Goal: Communication & Community: Participate in discussion

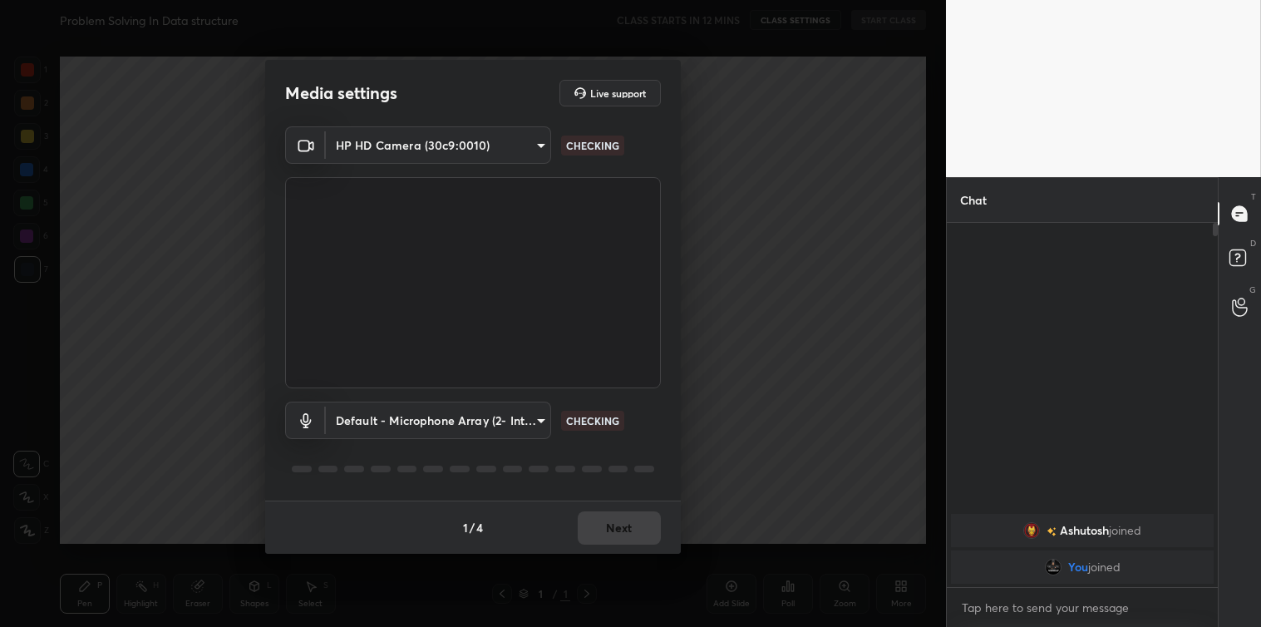
scroll to position [400, 266]
click at [616, 518] on button "Next" at bounding box center [619, 527] width 83 height 33
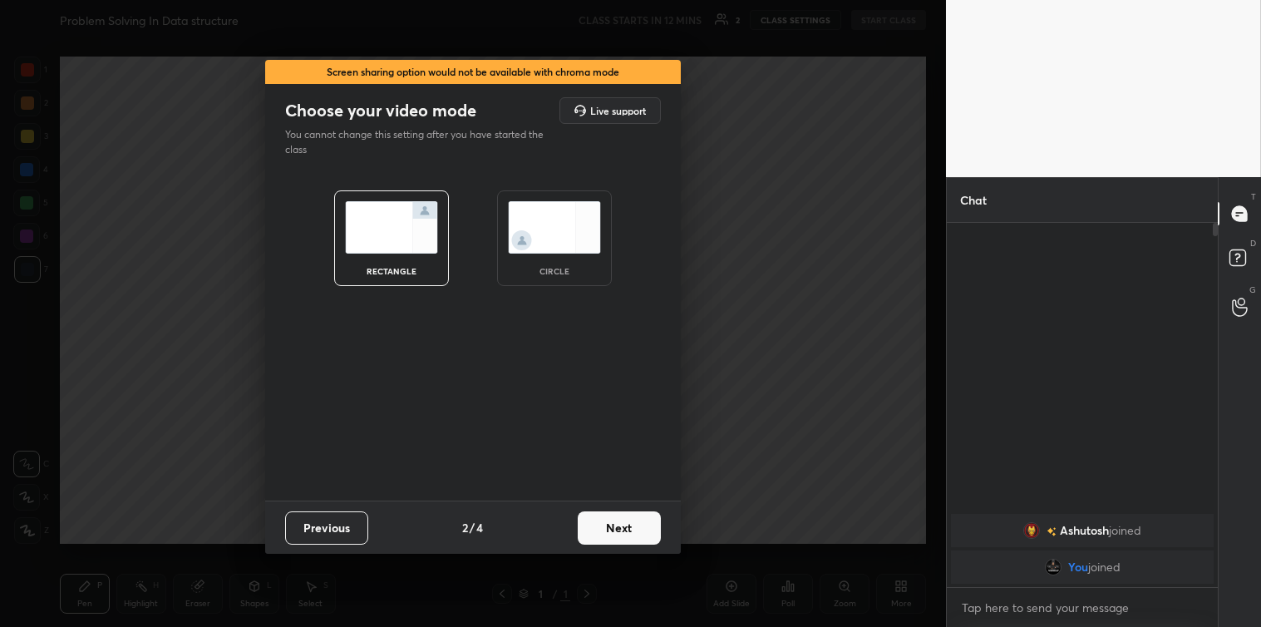
click at [612, 527] on button "Next" at bounding box center [619, 527] width 83 height 33
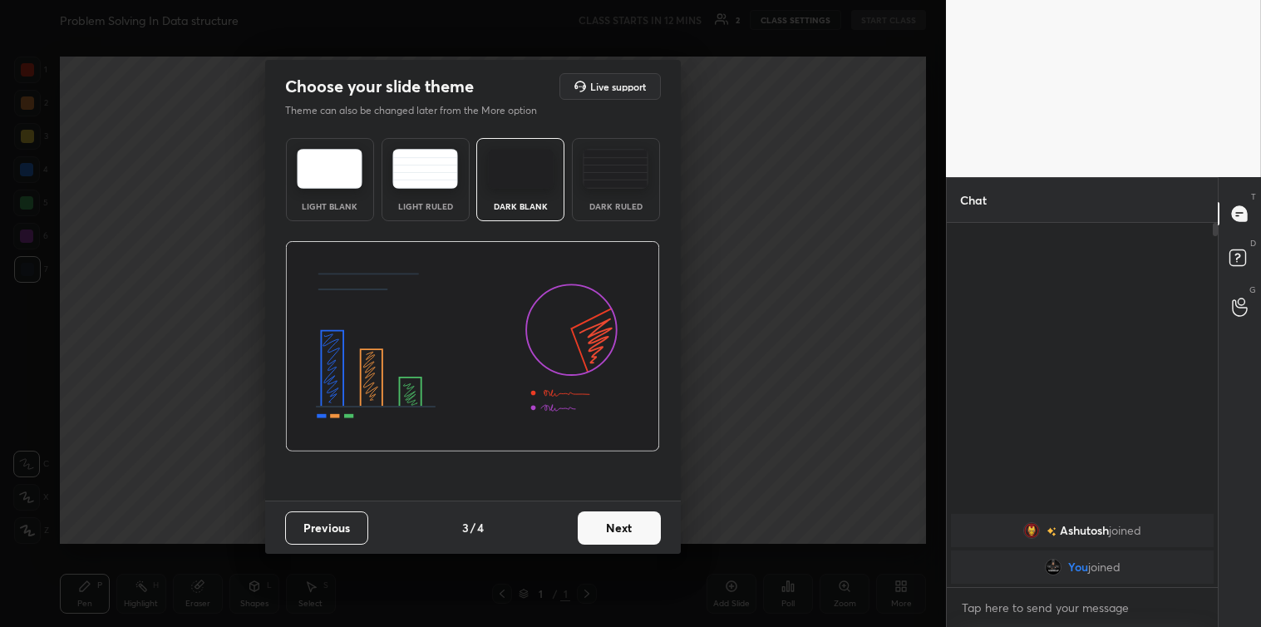
click at [594, 517] on button "Next" at bounding box center [619, 527] width 83 height 33
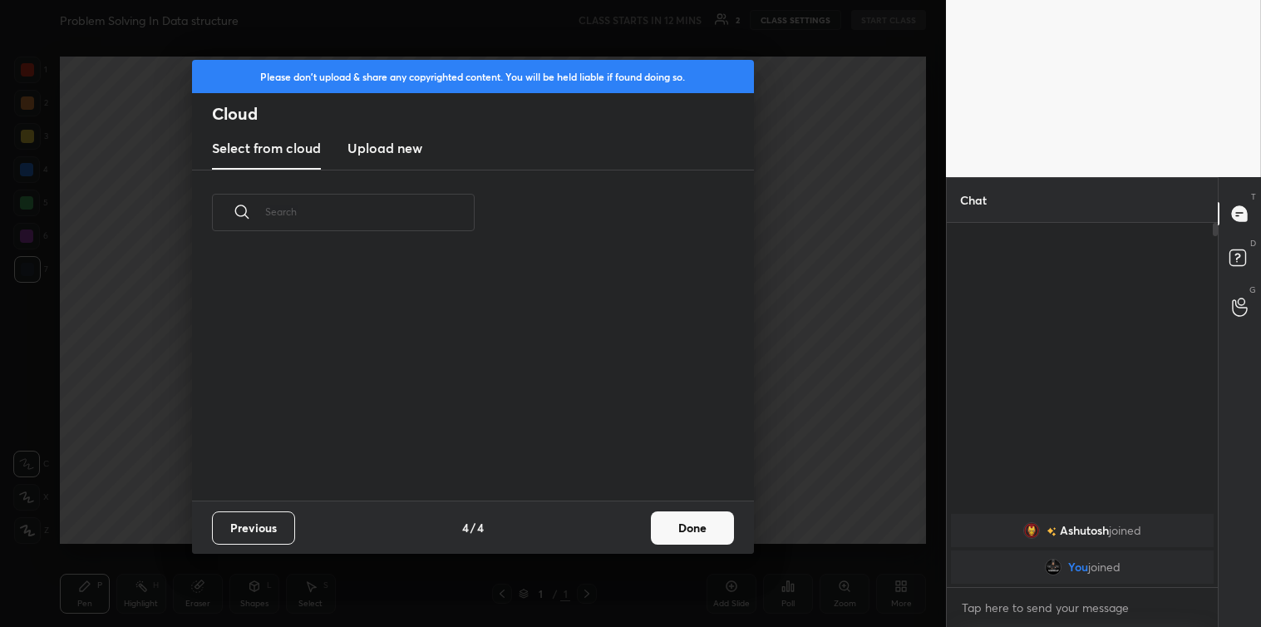
scroll to position [246, 534]
click at [386, 150] on h3 "Upload new" at bounding box center [385, 148] width 75 height 20
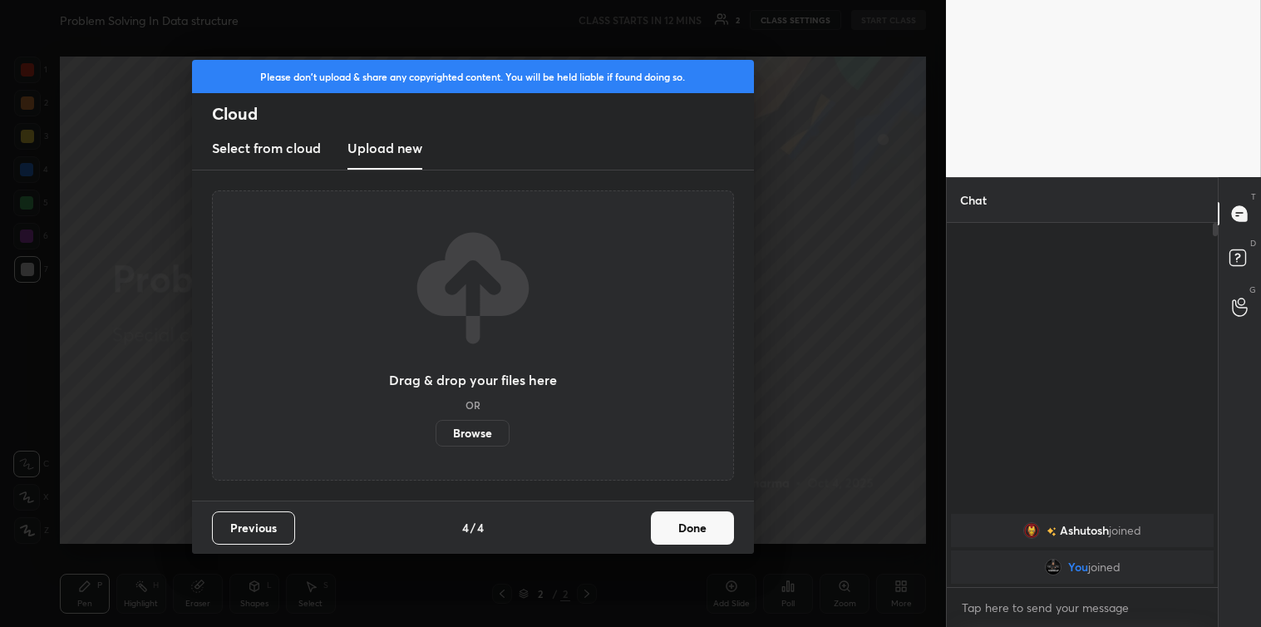
click at [466, 431] on label "Browse" at bounding box center [473, 433] width 74 height 27
click at [436, 431] on input "Browse" at bounding box center [436, 433] width 0 height 27
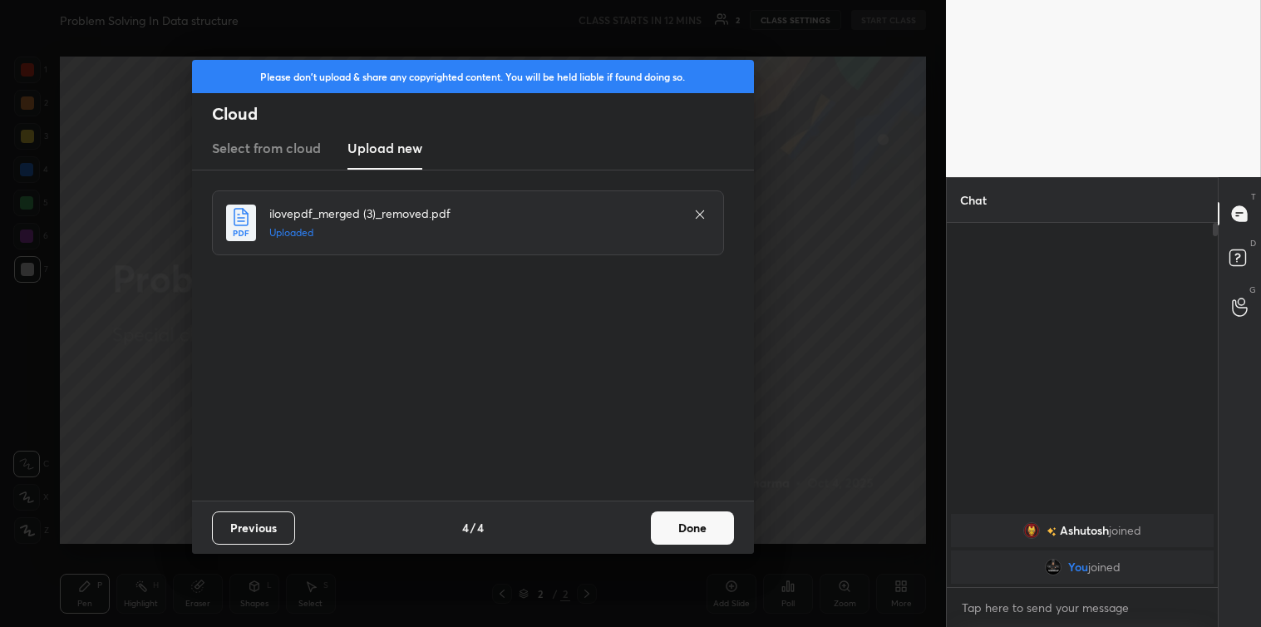
click at [676, 532] on button "Done" at bounding box center [692, 527] width 83 height 33
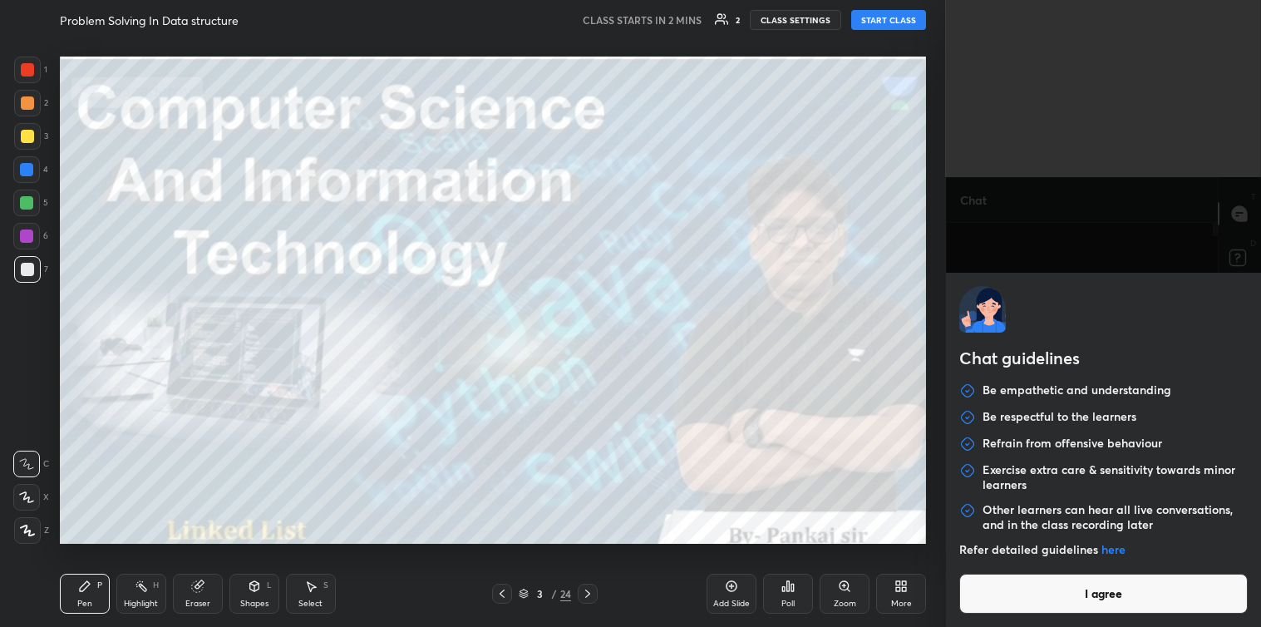
click at [1006, 609] on body "1 2 3 4 5 6 7 C X Z C X Z E E Erase all H H Problem Solving In Data structure C…" at bounding box center [630, 313] width 1261 height 627
click at [1006, 609] on button "I agree" at bounding box center [1103, 594] width 289 height 40
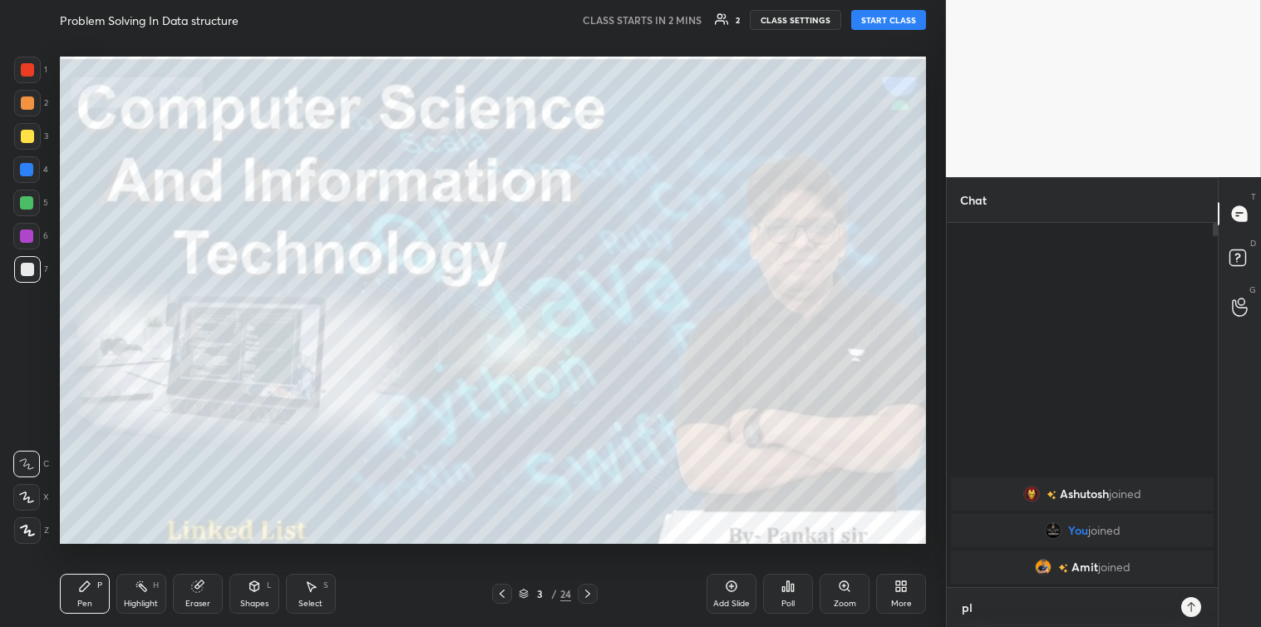
scroll to position [400, 266]
type textarea "please share"
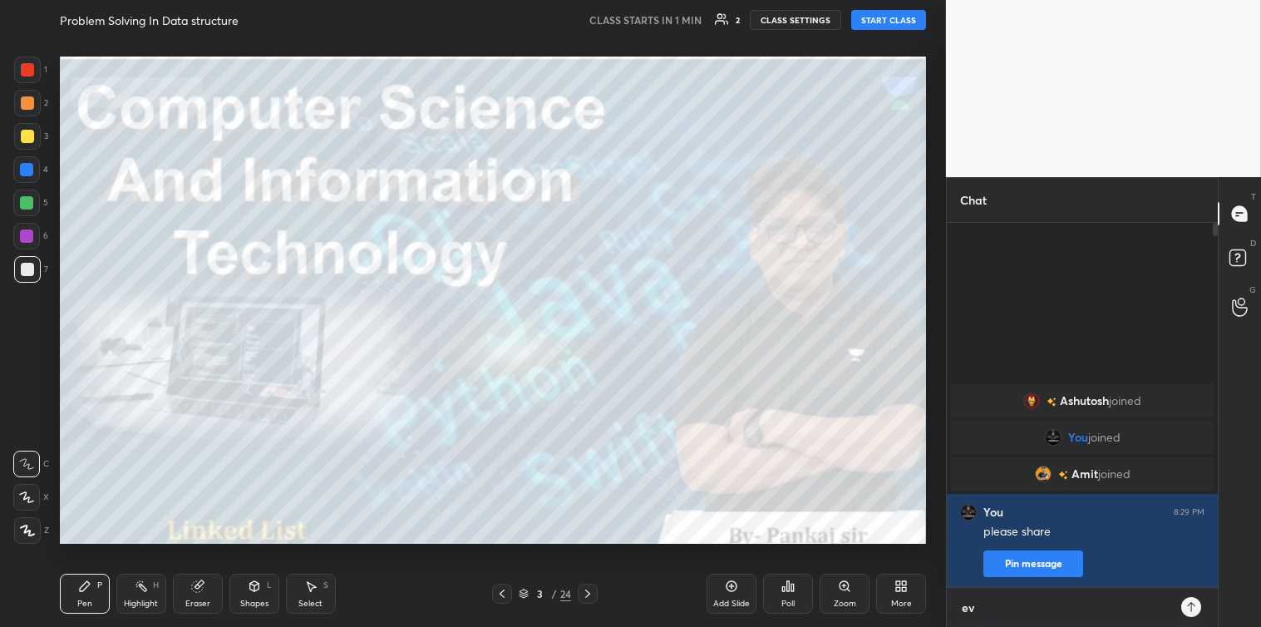
type textarea "e"
click at [1019, 609] on textarea at bounding box center [1082, 607] width 244 height 27
type textarea "share krdo"
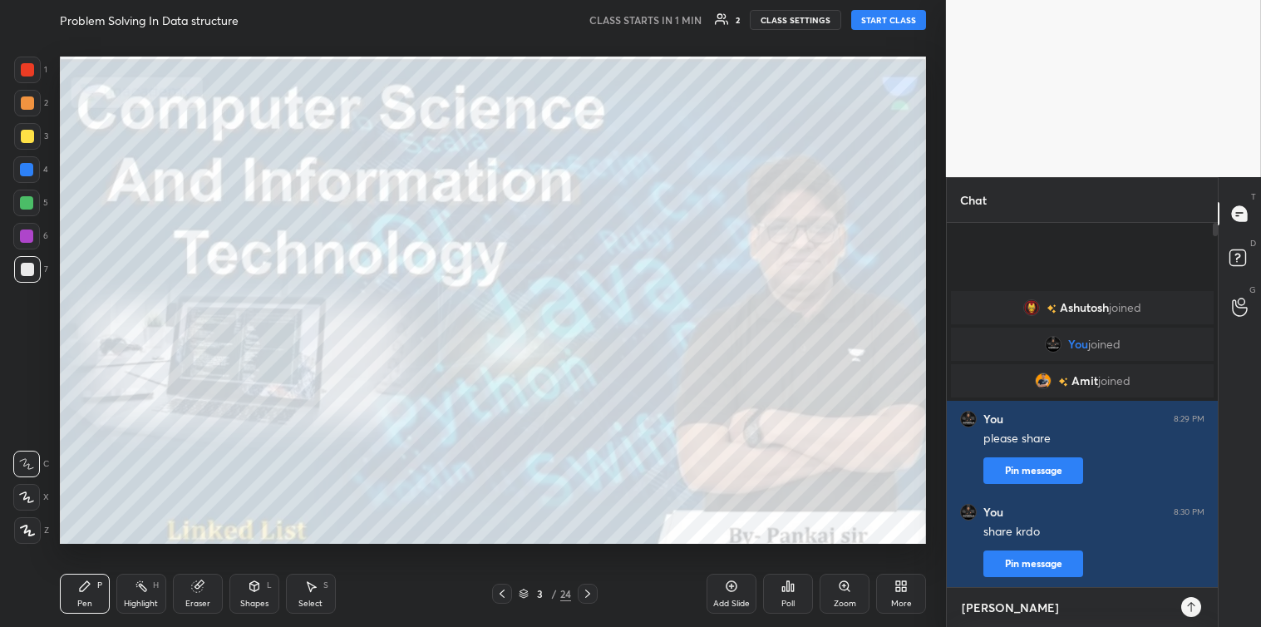
type textarea "ashutosh"
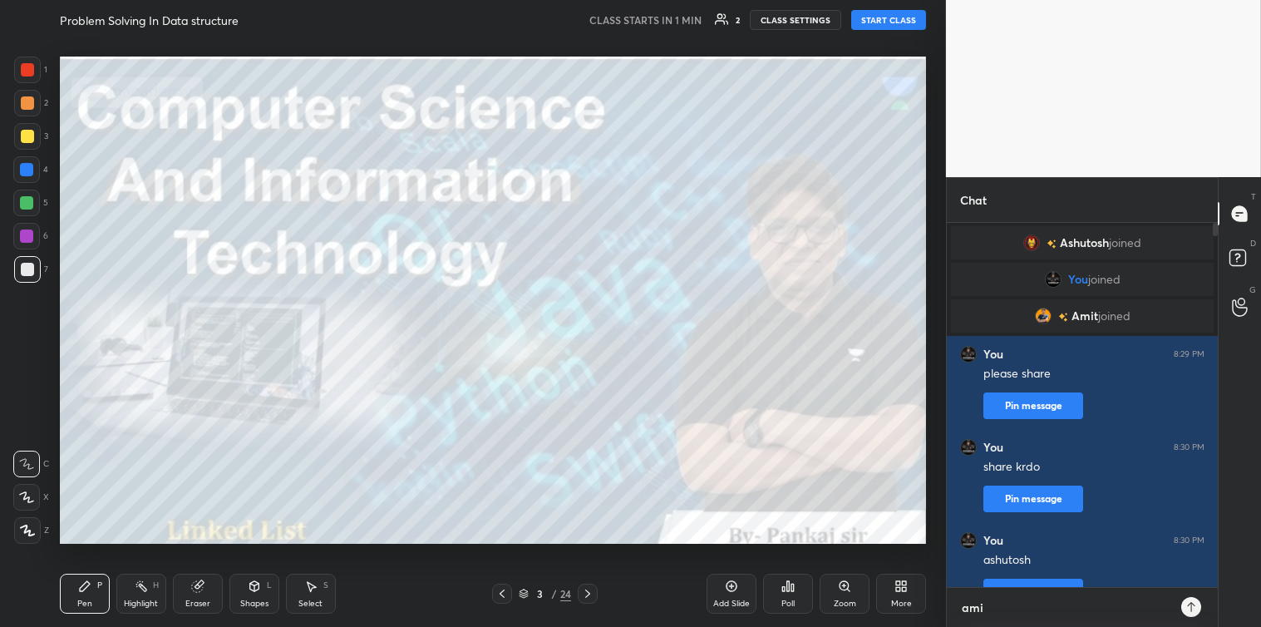
type textarea "[PERSON_NAME]"
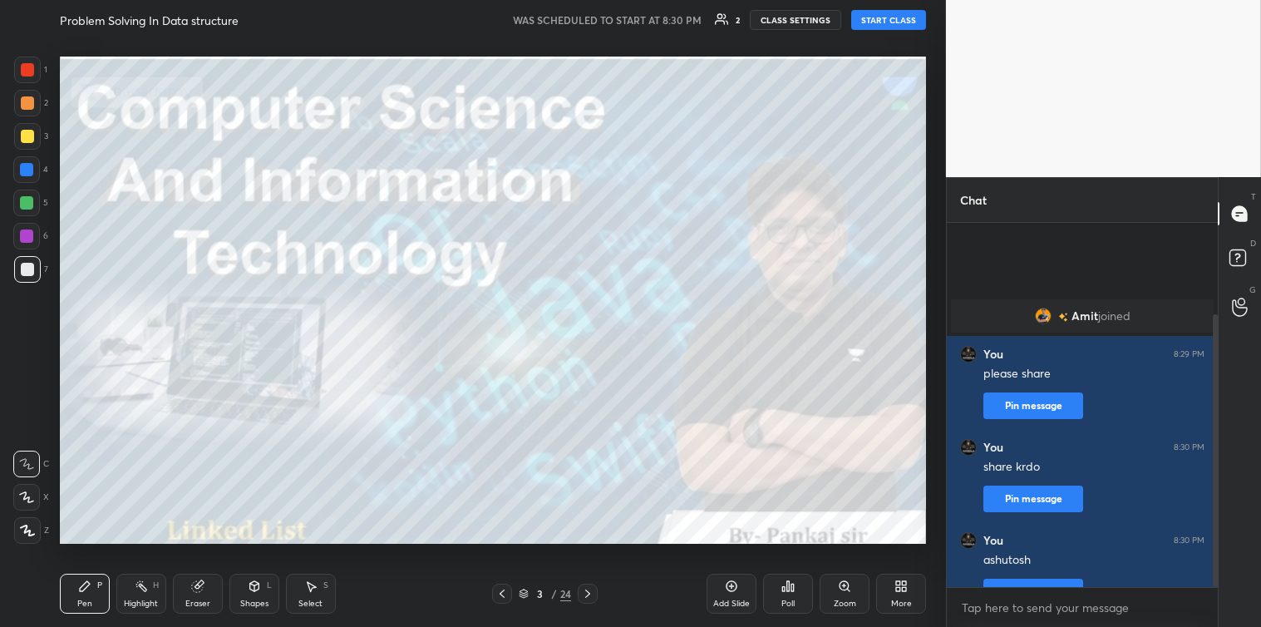
scroll to position [121, 0]
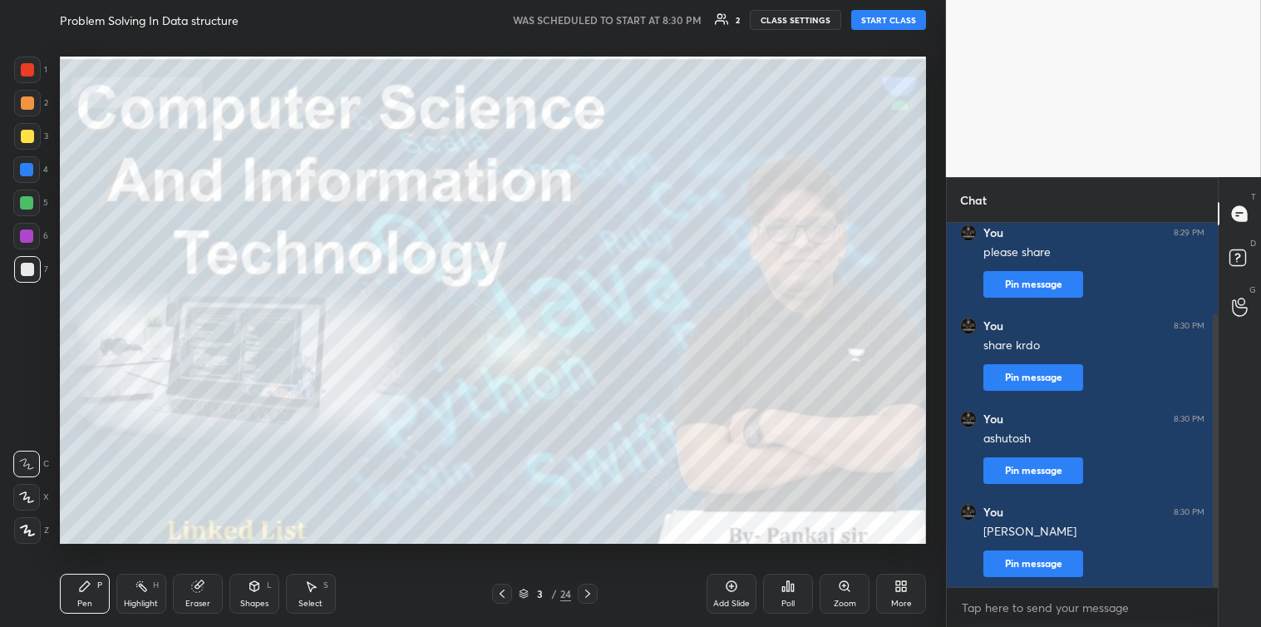
drag, startPoint x: 1216, startPoint y: 426, endPoint x: 1212, endPoint y: 479, distance: 53.4
click at [1213, 479] on div at bounding box center [1215, 450] width 5 height 273
click at [979, 603] on textarea at bounding box center [1082, 607] width 244 height 27
click at [876, 12] on button "START CLASS" at bounding box center [888, 20] width 75 height 20
drag, startPoint x: 1215, startPoint y: 422, endPoint x: 1218, endPoint y: 463, distance: 40.9
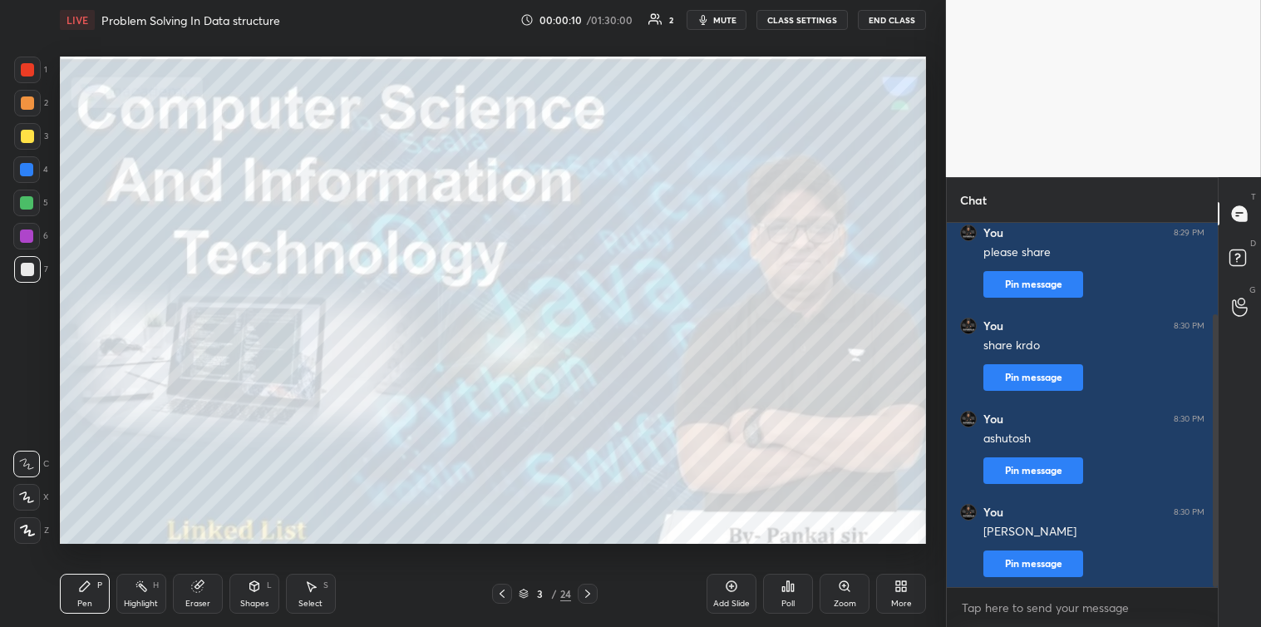
click at [1218, 463] on div "Chat [PERSON_NAME] joined You 8:29 PM please share Pin message You 8:30 PM shar…" at bounding box center [1103, 402] width 315 height 450
drag, startPoint x: 1215, startPoint y: 455, endPoint x: 1228, endPoint y: 514, distance: 60.5
click at [1228, 514] on div "Chat [PERSON_NAME] joined You 8:29 PM please share Pin message You 8:30 PM shar…" at bounding box center [1103, 402] width 315 height 450
click at [990, 596] on textarea at bounding box center [1082, 607] width 244 height 27
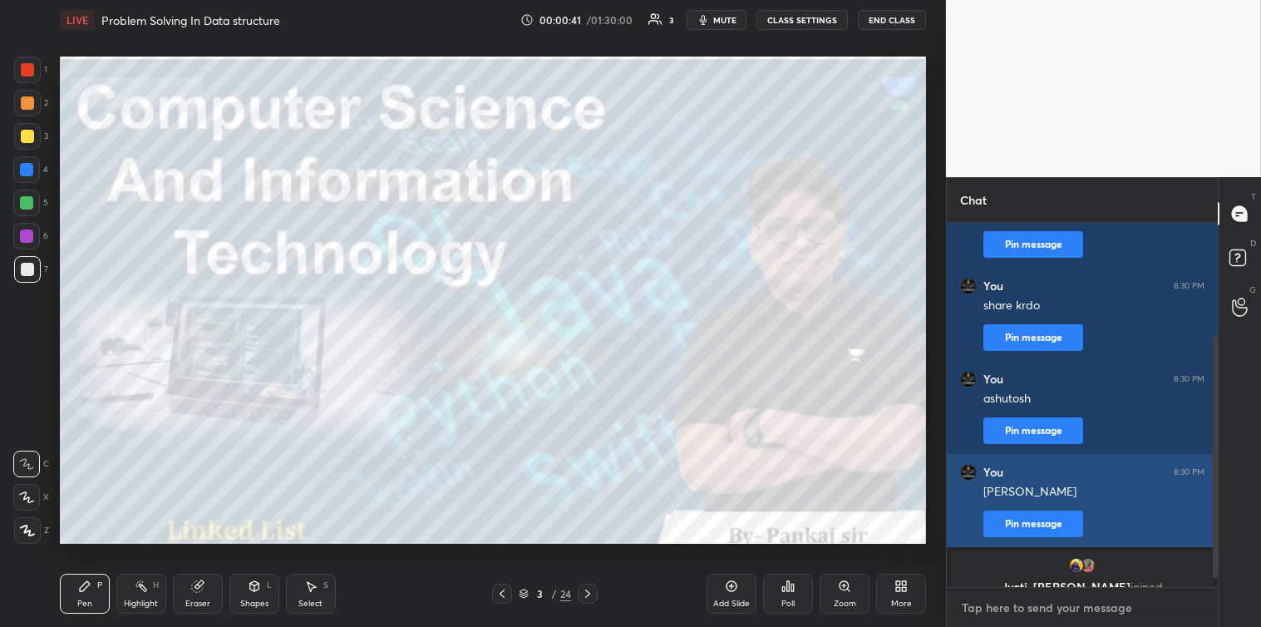
scroll to position [180, 0]
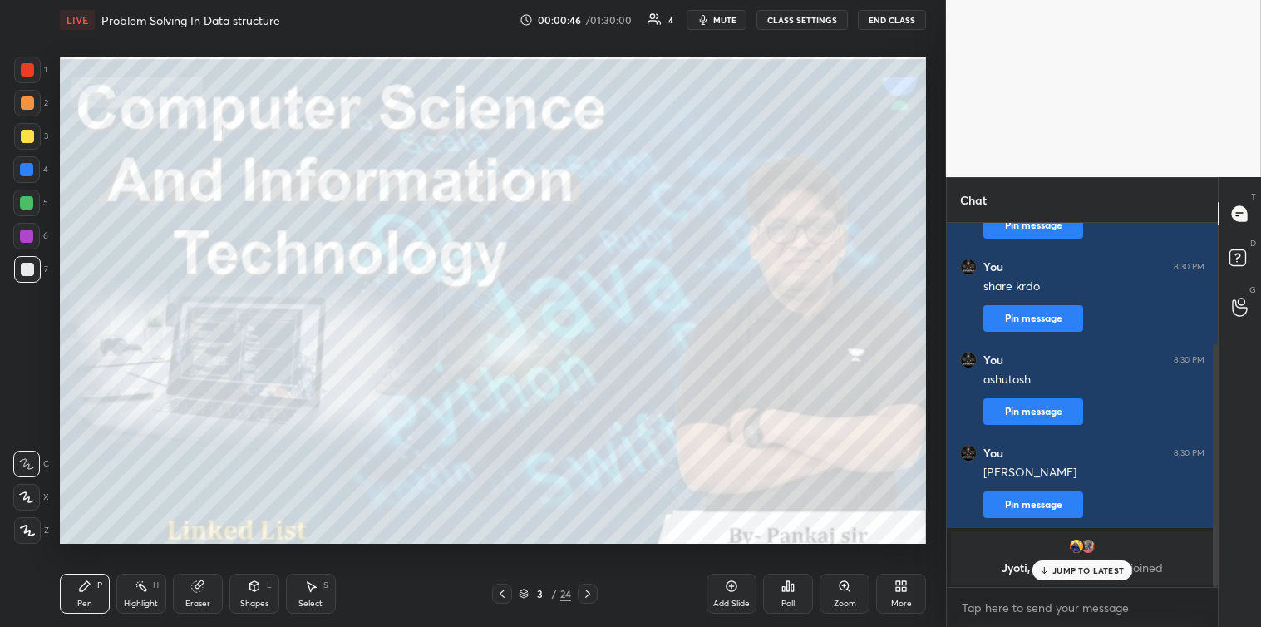
click at [1093, 562] on div "JUMP TO LATEST" at bounding box center [1083, 570] width 100 height 20
click at [1016, 602] on textarea at bounding box center [1082, 607] width 244 height 27
drag, startPoint x: 1215, startPoint y: 509, endPoint x: 1214, endPoint y: 540, distance: 31.6
click at [1214, 540] on div at bounding box center [1215, 465] width 5 height 243
drag, startPoint x: 1212, startPoint y: 426, endPoint x: 1214, endPoint y: 496, distance: 69.9
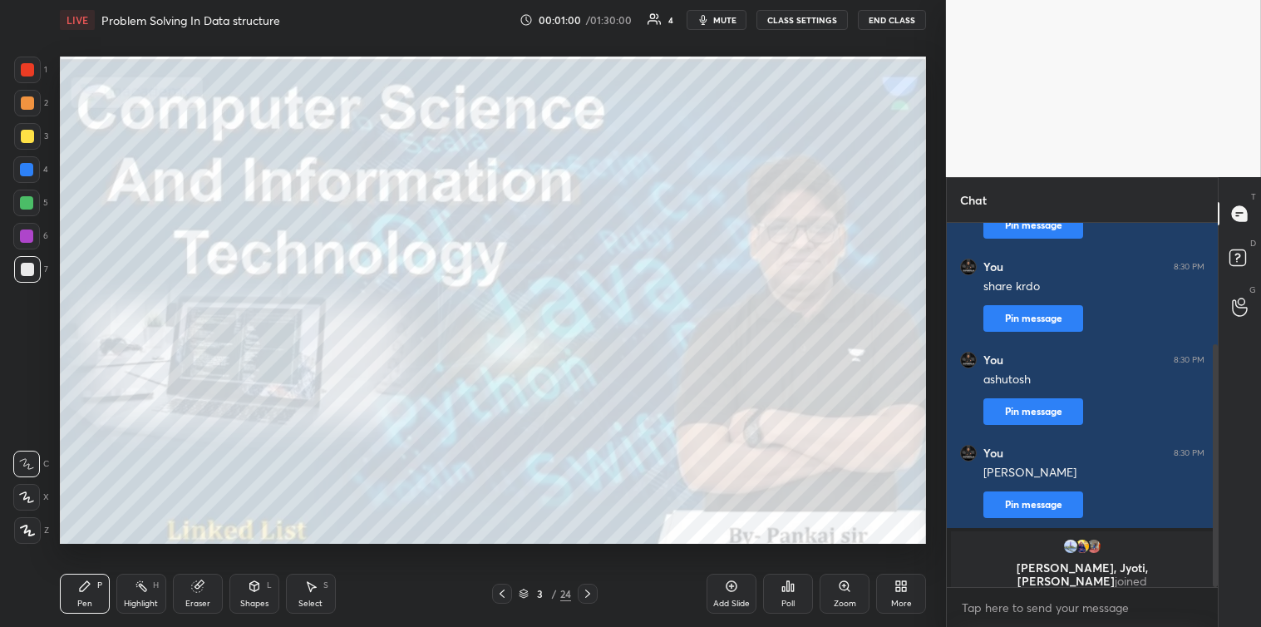
click at [1214, 496] on div at bounding box center [1215, 465] width 5 height 243
click at [981, 595] on textarea at bounding box center [1082, 607] width 244 height 27
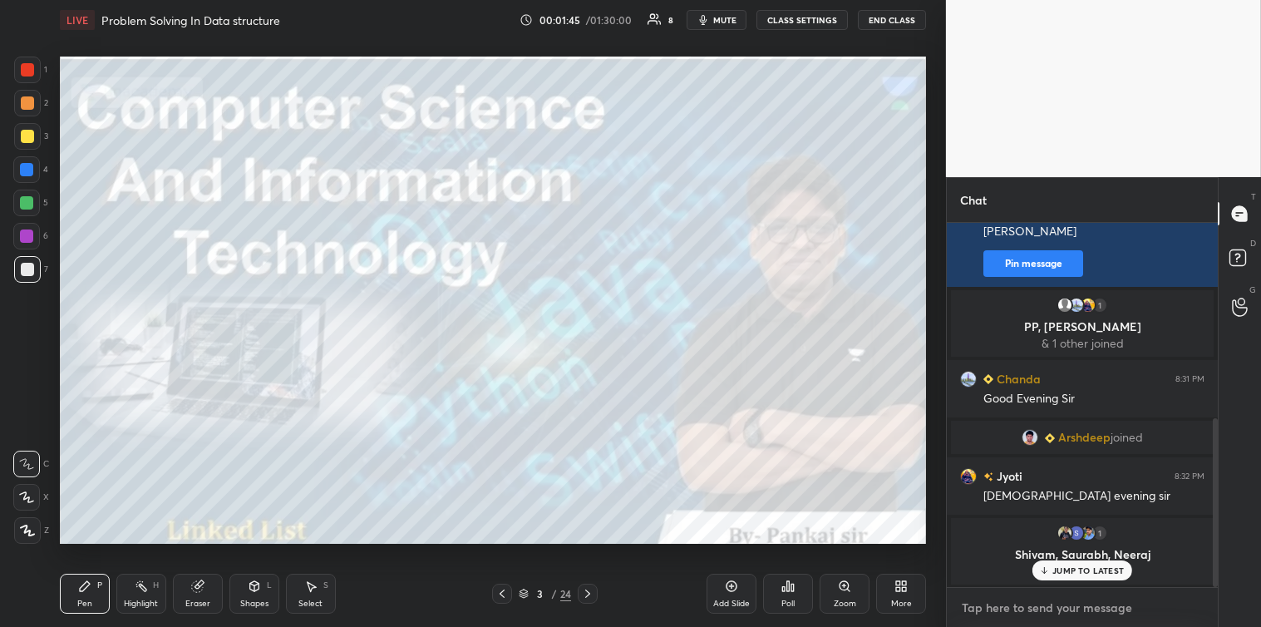
scroll to position [479, 0]
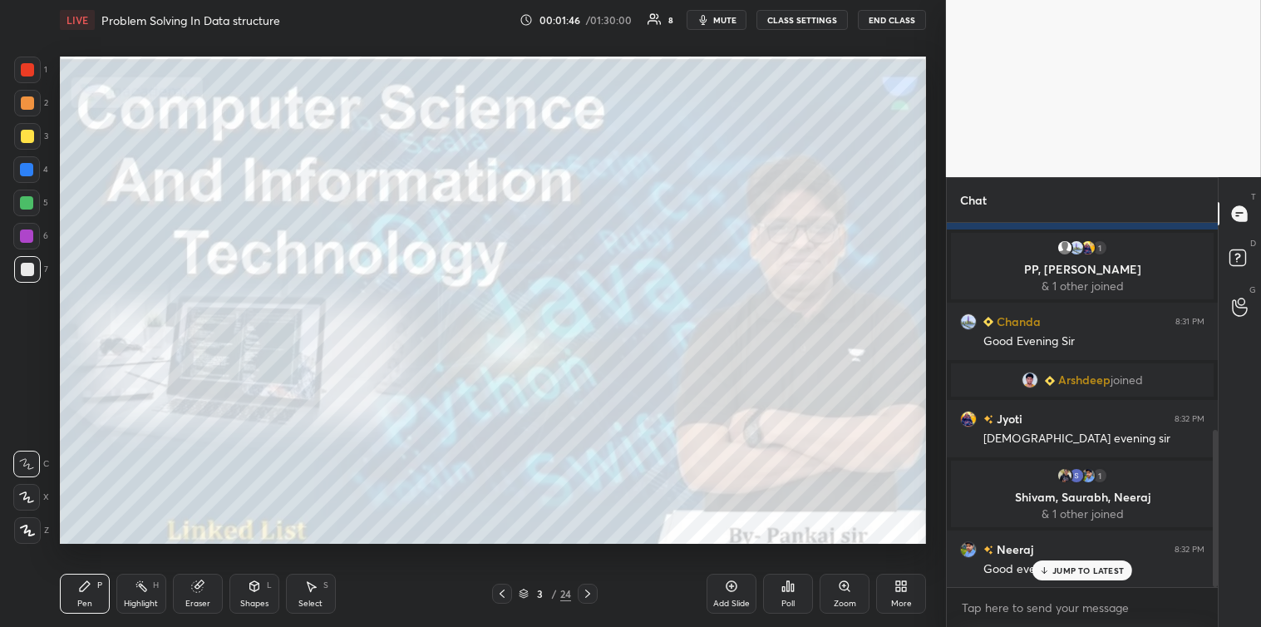
click at [1100, 563] on div "JUMP TO LATEST" at bounding box center [1083, 570] width 100 height 20
click at [983, 607] on textarea at bounding box center [1082, 607] width 244 height 27
click at [1004, 609] on textarea at bounding box center [1082, 607] width 244 height 27
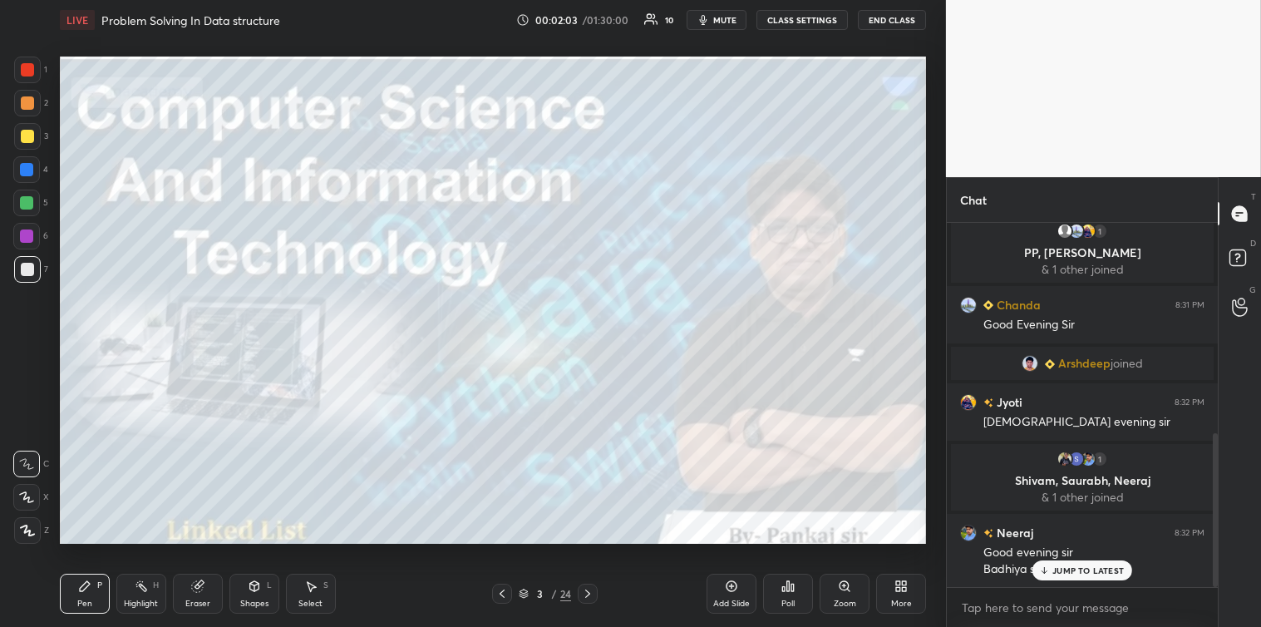
click at [1067, 574] on p "JUMP TO LATEST" at bounding box center [1089, 570] width 72 height 10
click at [1019, 604] on textarea at bounding box center [1082, 607] width 244 height 27
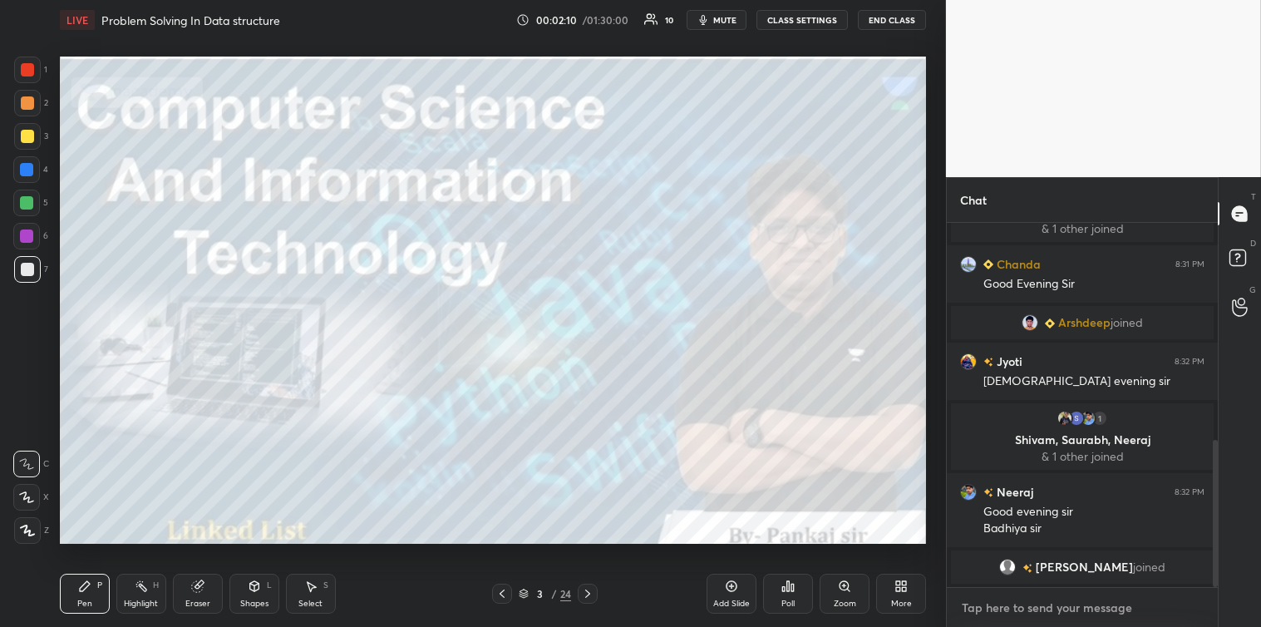
click at [999, 612] on textarea at bounding box center [1082, 607] width 244 height 27
click at [590, 590] on icon at bounding box center [587, 593] width 13 height 13
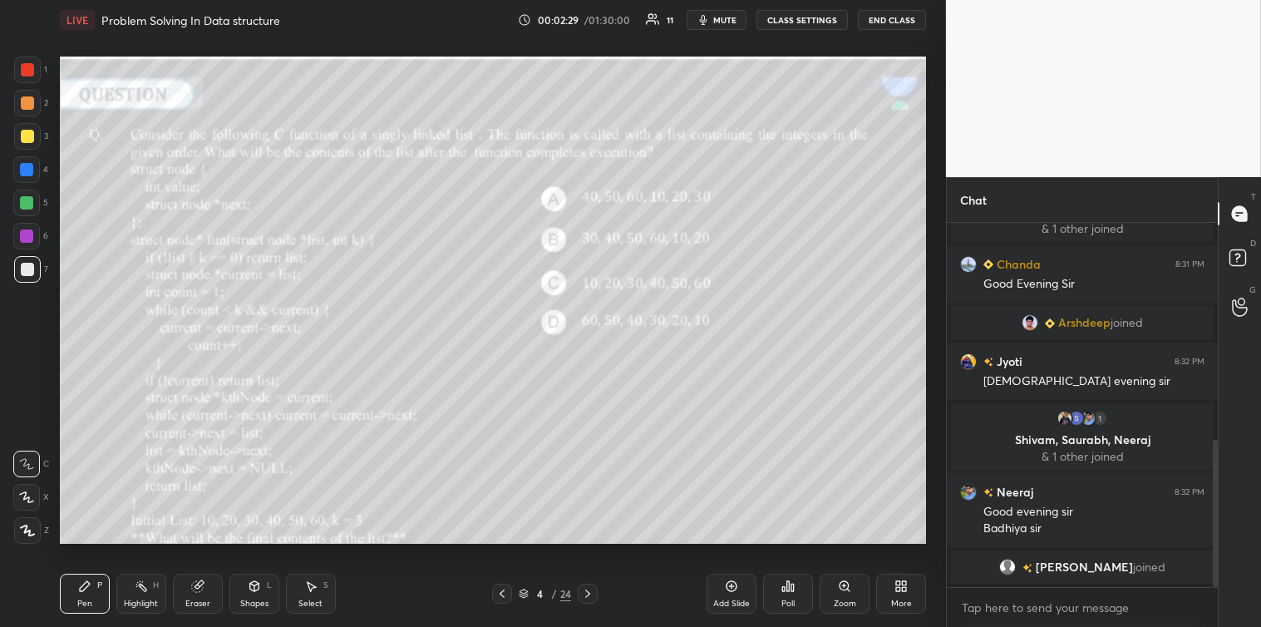
click at [794, 591] on icon at bounding box center [793, 587] width 2 height 7
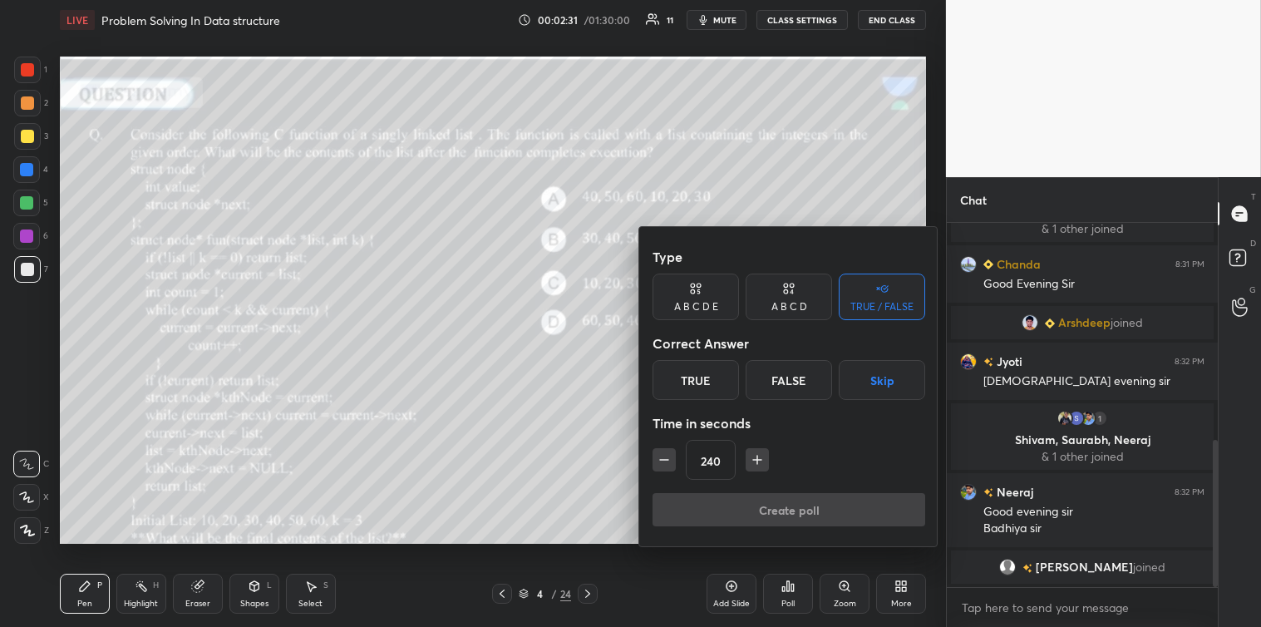
click at [766, 458] on button "button" at bounding box center [757, 459] width 23 height 23
click at [761, 462] on icon "button" at bounding box center [757, 459] width 17 height 17
click at [762, 462] on icon "button" at bounding box center [757, 459] width 17 height 17
click at [761, 464] on icon "button" at bounding box center [757, 459] width 17 height 17
type input "300"
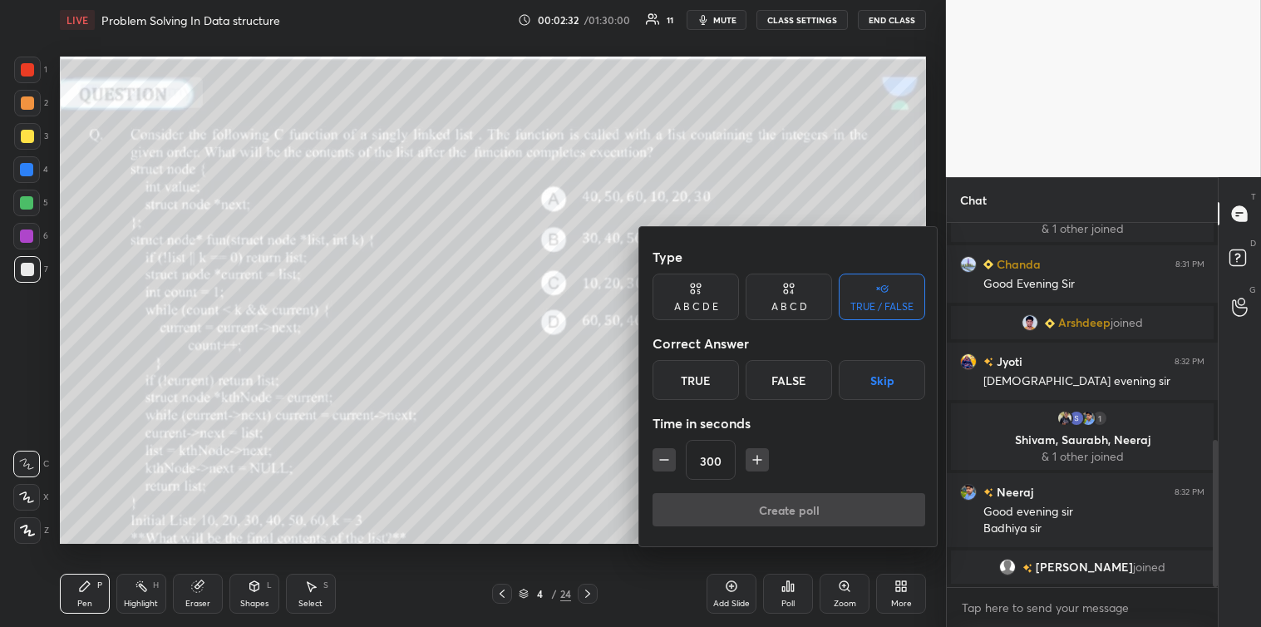
scroll to position [555, 0]
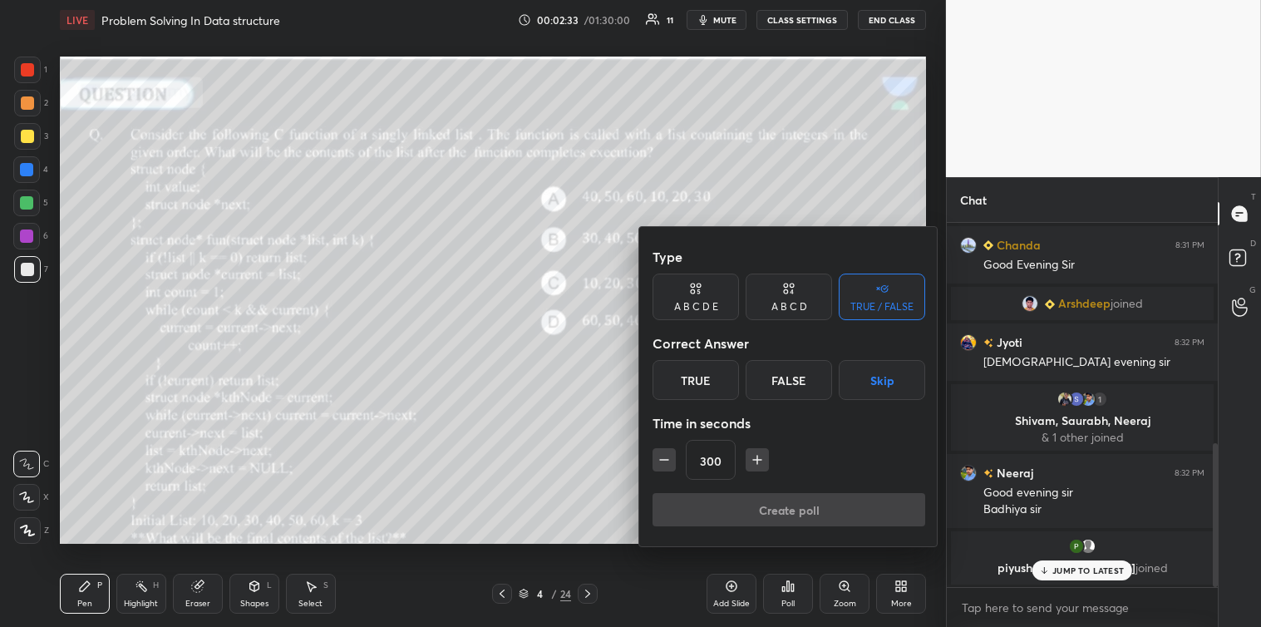
click at [871, 377] on button "Skip" at bounding box center [882, 380] width 86 height 40
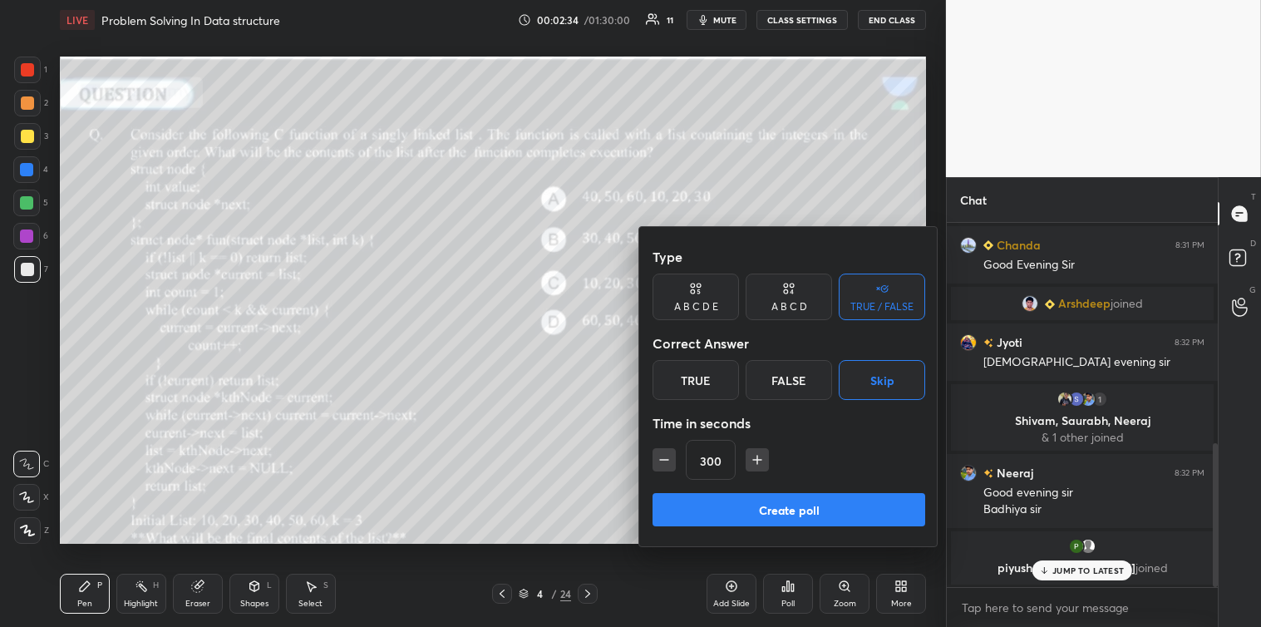
click at [791, 302] on div "A B C D" at bounding box center [790, 307] width 36 height 10
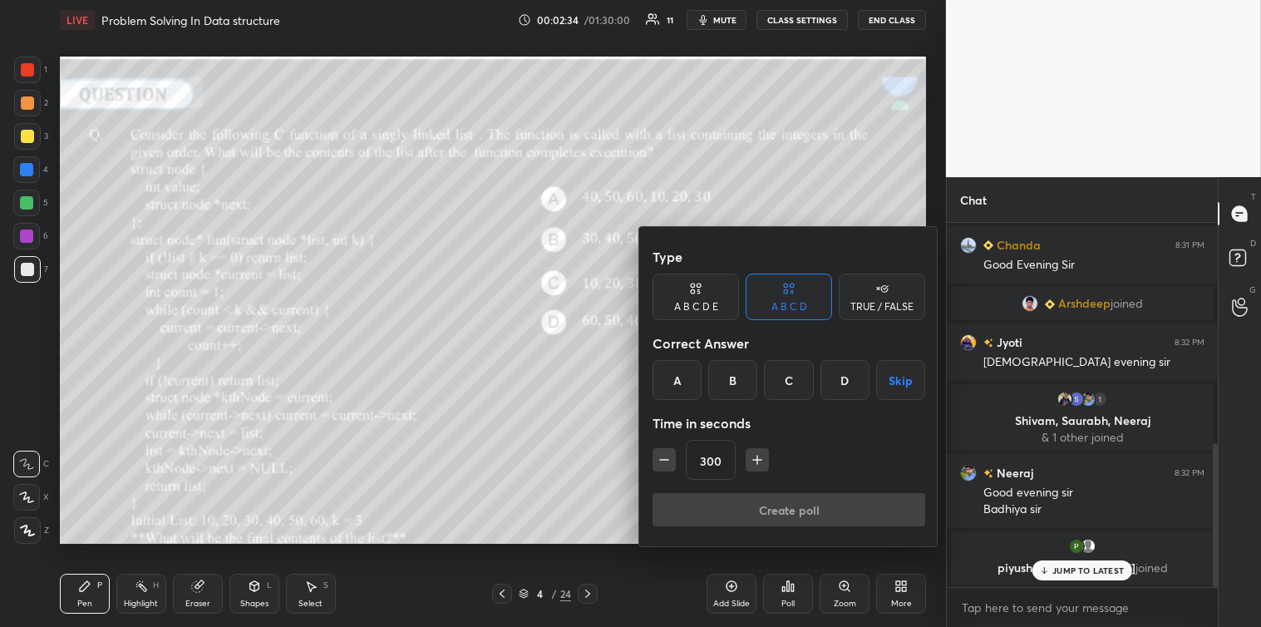
click at [704, 302] on div "A B C D E" at bounding box center [696, 307] width 44 height 10
click at [905, 377] on button "Skip" at bounding box center [905, 380] width 40 height 40
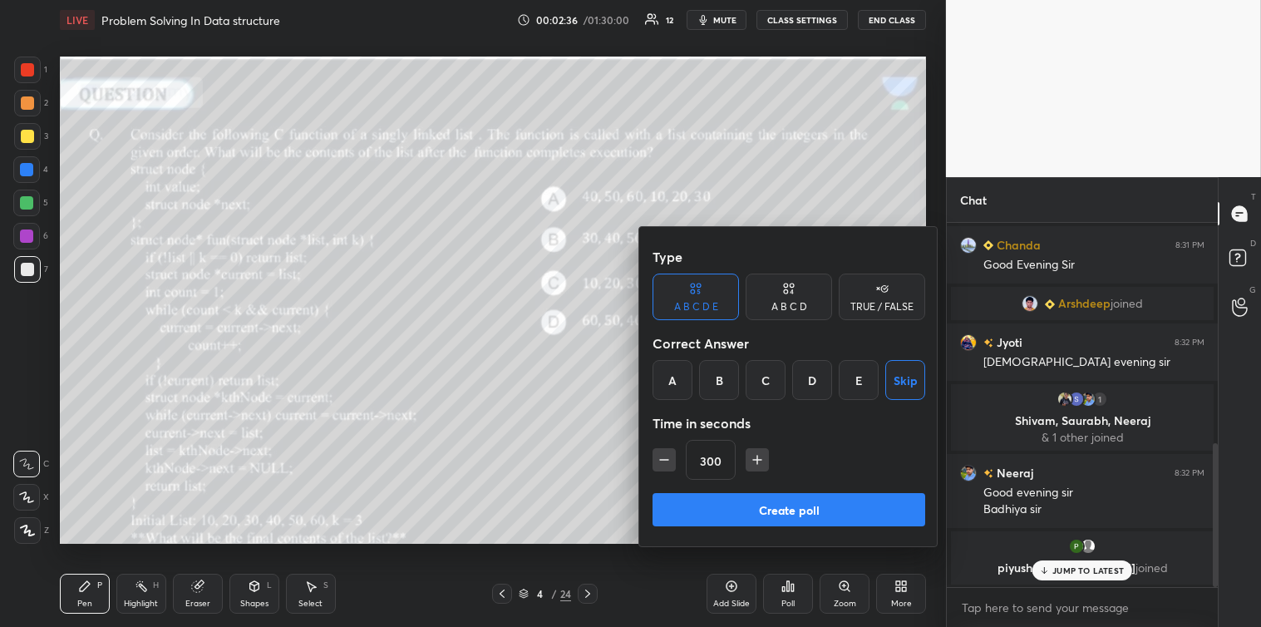
click at [794, 509] on button "Create poll" at bounding box center [789, 509] width 273 height 33
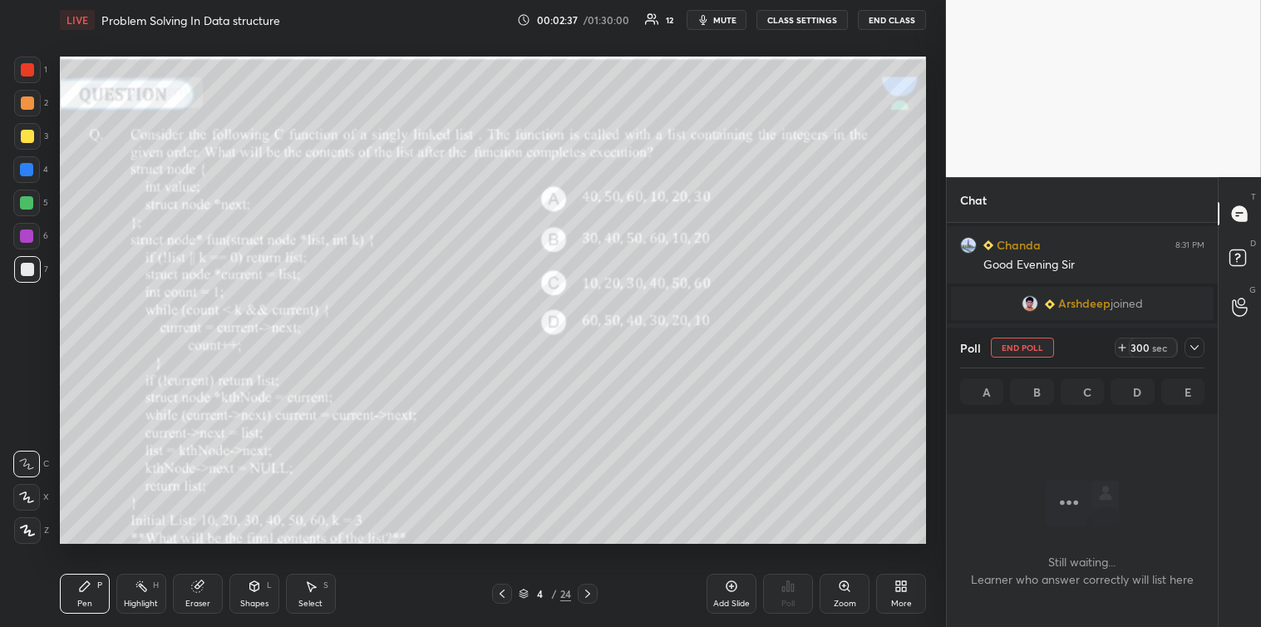
scroll to position [0, 0]
click at [1195, 344] on icon at bounding box center [1194, 347] width 13 height 13
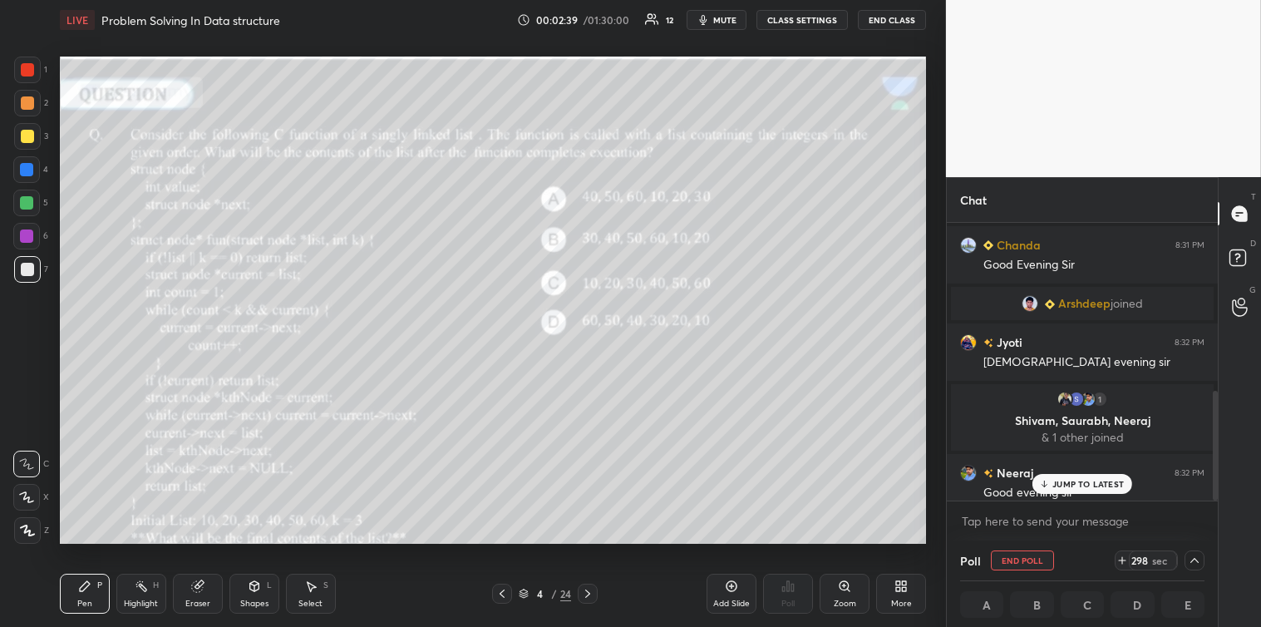
click at [1078, 481] on p "JUMP TO LATEST" at bounding box center [1089, 484] width 72 height 10
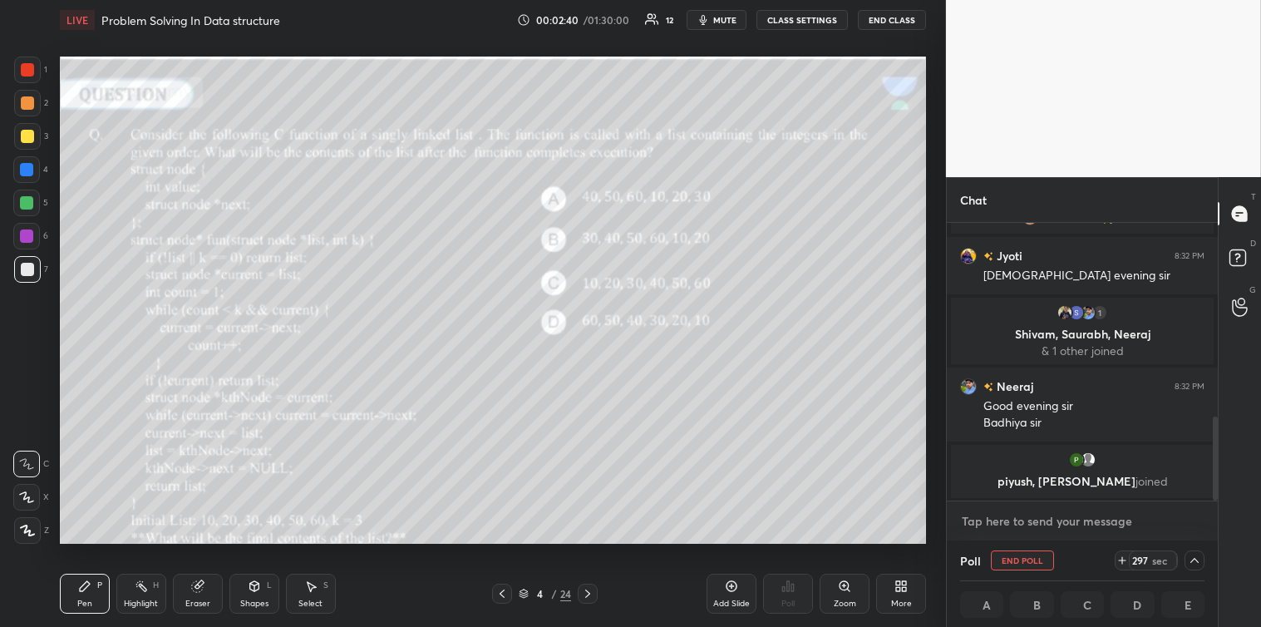
click at [1043, 520] on textarea at bounding box center [1082, 521] width 244 height 27
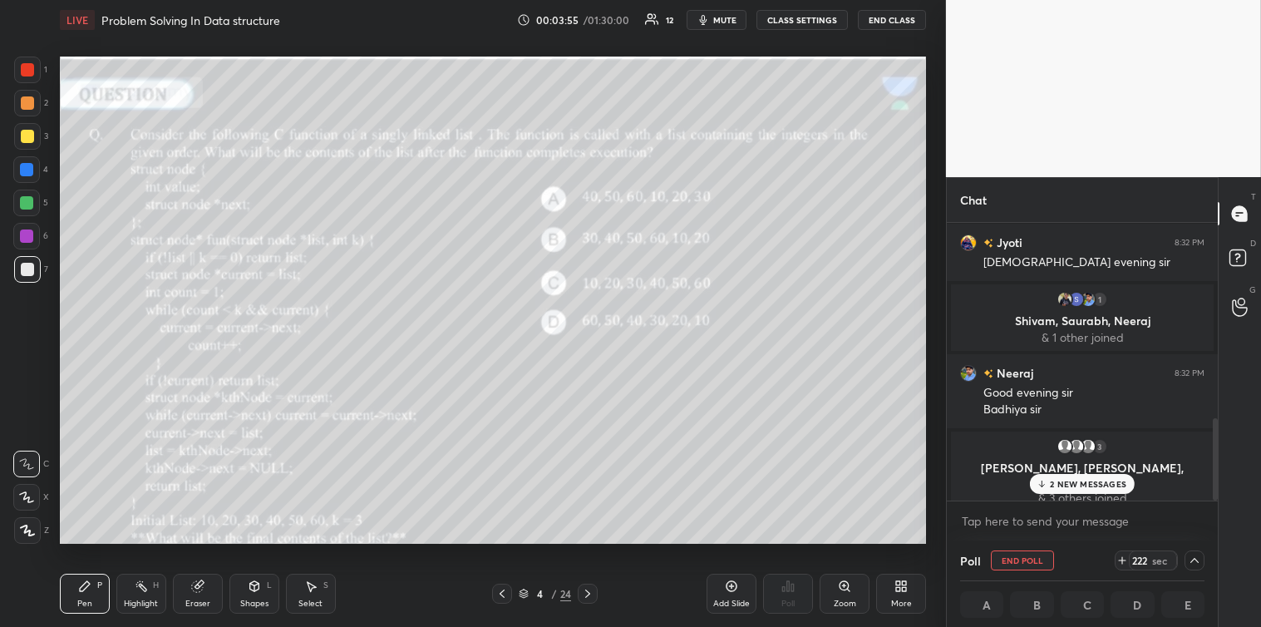
click at [1073, 486] on p "2 NEW MESSAGES" at bounding box center [1088, 484] width 76 height 10
click at [1038, 519] on textarea at bounding box center [1082, 521] width 244 height 27
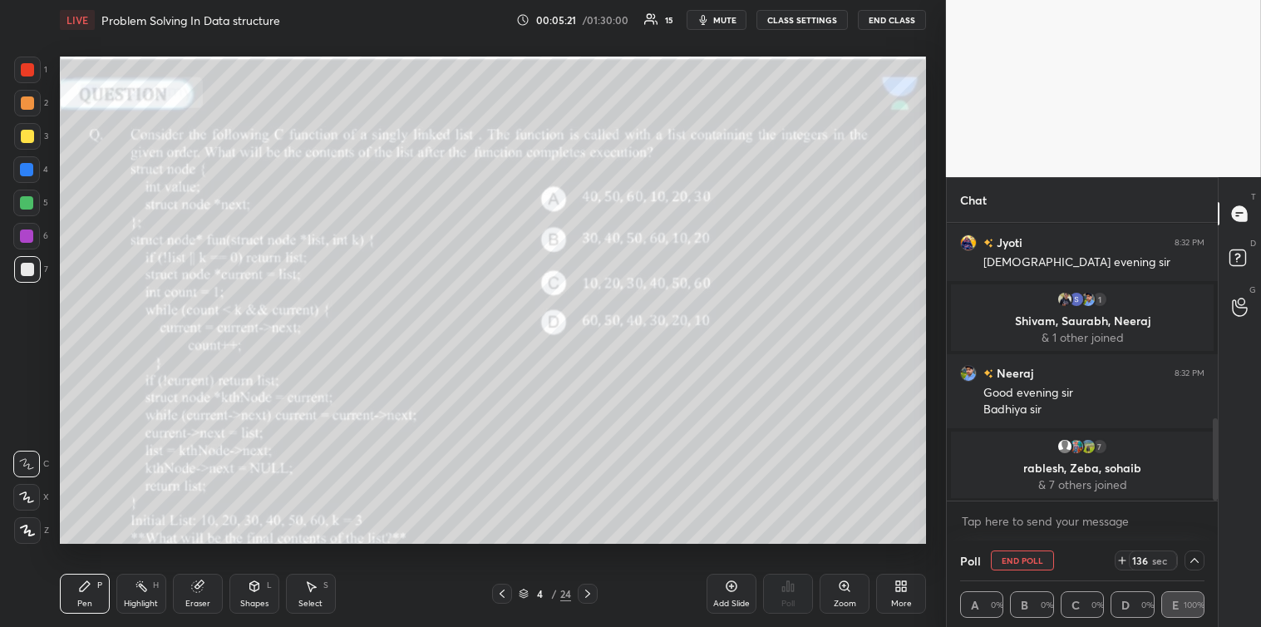
click at [1216, 480] on div at bounding box center [1215, 459] width 5 height 82
click at [1216, 482] on div at bounding box center [1215, 459] width 5 height 82
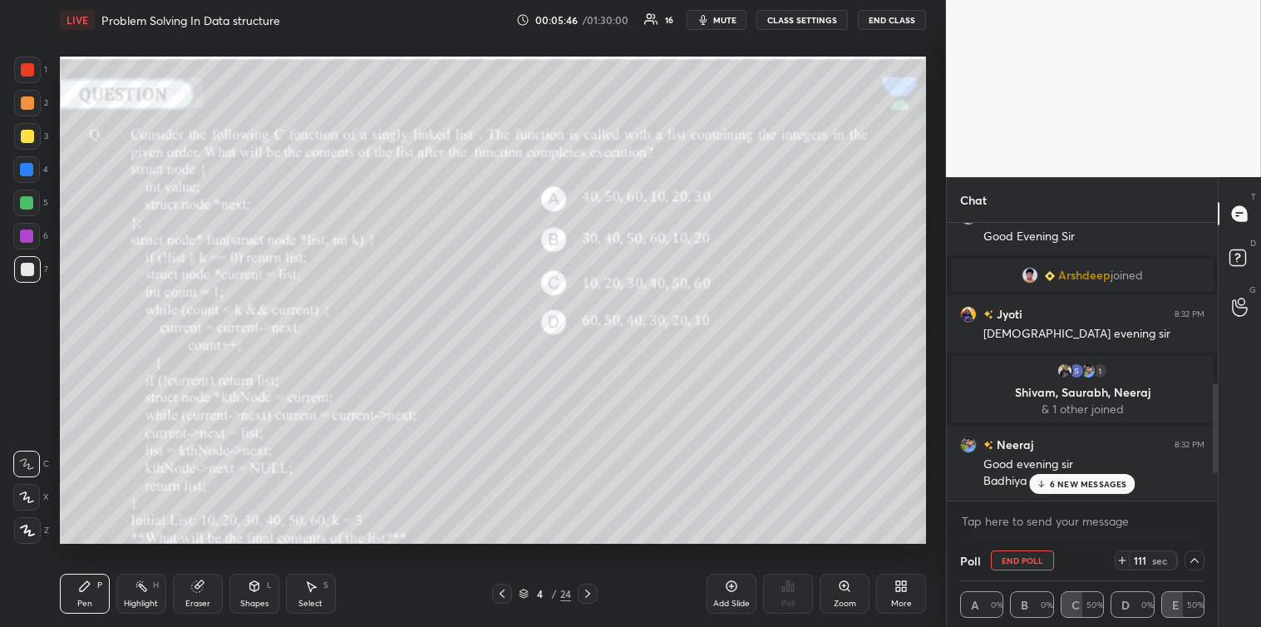
scroll to position [713, 0]
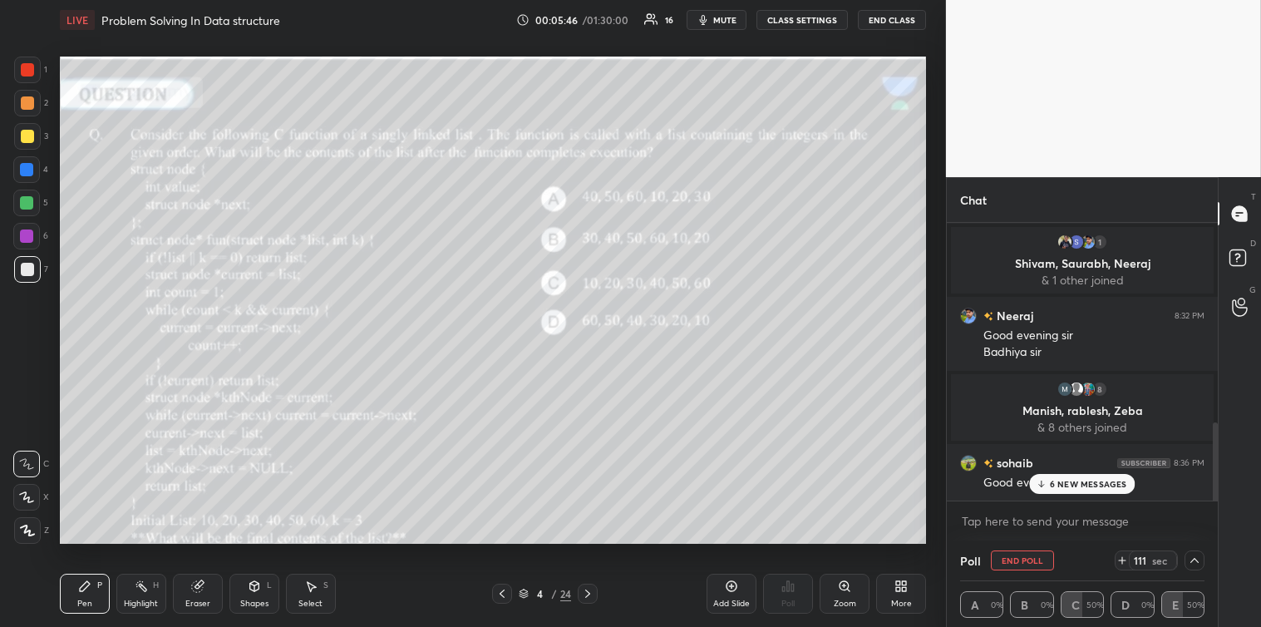
drag, startPoint x: 1216, startPoint y: 467, endPoint x: 1210, endPoint y: 518, distance: 51.1
click at [1210, 518] on div "[PERSON_NAME] joined Jyoti 8:32 PM [DEMOGRAPHIC_DATA] evening sir 1 [PERSON_NAM…" at bounding box center [1082, 382] width 271 height 318
click at [1092, 480] on p "6 NEW MESSAGES" at bounding box center [1088, 484] width 77 height 10
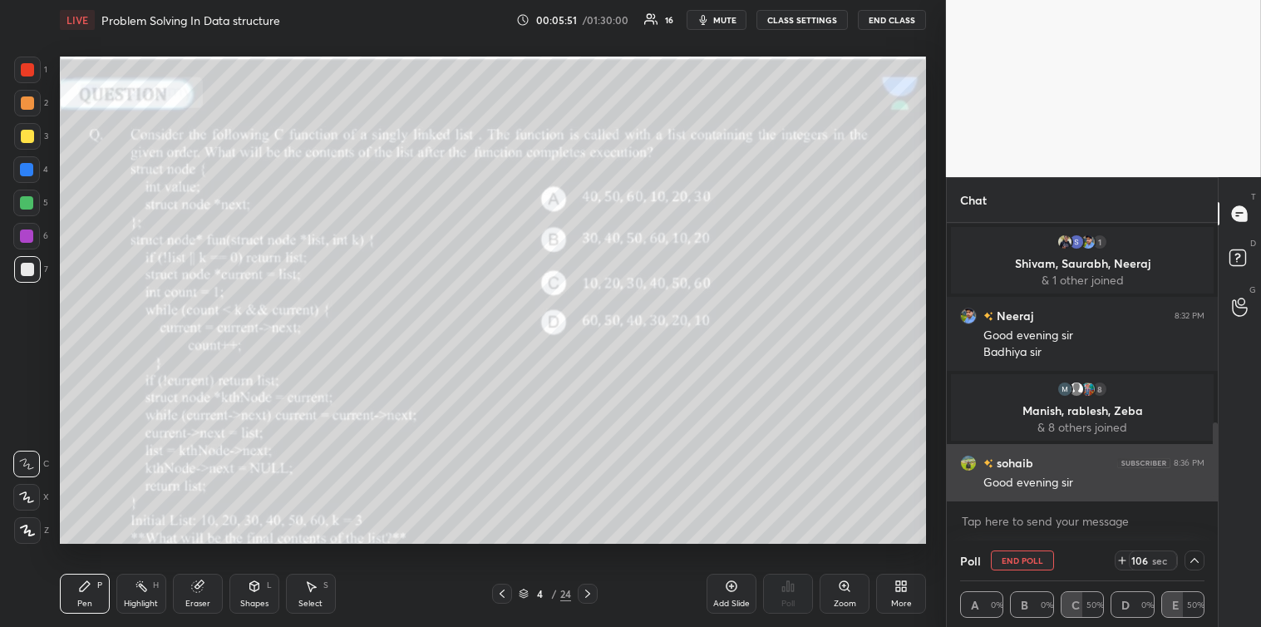
scroll to position [752, 0]
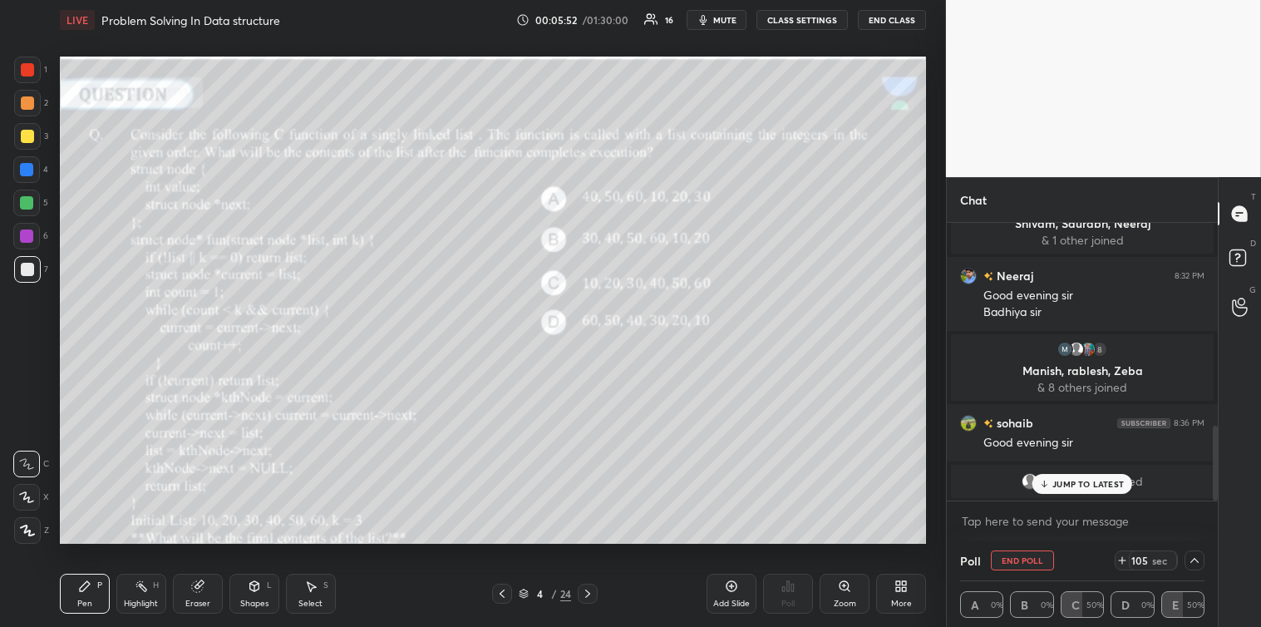
click at [1059, 482] on p "JUMP TO LATEST" at bounding box center [1089, 484] width 72 height 10
click at [1024, 511] on textarea at bounding box center [1082, 521] width 244 height 27
click at [1009, 516] on textarea at bounding box center [1082, 521] width 244 height 27
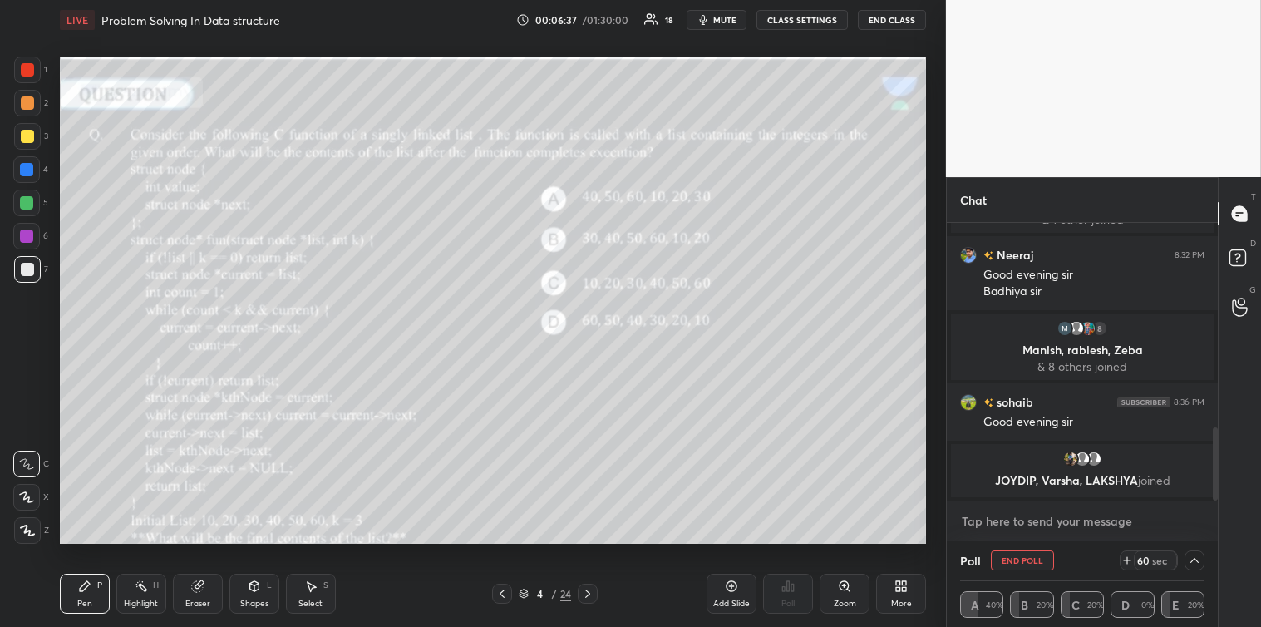
scroll to position [845, 0]
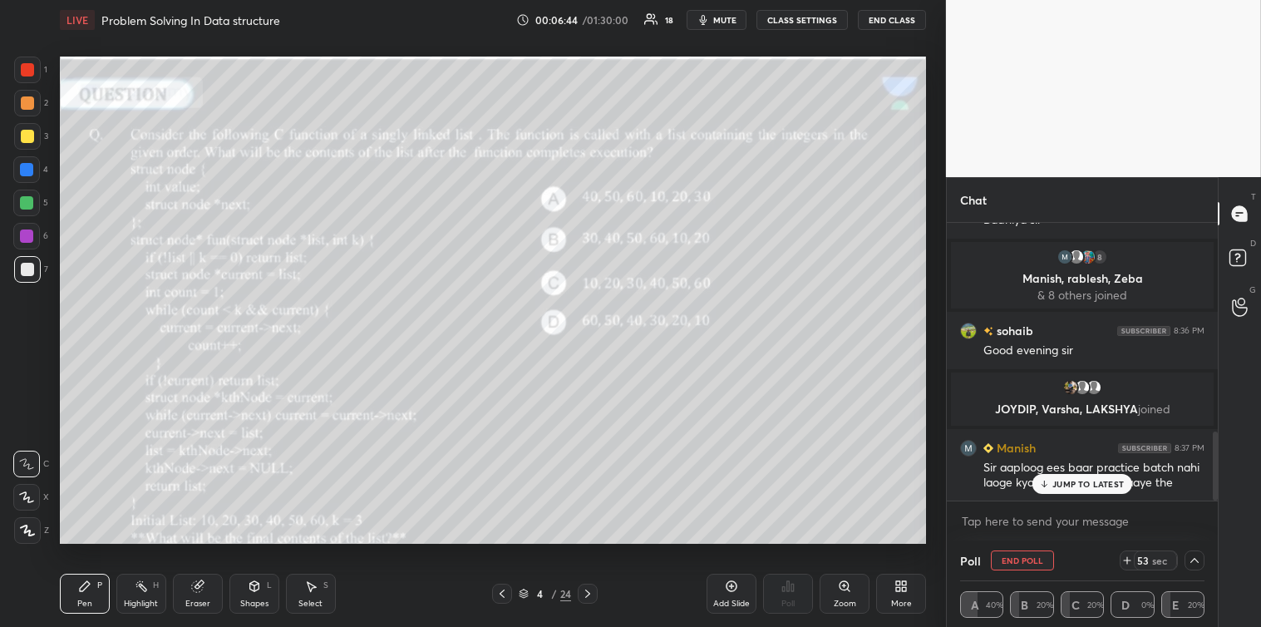
click at [1092, 488] on p "JUMP TO LATEST" at bounding box center [1089, 484] width 72 height 10
click at [1050, 514] on textarea at bounding box center [1082, 521] width 244 height 27
click at [1049, 517] on textarea at bounding box center [1082, 521] width 244 height 27
drag, startPoint x: 1216, startPoint y: 476, endPoint x: 1216, endPoint y: 501, distance: 25.0
click at [1216, 501] on div "1 Shivam, Saurabh, [PERSON_NAME] & 1 other joined Neeraj 8:32 PM Good evening […" at bounding box center [1082, 382] width 271 height 318
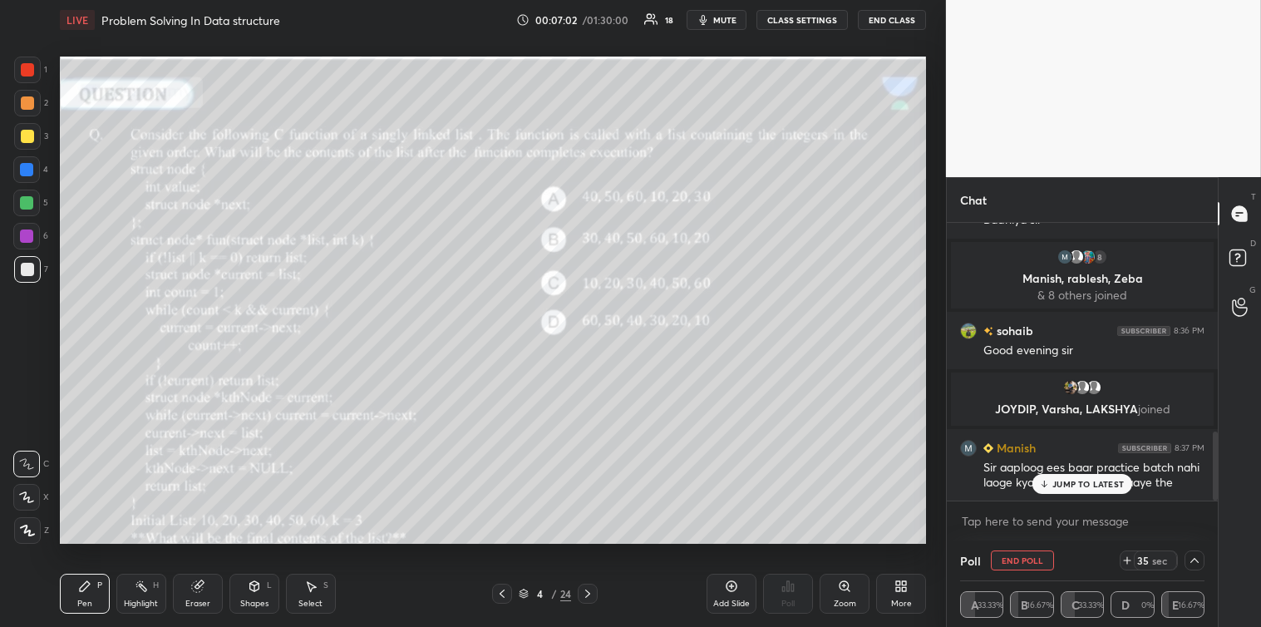
click at [1119, 486] on p "JUMP TO LATEST" at bounding box center [1089, 484] width 72 height 10
click at [1082, 516] on textarea at bounding box center [1082, 521] width 244 height 27
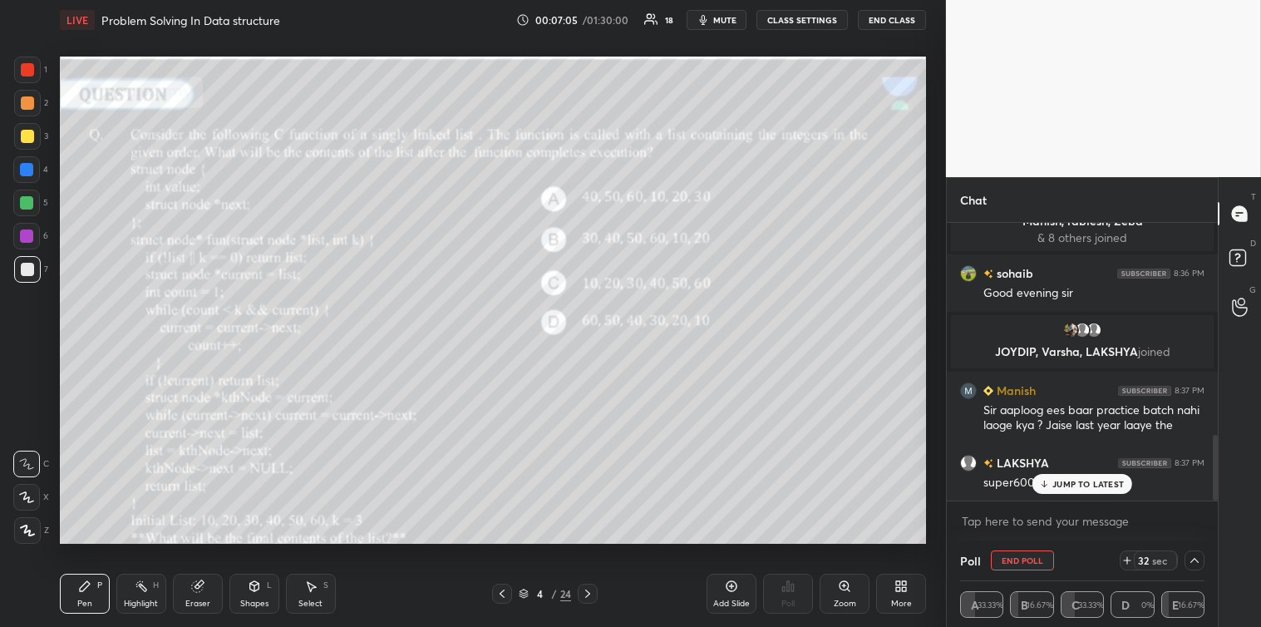
click at [1086, 483] on p "JUMP TO LATEST" at bounding box center [1089, 484] width 72 height 10
click at [1044, 529] on textarea at bounding box center [1082, 521] width 244 height 27
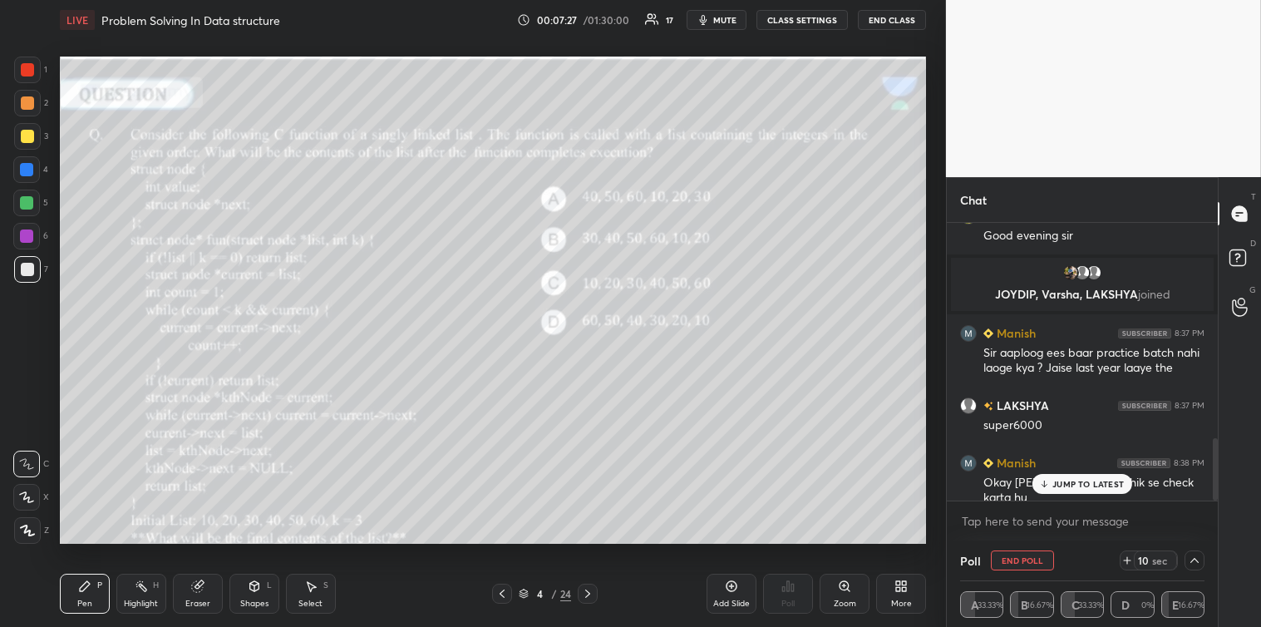
click at [1098, 484] on p "JUMP TO LATEST" at bounding box center [1089, 484] width 72 height 10
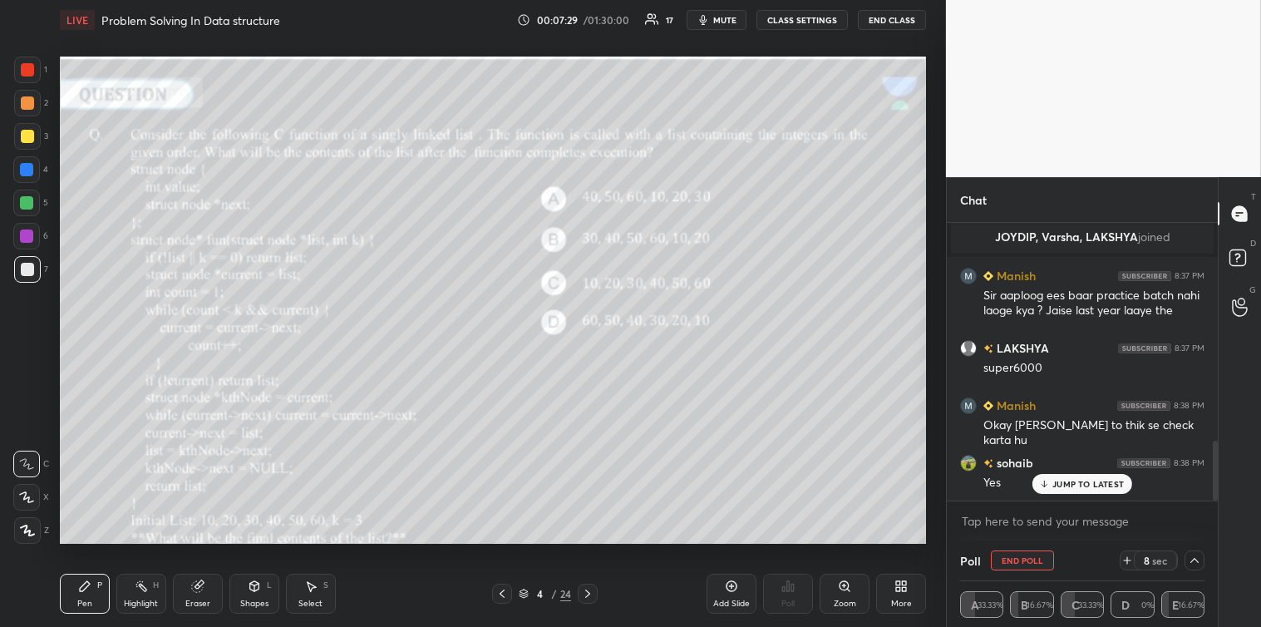
click at [1082, 488] on p "JUMP TO LATEST" at bounding box center [1089, 484] width 72 height 10
click at [1123, 560] on icon at bounding box center [1127, 560] width 13 height 13
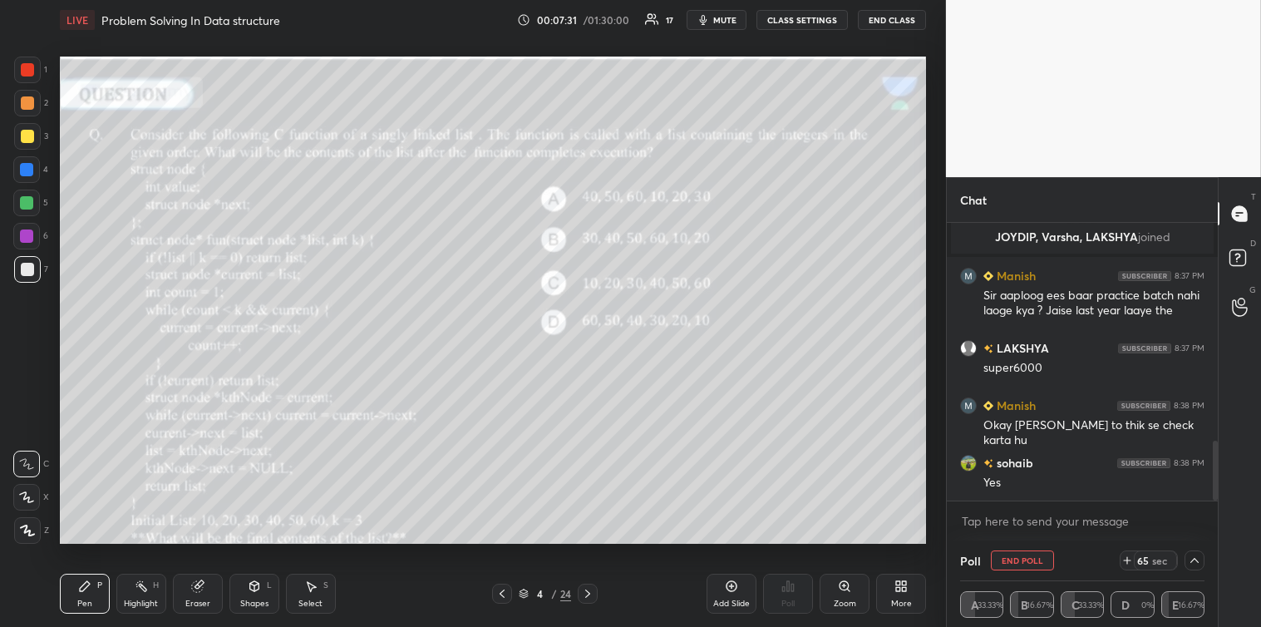
click at [1123, 560] on icon at bounding box center [1127, 560] width 13 height 13
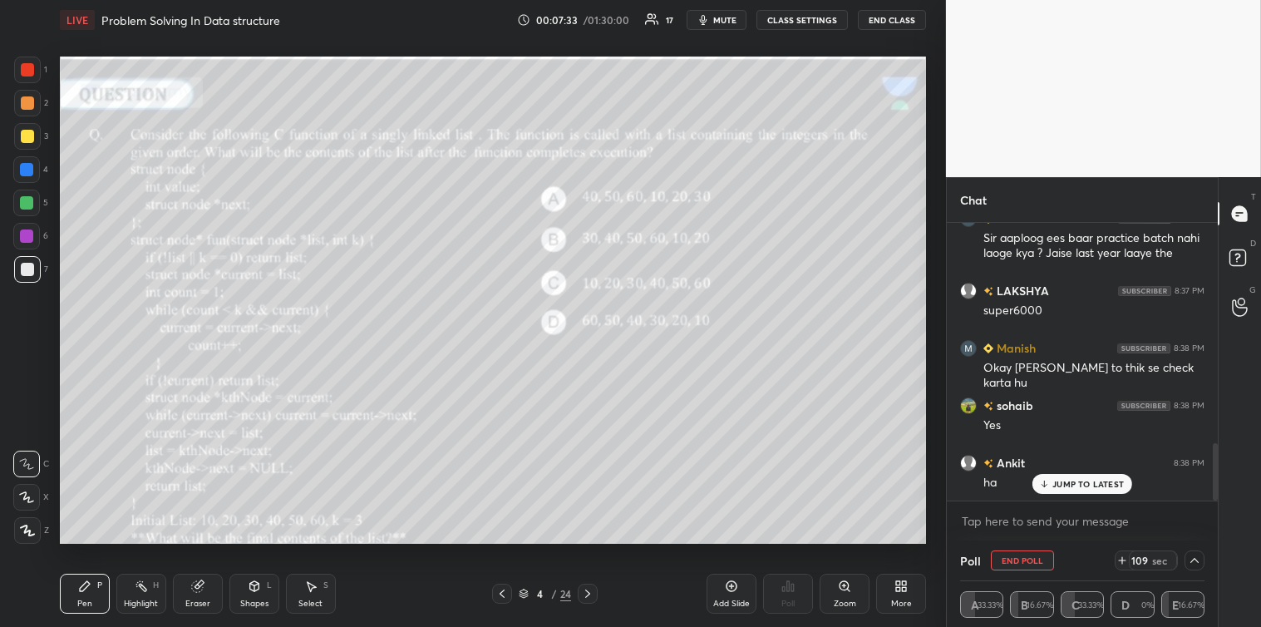
click at [1123, 560] on icon at bounding box center [1122, 560] width 7 height 0
click at [1101, 483] on p "JUMP TO LATEST" at bounding box center [1089, 484] width 72 height 10
click at [1063, 517] on textarea at bounding box center [1082, 521] width 244 height 27
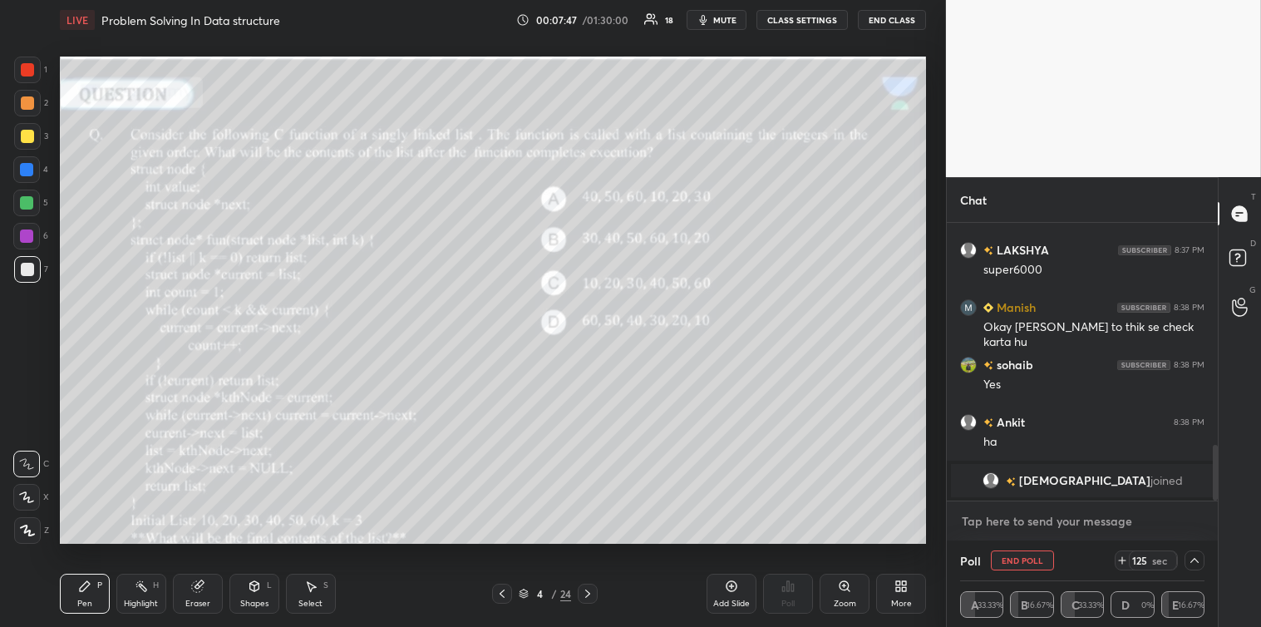
scroll to position [1134, 0]
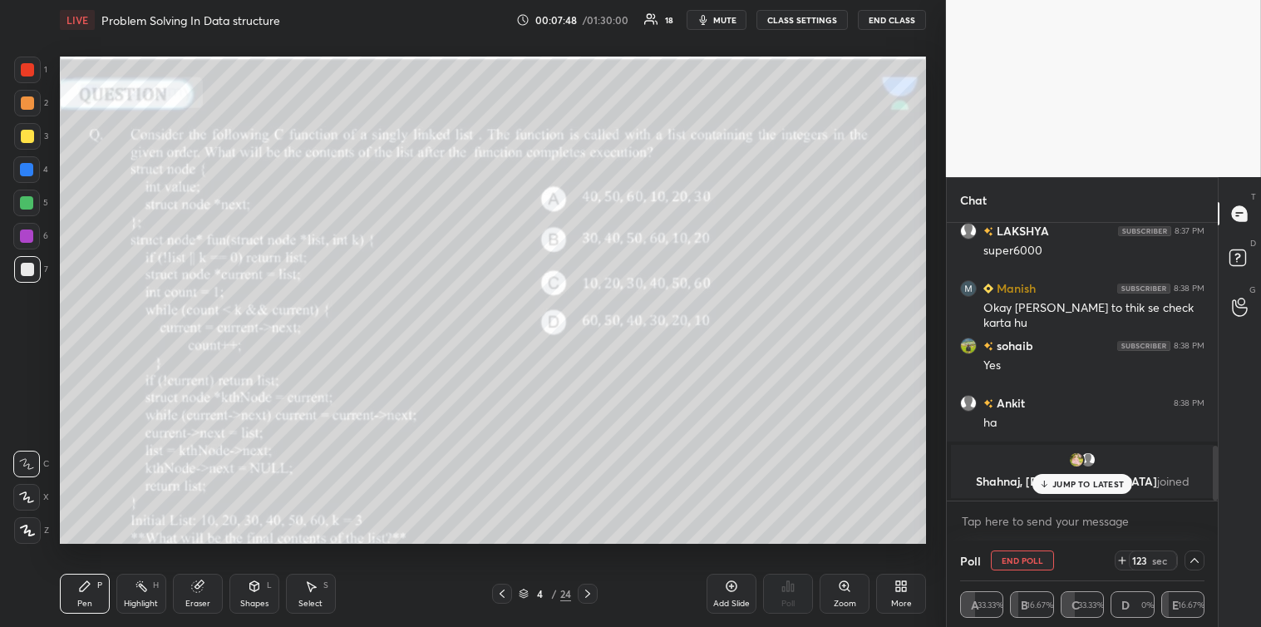
click at [1099, 486] on p "JUMP TO LATEST" at bounding box center [1089, 484] width 72 height 10
click at [1066, 510] on textarea at bounding box center [1082, 521] width 244 height 27
drag, startPoint x: 1216, startPoint y: 488, endPoint x: 1218, endPoint y: 501, distance: 13.4
click at [1218, 501] on div "Chat Manish 8:37 PM Sir aaploog ees baar practice batch nahi laoge kya ? Jaise …" at bounding box center [1103, 402] width 315 height 450
click at [1215, 486] on div at bounding box center [1215, 473] width 5 height 55
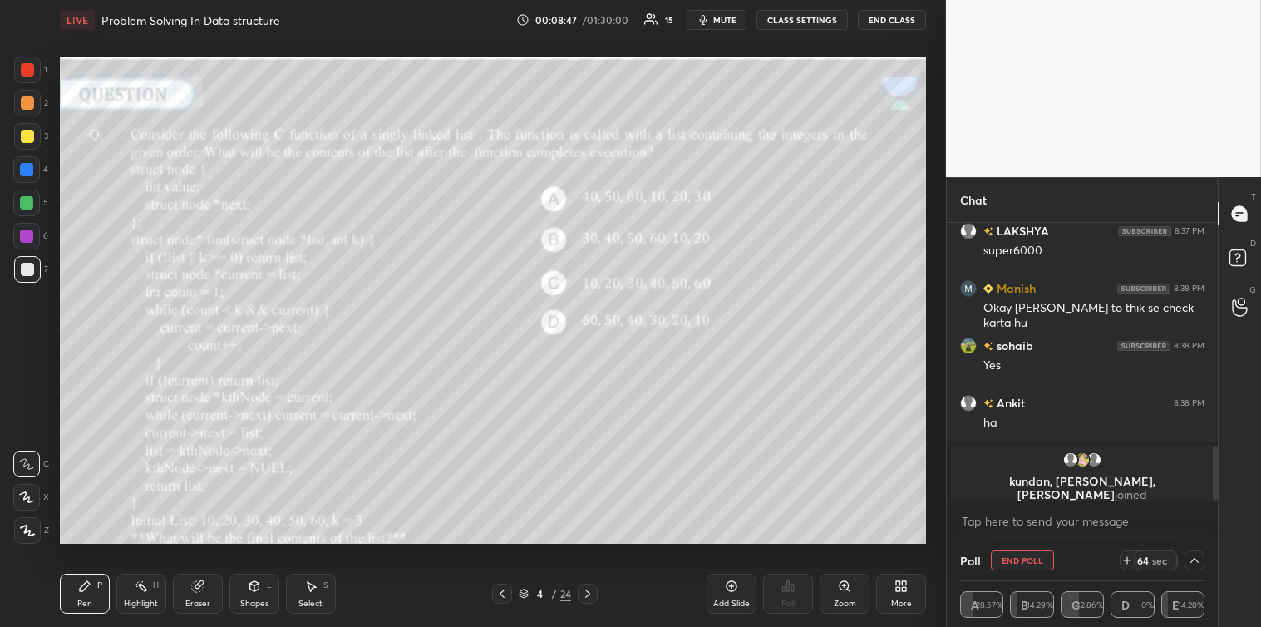
click at [1214, 474] on div at bounding box center [1215, 473] width 5 height 55
click at [1034, 488] on div "kundan, Shahnaj, [PERSON_NAME] joined" at bounding box center [1082, 478] width 263 height 67
click at [1014, 491] on div "kundan, Shahnaj, [PERSON_NAME] joined" at bounding box center [1082, 478] width 263 height 67
click at [1017, 487] on p "kundan, Shahnaj, [PERSON_NAME] joined" at bounding box center [1082, 488] width 243 height 27
click at [1033, 486] on p "kundan, Shahnaj, [PERSON_NAME] joined" at bounding box center [1082, 488] width 243 height 27
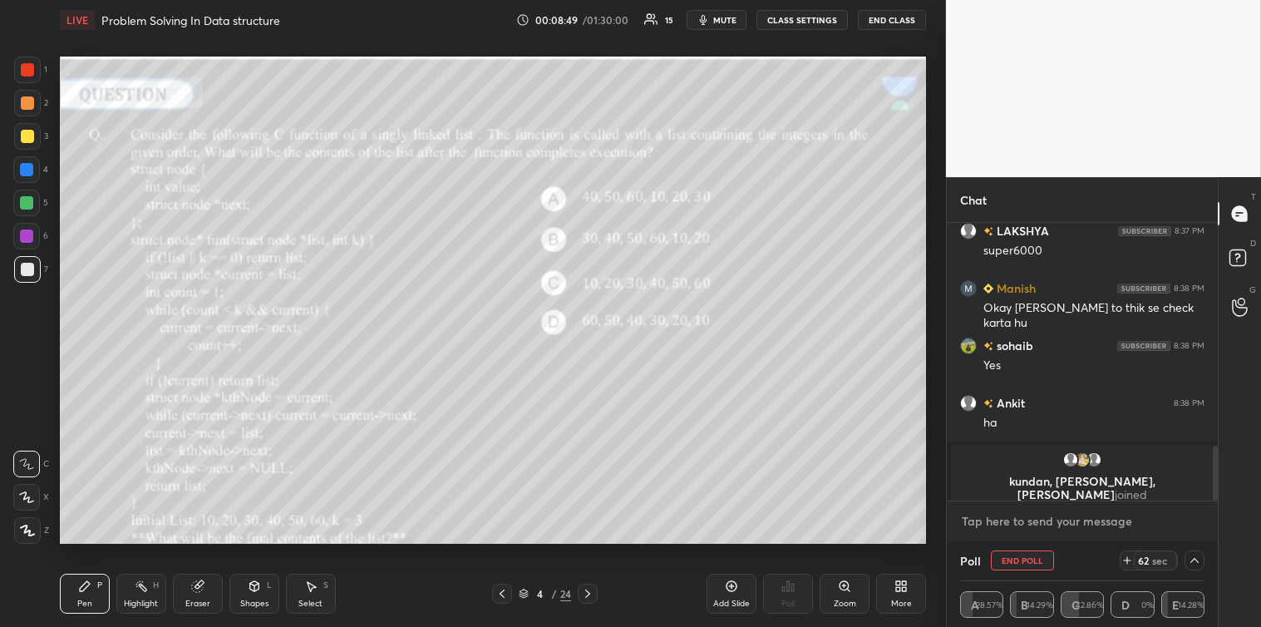
click at [1048, 513] on textarea at bounding box center [1082, 521] width 244 height 27
click at [1053, 532] on textarea at bounding box center [1082, 521] width 244 height 27
click at [1058, 482] on p "kundan, Shahnaj, [PERSON_NAME] joined" at bounding box center [1082, 488] width 243 height 27
click at [1078, 480] on p "kundan, Shahnaj, [PERSON_NAME] joined" at bounding box center [1082, 488] width 243 height 27
click at [1095, 477] on p "kundan, Shahnaj, [PERSON_NAME] joined" at bounding box center [1082, 488] width 243 height 27
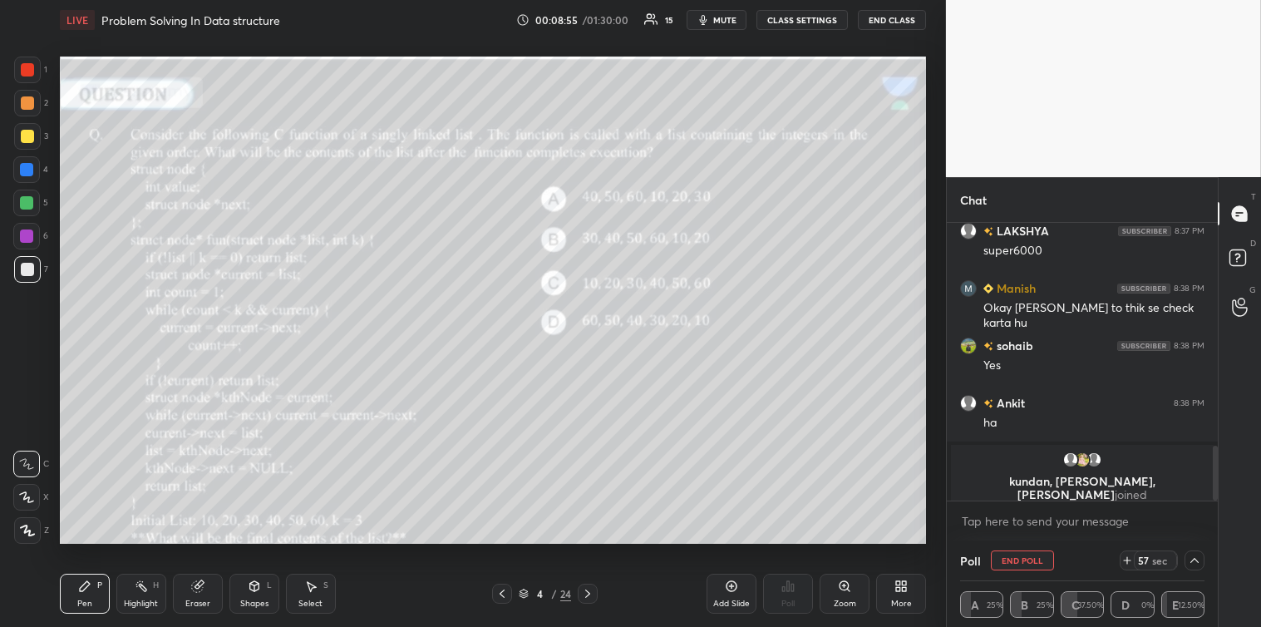
click at [1021, 476] on p "kundan, Shahnaj, [PERSON_NAME] joined" at bounding box center [1082, 488] width 243 height 27
click at [1150, 491] on div "kundan, Shahnaj, [PERSON_NAME] joined" at bounding box center [1082, 478] width 263 height 67
click at [1137, 508] on textarea at bounding box center [1082, 521] width 244 height 27
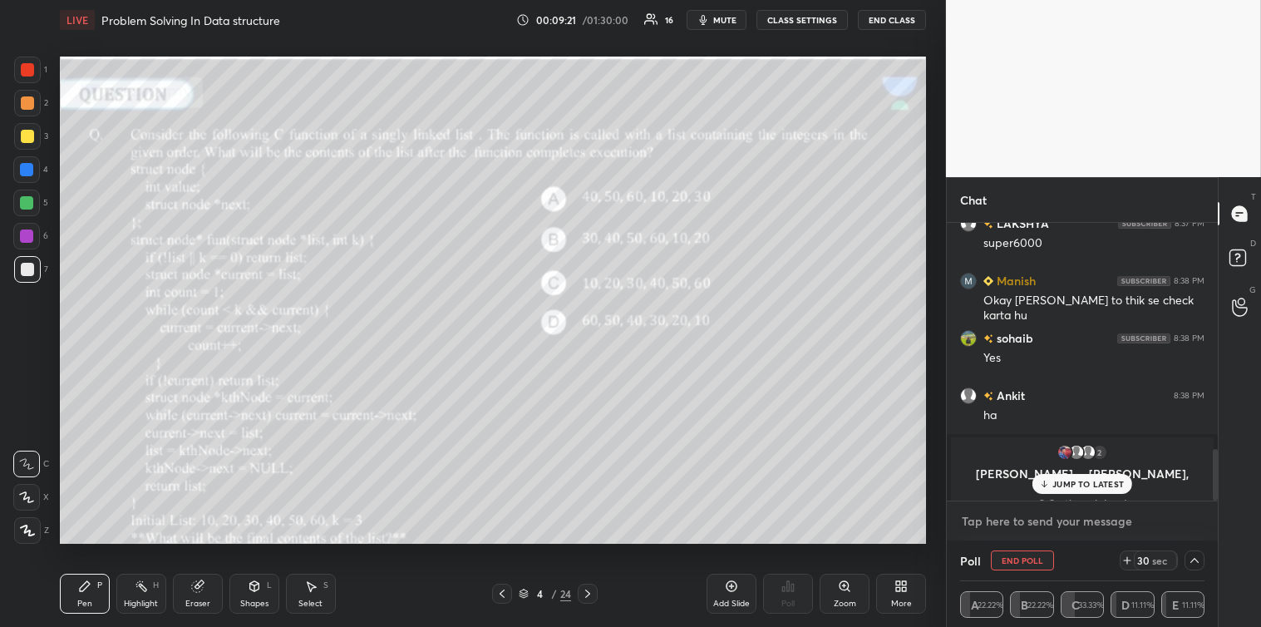
scroll to position [1226, 0]
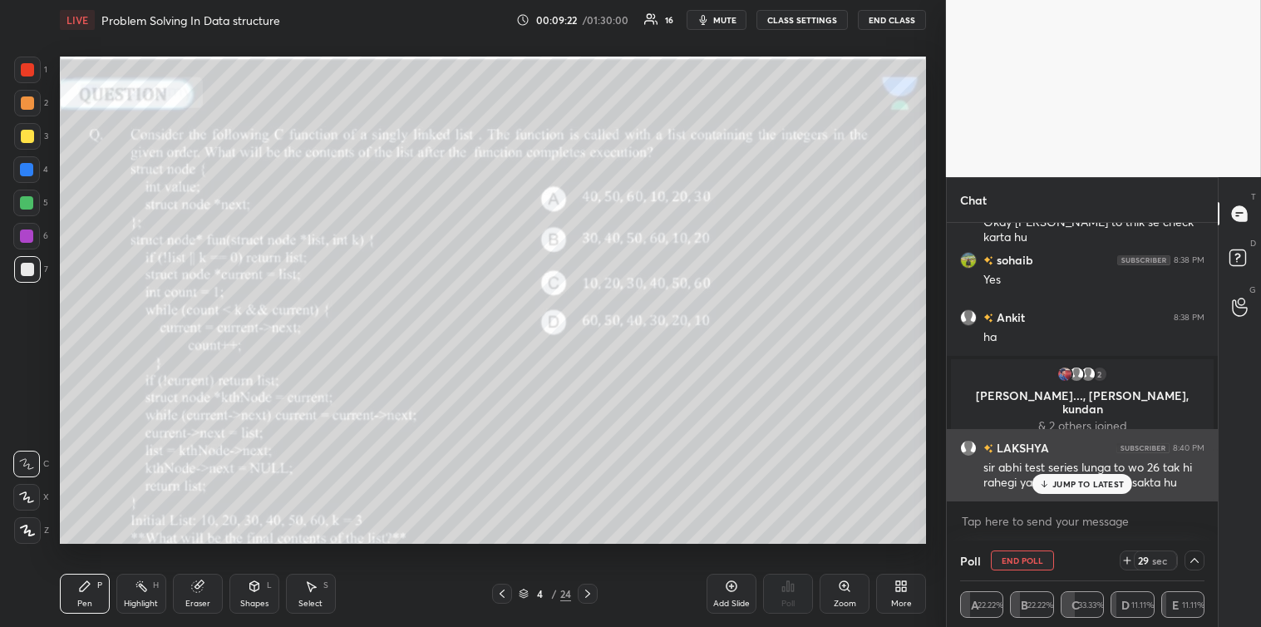
click at [1081, 486] on p "JUMP TO LATEST" at bounding box center [1089, 484] width 72 height 10
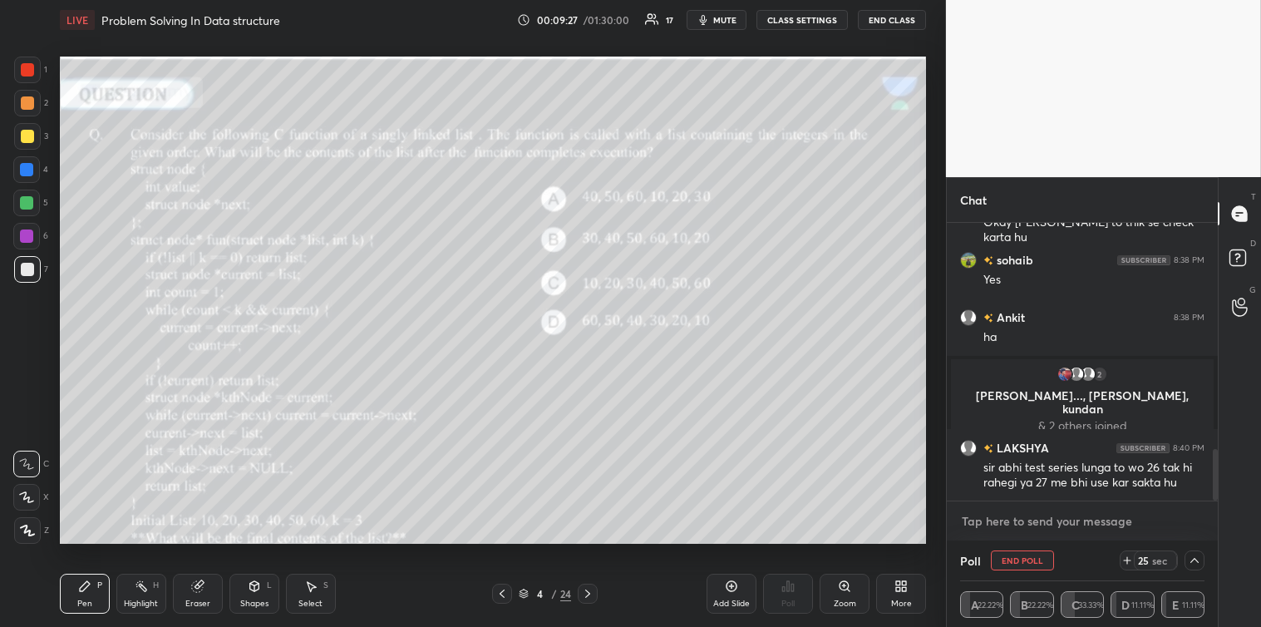
click at [984, 519] on textarea at bounding box center [1082, 521] width 244 height 27
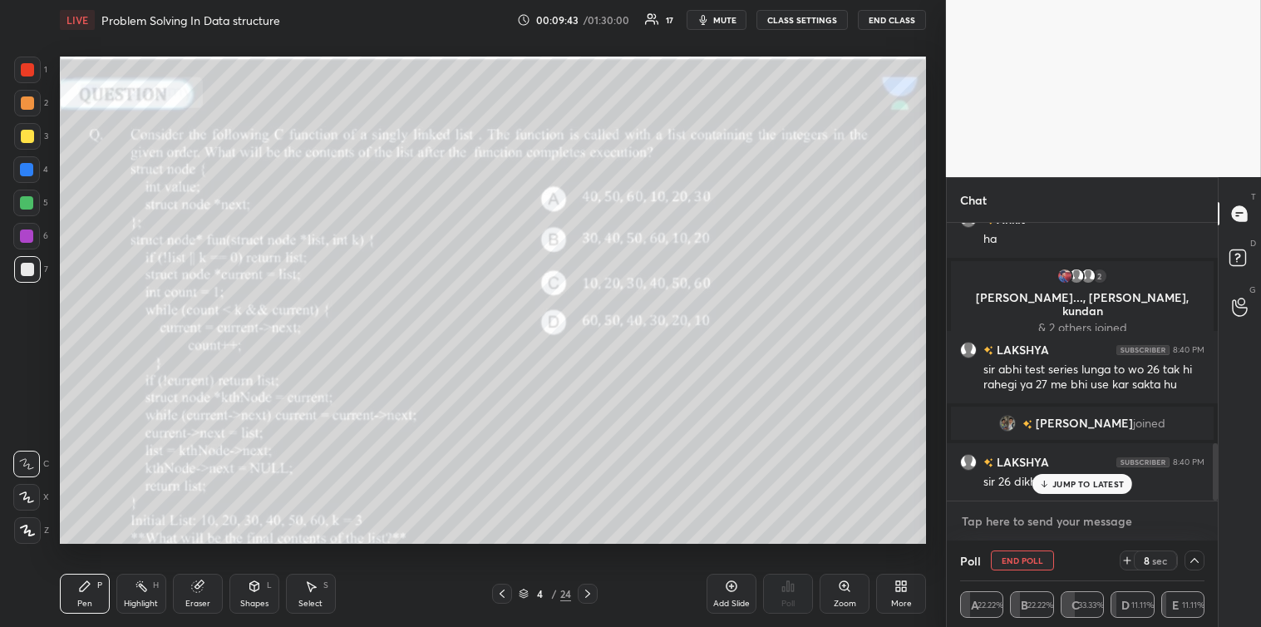
scroll to position [1075, 0]
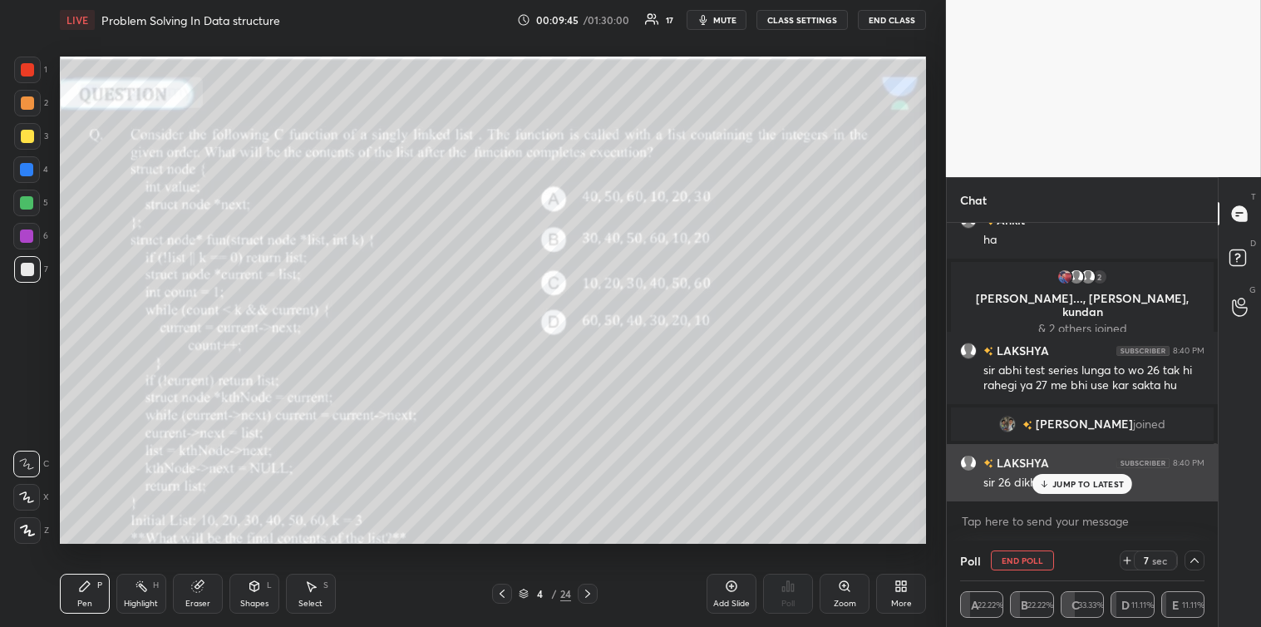
click at [1083, 486] on p "JUMP TO LATEST" at bounding box center [1089, 484] width 72 height 10
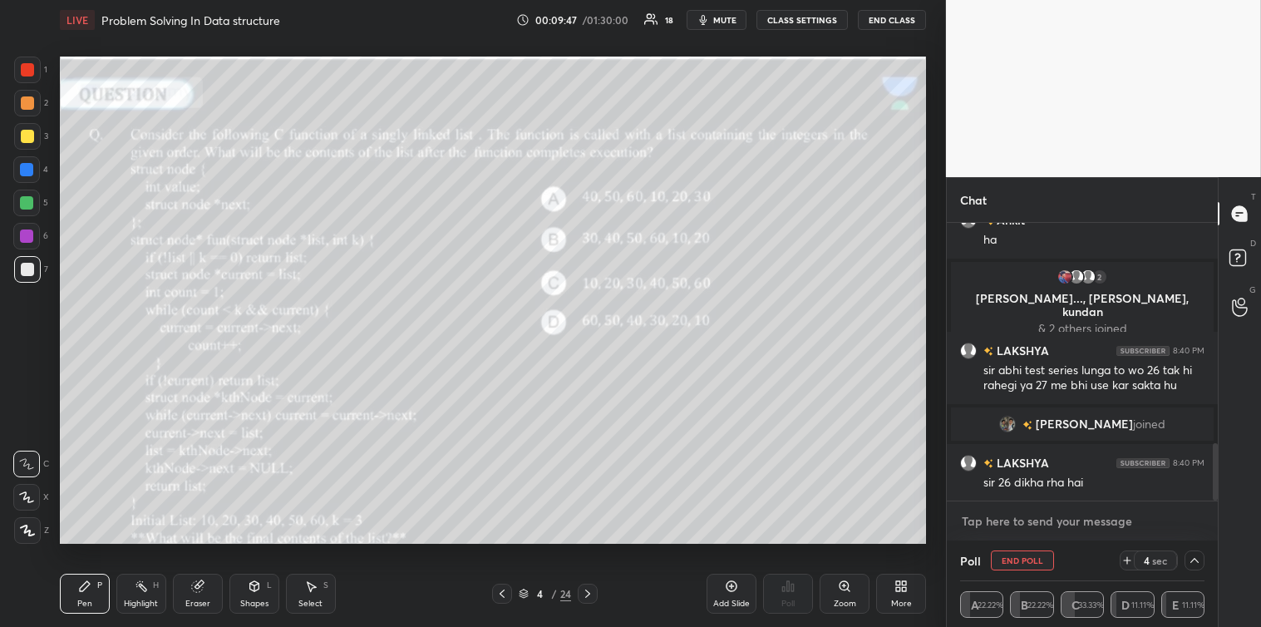
click at [998, 525] on textarea at bounding box center [1082, 521] width 244 height 27
click at [1191, 558] on icon at bounding box center [1194, 560] width 13 height 13
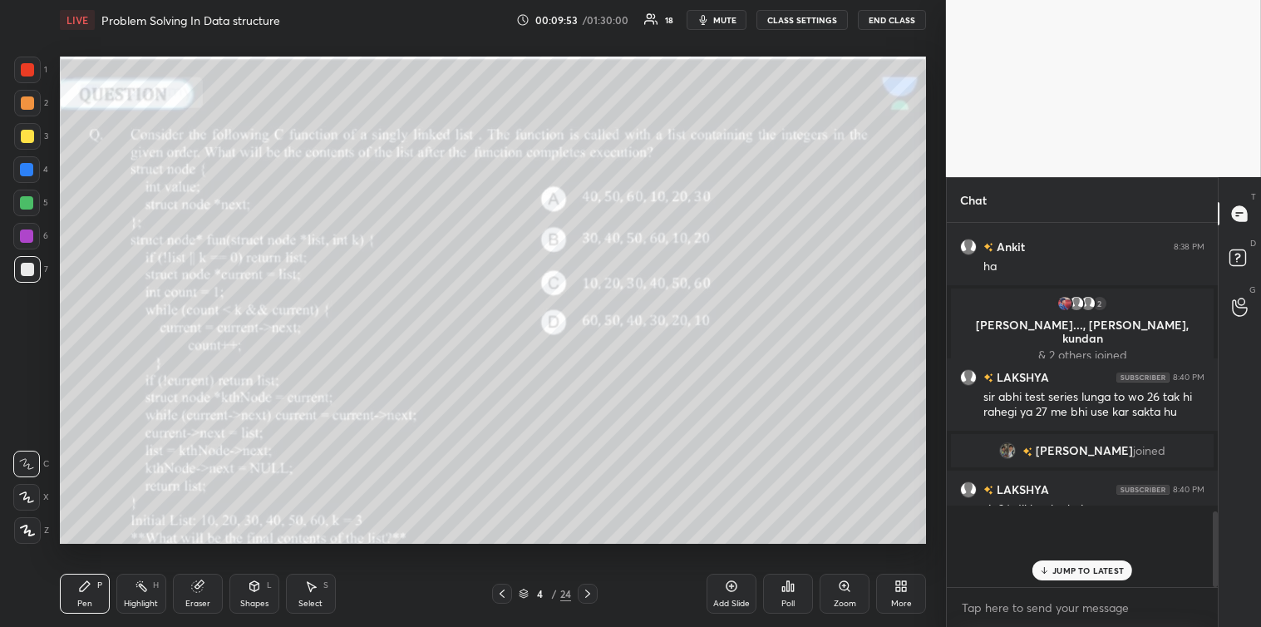
scroll to position [4, 4]
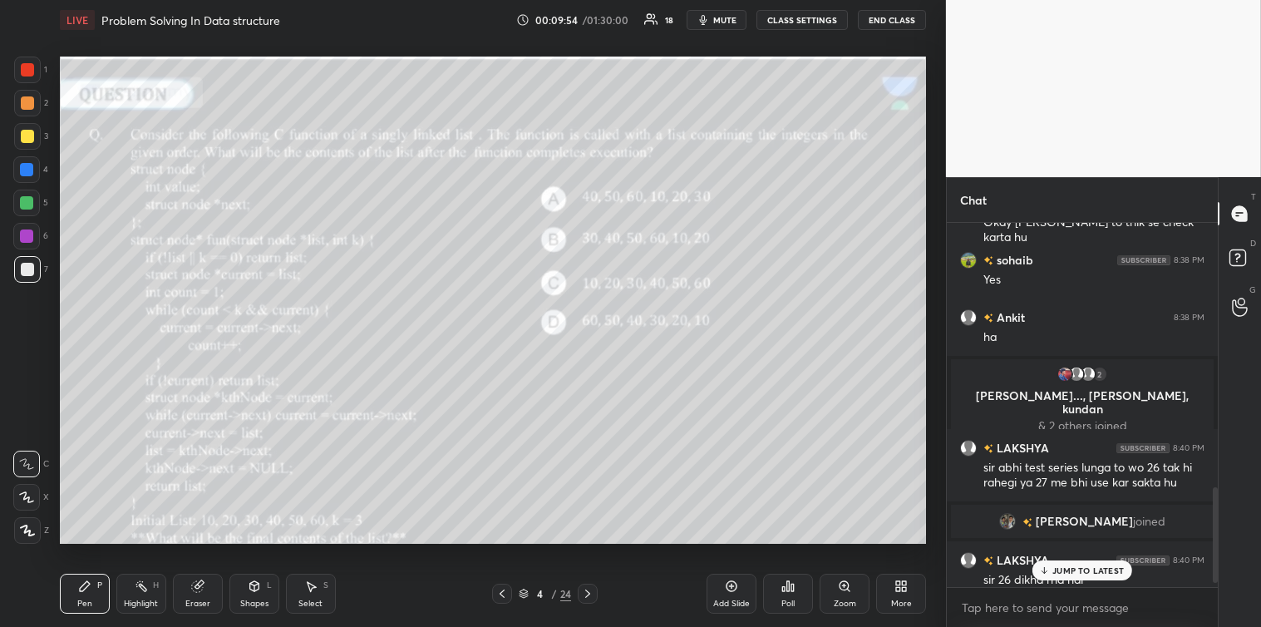
click at [1076, 569] on p "JUMP TO LATEST" at bounding box center [1089, 570] width 72 height 10
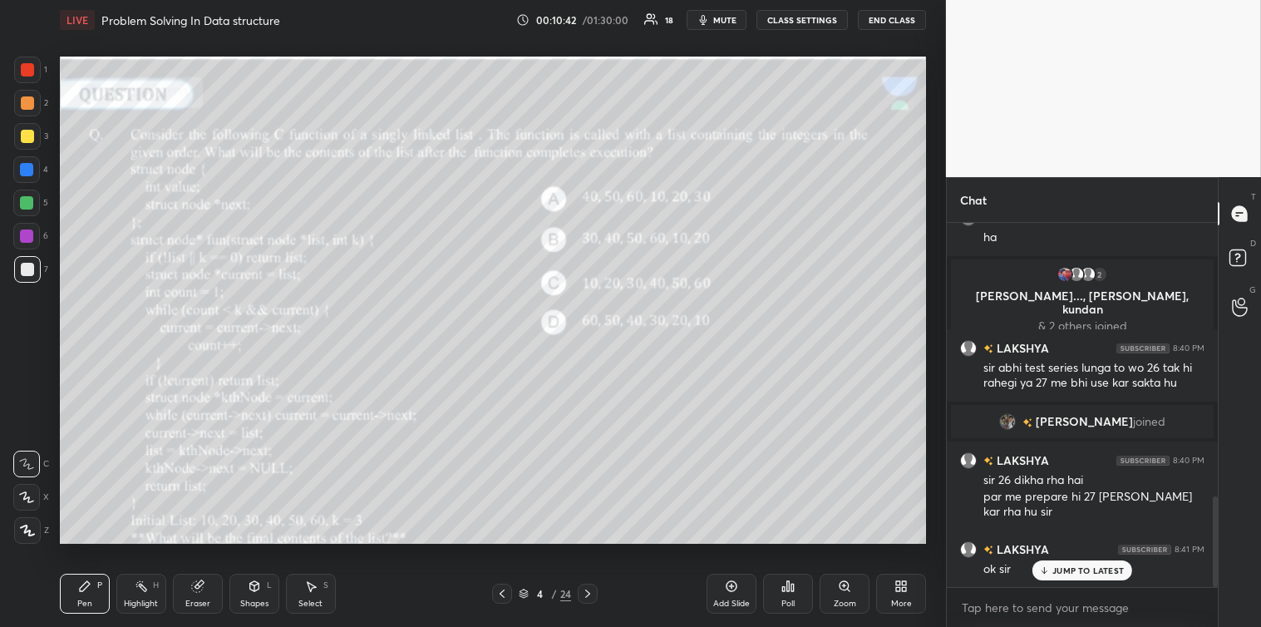
scroll to position [1134, 0]
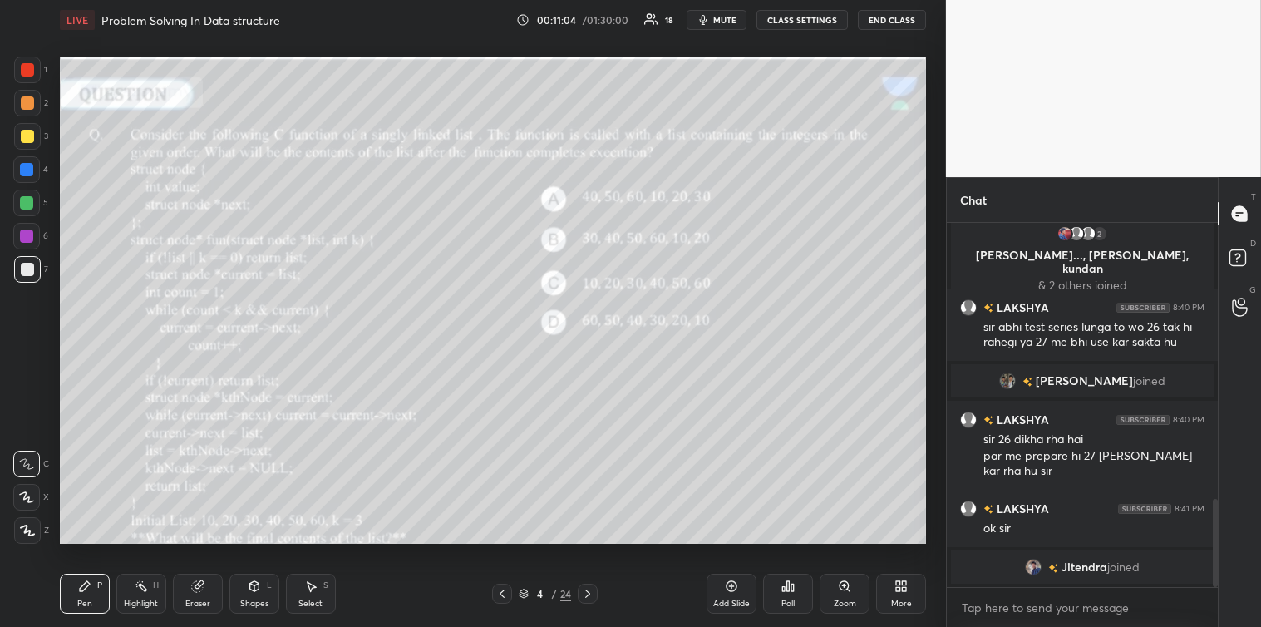
click at [313, 593] on icon at bounding box center [310, 586] width 13 height 13
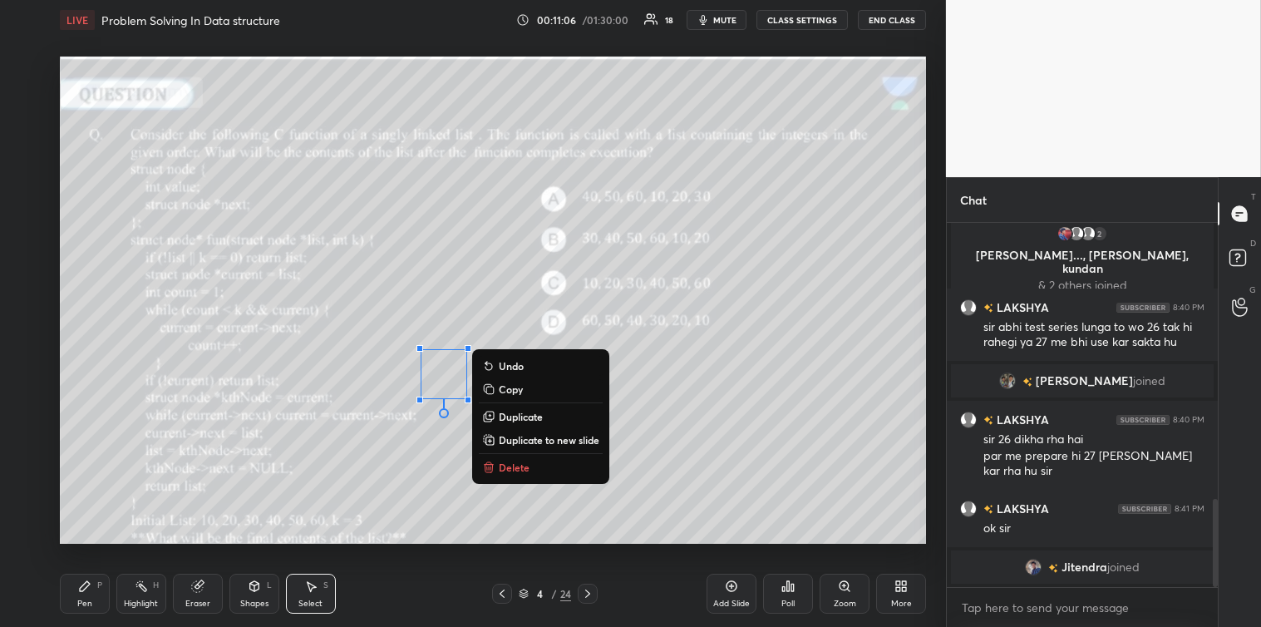
click at [506, 464] on p "Delete" at bounding box center [514, 467] width 31 height 13
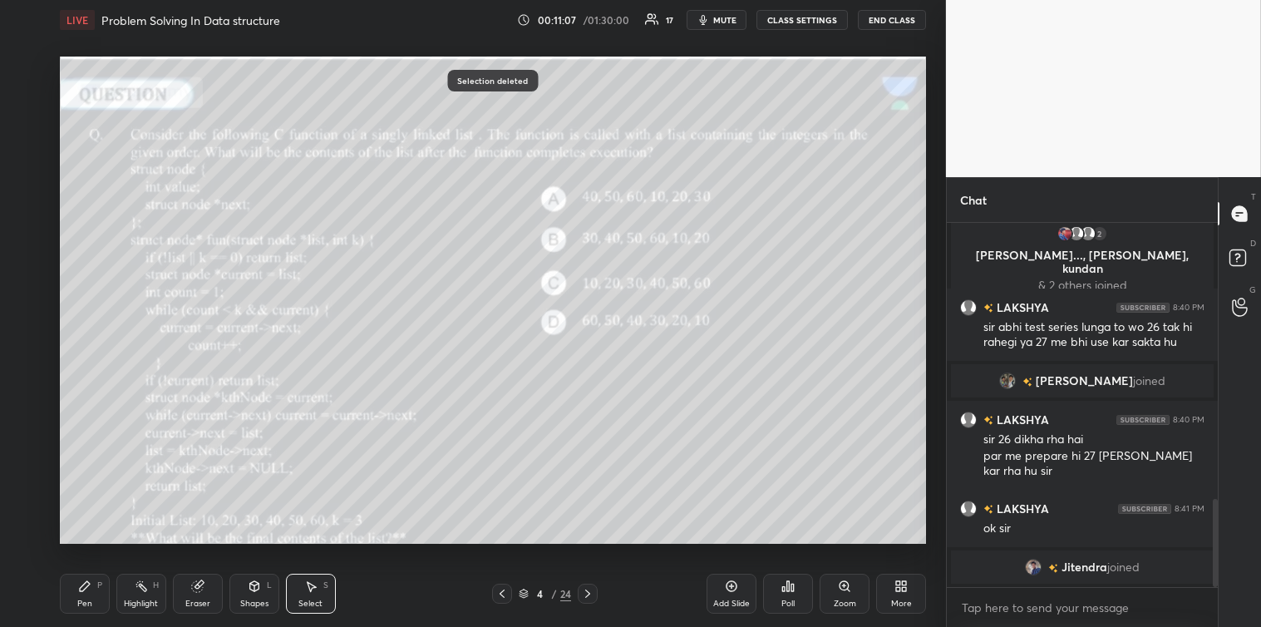
click at [88, 586] on icon at bounding box center [84, 586] width 13 height 13
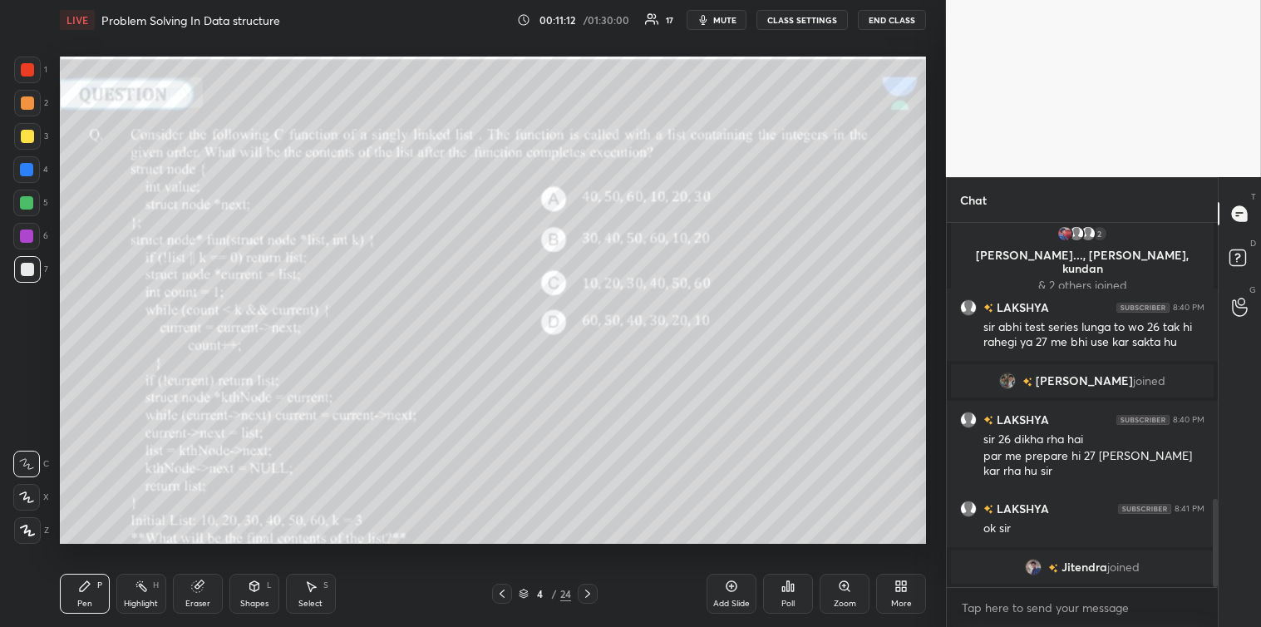
scroll to position [1153, 0]
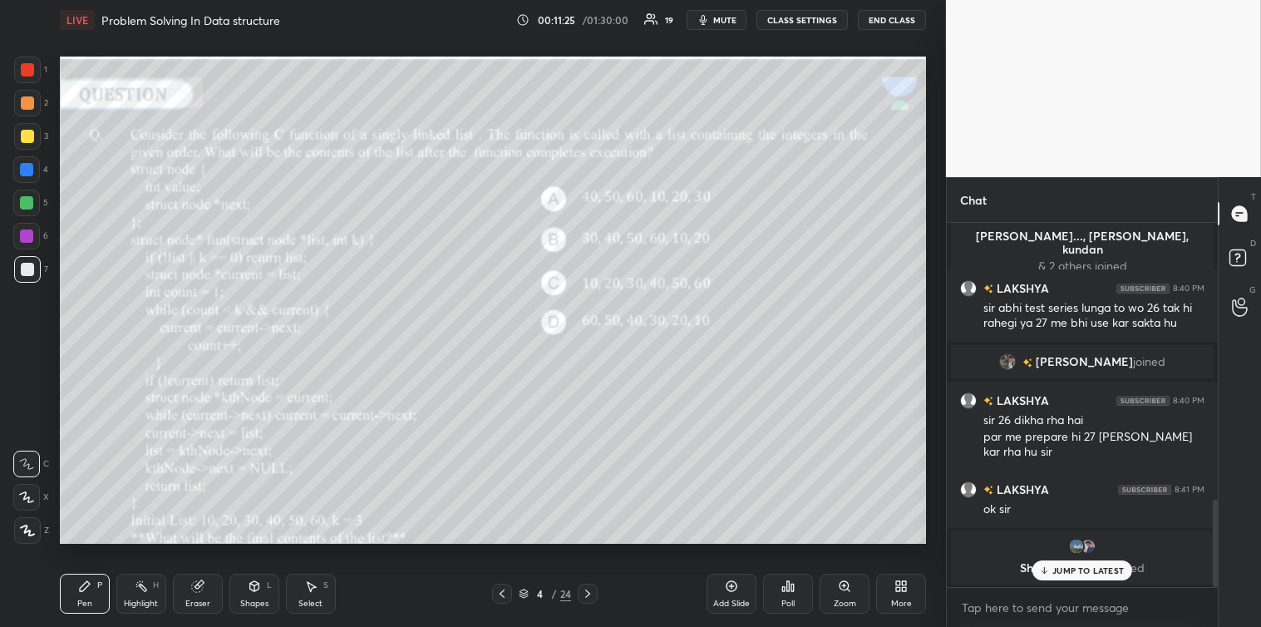
click at [311, 589] on icon at bounding box center [311, 587] width 9 height 10
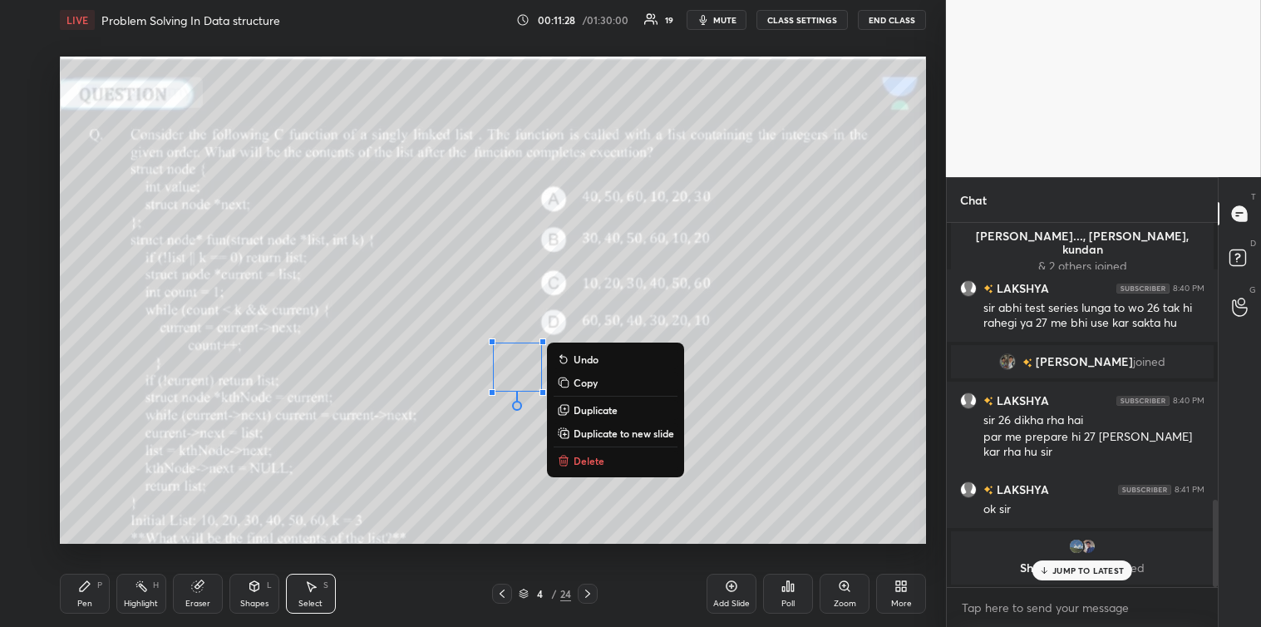
click at [577, 459] on p "Delete" at bounding box center [589, 460] width 31 height 13
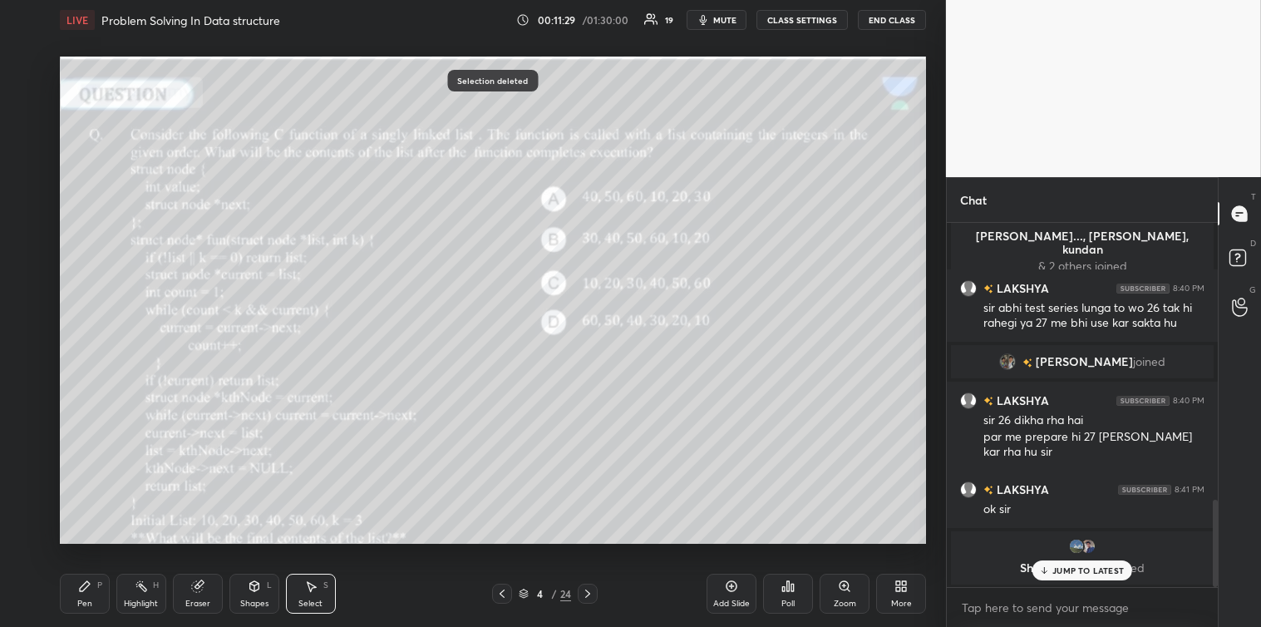
click at [78, 599] on div "Pen" at bounding box center [84, 603] width 15 height 8
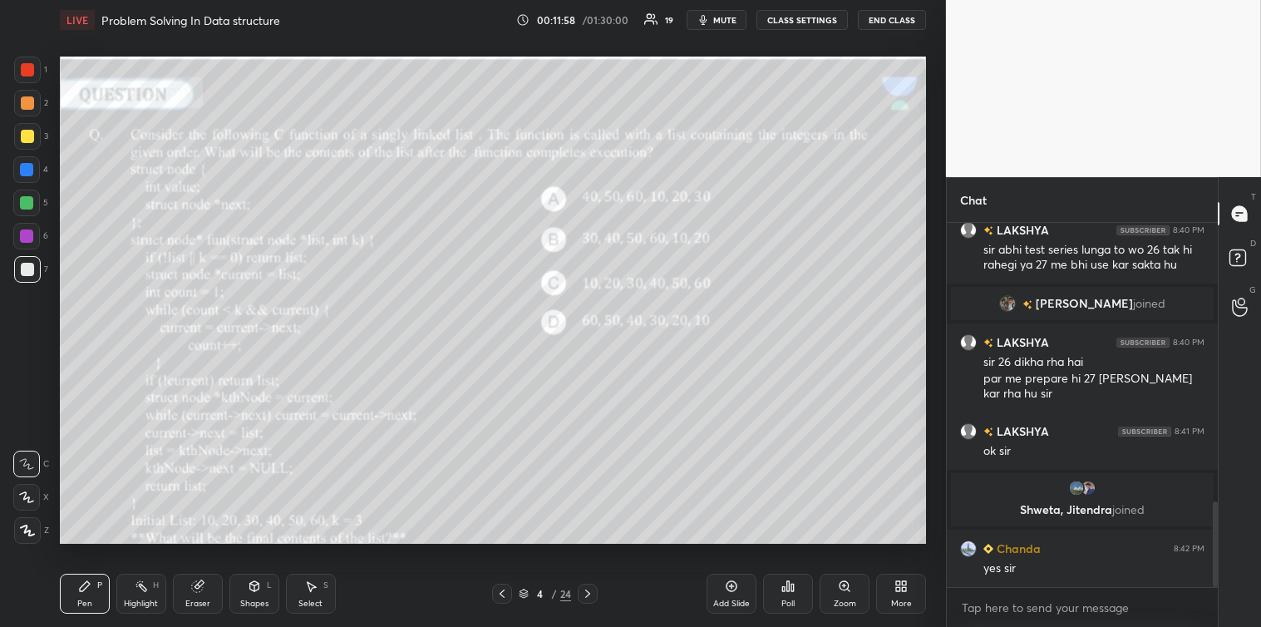
scroll to position [1198, 0]
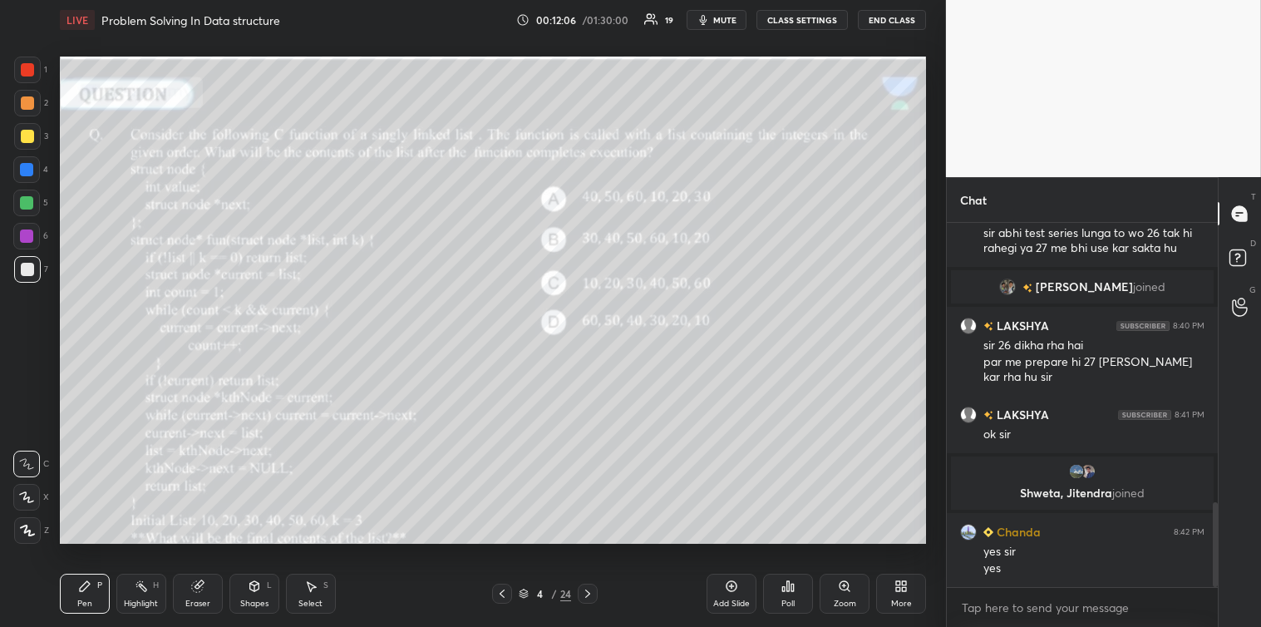
click at [27, 139] on div at bounding box center [27, 136] width 13 height 13
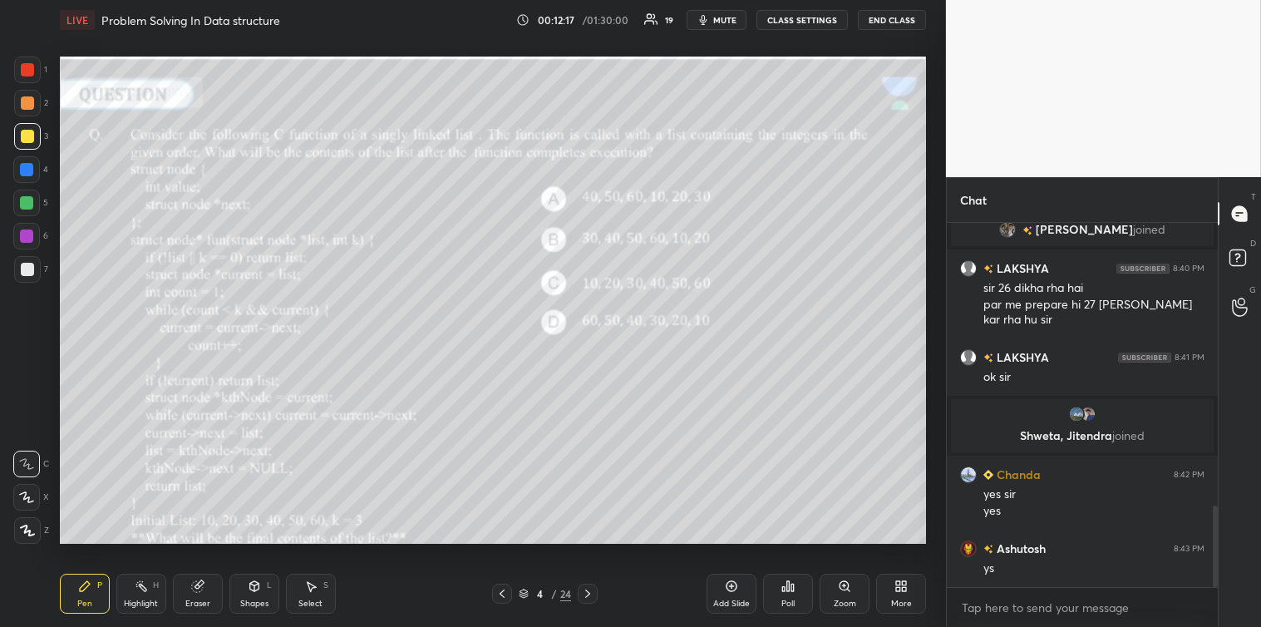
click at [27, 163] on div at bounding box center [26, 169] width 13 height 13
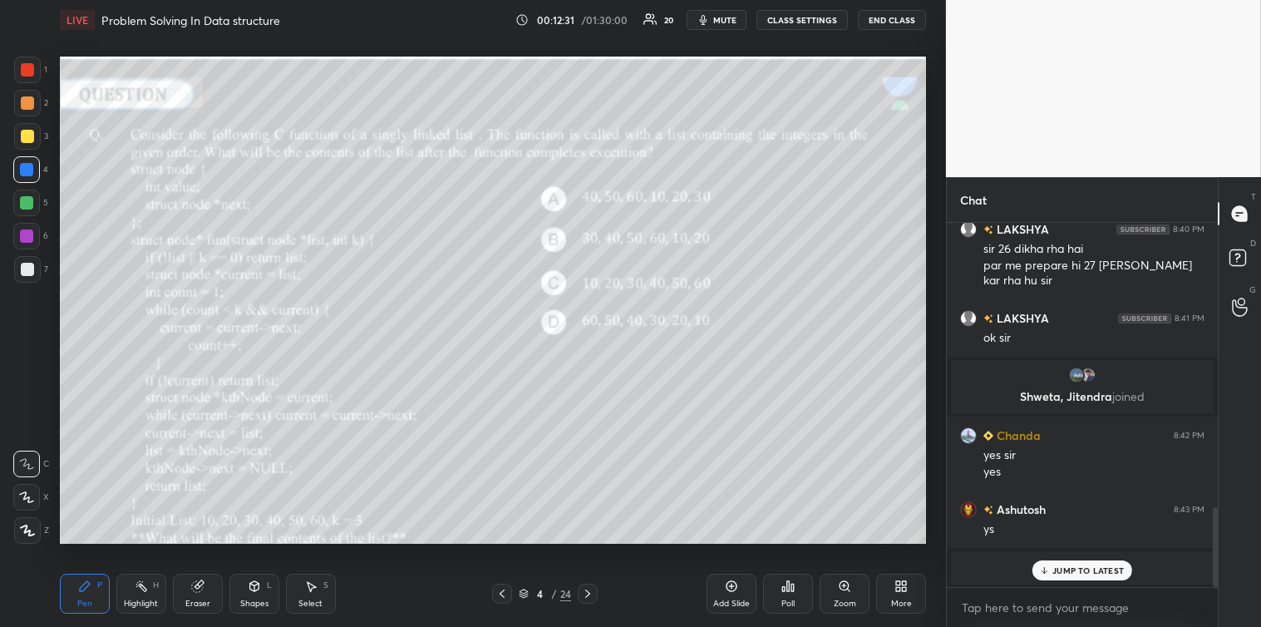
click at [1073, 567] on p "JUMP TO LATEST" at bounding box center [1089, 570] width 72 height 10
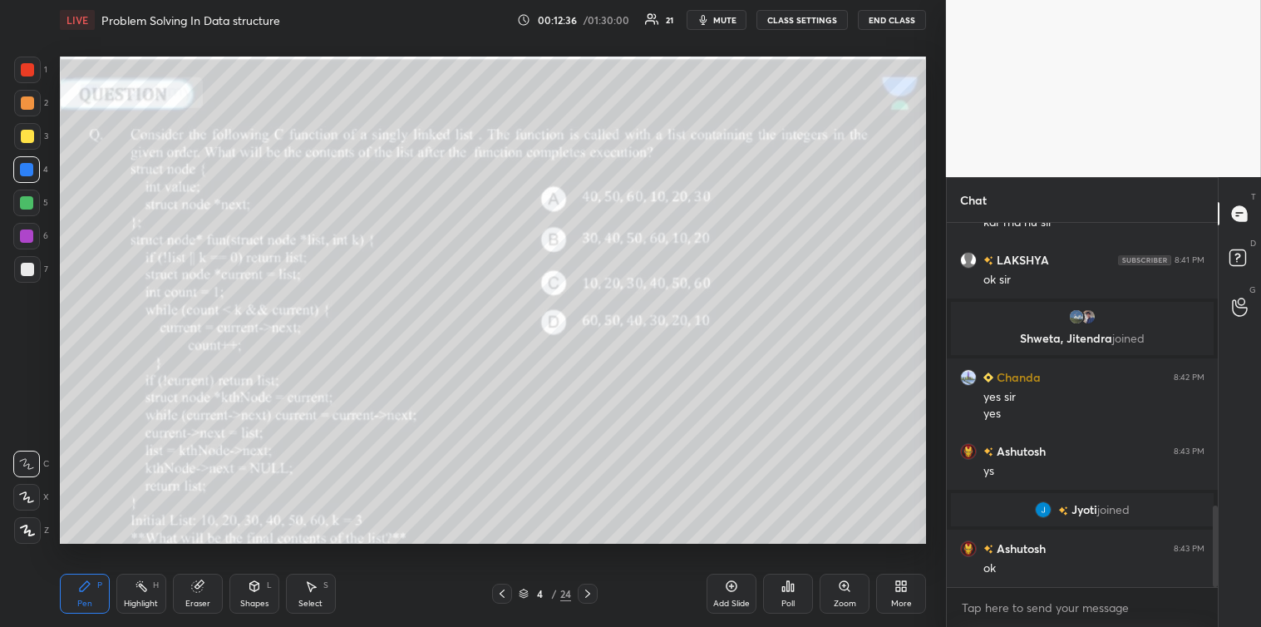
click at [26, 200] on div at bounding box center [26, 202] width 13 height 13
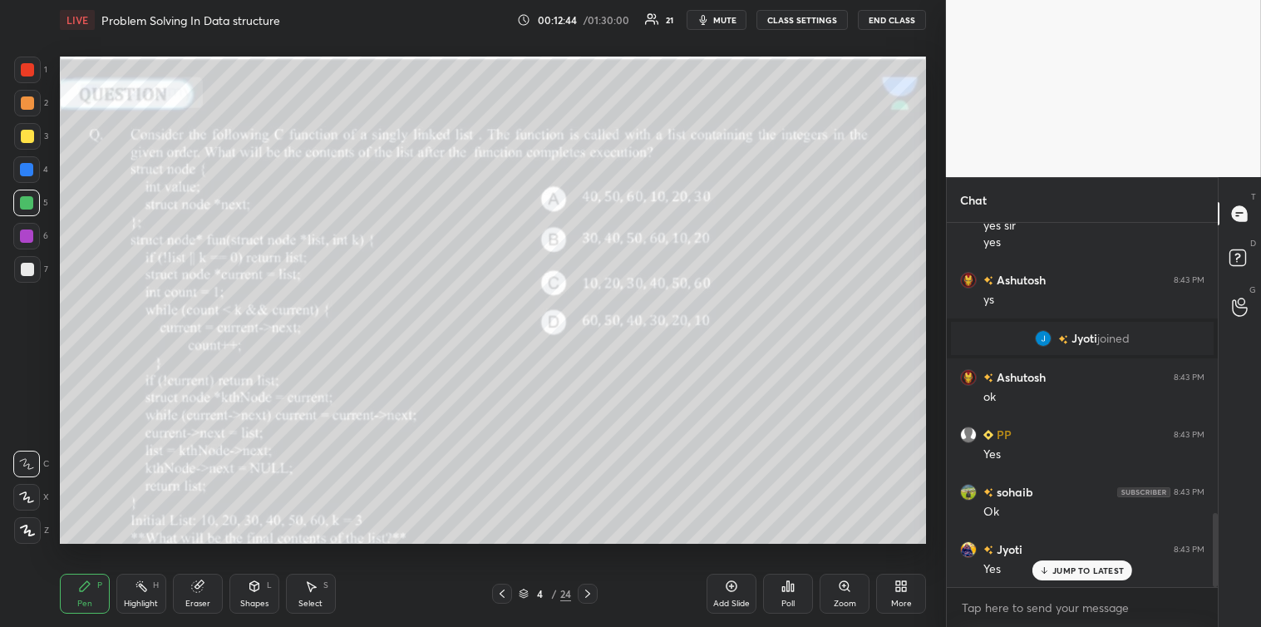
scroll to position [1468, 0]
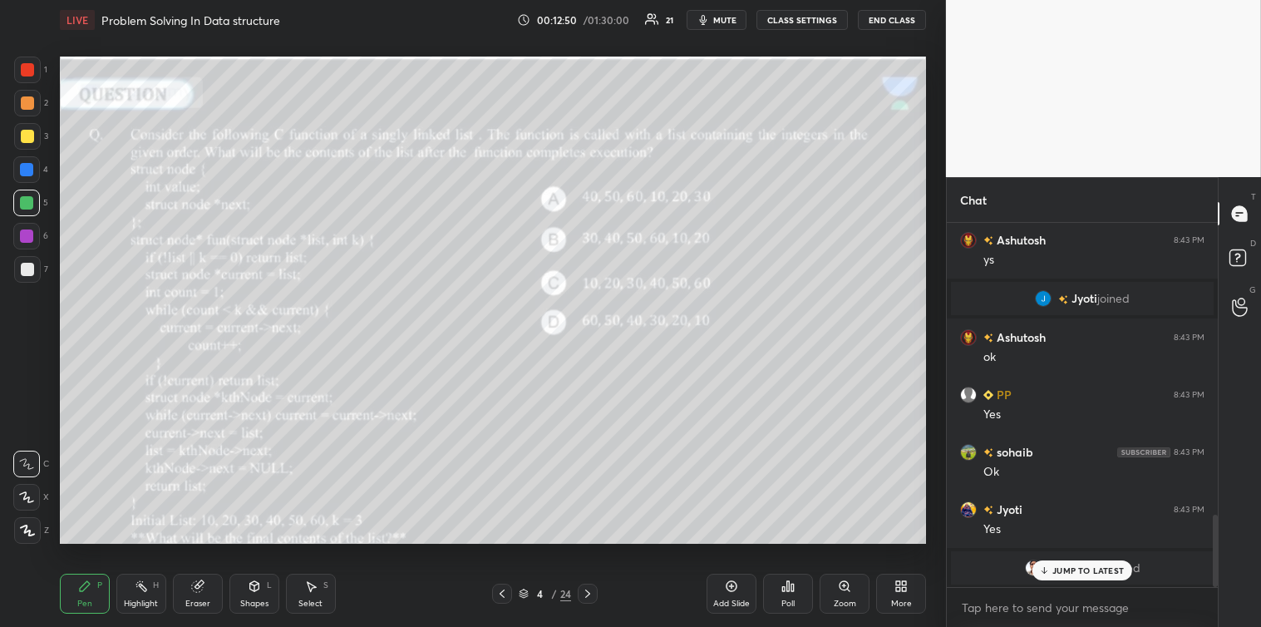
click at [305, 592] on icon at bounding box center [310, 586] width 13 height 13
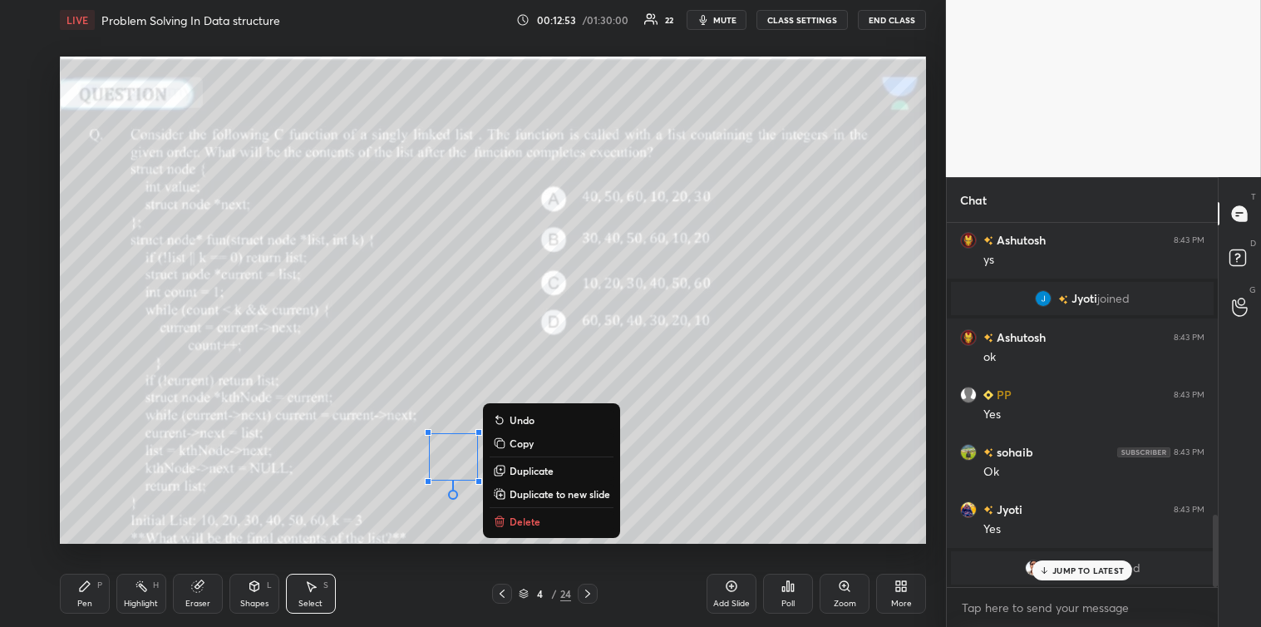
click at [536, 519] on p "Delete" at bounding box center [525, 521] width 31 height 13
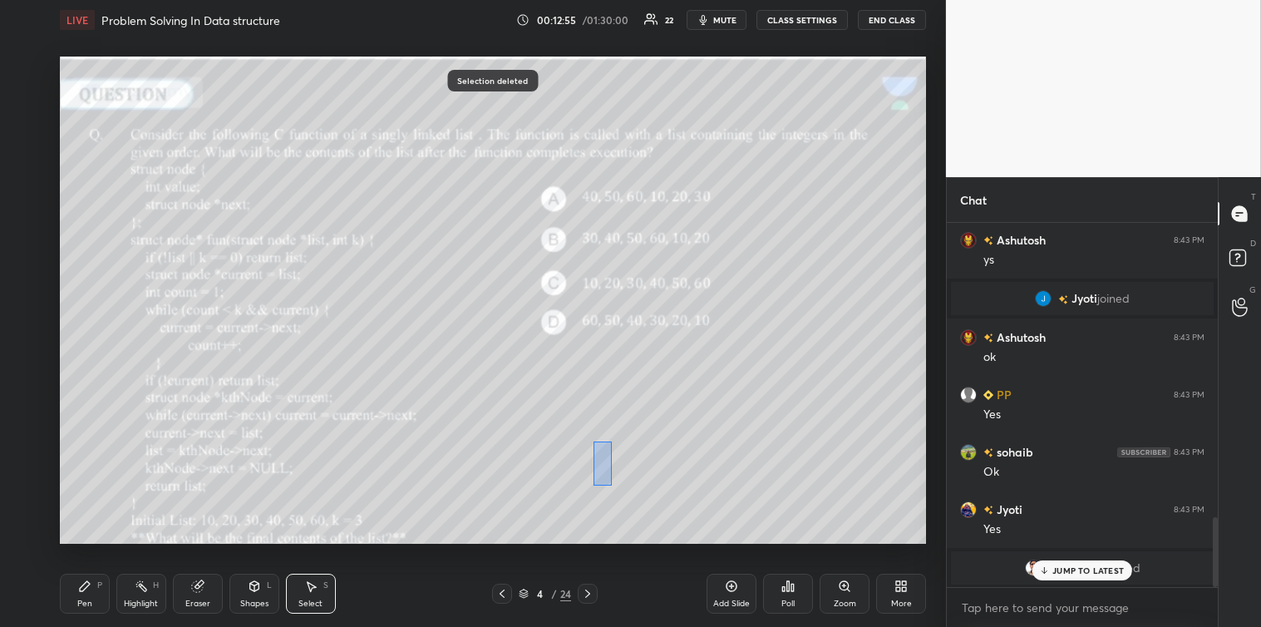
scroll to position [1526, 0]
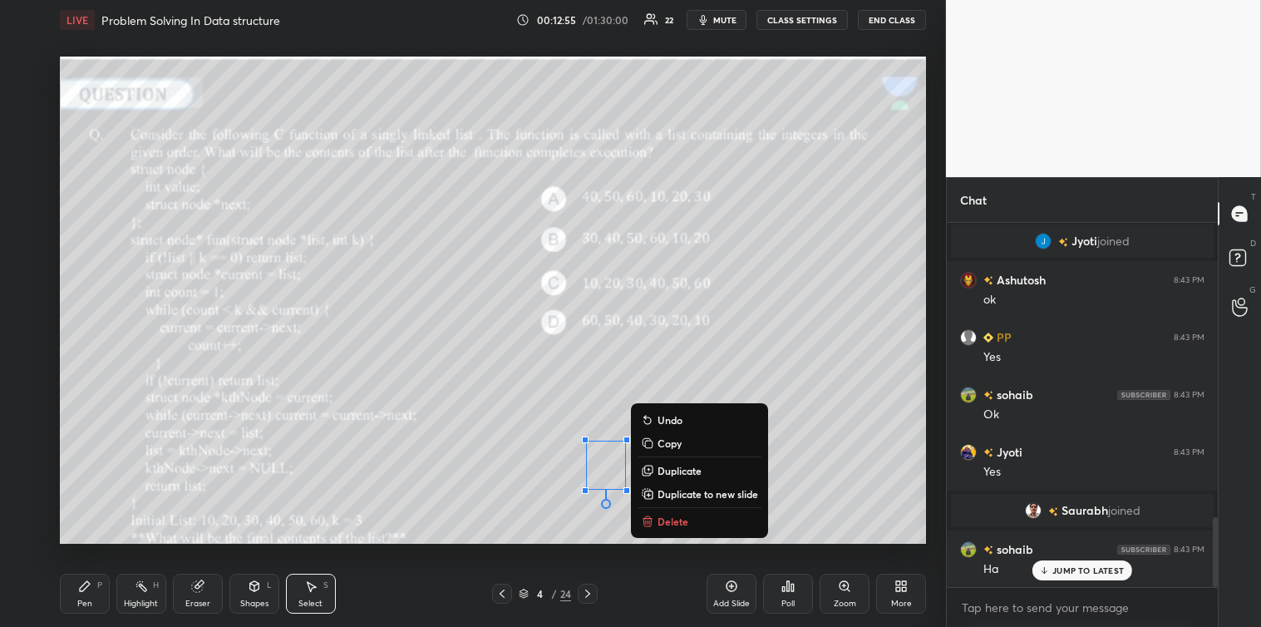
click at [661, 522] on p "Delete" at bounding box center [673, 521] width 31 height 13
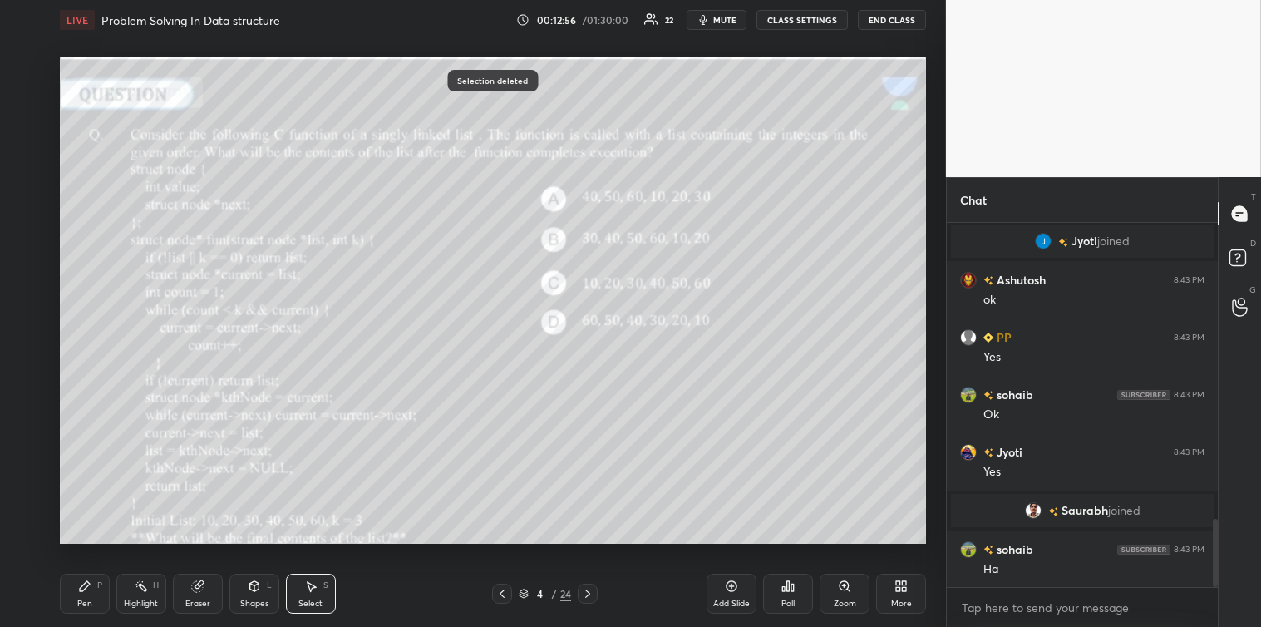
scroll to position [1584, 0]
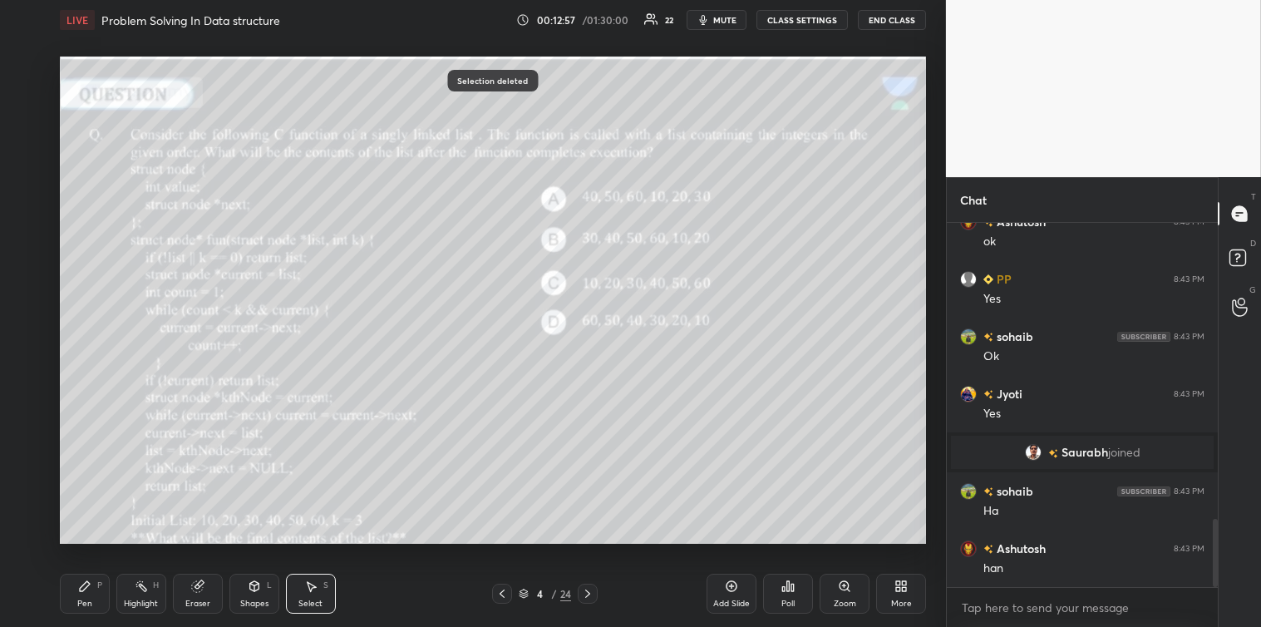
click at [76, 595] on div "Pen P" at bounding box center [85, 594] width 50 height 40
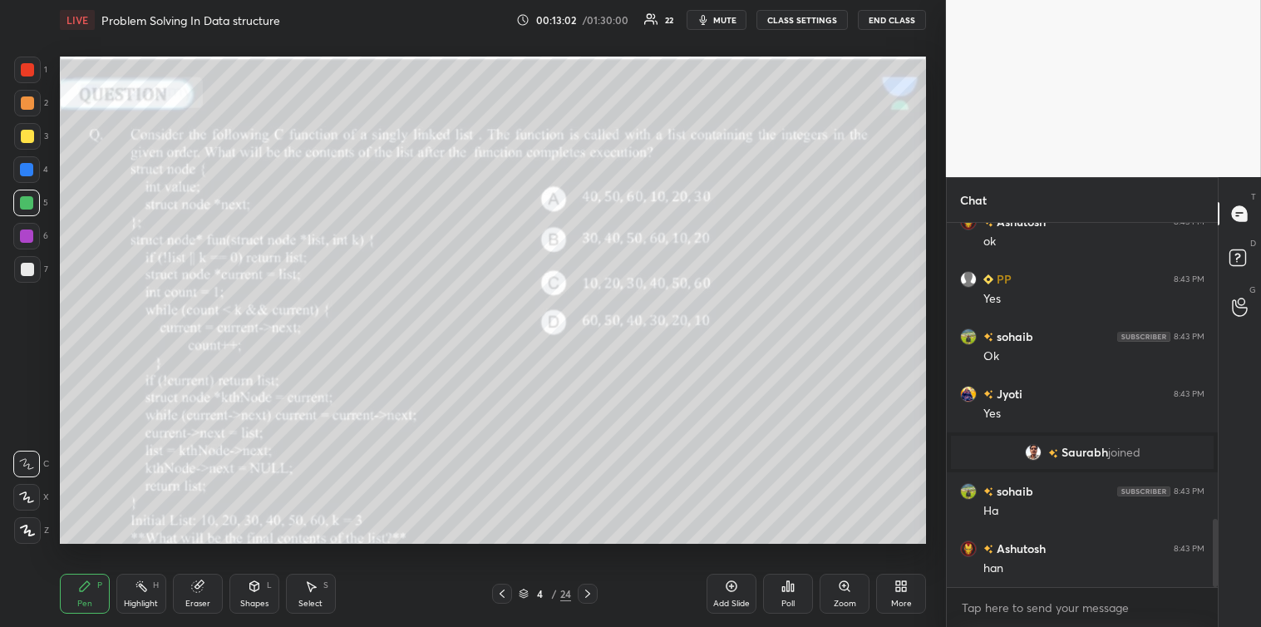
click at [27, 274] on div at bounding box center [27, 269] width 13 height 13
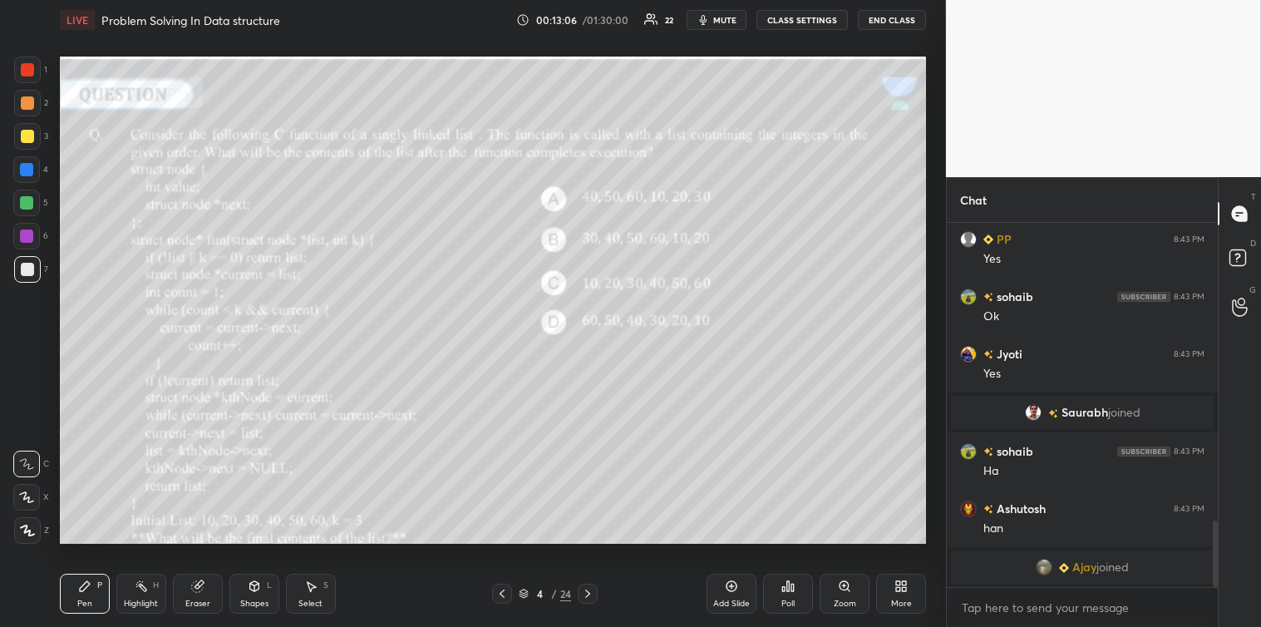
click at [22, 167] on div at bounding box center [26, 169] width 13 height 13
click at [28, 198] on div at bounding box center [26, 202] width 13 height 13
click at [31, 128] on div at bounding box center [27, 136] width 27 height 27
click at [28, 67] on div at bounding box center [27, 69] width 13 height 13
click at [316, 586] on icon at bounding box center [310, 586] width 13 height 13
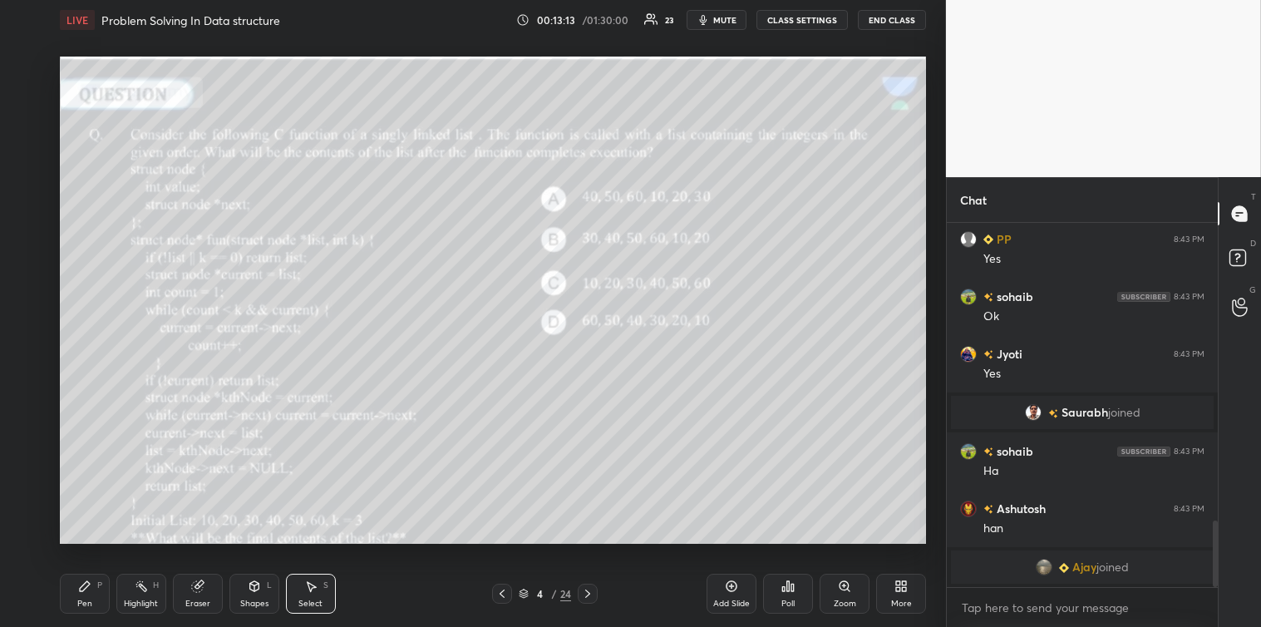
scroll to position [1616, 0]
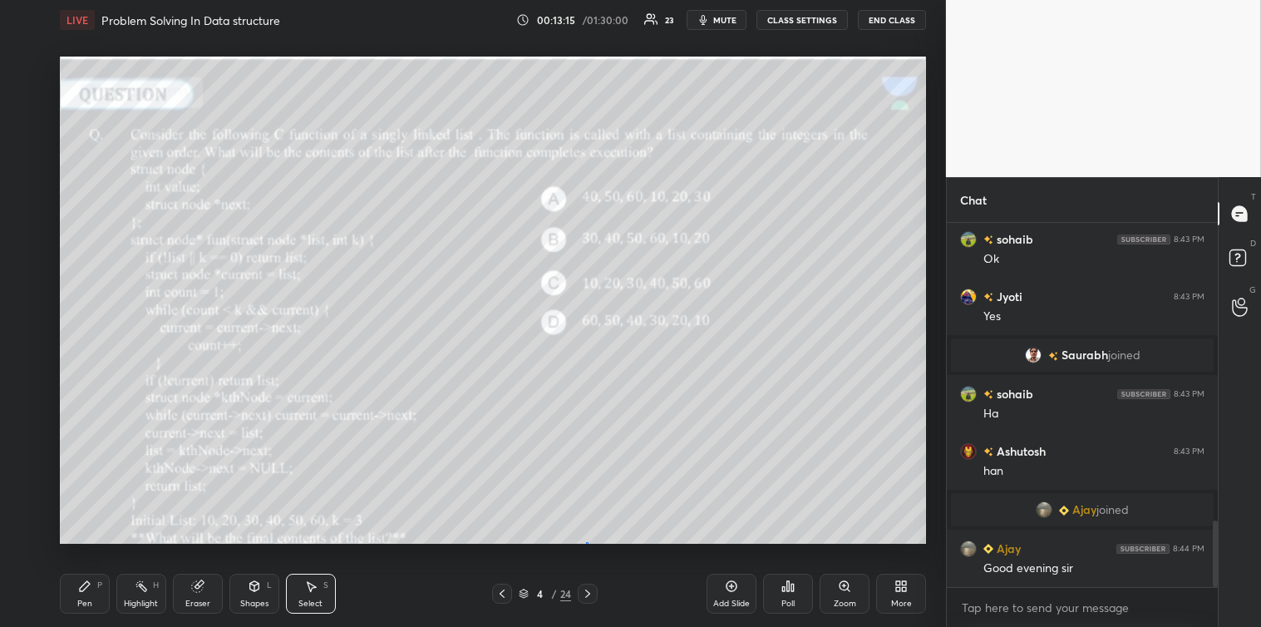
click at [585, 542] on div "0 ° Undo Copy Duplicate Duplicate to new slide Delete" at bounding box center [493, 300] width 866 height 487
click at [188, 595] on div "Eraser" at bounding box center [198, 594] width 50 height 40
click at [83, 584] on icon at bounding box center [84, 586] width 13 height 13
click at [37, 277] on div at bounding box center [27, 269] width 27 height 27
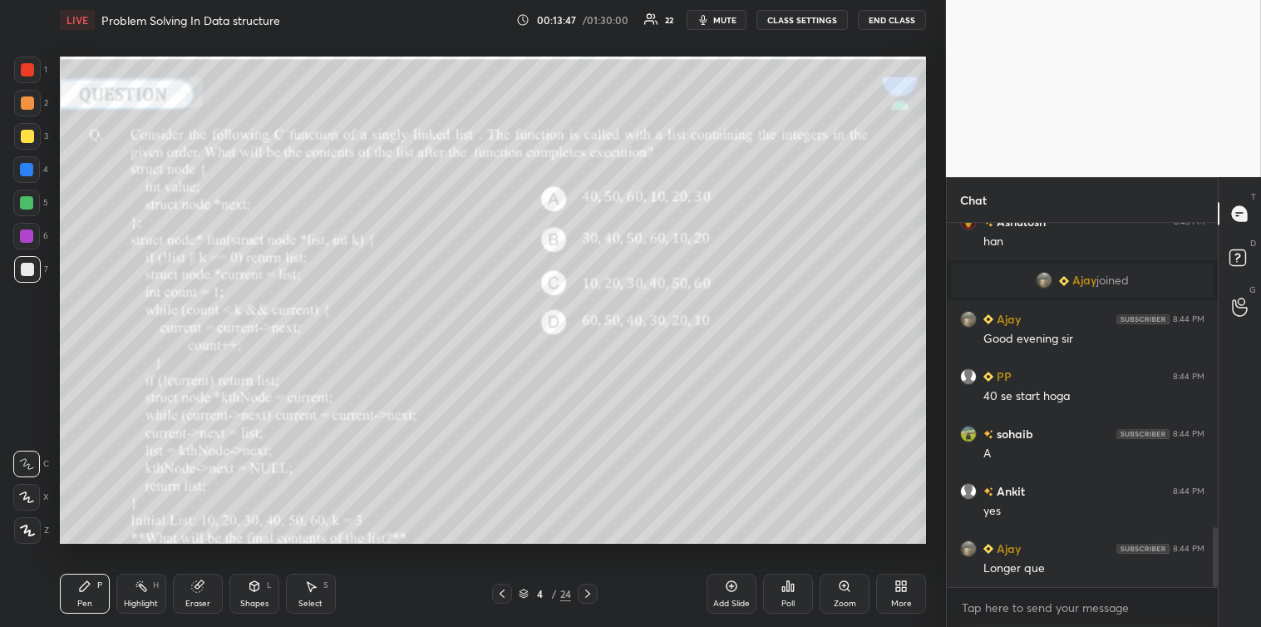
scroll to position [1902, 0]
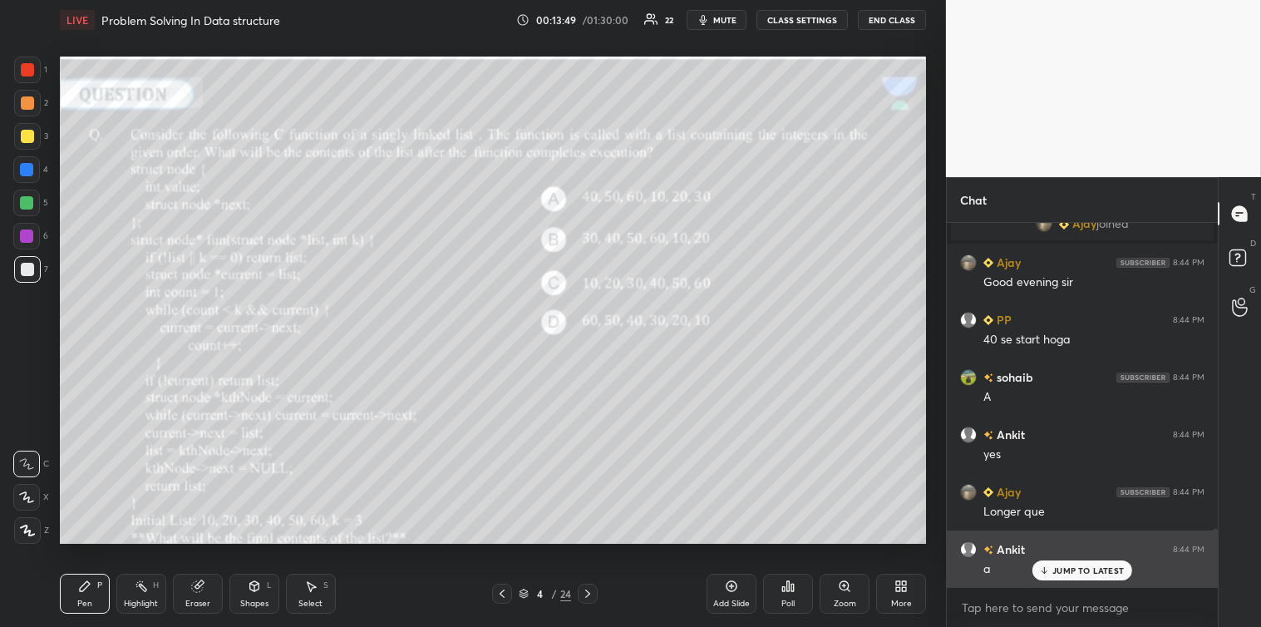
click at [1054, 570] on p "JUMP TO LATEST" at bounding box center [1089, 570] width 72 height 10
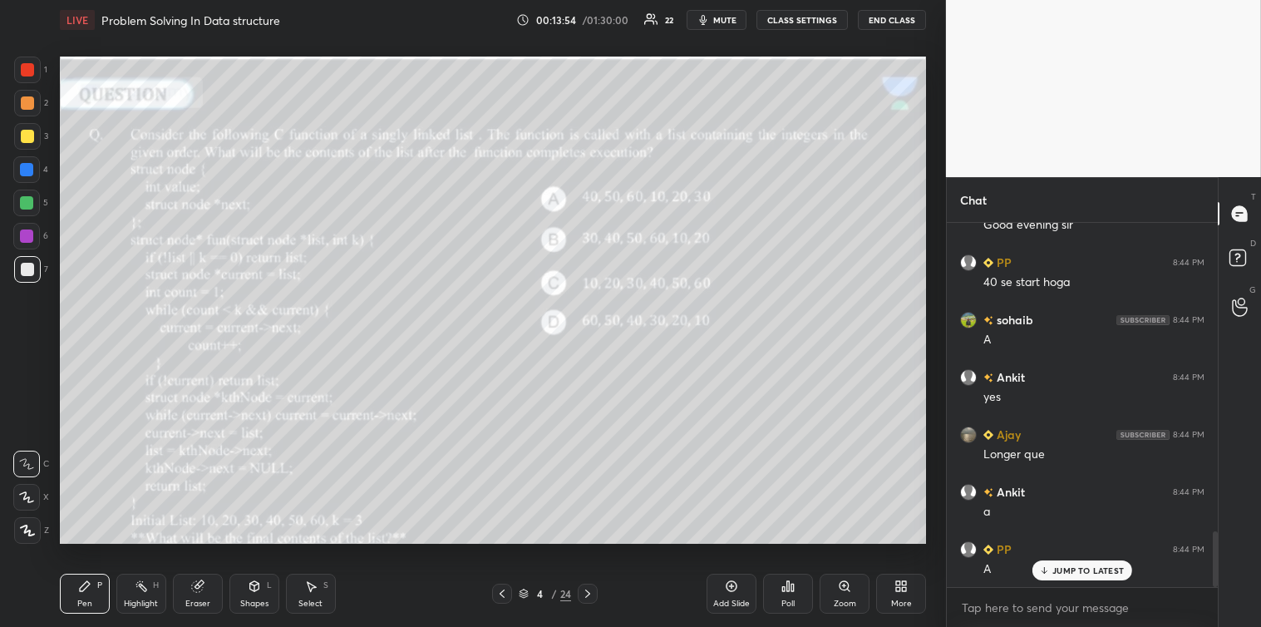
scroll to position [2017, 0]
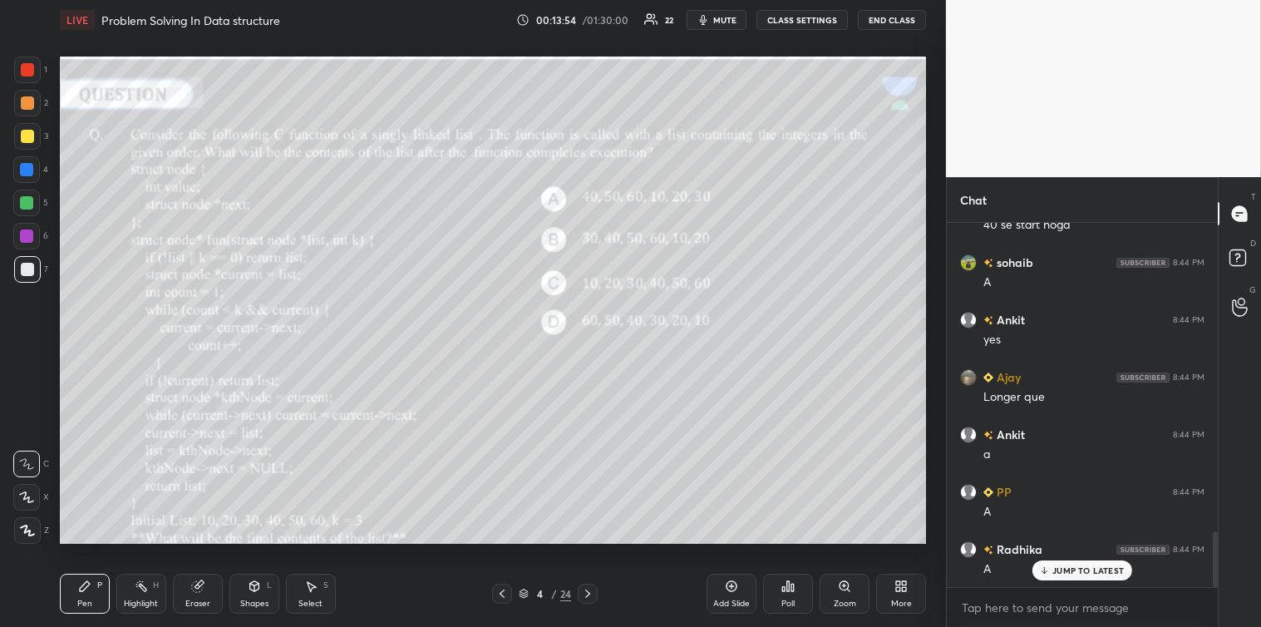
click at [29, 139] on div at bounding box center [27, 136] width 13 height 13
click at [784, 593] on icon at bounding box center [788, 586] width 13 height 13
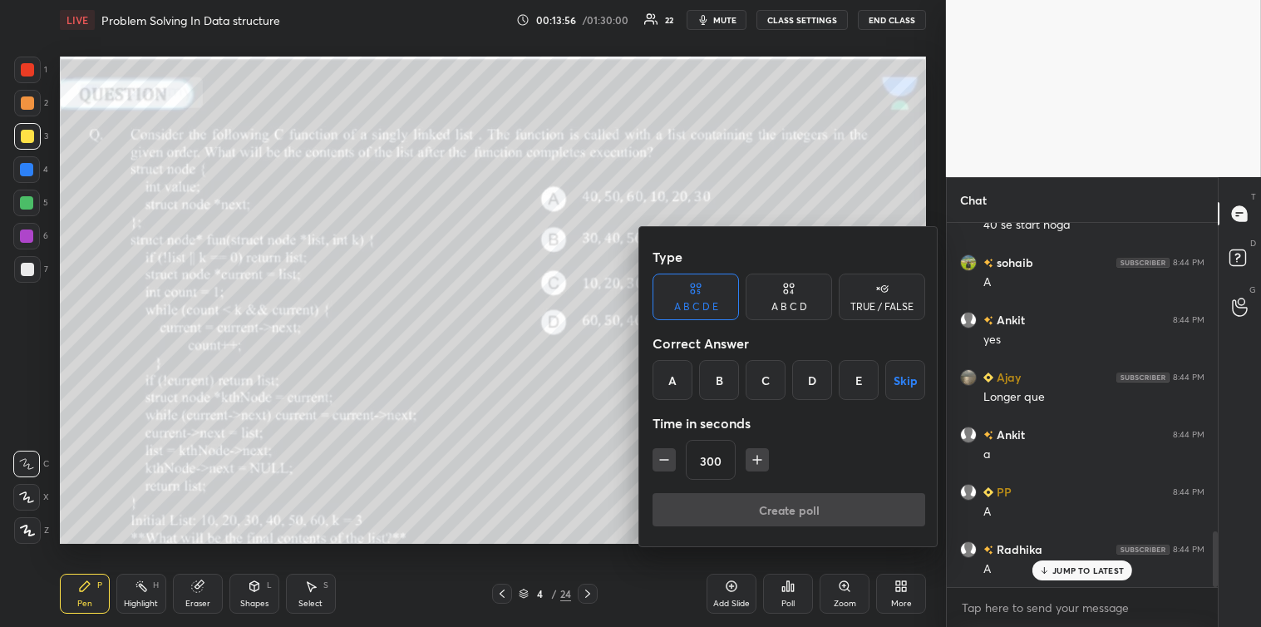
click at [662, 458] on icon "button" at bounding box center [664, 459] width 17 height 17
click at [660, 454] on icon "button" at bounding box center [664, 459] width 17 height 17
click at [665, 454] on icon "button" at bounding box center [664, 459] width 17 height 17
click at [666, 454] on icon "button" at bounding box center [664, 459] width 17 height 17
click at [667, 453] on icon "button" at bounding box center [664, 459] width 17 height 17
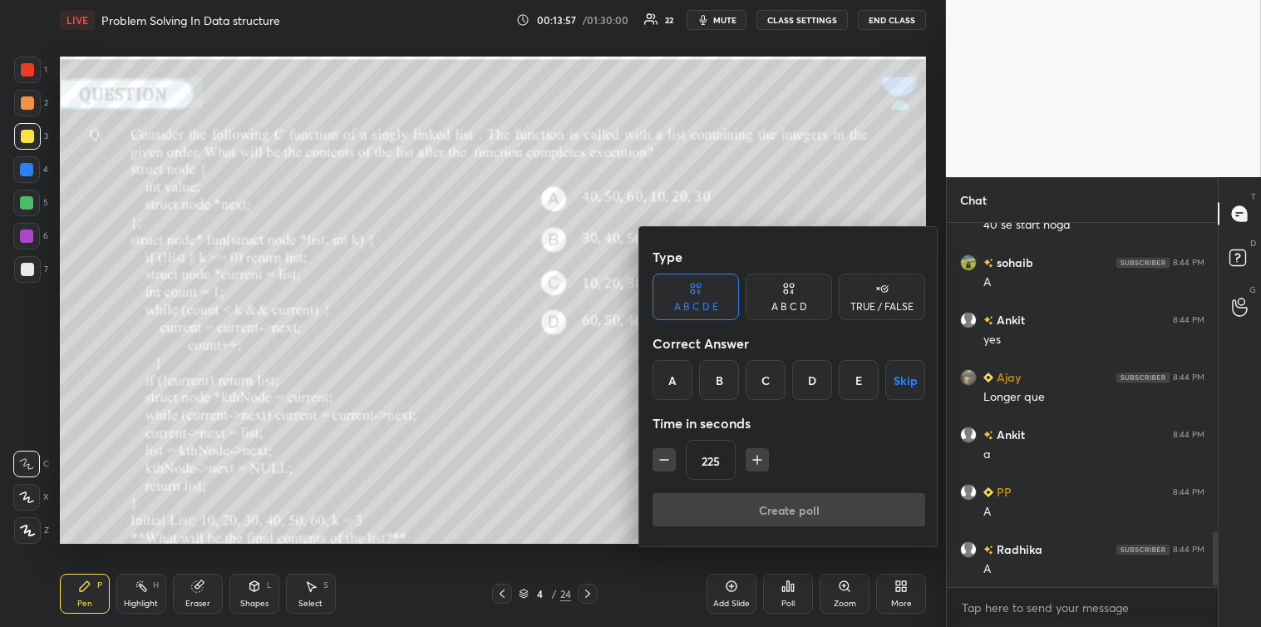
scroll to position [2074, 0]
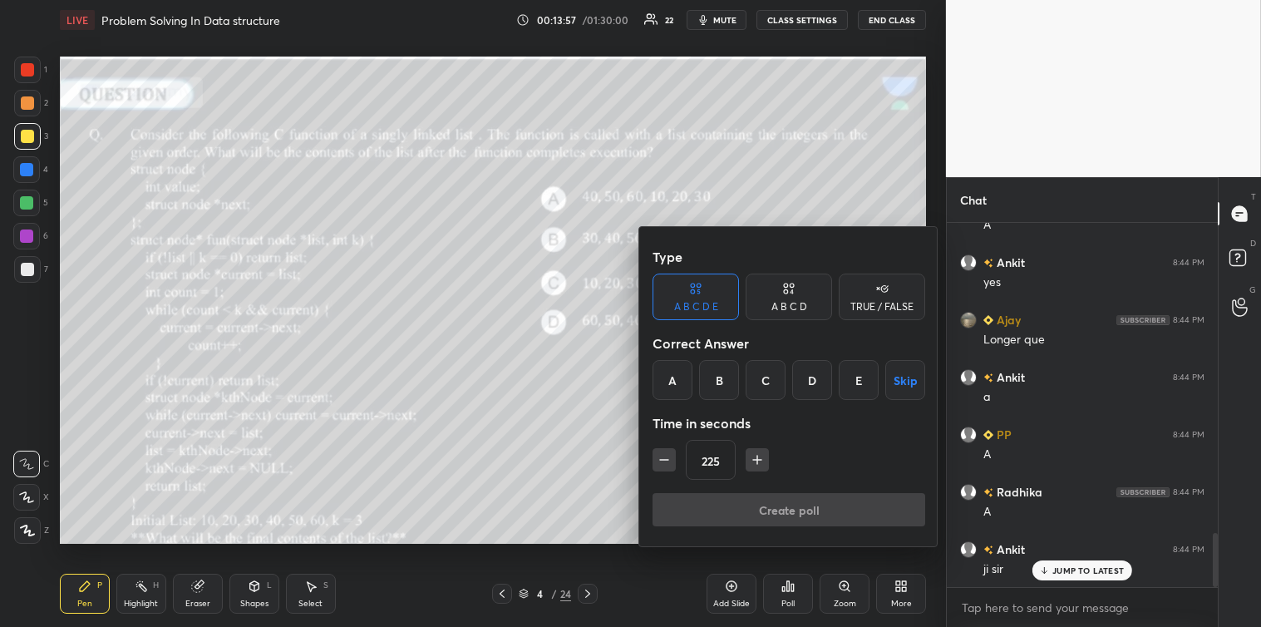
click at [668, 453] on icon "button" at bounding box center [664, 459] width 17 height 17
click at [668, 452] on icon "button" at bounding box center [664, 459] width 17 height 17
click at [670, 453] on icon "button" at bounding box center [664, 459] width 17 height 17
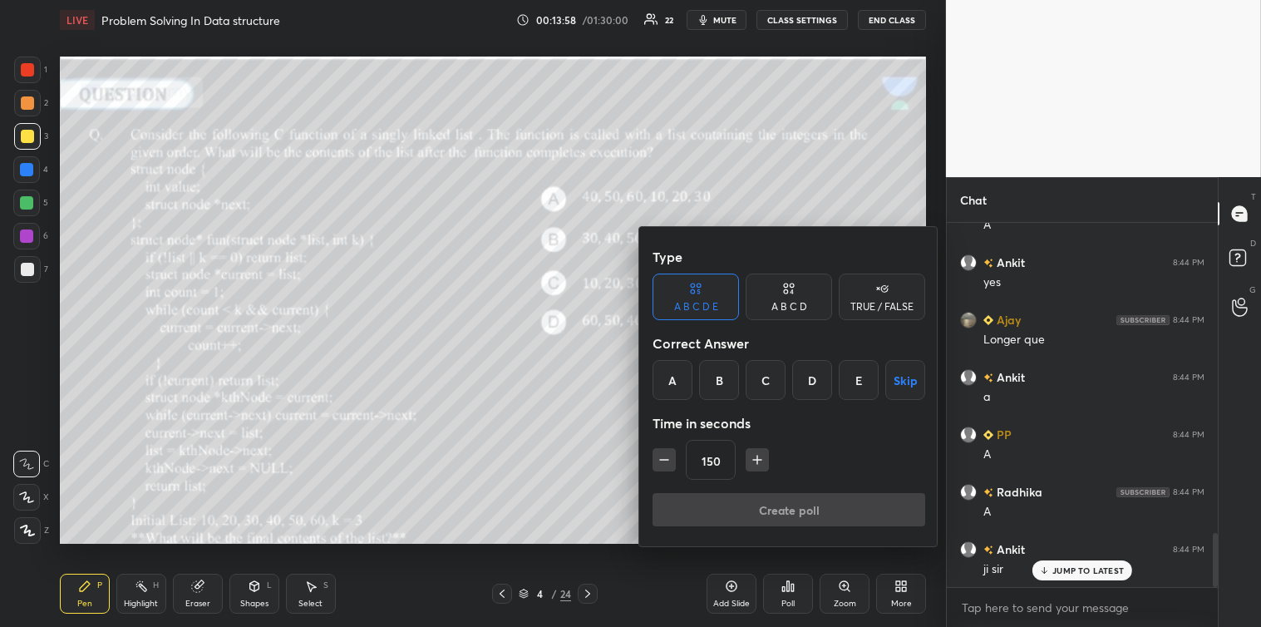
click at [669, 452] on icon "button" at bounding box center [664, 459] width 17 height 17
click at [668, 451] on icon "button" at bounding box center [664, 459] width 17 height 17
click at [667, 452] on icon "button" at bounding box center [664, 459] width 17 height 17
click at [667, 451] on icon "button" at bounding box center [664, 459] width 17 height 17
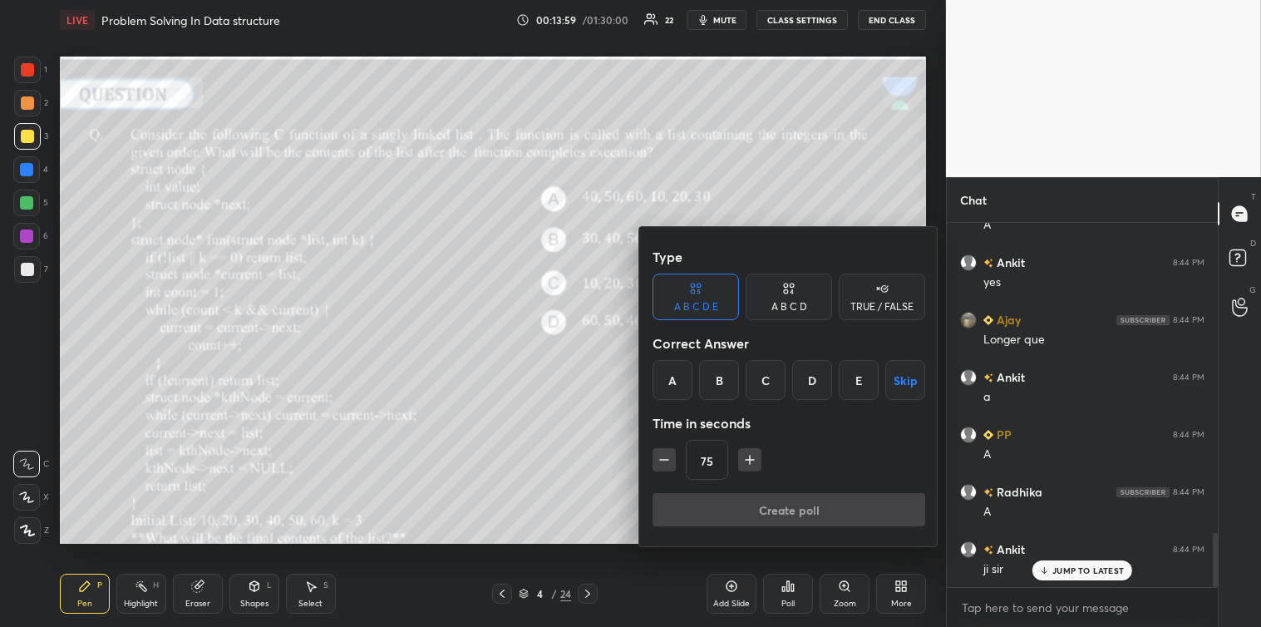
click at [668, 452] on icon "button" at bounding box center [664, 459] width 17 height 17
type input "60"
click at [877, 291] on icon at bounding box center [882, 288] width 13 height 17
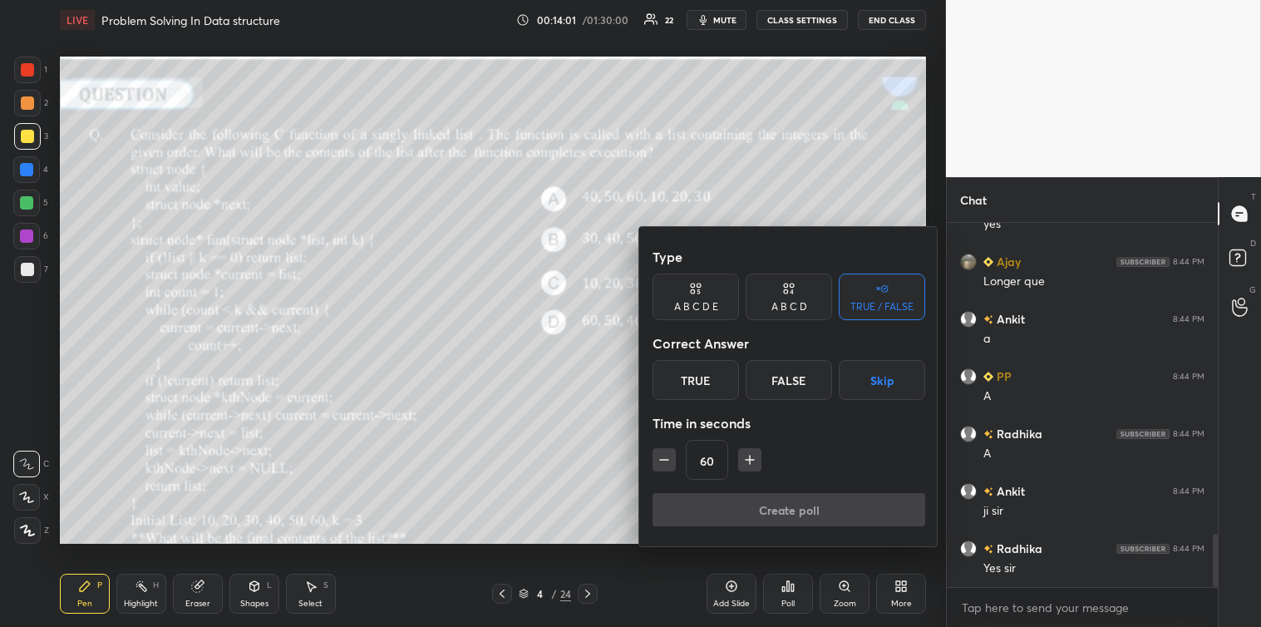
click at [703, 372] on div "True" at bounding box center [696, 380] width 86 height 40
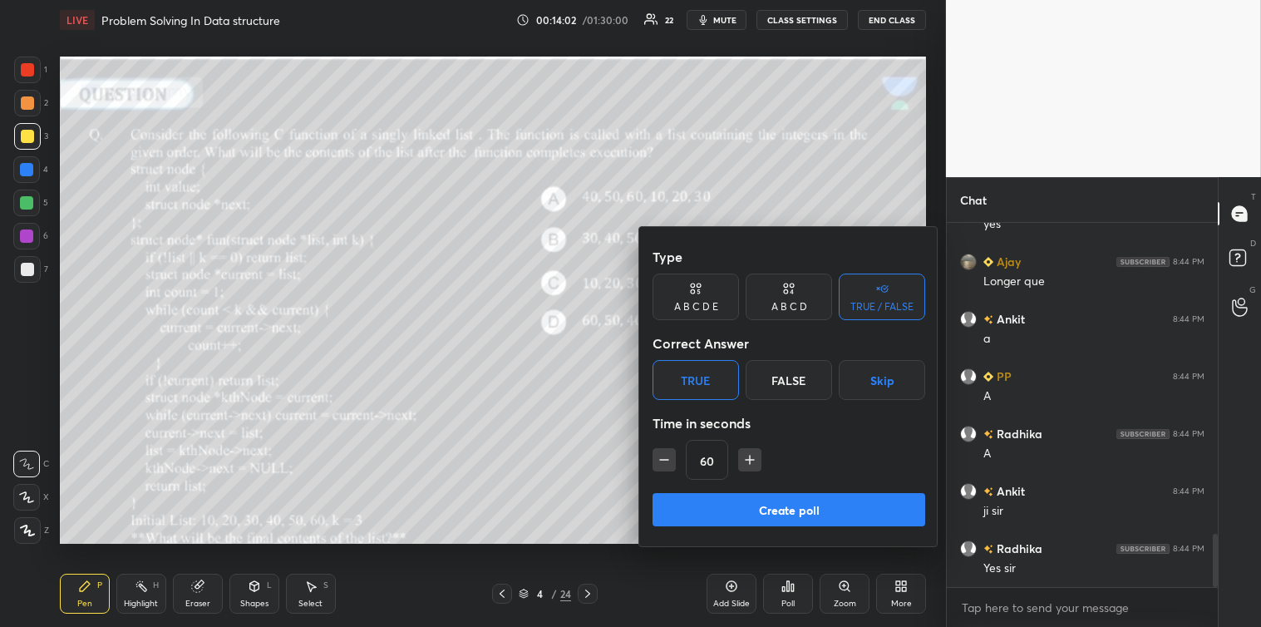
click at [777, 510] on button "Create poll" at bounding box center [789, 509] width 273 height 33
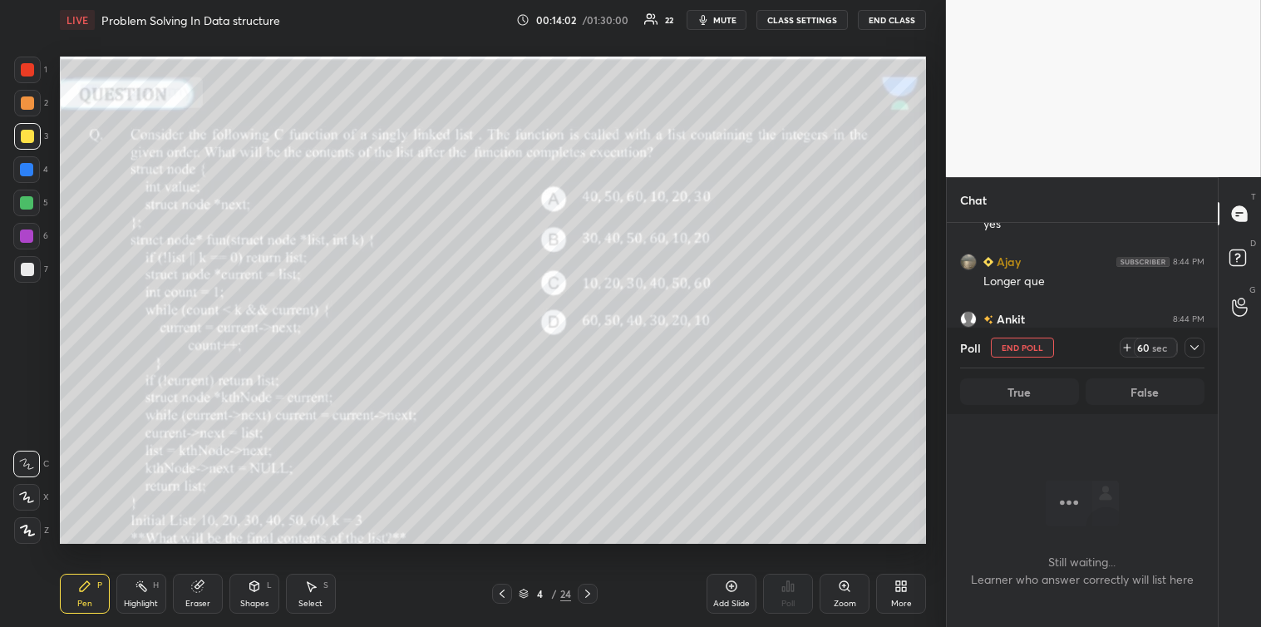
scroll to position [5, 4]
click at [1198, 343] on icon at bounding box center [1194, 347] width 13 height 13
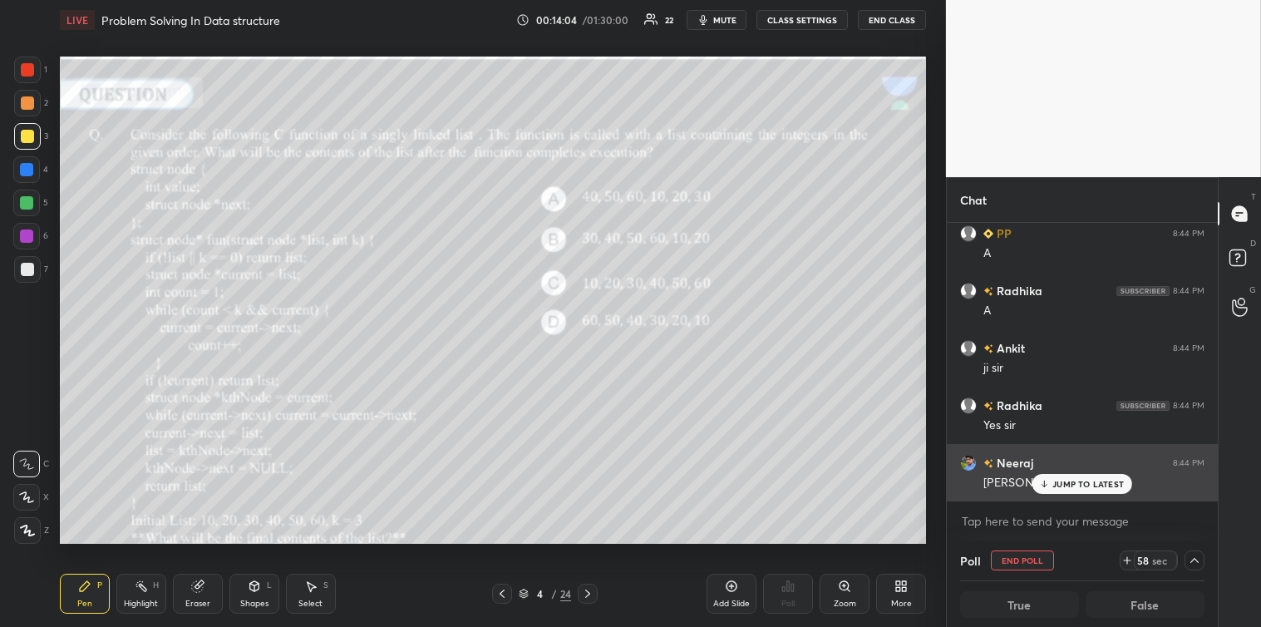
scroll to position [1, 5]
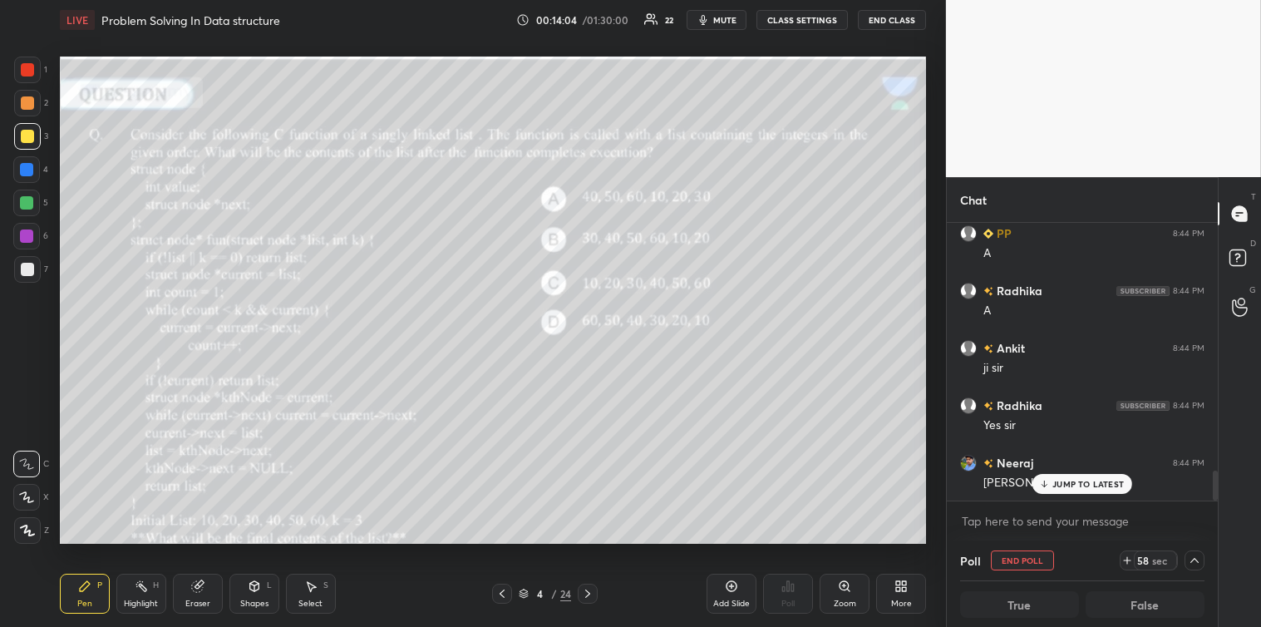
click at [1078, 479] on p "JUMP TO LATEST" at bounding box center [1089, 484] width 72 height 10
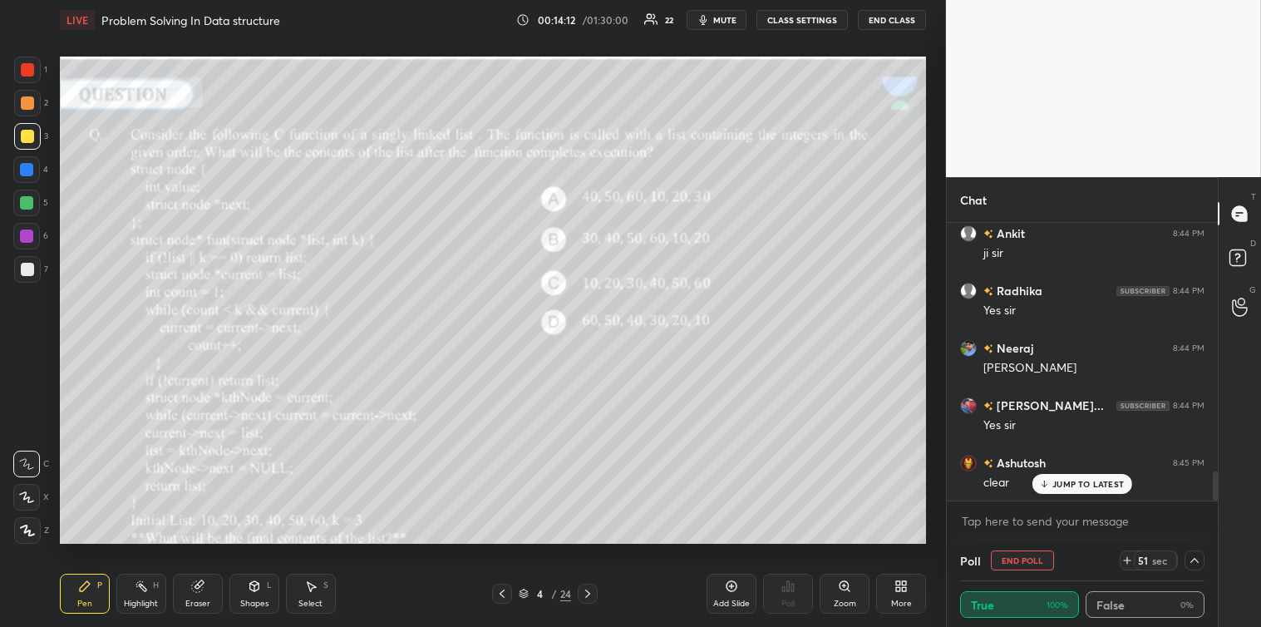
scroll to position [2448, 0]
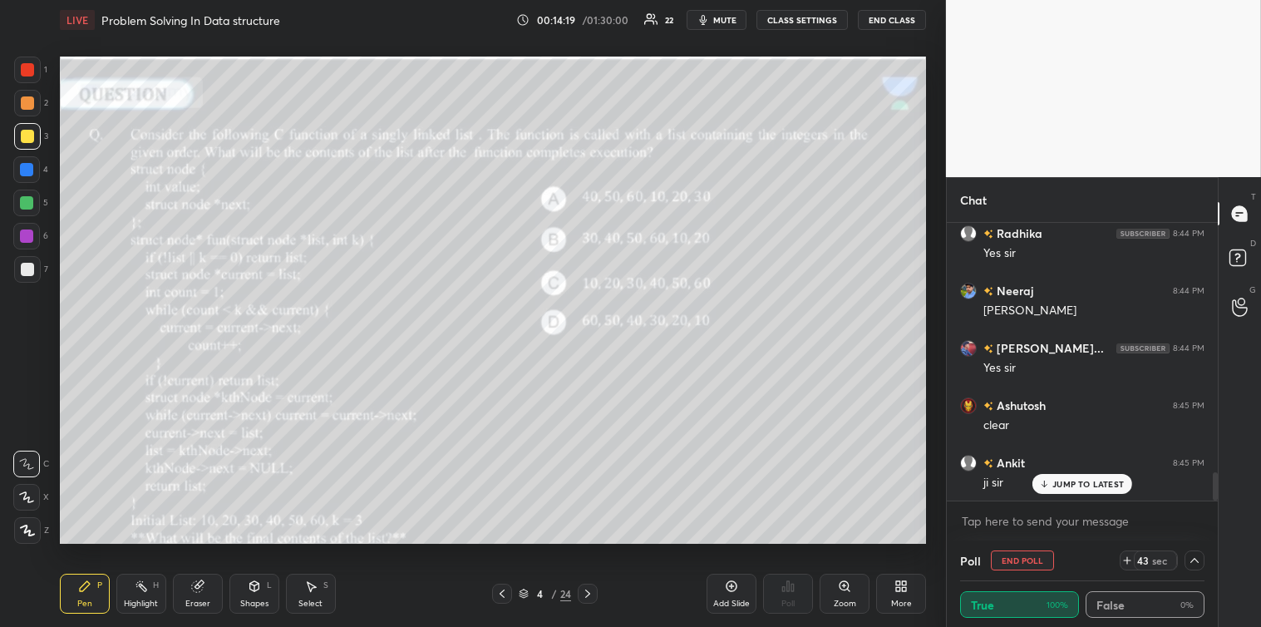
click at [1074, 489] on div "JUMP TO LATEST" at bounding box center [1083, 484] width 100 height 20
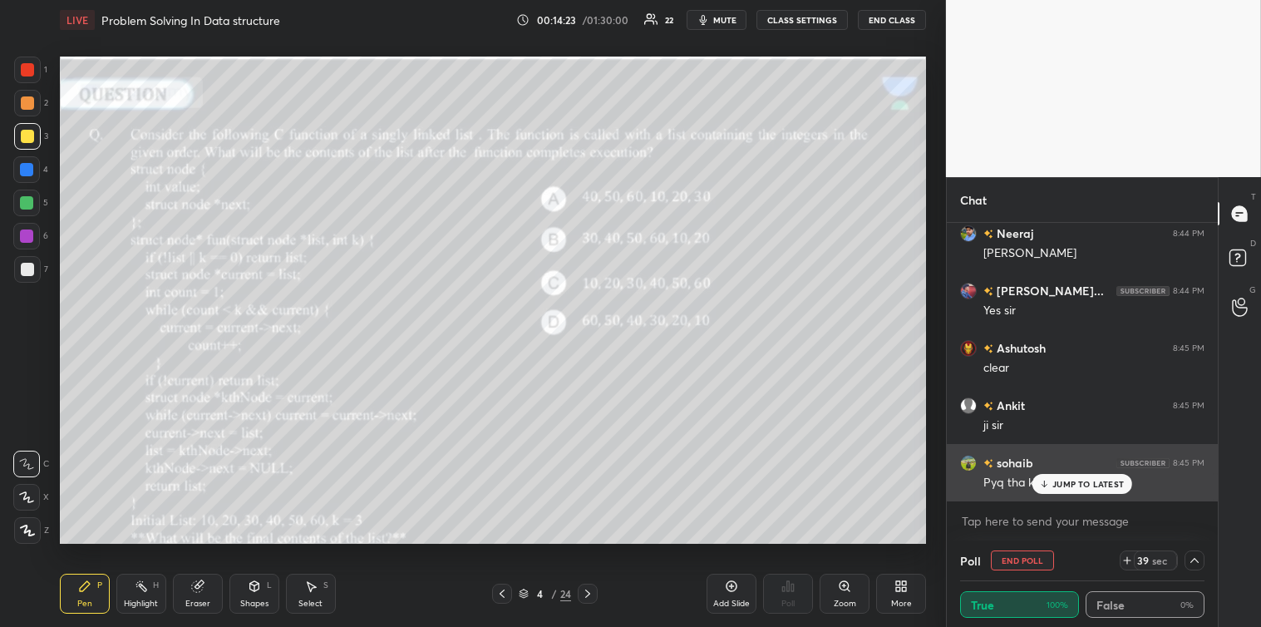
click at [1051, 486] on div "JUMP TO LATEST" at bounding box center [1083, 484] width 100 height 20
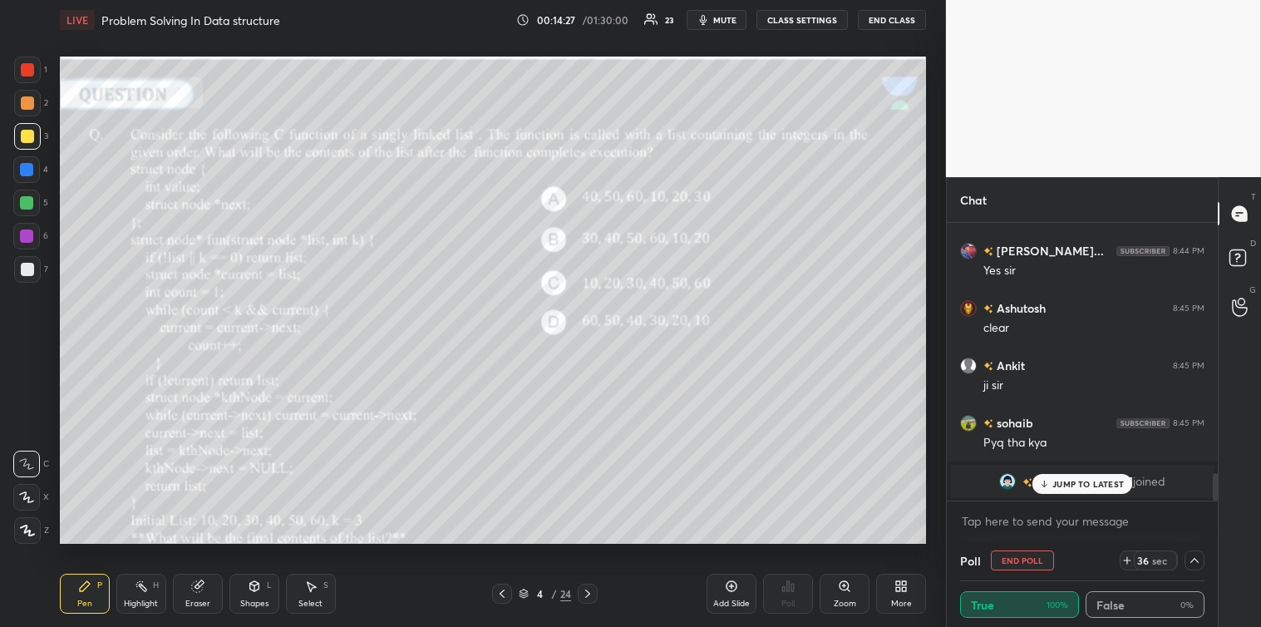
click at [1051, 479] on div "JUMP TO LATEST" at bounding box center [1083, 484] width 100 height 20
click at [22, 143] on div at bounding box center [27, 136] width 27 height 27
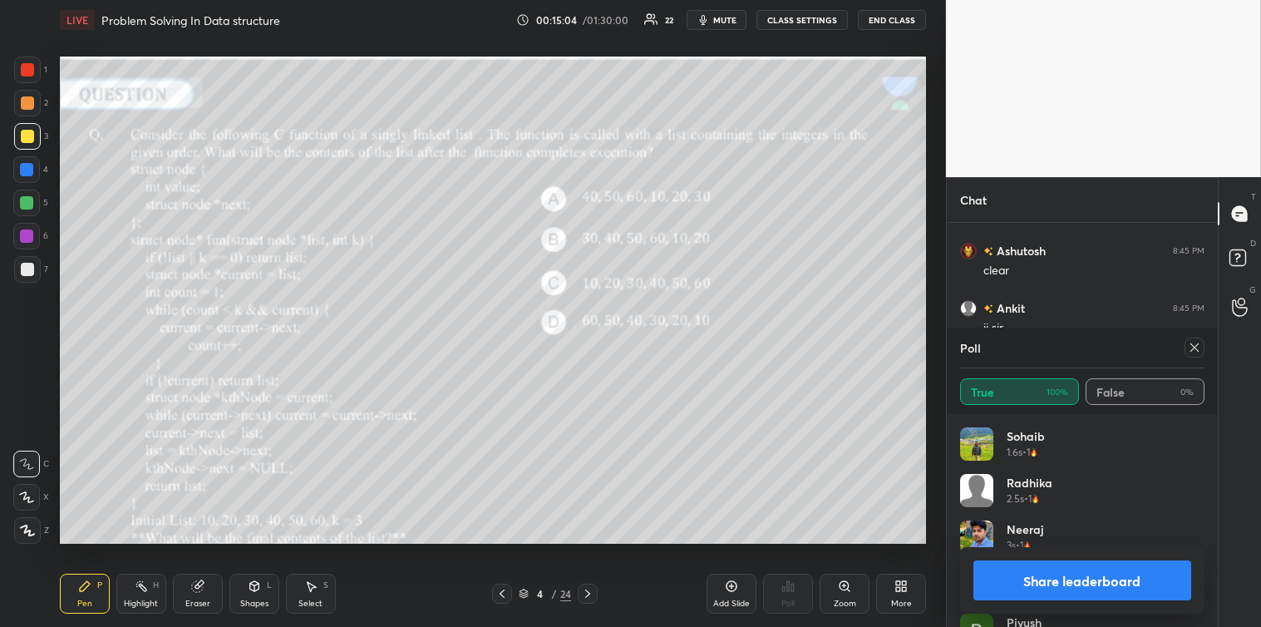
scroll to position [2316, 0]
click at [1194, 352] on icon at bounding box center [1194, 347] width 13 height 13
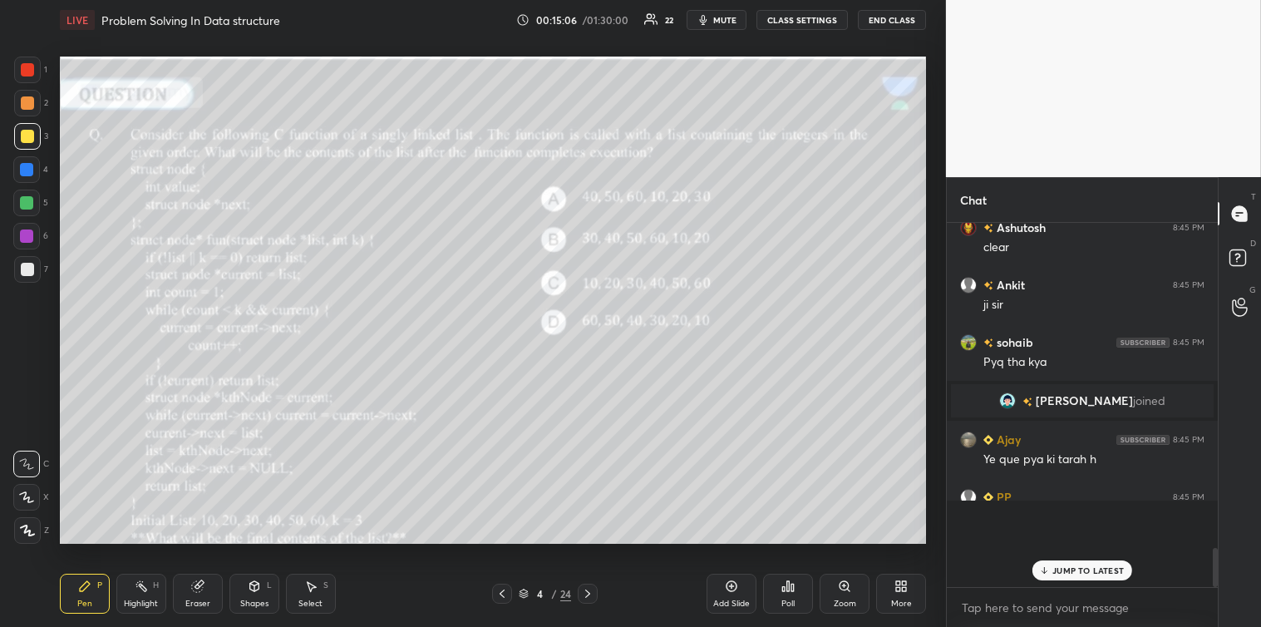
scroll to position [394, 266]
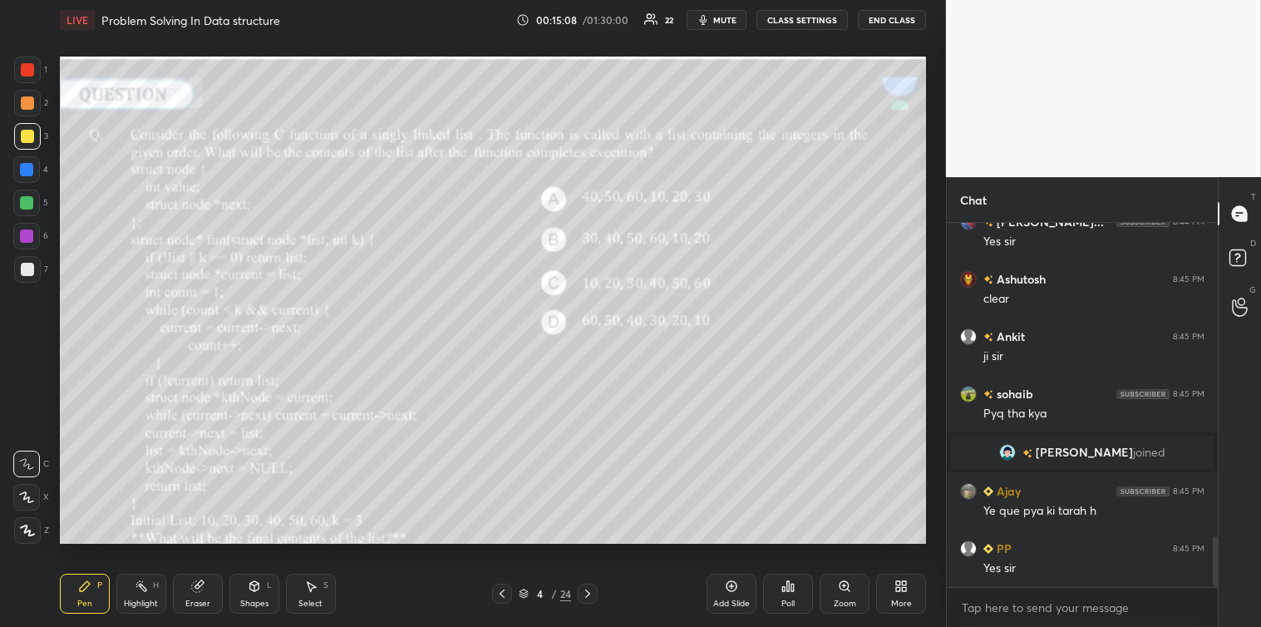
click at [584, 599] on icon at bounding box center [587, 593] width 13 height 13
click at [783, 585] on icon at bounding box center [788, 586] width 13 height 13
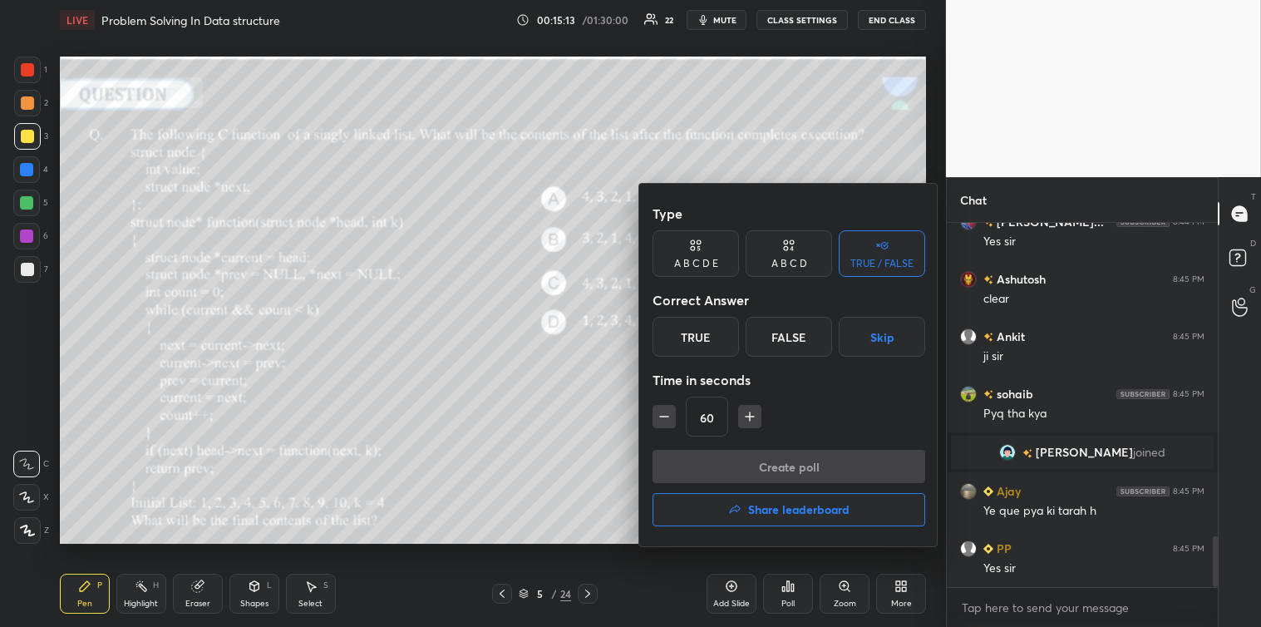
click at [746, 419] on icon "button" at bounding box center [750, 416] width 17 height 17
click at [748, 417] on icon "button" at bounding box center [750, 416] width 17 height 17
click at [747, 416] on icon "button" at bounding box center [750, 416] width 17 height 17
click at [751, 410] on icon "button" at bounding box center [757, 416] width 17 height 17
click at [752, 411] on icon "button" at bounding box center [757, 416] width 17 height 17
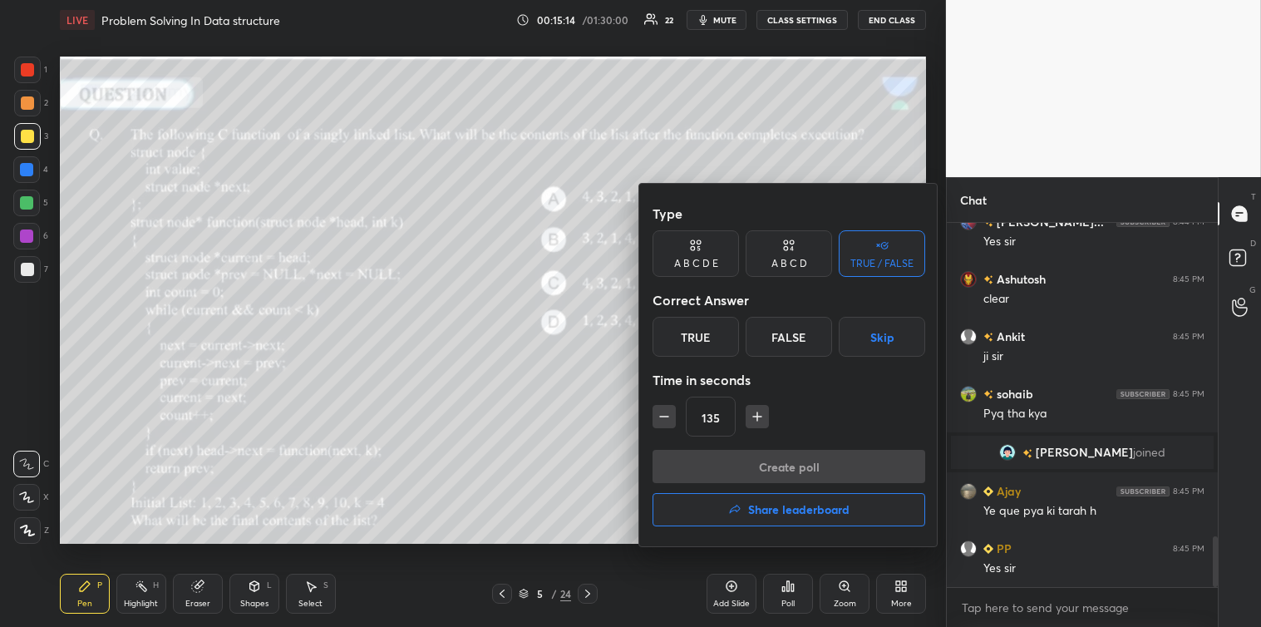
click at [752, 412] on icon "button" at bounding box center [757, 416] width 17 height 17
click at [752, 416] on icon "button" at bounding box center [757, 416] width 17 height 17
click at [753, 413] on icon "button" at bounding box center [757, 416] width 17 height 17
click at [753, 414] on icon "button" at bounding box center [757, 416] width 17 height 17
click at [755, 414] on icon "button" at bounding box center [757, 416] width 17 height 17
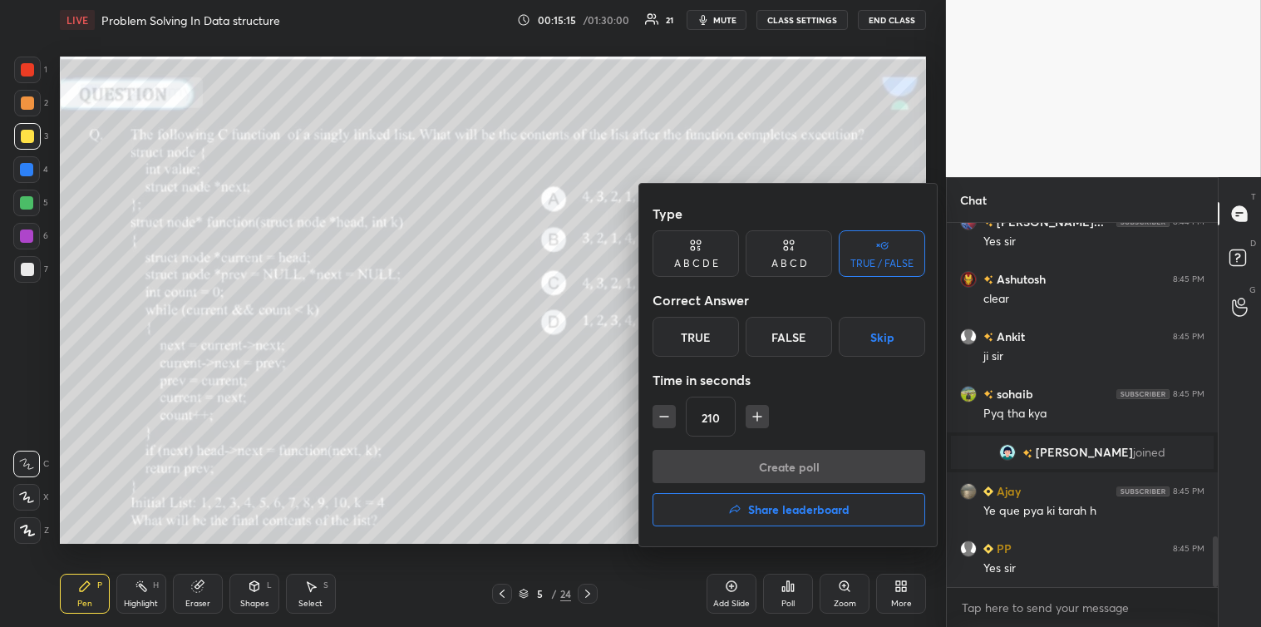
click at [755, 413] on icon "button" at bounding box center [757, 416] width 17 height 17
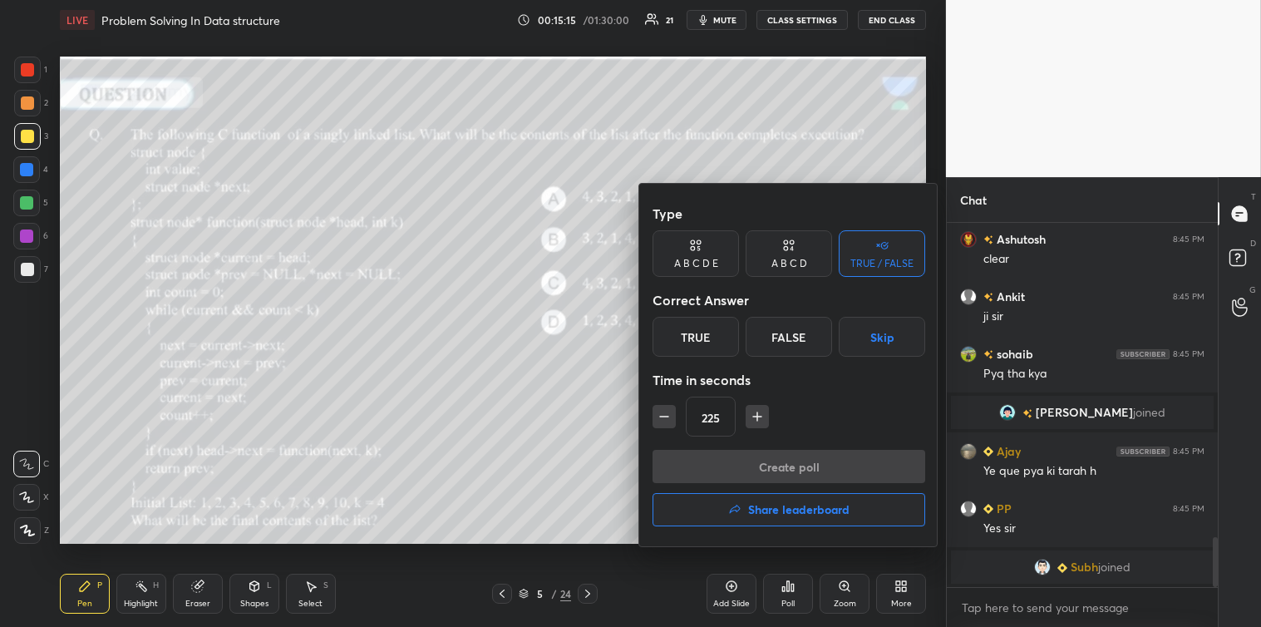
click at [755, 416] on icon "button" at bounding box center [757, 416] width 17 height 17
click at [754, 417] on icon "button" at bounding box center [757, 417] width 8 height 0
click at [754, 417] on icon "button" at bounding box center [757, 416] width 17 height 17
click at [755, 414] on icon "button" at bounding box center [757, 416] width 17 height 17
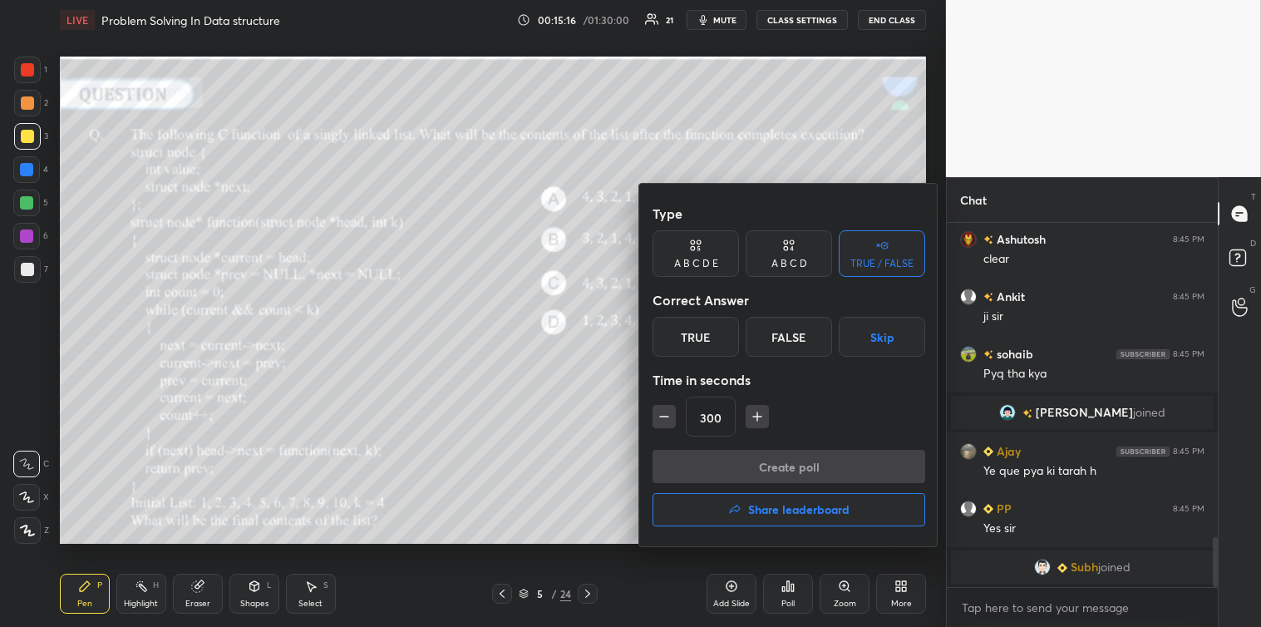
click at [755, 416] on icon "button" at bounding box center [757, 416] width 17 height 17
click at [757, 413] on icon "button" at bounding box center [757, 416] width 0 height 8
click at [757, 412] on icon "button" at bounding box center [757, 416] width 0 height 8
click at [757, 413] on icon "button" at bounding box center [757, 416] width 0 height 8
type input "360"
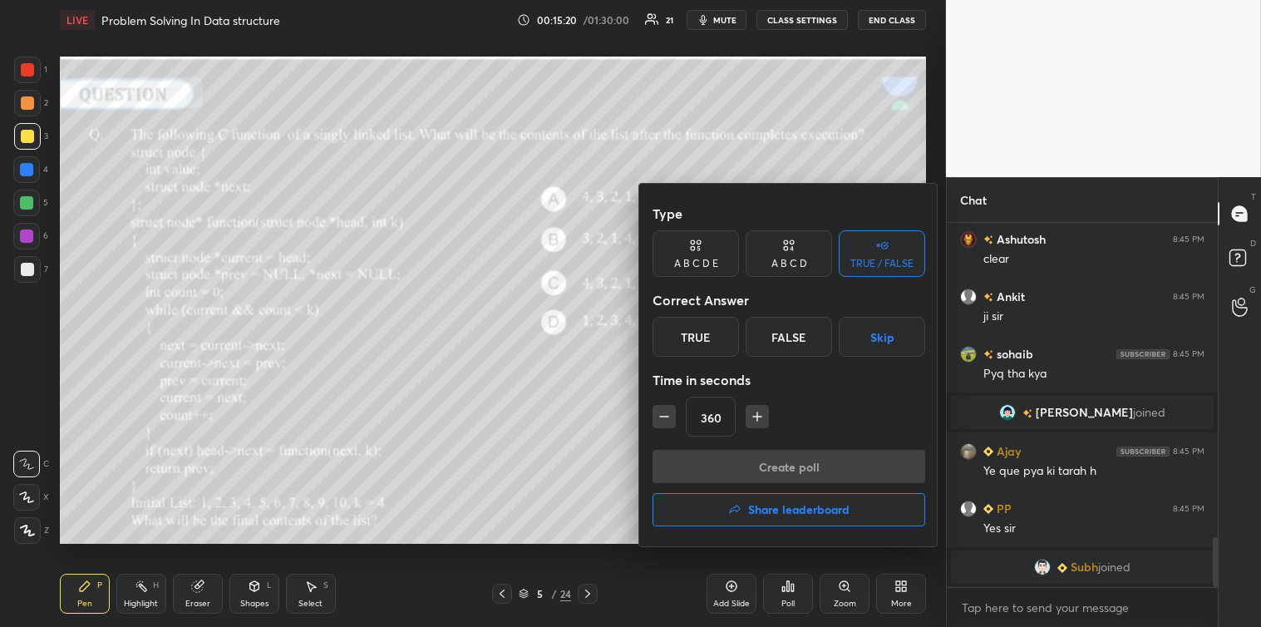
click at [562, 455] on div at bounding box center [630, 313] width 1261 height 627
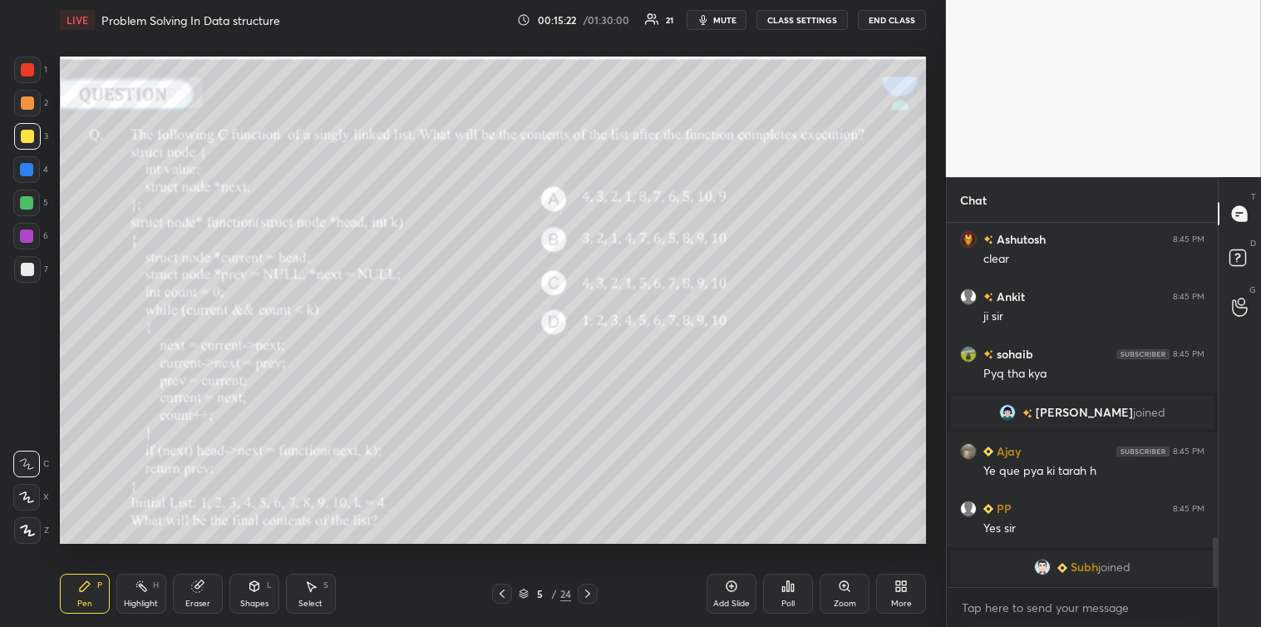
click at [28, 276] on div at bounding box center [27, 269] width 27 height 27
click at [790, 601] on div "Poll" at bounding box center [788, 603] width 13 height 8
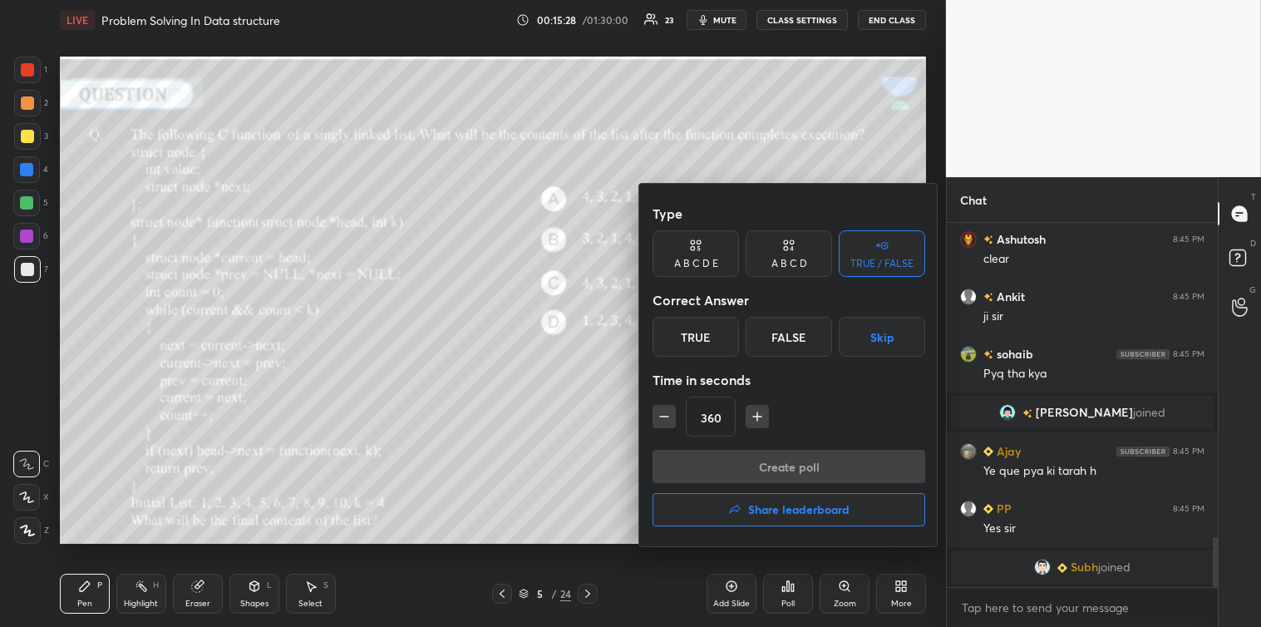
click at [704, 252] on div "A B C D E" at bounding box center [696, 253] width 86 height 47
click at [905, 335] on button "Skip" at bounding box center [905, 337] width 40 height 40
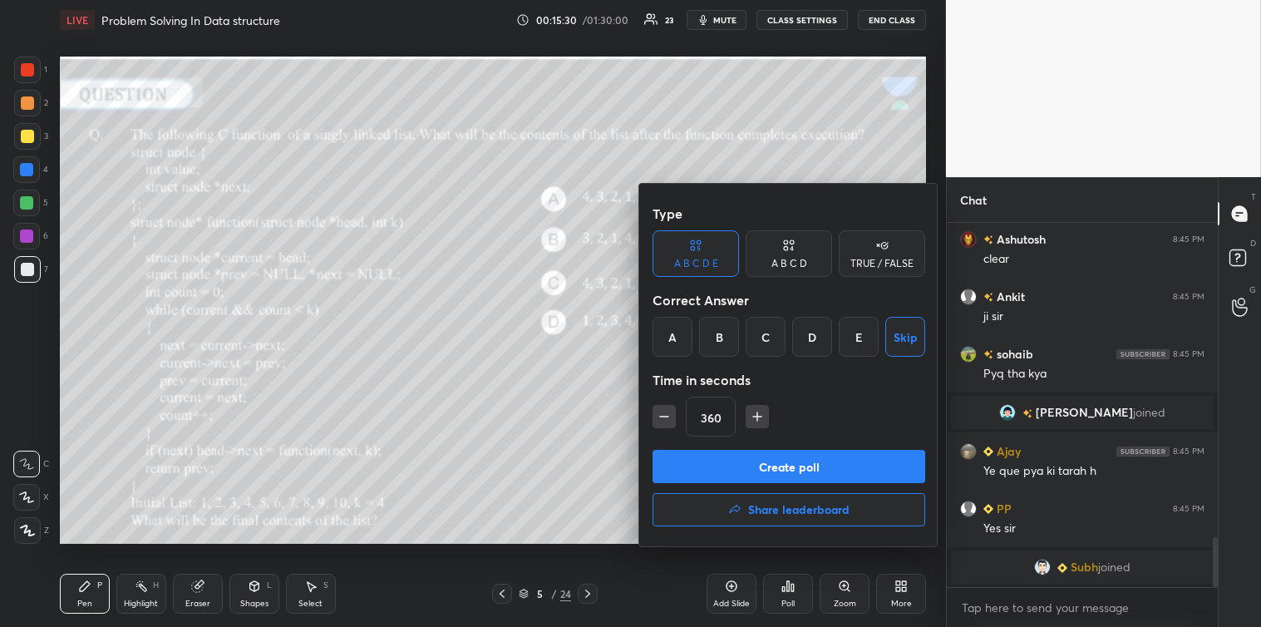
click at [792, 463] on button "Create poll" at bounding box center [789, 466] width 273 height 33
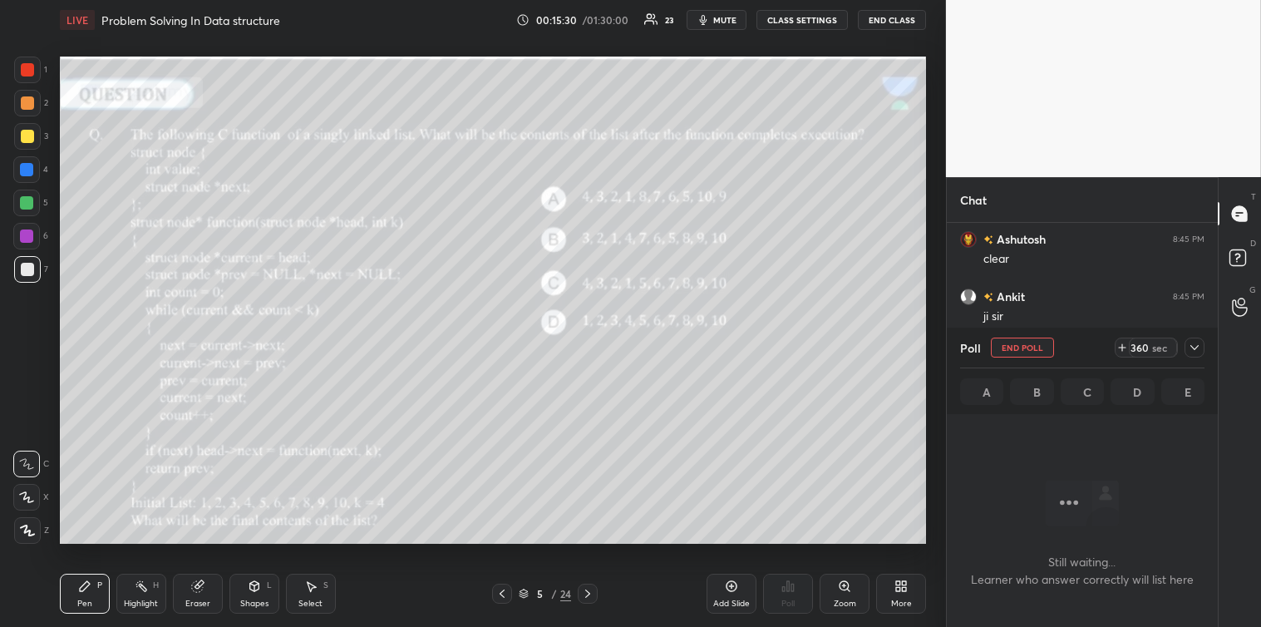
scroll to position [5, 4]
click at [1196, 350] on icon at bounding box center [1194, 347] width 13 height 13
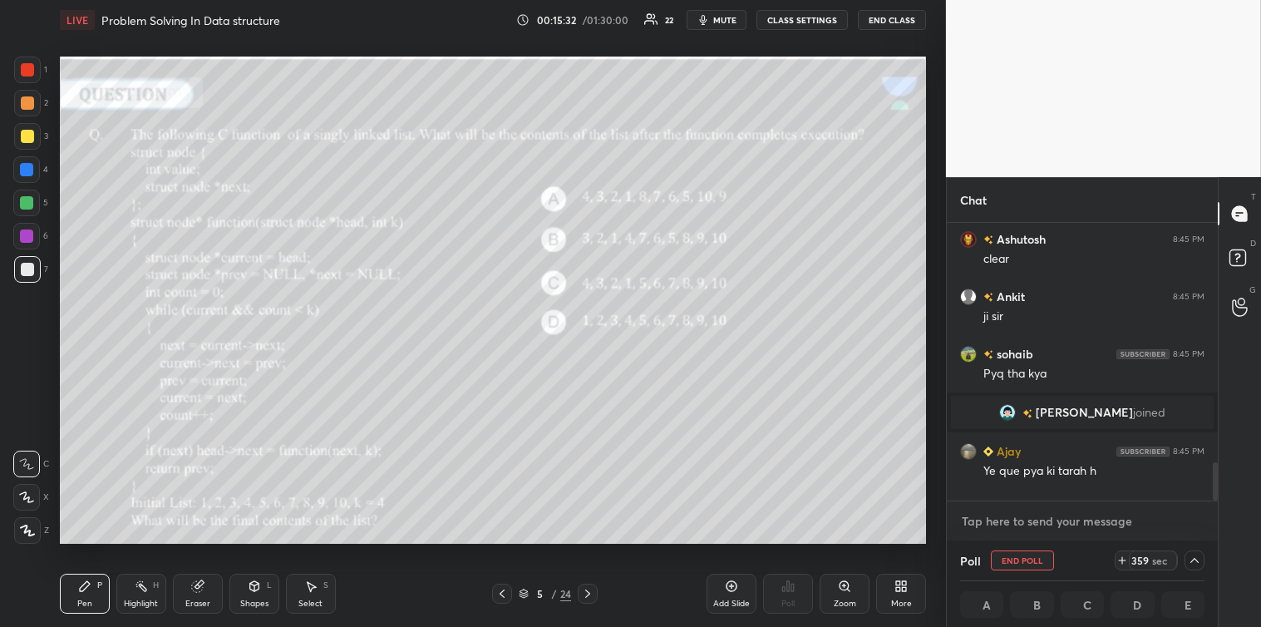
click at [974, 512] on textarea at bounding box center [1082, 521] width 244 height 27
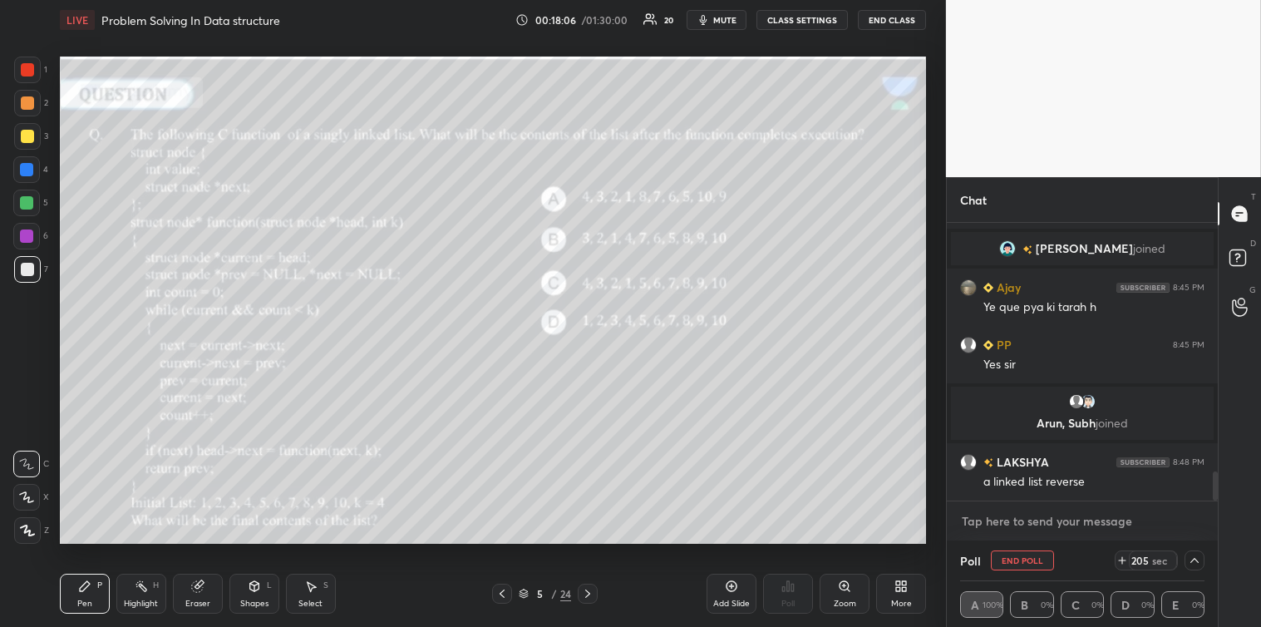
scroll to position [2426, 0]
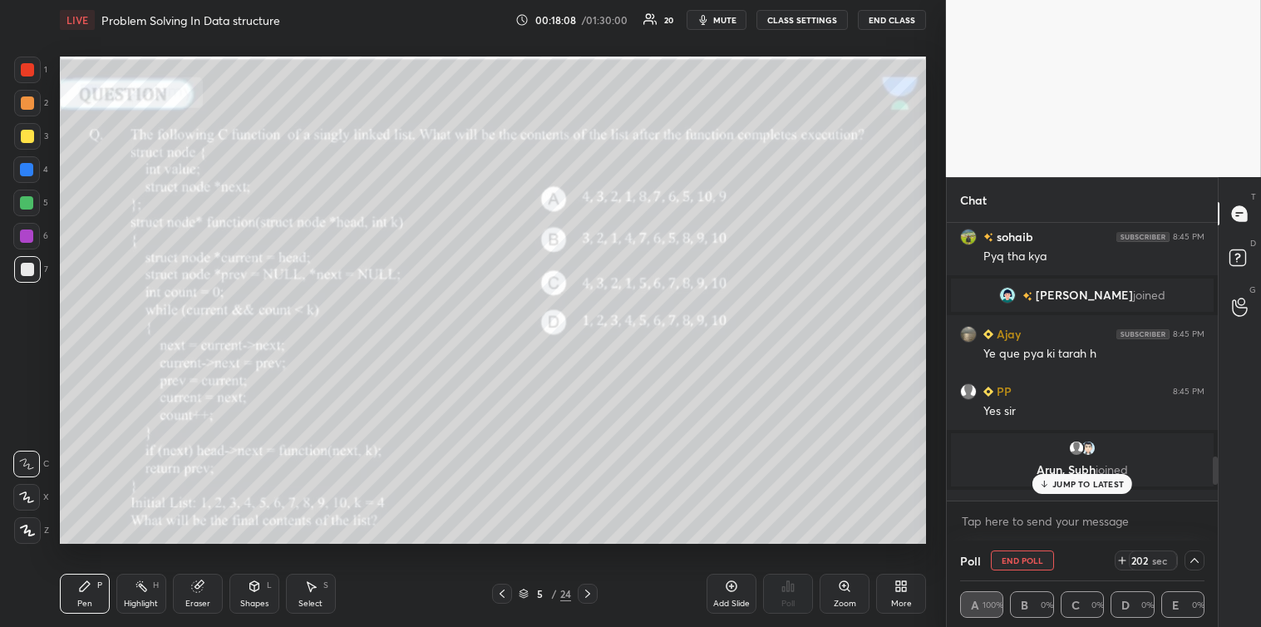
drag, startPoint x: 933, startPoint y: 489, endPoint x: 1098, endPoint y: 485, distance: 164.7
click at [1098, 485] on div "[PERSON_NAME]... 8:44 PM Yes [PERSON_NAME] 8:45 PM clear Ankit 8:45 PM ji sir s…" at bounding box center [1082, 362] width 271 height 278
click at [1098, 485] on p "JUMP TO LATEST" at bounding box center [1089, 484] width 72 height 10
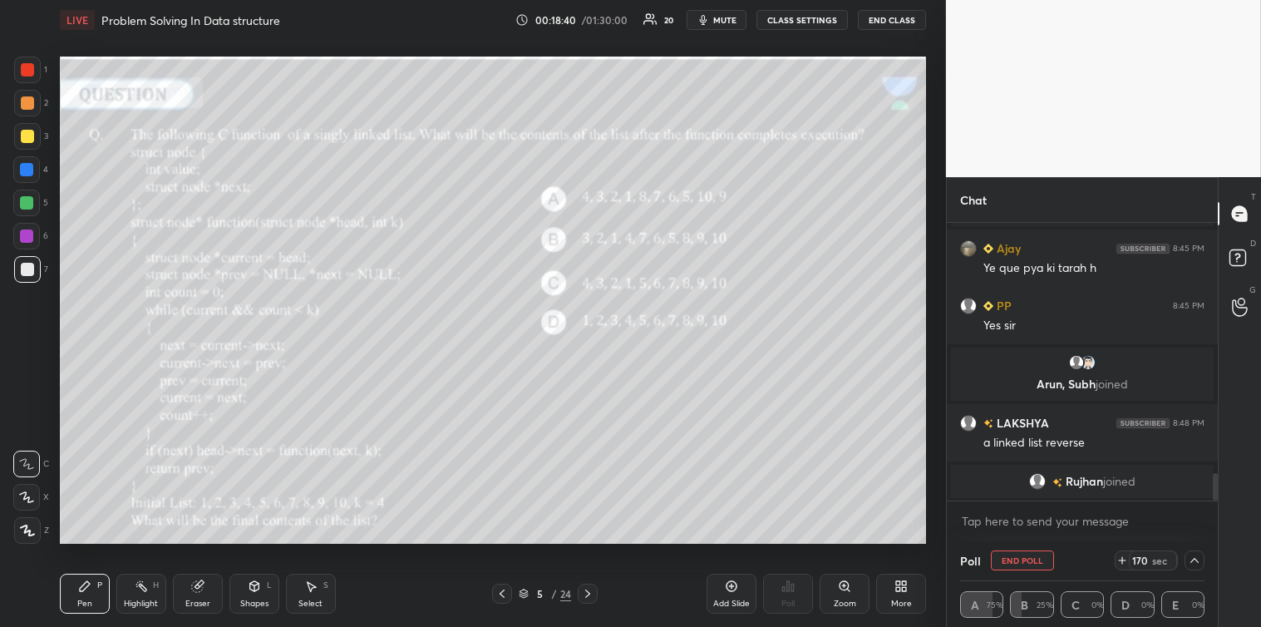
scroll to position [2523, 0]
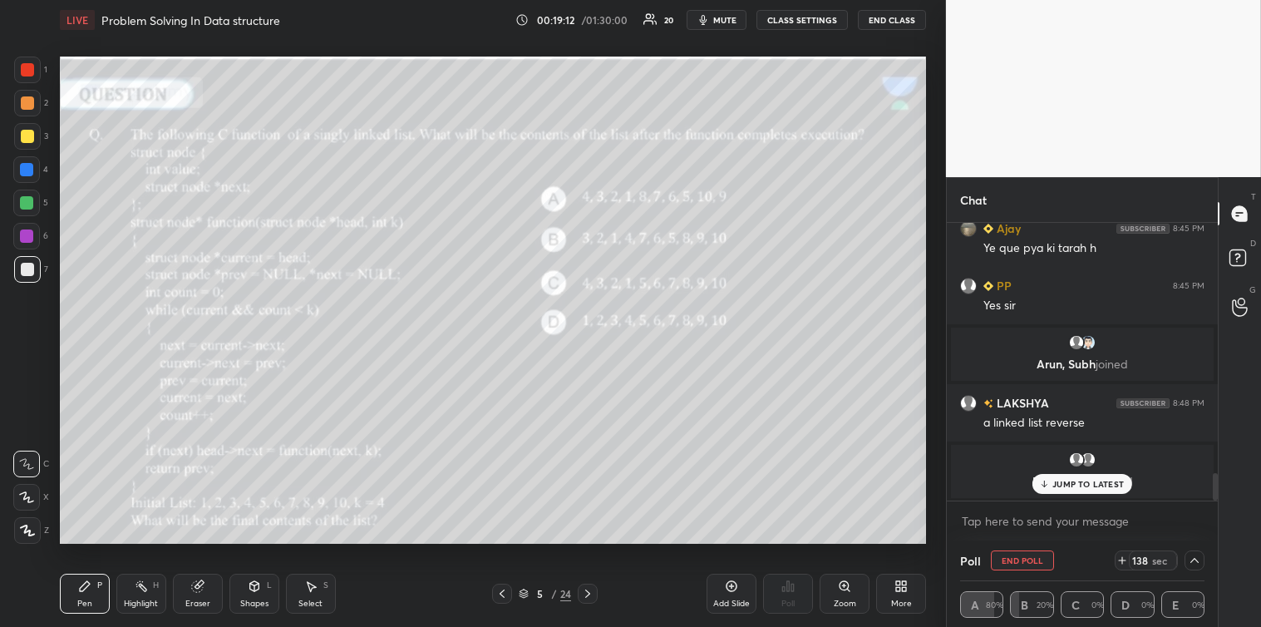
click at [1073, 487] on p "JUMP TO LATEST" at bounding box center [1089, 484] width 72 height 10
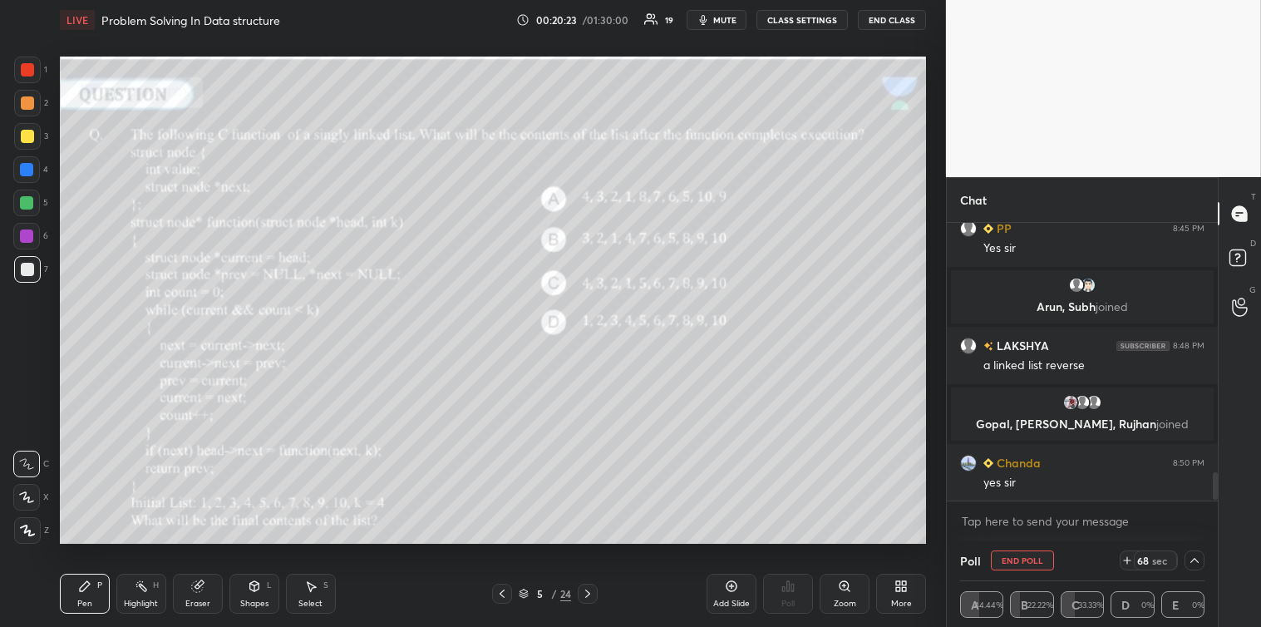
scroll to position [2513, 0]
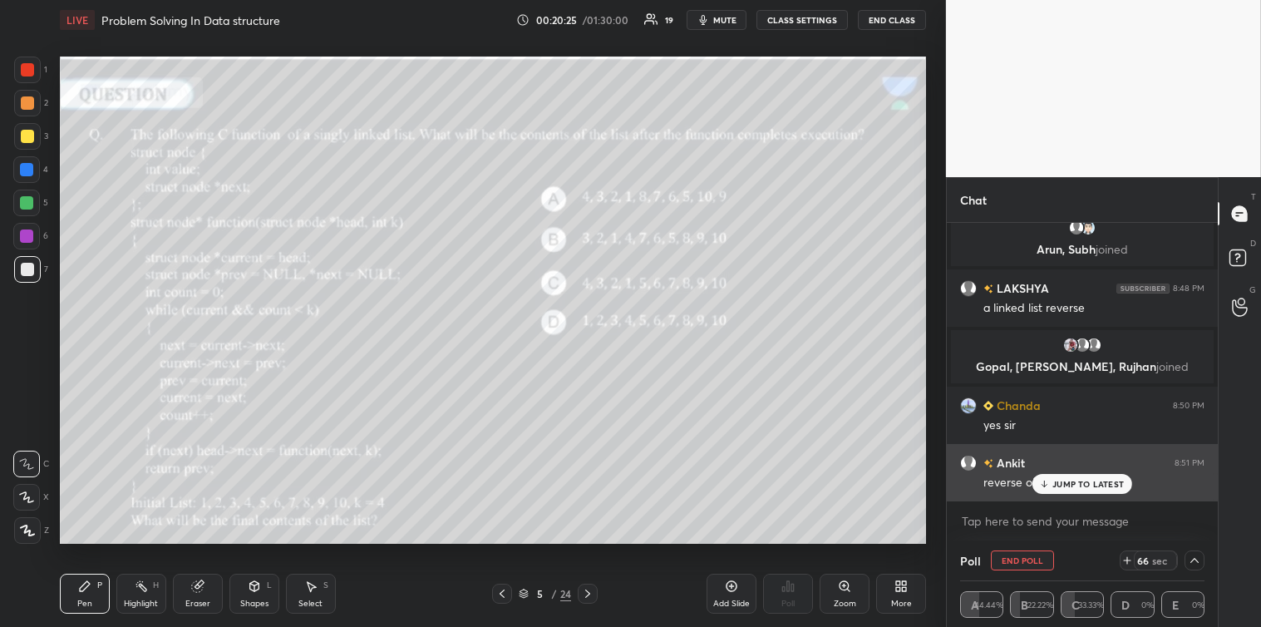
click at [1093, 491] on div "JUMP TO LATEST" at bounding box center [1083, 484] width 100 height 20
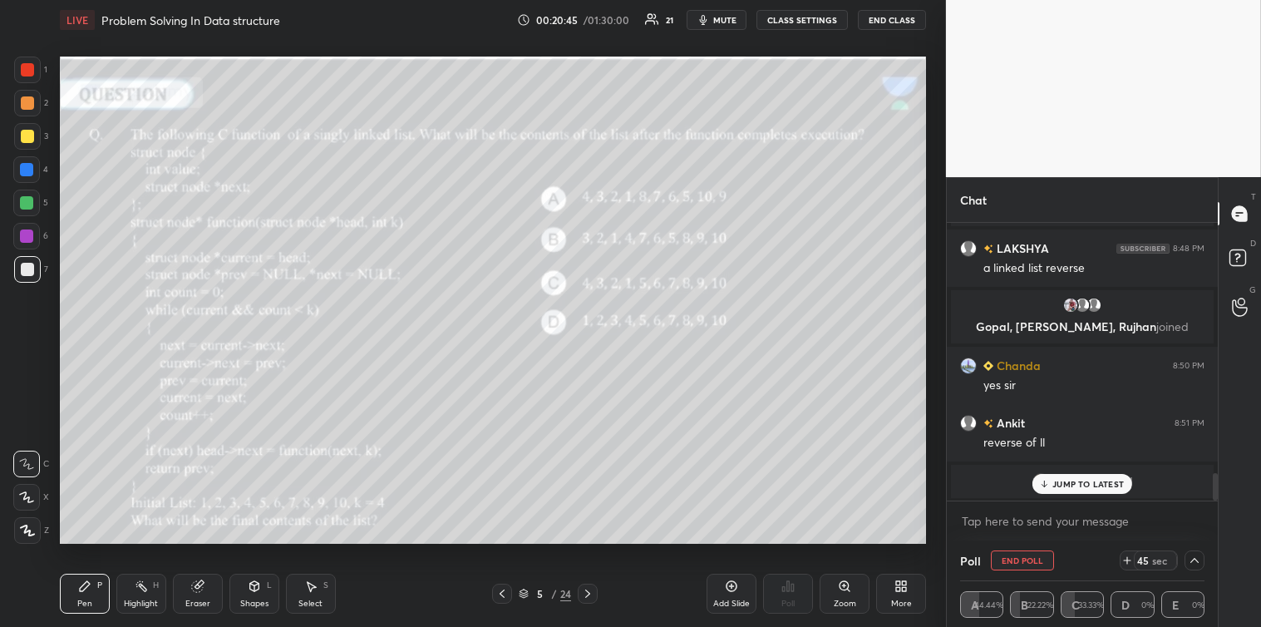
scroll to position [2579, 0]
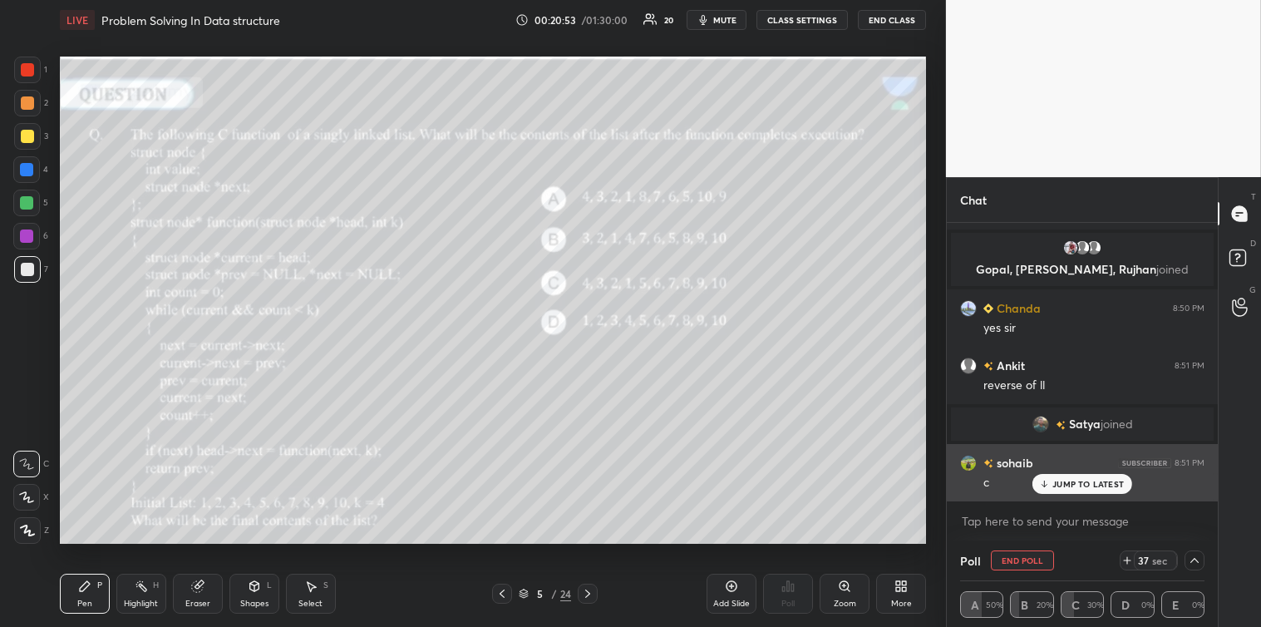
click at [1068, 483] on p "JUMP TO LATEST" at bounding box center [1089, 484] width 72 height 10
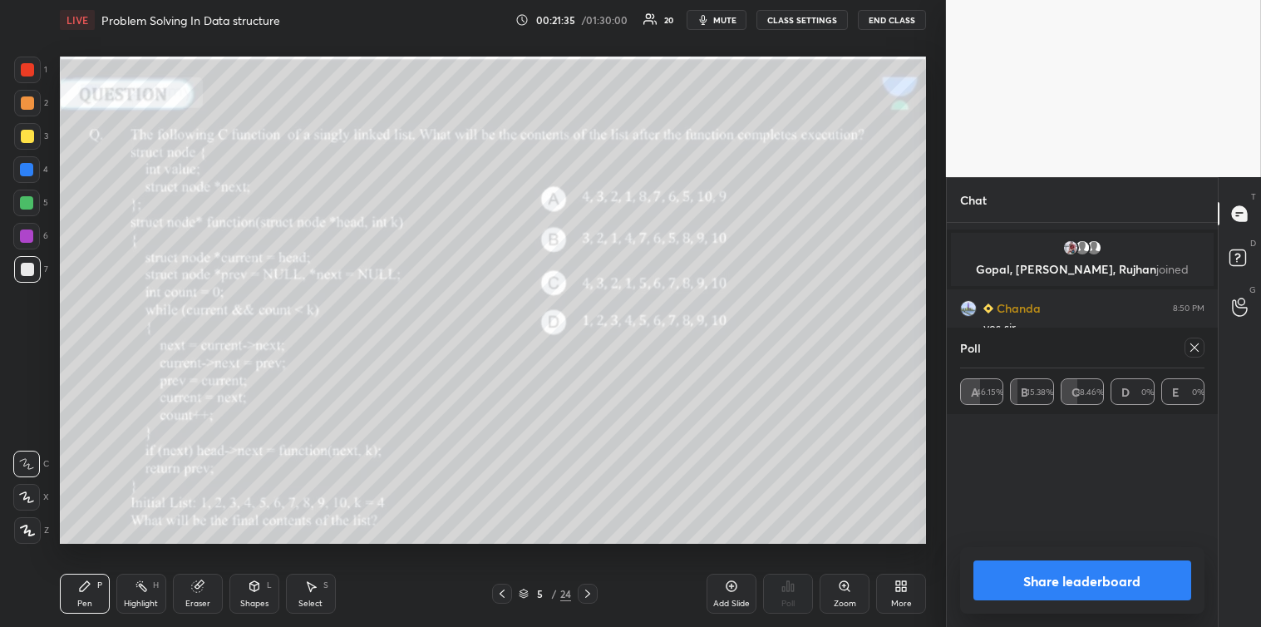
click at [1194, 349] on icon at bounding box center [1195, 347] width 8 height 8
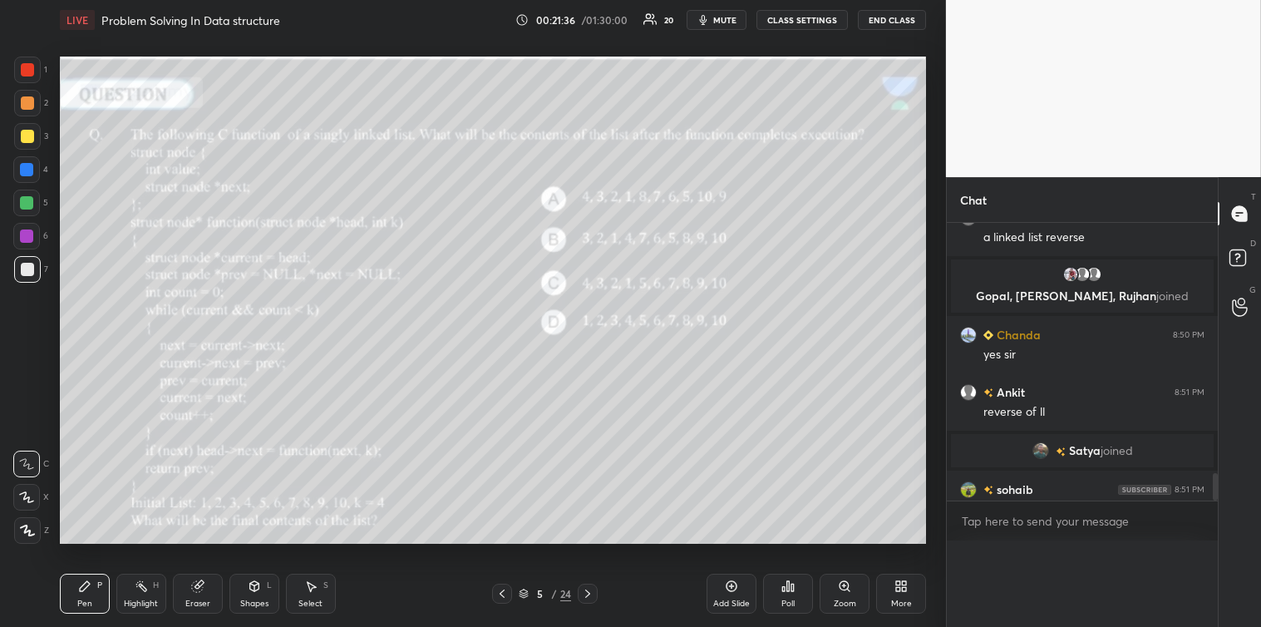
scroll to position [4, 4]
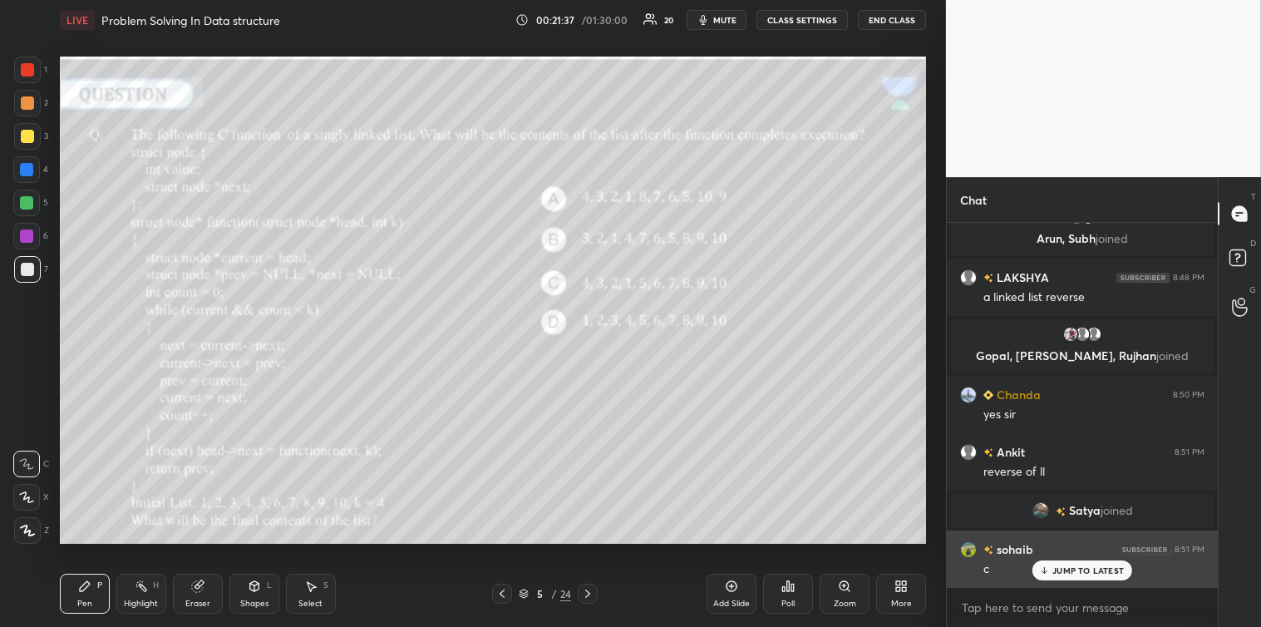
click at [1066, 565] on p "JUMP TO LATEST" at bounding box center [1089, 570] width 72 height 10
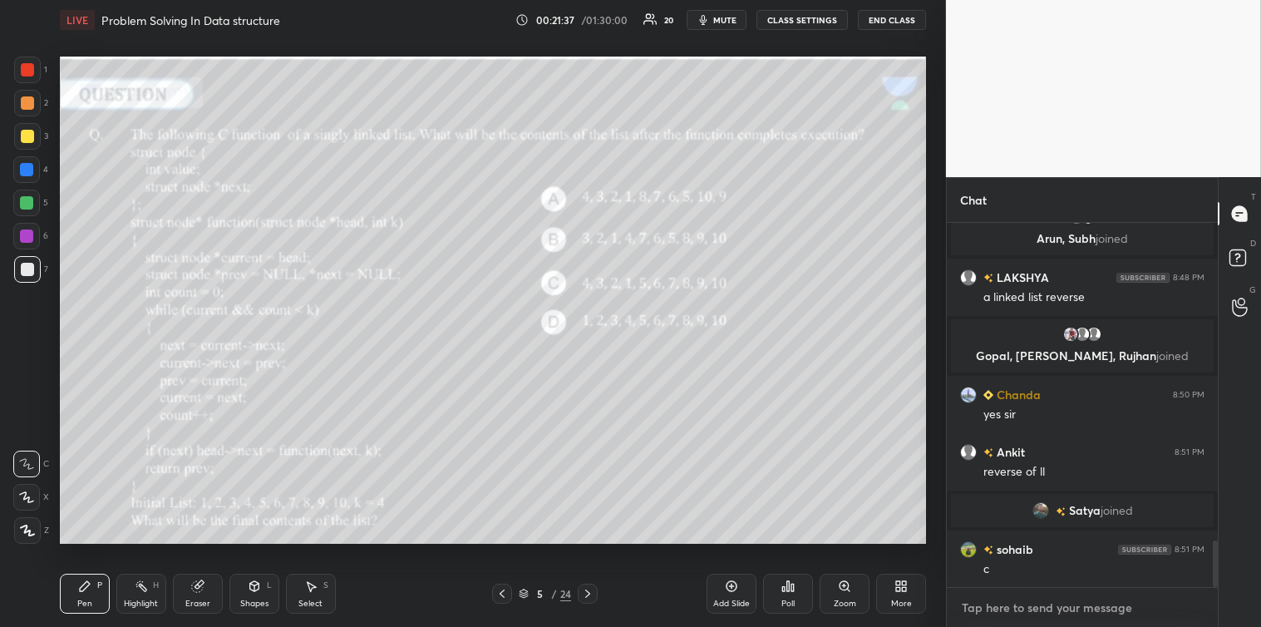
click at [995, 602] on textarea at bounding box center [1082, 607] width 244 height 27
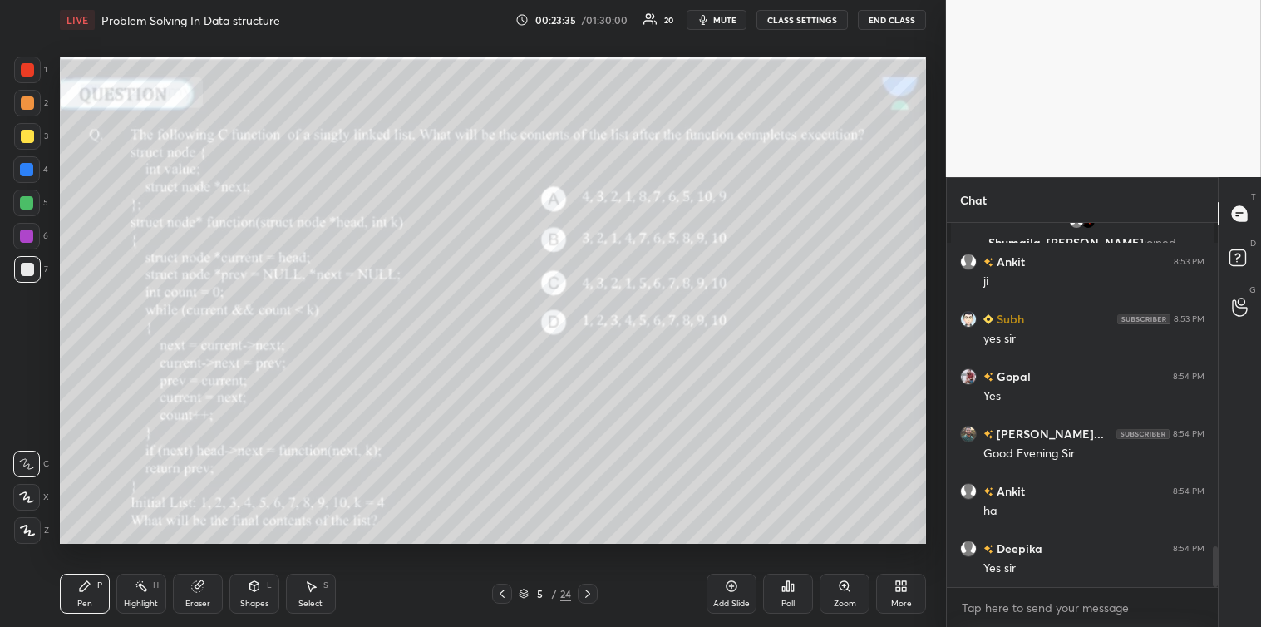
scroll to position [2919, 0]
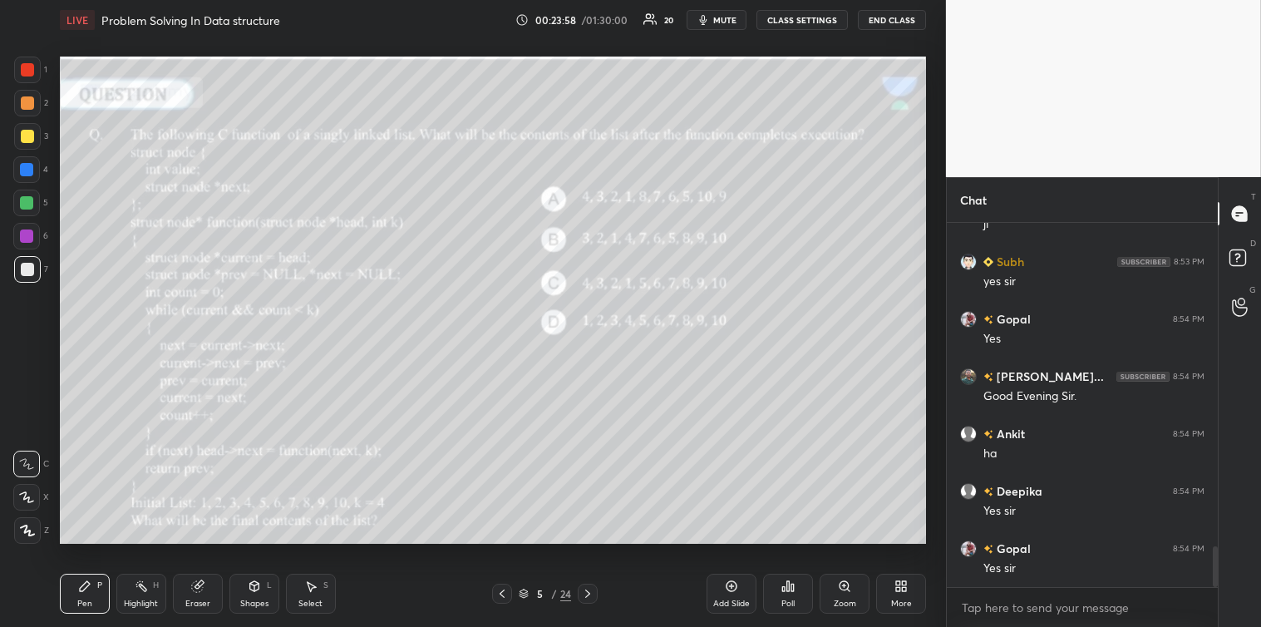
click at [28, 141] on div at bounding box center [27, 136] width 13 height 13
click at [312, 585] on icon at bounding box center [311, 587] width 9 height 10
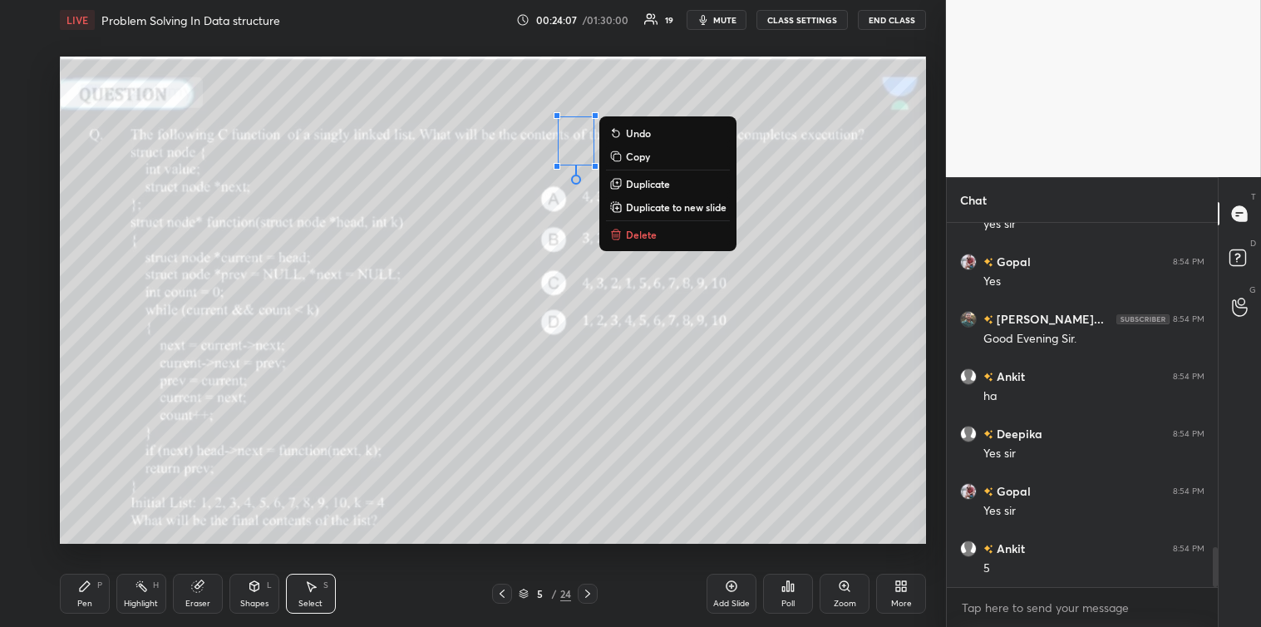
click at [644, 235] on p "Delete" at bounding box center [641, 234] width 31 height 13
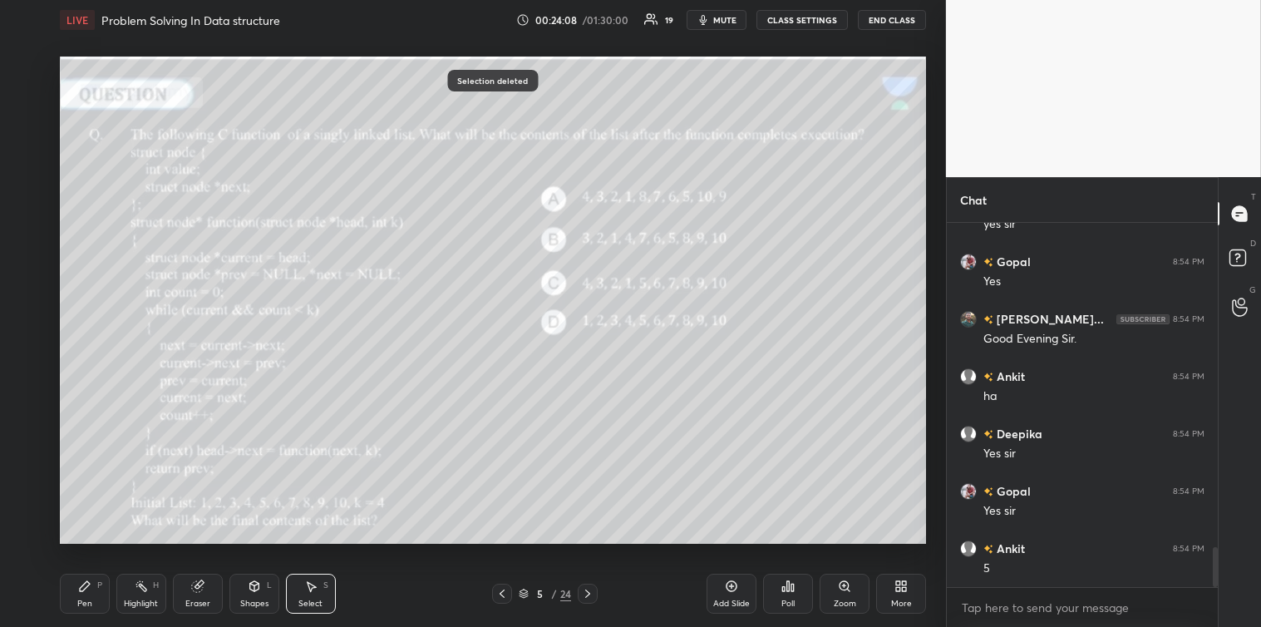
scroll to position [3033, 0]
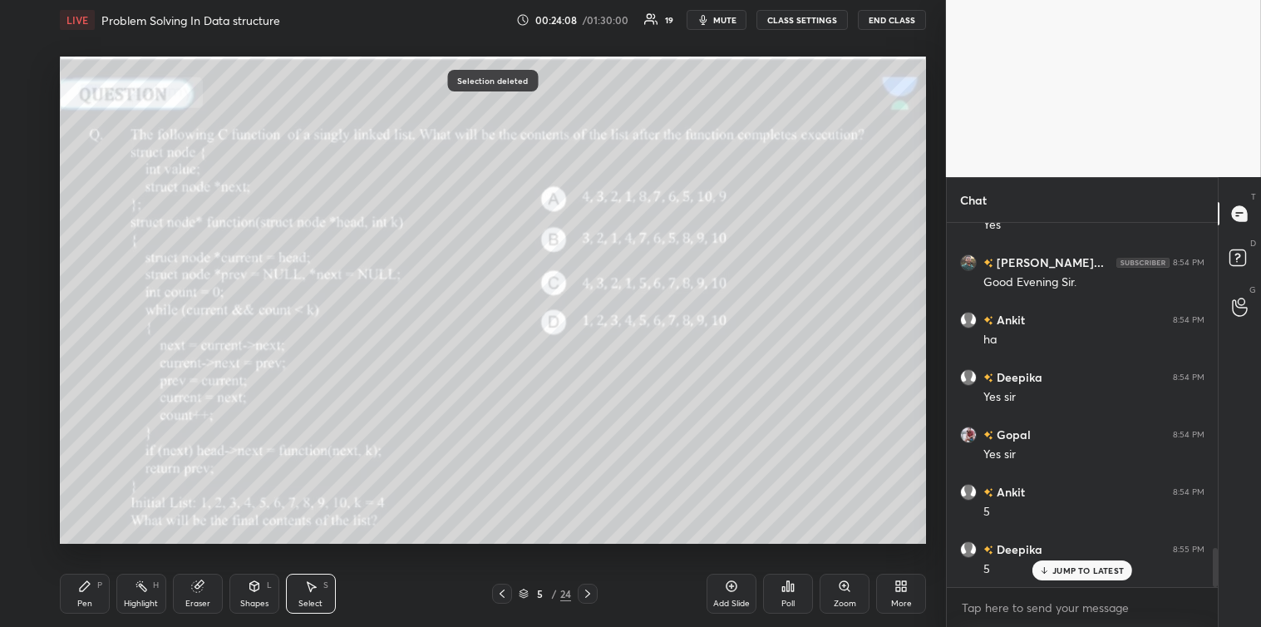
click at [89, 601] on div "Pen" at bounding box center [84, 603] width 15 height 8
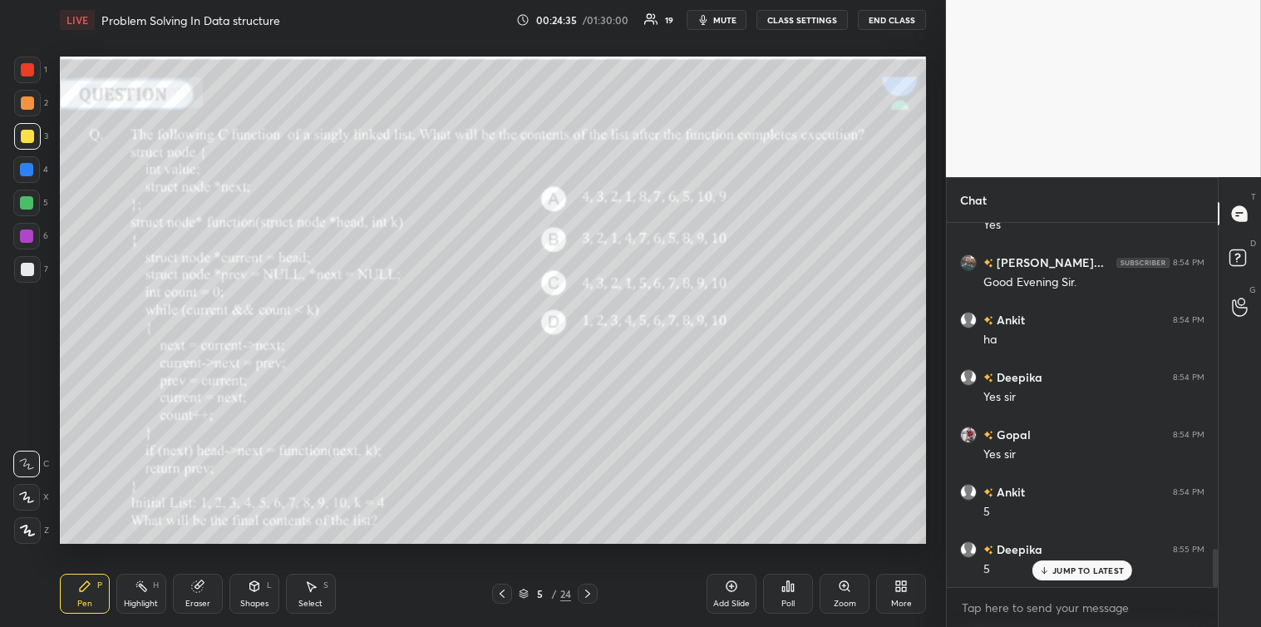
scroll to position [3090, 0]
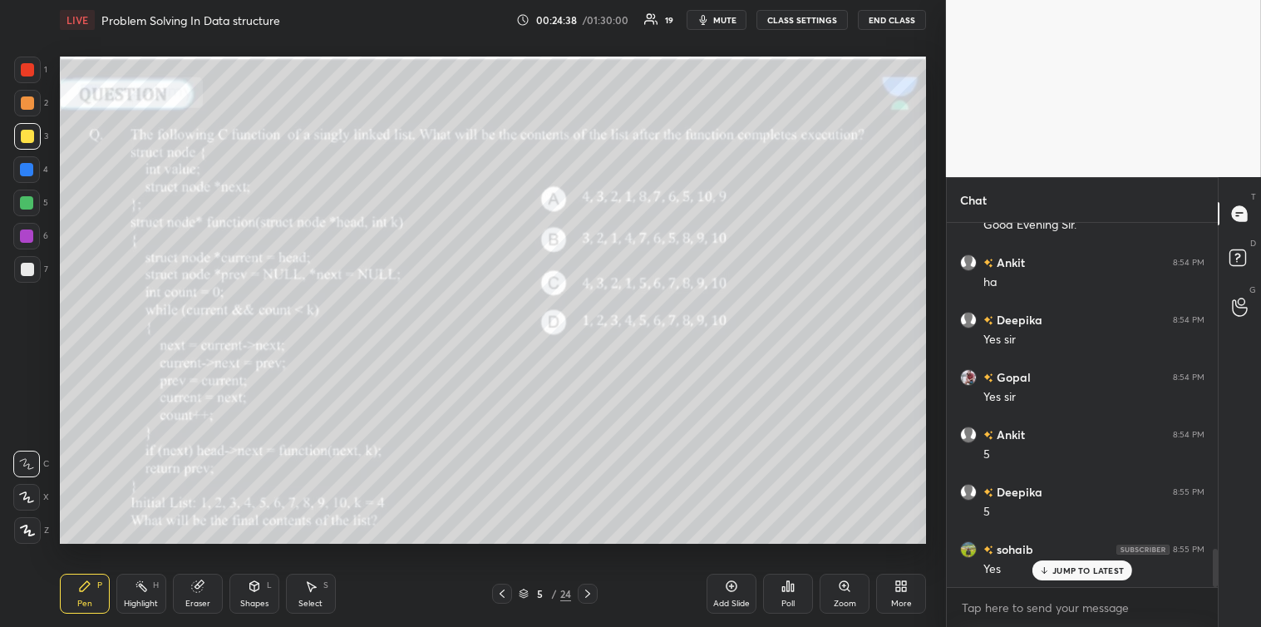
click at [27, 271] on div at bounding box center [27, 269] width 13 height 13
click at [33, 170] on div at bounding box center [26, 169] width 13 height 13
click at [1068, 567] on p "JUMP TO LATEST" at bounding box center [1089, 570] width 72 height 10
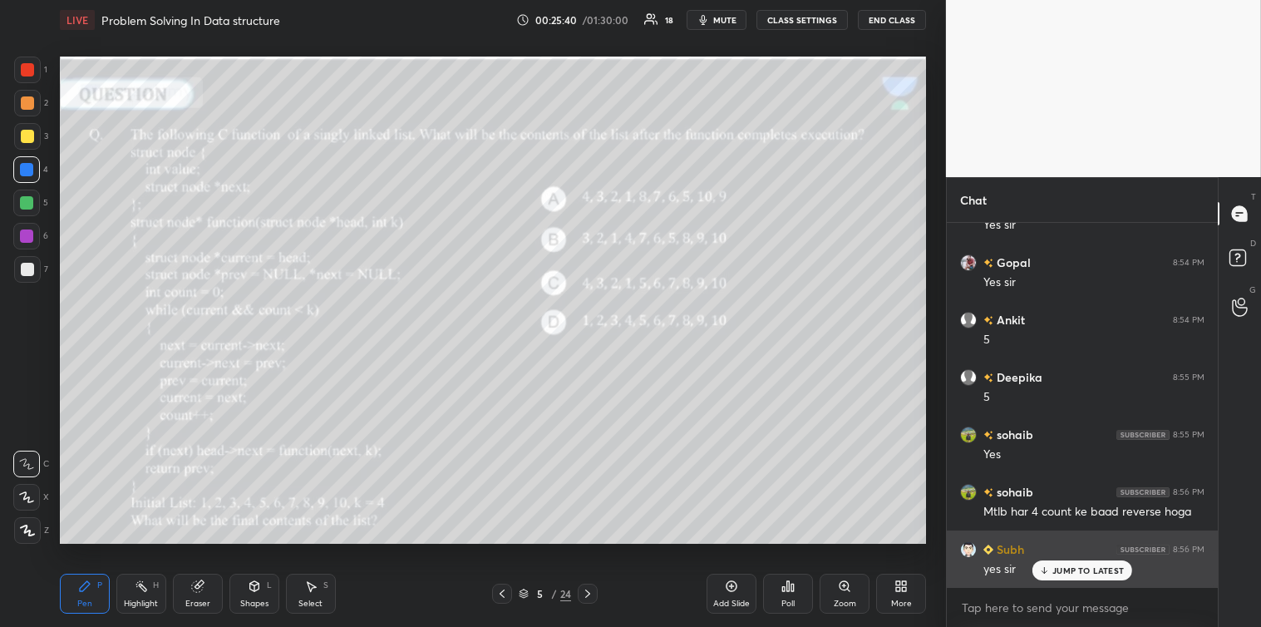
click at [1062, 568] on p "JUMP TO LATEST" at bounding box center [1089, 570] width 72 height 10
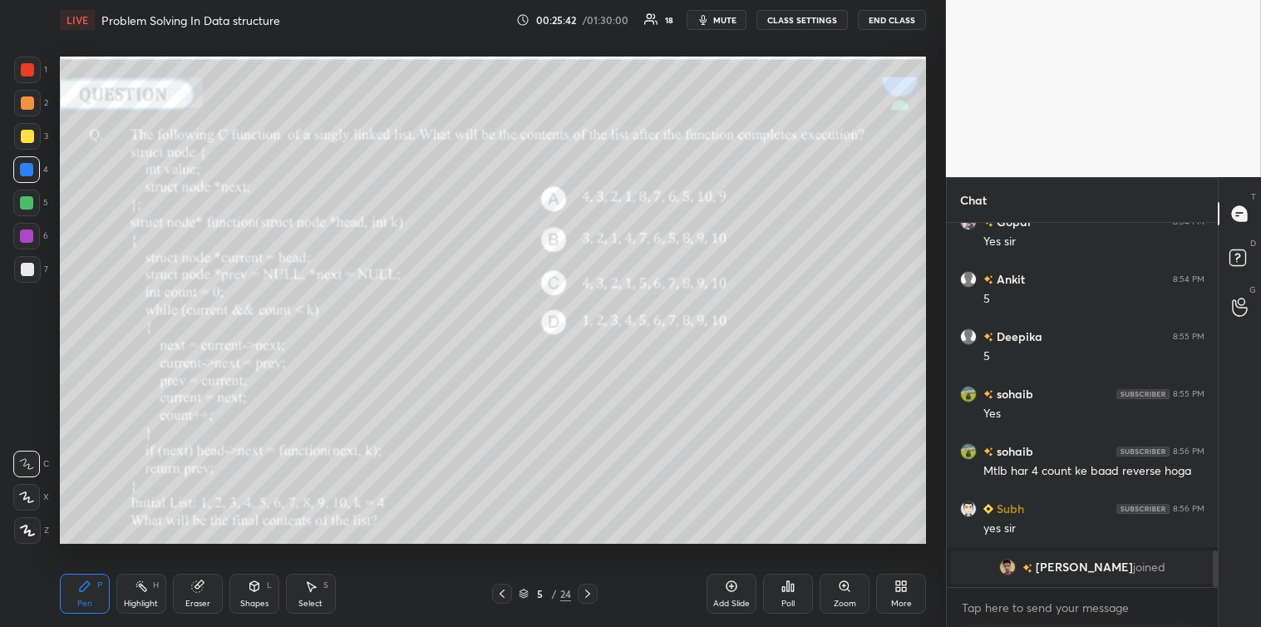
scroll to position [3164, 0]
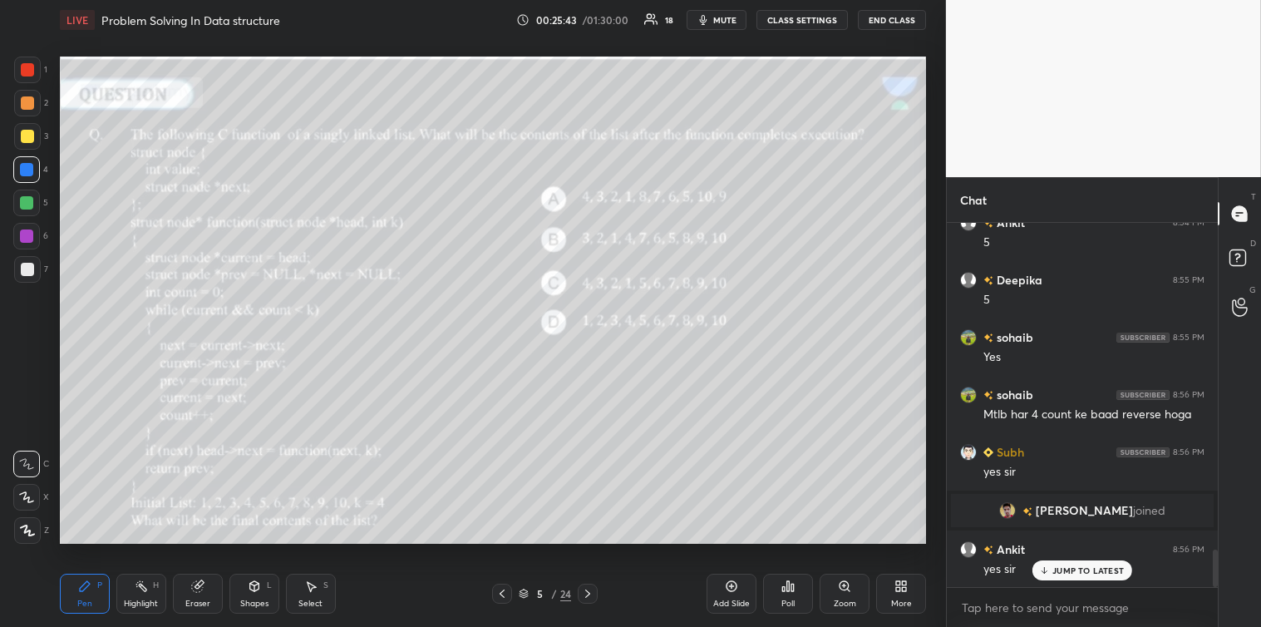
click at [1054, 565] on p "JUMP TO LATEST" at bounding box center [1089, 570] width 72 height 10
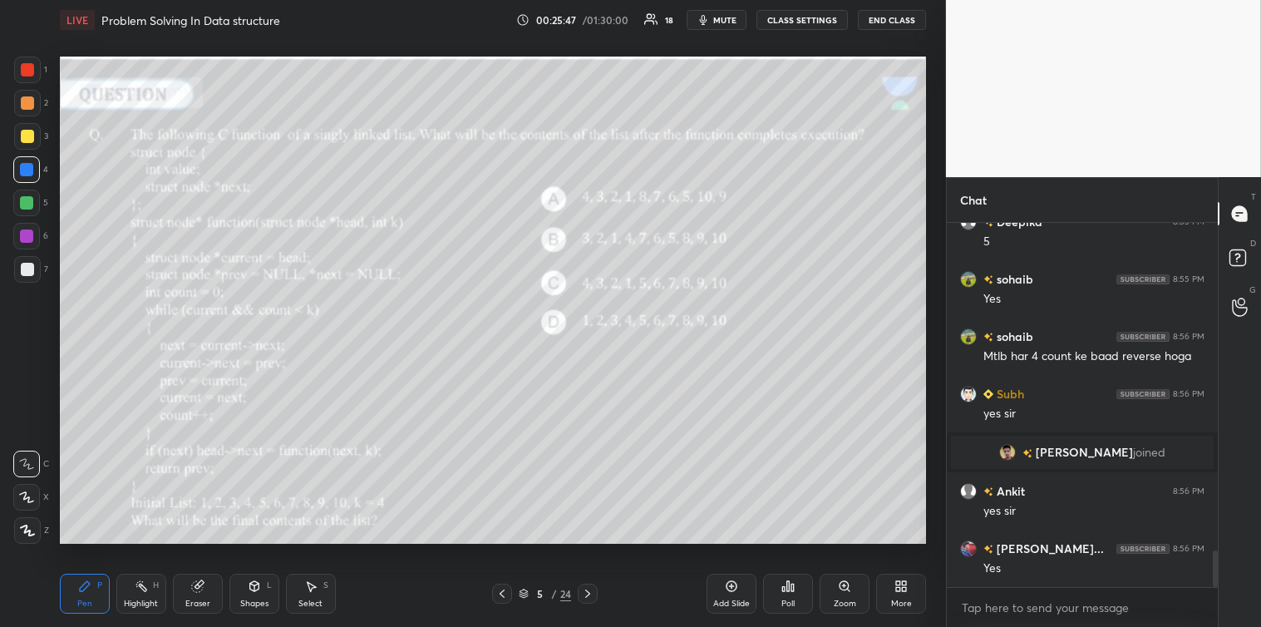
scroll to position [3262, 0]
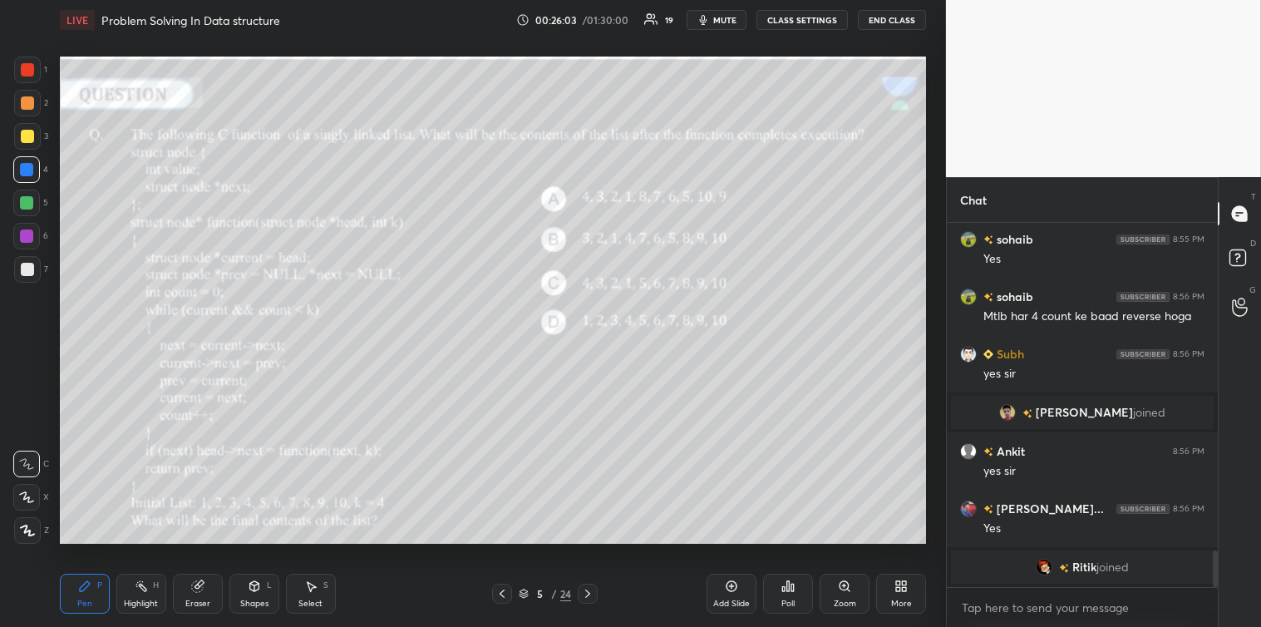
click at [587, 589] on icon at bounding box center [587, 593] width 13 height 13
click at [790, 591] on icon at bounding box center [788, 586] width 2 height 10
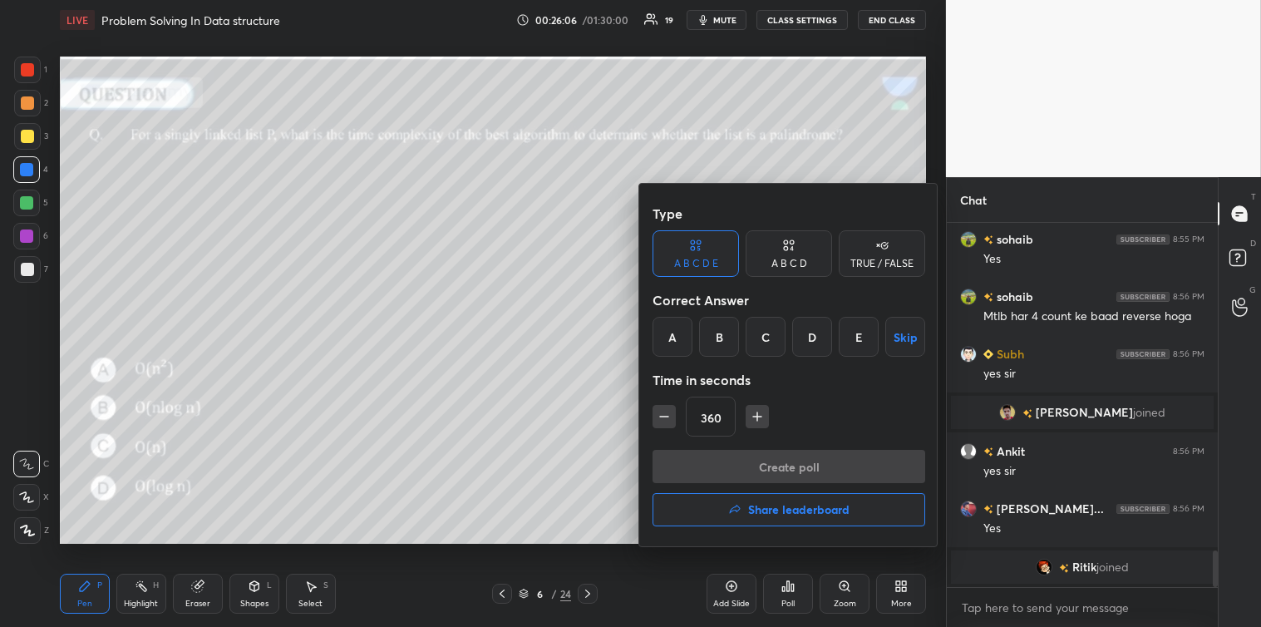
click at [669, 417] on icon "button" at bounding box center [664, 416] width 17 height 17
click at [665, 416] on icon "button" at bounding box center [664, 416] width 17 height 17
click at [663, 413] on icon "button" at bounding box center [664, 416] width 17 height 17
click at [667, 416] on icon "button" at bounding box center [664, 416] width 17 height 17
click at [666, 414] on icon "button" at bounding box center [664, 416] width 17 height 17
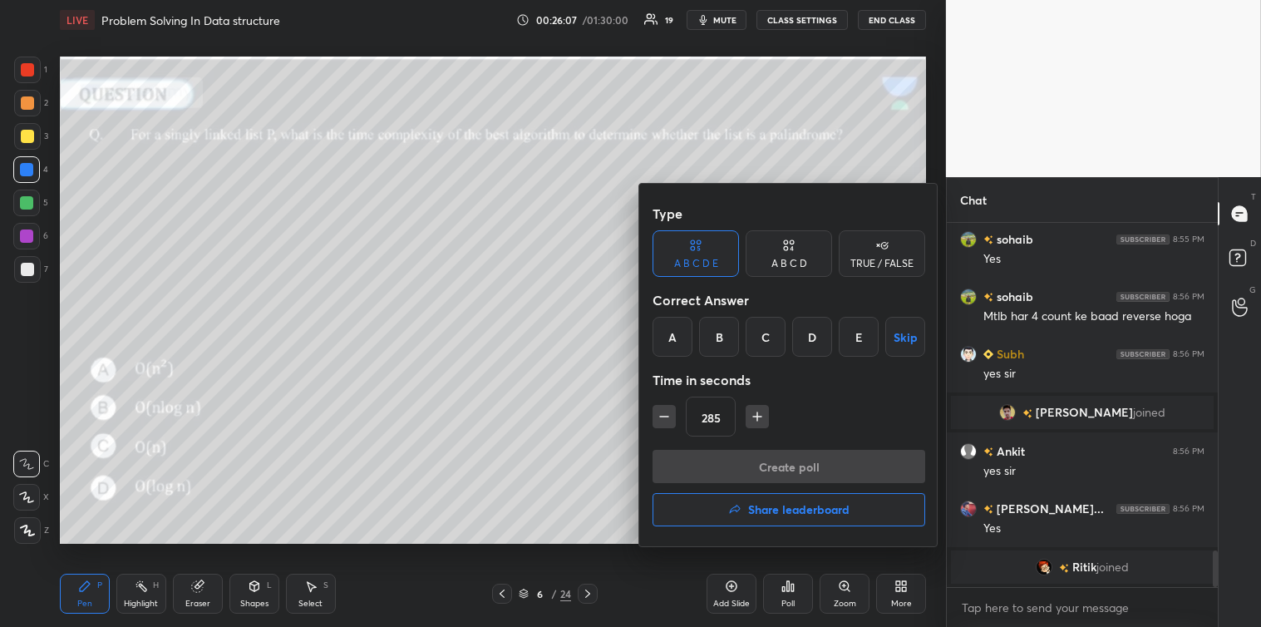
click at [665, 413] on icon "button" at bounding box center [664, 416] width 17 height 17
click at [663, 413] on icon "button" at bounding box center [664, 416] width 17 height 17
click at [659, 414] on icon "button" at bounding box center [664, 416] width 17 height 17
click at [661, 417] on icon "button" at bounding box center [664, 417] width 8 height 0
click at [662, 416] on icon "button" at bounding box center [664, 416] width 17 height 17
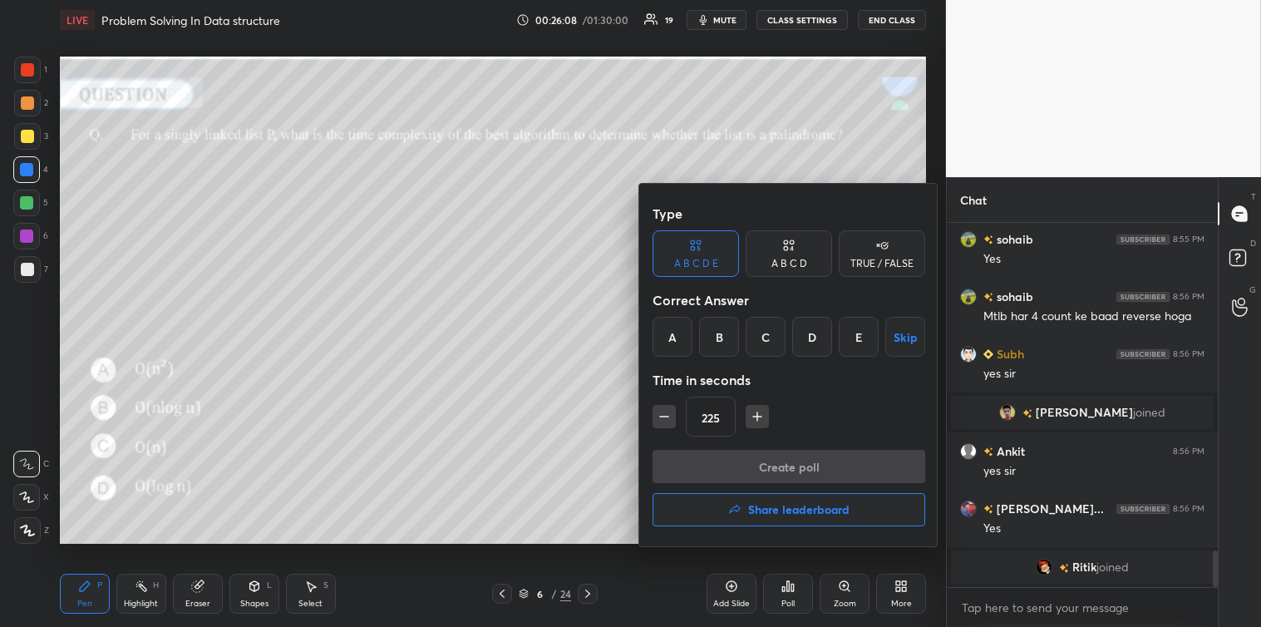
type input "210"
click at [773, 334] on div "C" at bounding box center [766, 337] width 40 height 40
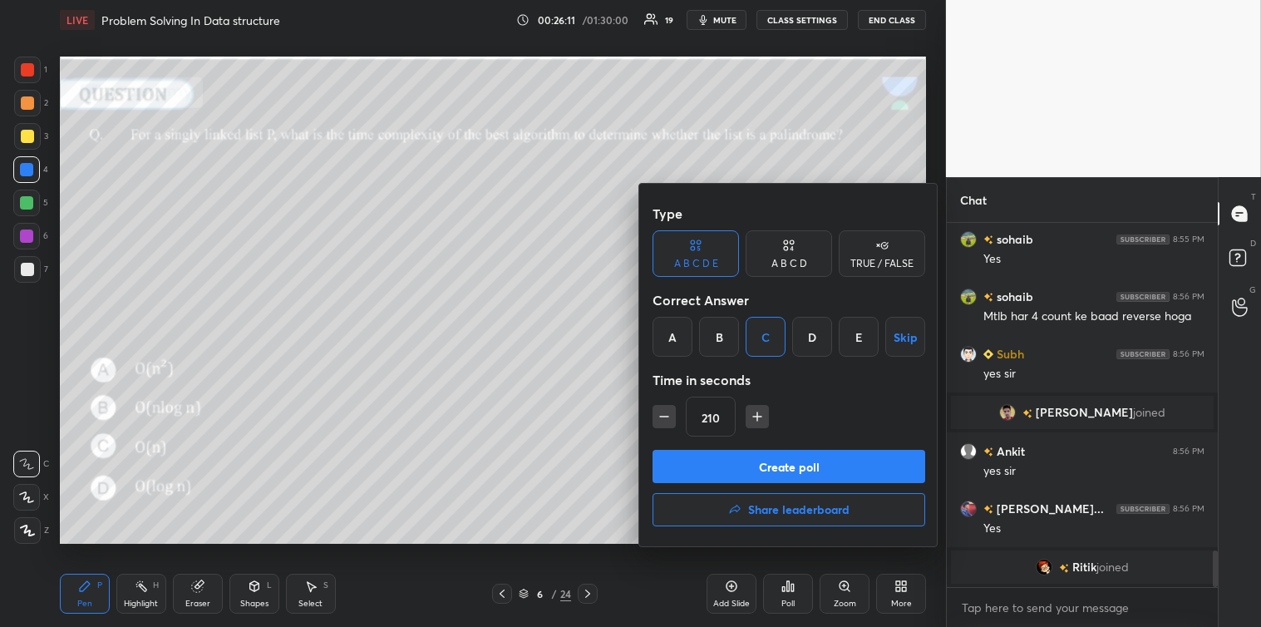
click at [796, 459] on button "Create poll" at bounding box center [789, 466] width 273 height 33
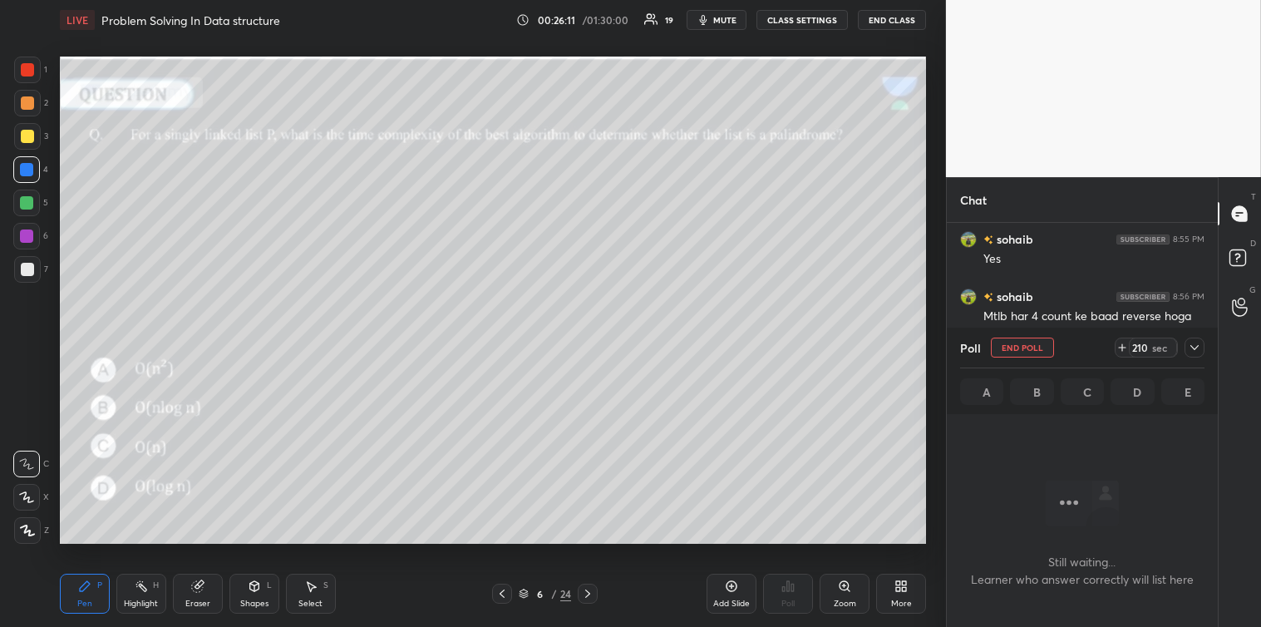
scroll to position [312, 266]
click at [1198, 349] on icon at bounding box center [1194, 347] width 13 height 13
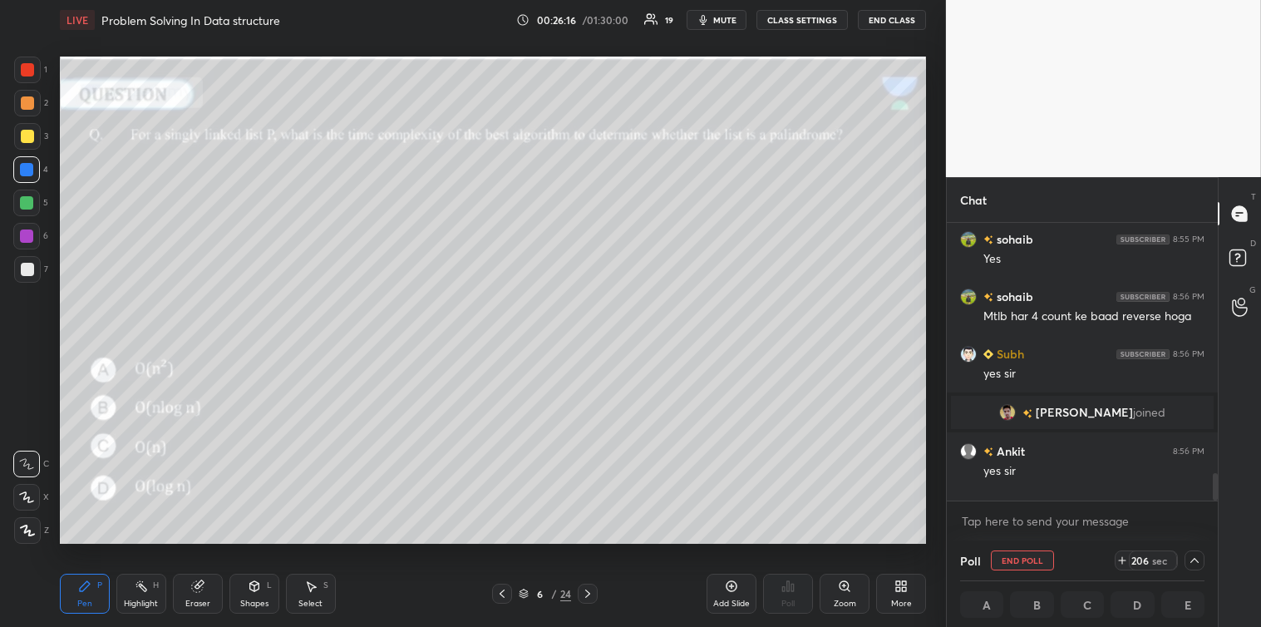
click at [25, 277] on div at bounding box center [27, 269] width 27 height 27
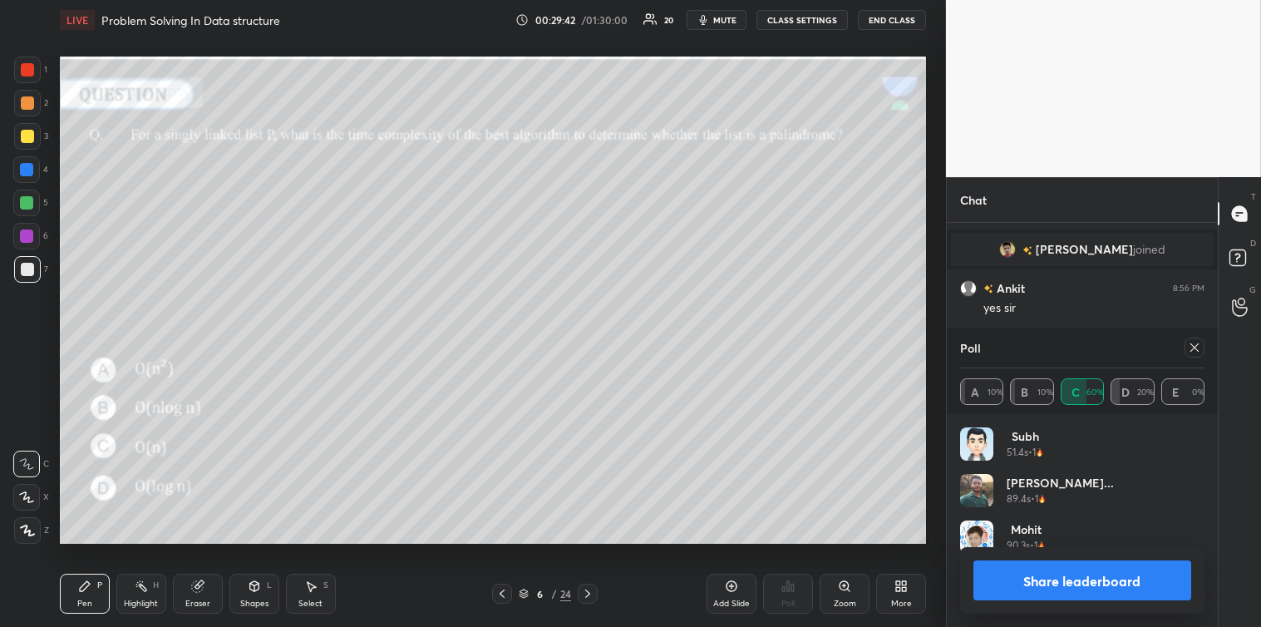
scroll to position [195, 239]
click at [1201, 352] on icon at bounding box center [1194, 347] width 13 height 13
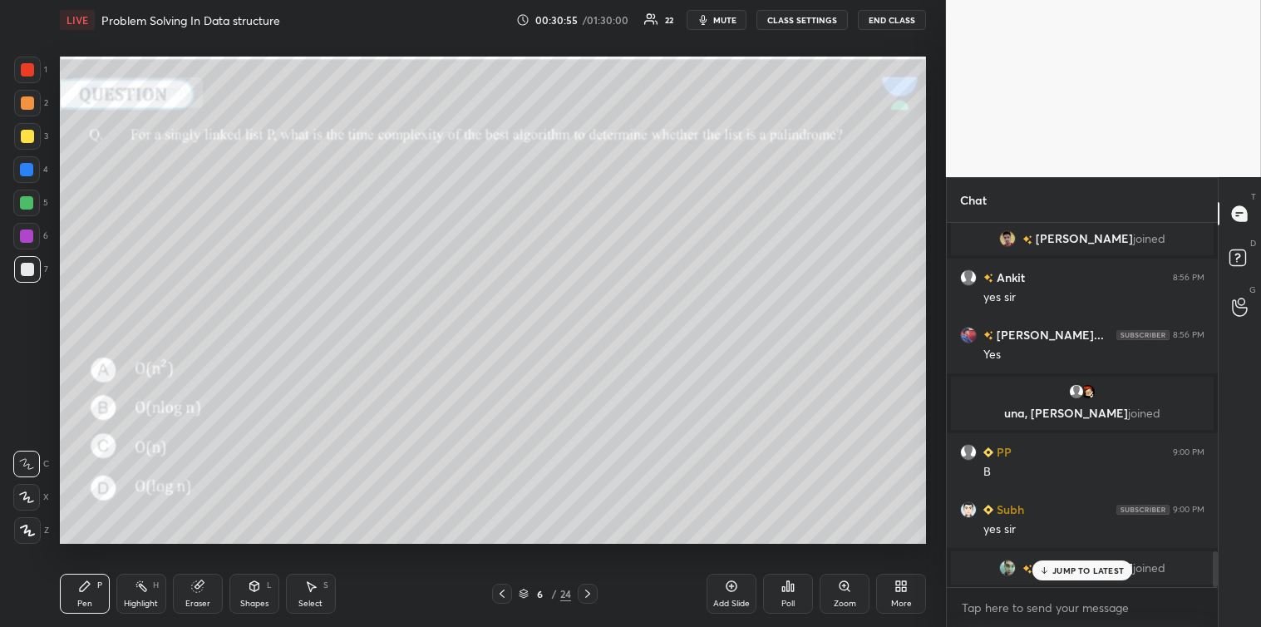
scroll to position [3430, 0]
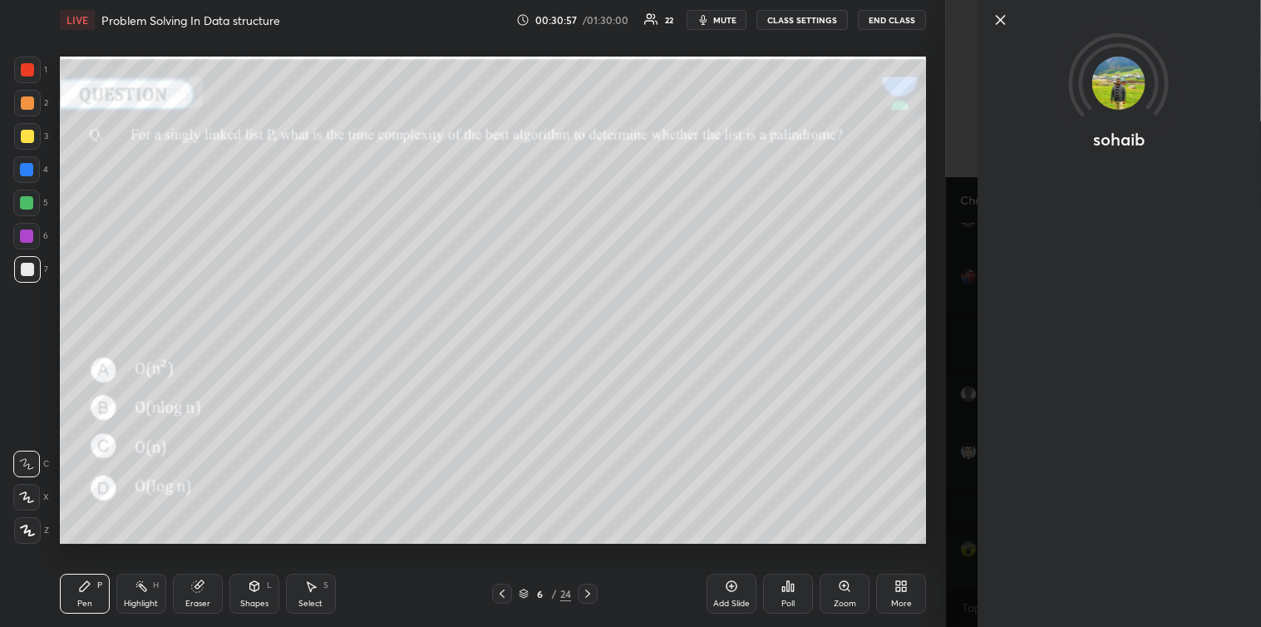
click at [1003, 25] on icon at bounding box center [1000, 20] width 20 height 20
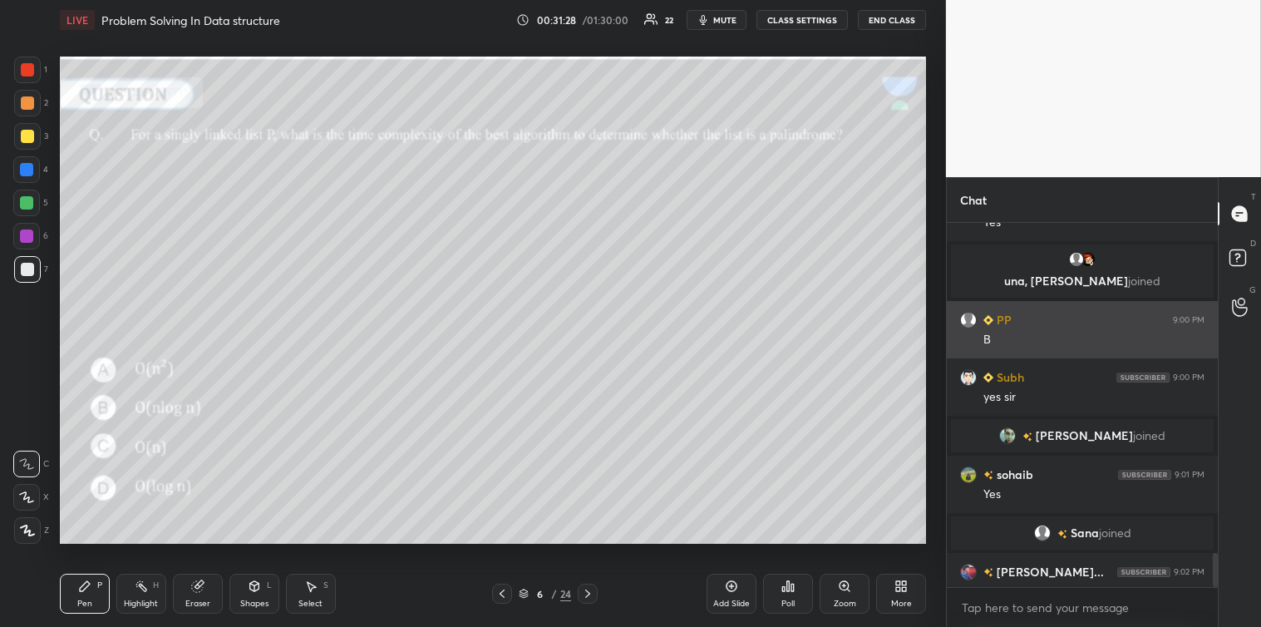
scroll to position [3493, 0]
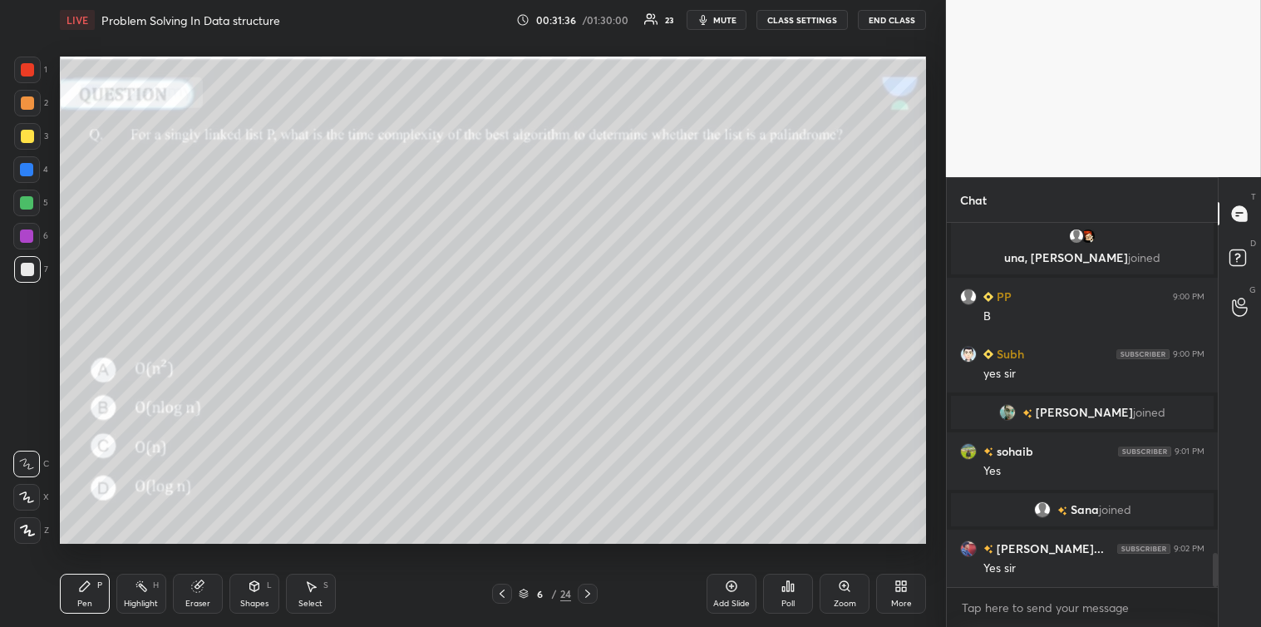
click at [586, 594] on icon at bounding box center [587, 593] width 13 height 13
click at [794, 592] on icon at bounding box center [788, 586] width 13 height 13
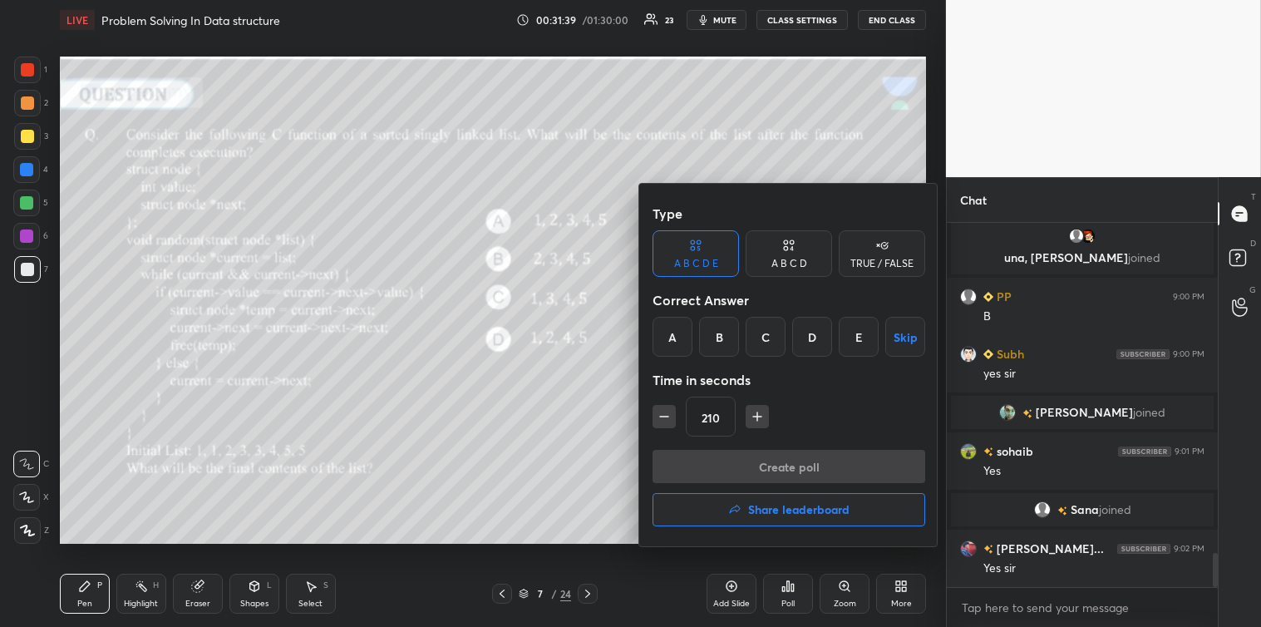
click at [766, 410] on button "button" at bounding box center [757, 416] width 23 height 23
click at [762, 413] on icon "button" at bounding box center [757, 416] width 17 height 17
click at [761, 412] on icon "button" at bounding box center [757, 416] width 17 height 17
click at [762, 413] on icon "button" at bounding box center [757, 416] width 17 height 17
click at [752, 413] on icon "button" at bounding box center [757, 416] width 17 height 17
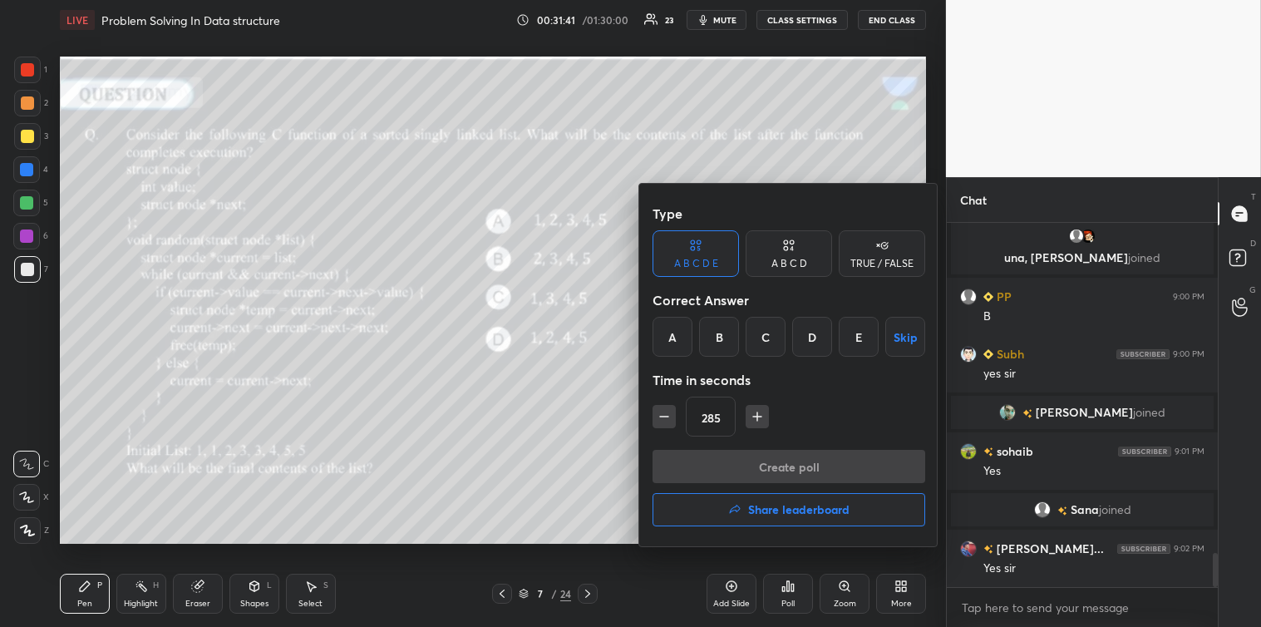
click at [757, 412] on icon "button" at bounding box center [757, 416] width 17 height 17
type input "300"
click at [669, 339] on div "A" at bounding box center [673, 337] width 40 height 40
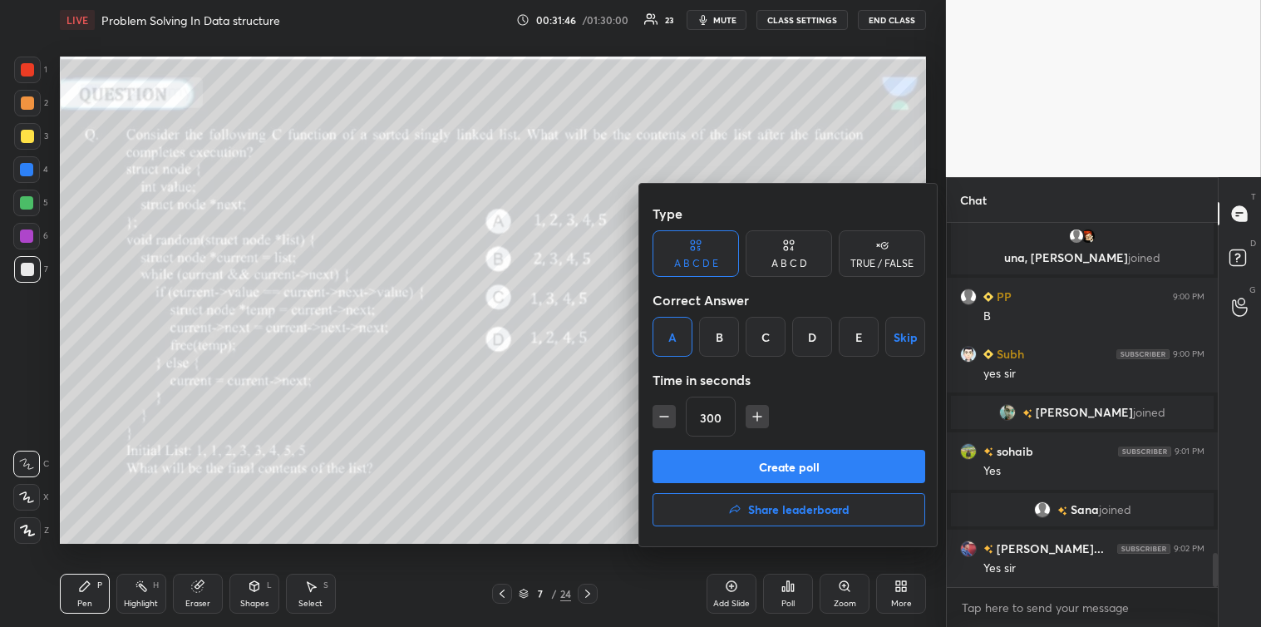
click at [810, 461] on button "Create poll" at bounding box center [789, 466] width 273 height 33
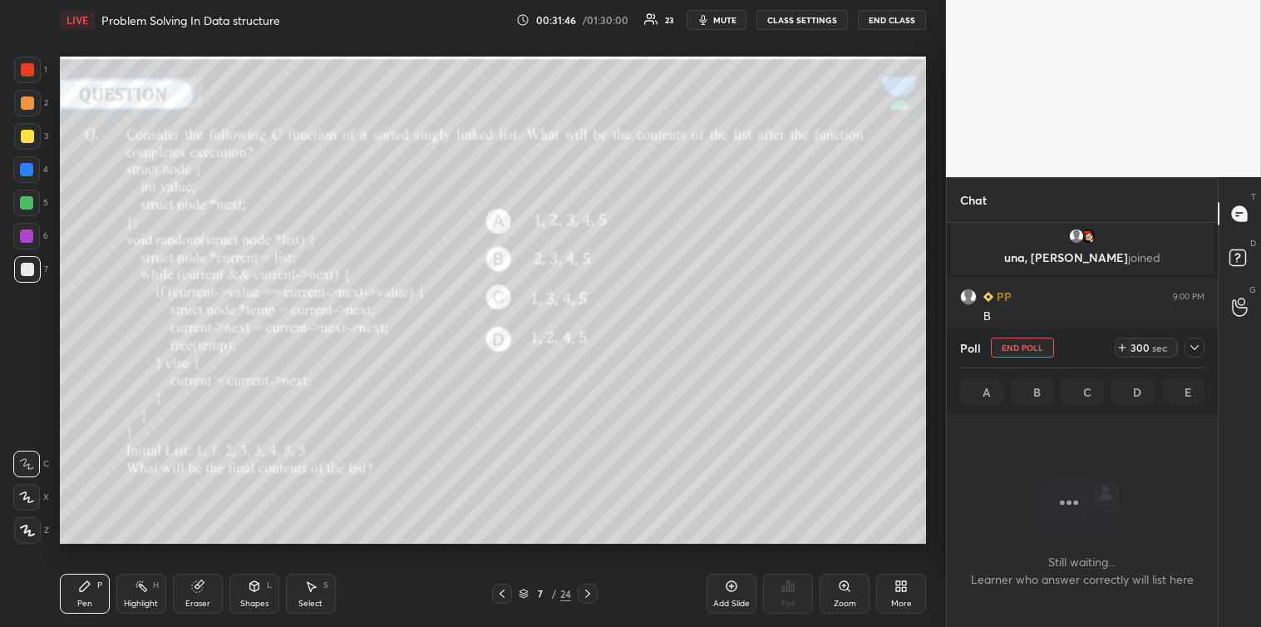
scroll to position [312, 266]
click at [1186, 339] on div at bounding box center [1195, 348] width 20 height 20
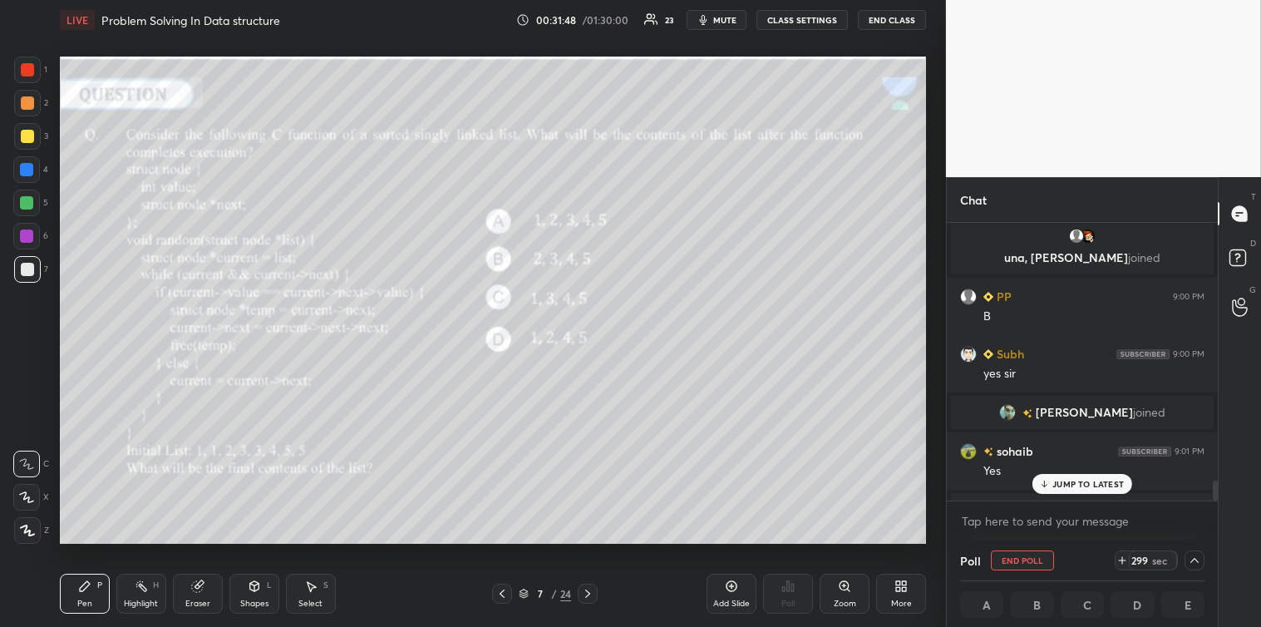
scroll to position [3618, 0]
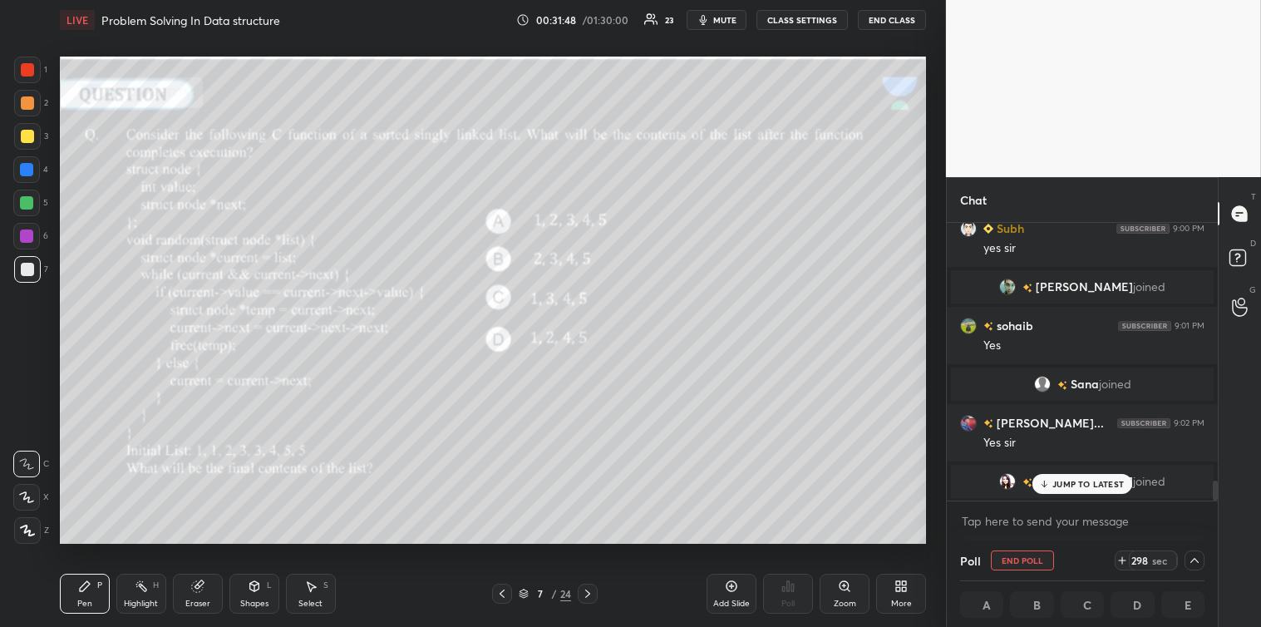
click at [1053, 482] on p "JUMP TO LATEST" at bounding box center [1089, 484] width 72 height 10
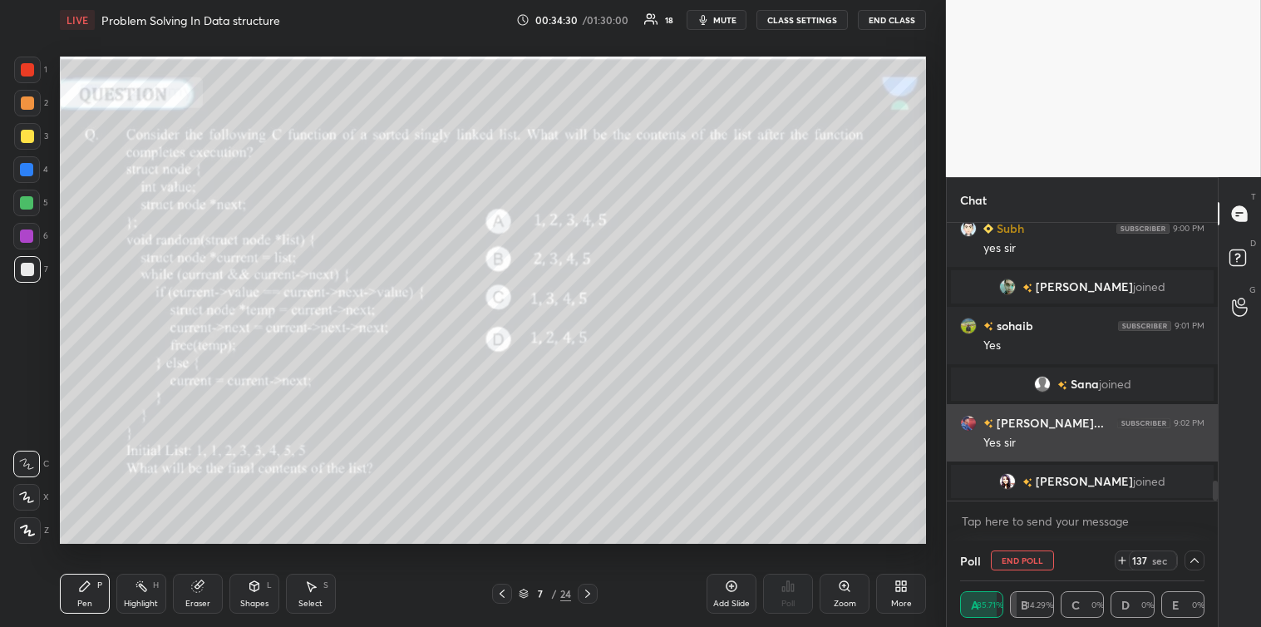
scroll to position [3638, 0]
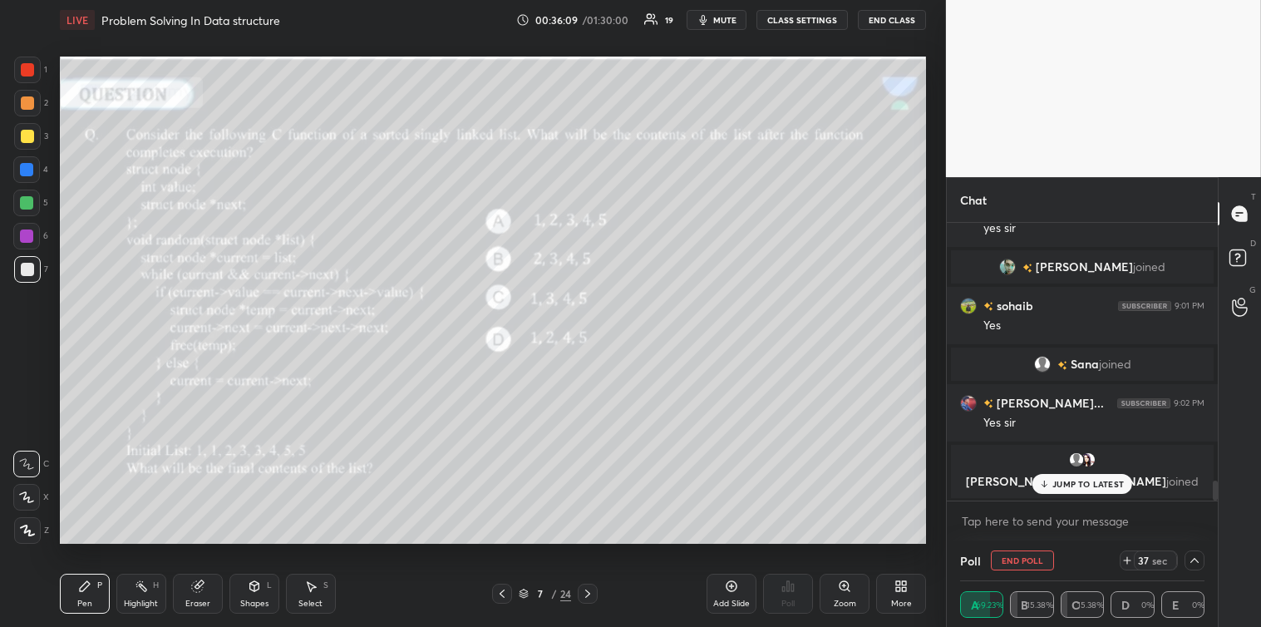
click at [1189, 560] on icon at bounding box center [1194, 560] width 13 height 13
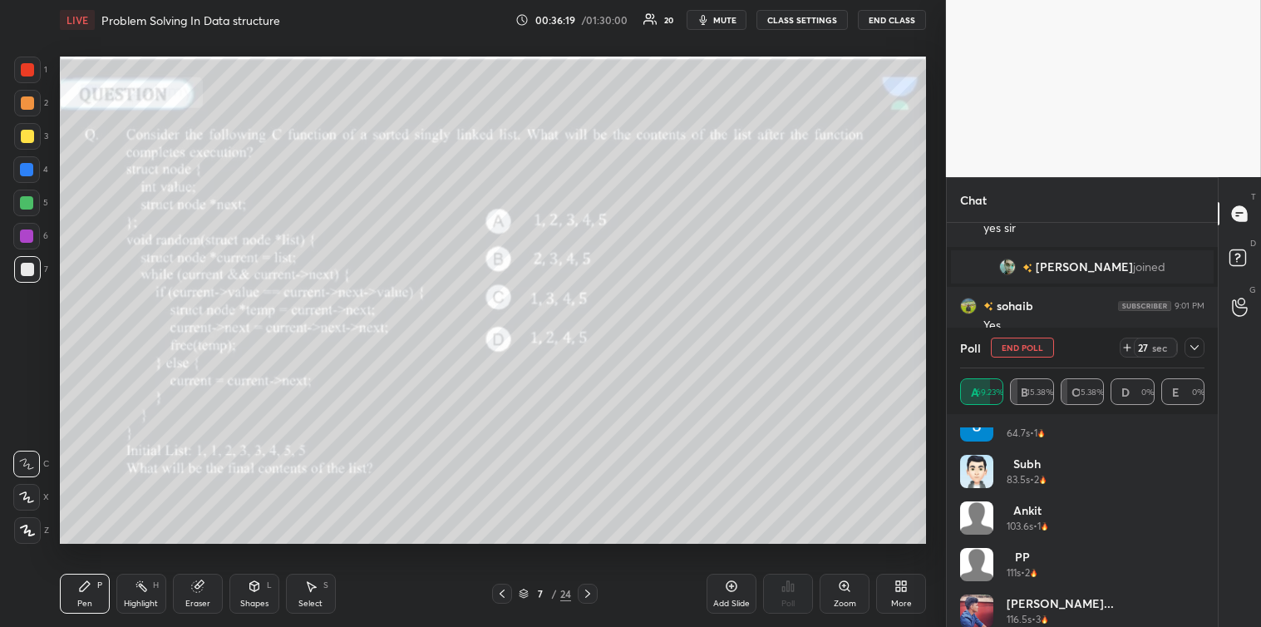
scroll to position [0, 0]
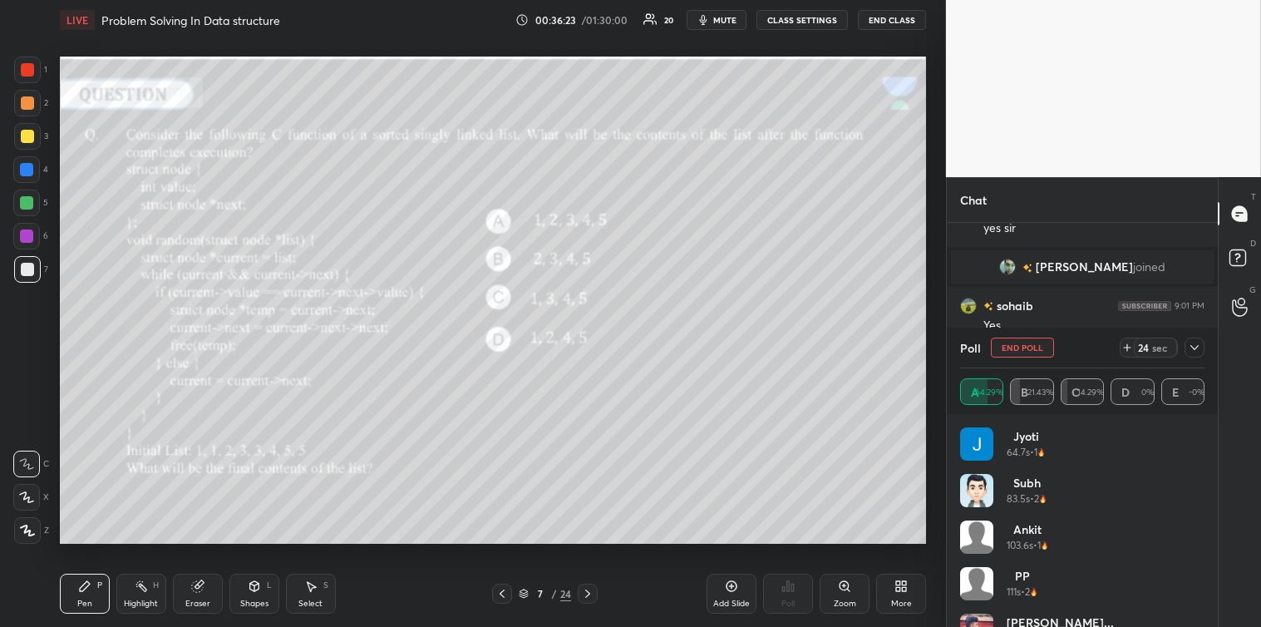
click at [1127, 346] on icon at bounding box center [1127, 347] width 0 height 7
click at [1199, 341] on icon at bounding box center [1194, 347] width 13 height 13
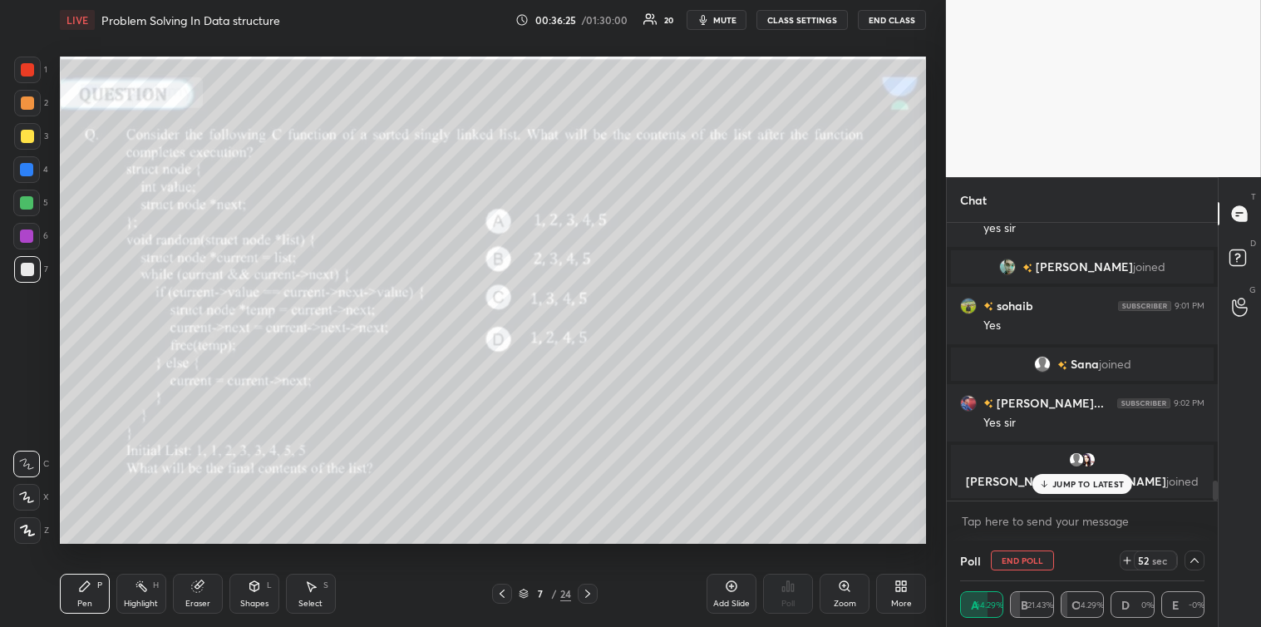
scroll to position [1, 5]
click at [1095, 476] on div "JUMP TO LATEST" at bounding box center [1083, 484] width 100 height 20
click at [17, 142] on div at bounding box center [27, 136] width 27 height 27
click at [26, 273] on div at bounding box center [27, 269] width 13 height 13
click at [1191, 557] on icon at bounding box center [1194, 560] width 13 height 13
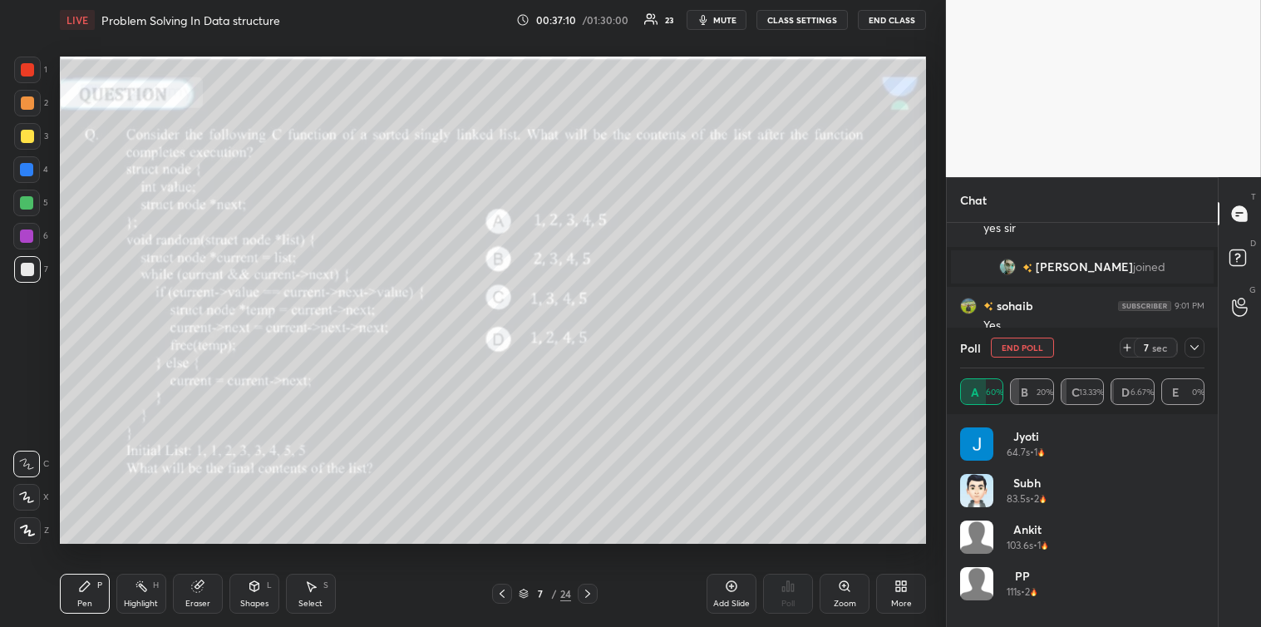
scroll to position [5, 5]
click at [1195, 354] on div at bounding box center [1195, 348] width 20 height 20
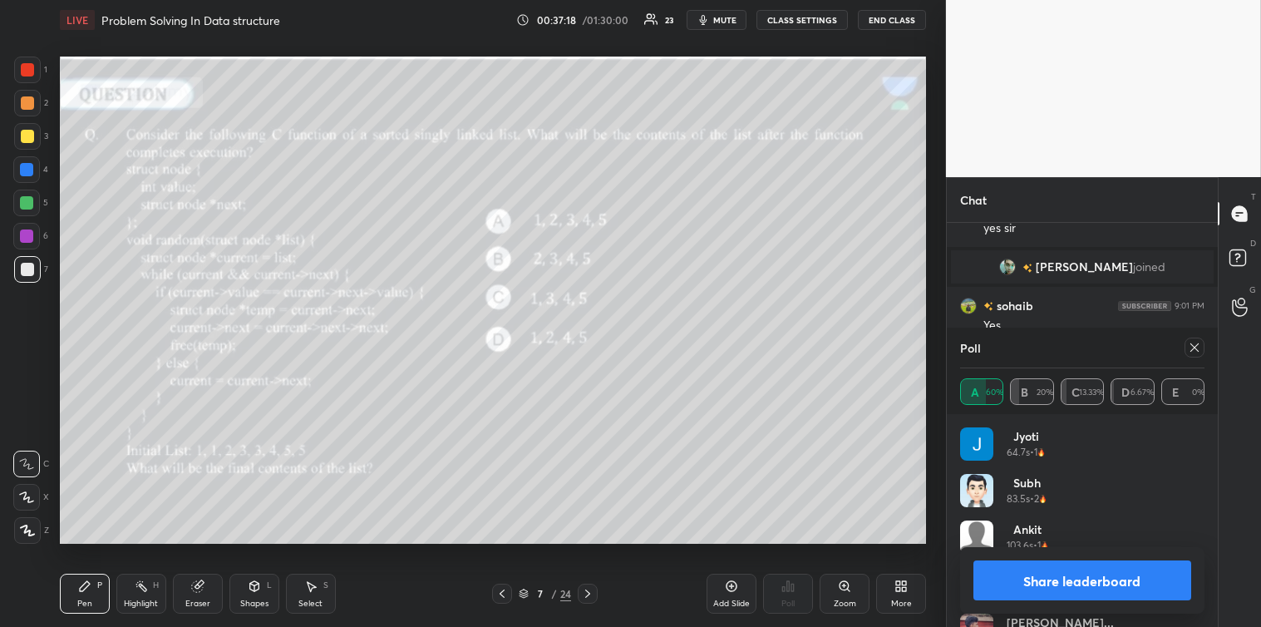
click at [1188, 353] on icon at bounding box center [1194, 347] width 13 height 13
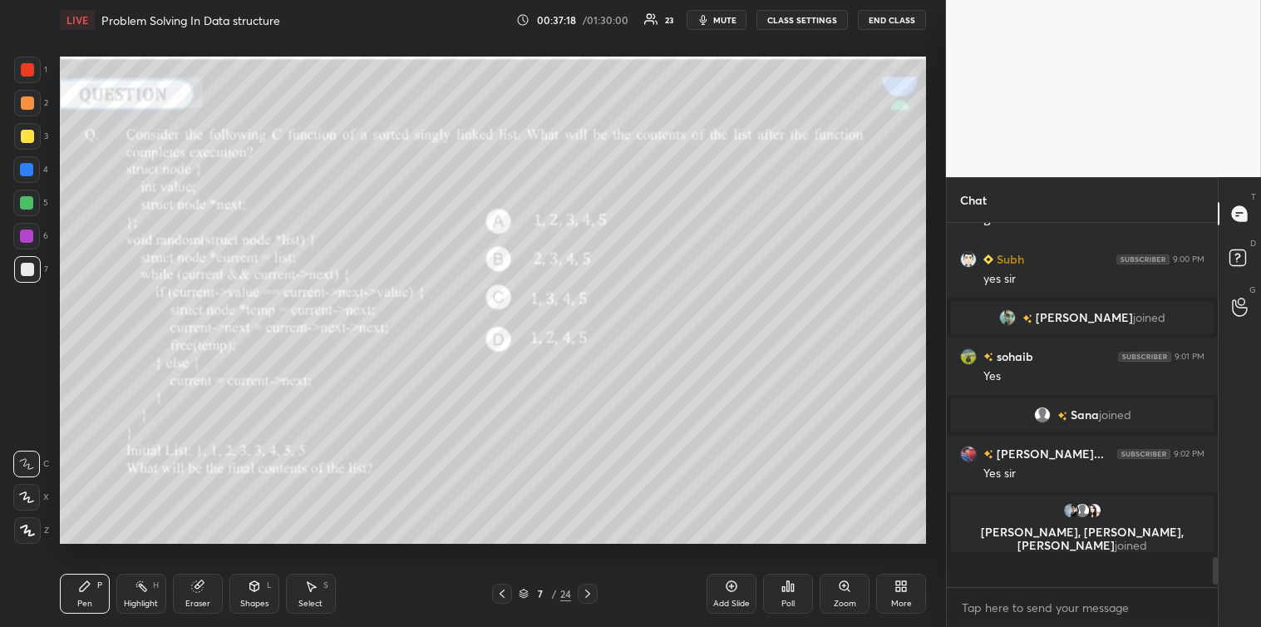
scroll to position [386, 266]
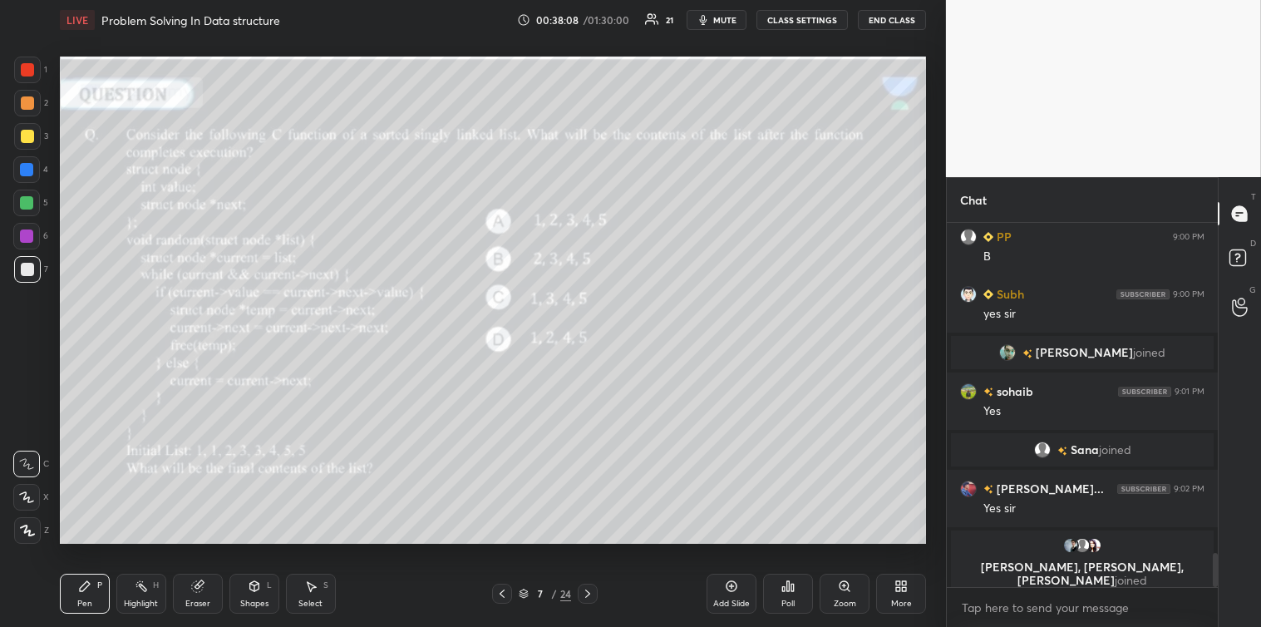
click at [27, 136] on div at bounding box center [27, 136] width 13 height 13
click at [205, 582] on div "Eraser" at bounding box center [198, 594] width 50 height 40
click at [83, 597] on div "Pen P" at bounding box center [85, 594] width 50 height 40
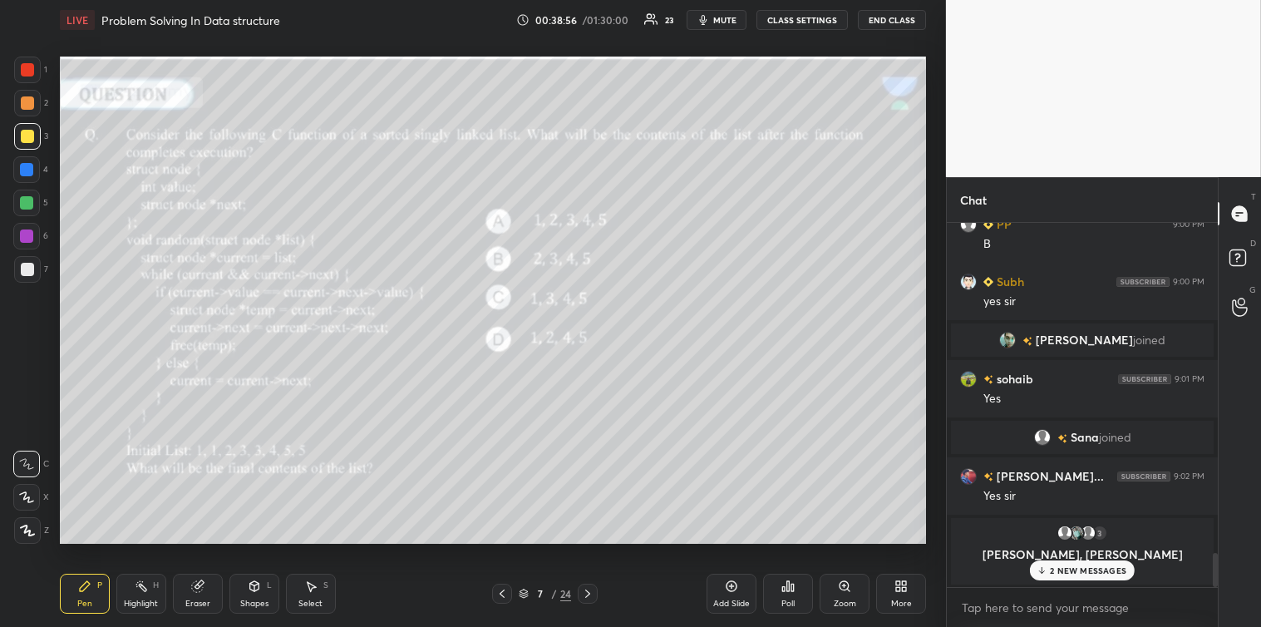
click at [23, 170] on div at bounding box center [26, 169] width 13 height 13
click at [22, 205] on div at bounding box center [26, 202] width 13 height 13
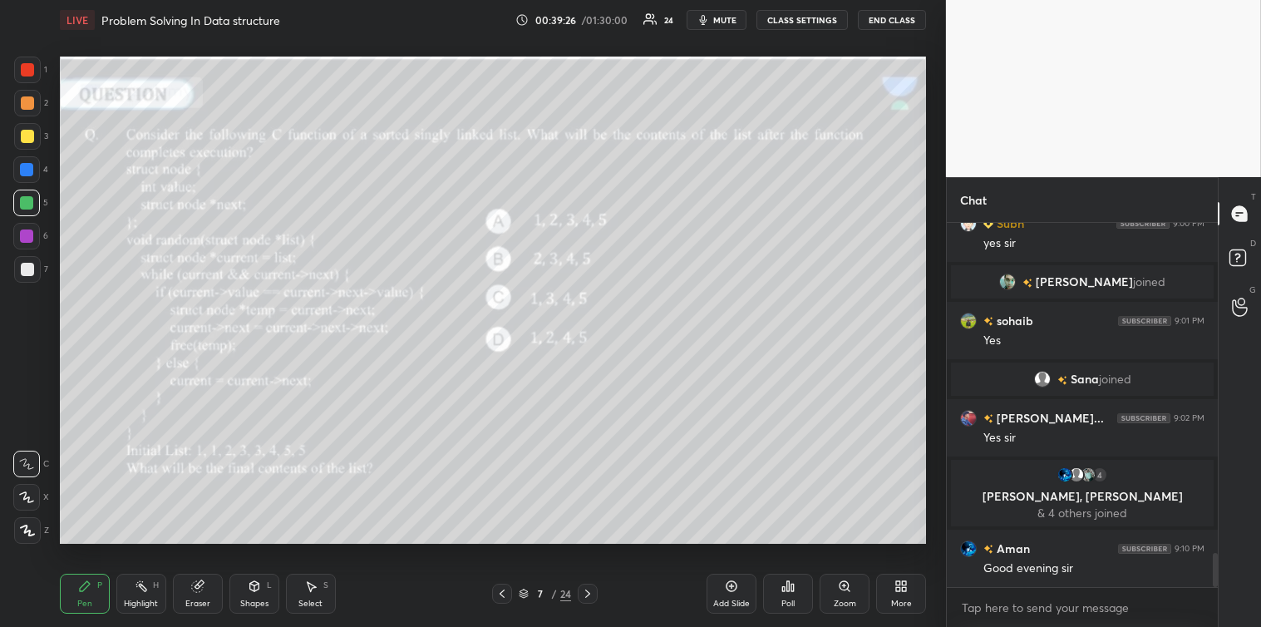
click at [197, 592] on icon at bounding box center [196, 586] width 11 height 11
click at [81, 599] on div "Pen" at bounding box center [84, 603] width 15 height 8
click at [22, 175] on div at bounding box center [26, 169] width 13 height 13
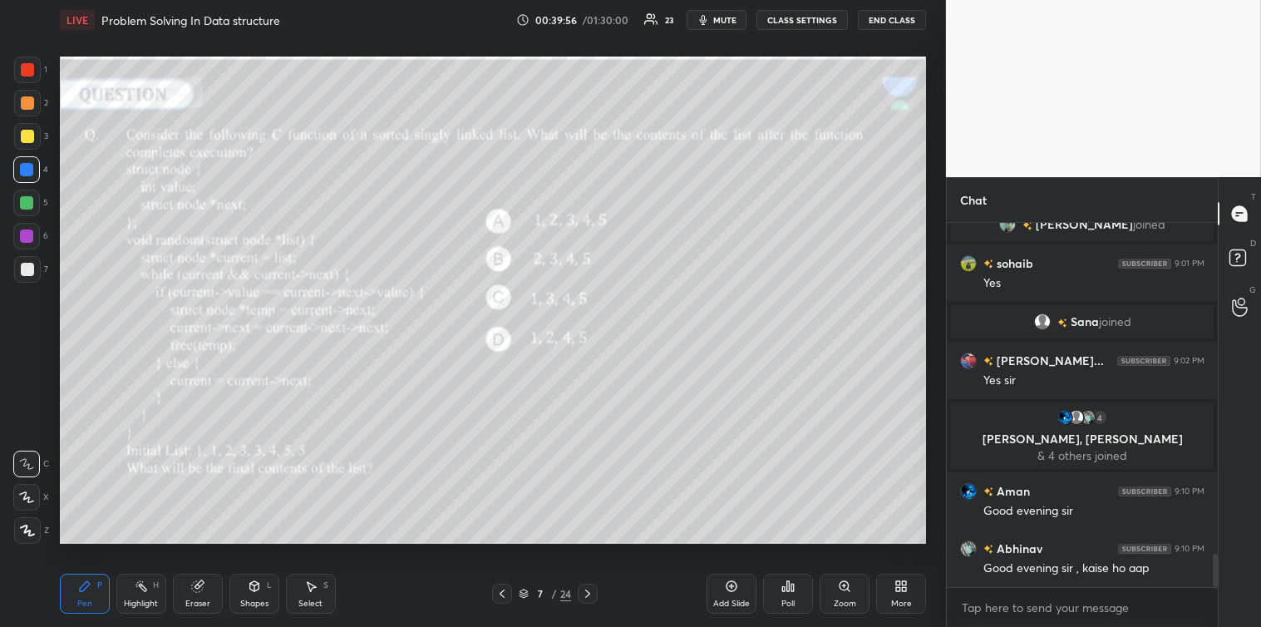
click at [27, 266] on div at bounding box center [27, 269] width 13 height 13
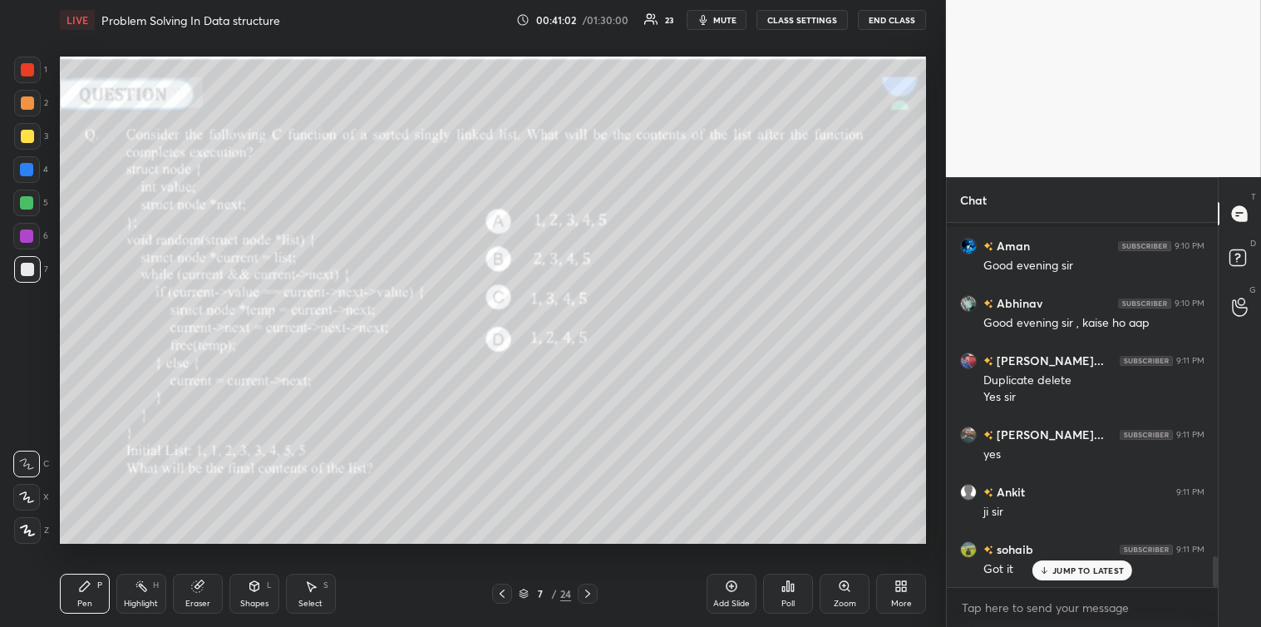
scroll to position [3904, 0]
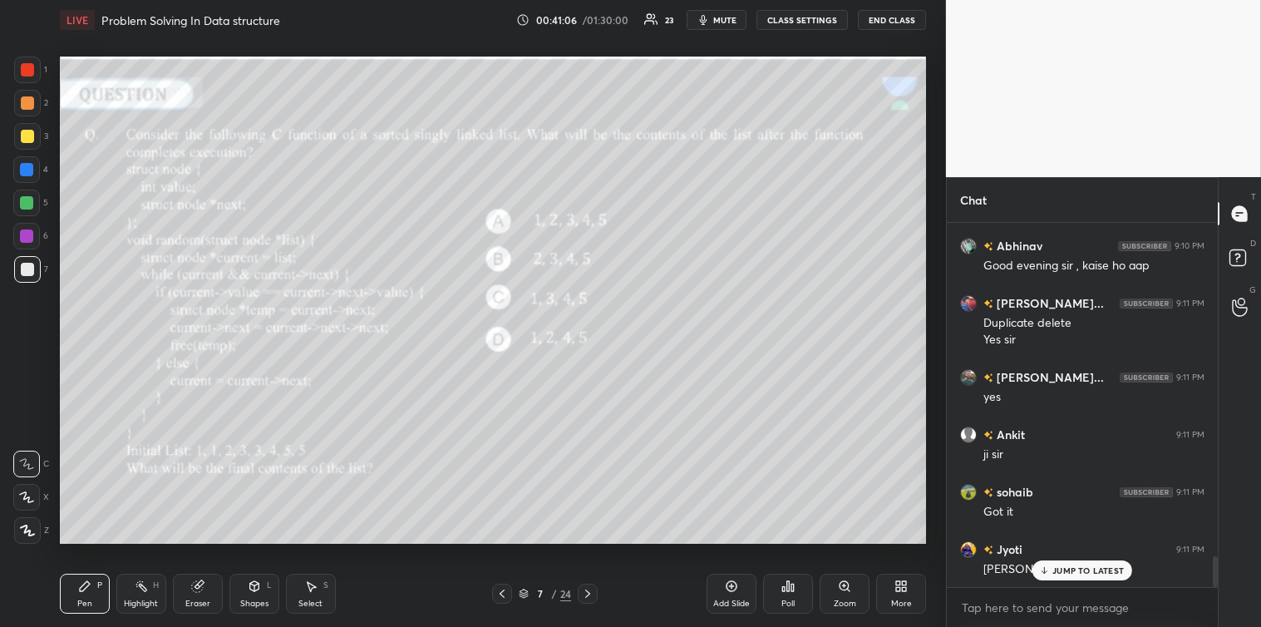
click at [594, 597] on icon at bounding box center [587, 593] width 13 height 13
click at [592, 592] on icon at bounding box center [587, 593] width 13 height 13
click at [793, 586] on icon at bounding box center [793, 587] width 2 height 7
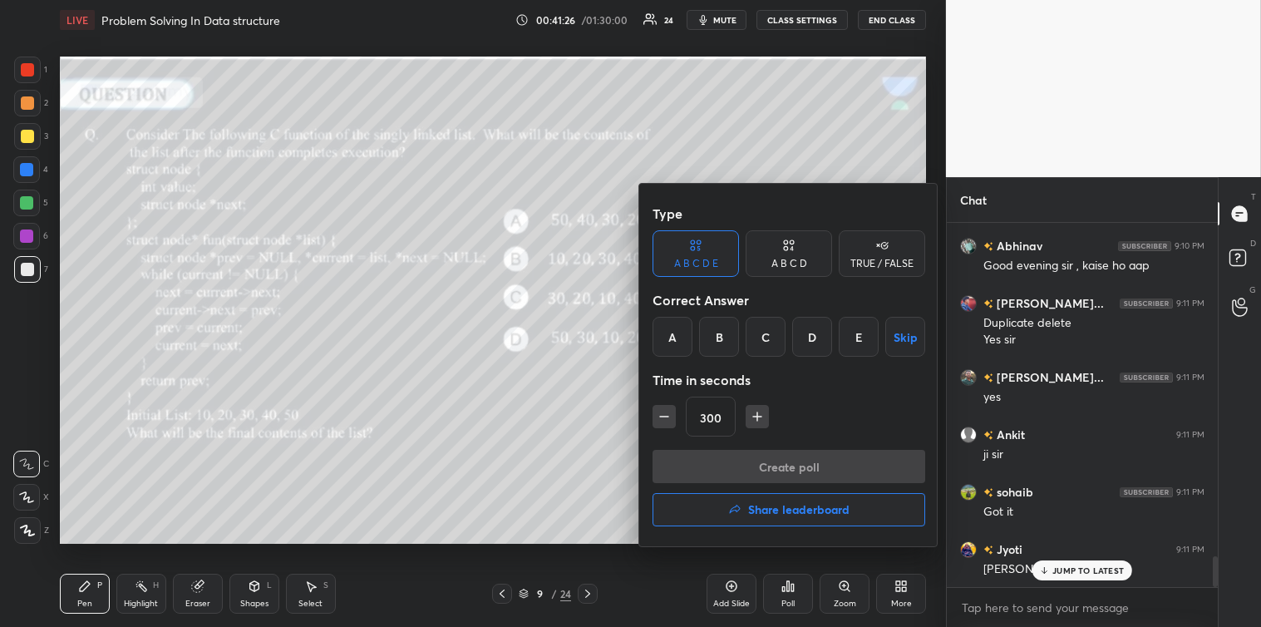
click at [671, 334] on div "A" at bounding box center [673, 337] width 40 height 40
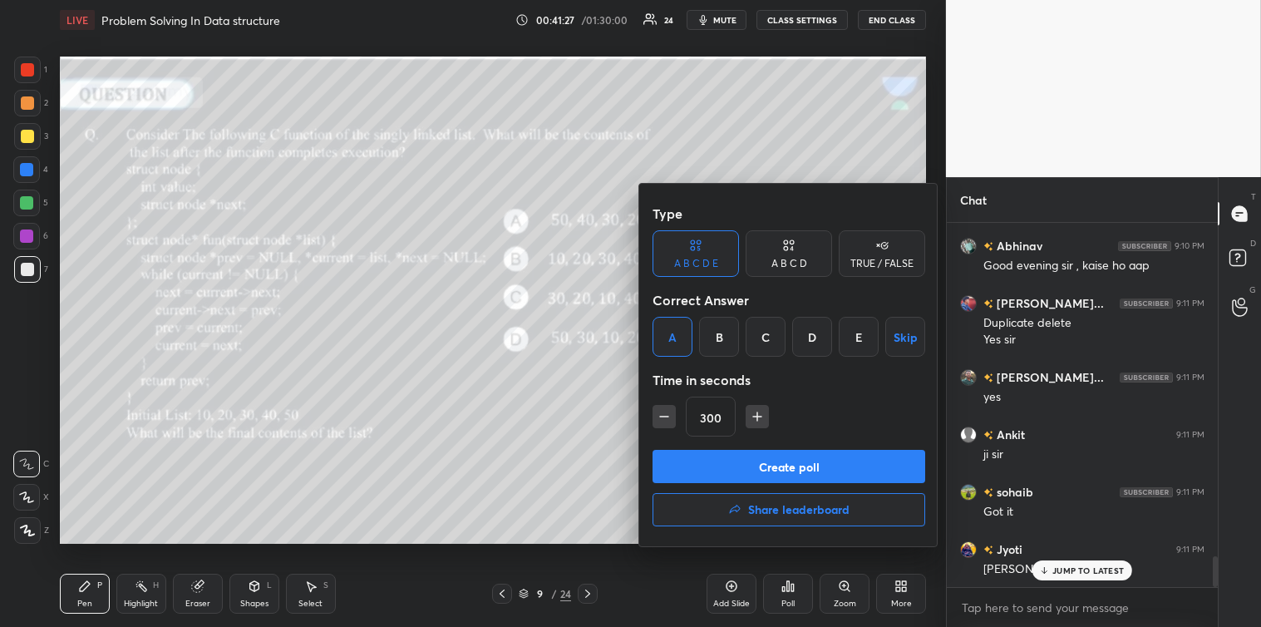
click at [763, 461] on button "Create poll" at bounding box center [789, 466] width 273 height 33
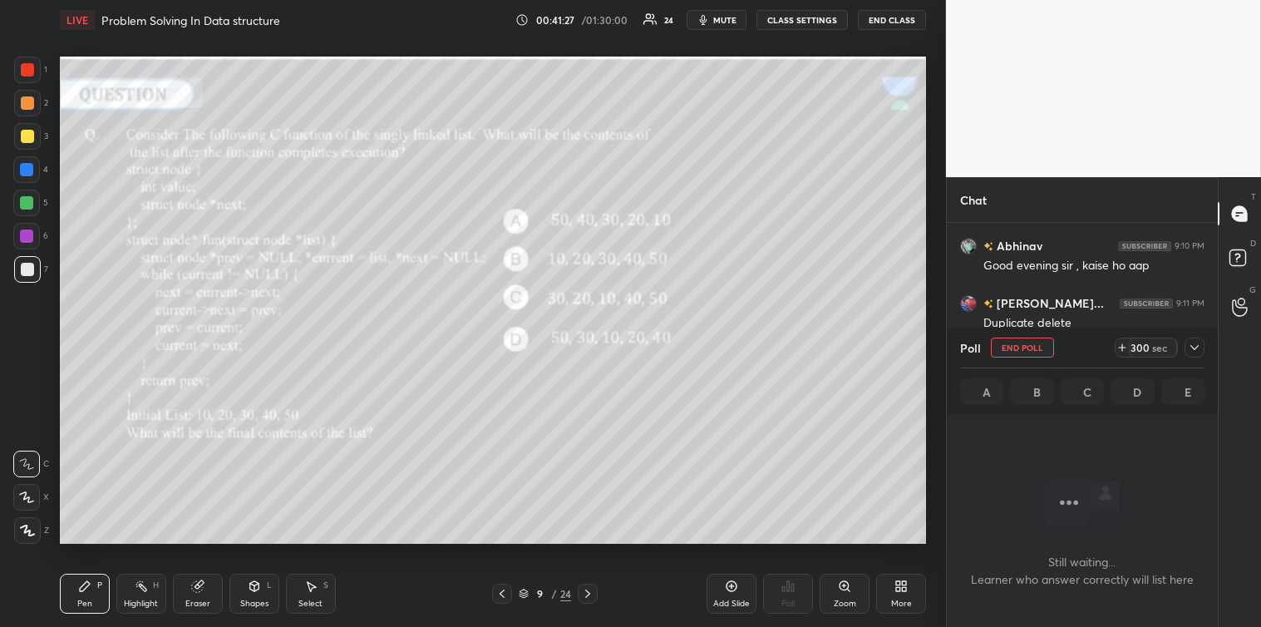
scroll to position [5, 4]
click at [1197, 345] on icon at bounding box center [1194, 347] width 13 height 13
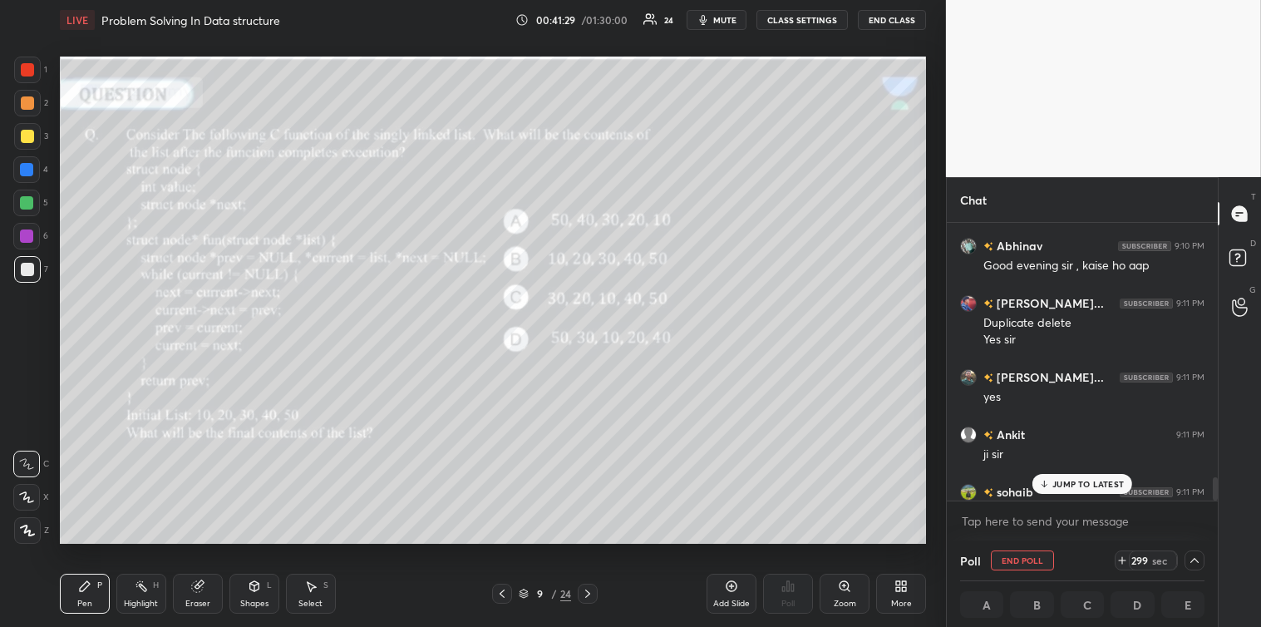
click at [1093, 482] on p "JUMP TO LATEST" at bounding box center [1089, 484] width 72 height 10
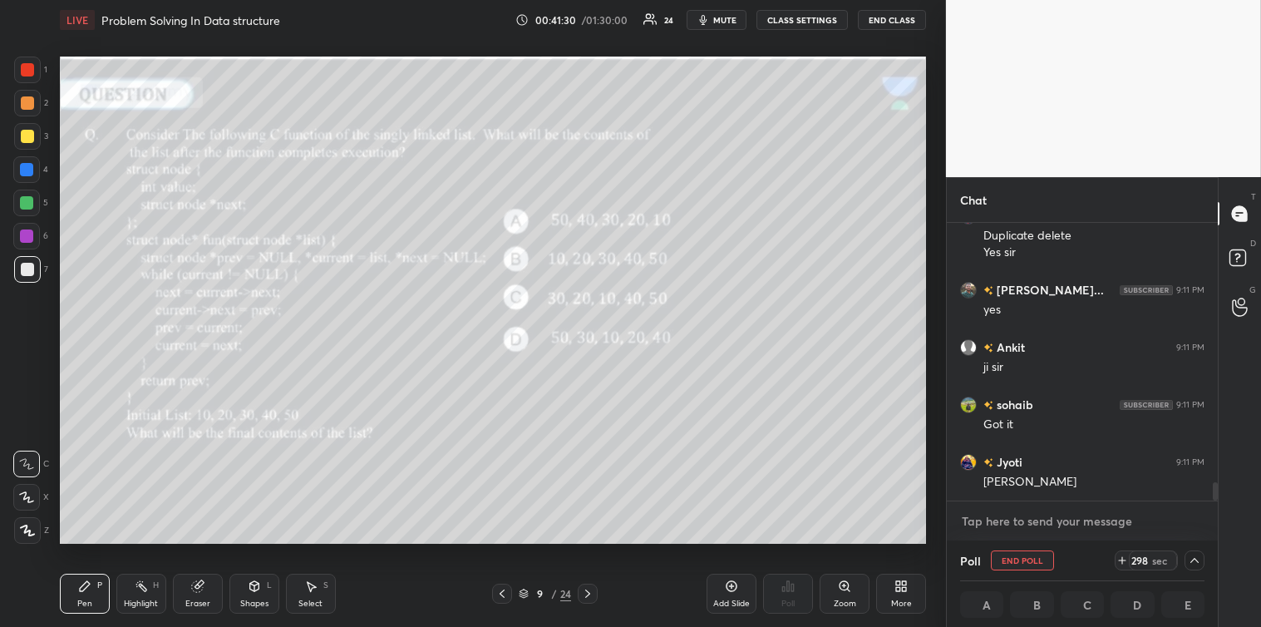
click at [1048, 526] on textarea at bounding box center [1082, 521] width 244 height 27
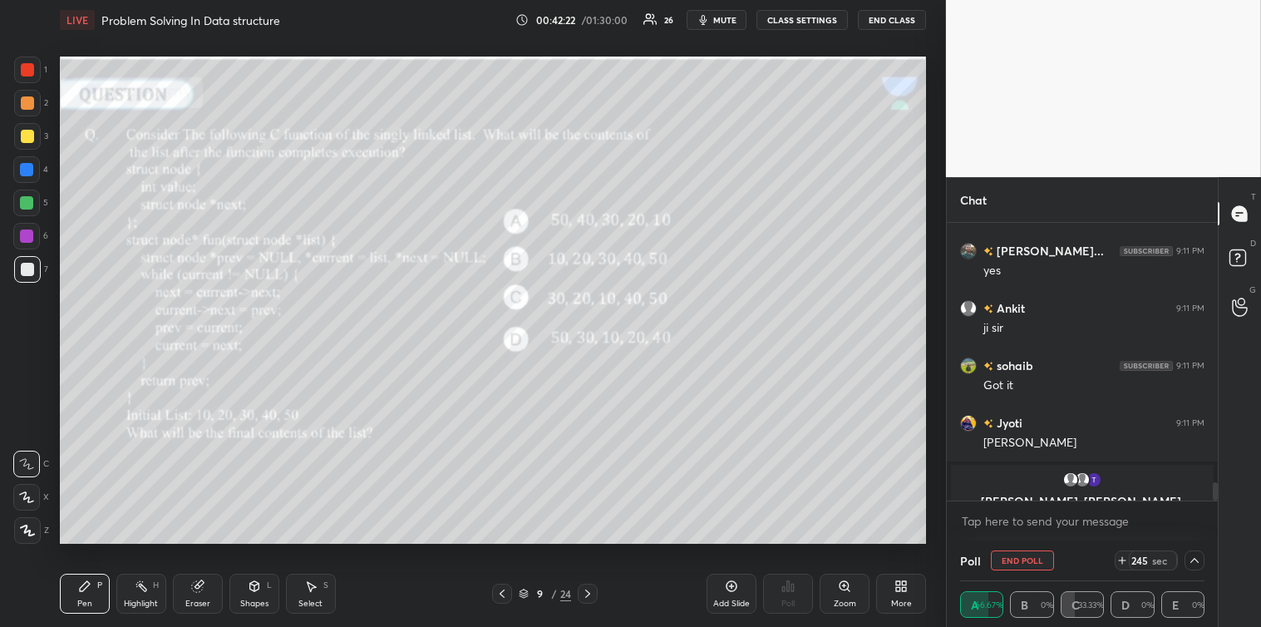
scroll to position [3963, 0]
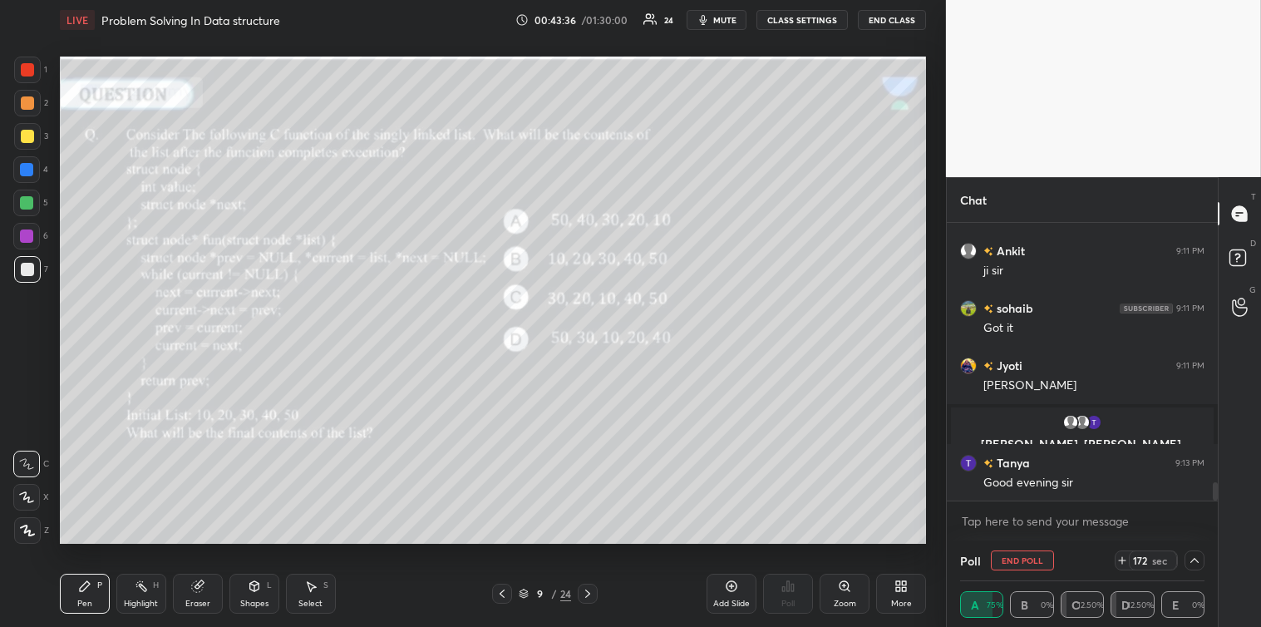
click at [1199, 559] on icon at bounding box center [1194, 560] width 13 height 13
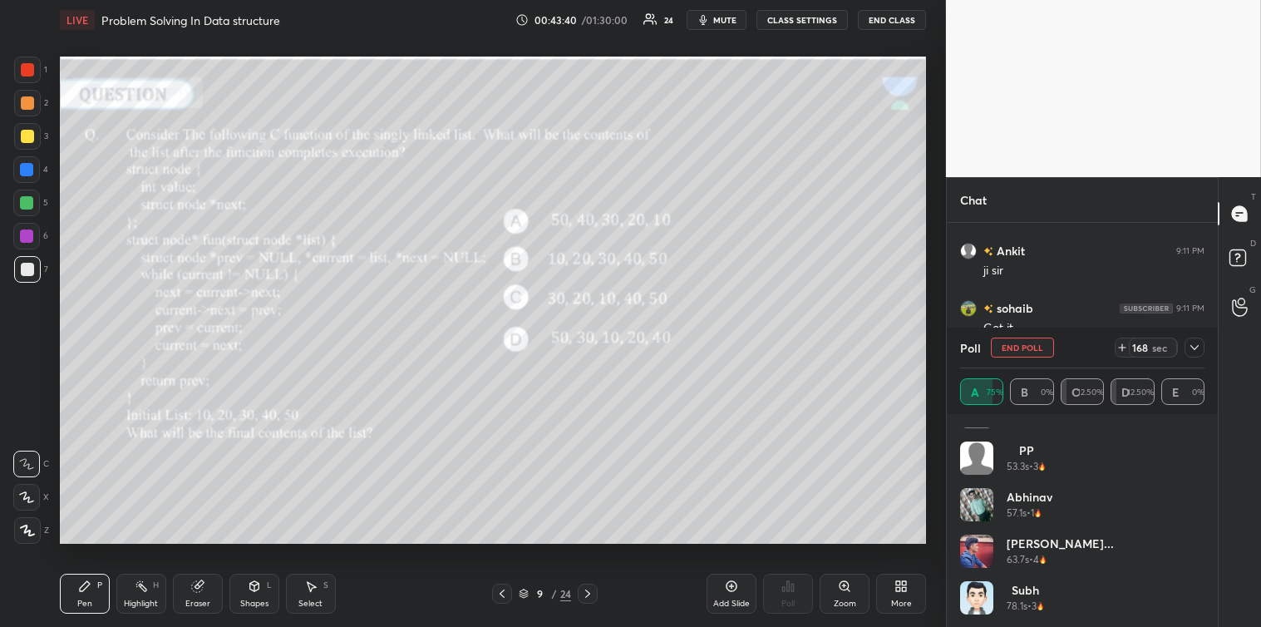
scroll to position [4021, 0]
click at [1206, 446] on div "sohaib 32.9s • 1 Ankit 42.5s • 2 PP 53.3s • 3 [PERSON_NAME] 57.1s • 1 [PERSON_N…" at bounding box center [1082, 520] width 271 height 213
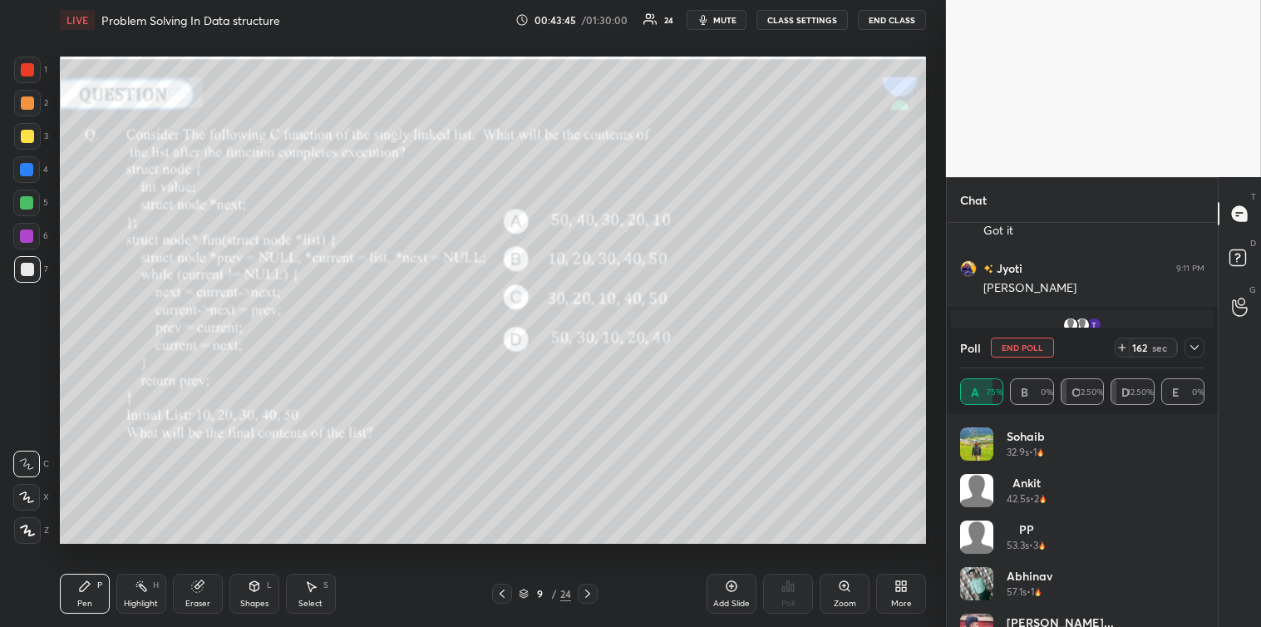
scroll to position [79, 0]
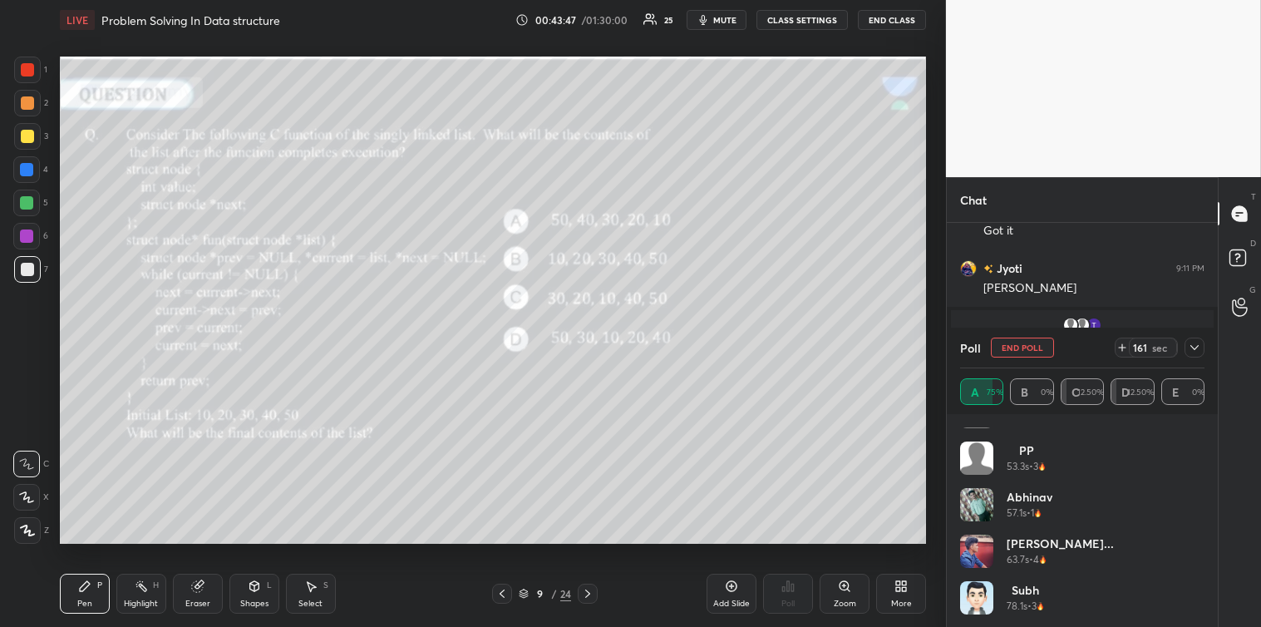
click at [1191, 352] on icon at bounding box center [1194, 347] width 13 height 13
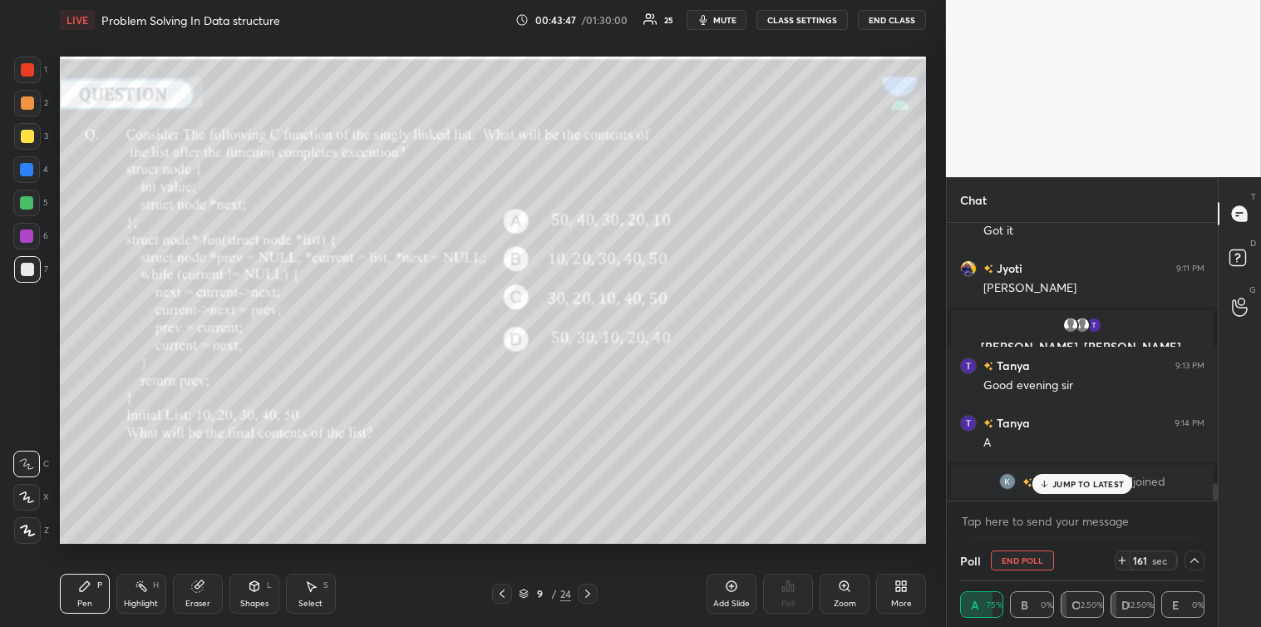
scroll to position [0, 0]
click at [1090, 487] on p "JUMP TO LATEST" at bounding box center [1089, 484] width 72 height 10
click at [1058, 524] on textarea at bounding box center [1082, 521] width 244 height 27
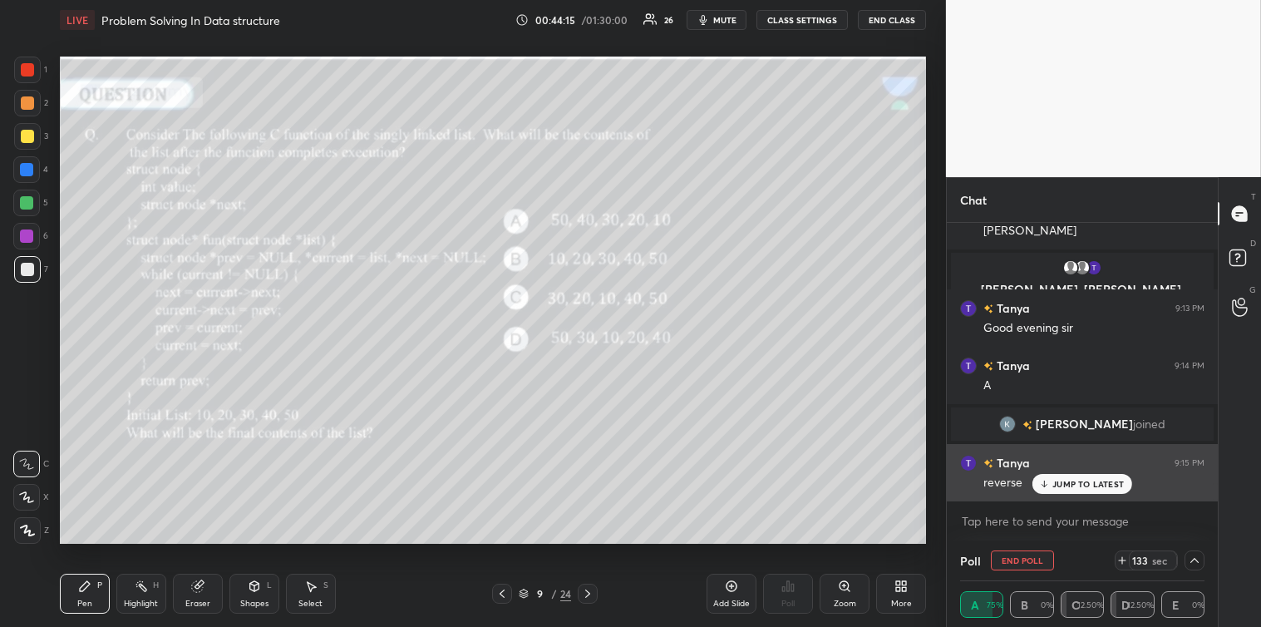
click at [1058, 484] on p "JUMP TO LATEST" at bounding box center [1089, 484] width 72 height 10
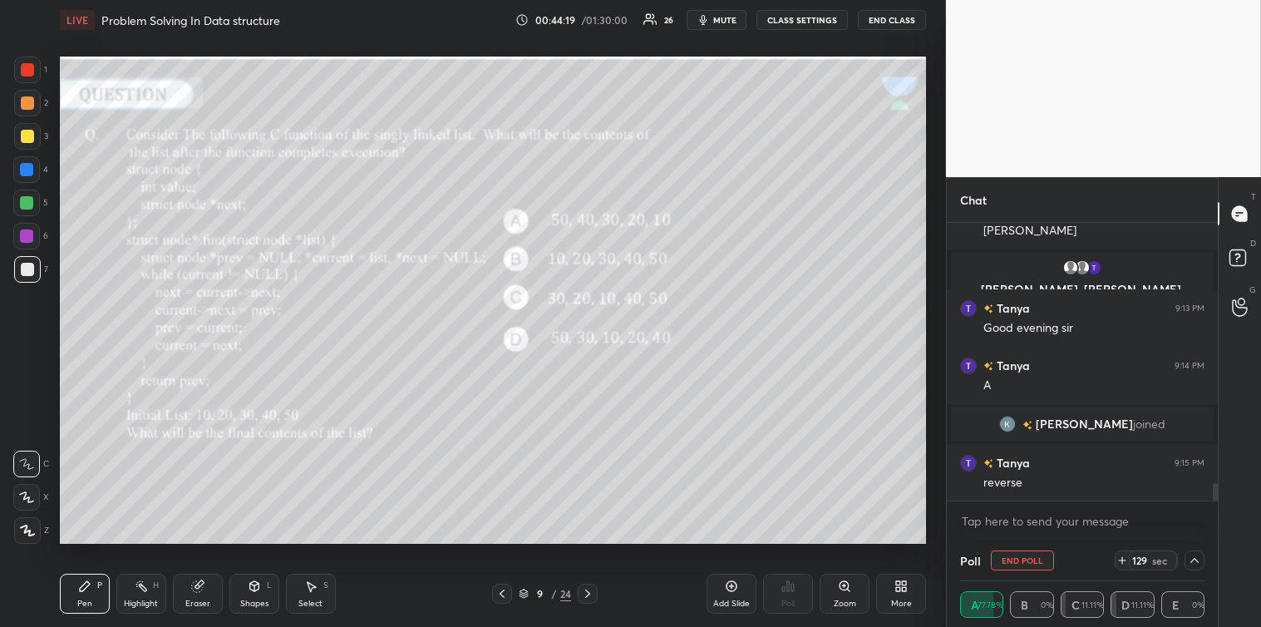
click at [1071, 422] on span "[PERSON_NAME]" at bounding box center [1084, 423] width 97 height 13
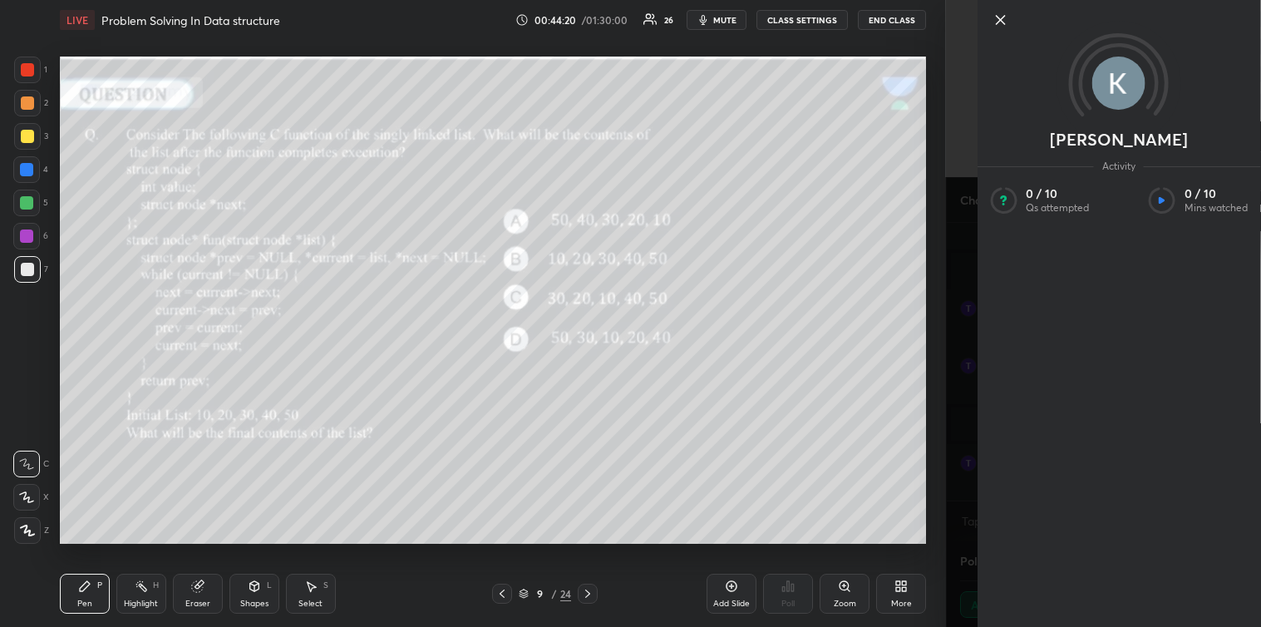
click at [1002, 21] on icon at bounding box center [1000, 20] width 8 height 8
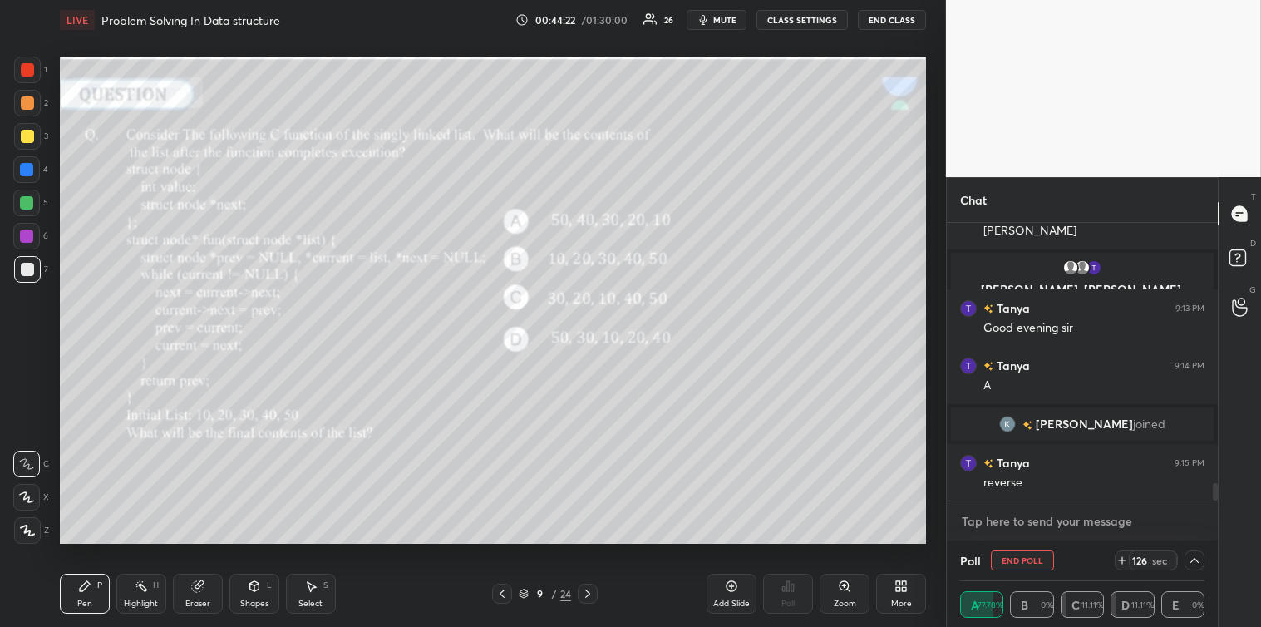
click at [1007, 515] on textarea at bounding box center [1082, 521] width 244 height 27
click at [1003, 524] on textarea at bounding box center [1082, 521] width 244 height 27
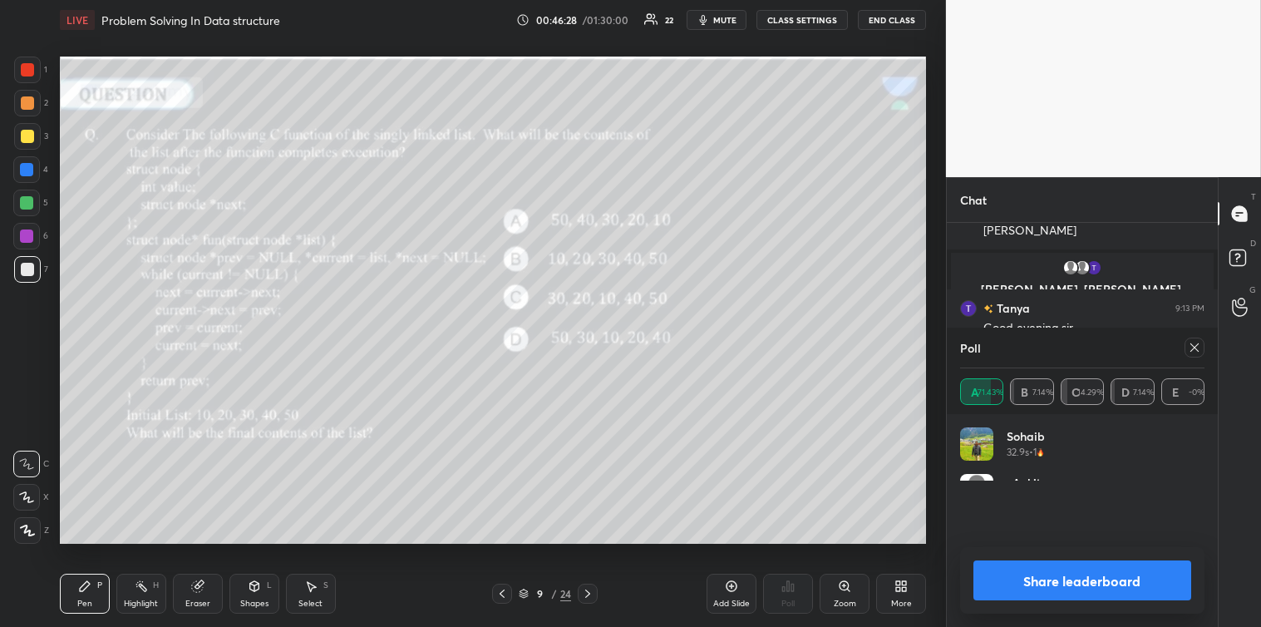
scroll to position [195, 239]
click at [1193, 351] on icon at bounding box center [1194, 347] width 13 height 13
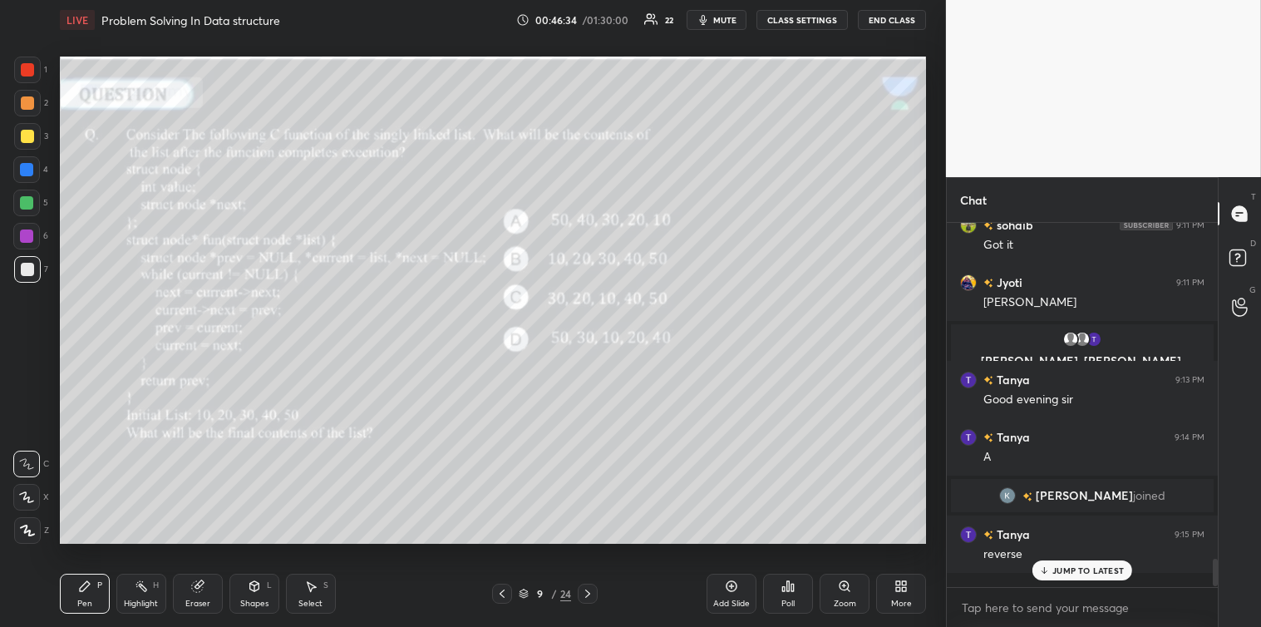
scroll to position [4042, 0]
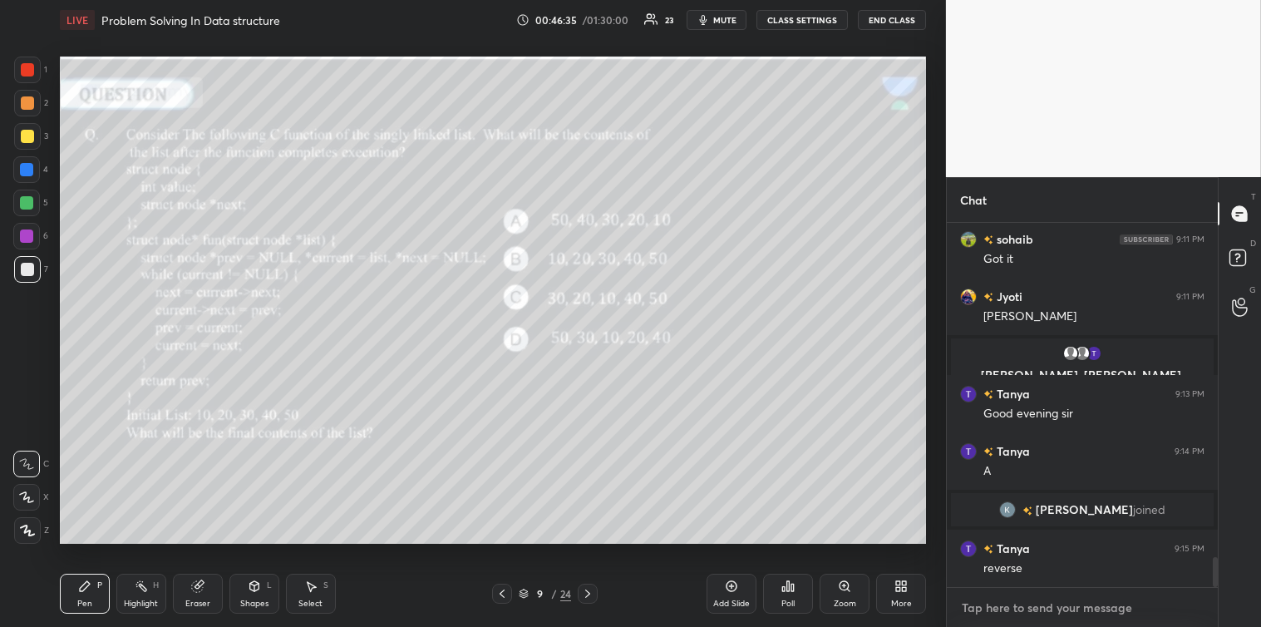
click at [1043, 611] on textarea at bounding box center [1082, 607] width 244 height 27
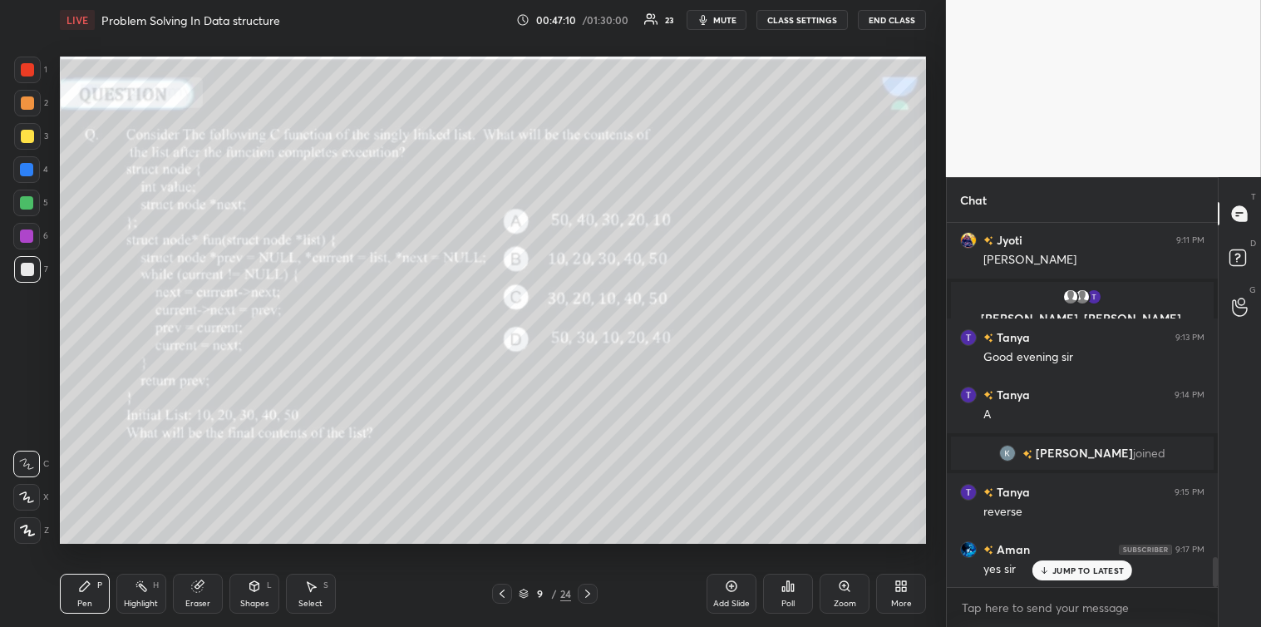
click at [587, 592] on icon at bounding box center [587, 593] width 5 height 8
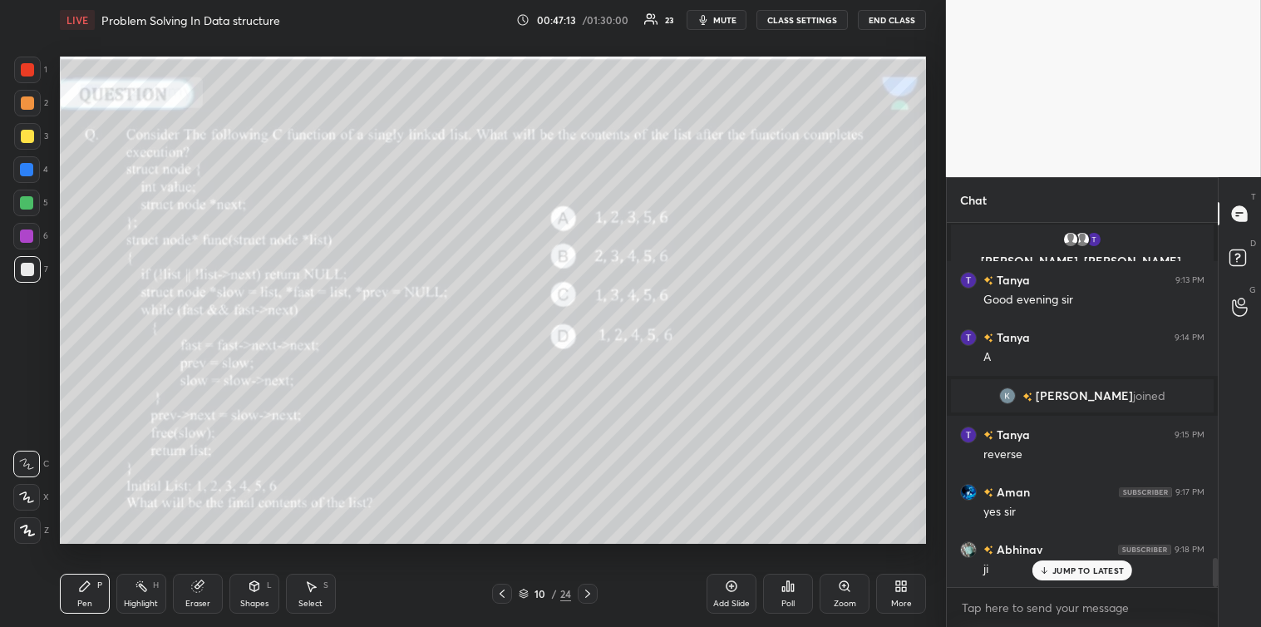
scroll to position [4204, 0]
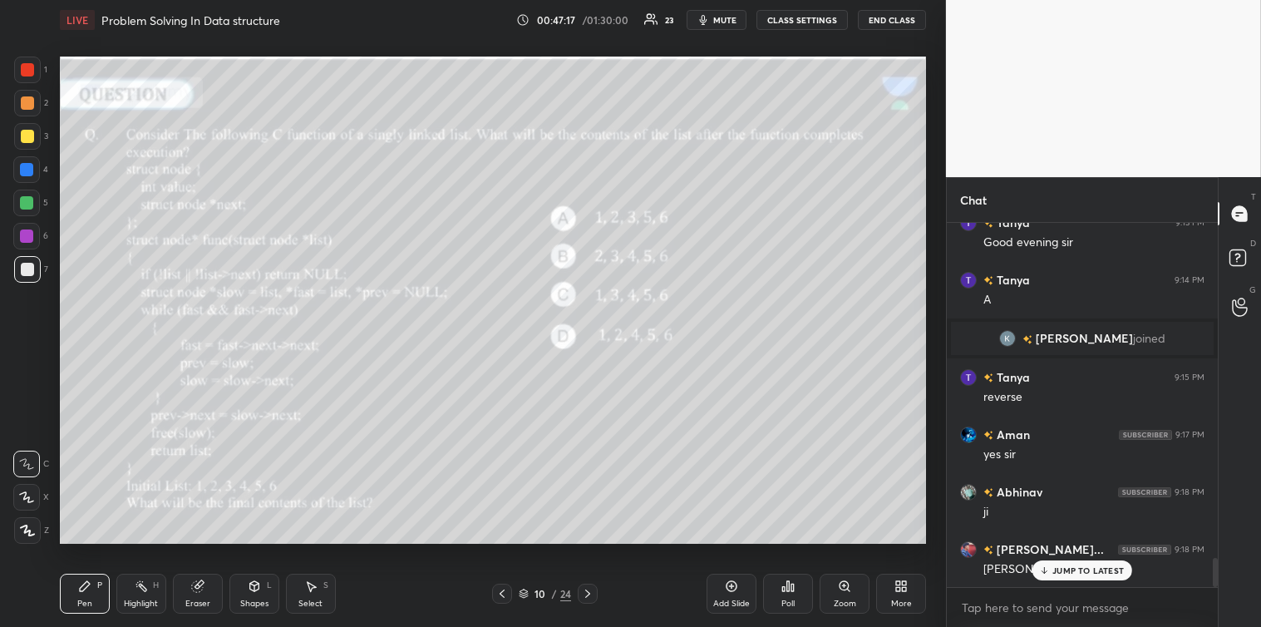
click at [783, 595] on div "Poll" at bounding box center [788, 594] width 50 height 40
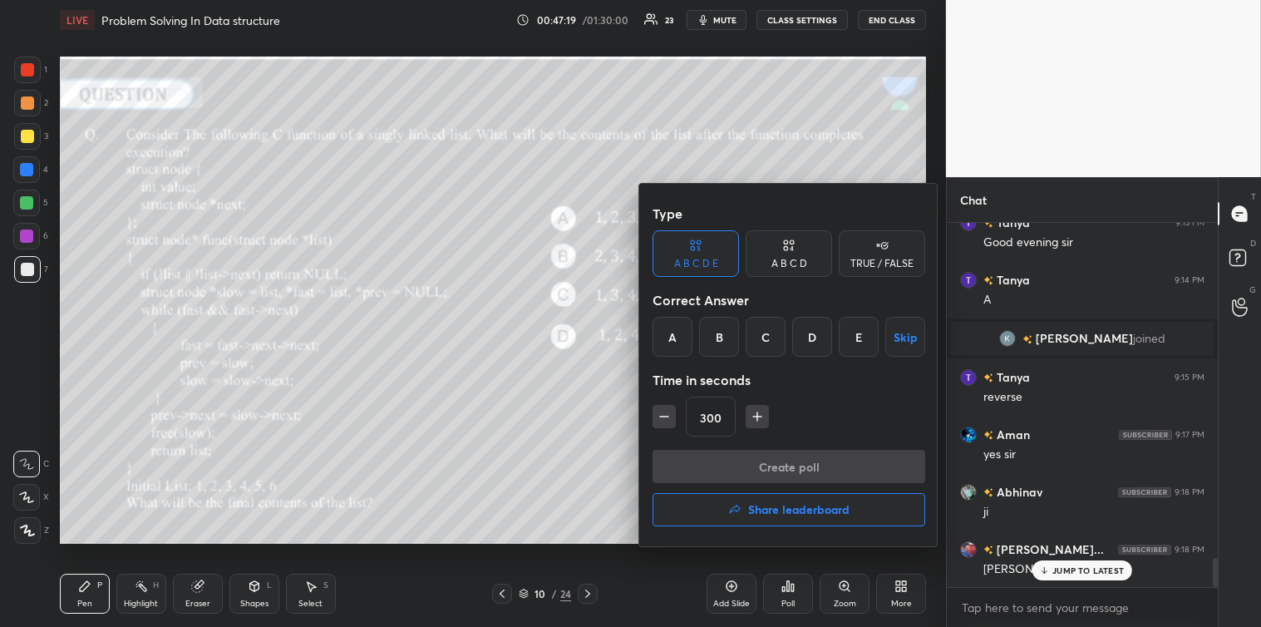
click at [909, 334] on button "Skip" at bounding box center [905, 337] width 40 height 40
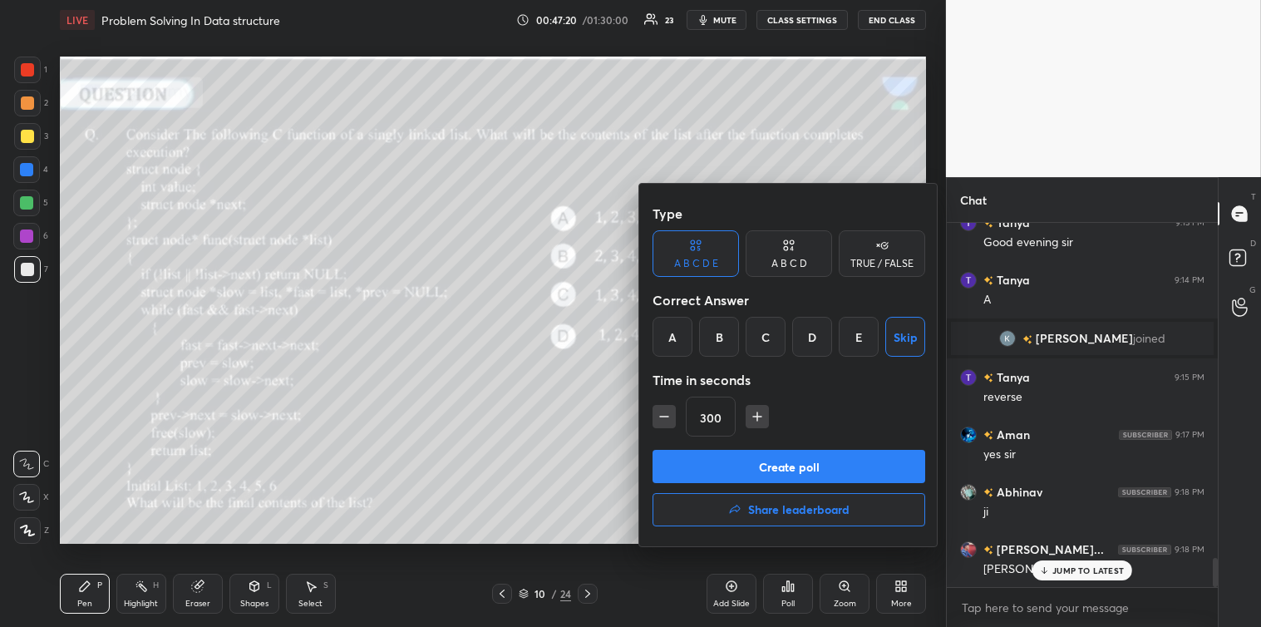
click at [800, 457] on button "Create poll" at bounding box center [789, 466] width 273 height 33
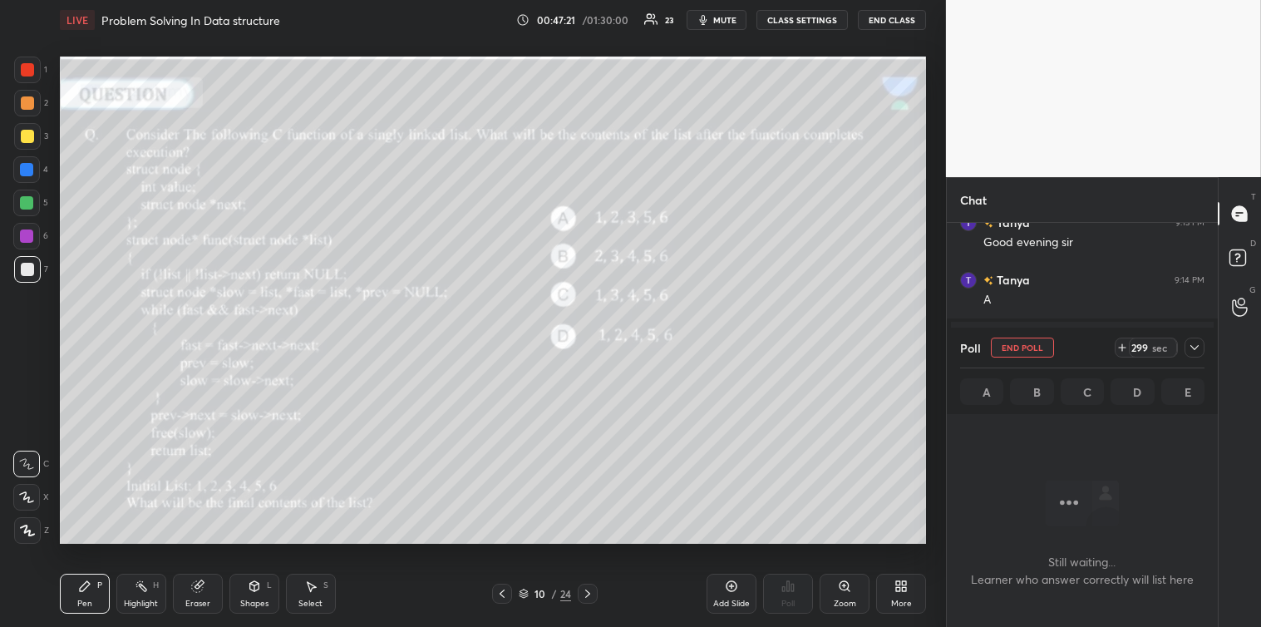
scroll to position [272, 266]
click at [1192, 351] on icon at bounding box center [1194, 347] width 13 height 13
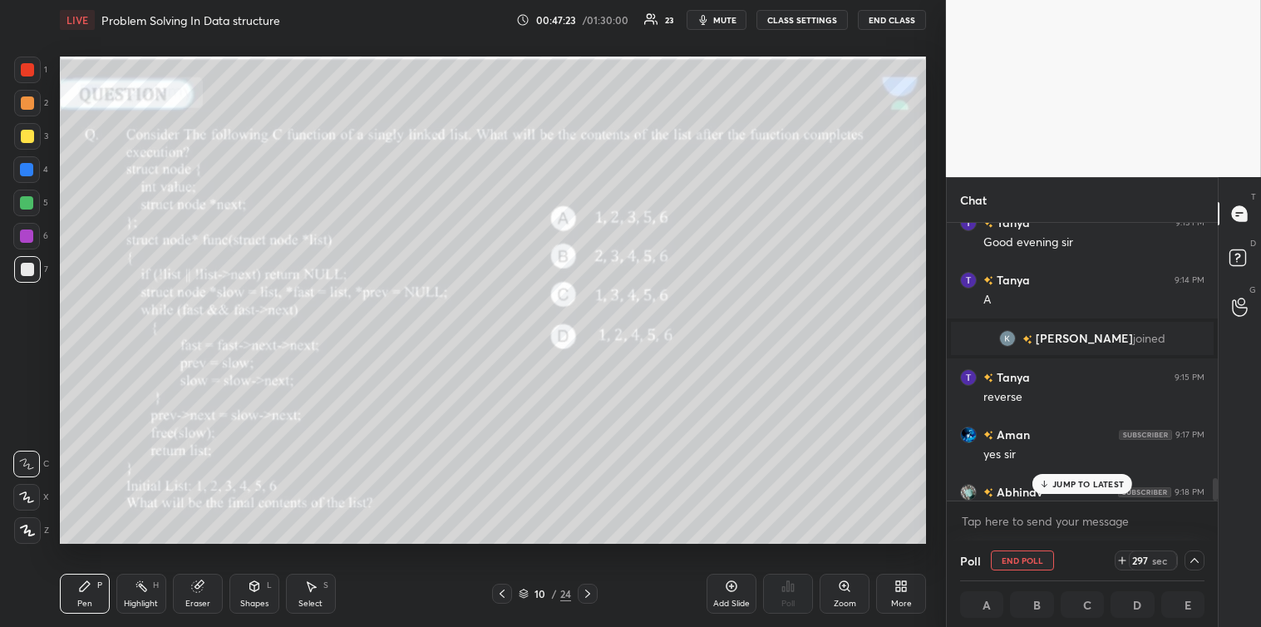
click at [1065, 476] on div "JUMP TO LATEST" at bounding box center [1083, 484] width 100 height 20
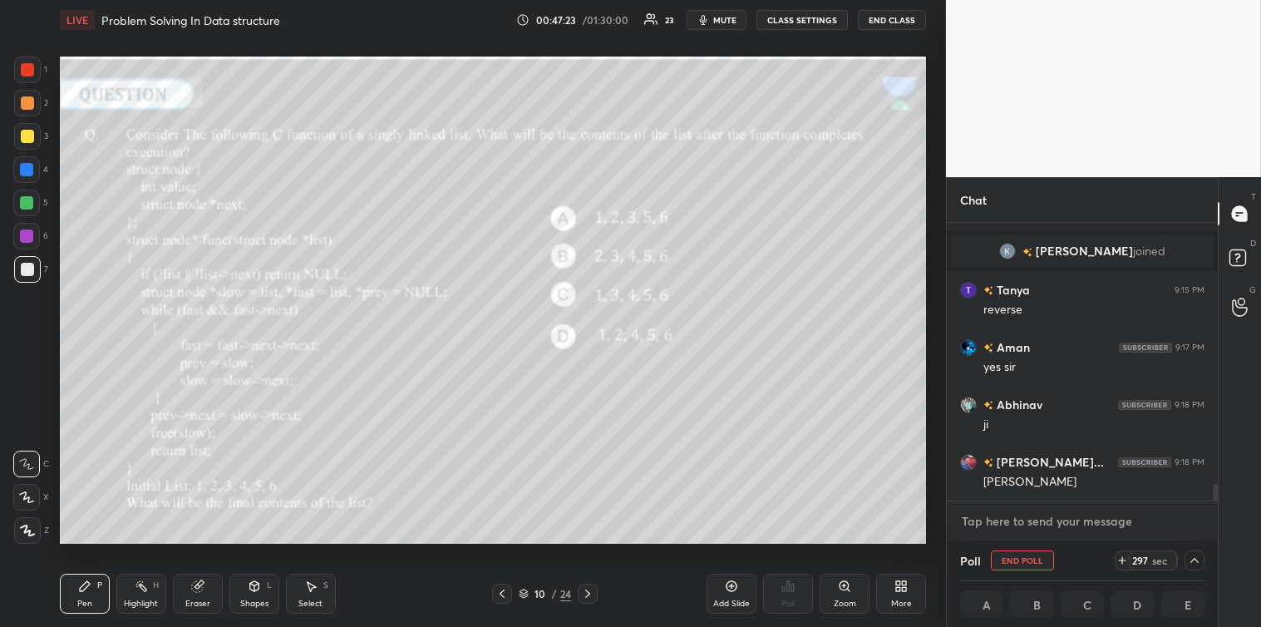
click at [1042, 511] on textarea at bounding box center [1082, 521] width 244 height 27
click at [1032, 515] on textarea at bounding box center [1082, 521] width 244 height 27
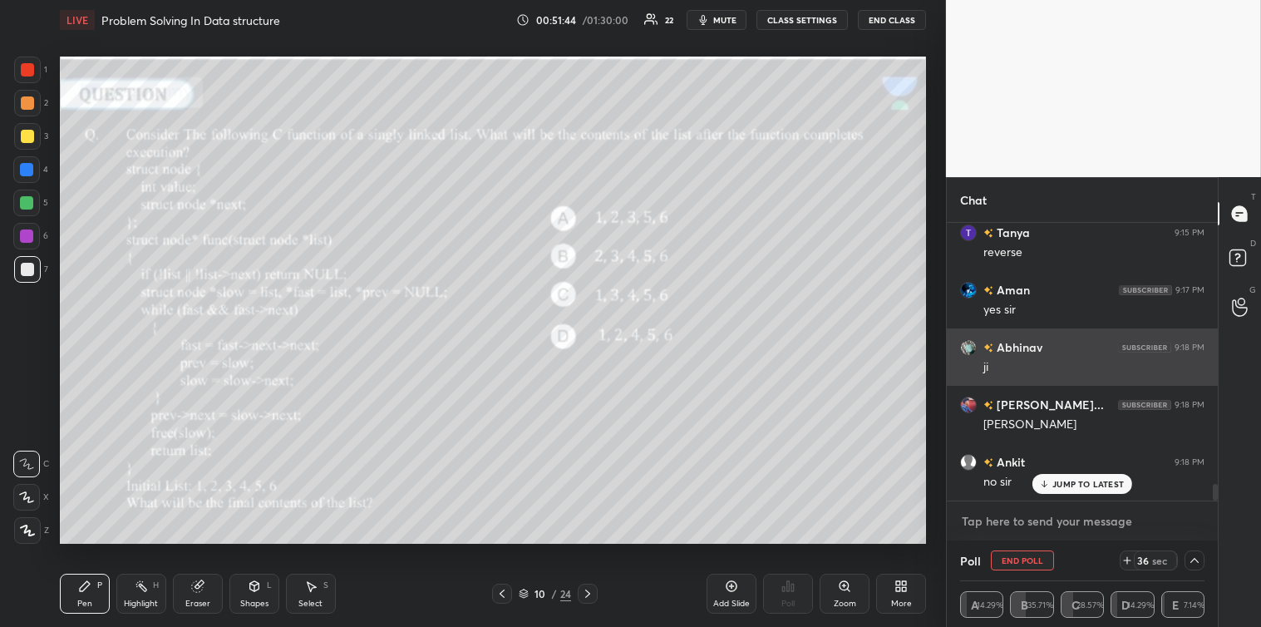
scroll to position [4405, 0]
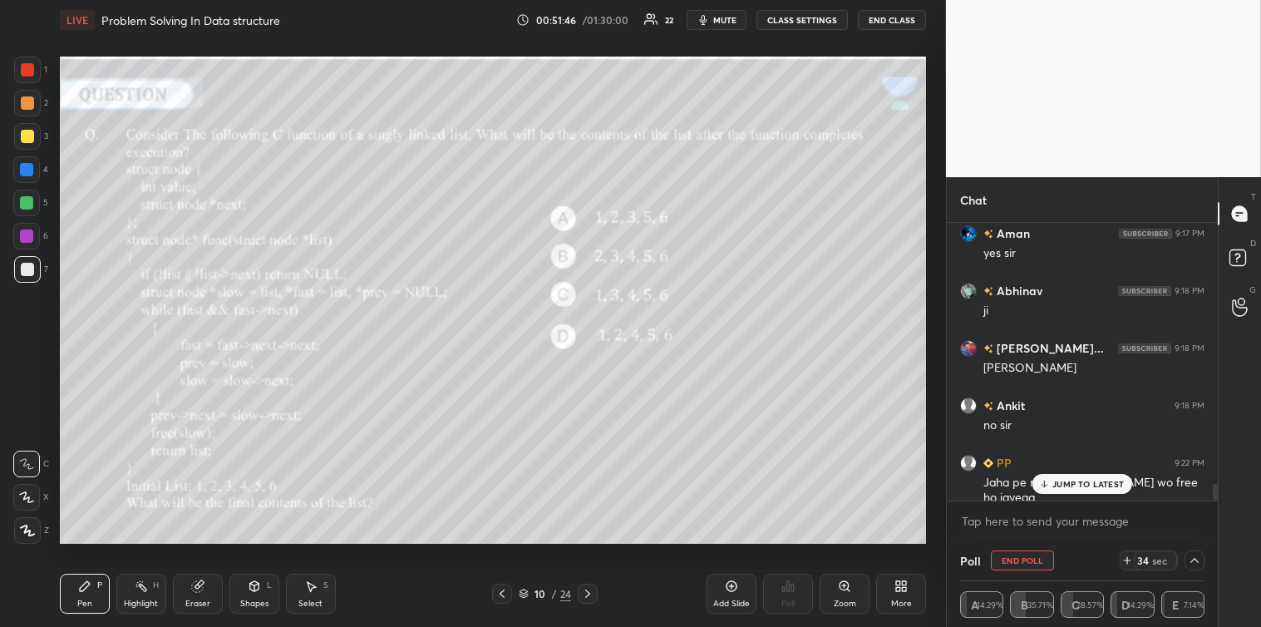
click at [1077, 481] on p "JUMP TO LATEST" at bounding box center [1089, 484] width 72 height 10
click at [1026, 516] on textarea at bounding box center [1082, 521] width 244 height 27
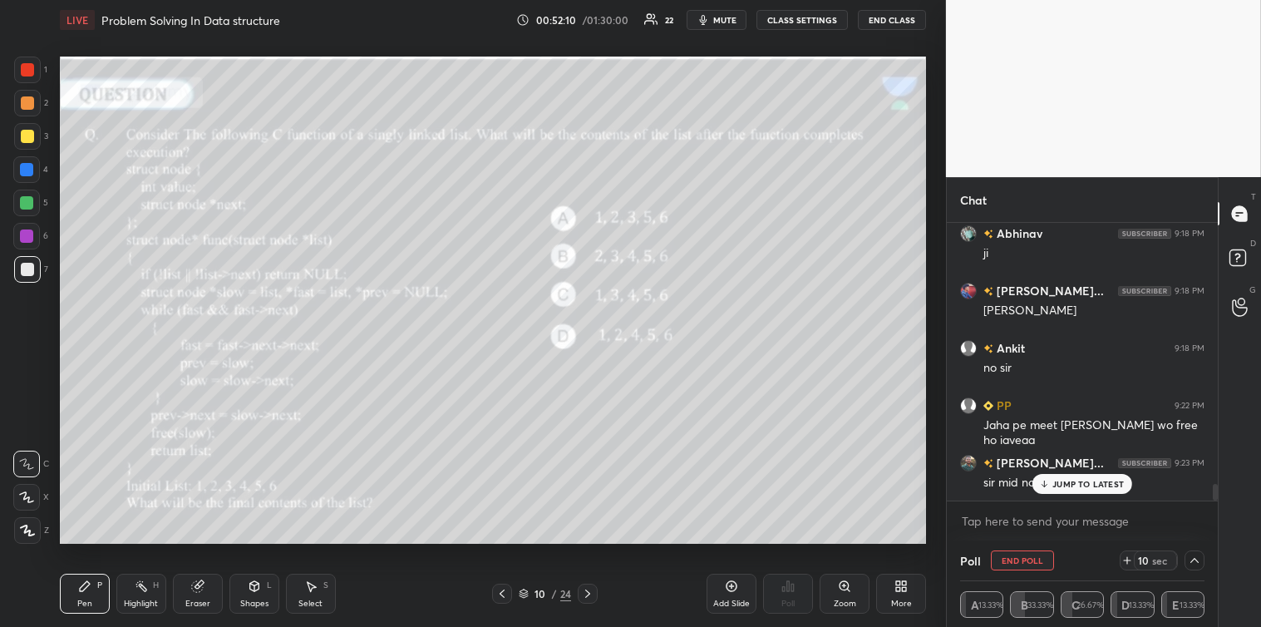
click at [1070, 485] on p "JUMP TO LATEST" at bounding box center [1089, 484] width 72 height 10
click at [1048, 513] on textarea at bounding box center [1082, 521] width 244 height 27
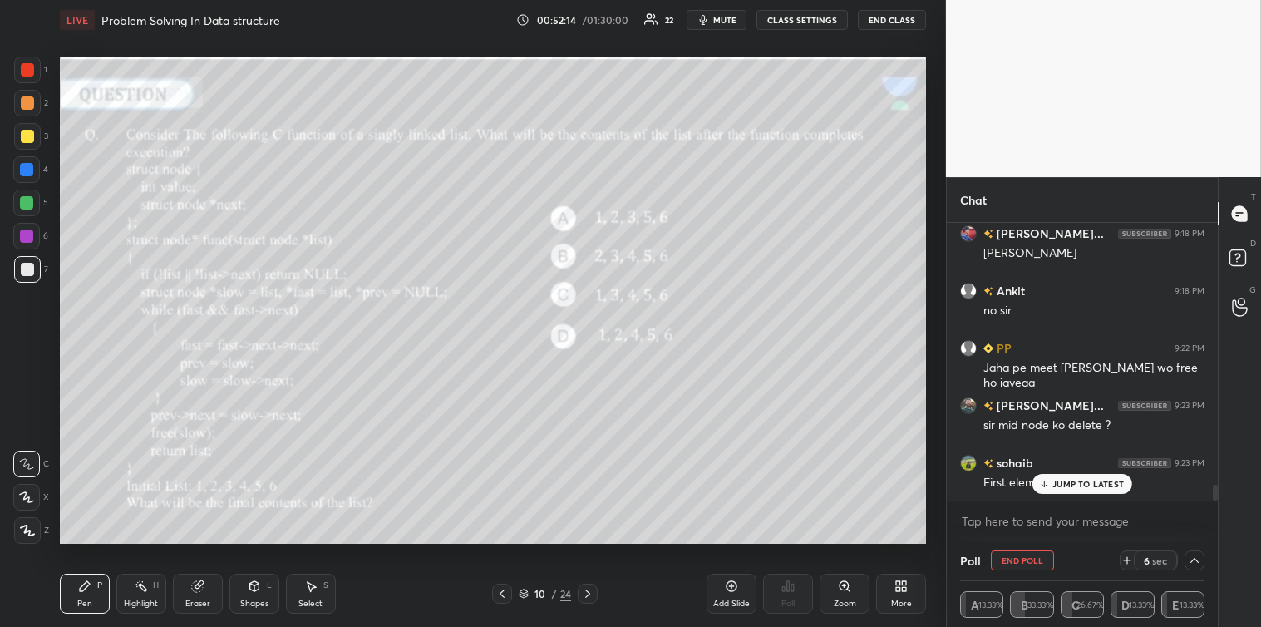
click at [1058, 492] on div "JUMP TO LATEST" at bounding box center [1083, 484] width 100 height 20
click at [1023, 515] on textarea at bounding box center [1082, 521] width 244 height 27
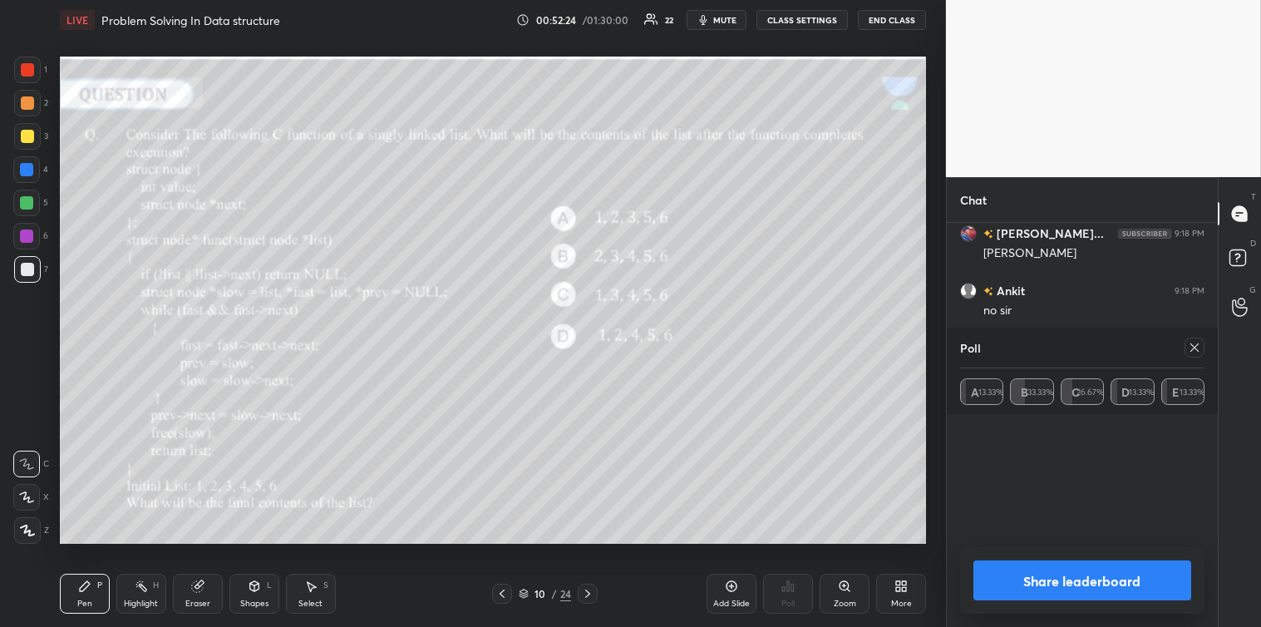
click at [1195, 349] on icon at bounding box center [1194, 347] width 13 height 13
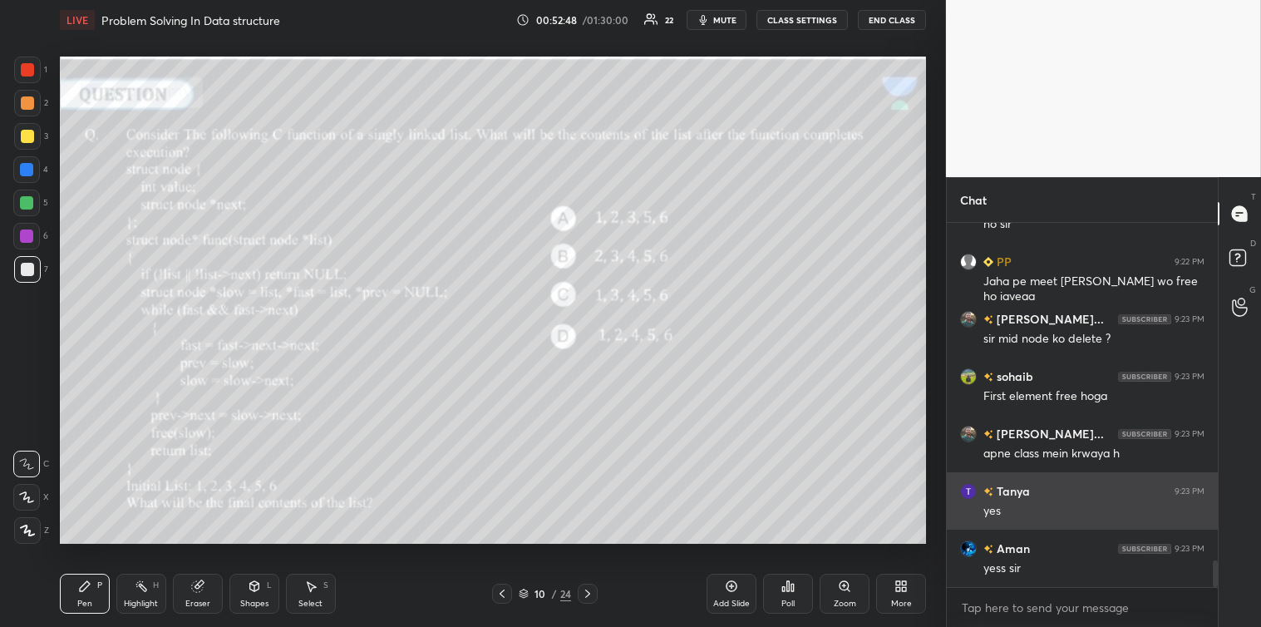
scroll to position [4663, 0]
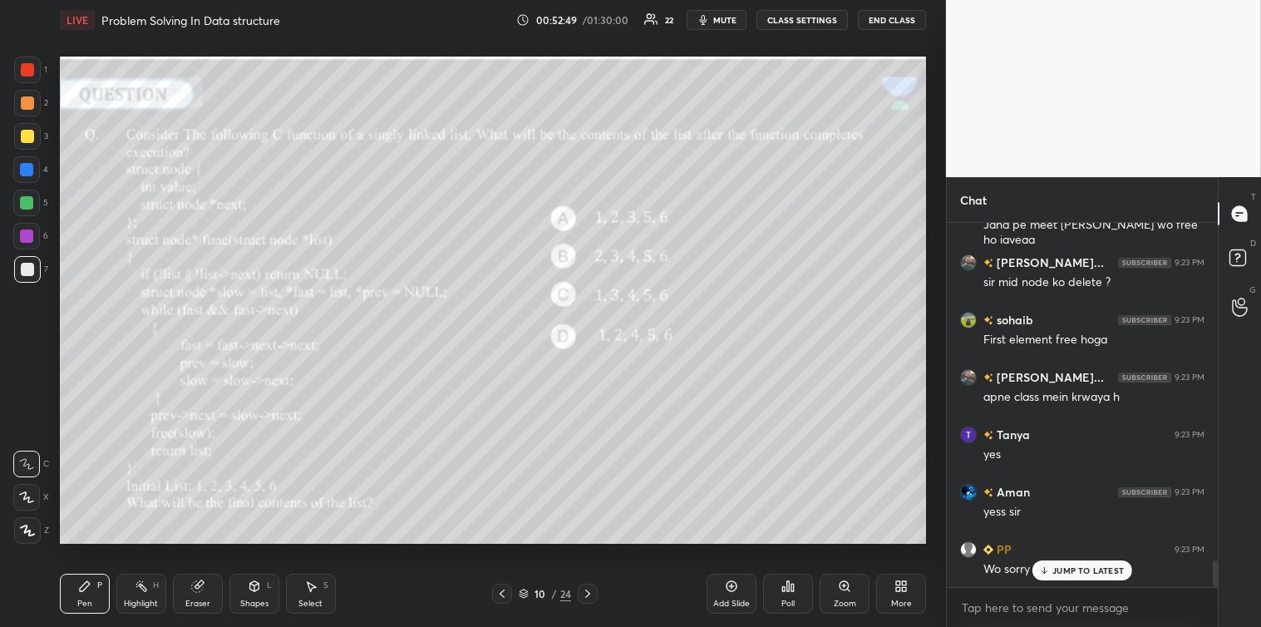
click at [314, 584] on icon at bounding box center [310, 586] width 13 height 13
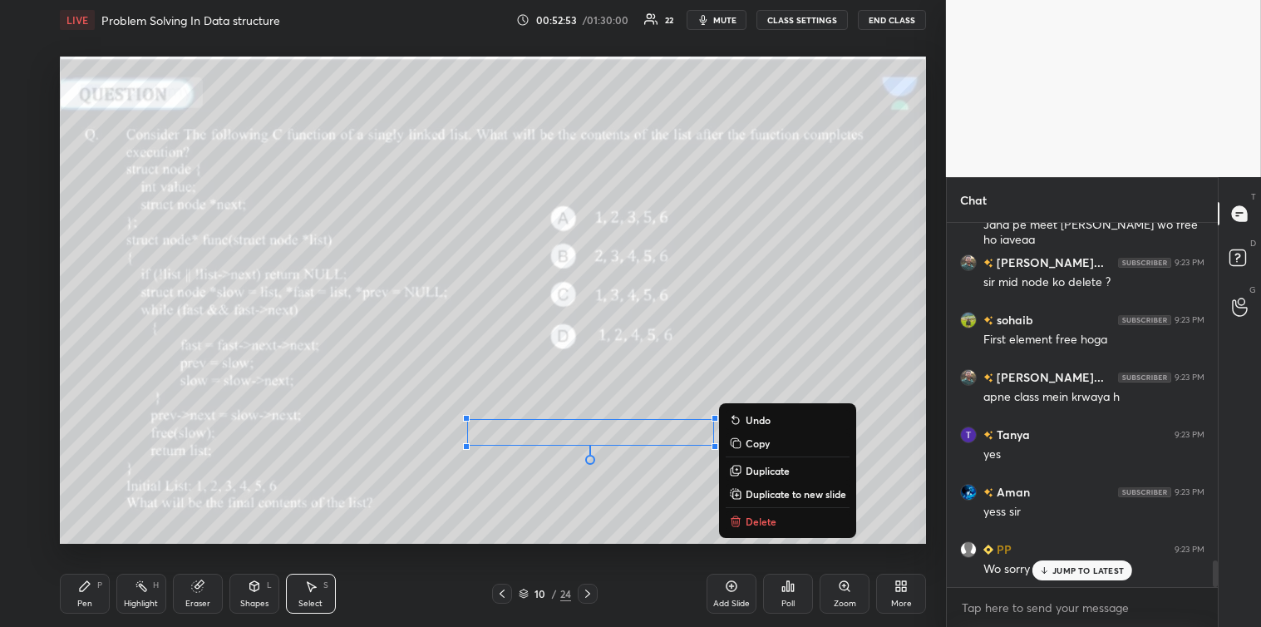
click at [786, 322] on div "0 ° Undo Copy Duplicate Duplicate to new slide Delete" at bounding box center [493, 300] width 866 height 487
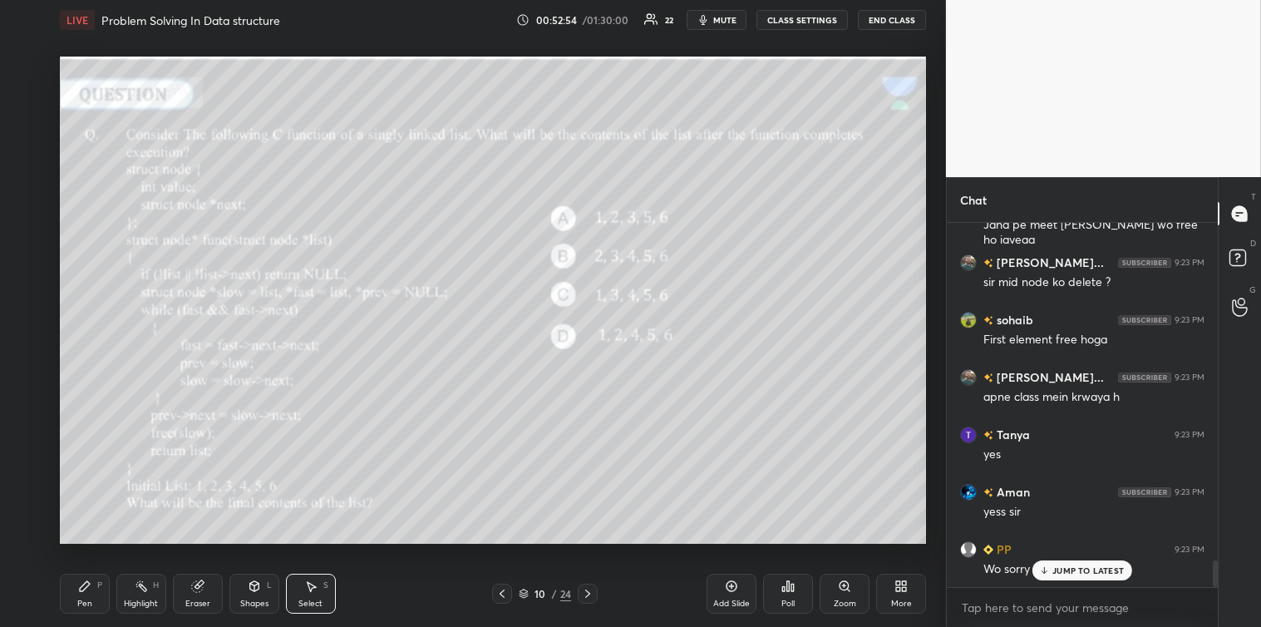
click at [75, 590] on div "Pen P" at bounding box center [85, 594] width 50 height 40
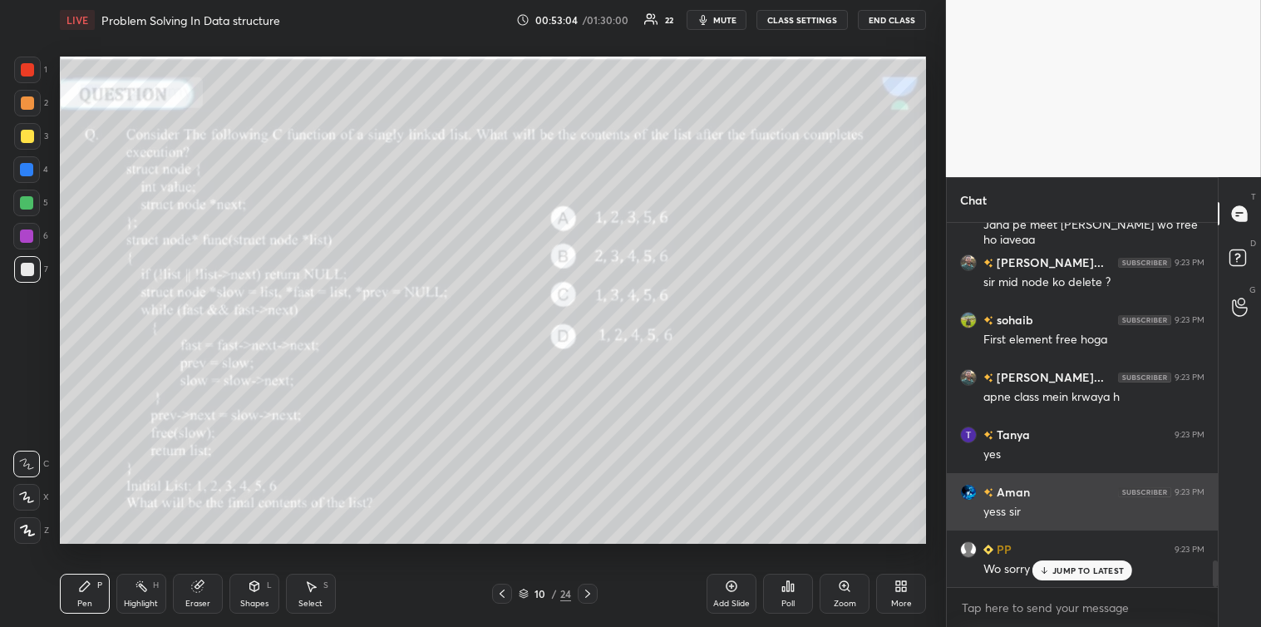
scroll to position [4720, 0]
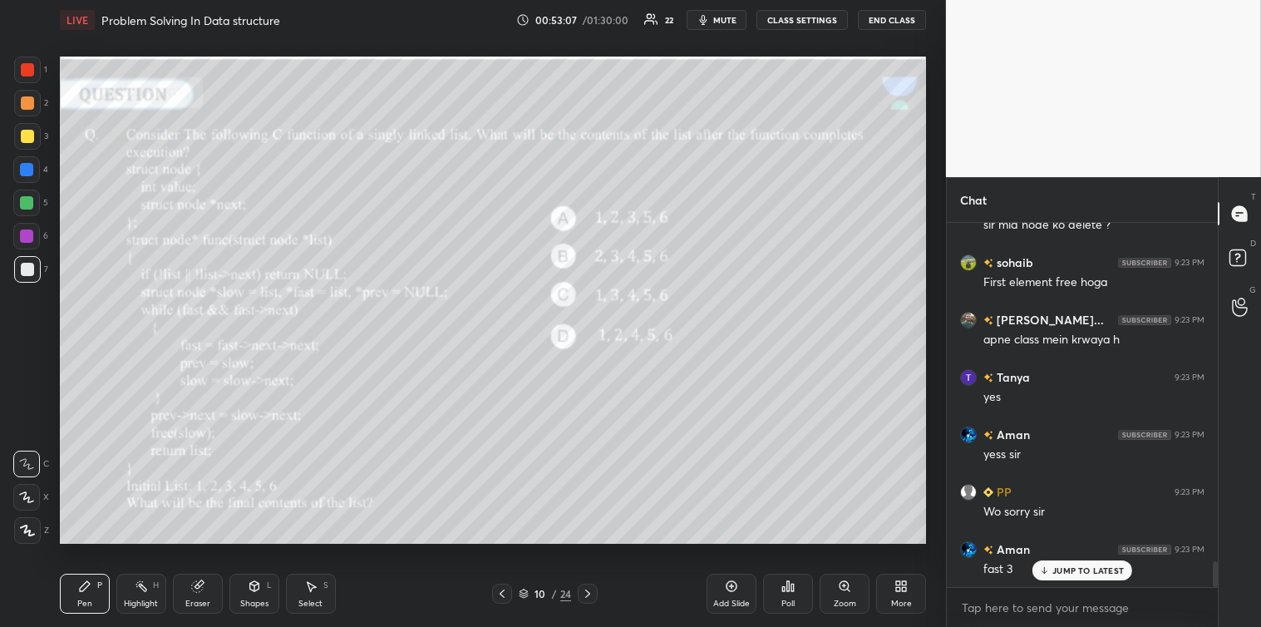
click at [308, 587] on icon at bounding box center [311, 587] width 9 height 10
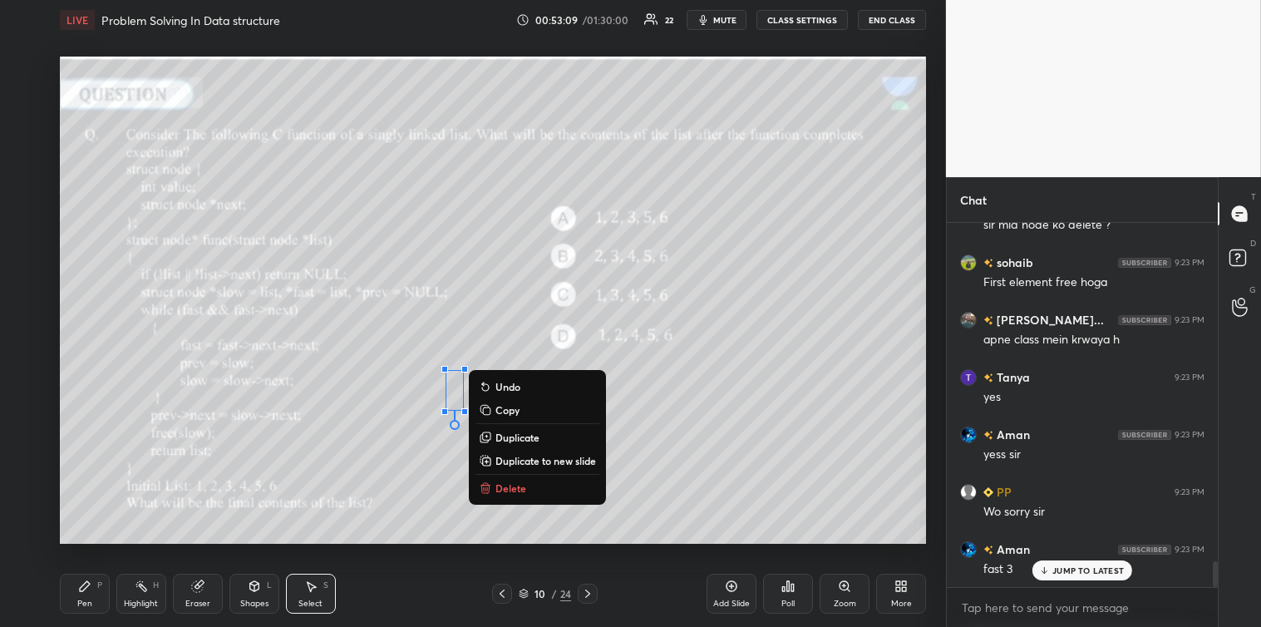
click at [503, 488] on p "Delete" at bounding box center [511, 487] width 31 height 13
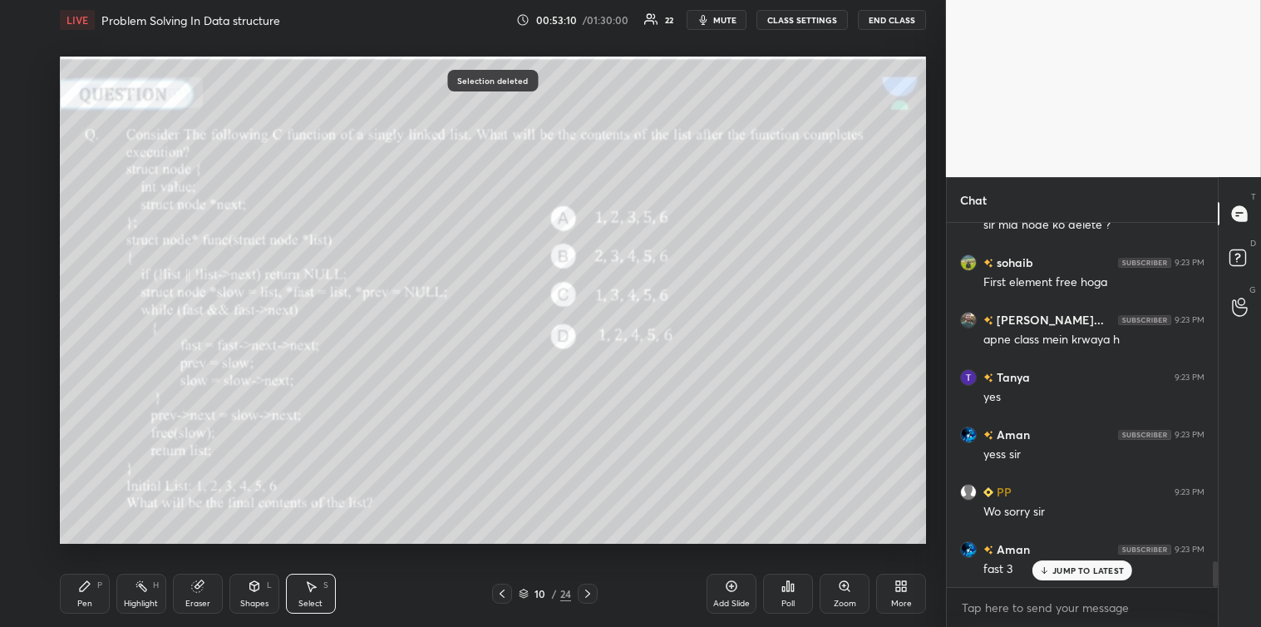
click at [93, 587] on div "Pen P" at bounding box center [85, 594] width 50 height 40
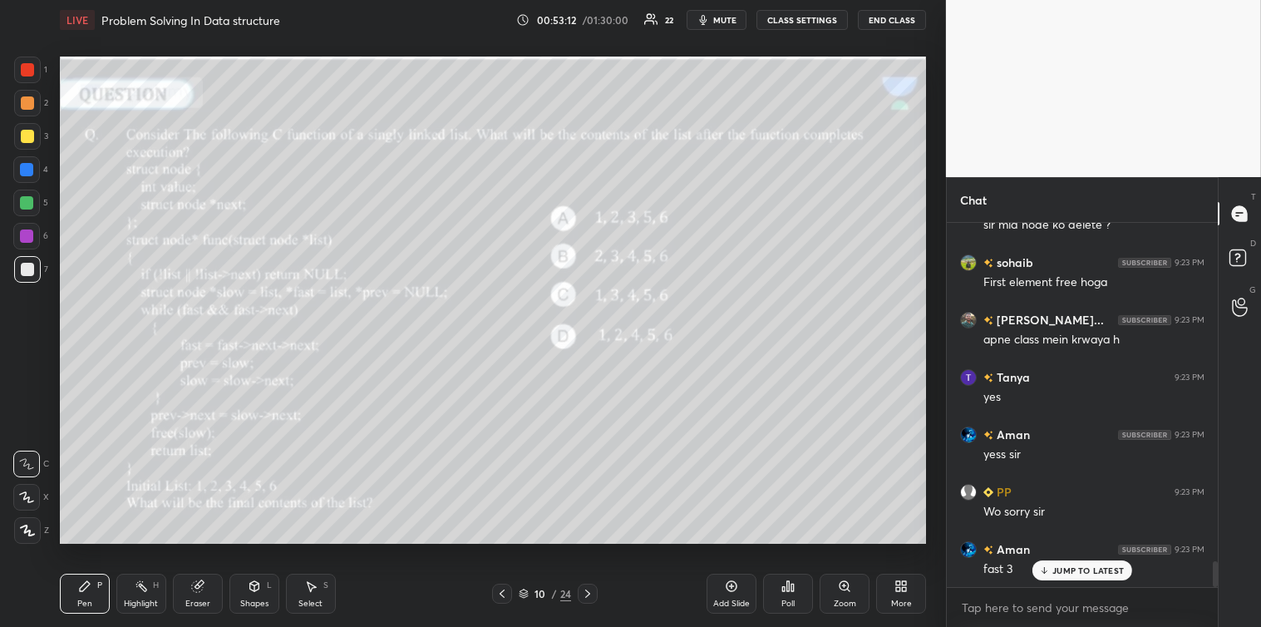
scroll to position [4777, 0]
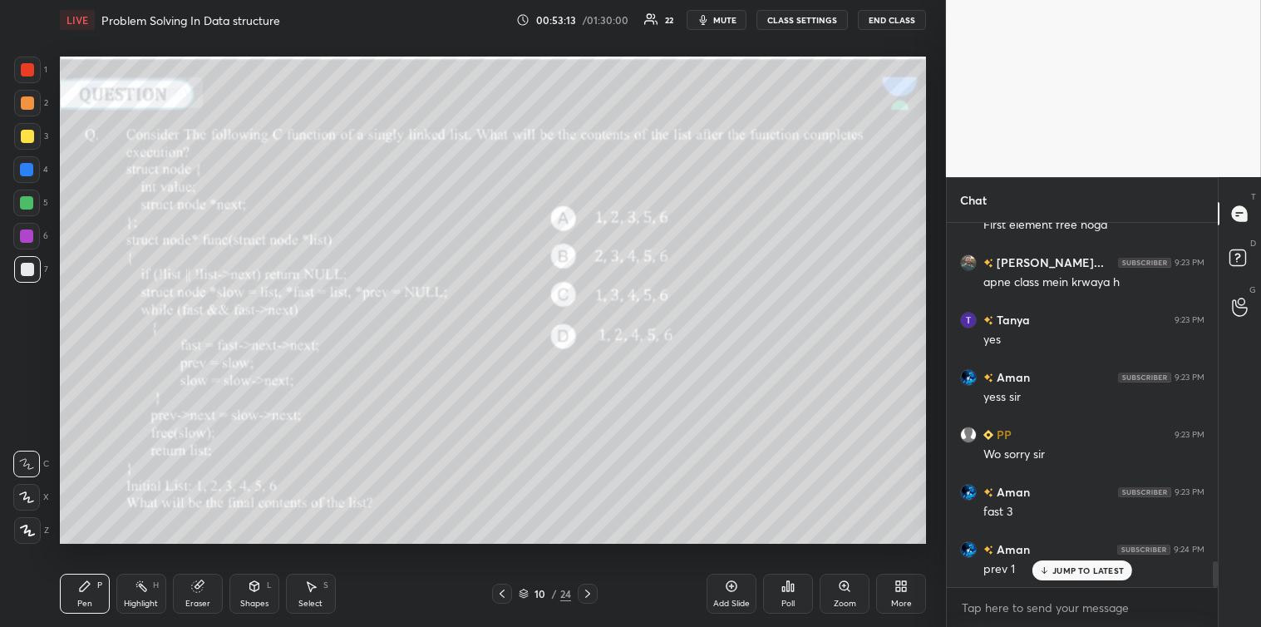
click at [312, 588] on icon at bounding box center [311, 587] width 9 height 10
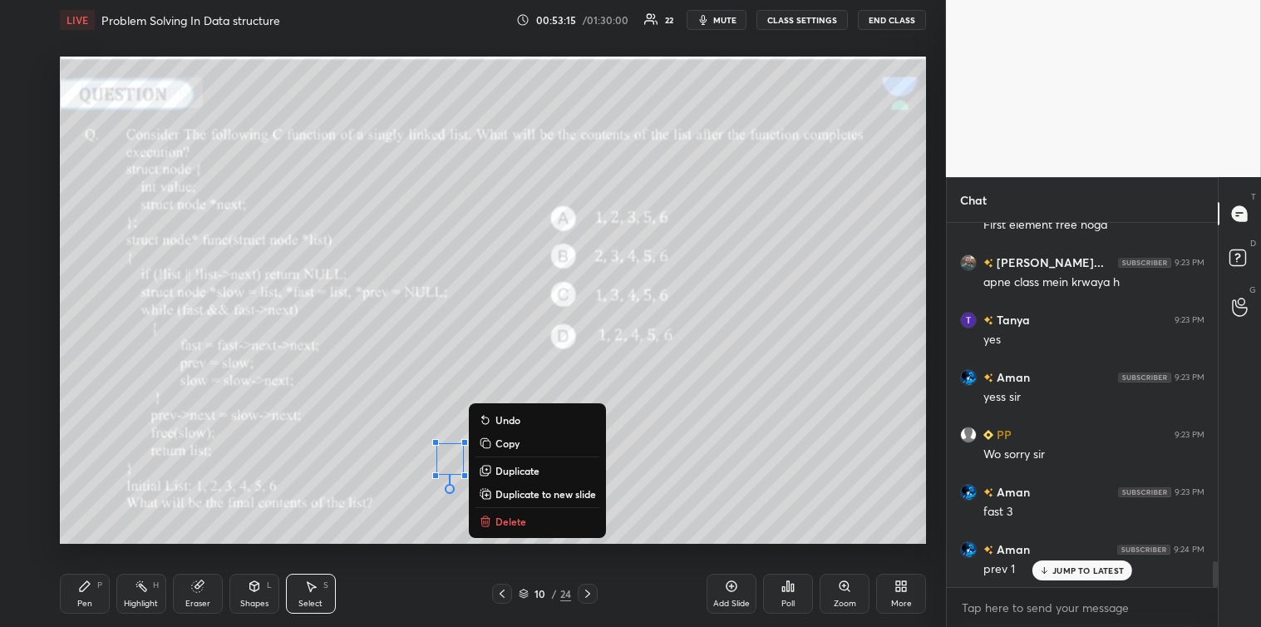
click at [501, 521] on p "Delete" at bounding box center [511, 521] width 31 height 13
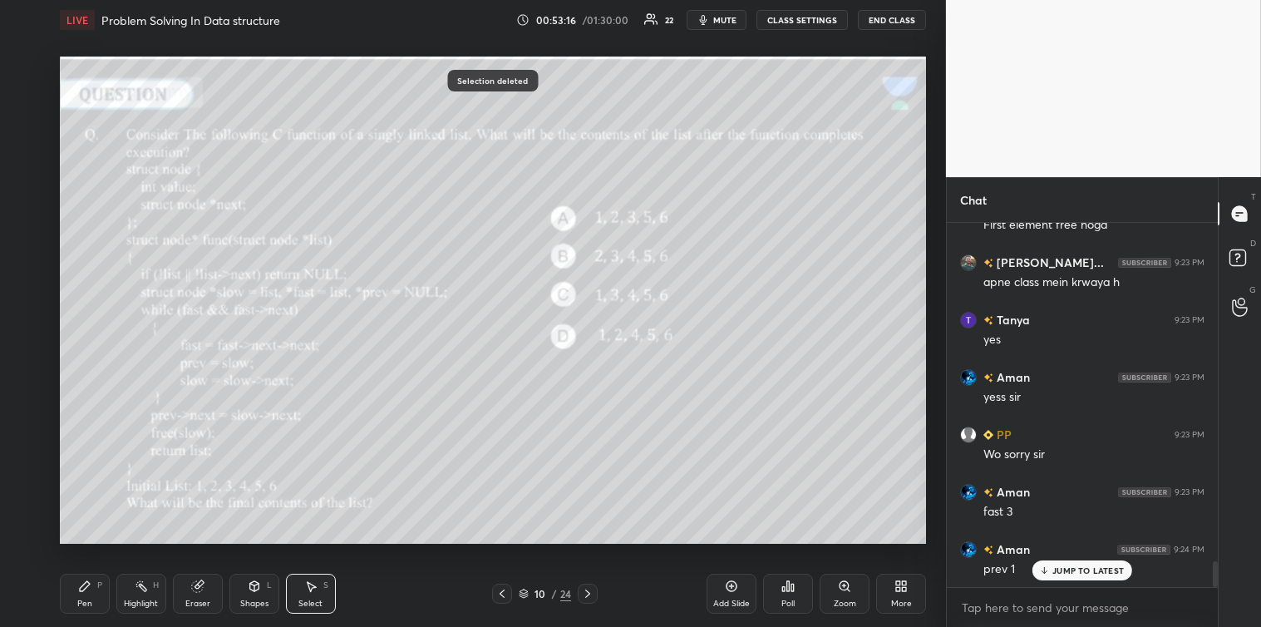
click at [106, 585] on div "Pen P" at bounding box center [85, 594] width 50 height 40
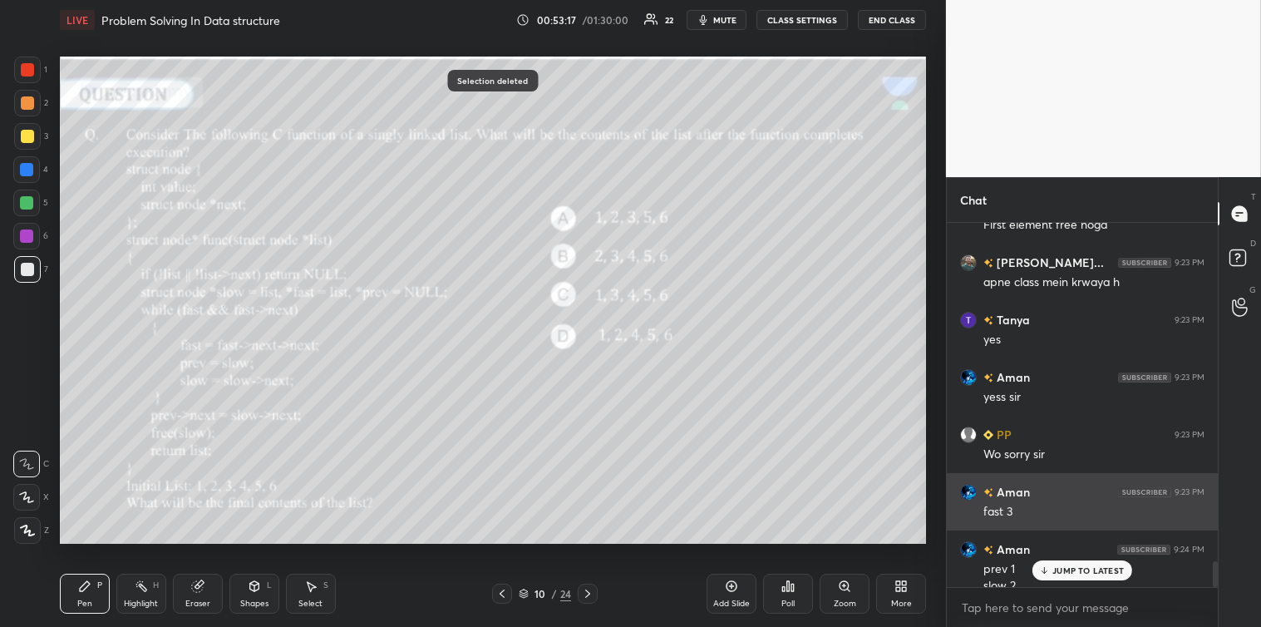
scroll to position [4794, 0]
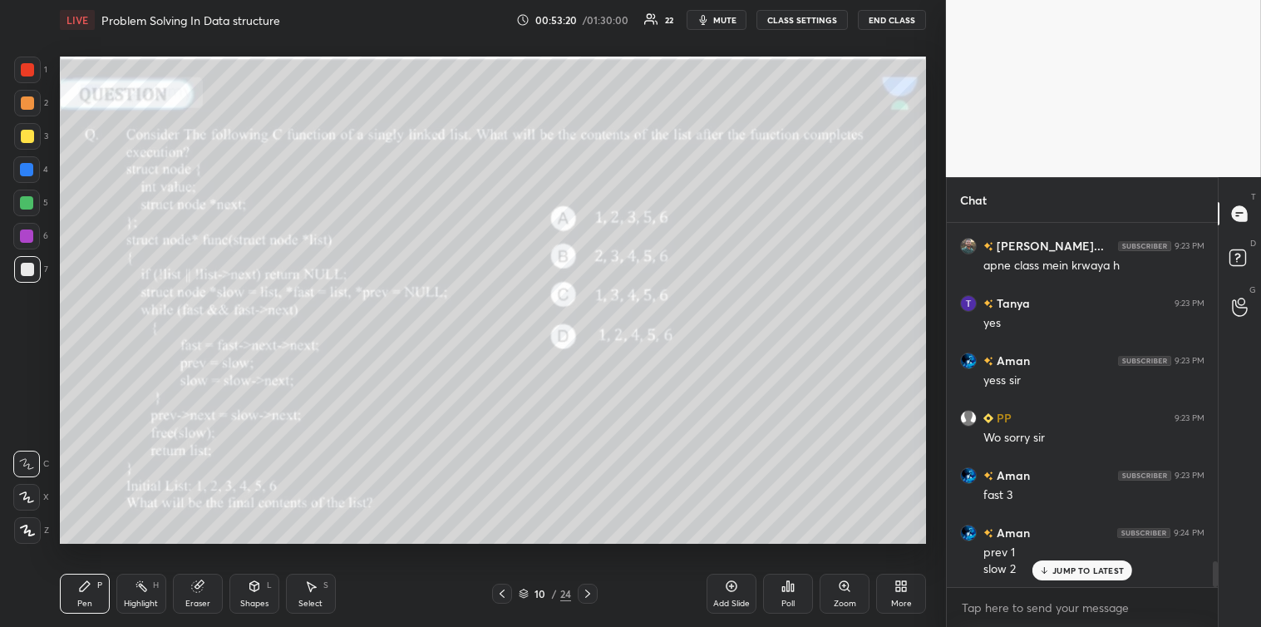
click at [27, 134] on div at bounding box center [27, 136] width 13 height 13
click at [320, 588] on div "Select S" at bounding box center [311, 594] width 50 height 40
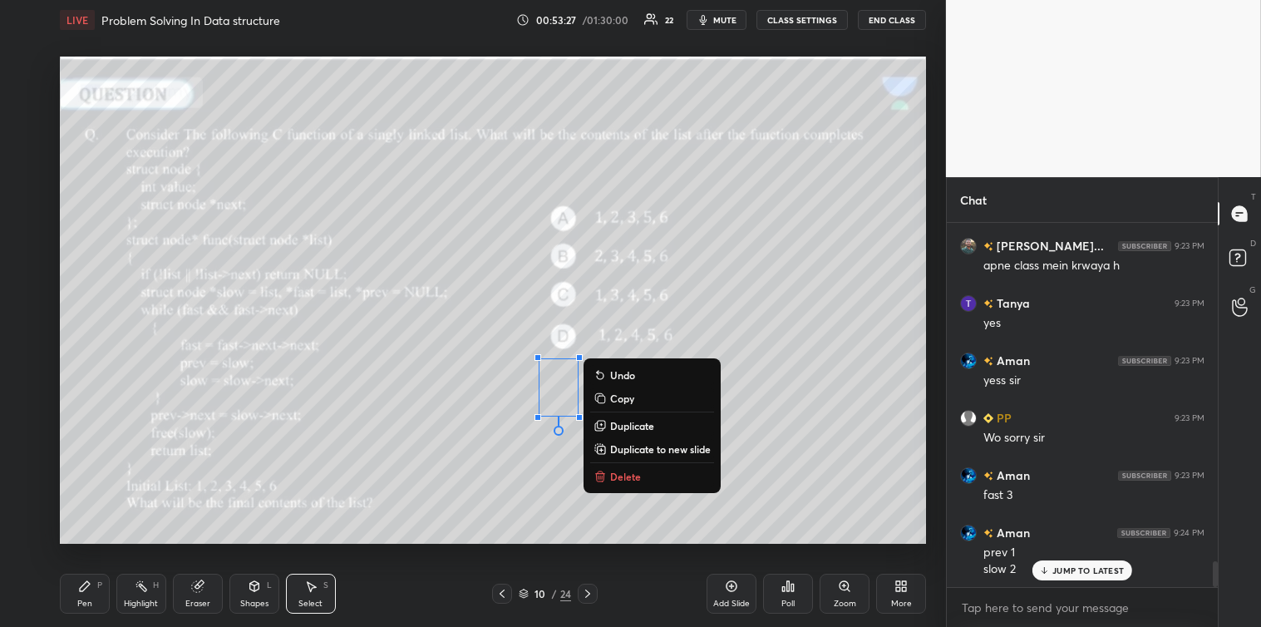
click at [609, 471] on button "Delete" at bounding box center [652, 476] width 124 height 20
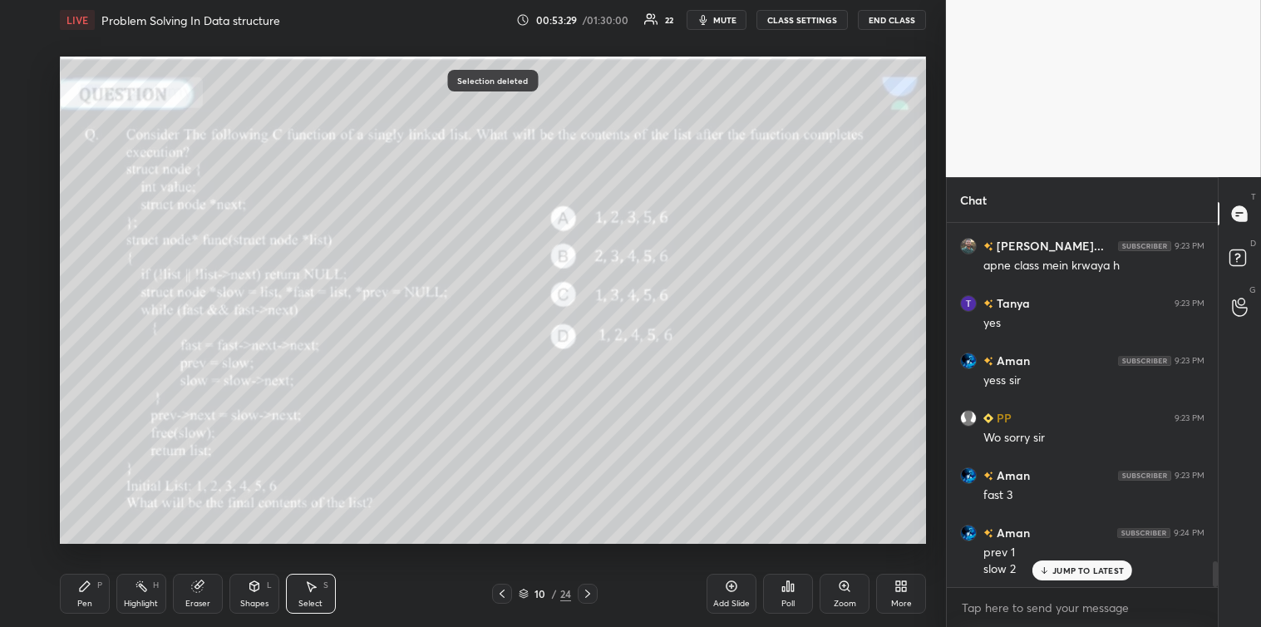
click at [76, 594] on div "Pen P" at bounding box center [85, 594] width 50 height 40
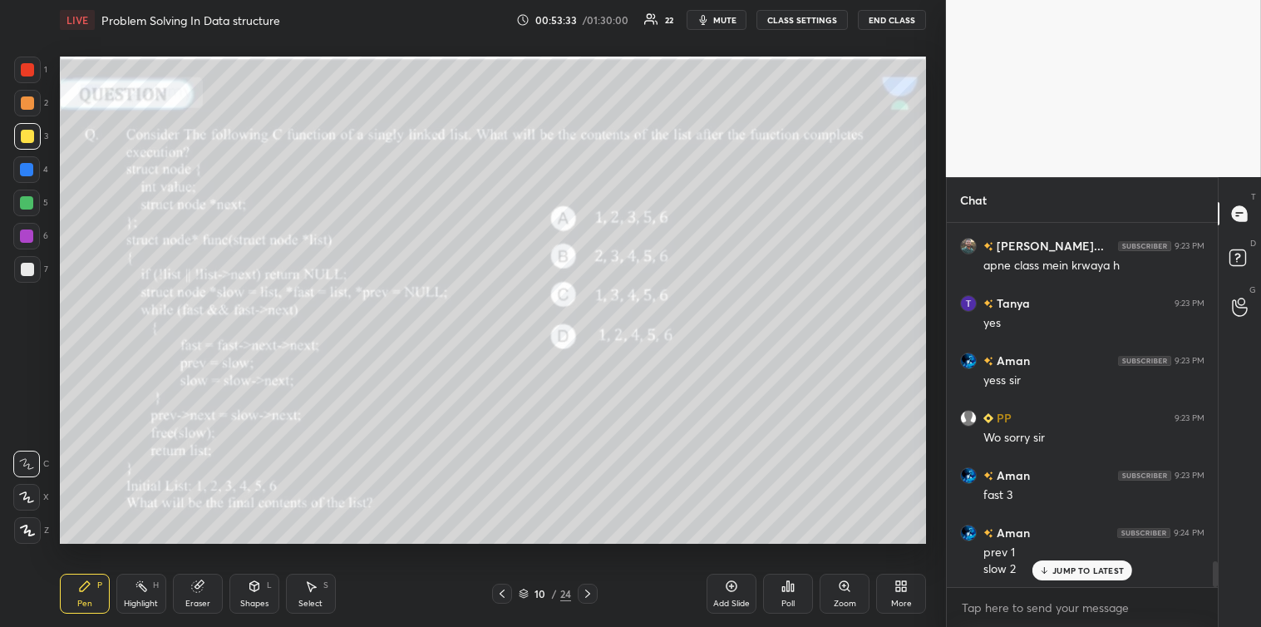
click at [311, 580] on icon at bounding box center [310, 586] width 13 height 13
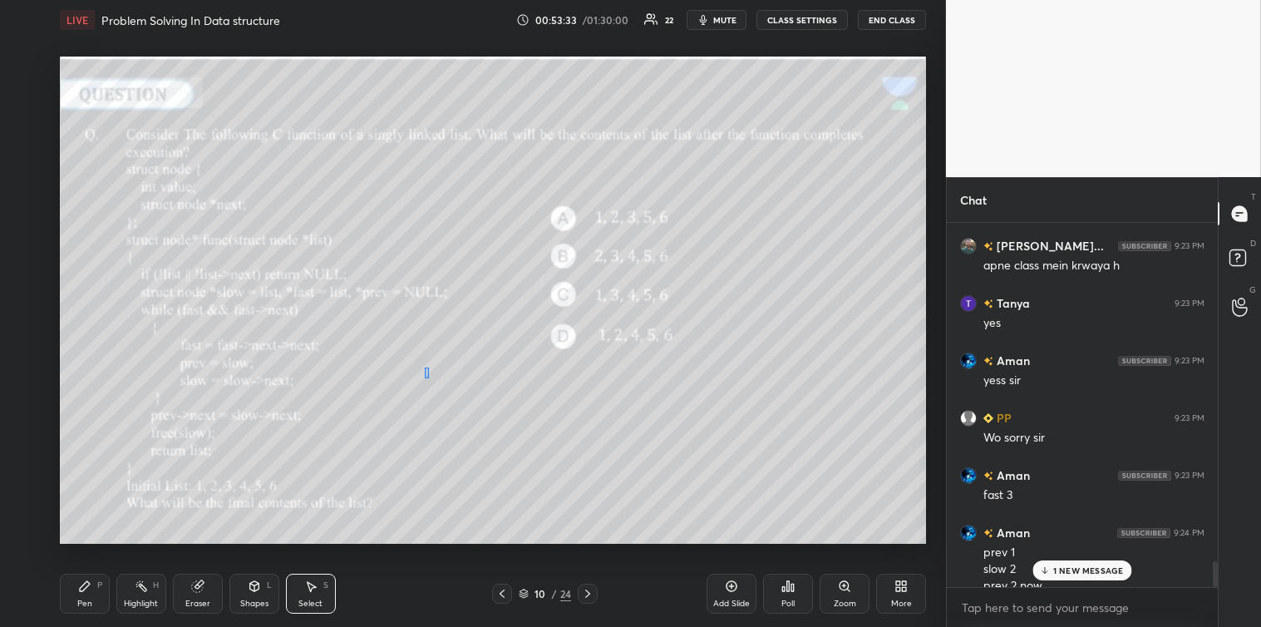
scroll to position [4811, 0]
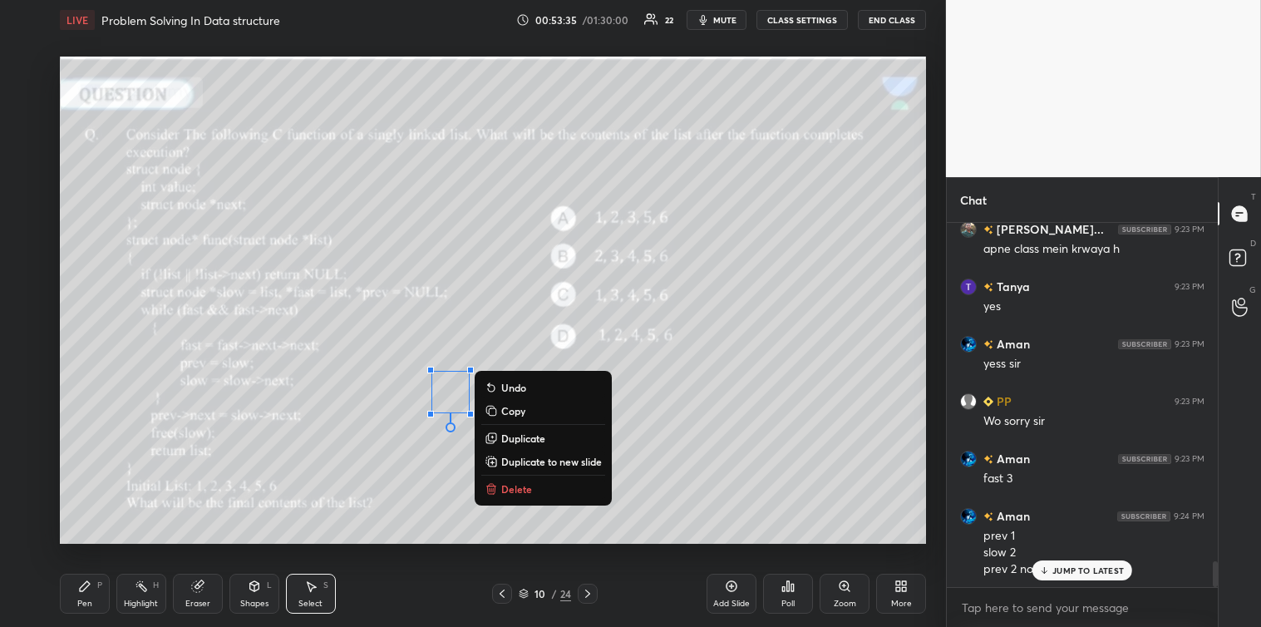
click at [516, 489] on p "Delete" at bounding box center [516, 488] width 31 height 13
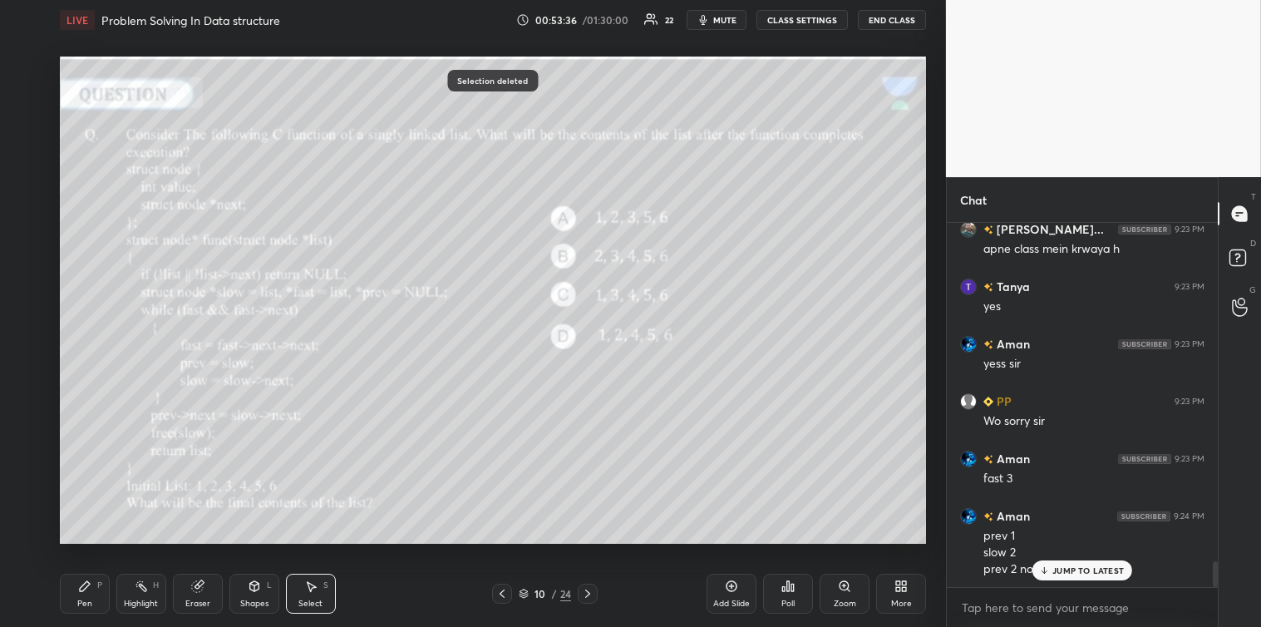
click at [87, 589] on icon at bounding box center [84, 586] width 13 height 13
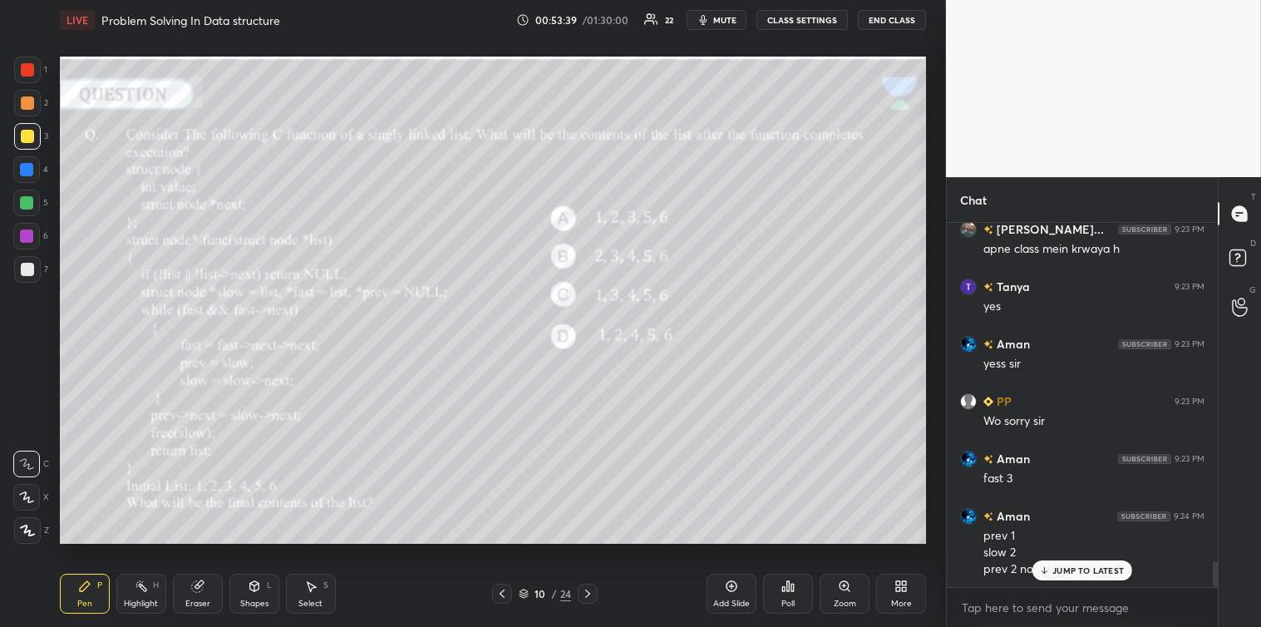
click at [308, 587] on icon at bounding box center [311, 587] width 9 height 10
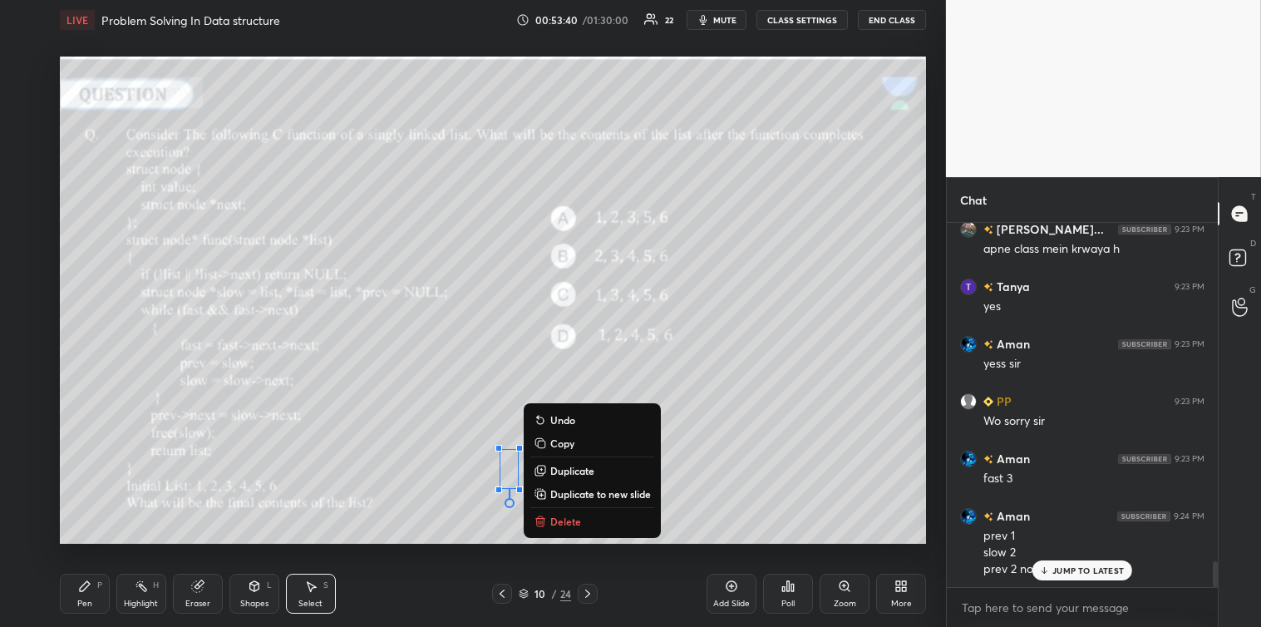
click at [557, 522] on p "Delete" at bounding box center [565, 521] width 31 height 13
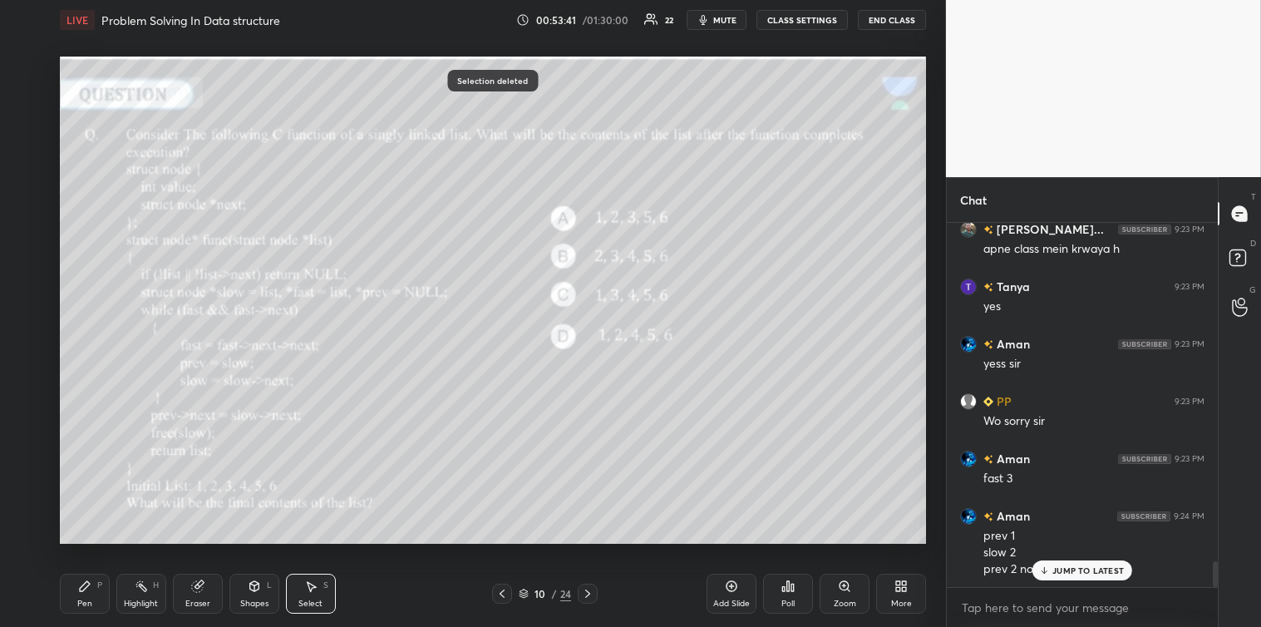
click at [80, 589] on icon at bounding box center [85, 586] width 10 height 10
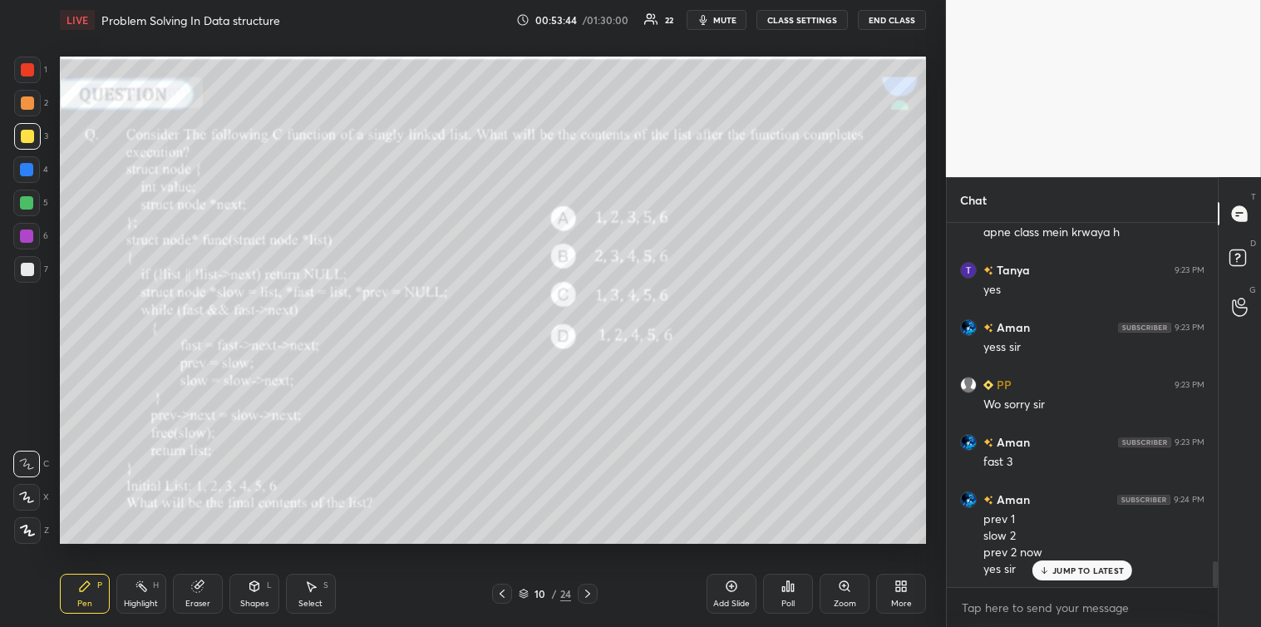
click at [28, 208] on div at bounding box center [26, 202] width 13 height 13
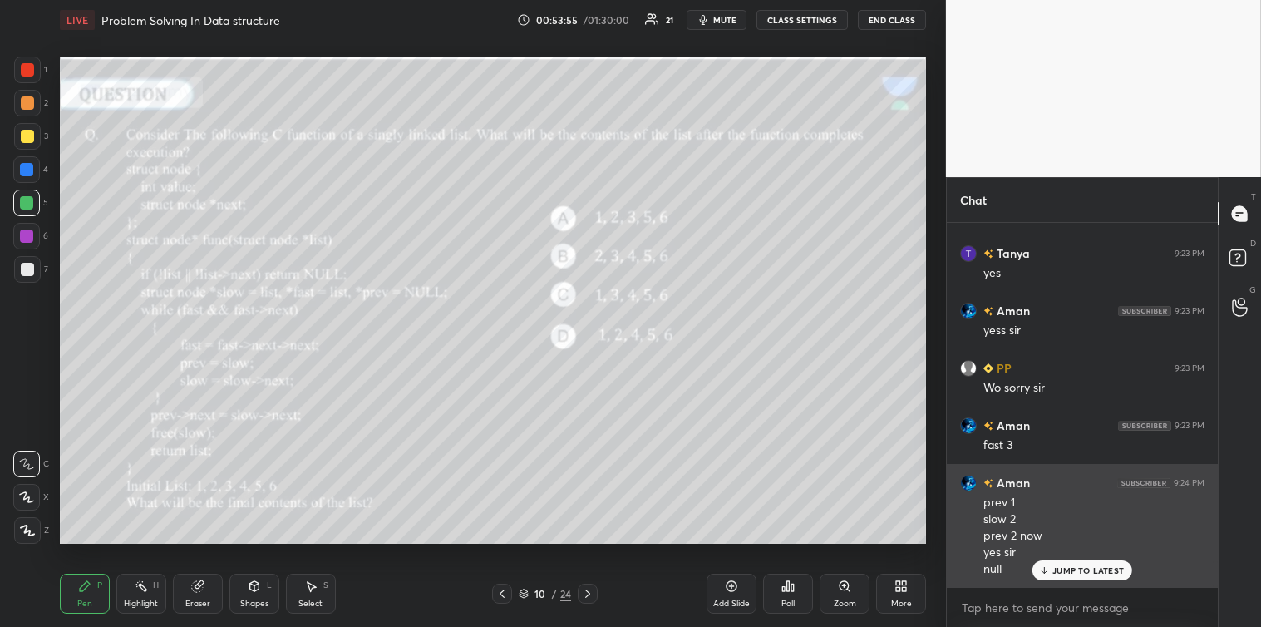
scroll to position [4861, 0]
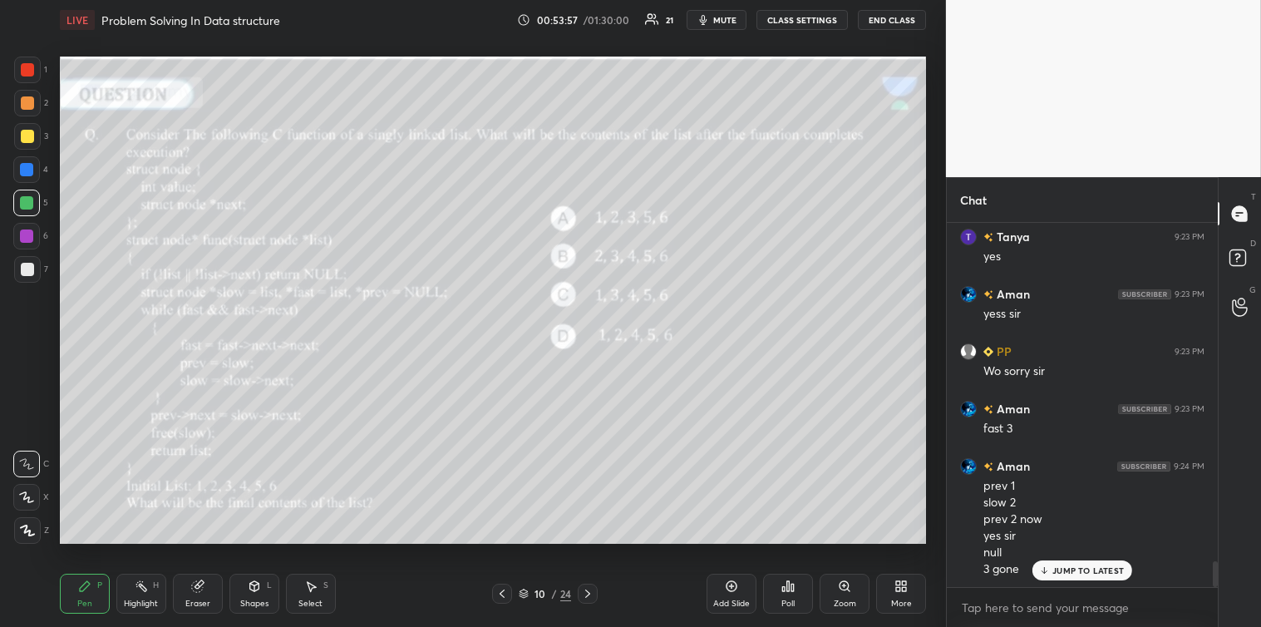
click at [201, 591] on icon at bounding box center [197, 586] width 13 height 13
click at [84, 594] on div "Pen P" at bounding box center [85, 594] width 50 height 40
click at [27, 264] on div at bounding box center [27, 269] width 13 height 13
click at [310, 590] on icon at bounding box center [311, 587] width 9 height 10
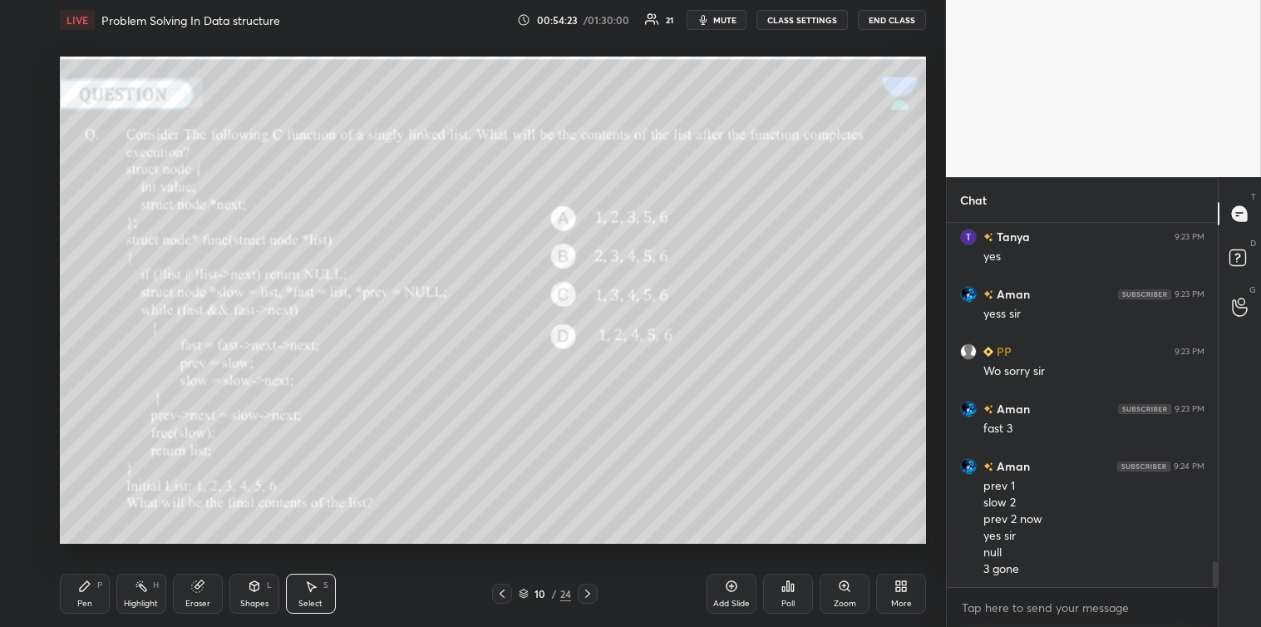
scroll to position [4918, 0]
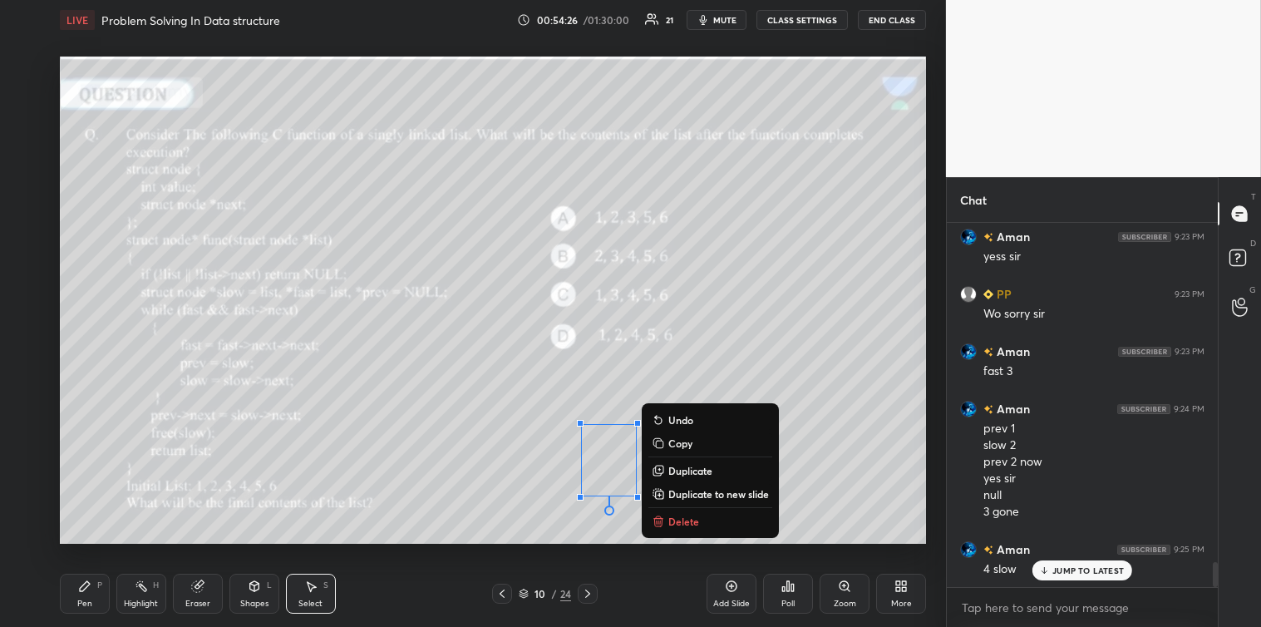
click at [672, 517] on p "Delete" at bounding box center [683, 521] width 31 height 13
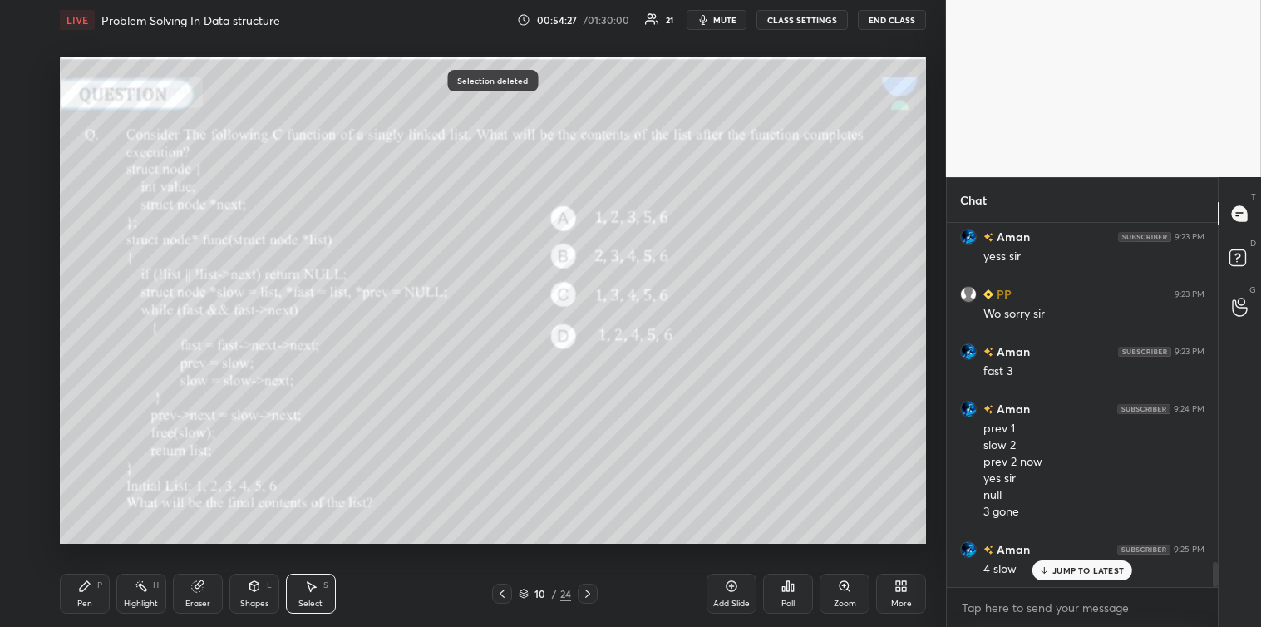
click at [86, 593] on icon at bounding box center [84, 586] width 13 height 13
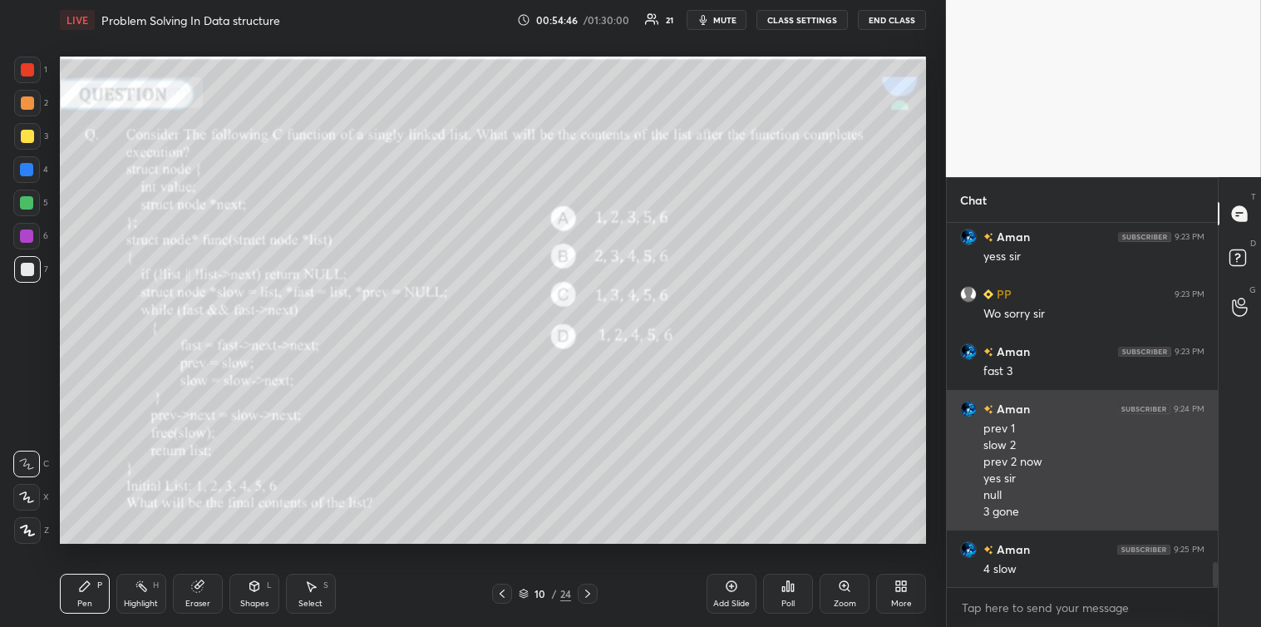
scroll to position [4976, 0]
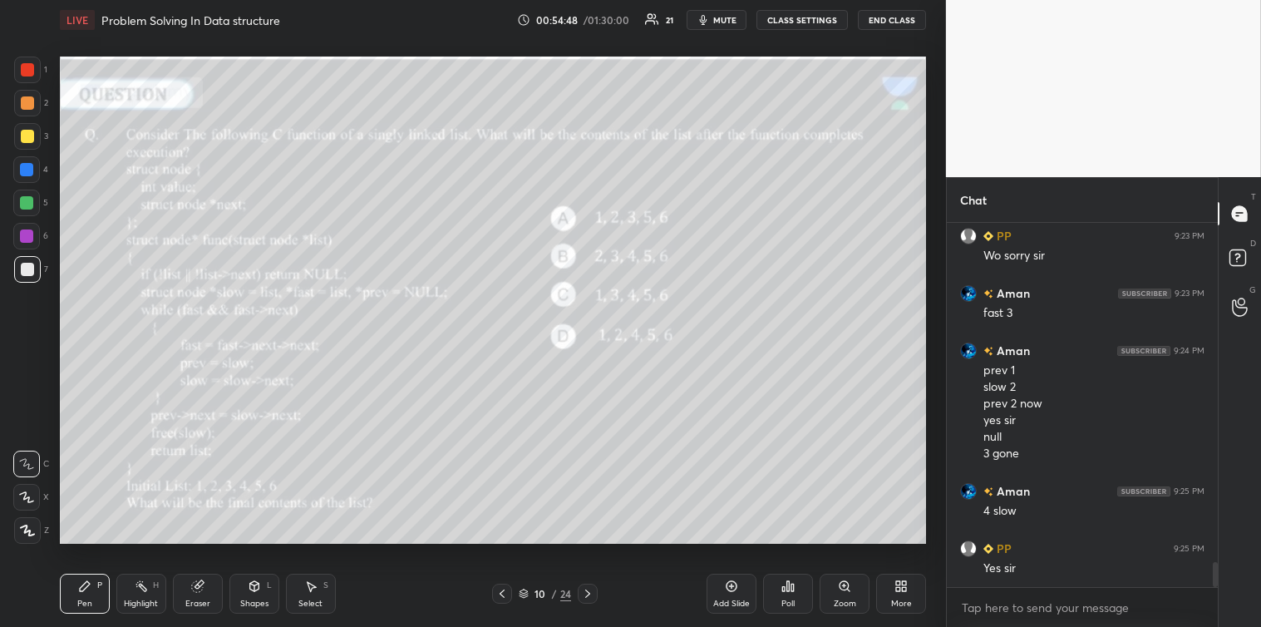
click at [312, 574] on div "Select S" at bounding box center [311, 594] width 50 height 40
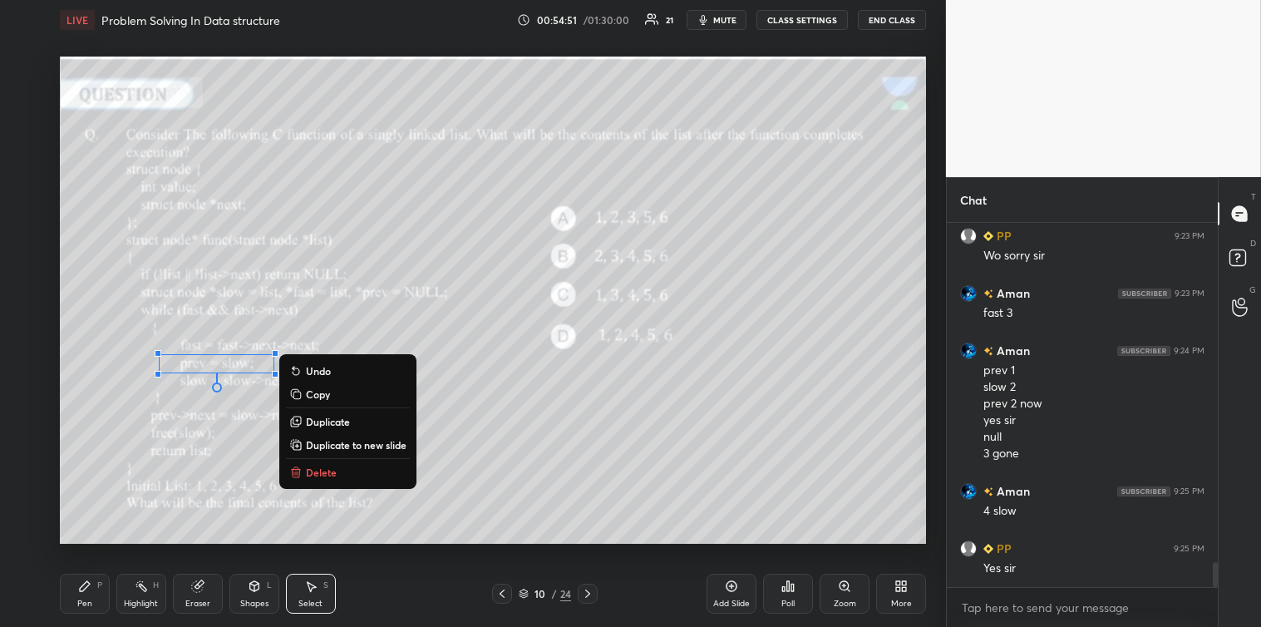
click at [317, 466] on p "Delete" at bounding box center [321, 472] width 31 height 13
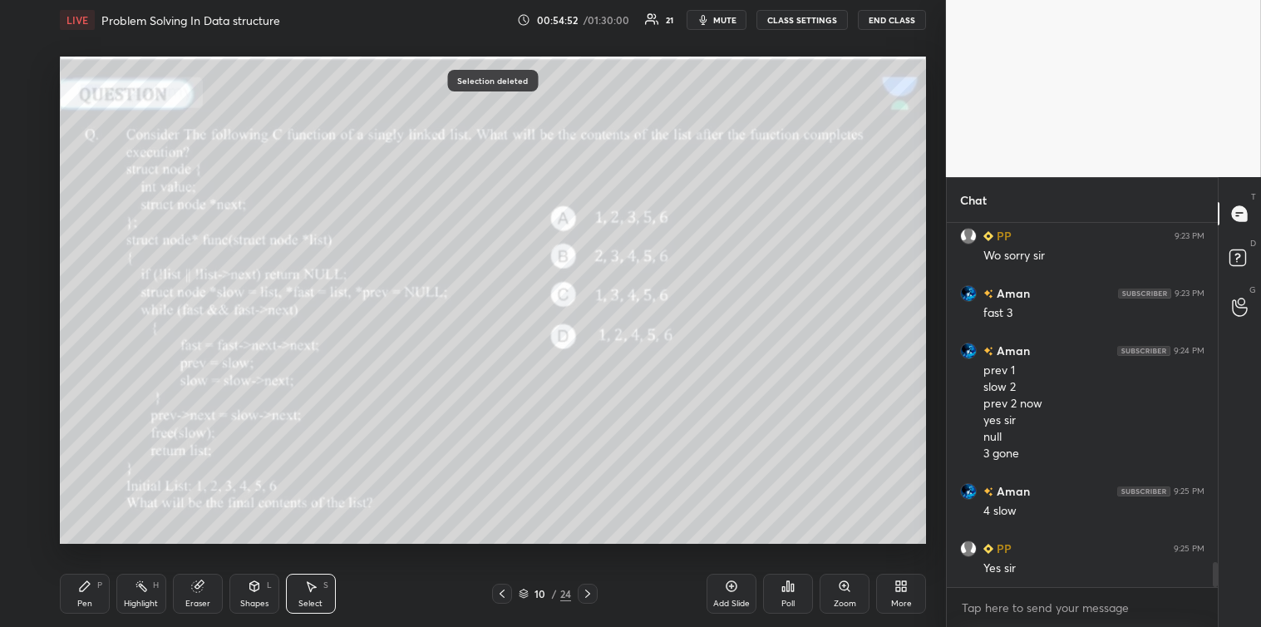
click at [88, 589] on icon at bounding box center [84, 586] width 13 height 13
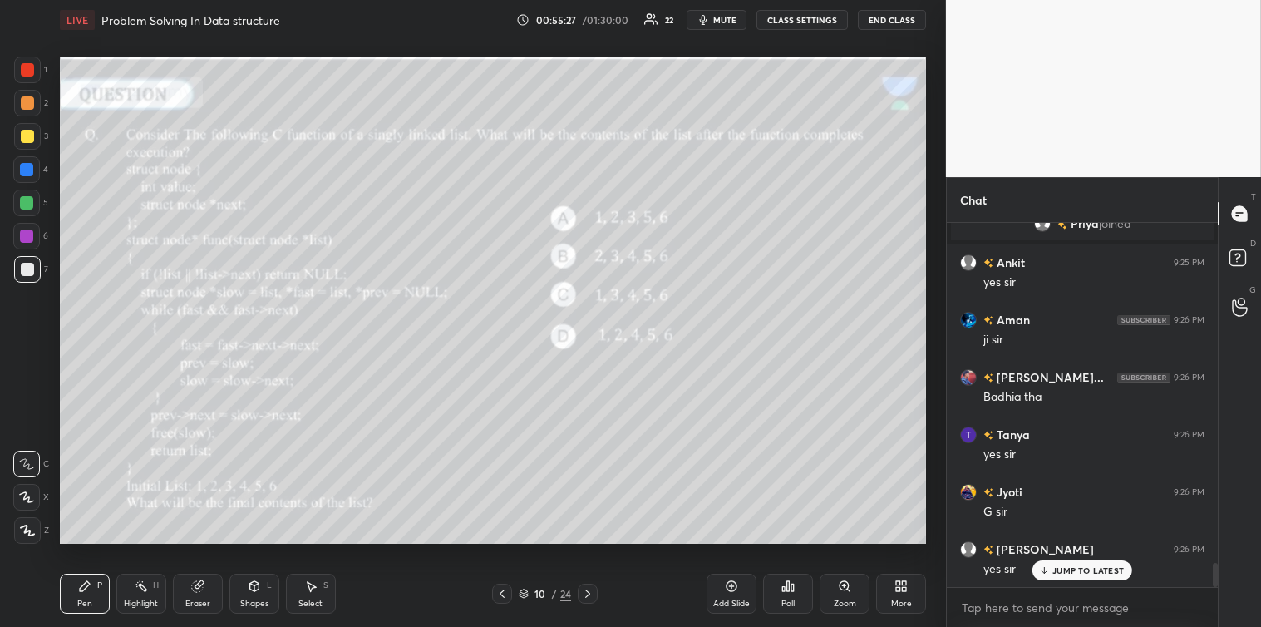
scroll to position [5134, 0]
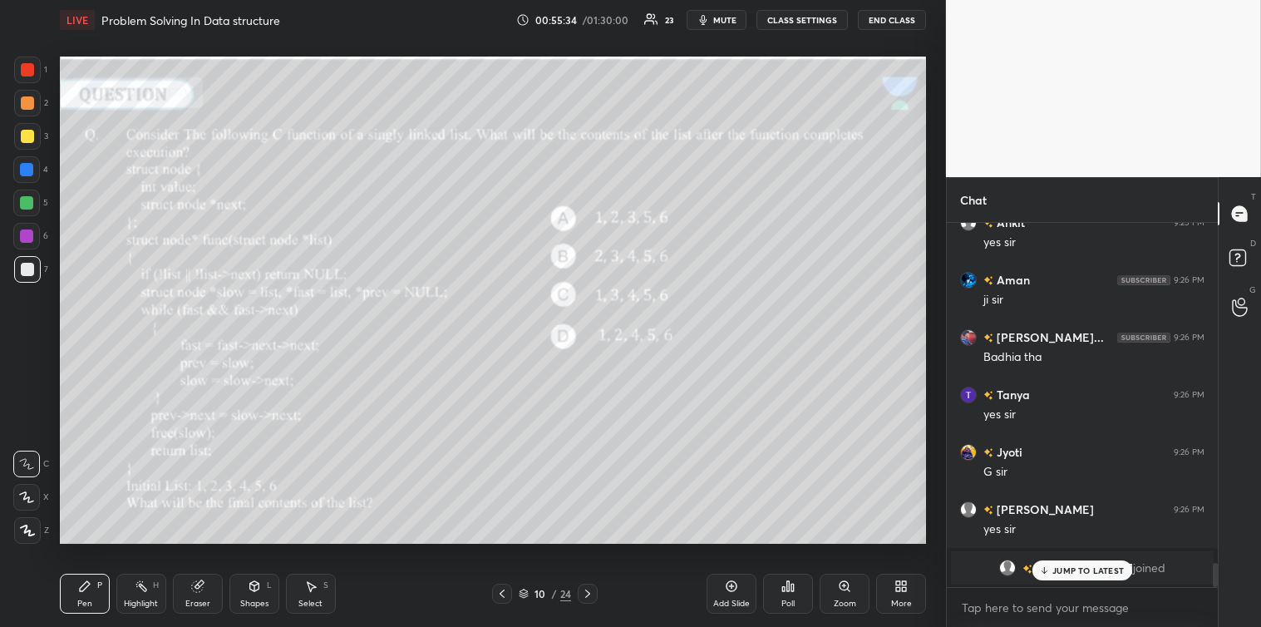
click at [1064, 572] on p "JUMP TO LATEST" at bounding box center [1089, 570] width 72 height 10
click at [585, 590] on icon at bounding box center [587, 593] width 13 height 13
click at [590, 593] on icon at bounding box center [587, 593] width 13 height 13
click at [791, 593] on icon at bounding box center [788, 586] width 13 height 13
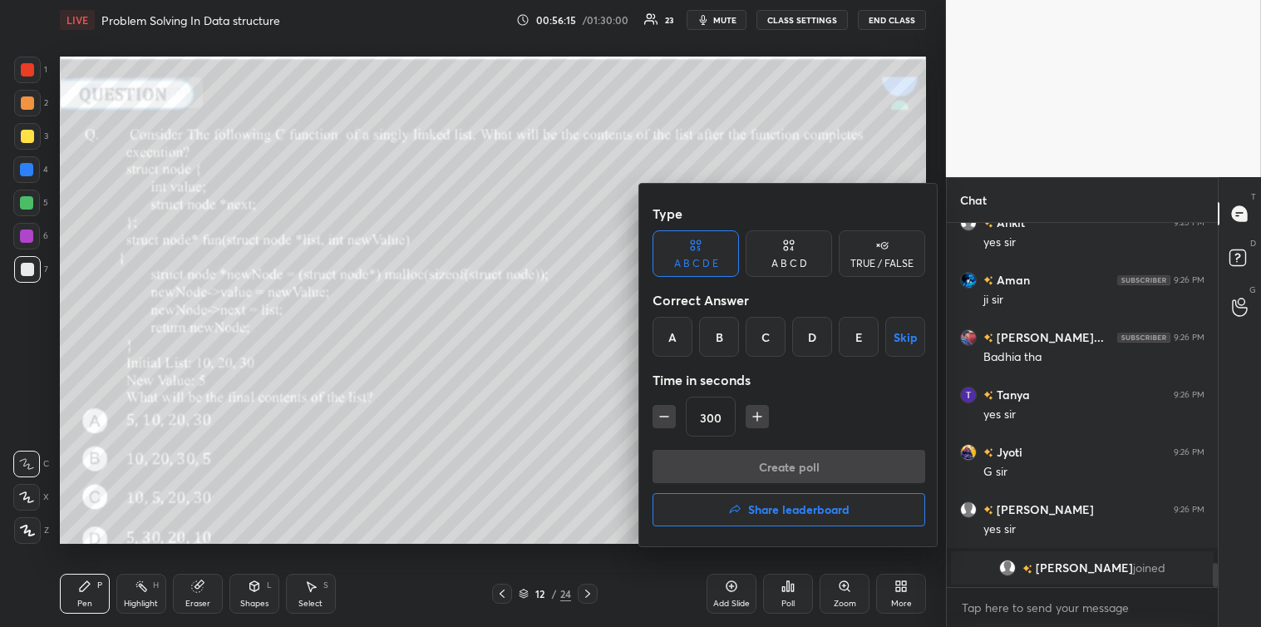
click at [904, 337] on button "Skip" at bounding box center [905, 337] width 40 height 40
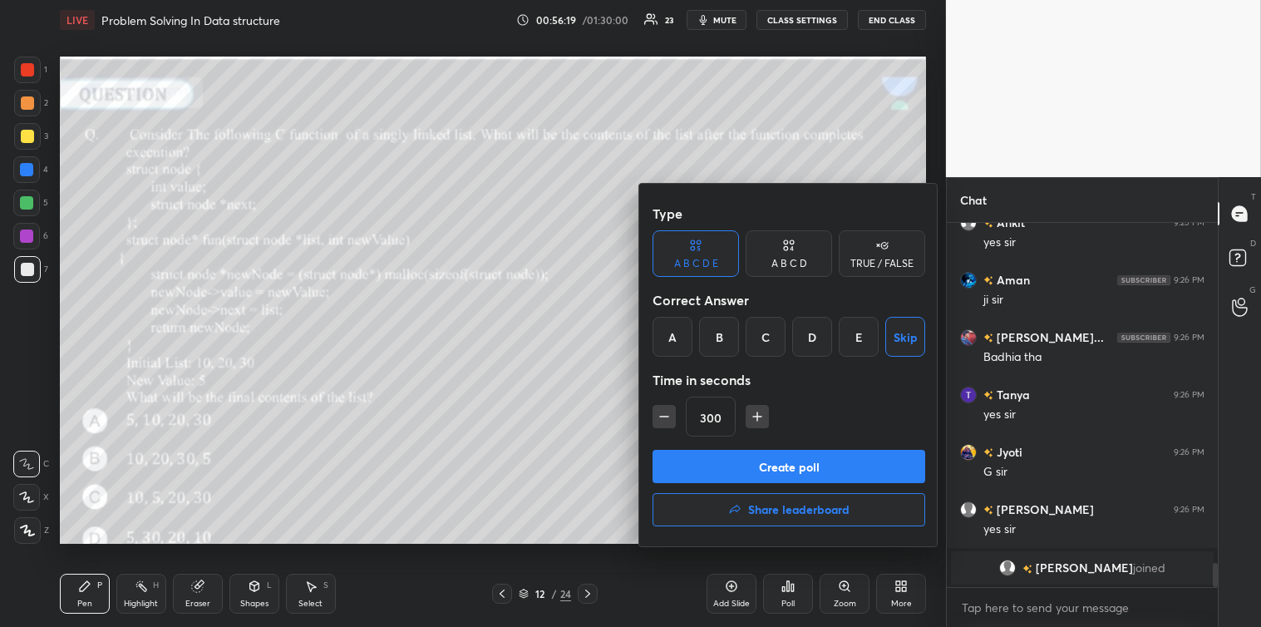
click at [816, 461] on button "Create poll" at bounding box center [789, 466] width 273 height 33
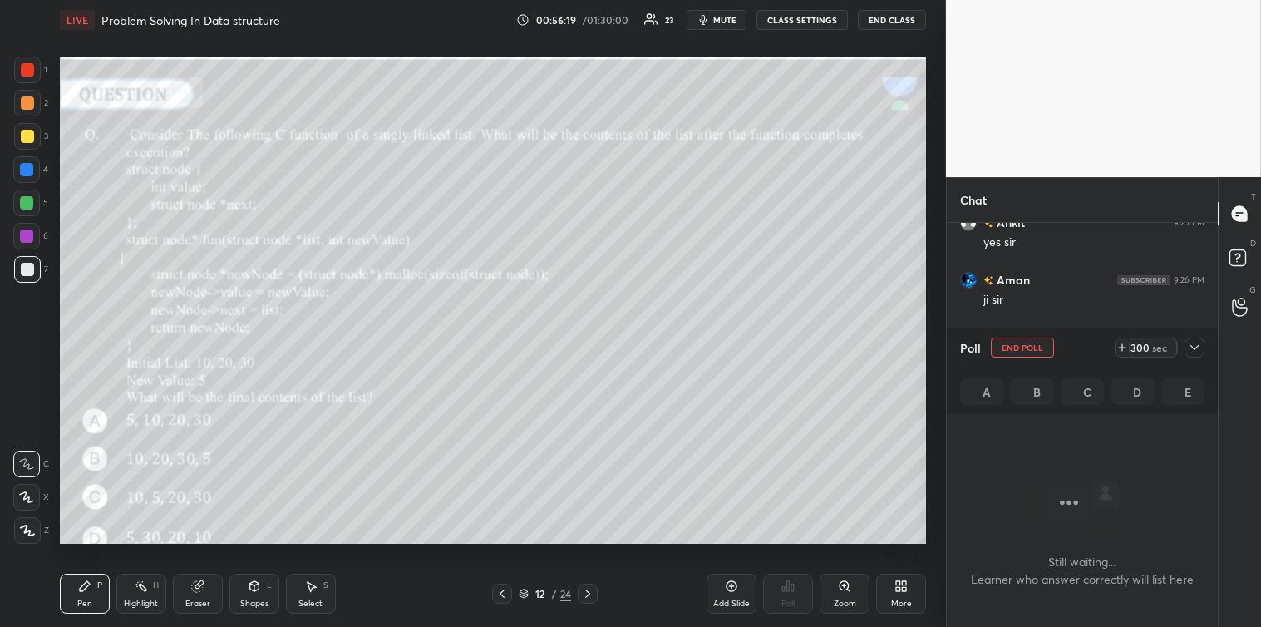
scroll to position [5, 4]
click at [1193, 343] on icon at bounding box center [1194, 347] width 13 height 13
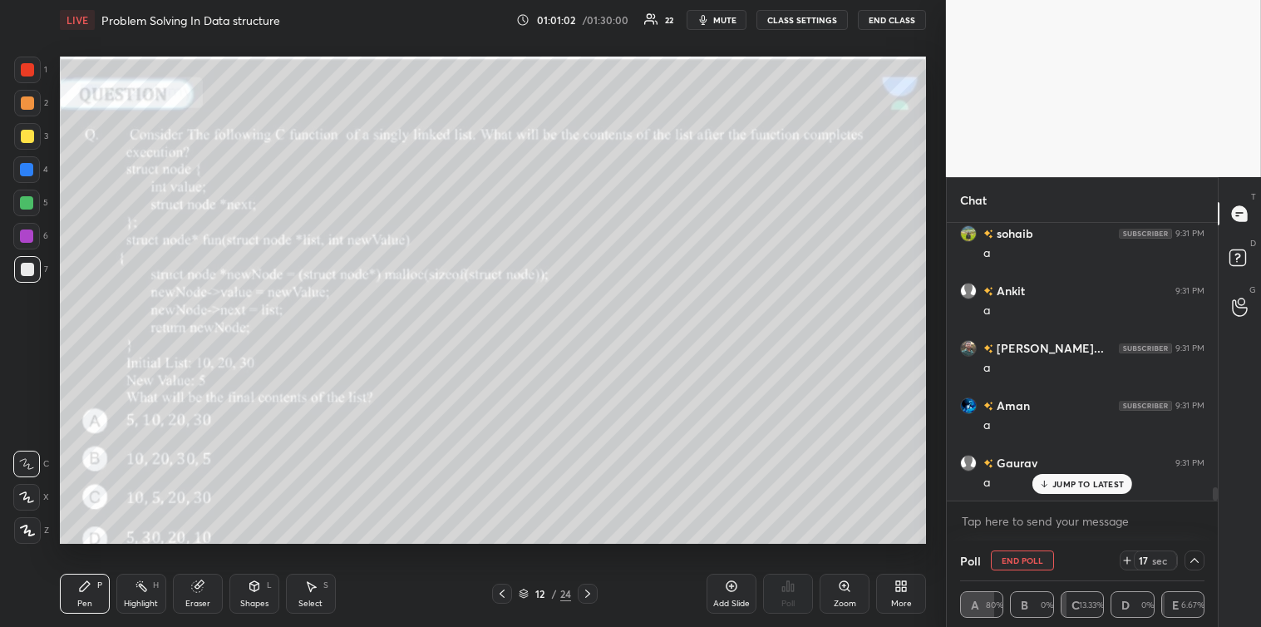
scroll to position [5622, 0]
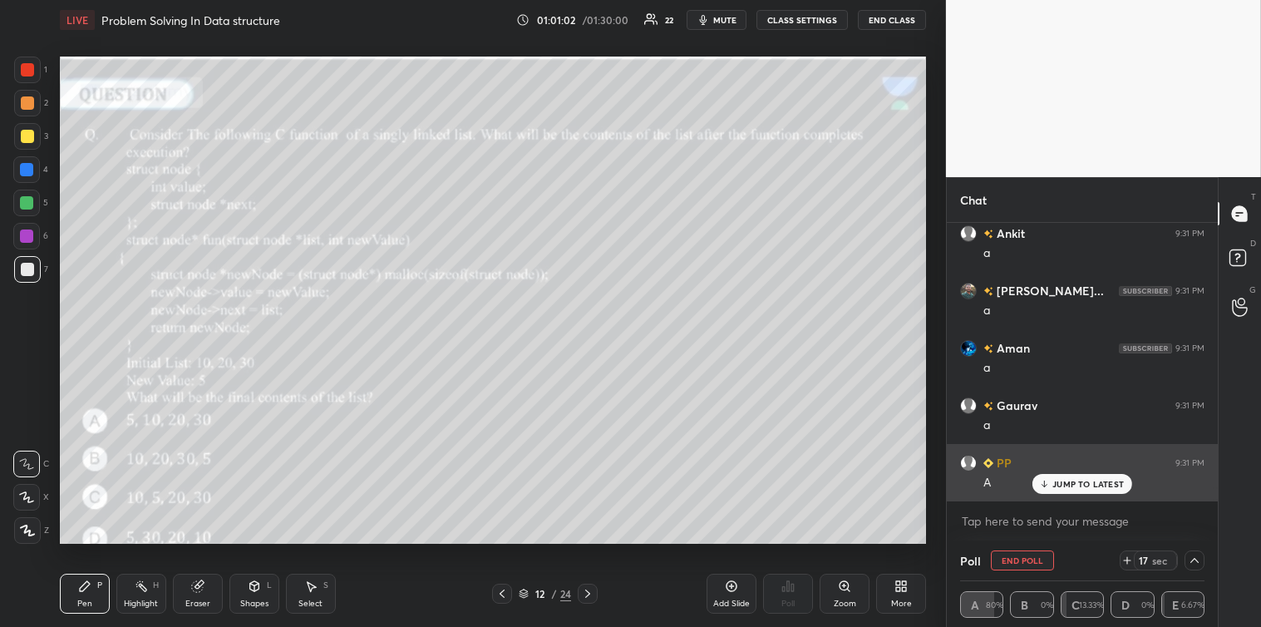
click at [1058, 489] on div "JUMP TO LATEST" at bounding box center [1083, 484] width 100 height 20
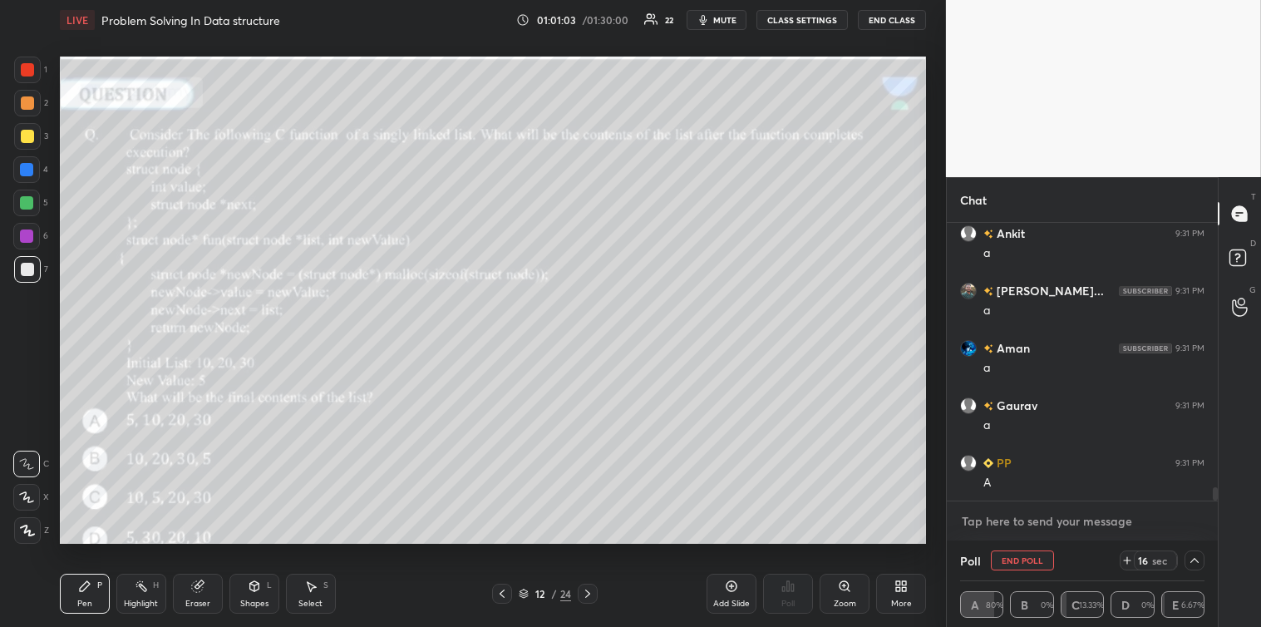
click at [1024, 525] on textarea at bounding box center [1082, 521] width 244 height 27
click at [28, 135] on div at bounding box center [27, 136] width 13 height 13
click at [26, 268] on div at bounding box center [27, 269] width 13 height 13
click at [21, 136] on div at bounding box center [27, 136] width 13 height 13
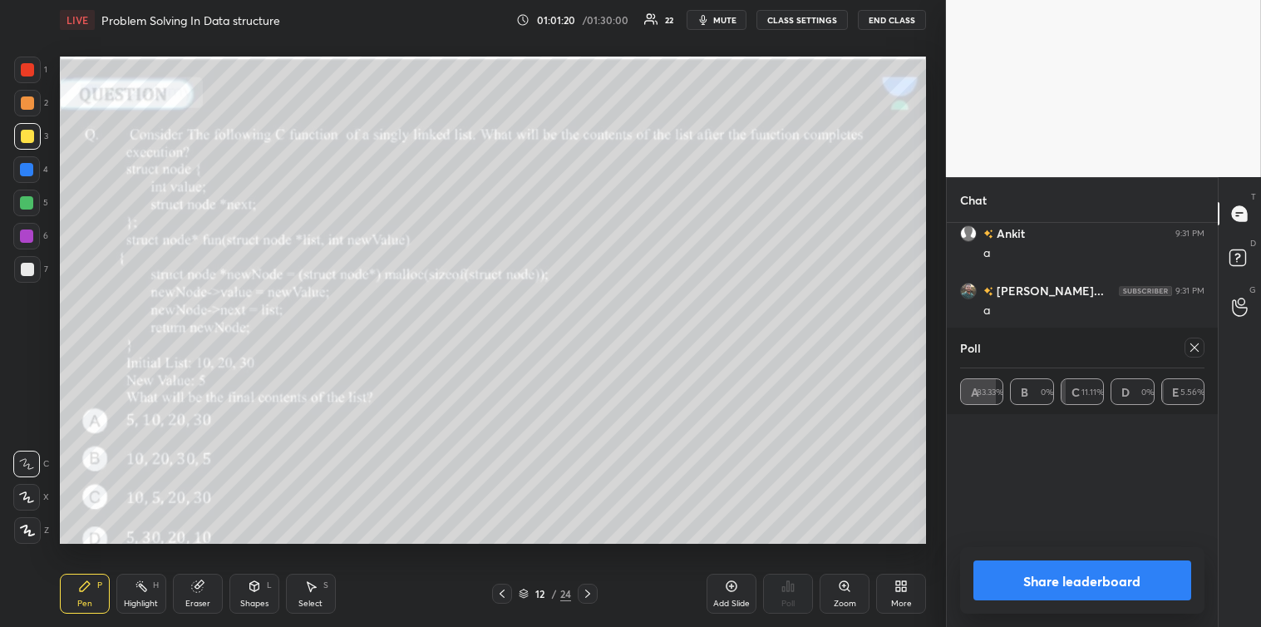
click at [1196, 348] on icon at bounding box center [1195, 347] width 8 height 8
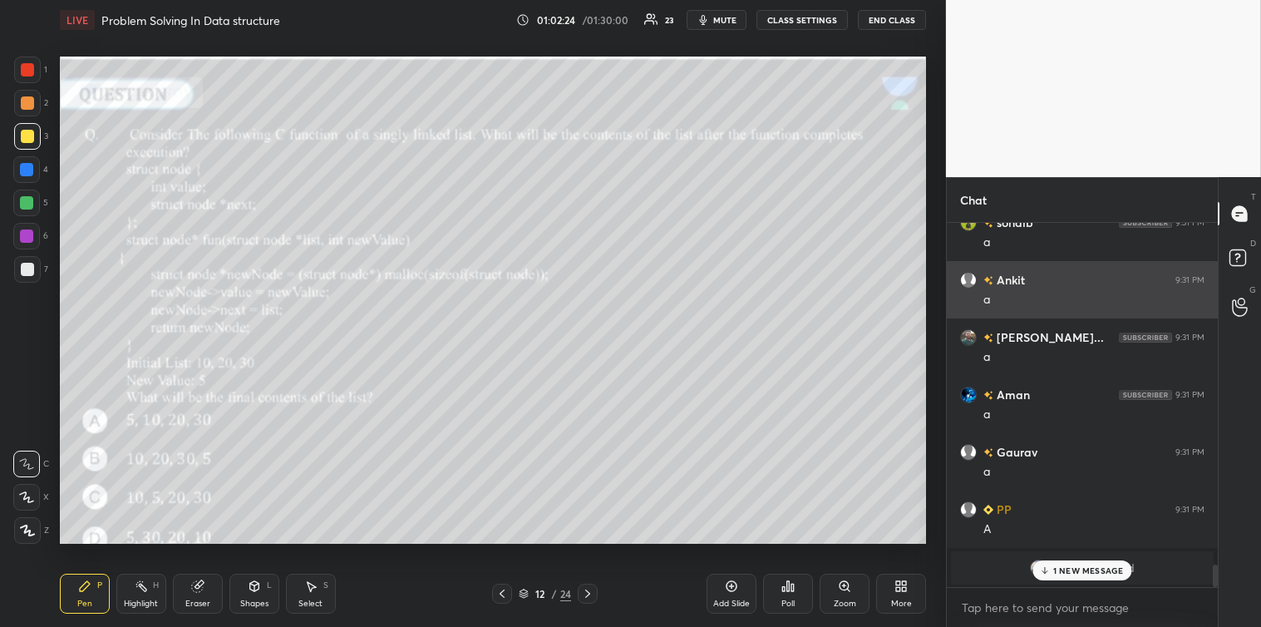
scroll to position [5633, 0]
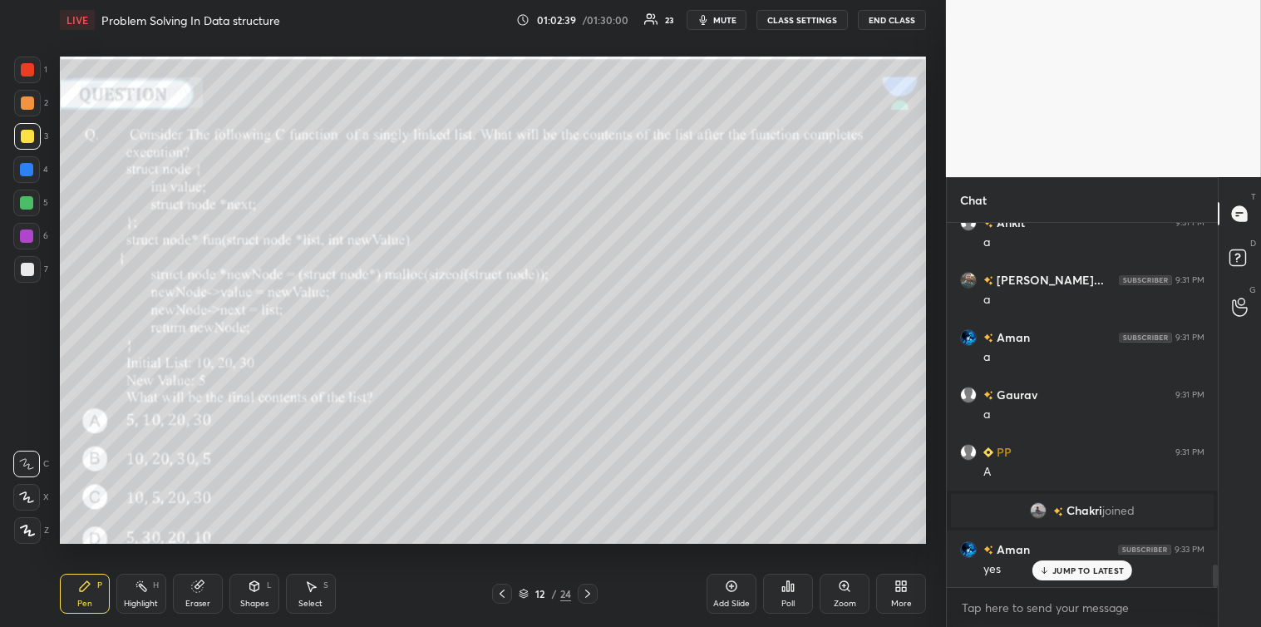
click at [314, 593] on icon at bounding box center [310, 586] width 13 height 13
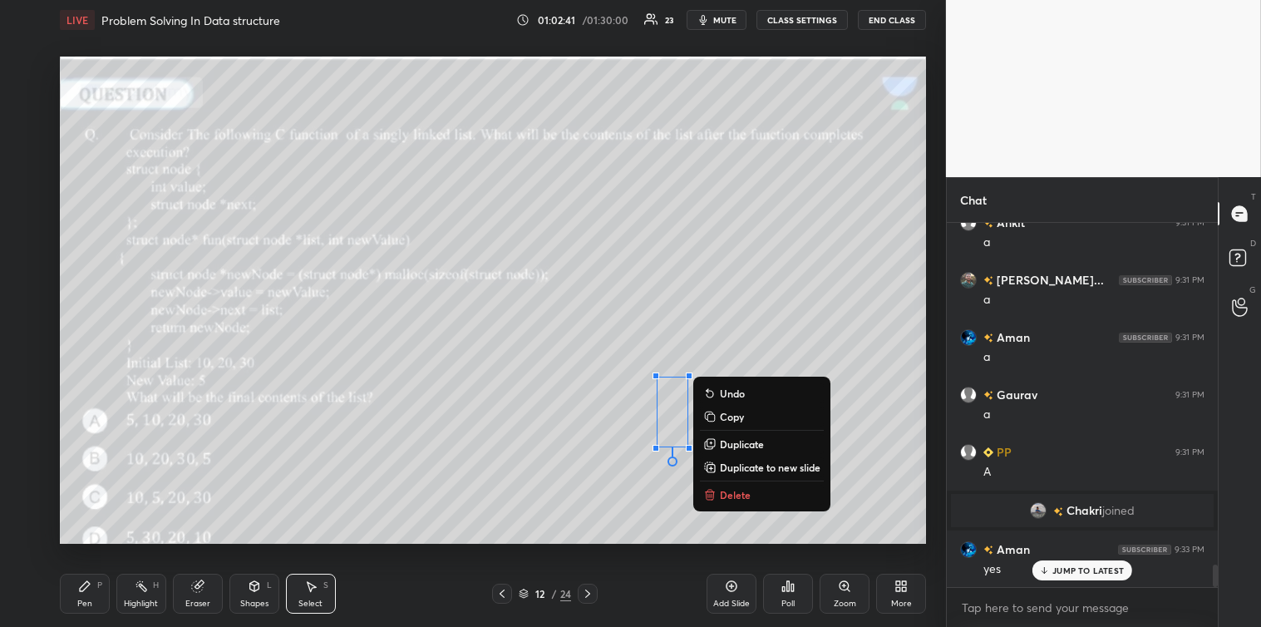
click at [720, 489] on p "Delete" at bounding box center [735, 494] width 31 height 13
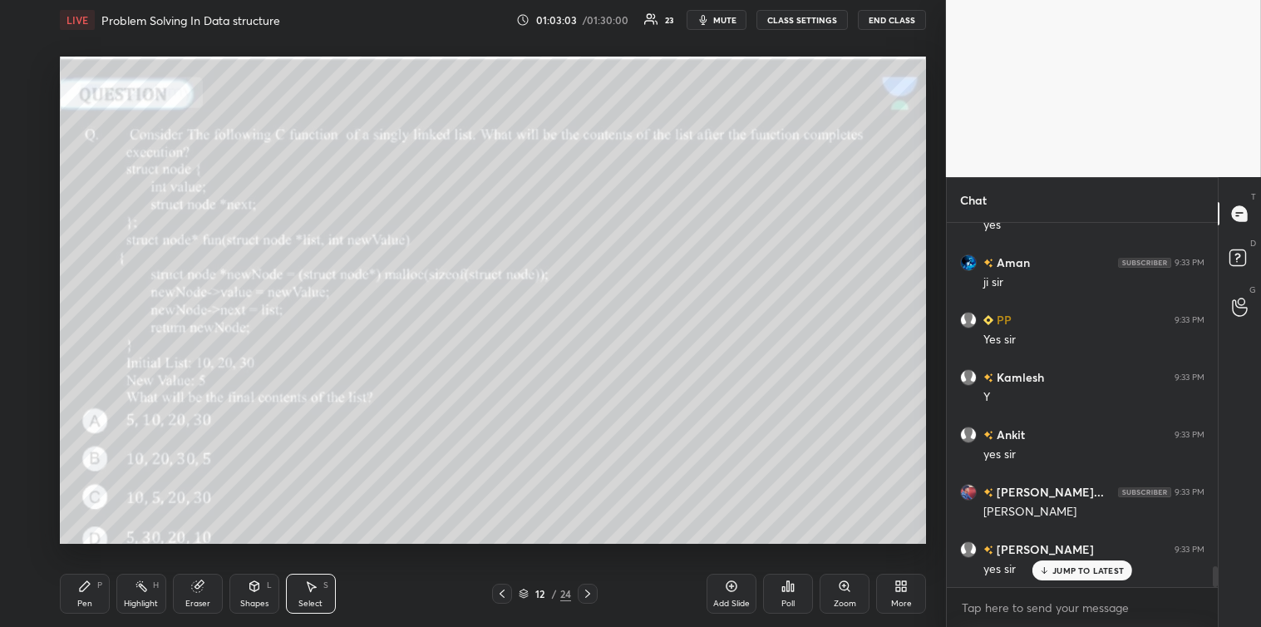
scroll to position [6092, 0]
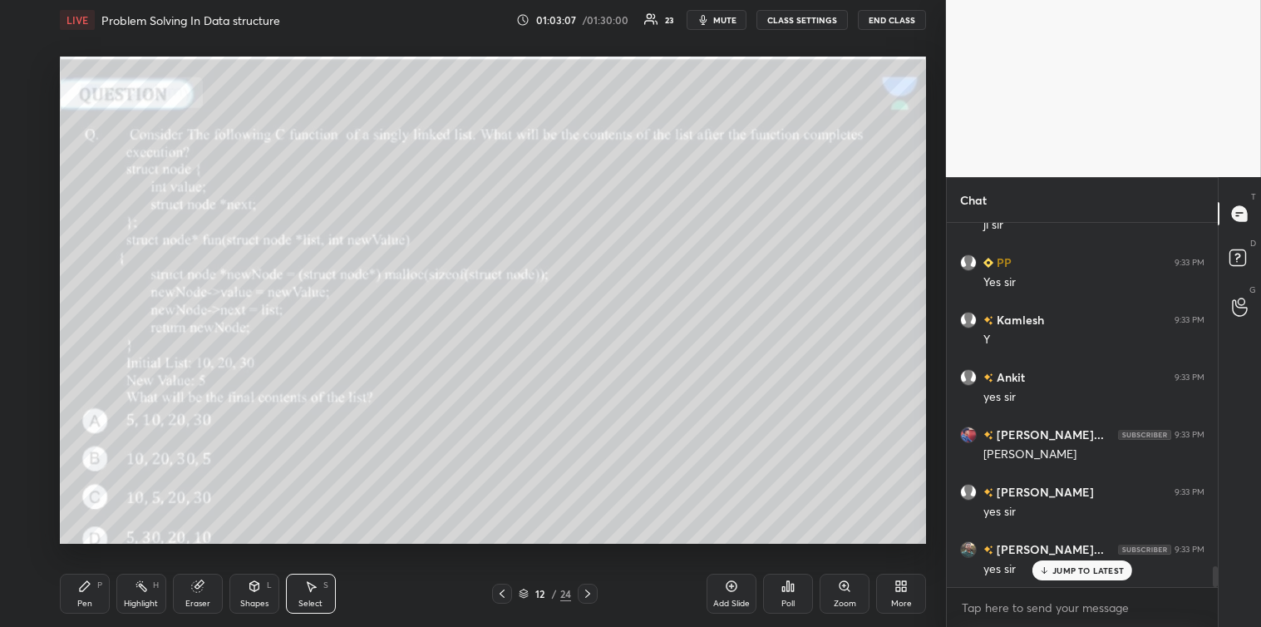
click at [554, 597] on div "/" at bounding box center [554, 594] width 5 height 10
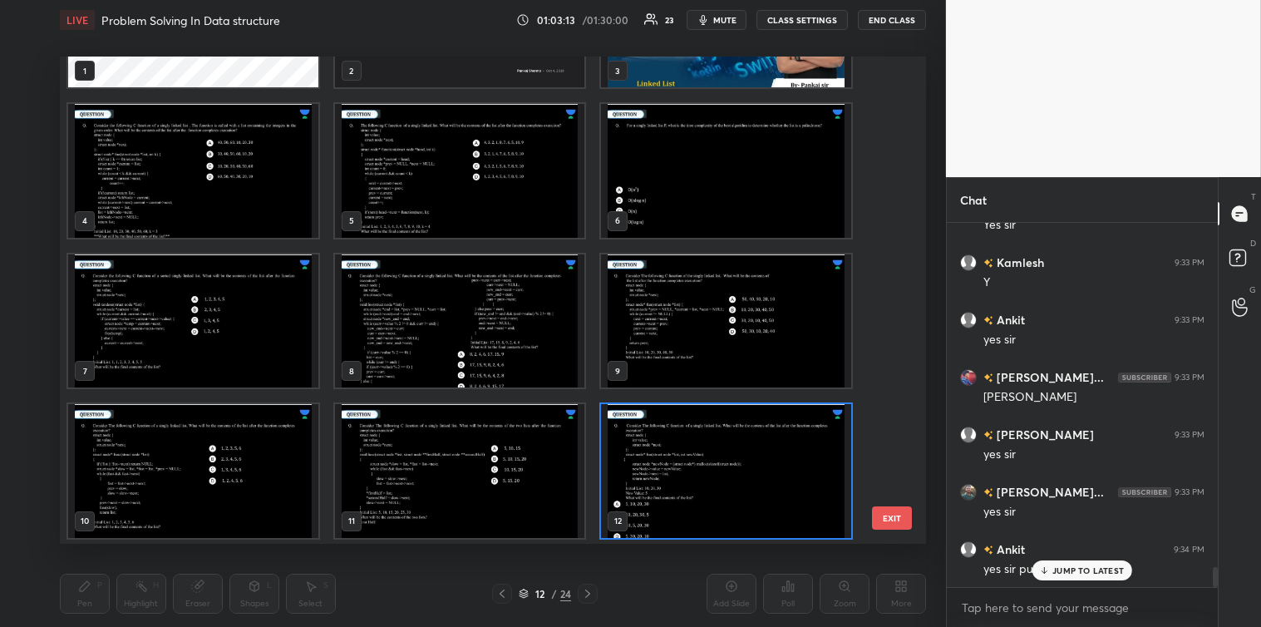
scroll to position [536, 0]
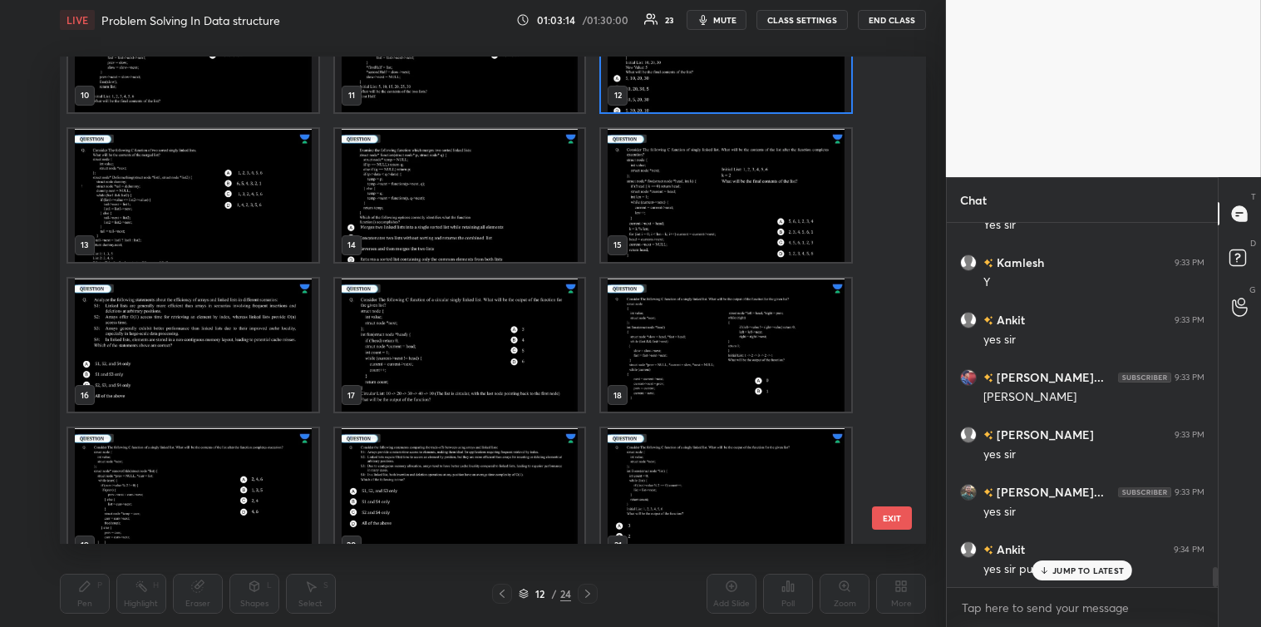
click at [470, 234] on img "grid" at bounding box center [459, 194] width 250 height 133
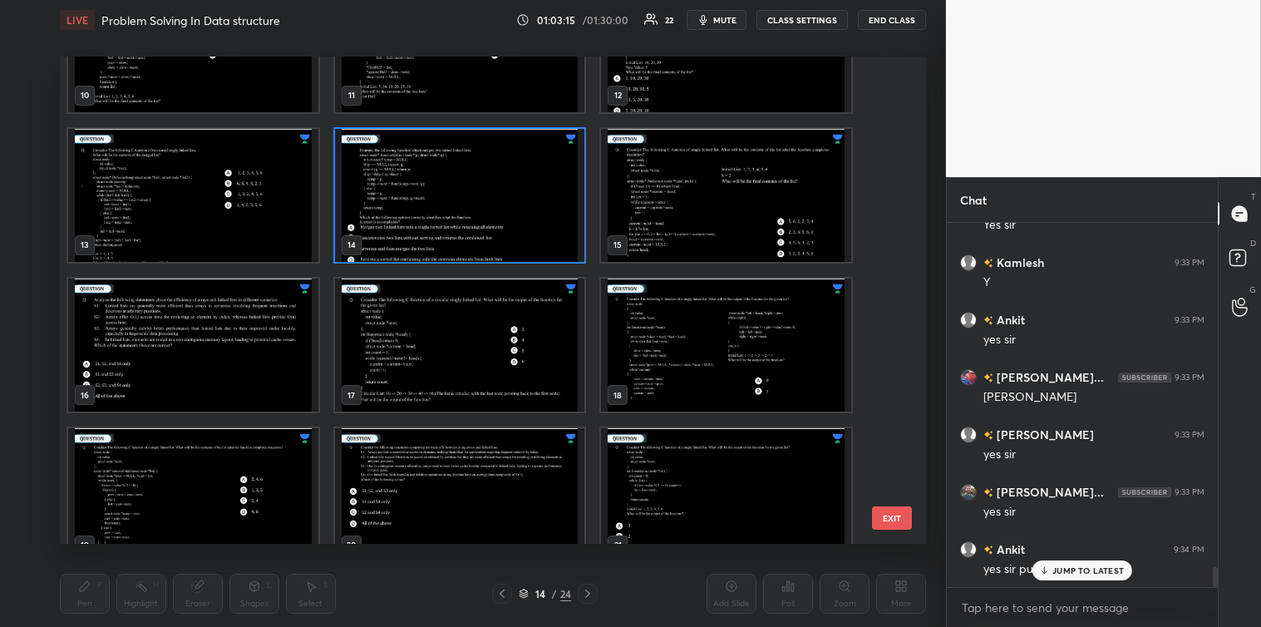
scroll to position [6207, 0]
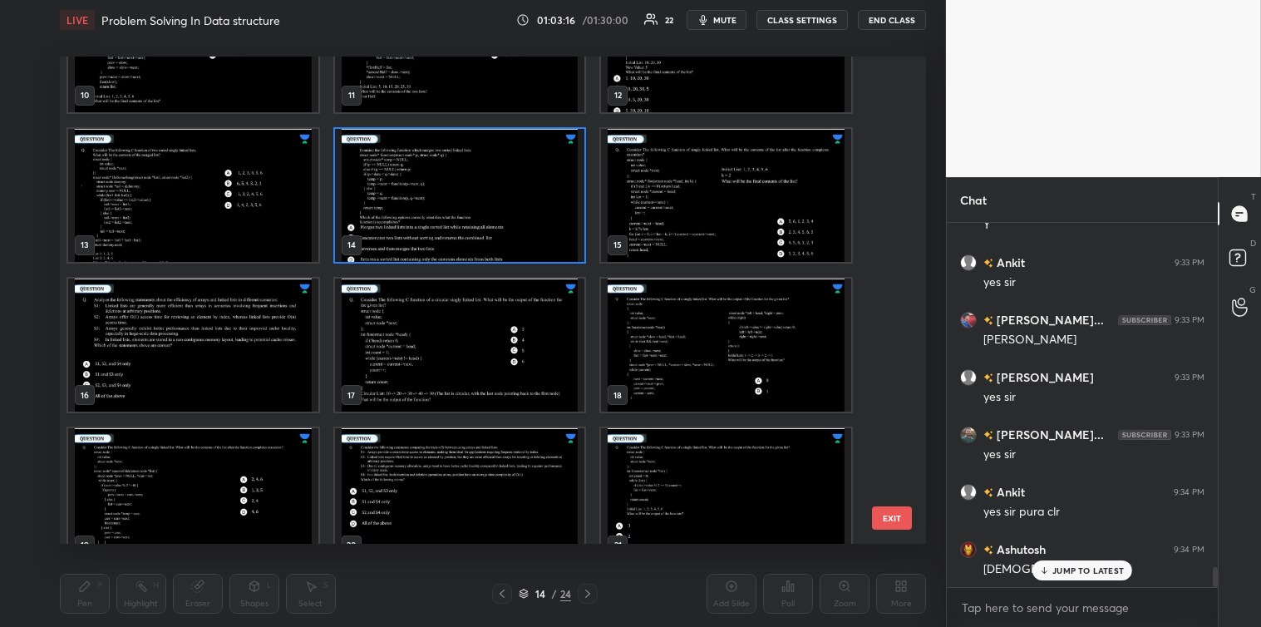
click at [489, 226] on img "grid" at bounding box center [459, 194] width 250 height 133
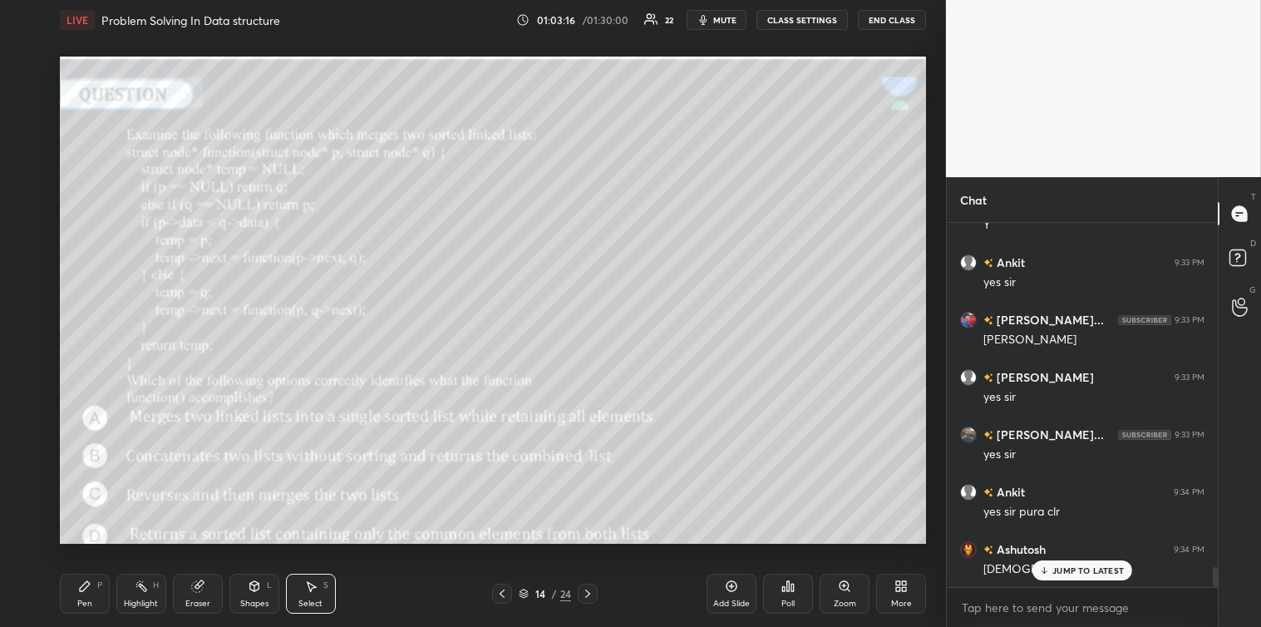
click at [491, 228] on img "grid" at bounding box center [459, 194] width 250 height 133
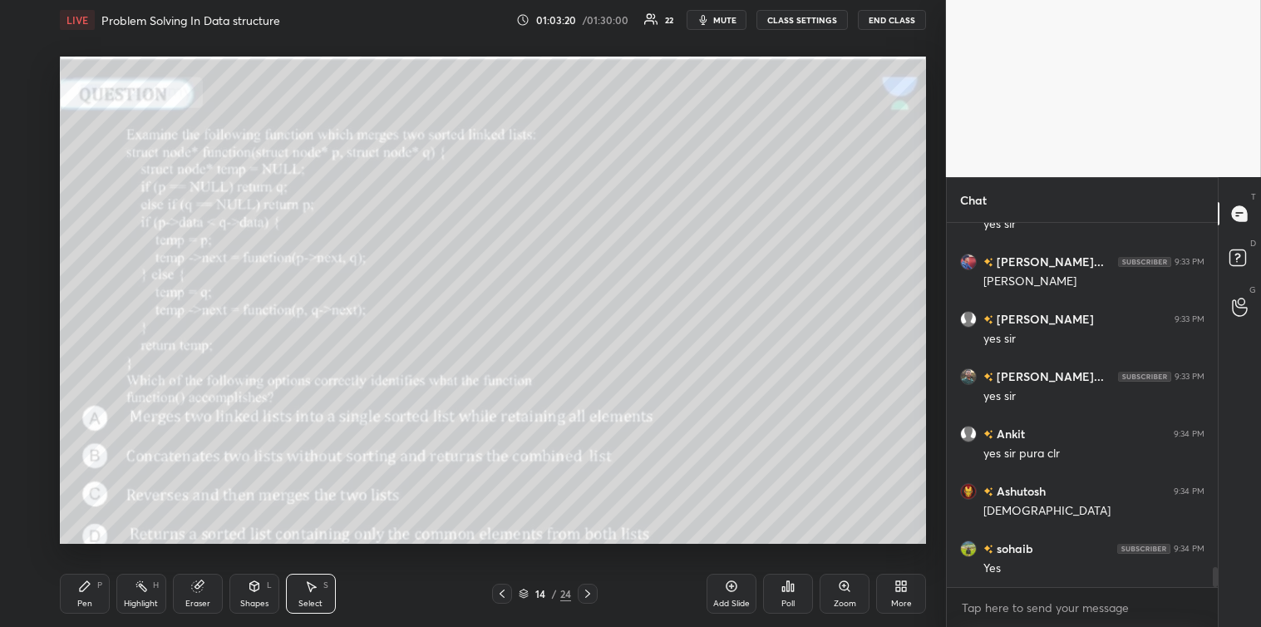
click at [89, 594] on div "Pen P" at bounding box center [85, 594] width 50 height 40
click at [796, 597] on div "Poll" at bounding box center [788, 594] width 50 height 40
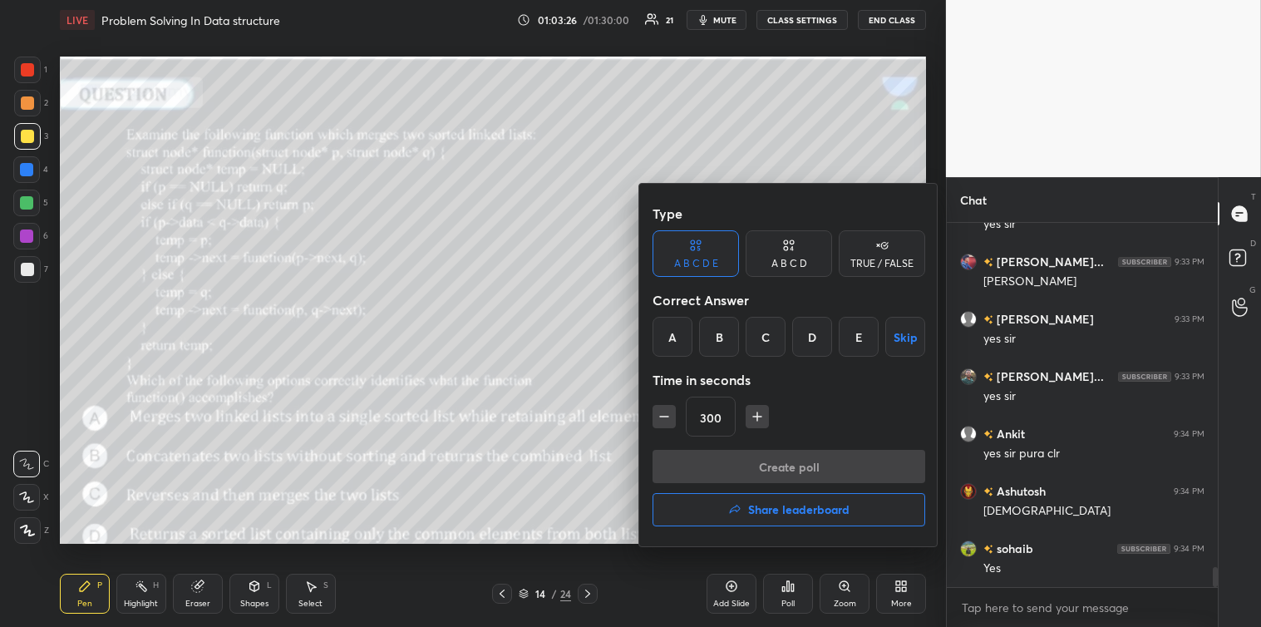
click at [902, 331] on button "Skip" at bounding box center [905, 337] width 40 height 40
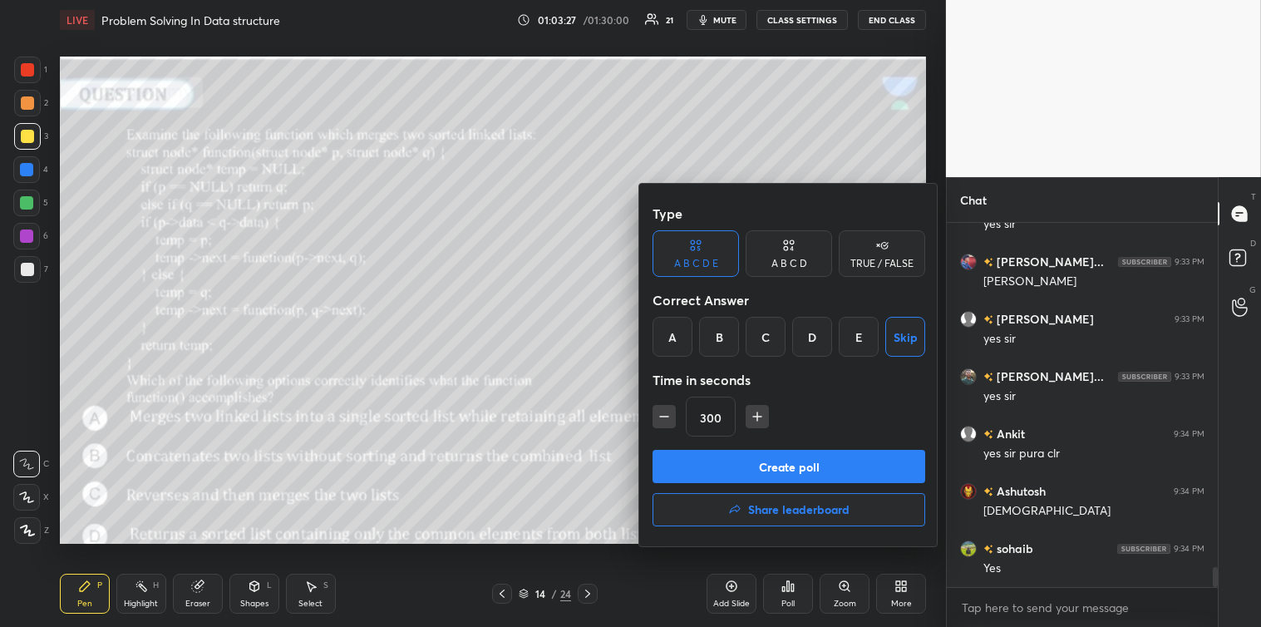
click at [787, 461] on button "Create poll" at bounding box center [789, 466] width 273 height 33
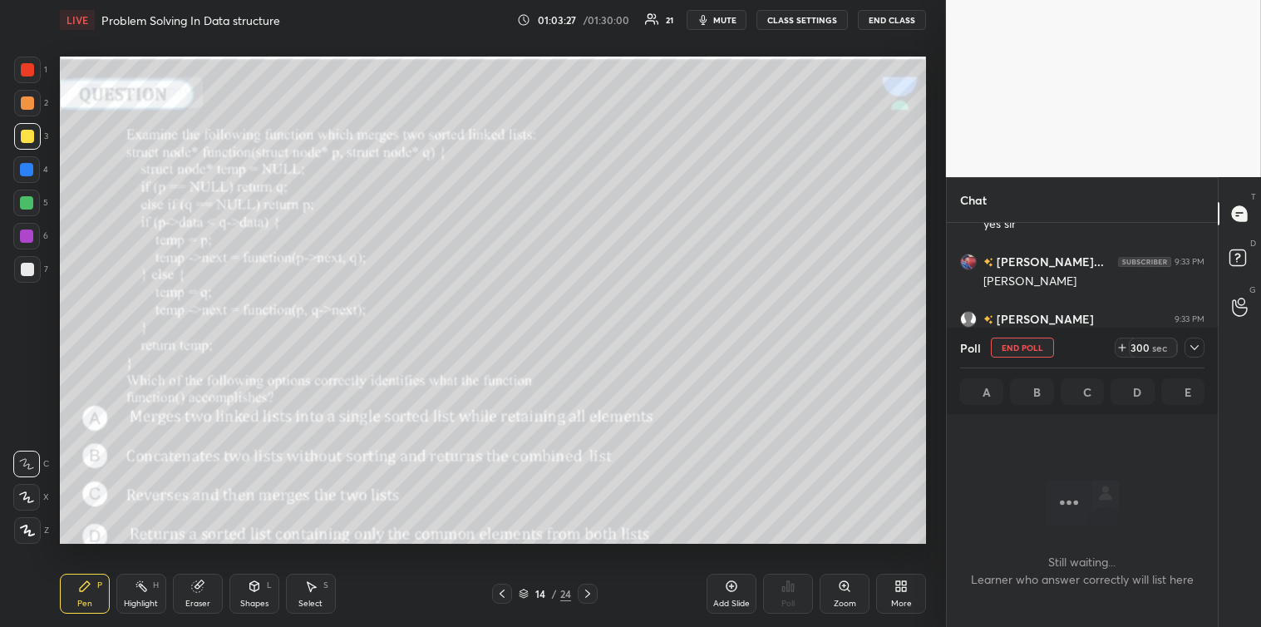
scroll to position [5, 4]
click at [28, 271] on div at bounding box center [27, 269] width 13 height 13
click at [1193, 346] on icon at bounding box center [1194, 347] width 13 height 13
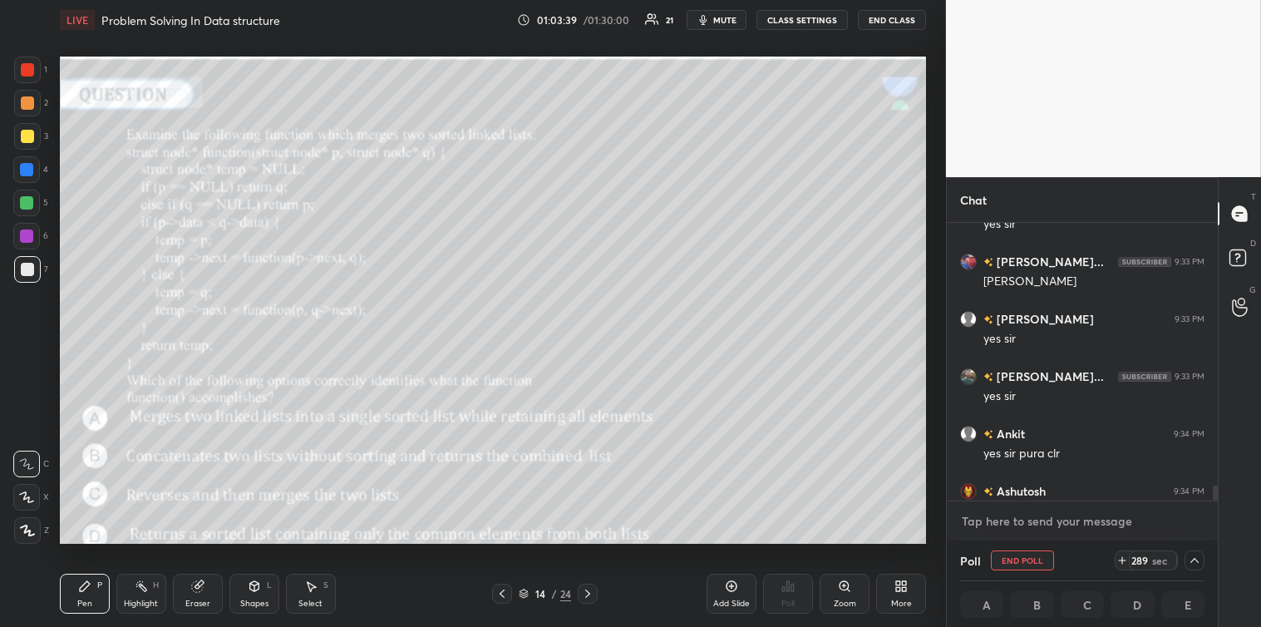
click at [1037, 520] on textarea at bounding box center [1082, 521] width 244 height 27
click at [305, 591] on icon at bounding box center [310, 586] width 13 height 13
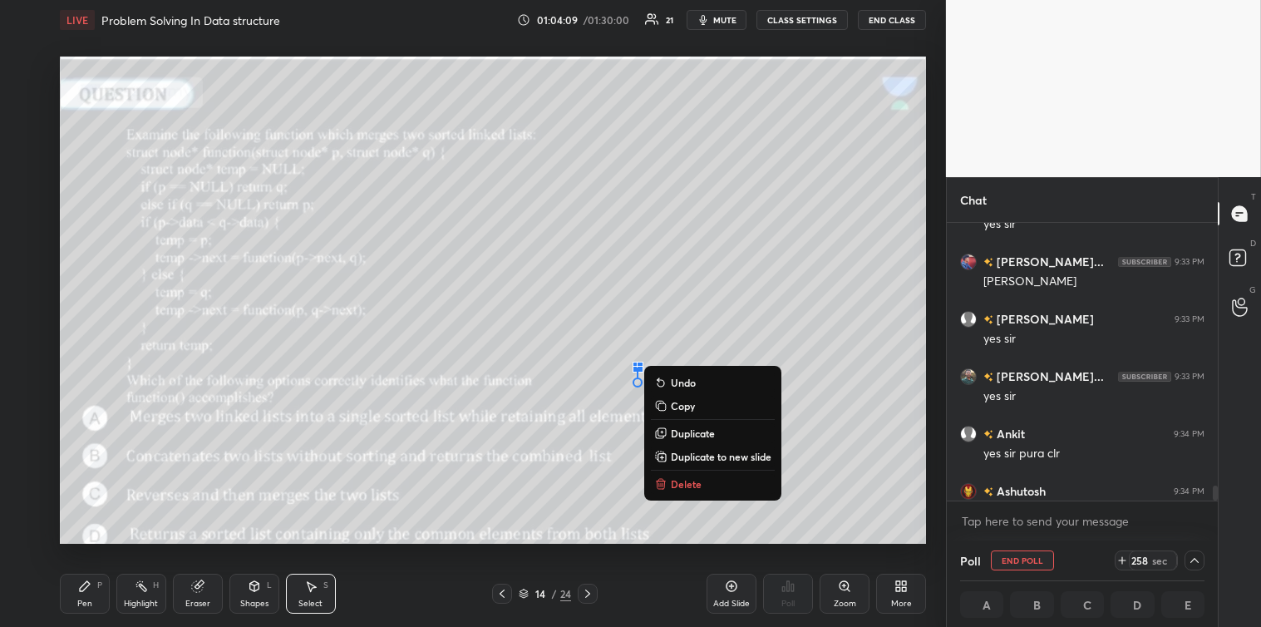
click at [686, 487] on p "Delete" at bounding box center [686, 483] width 31 height 13
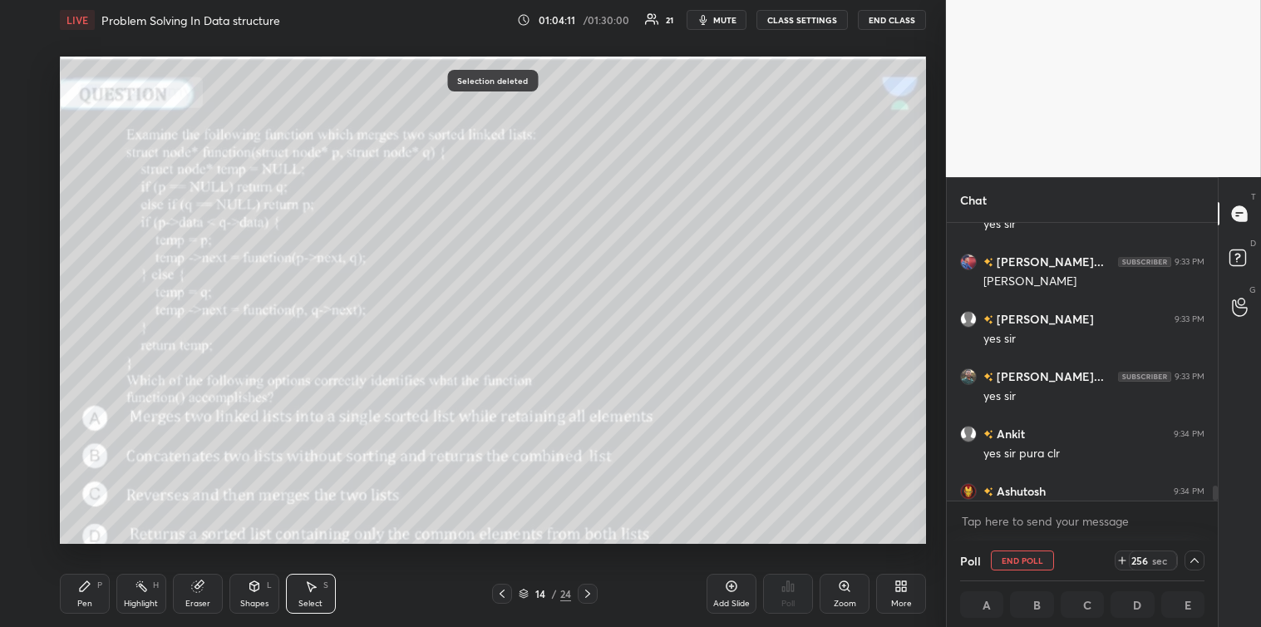
click at [1218, 504] on div "T Messages (T) D Doubts (D) G Raise Hand (G)" at bounding box center [1239, 402] width 43 height 450
click at [1181, 520] on textarea at bounding box center [1082, 521] width 244 height 27
click at [81, 594] on div "Pen P" at bounding box center [85, 594] width 50 height 40
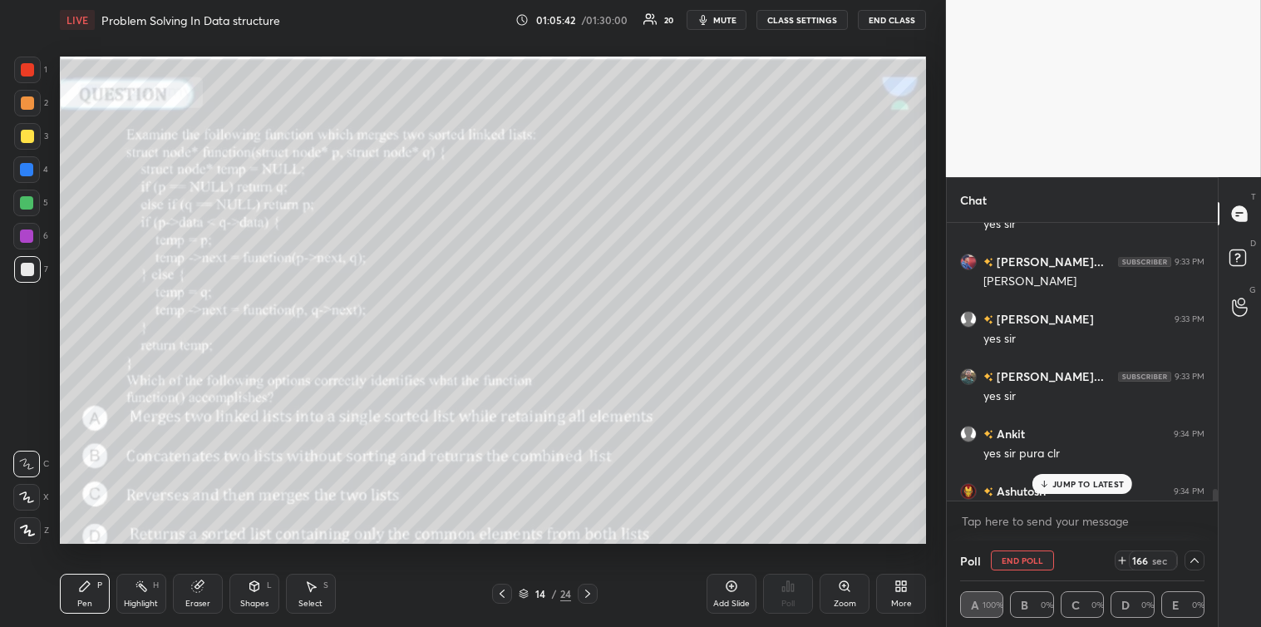
scroll to position [6423, 0]
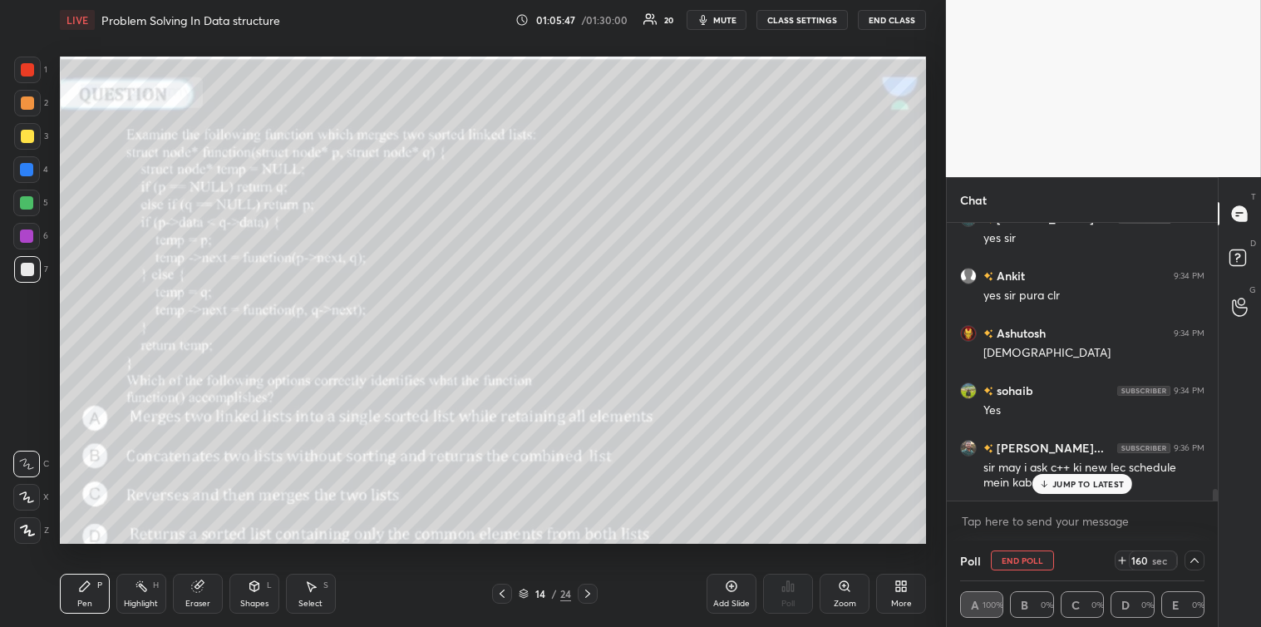
click at [1085, 482] on p "JUMP TO LATEST" at bounding box center [1089, 484] width 72 height 10
click at [1034, 520] on textarea at bounding box center [1082, 521] width 244 height 27
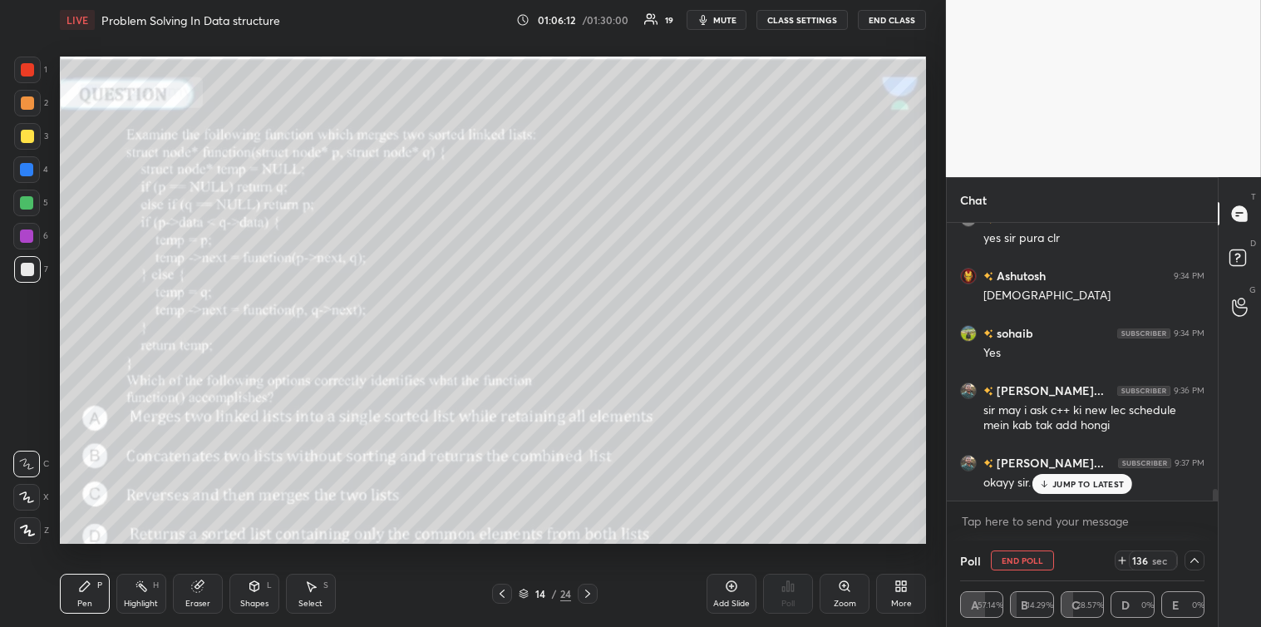
click at [1046, 483] on icon at bounding box center [1044, 484] width 11 height 10
click at [1006, 532] on textarea at bounding box center [1082, 521] width 244 height 27
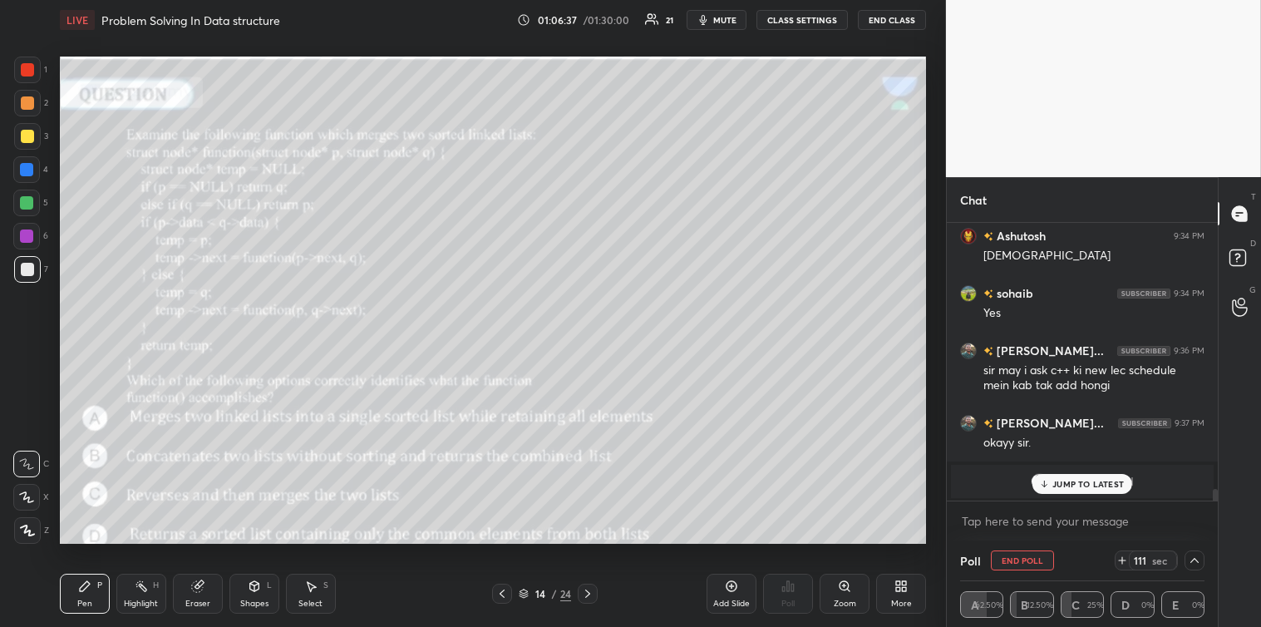
click at [1064, 483] on p "JUMP TO LATEST" at bounding box center [1089, 484] width 72 height 10
click at [1031, 520] on textarea at bounding box center [1082, 521] width 244 height 27
click at [1065, 514] on textarea at bounding box center [1082, 521] width 244 height 27
drag, startPoint x: 1216, startPoint y: 497, endPoint x: 1220, endPoint y: 507, distance: 10.5
click at [1220, 507] on div "Chat Ankit 9:34 PM yes sir pura clr Ashutosh 9:34 PM [PERSON_NAME] 9:34 PM Yes …" at bounding box center [1103, 402] width 315 height 450
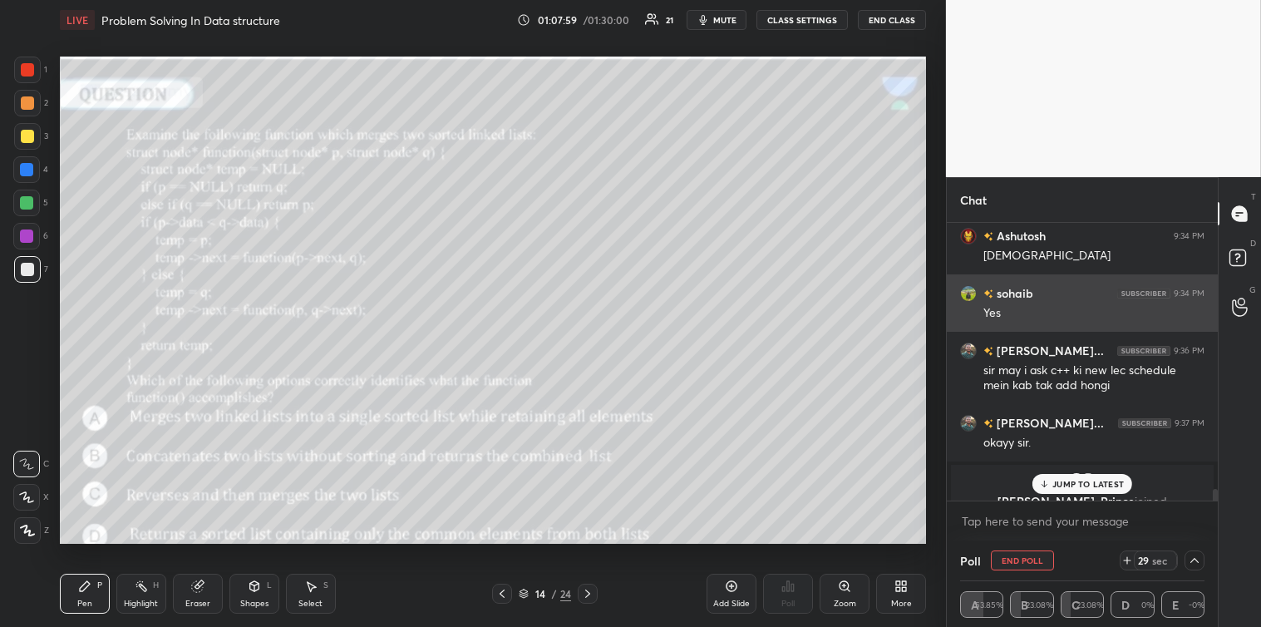
scroll to position [6540, 0]
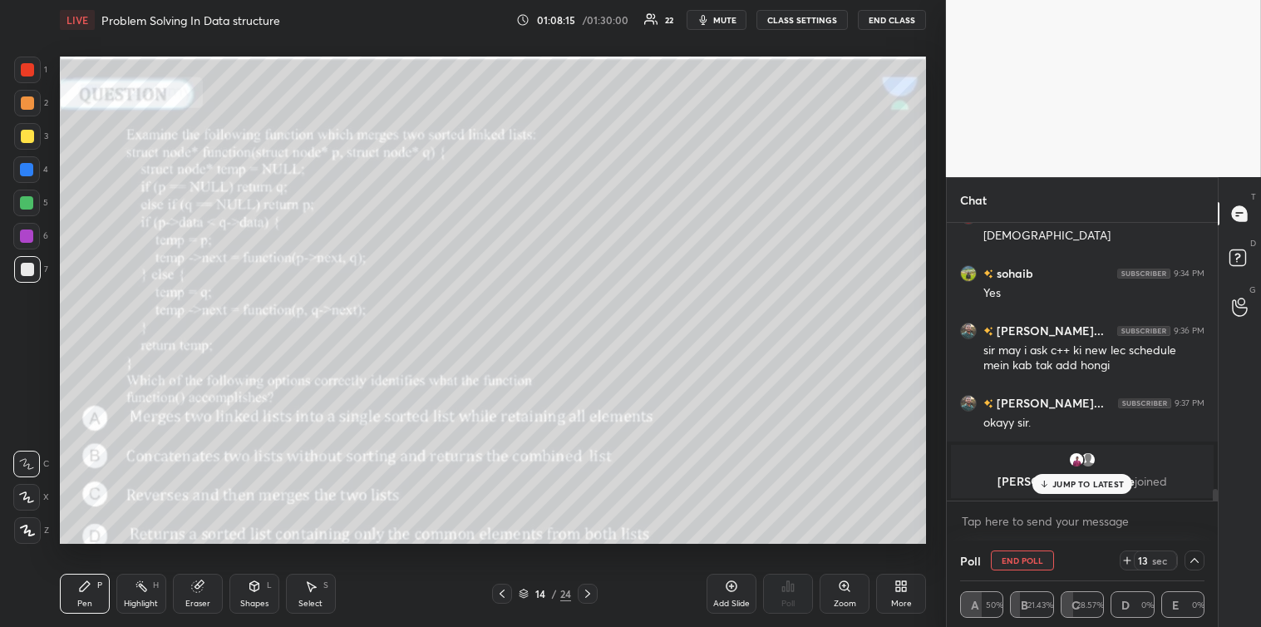
click at [1058, 479] on p "JUMP TO LATEST" at bounding box center [1089, 484] width 72 height 10
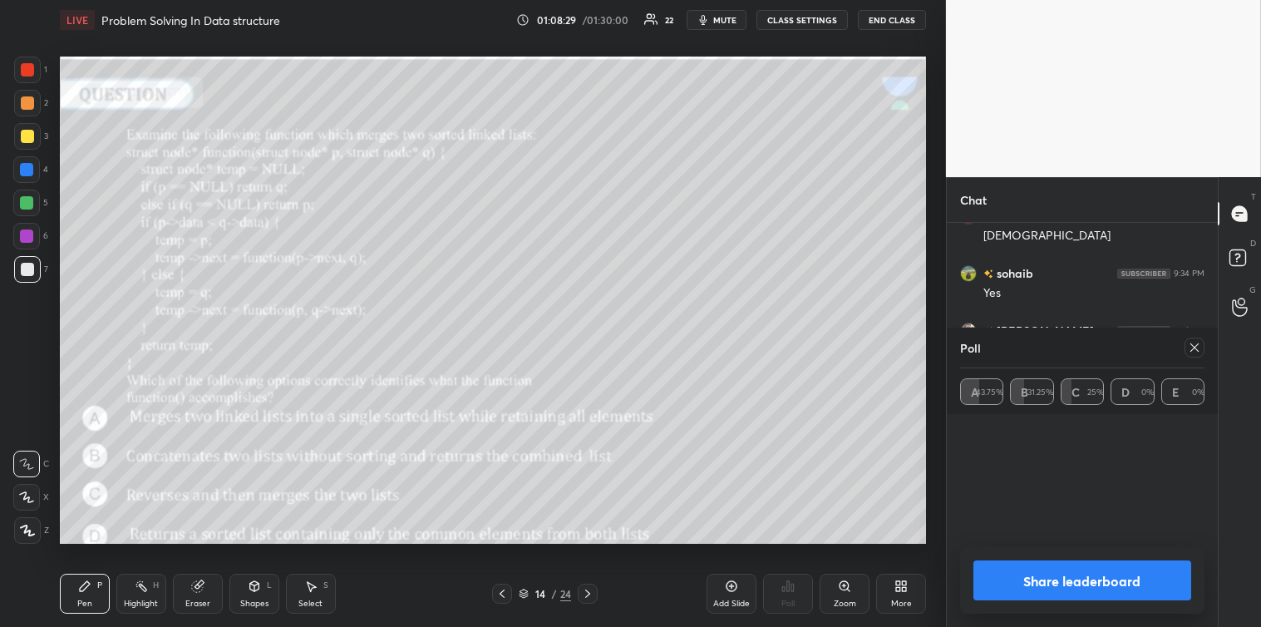
click at [1195, 348] on icon at bounding box center [1195, 347] width 8 height 8
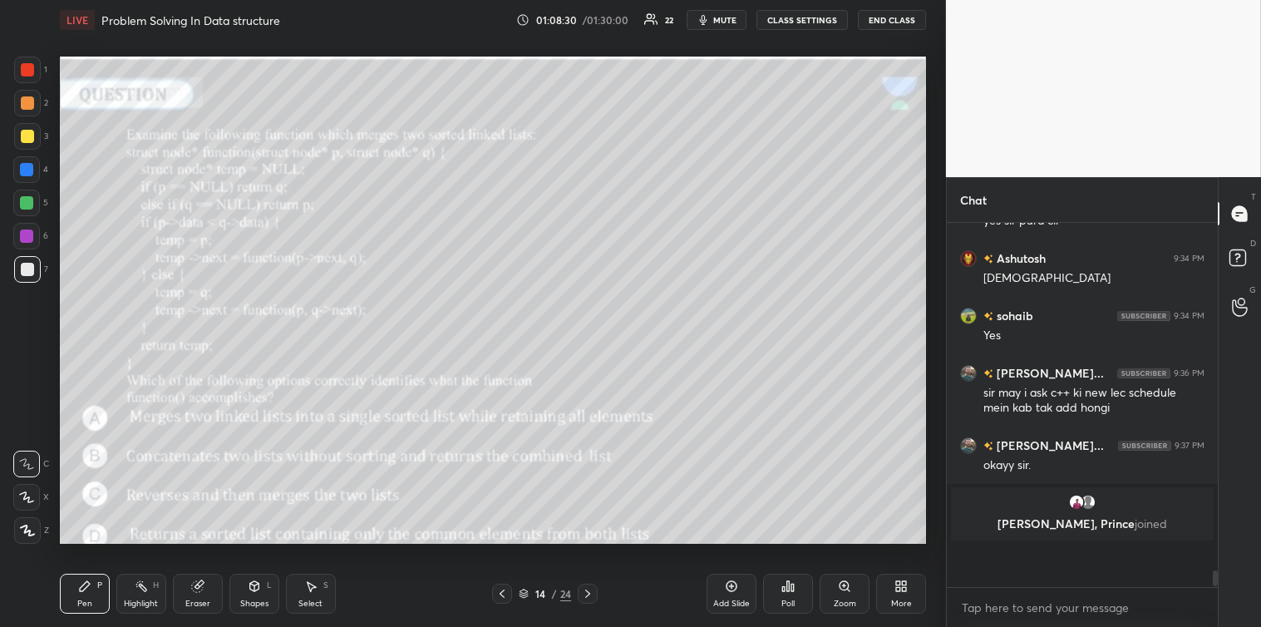
scroll to position [5, 4]
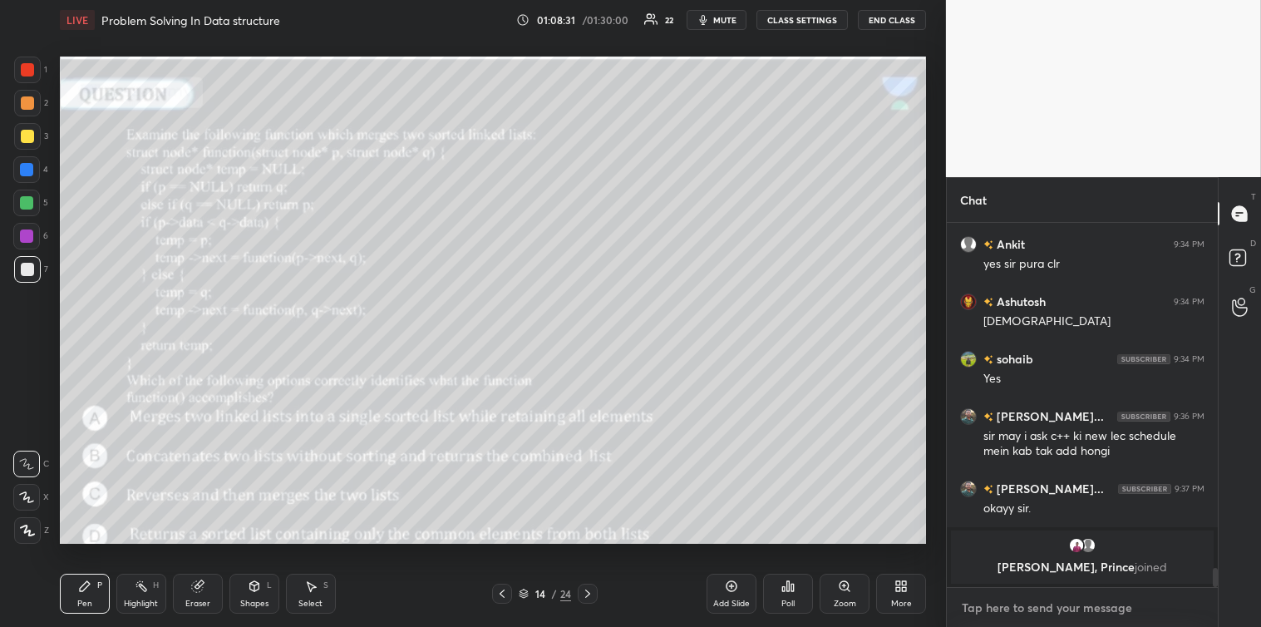
click at [1035, 603] on textarea at bounding box center [1082, 607] width 244 height 27
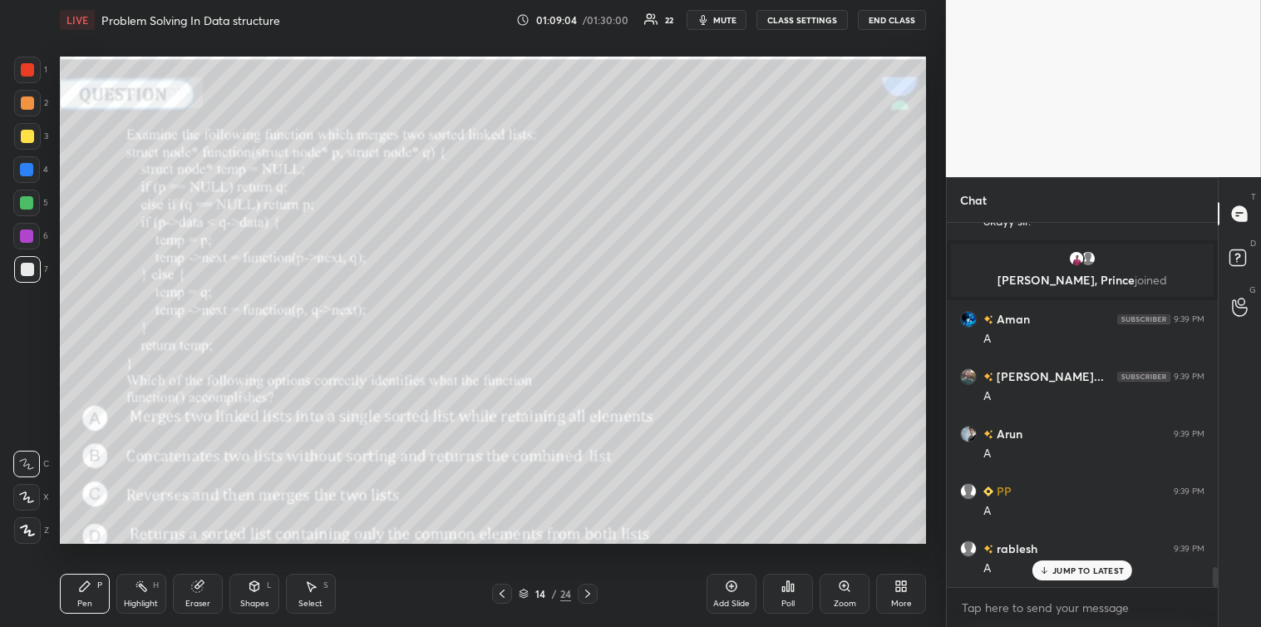
scroll to position [6276, 0]
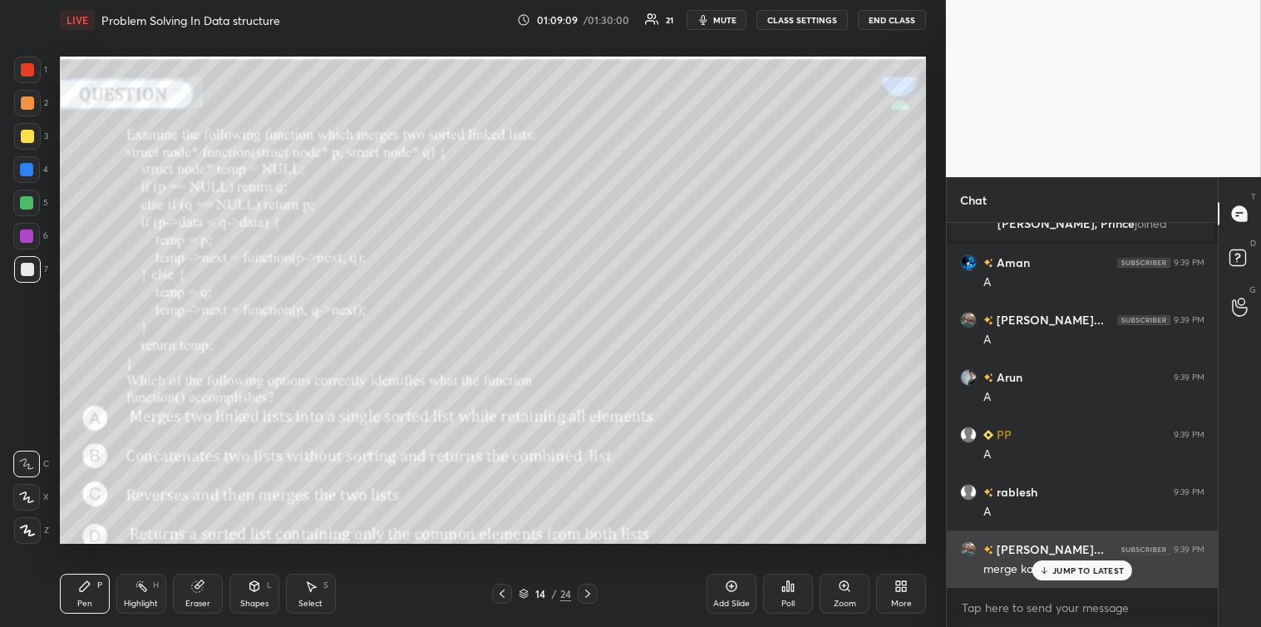
click at [1069, 567] on p "JUMP TO LATEST" at bounding box center [1089, 570] width 72 height 10
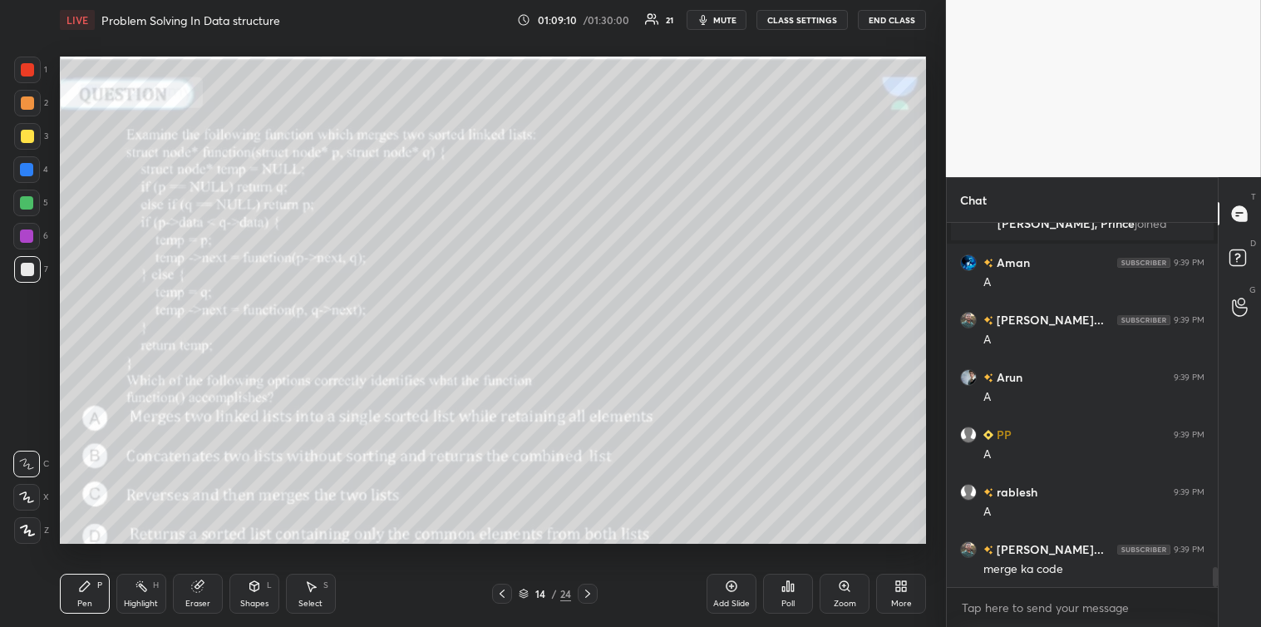
click at [23, 133] on div at bounding box center [27, 136] width 13 height 13
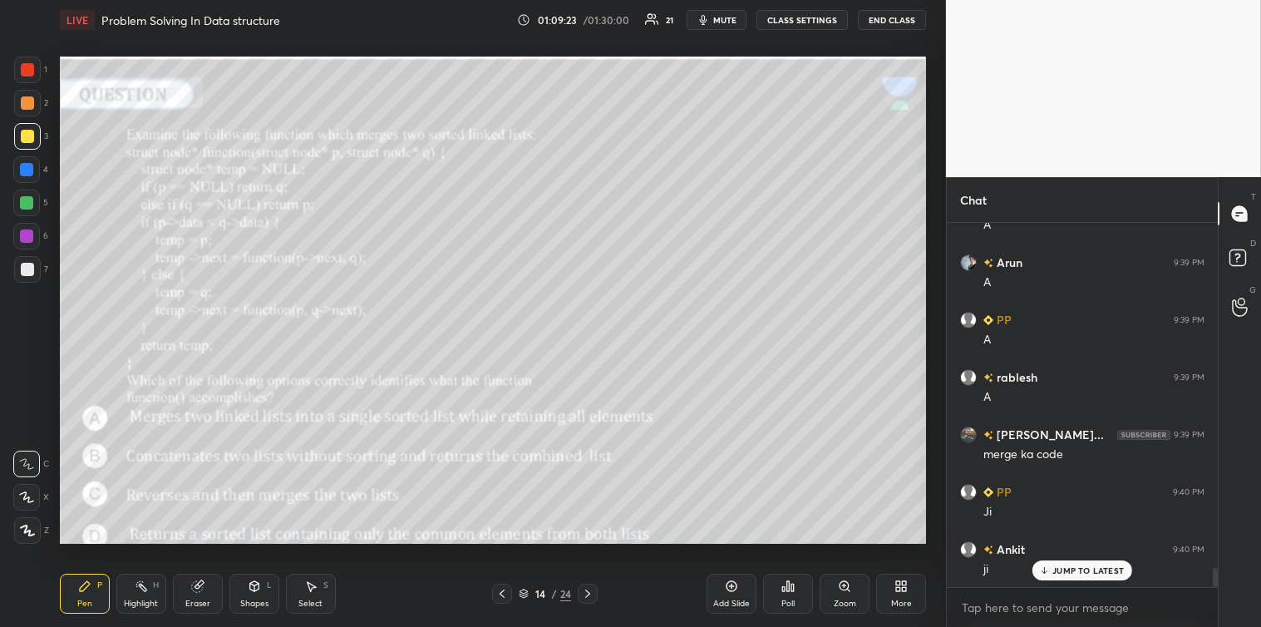
scroll to position [6448, 0]
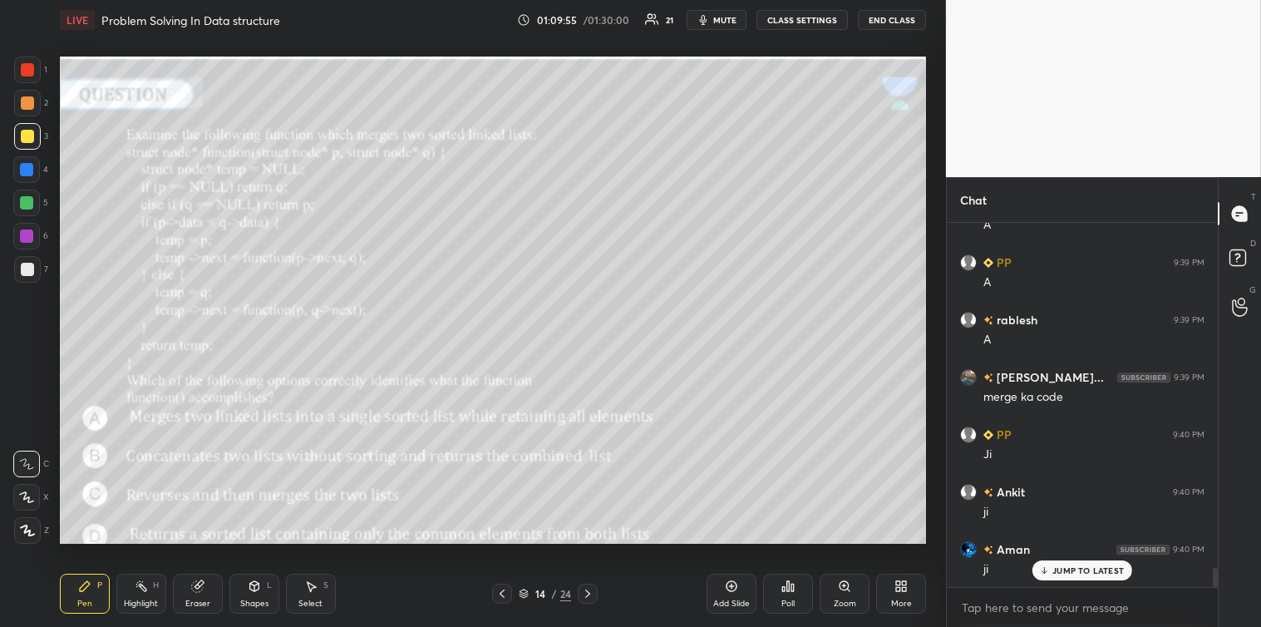
click at [586, 594] on icon at bounding box center [587, 593] width 13 height 13
click at [793, 592] on icon at bounding box center [788, 586] width 13 height 13
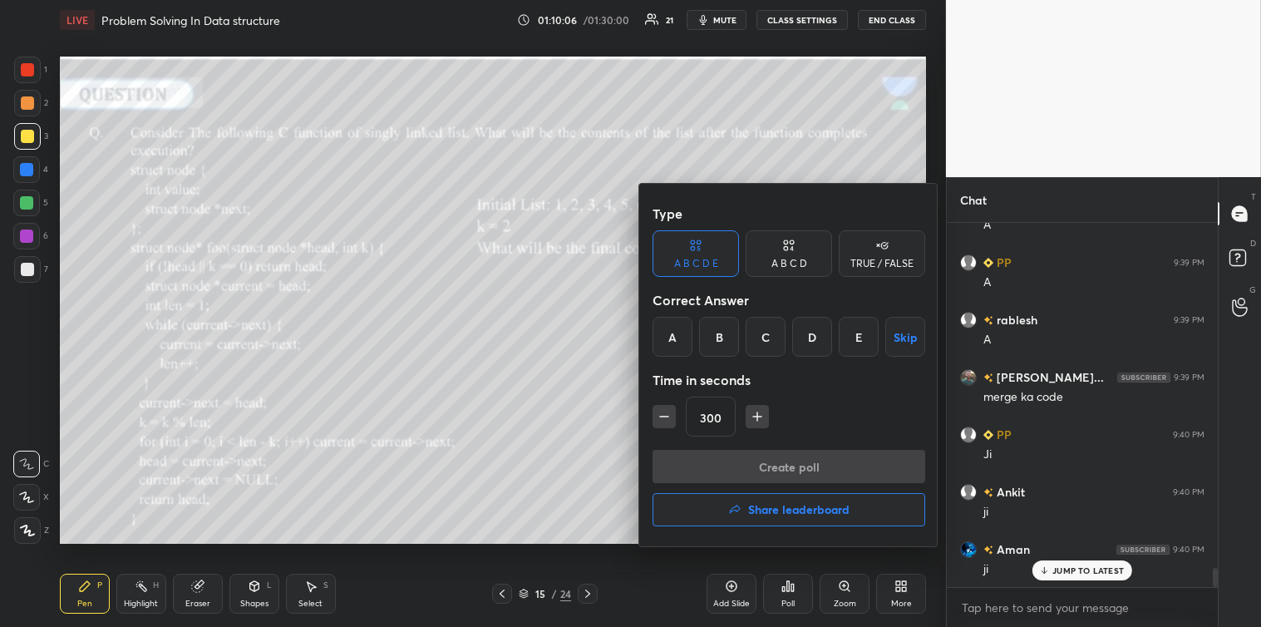
click at [671, 335] on div "A" at bounding box center [673, 337] width 40 height 40
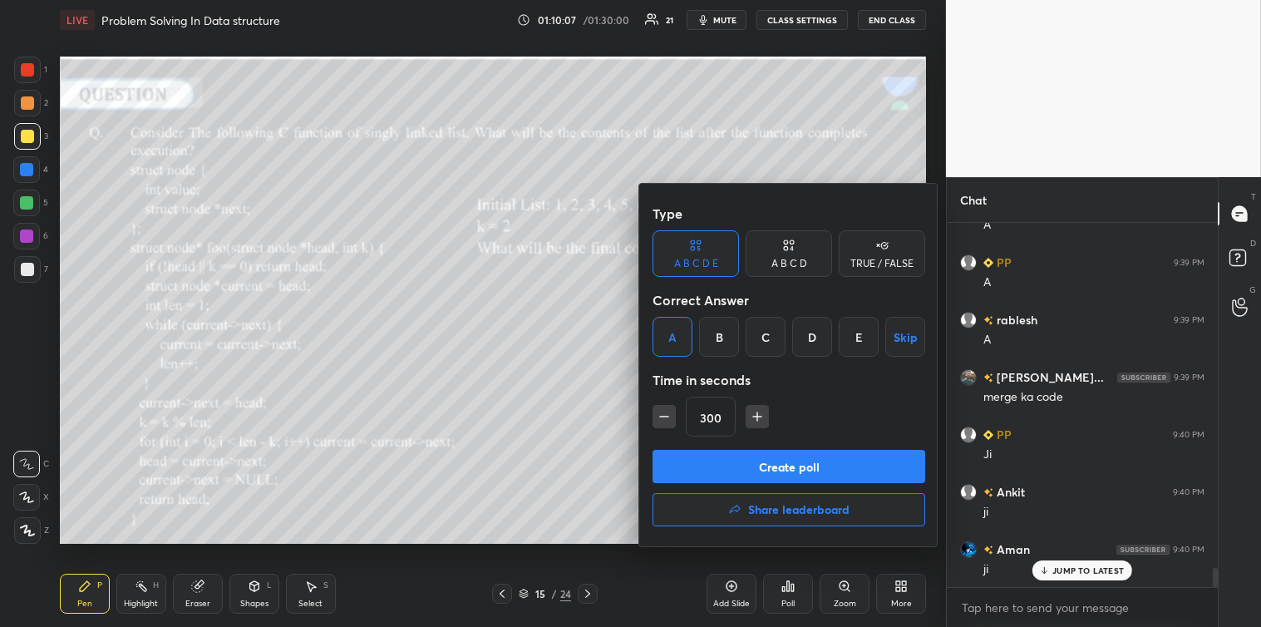
click at [793, 461] on button "Create poll" at bounding box center [789, 466] width 273 height 33
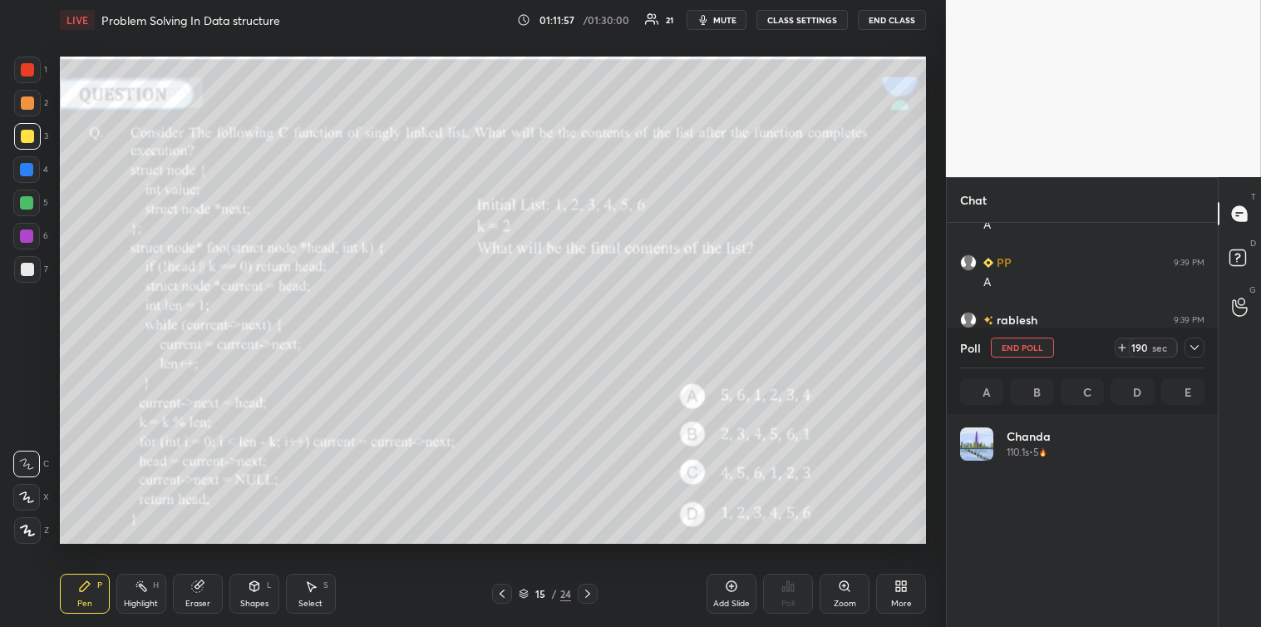
scroll to position [6574, 0]
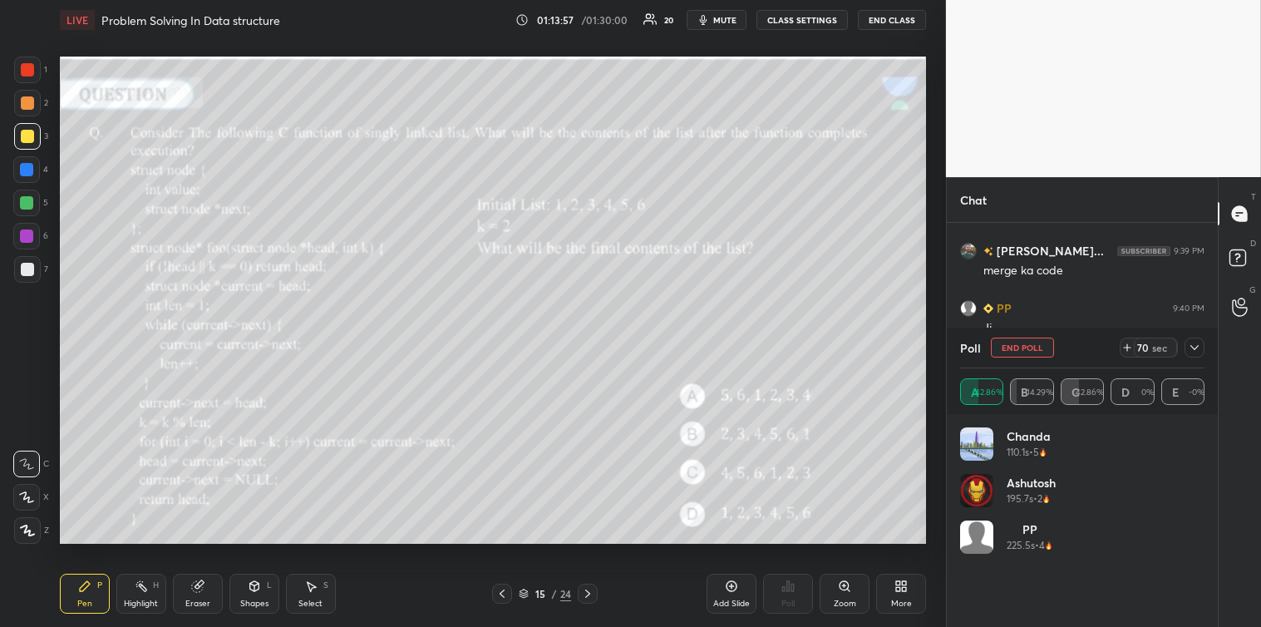
click at [1191, 349] on icon at bounding box center [1194, 347] width 13 height 13
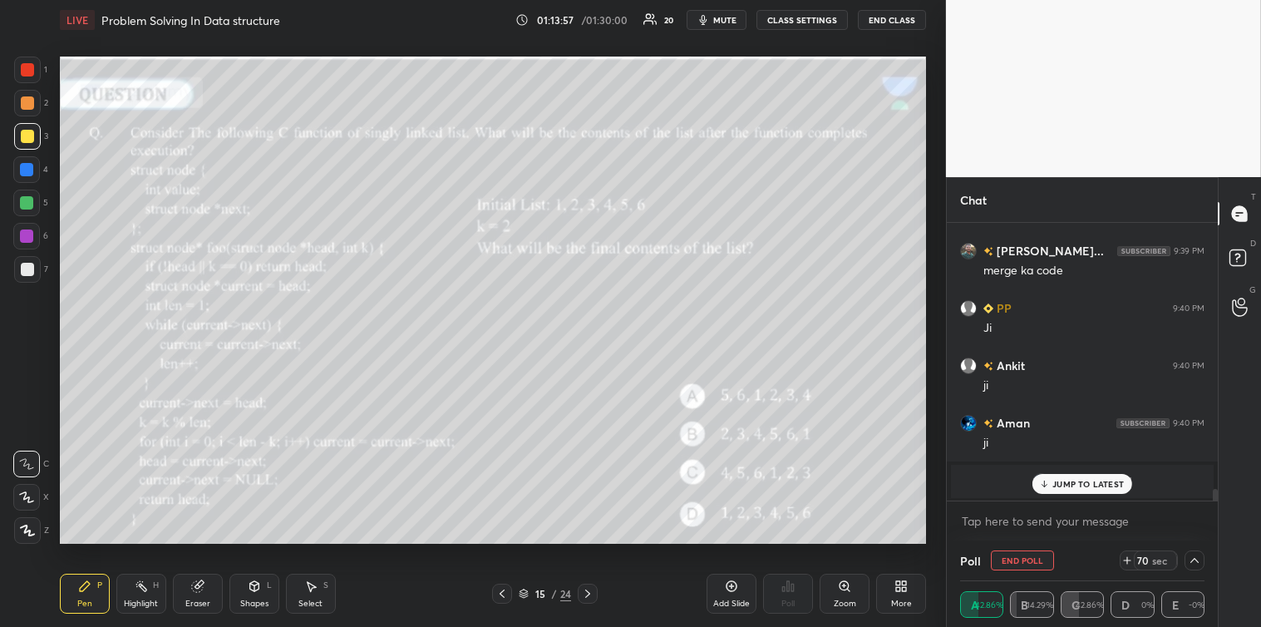
scroll to position [1, 5]
click at [1093, 479] on p "JUMP TO LATEST" at bounding box center [1089, 484] width 72 height 10
click at [1033, 520] on textarea at bounding box center [1082, 521] width 244 height 27
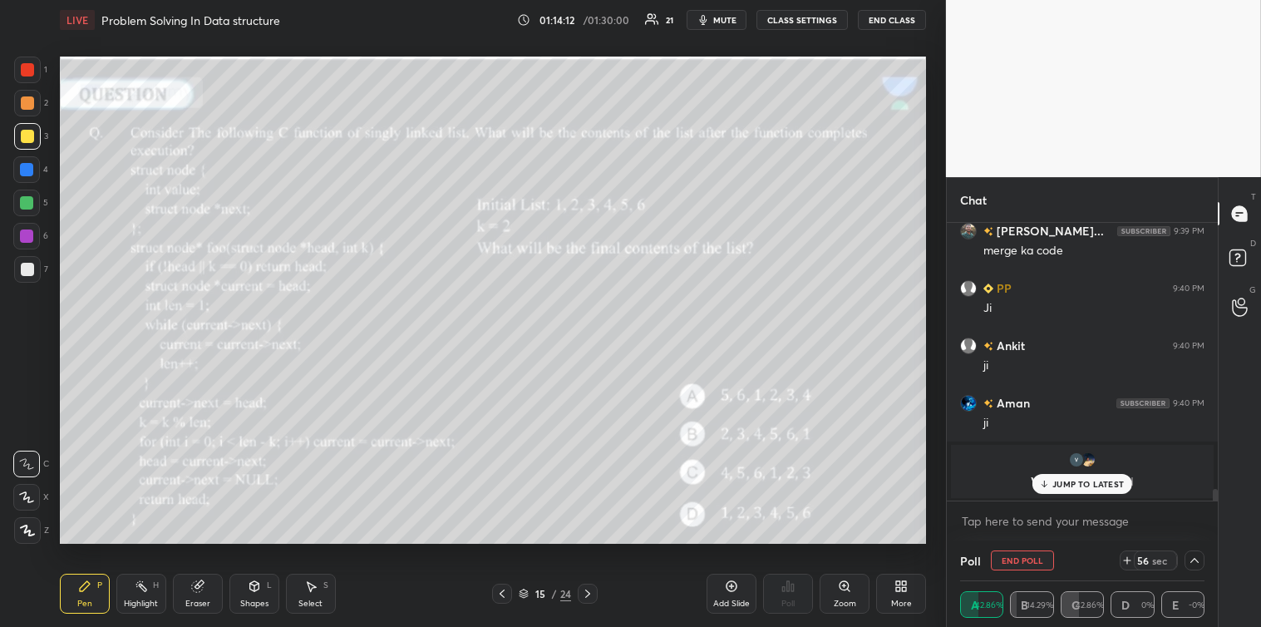
click at [1095, 479] on p "JUMP TO LATEST" at bounding box center [1089, 484] width 72 height 10
click at [1054, 506] on div "x" at bounding box center [1082, 520] width 271 height 39
click at [1048, 512] on textarea at bounding box center [1082, 521] width 244 height 27
click at [1192, 559] on icon at bounding box center [1194, 560] width 13 height 13
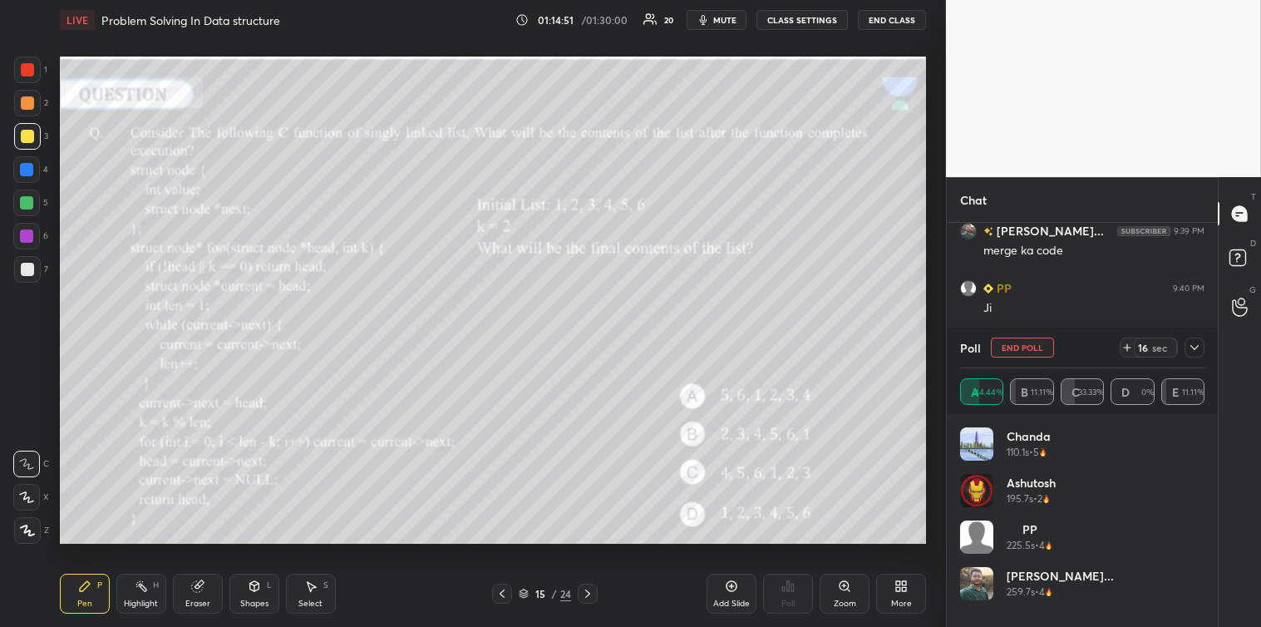
scroll to position [6479, 0]
click at [1194, 344] on icon at bounding box center [1194, 347] width 13 height 13
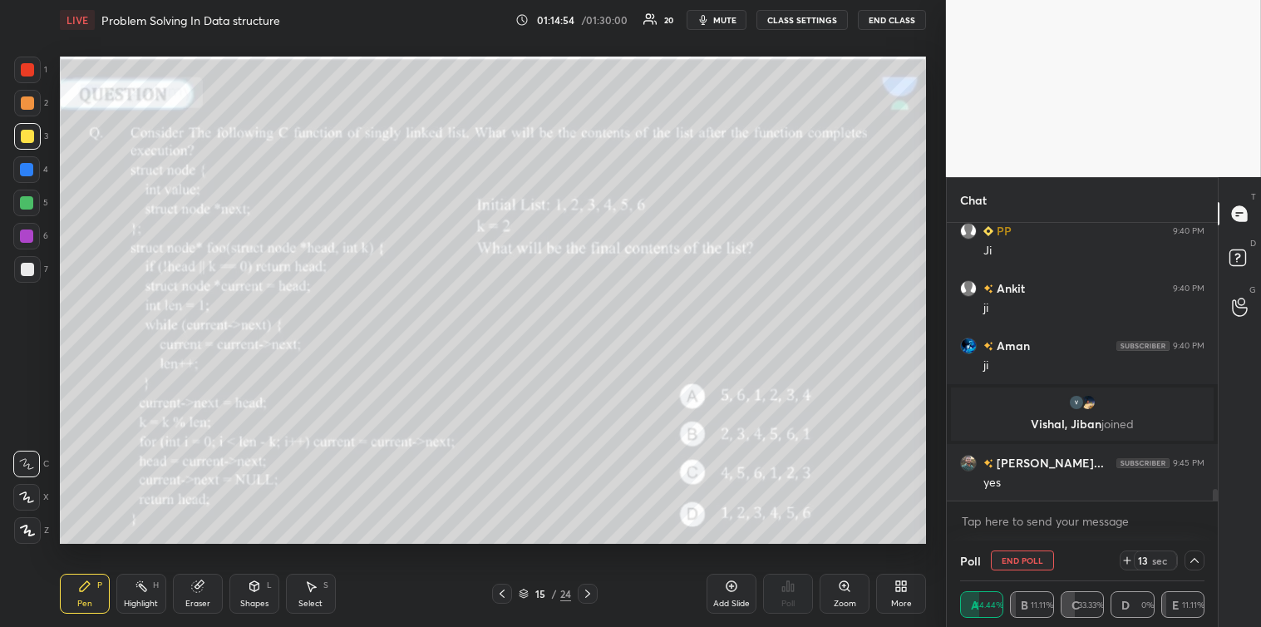
scroll to position [1, 5]
click at [1017, 524] on textarea at bounding box center [1082, 521] width 244 height 27
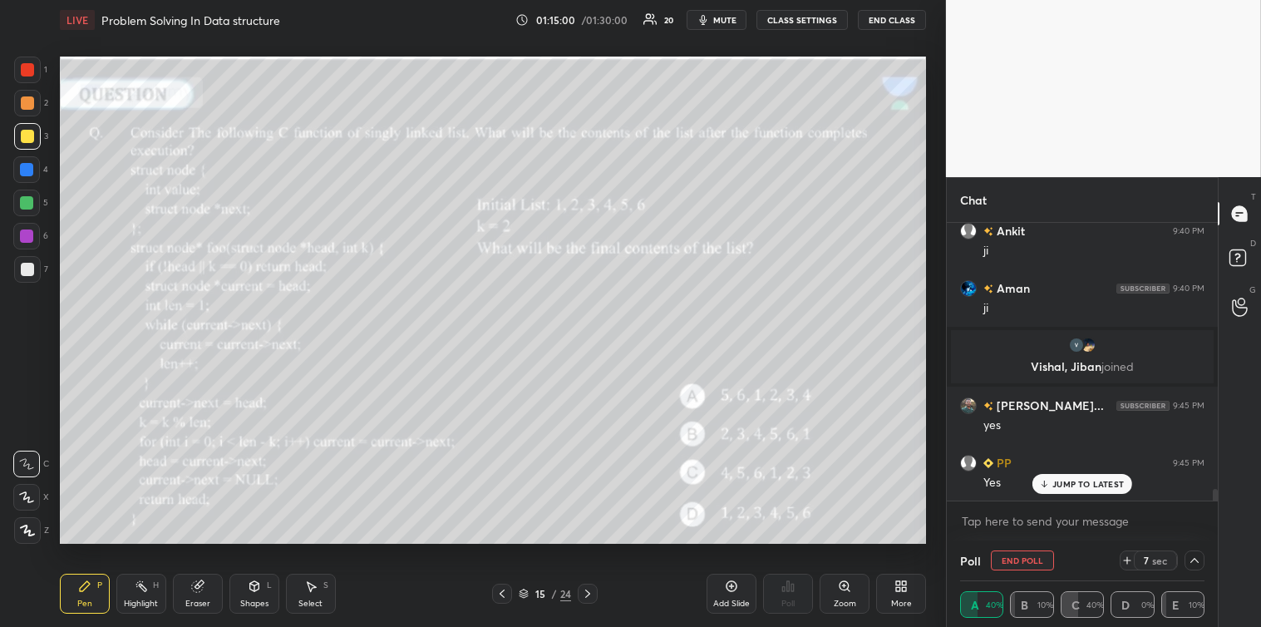
click at [1061, 492] on div "JUMP TO LATEST" at bounding box center [1083, 484] width 100 height 20
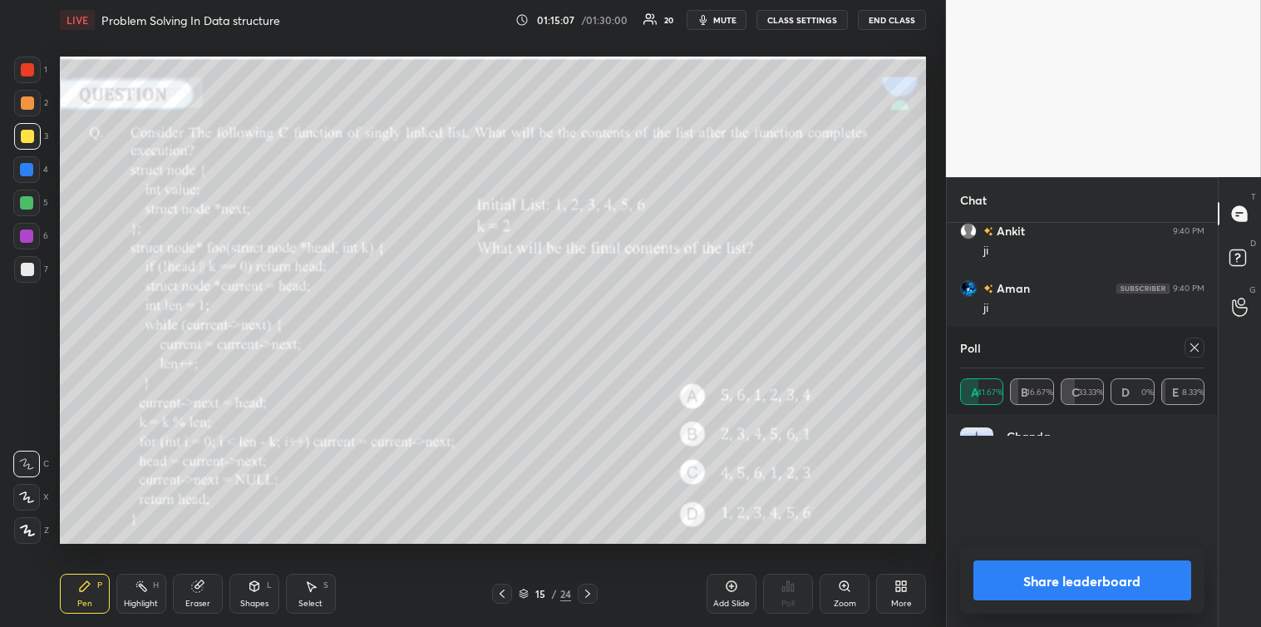
scroll to position [195, 239]
click at [1192, 353] on icon at bounding box center [1194, 347] width 13 height 13
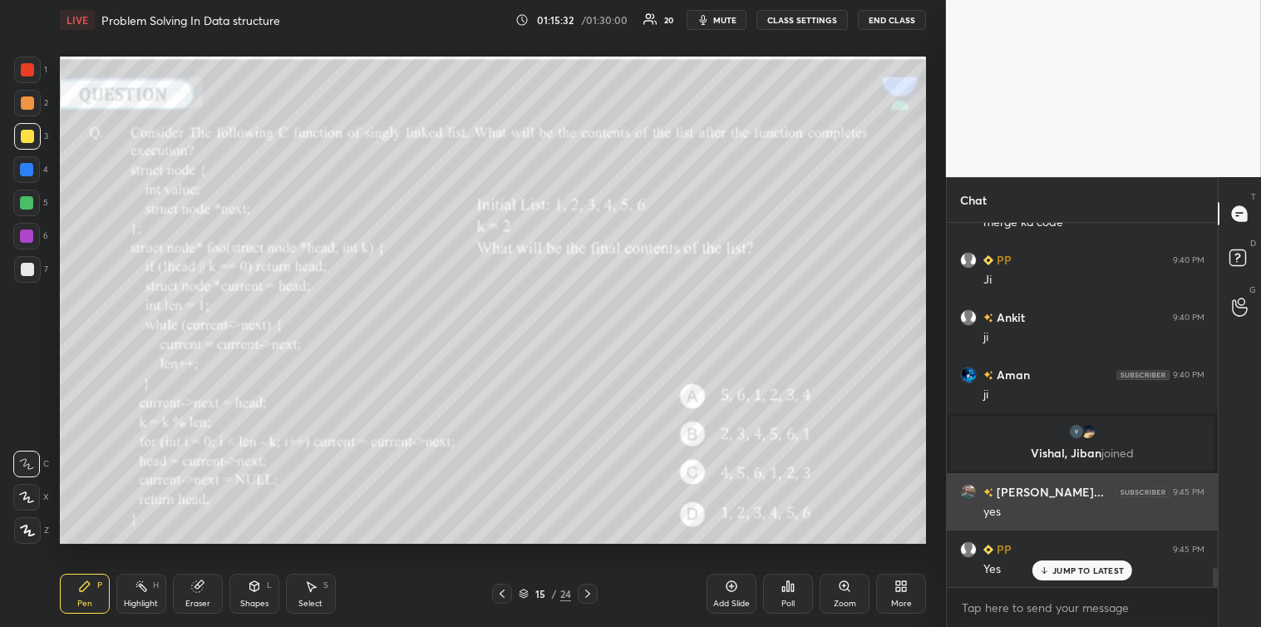
scroll to position [6450, 0]
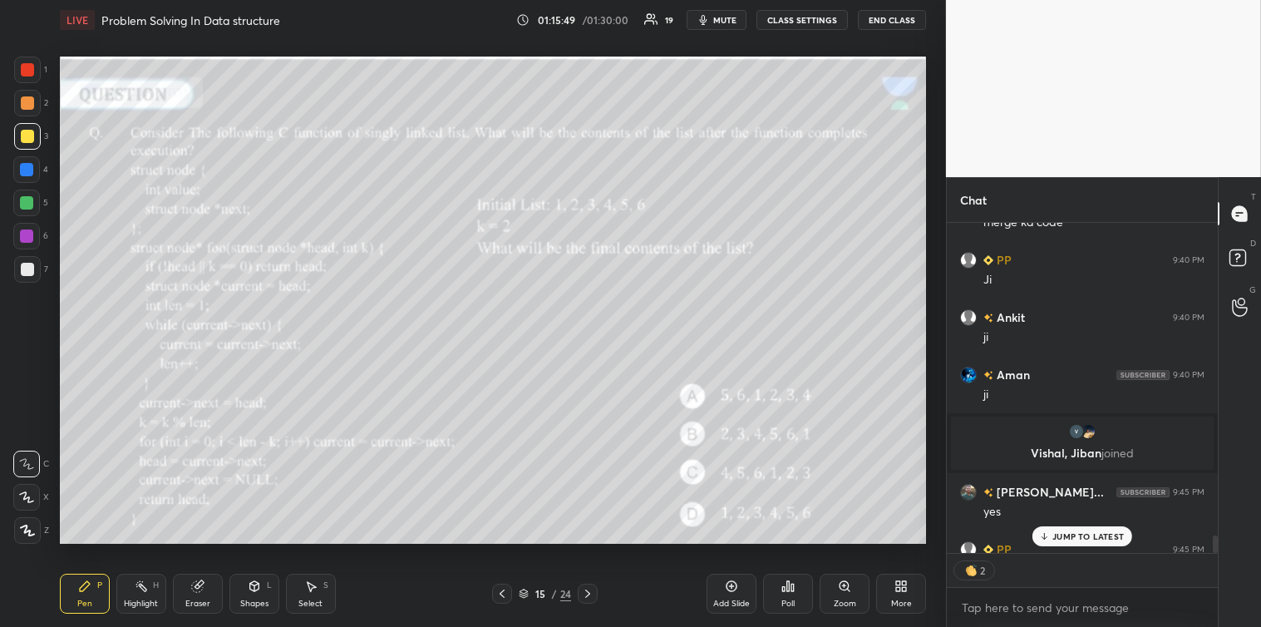
click at [27, 264] on div at bounding box center [27, 269] width 13 height 13
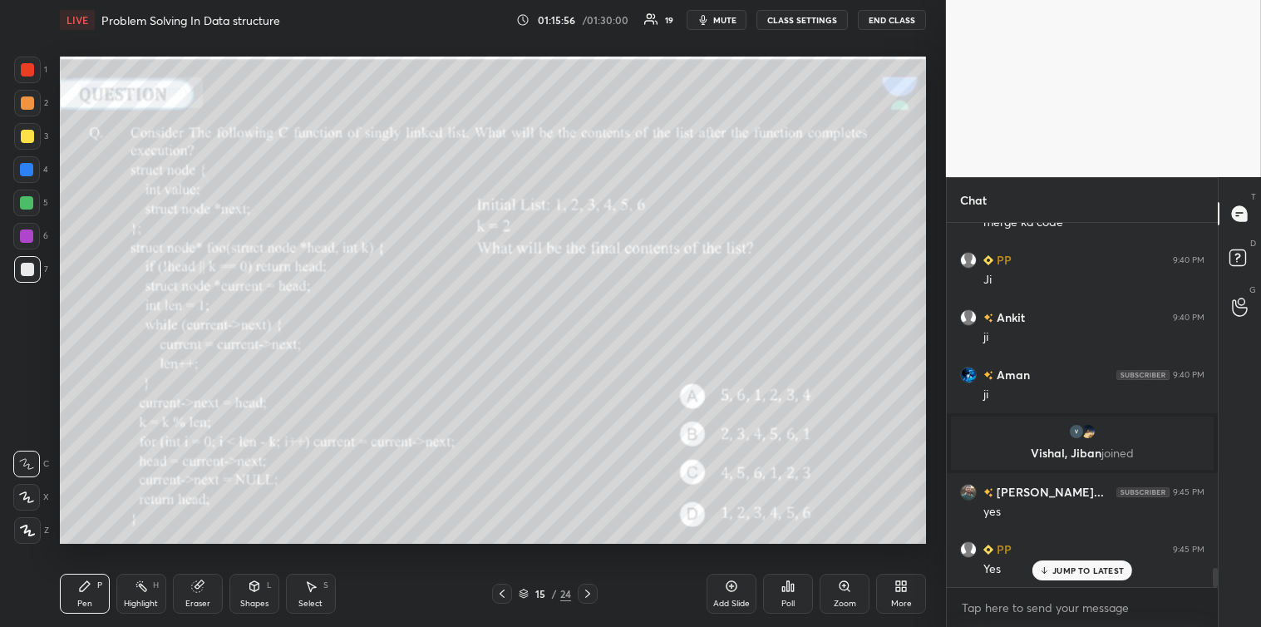
click at [25, 142] on div at bounding box center [27, 136] width 13 height 13
click at [27, 264] on div at bounding box center [27, 269] width 13 height 13
click at [29, 137] on div at bounding box center [27, 136] width 13 height 13
click at [26, 263] on div at bounding box center [27, 269] width 13 height 13
click at [311, 580] on icon at bounding box center [310, 586] width 13 height 13
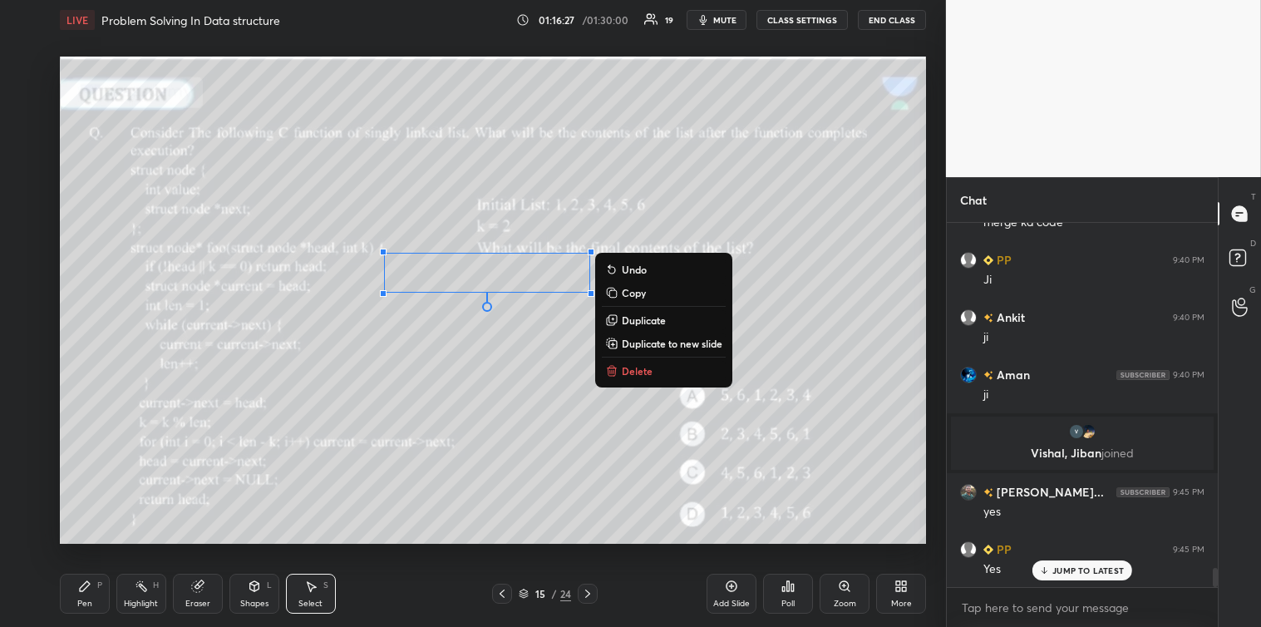
click at [624, 361] on button "Delete" at bounding box center [664, 371] width 124 height 20
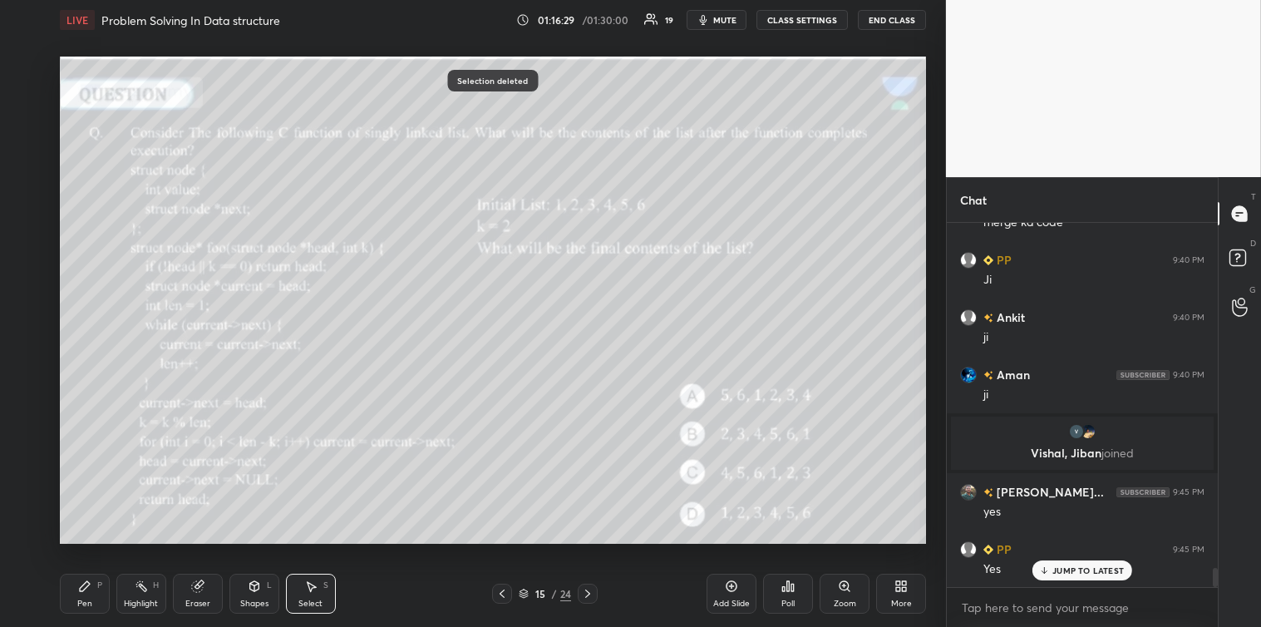
click at [87, 588] on icon at bounding box center [84, 586] width 13 height 13
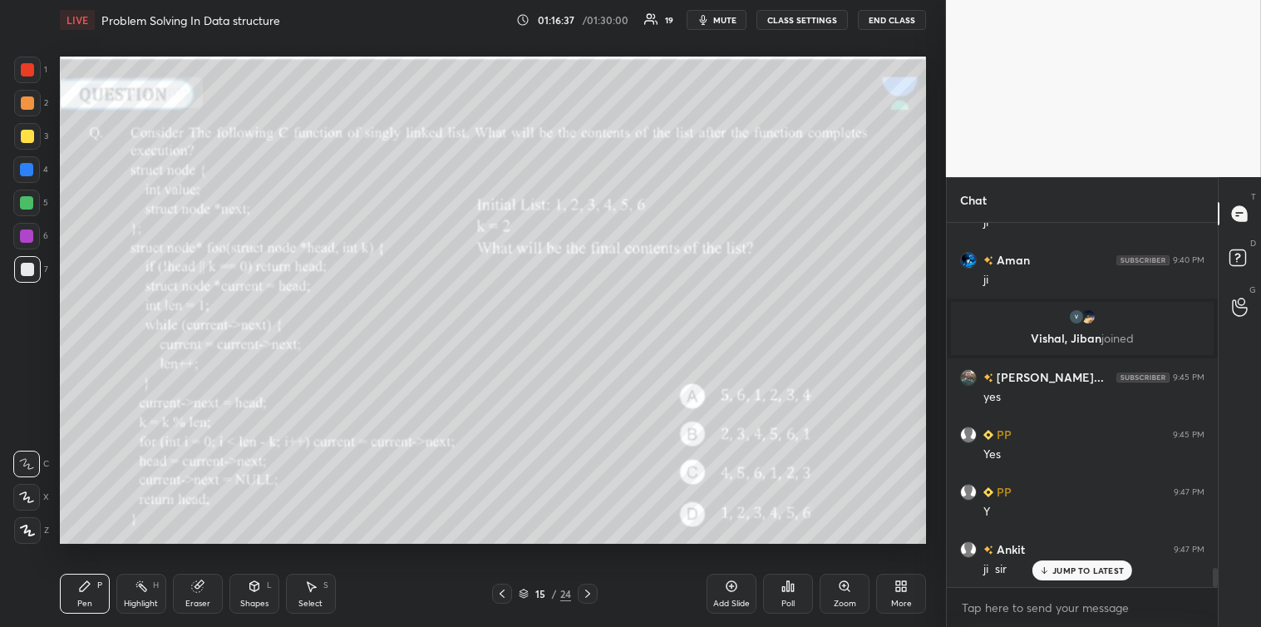
scroll to position [6622, 0]
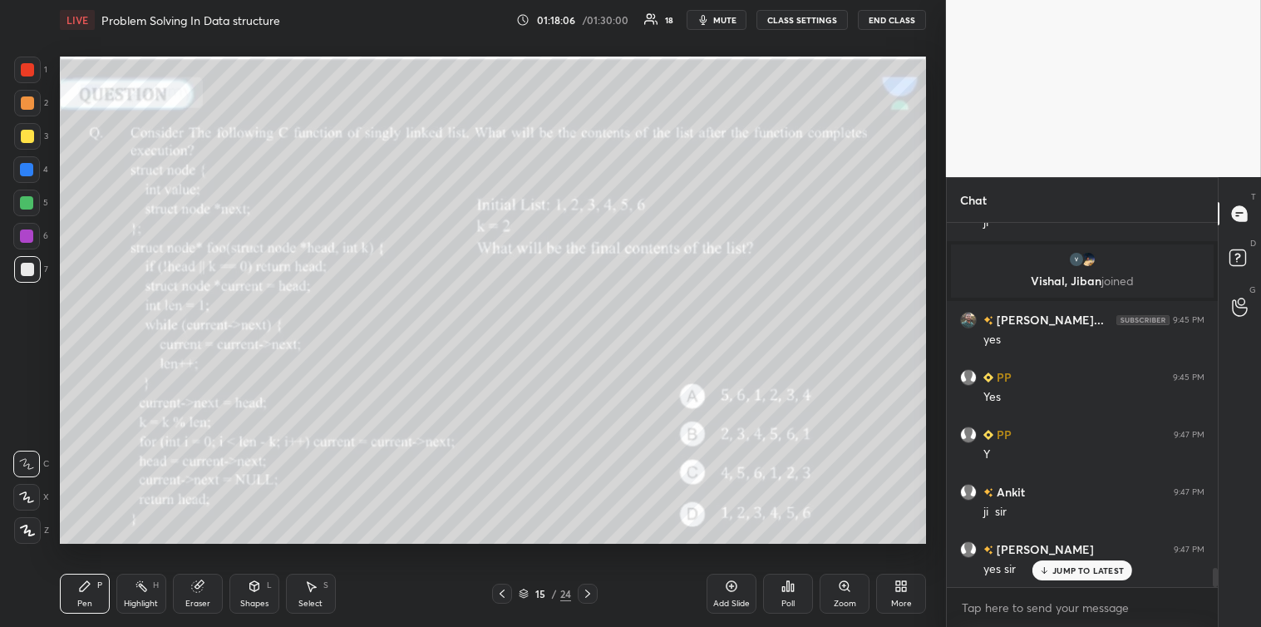
click at [312, 580] on icon at bounding box center [310, 586] width 13 height 13
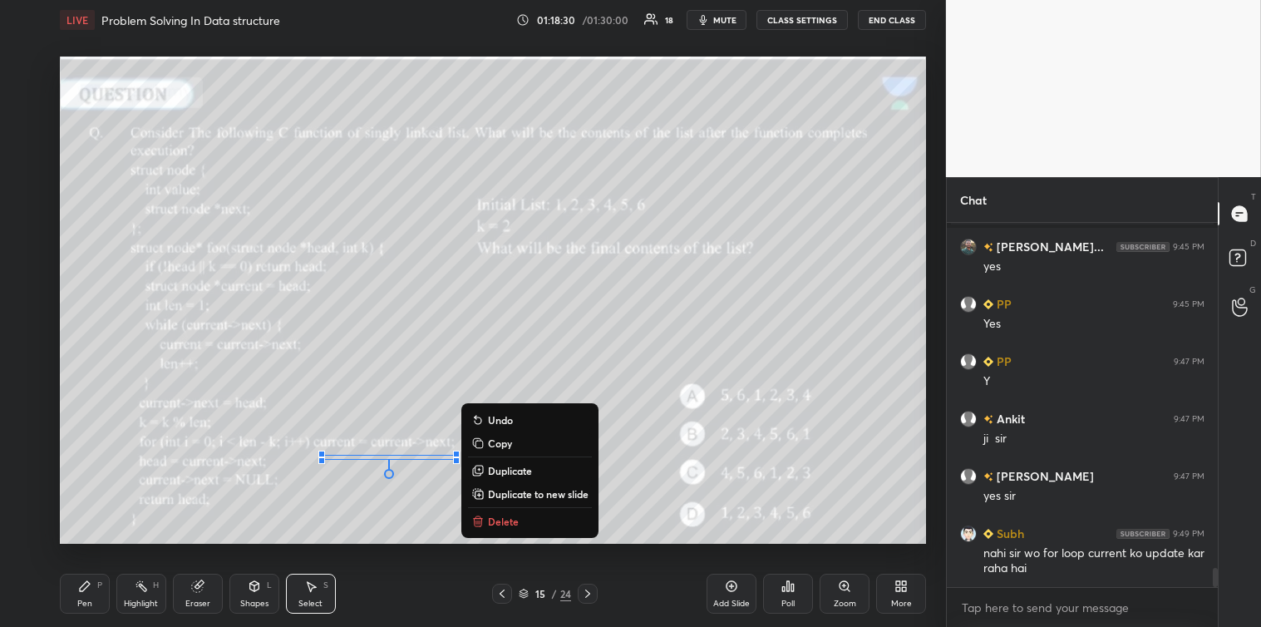
click at [508, 526] on p "Delete" at bounding box center [503, 521] width 31 height 13
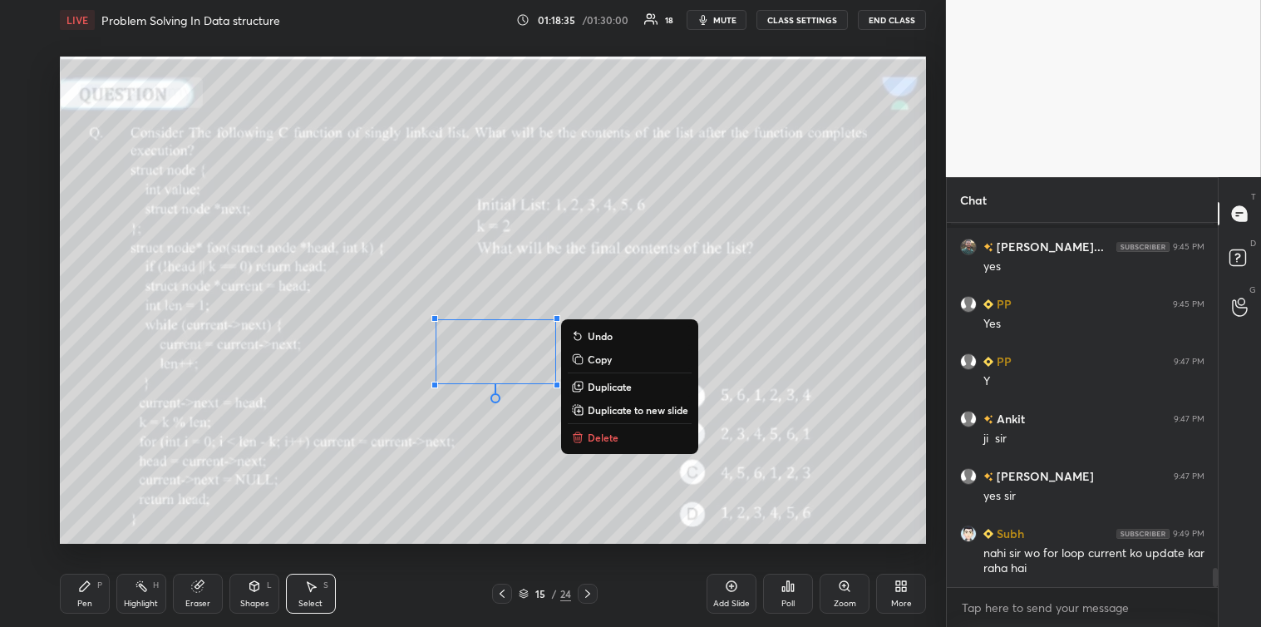
click at [601, 438] on p "Delete" at bounding box center [603, 437] width 31 height 13
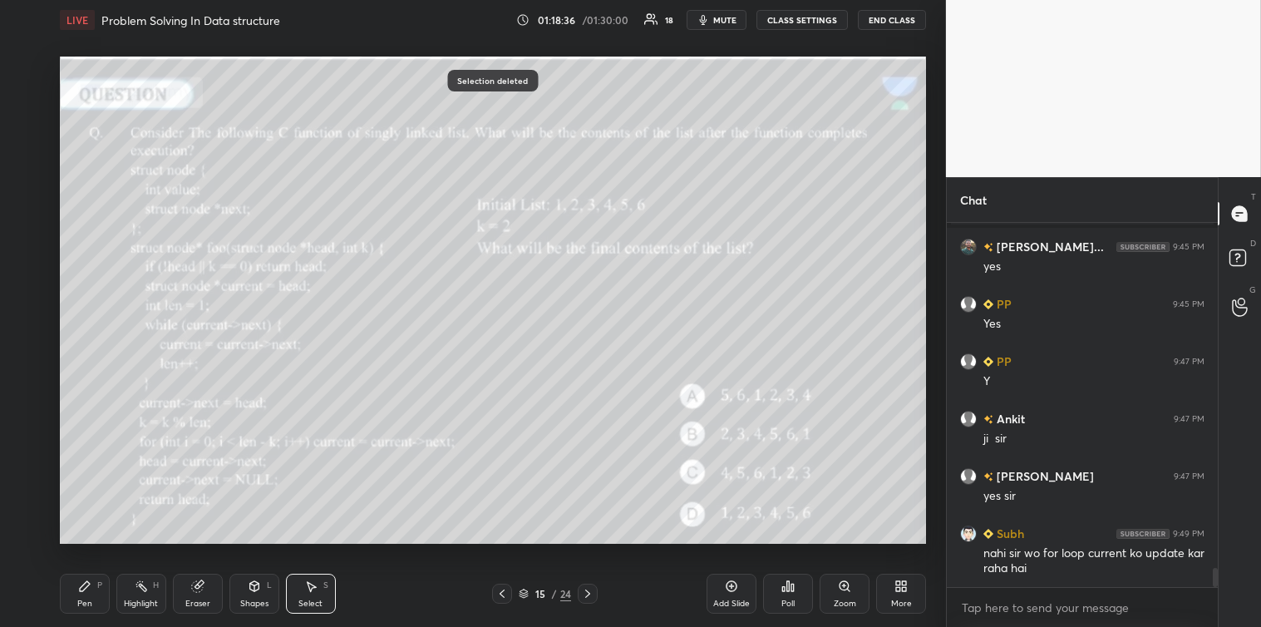
click at [89, 600] on div "Pen" at bounding box center [84, 603] width 15 height 8
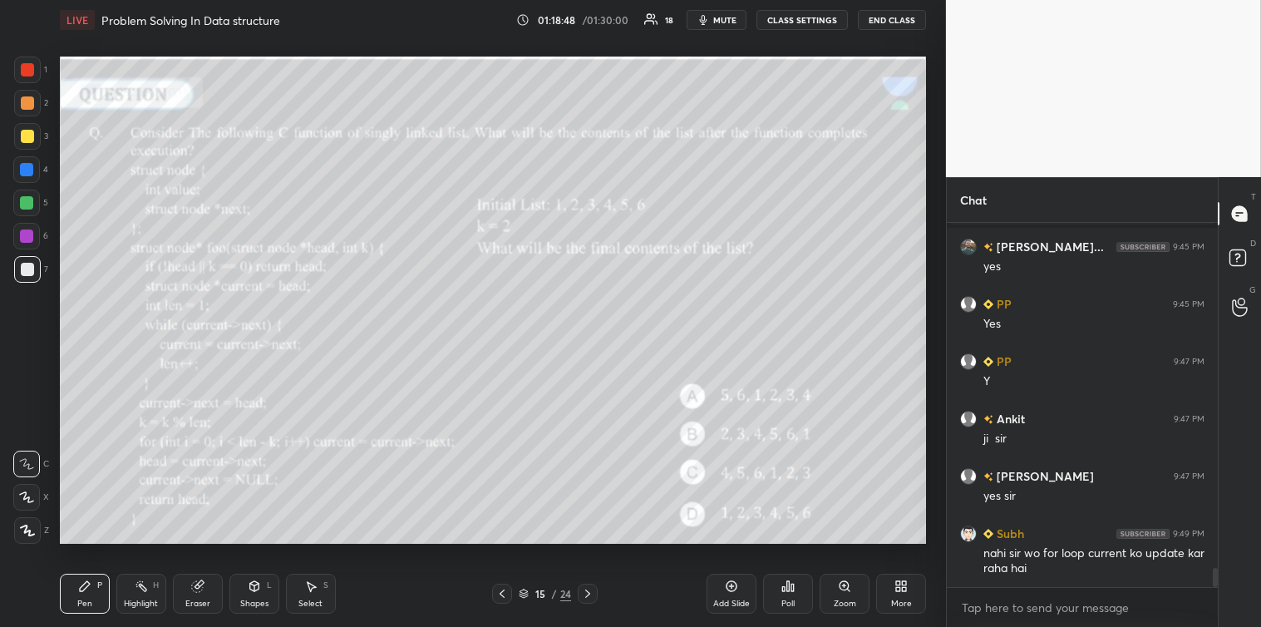
click at [313, 594] on div "Select S" at bounding box center [311, 594] width 50 height 40
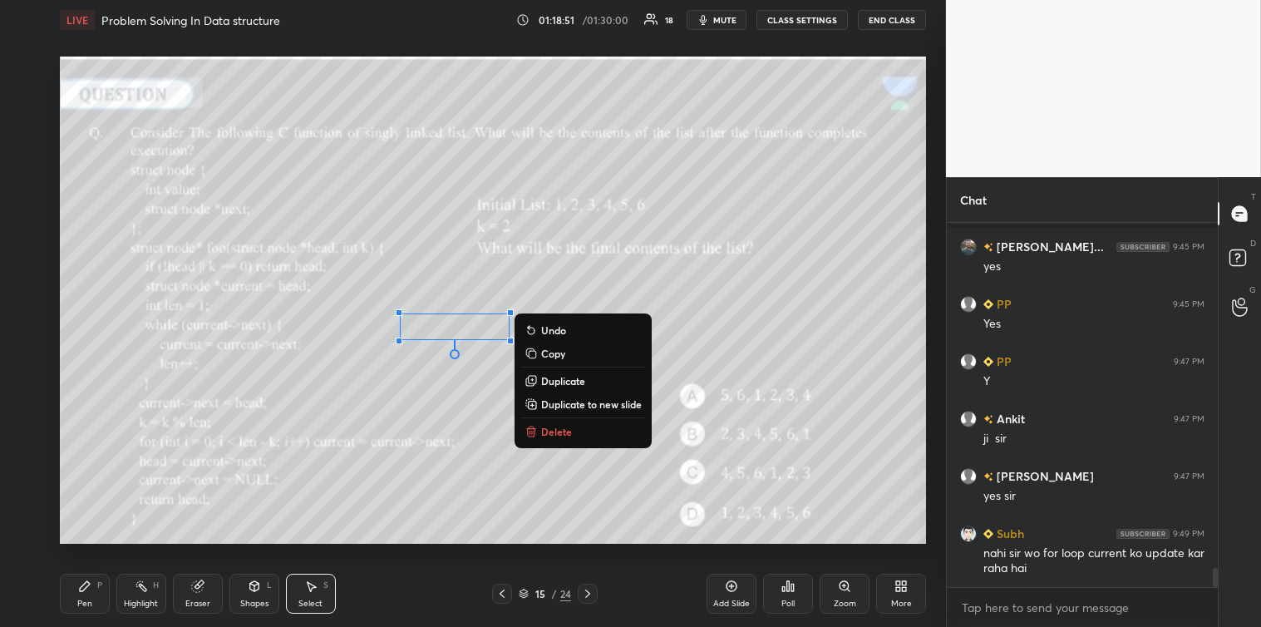
click at [542, 432] on p "Delete" at bounding box center [556, 431] width 31 height 13
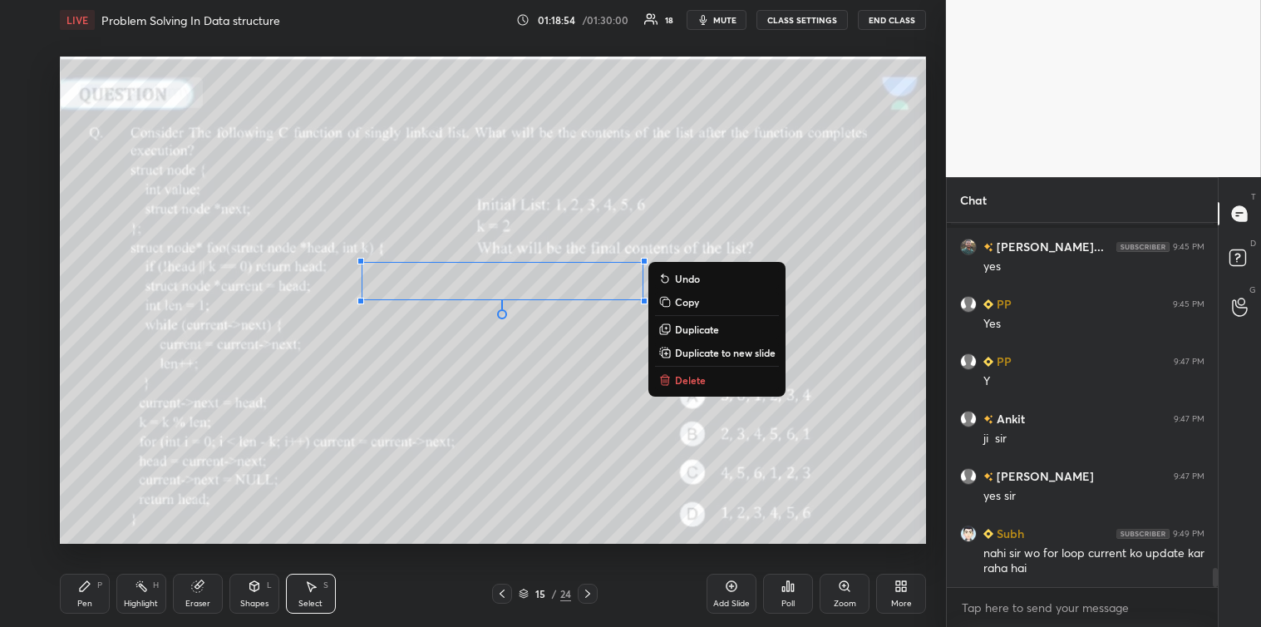
click at [609, 411] on div "0 ° Undo Copy Duplicate Duplicate to new slide Delete" at bounding box center [493, 300] width 866 height 487
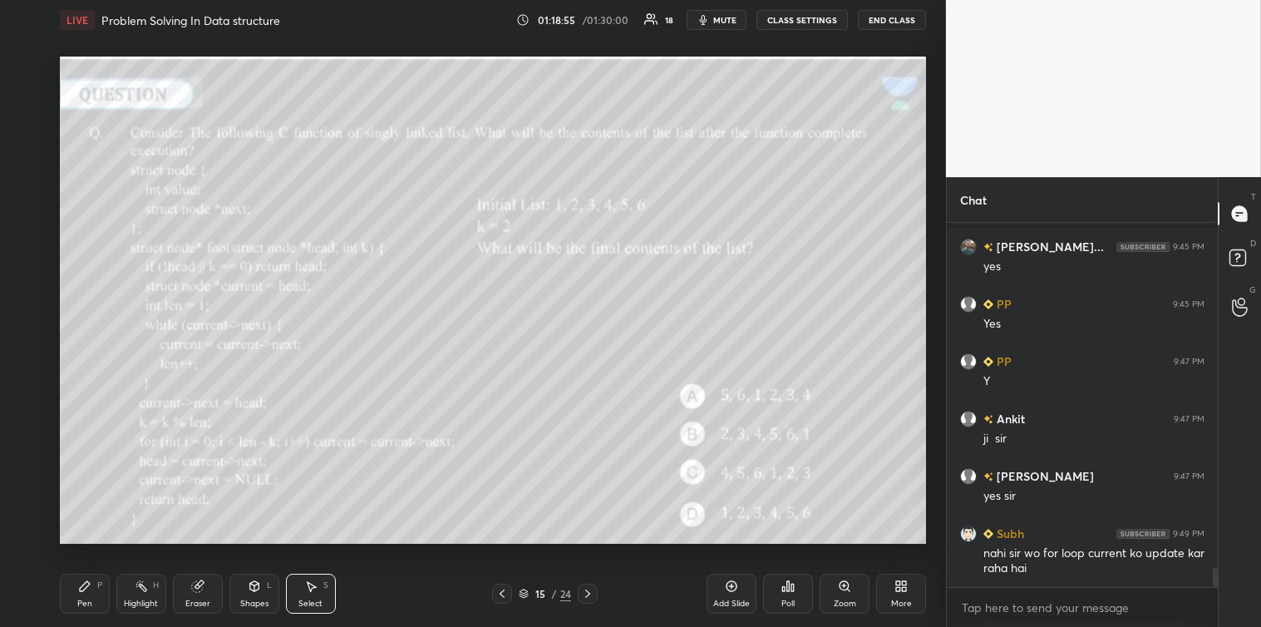
click at [200, 595] on div "Eraser" at bounding box center [198, 594] width 50 height 40
click at [86, 584] on icon at bounding box center [85, 586] width 10 height 10
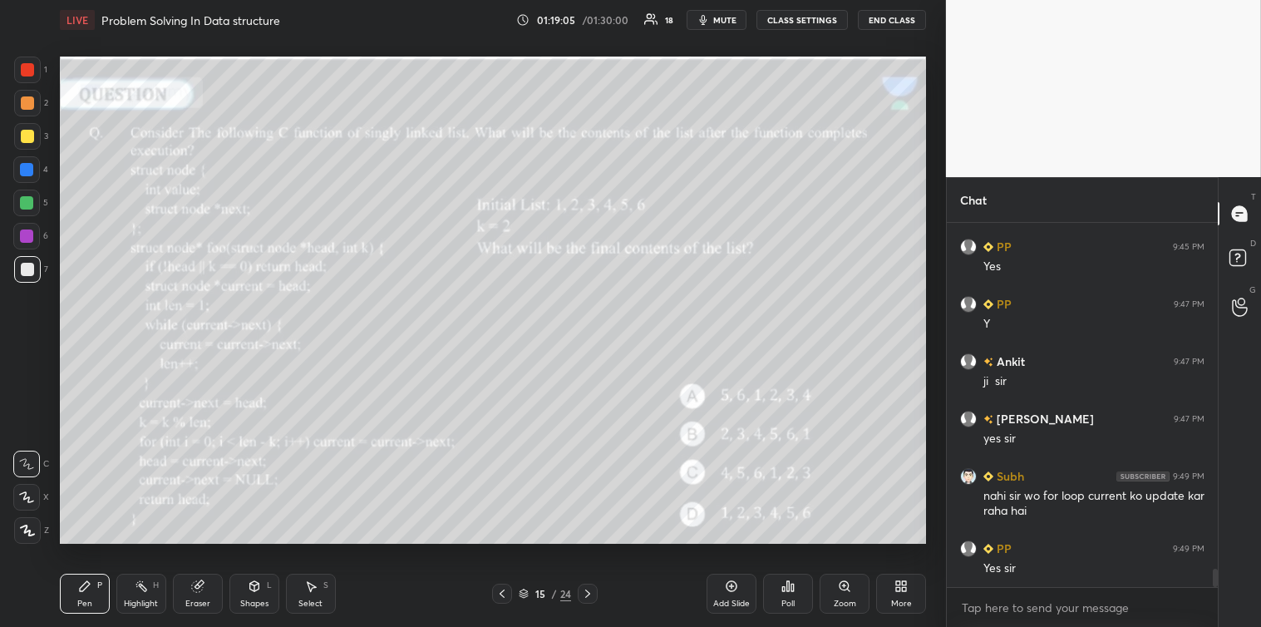
click at [202, 590] on icon at bounding box center [197, 586] width 13 height 13
click at [75, 601] on div "Pen P" at bounding box center [85, 594] width 50 height 40
click at [306, 587] on icon at bounding box center [310, 586] width 13 height 13
click at [197, 592] on icon at bounding box center [196, 586] width 11 height 11
click at [86, 595] on div "Pen P" at bounding box center [85, 594] width 50 height 40
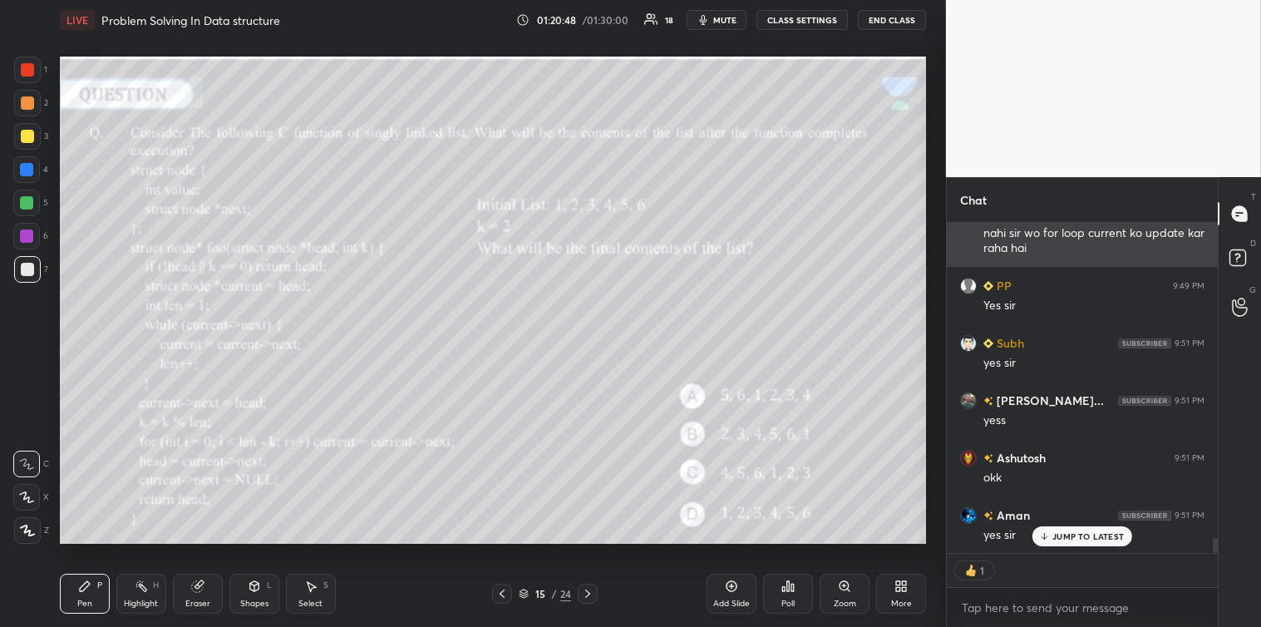
scroll to position [359, 266]
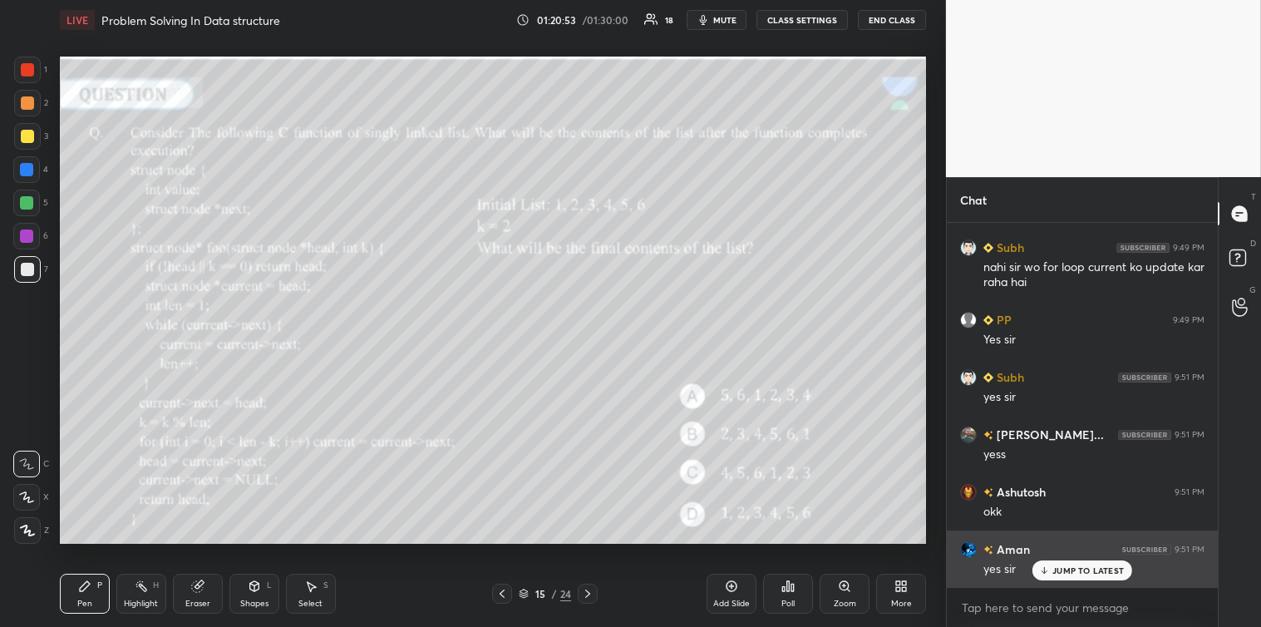
click at [1092, 567] on p "JUMP TO LATEST" at bounding box center [1089, 570] width 72 height 10
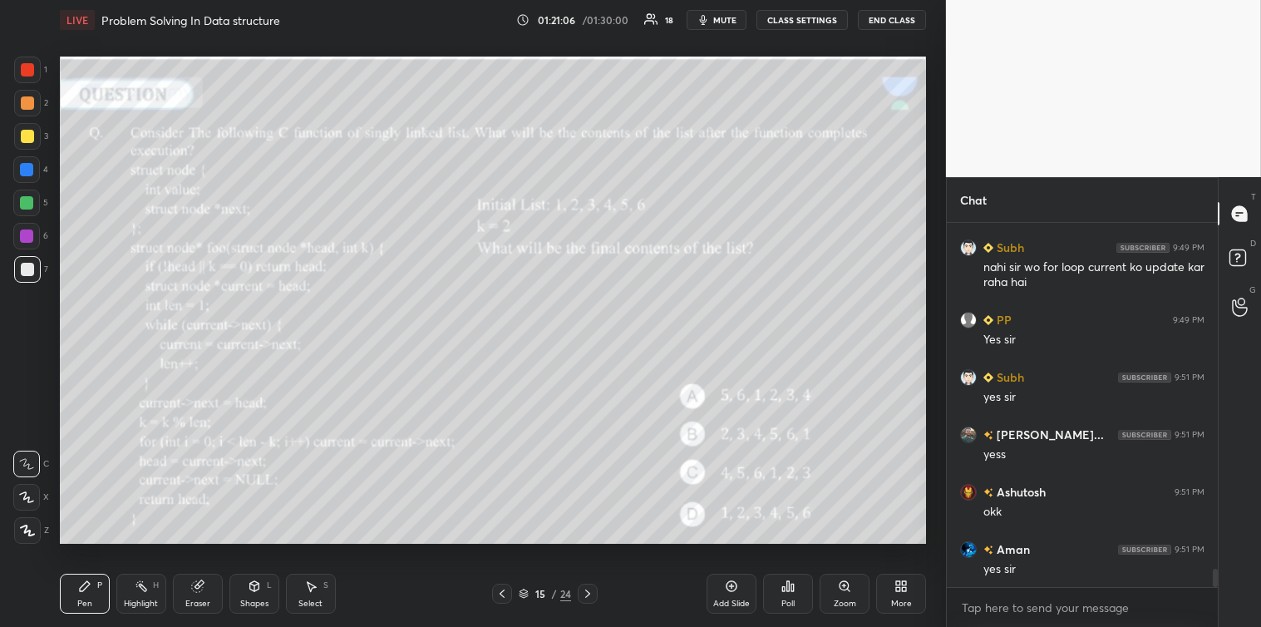
click at [590, 596] on icon at bounding box center [587, 593] width 13 height 13
click at [788, 591] on icon at bounding box center [788, 586] width 2 height 10
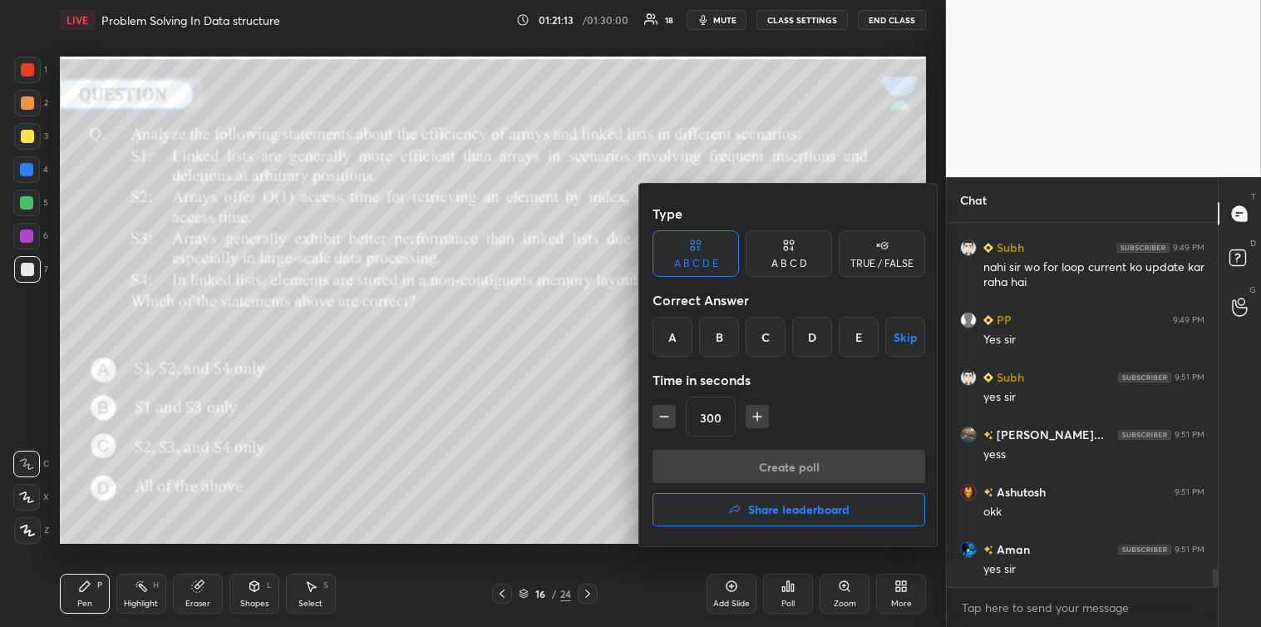
click at [765, 337] on div "C" at bounding box center [766, 337] width 40 height 40
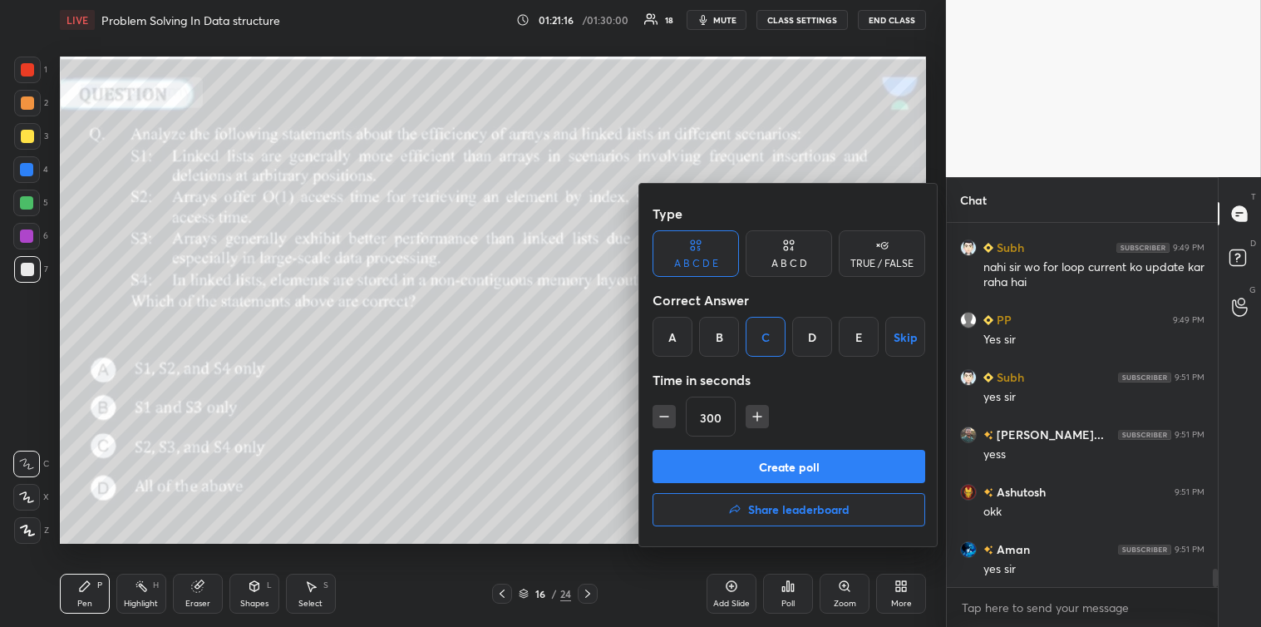
click at [803, 261] on div "A B C D" at bounding box center [790, 264] width 36 height 10
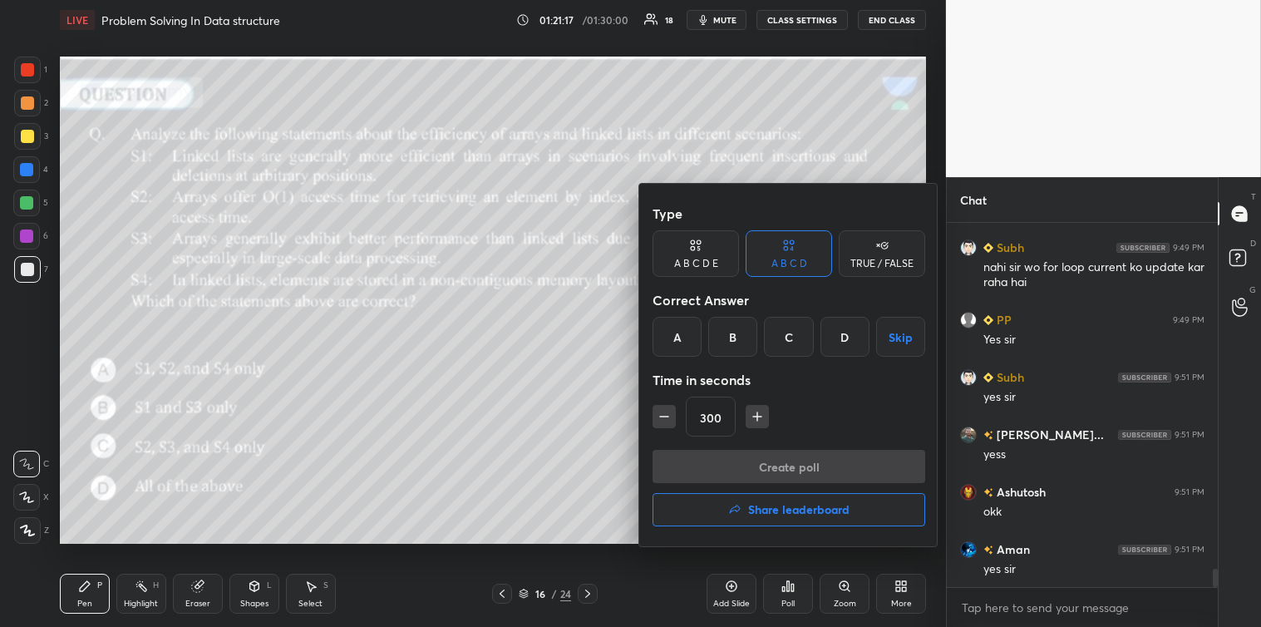
click at [788, 338] on div "C" at bounding box center [788, 337] width 49 height 40
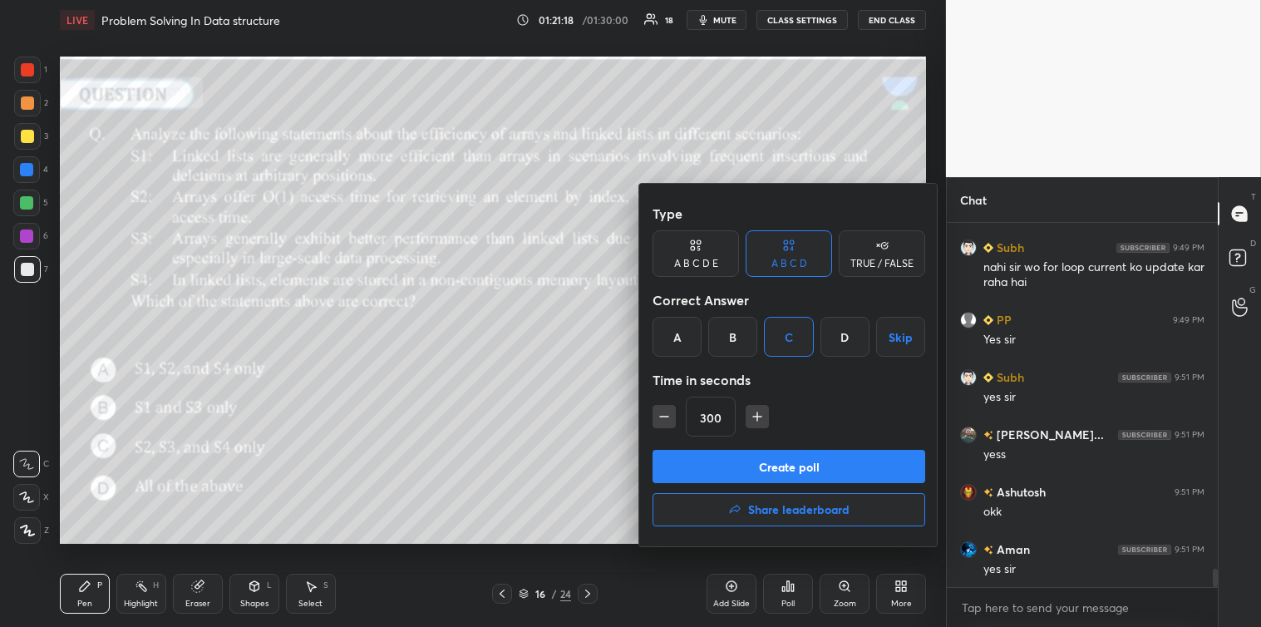
click at [762, 459] on button "Create poll" at bounding box center [789, 466] width 273 height 33
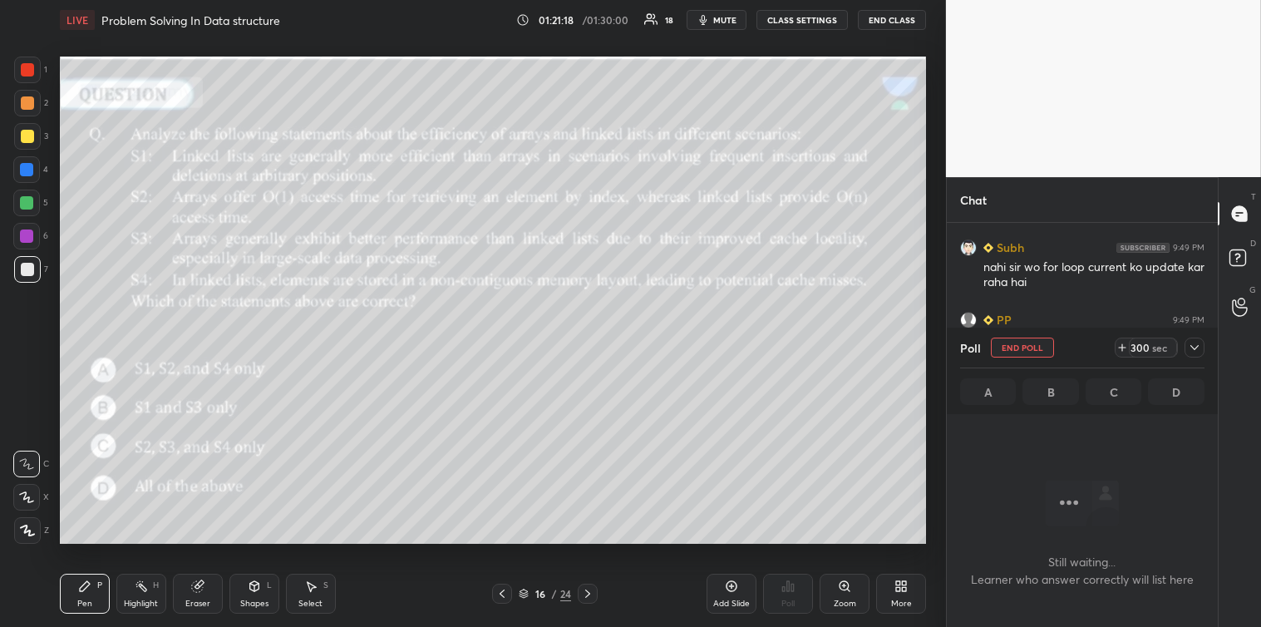
scroll to position [5, 4]
click at [1191, 349] on icon at bounding box center [1194, 347] width 13 height 13
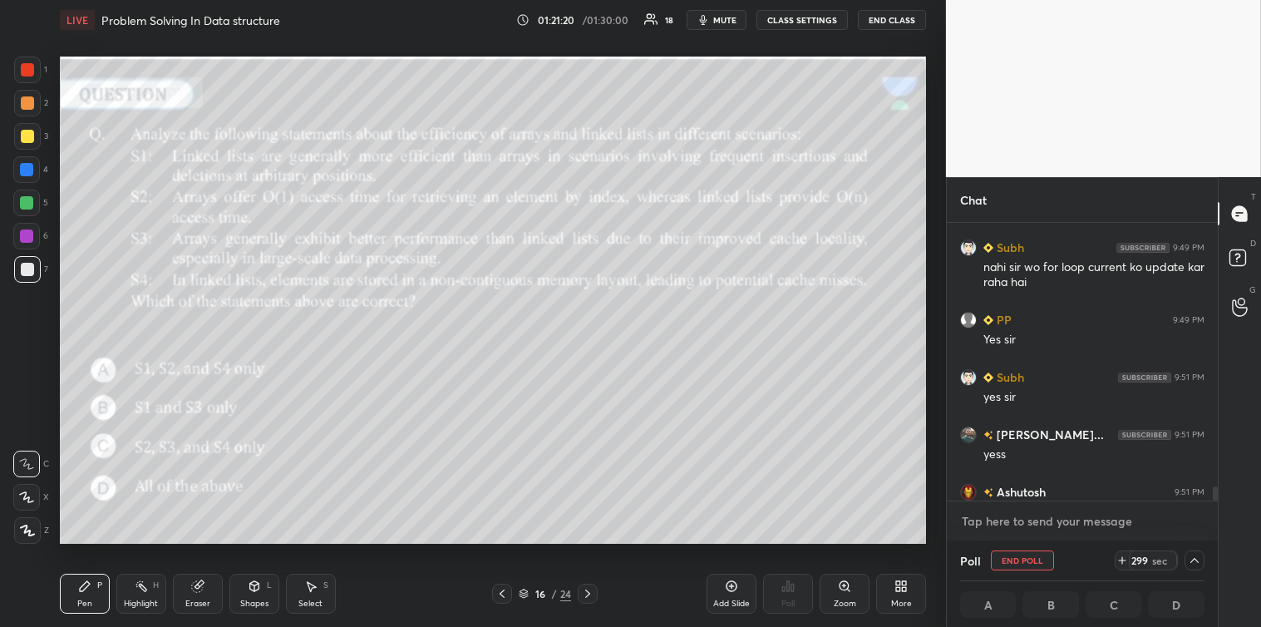
click at [1037, 521] on textarea at bounding box center [1082, 521] width 244 height 27
click at [1197, 563] on icon at bounding box center [1194, 560] width 13 height 13
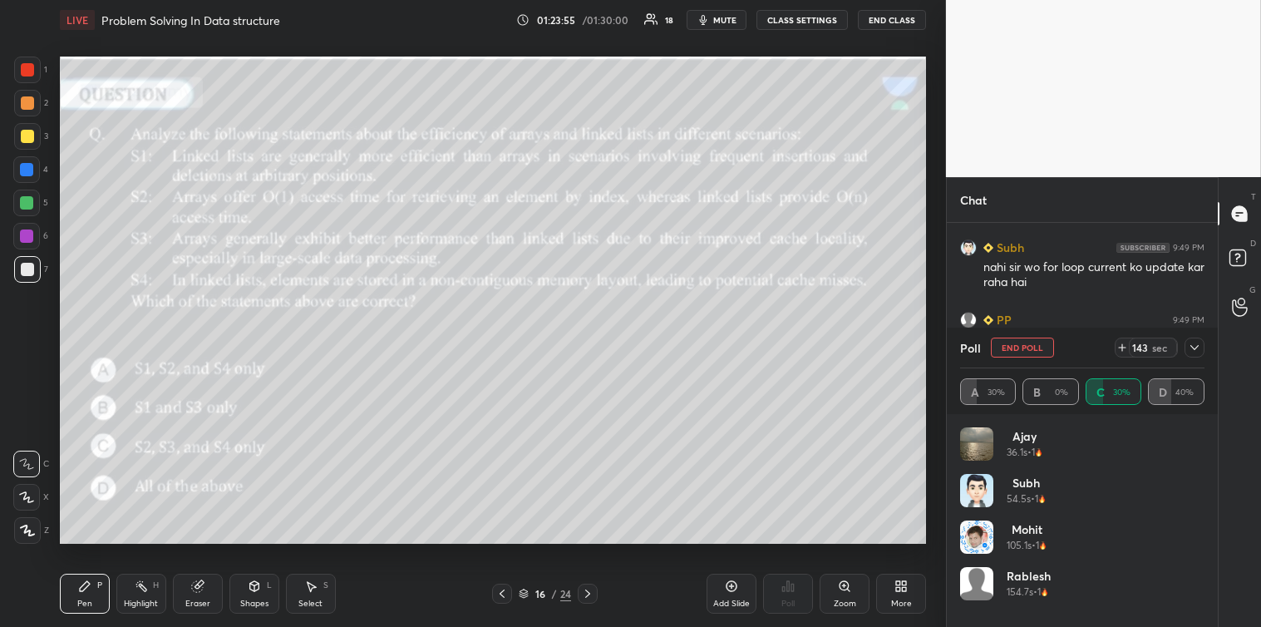
scroll to position [195, 239]
click at [1191, 352] on icon at bounding box center [1194, 347] width 13 height 13
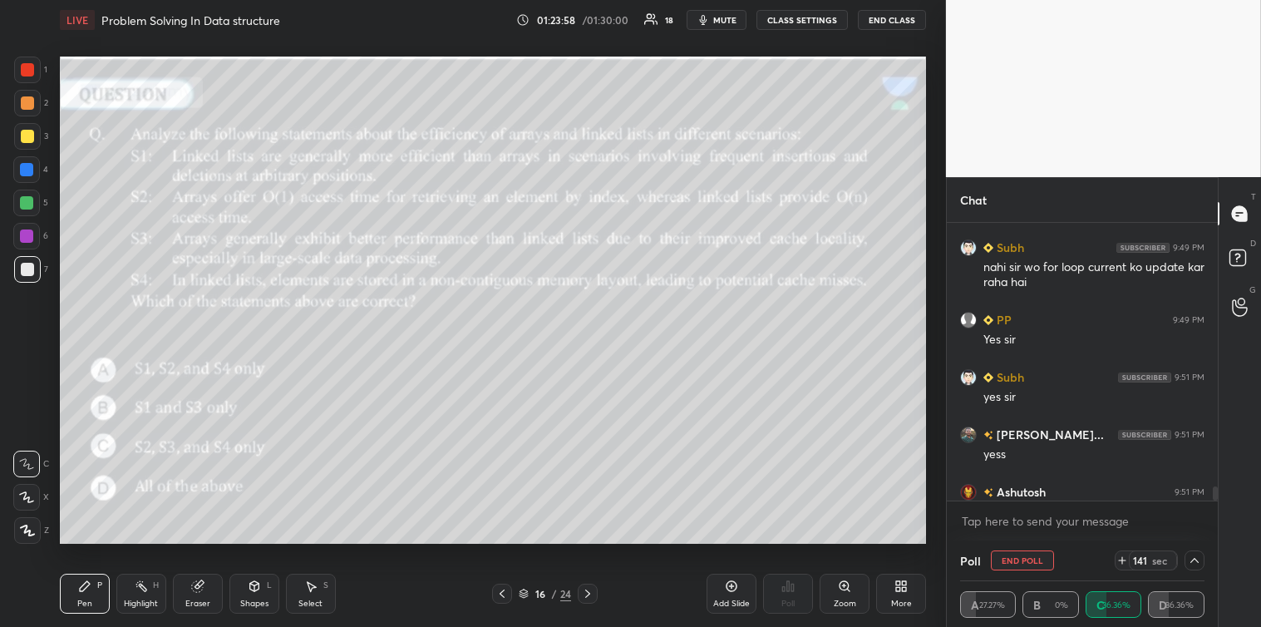
scroll to position [1, 5]
click at [1045, 508] on textarea at bounding box center [1082, 521] width 244 height 27
click at [1201, 562] on icon at bounding box center [1194, 560] width 13 height 13
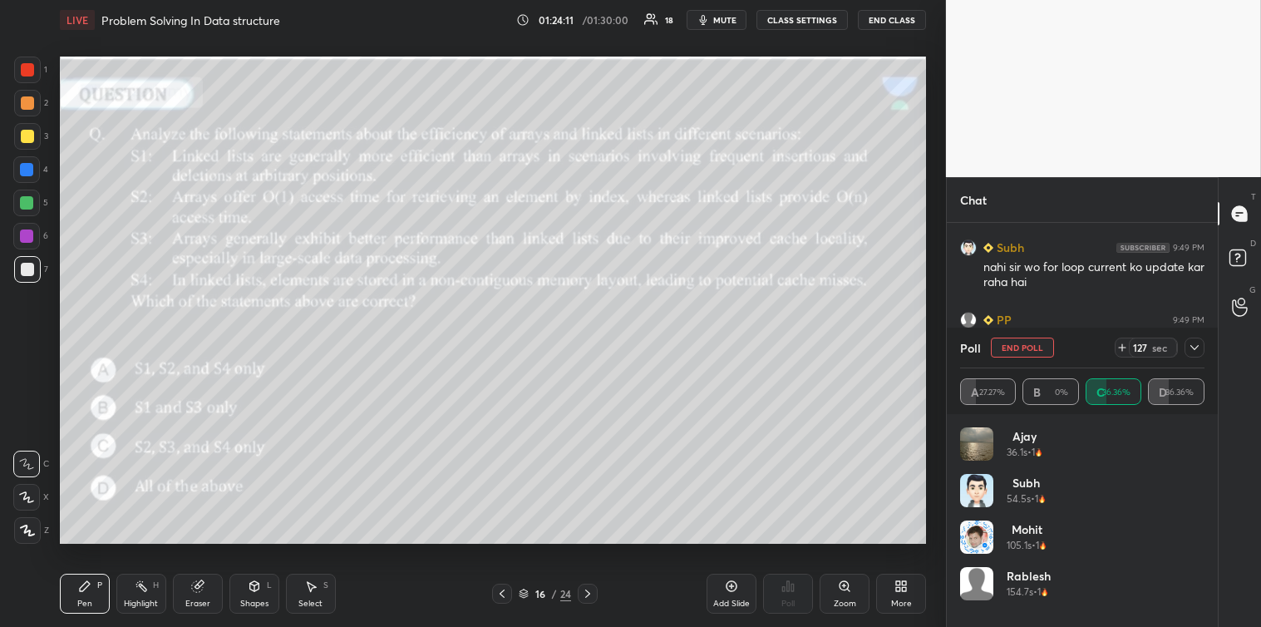
scroll to position [195, 239]
click at [1193, 346] on icon at bounding box center [1194, 347] width 13 height 13
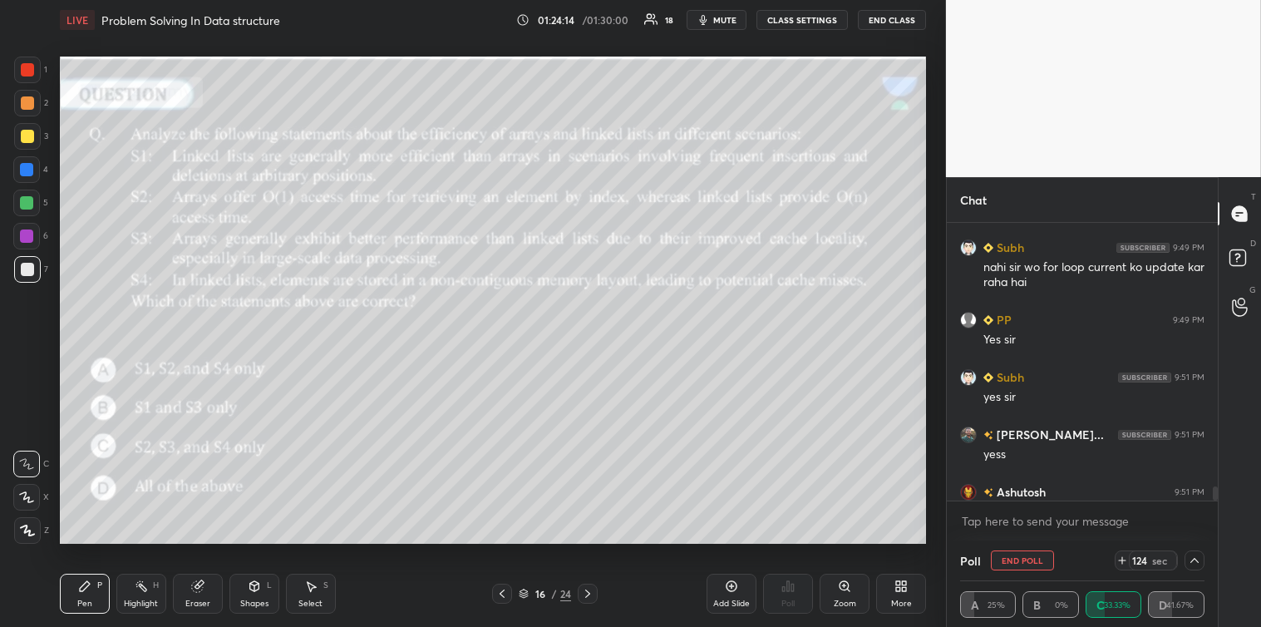
scroll to position [1, 5]
click at [1033, 511] on textarea at bounding box center [1082, 521] width 244 height 27
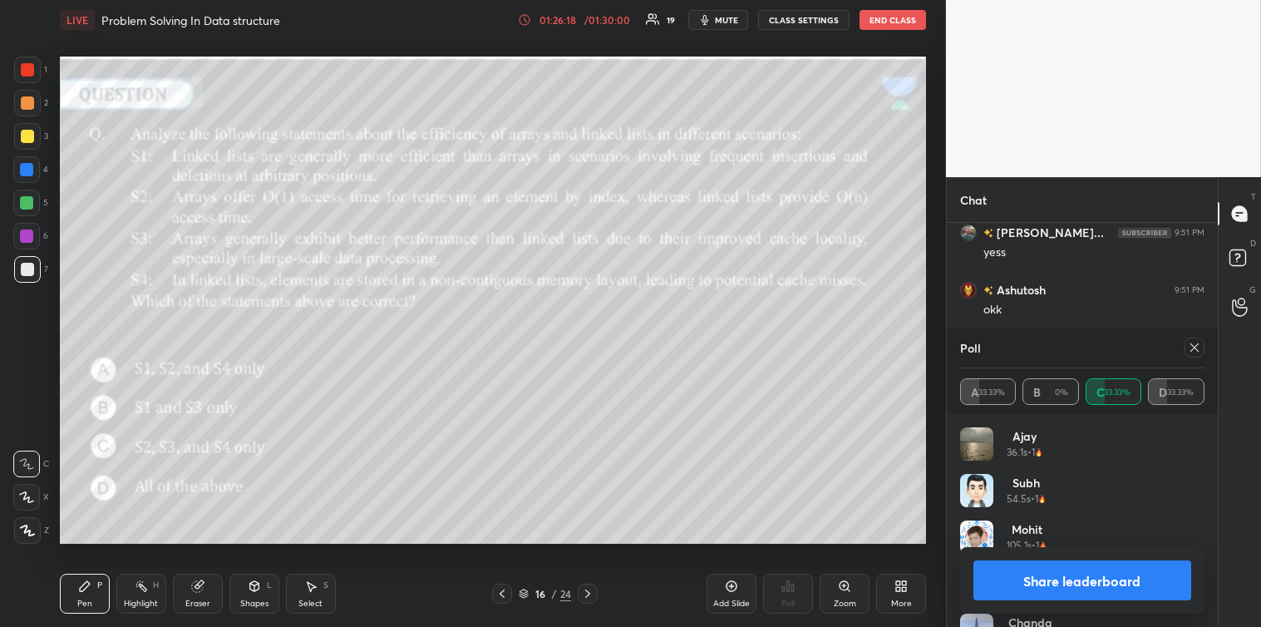
scroll to position [195, 239]
click at [1197, 348] on icon at bounding box center [1194, 347] width 13 height 13
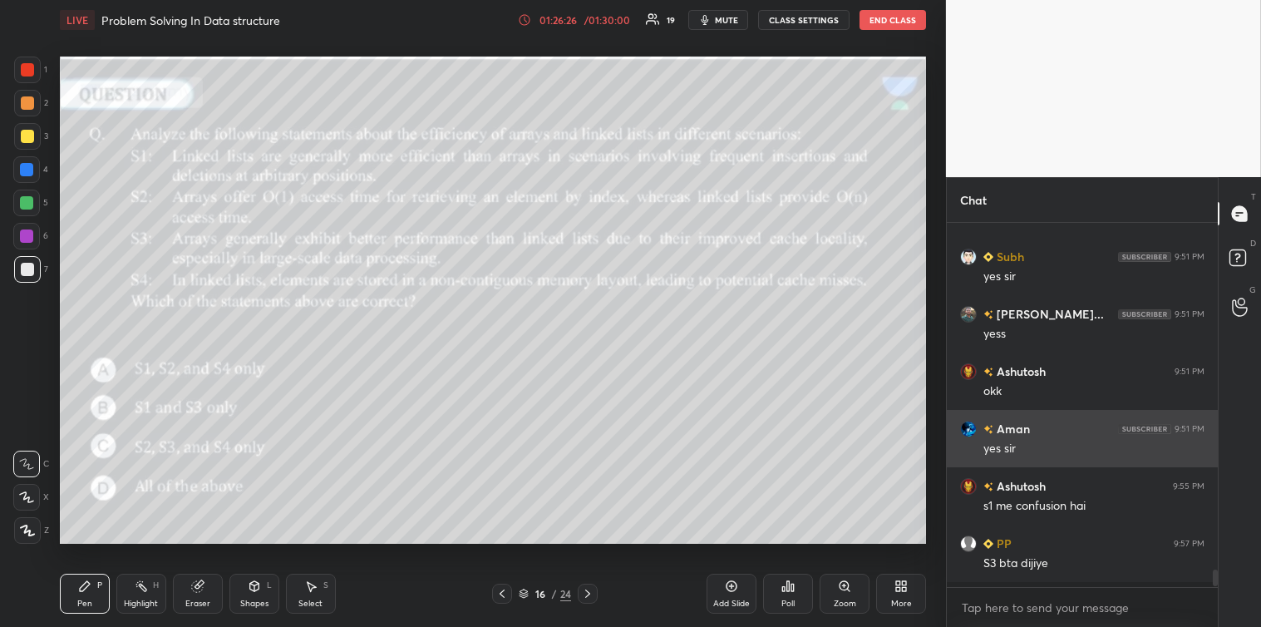
scroll to position [400, 266]
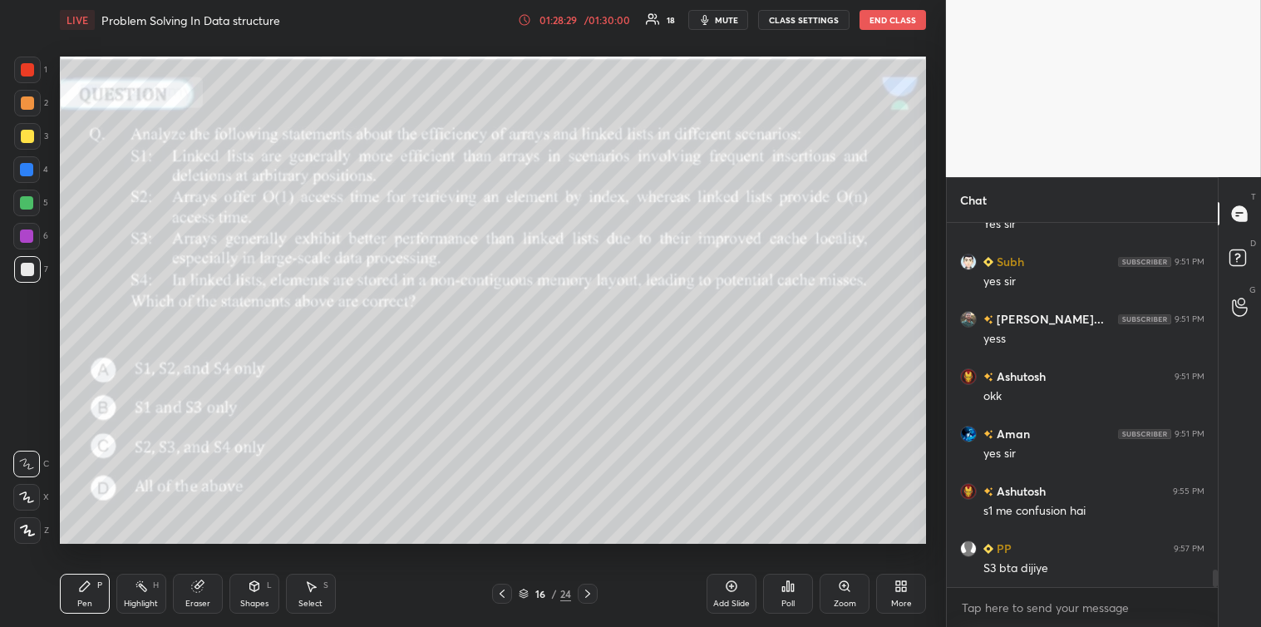
click at [786, 594] on div "Poll" at bounding box center [788, 594] width 50 height 40
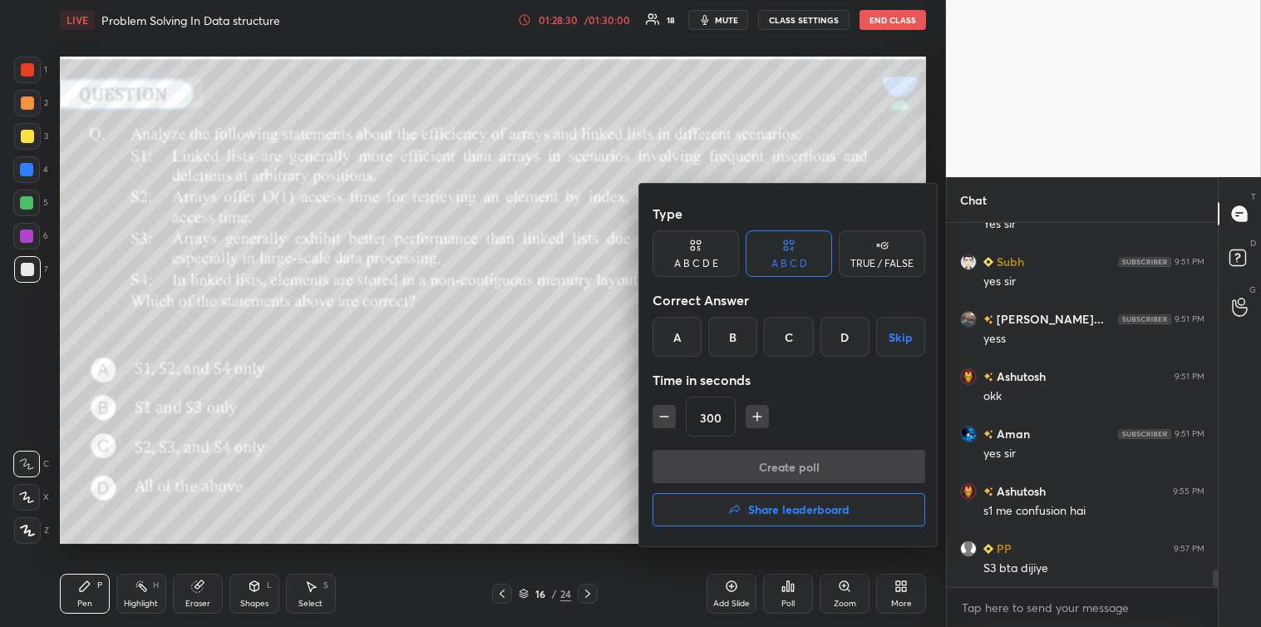
click at [669, 422] on icon "button" at bounding box center [664, 416] width 17 height 17
click at [668, 420] on icon "button" at bounding box center [664, 416] width 17 height 17
click at [668, 417] on icon "button" at bounding box center [664, 416] width 17 height 17
click at [668, 418] on icon "button" at bounding box center [664, 416] width 17 height 17
click at [668, 420] on icon "button" at bounding box center [664, 416] width 17 height 17
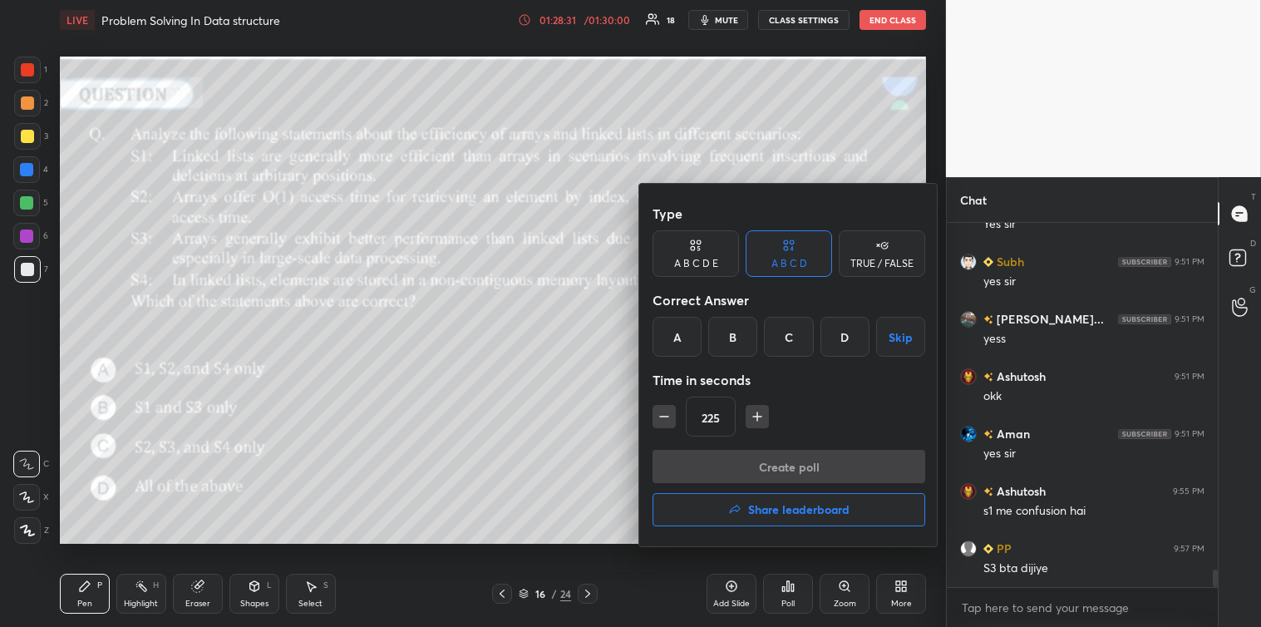
click at [668, 420] on icon "button" at bounding box center [664, 416] width 17 height 17
click at [667, 420] on icon "button" at bounding box center [664, 416] width 17 height 17
click at [668, 418] on icon "button" at bounding box center [664, 416] width 17 height 17
click at [669, 421] on icon "button" at bounding box center [664, 416] width 17 height 17
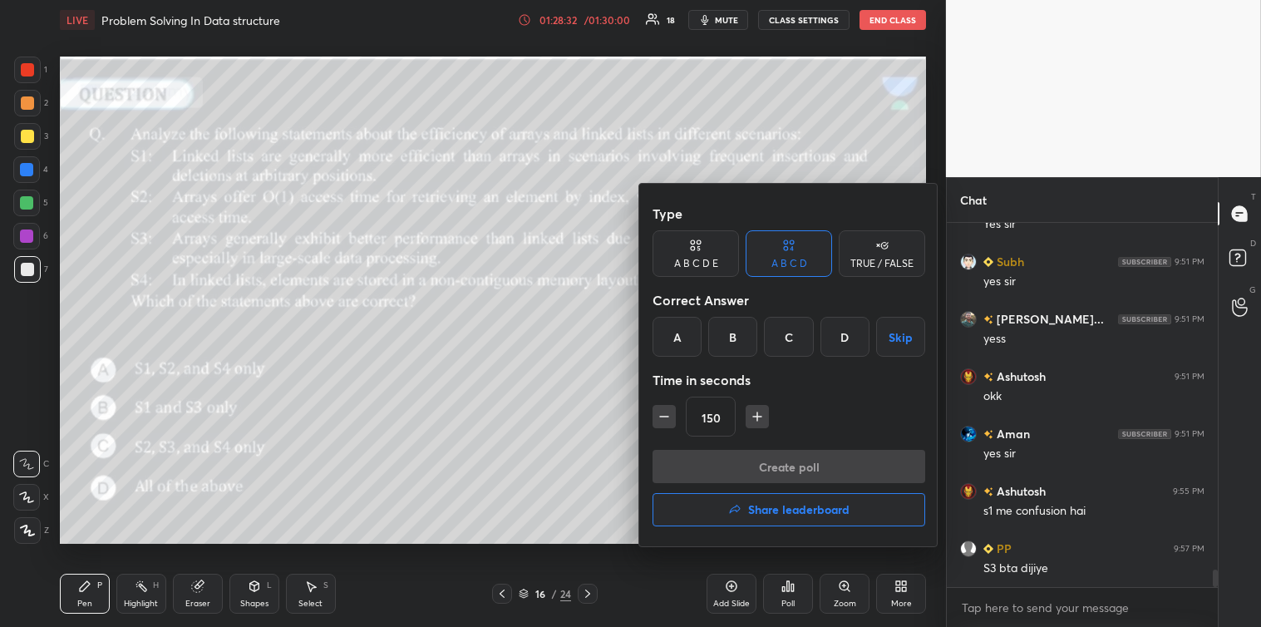
click at [668, 419] on icon "button" at bounding box center [664, 416] width 17 height 17
click at [668, 414] on icon "button" at bounding box center [664, 416] width 17 height 17
click at [671, 410] on icon "button" at bounding box center [664, 416] width 17 height 17
click at [672, 416] on icon "button" at bounding box center [664, 416] width 17 height 17
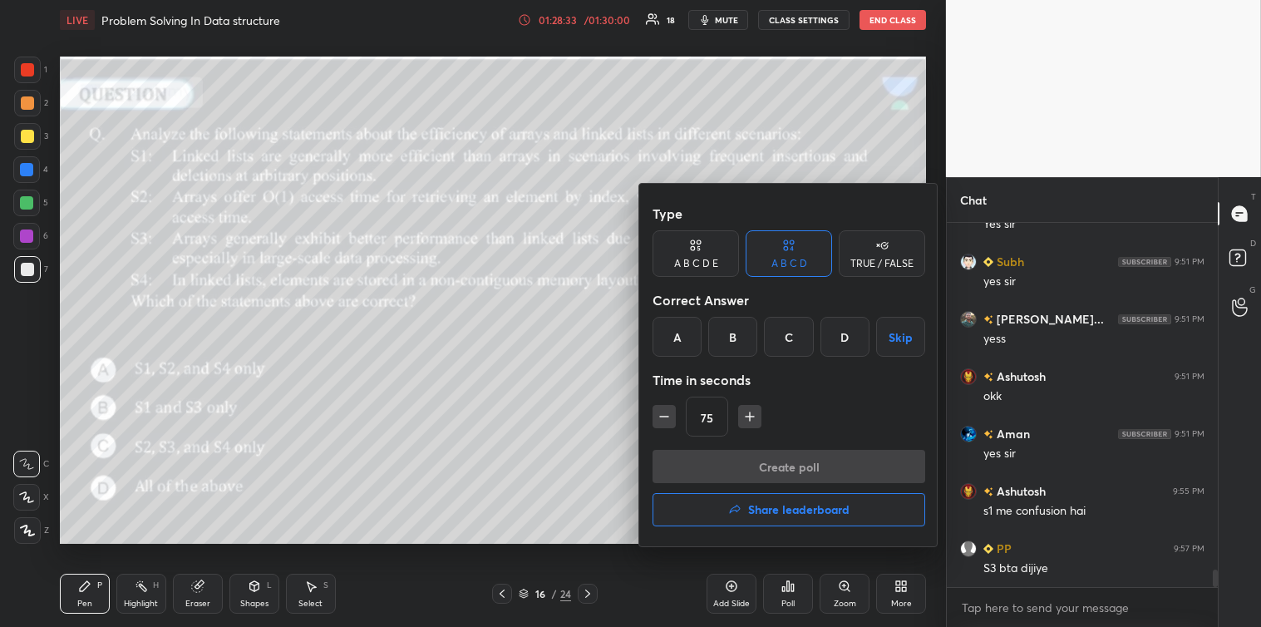
scroll to position [7155, 0]
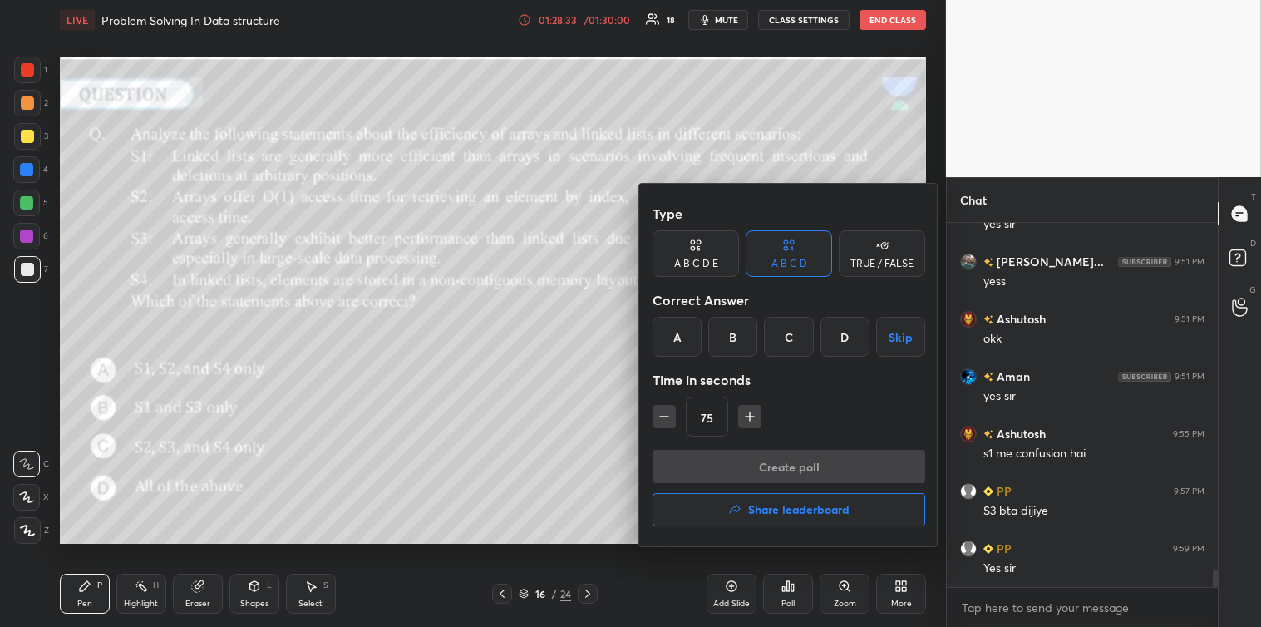
click at [672, 417] on icon "button" at bounding box center [664, 416] width 17 height 17
type input "60"
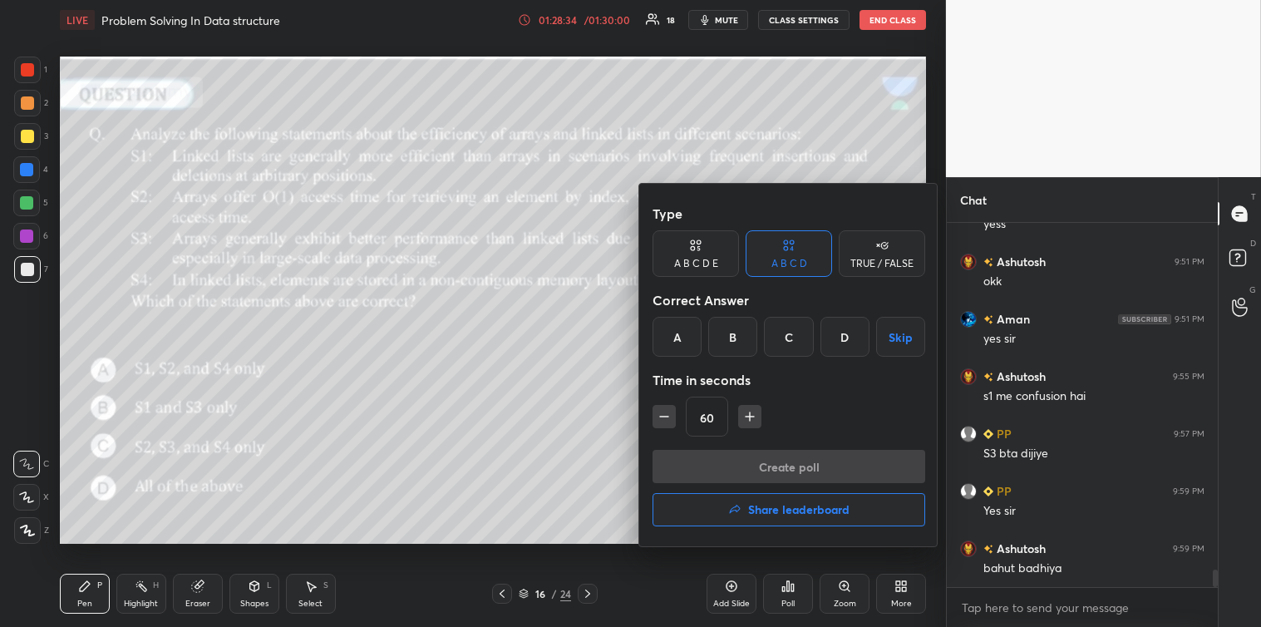
click at [873, 263] on div "TRUE / FALSE" at bounding box center [882, 264] width 63 height 10
click at [700, 330] on div "True" at bounding box center [696, 337] width 86 height 40
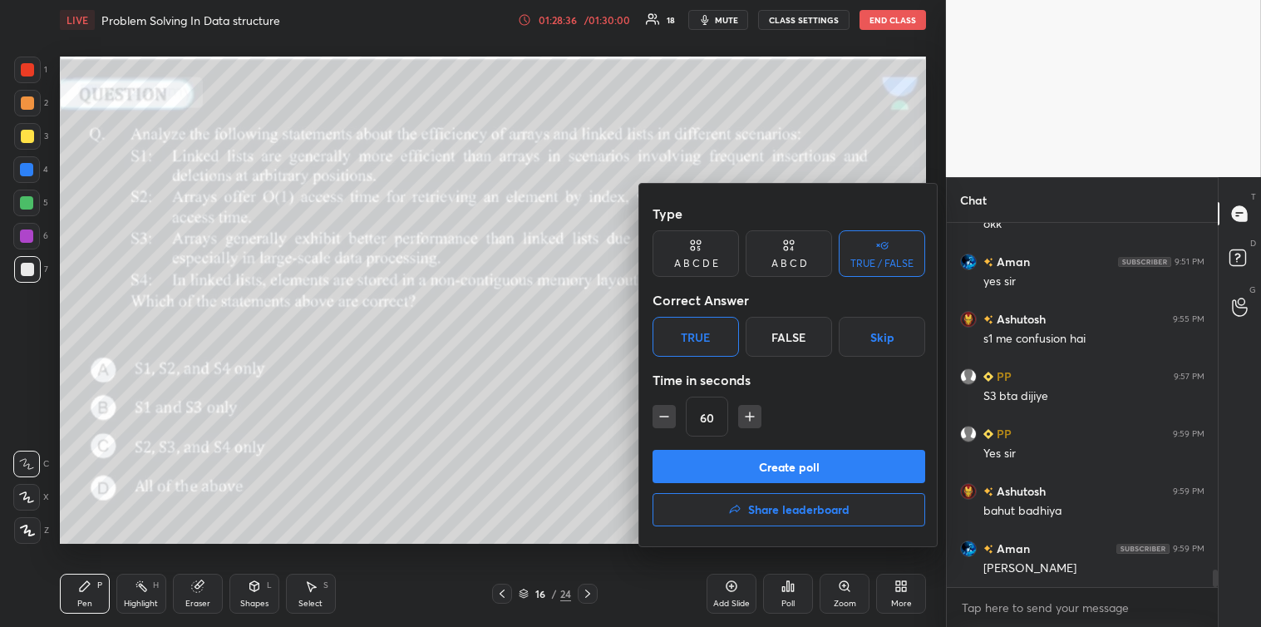
click at [770, 470] on button "Create poll" at bounding box center [789, 466] width 273 height 33
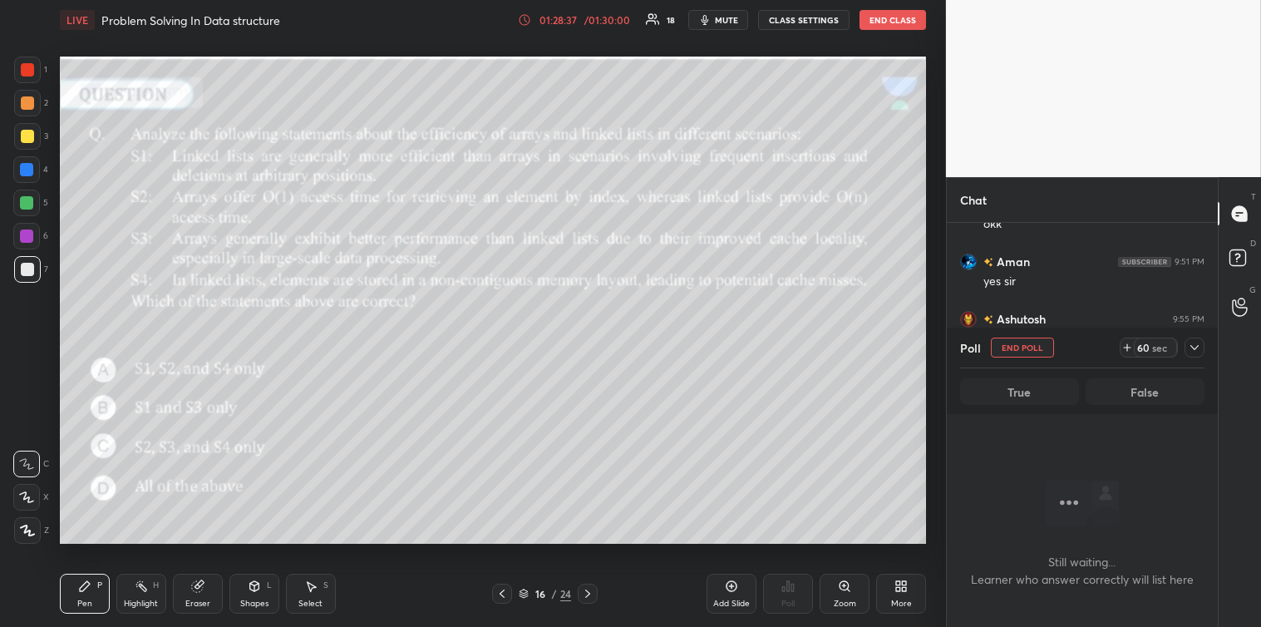
scroll to position [312, 266]
click at [1192, 343] on icon at bounding box center [1194, 347] width 13 height 13
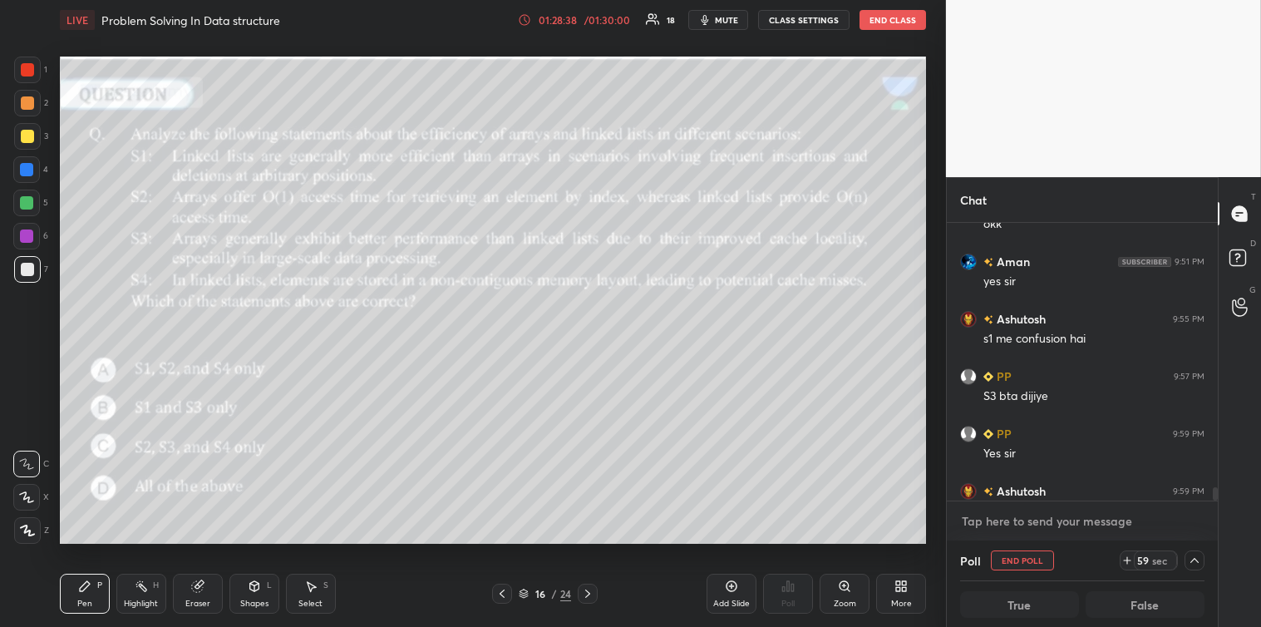
click at [1023, 513] on textarea at bounding box center [1082, 521] width 244 height 27
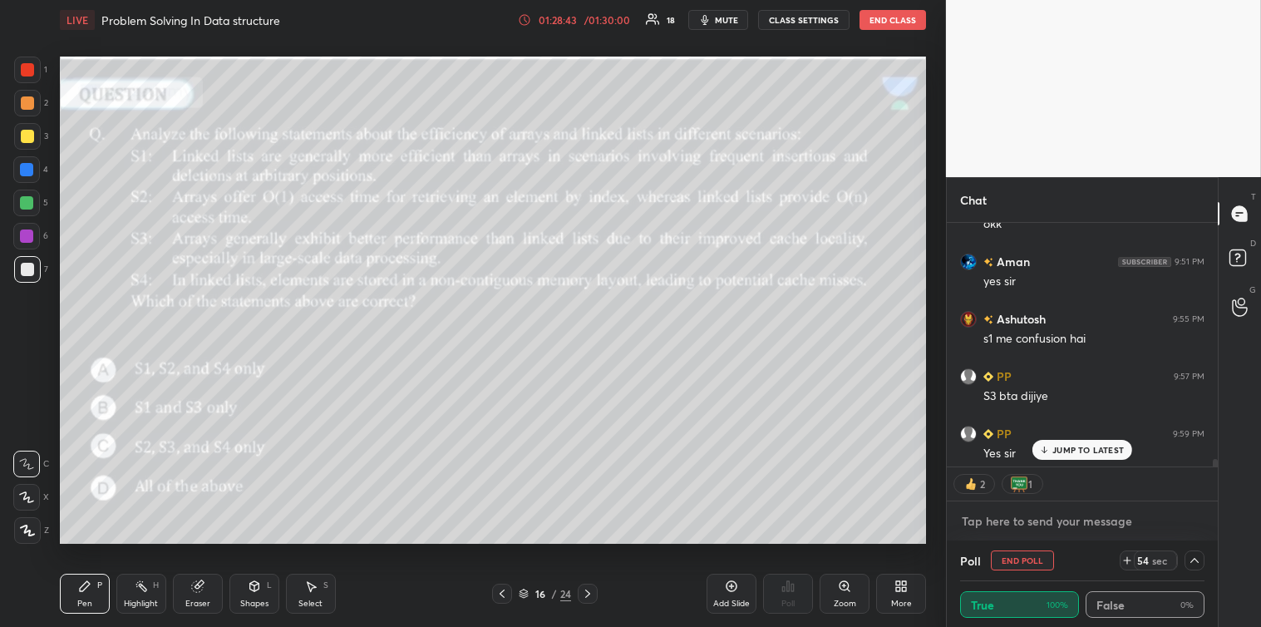
scroll to position [7446, 0]
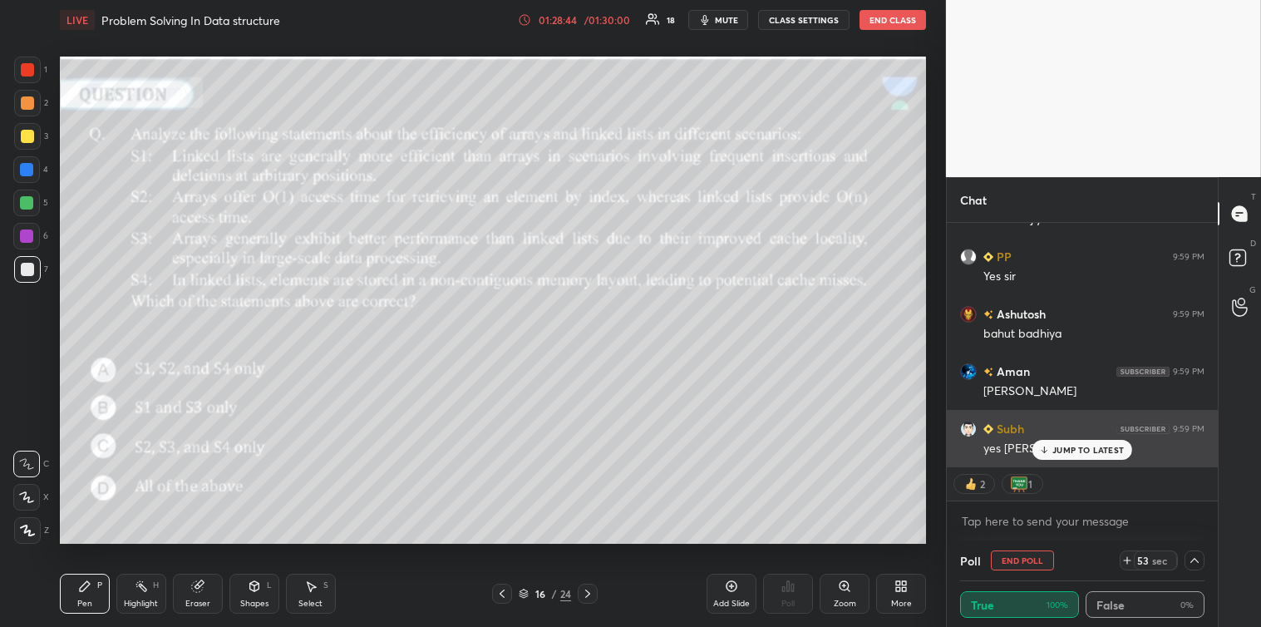
click at [1060, 450] on p "JUMP TO LATEST" at bounding box center [1089, 450] width 72 height 10
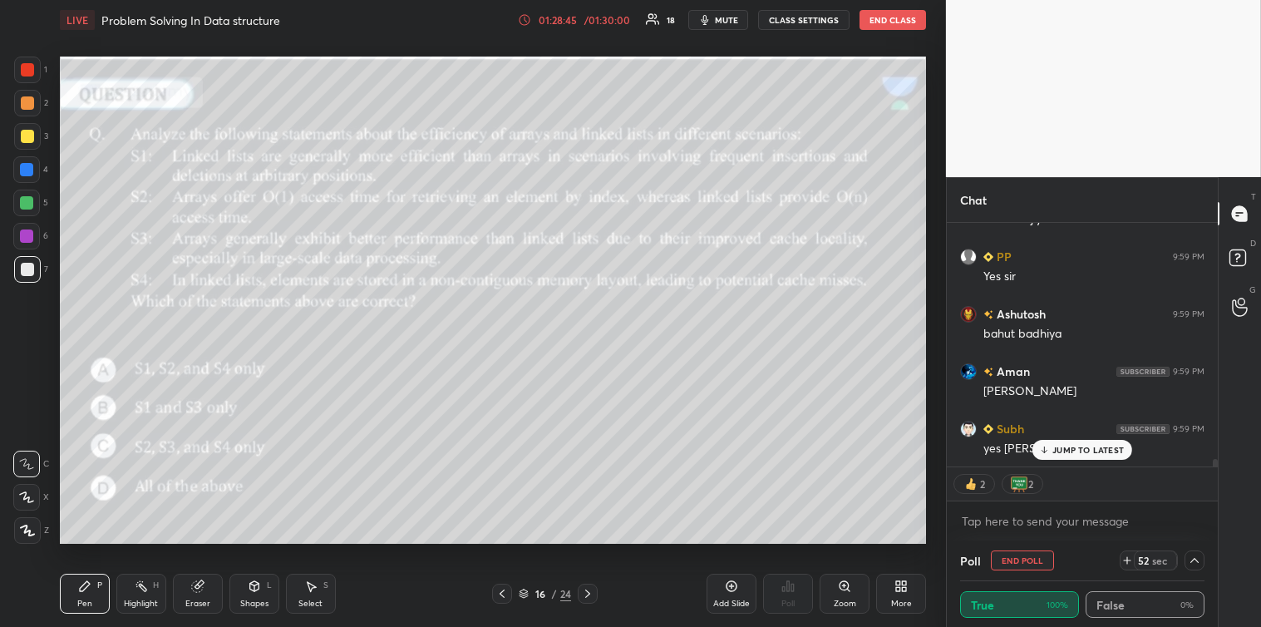
scroll to position [7504, 0]
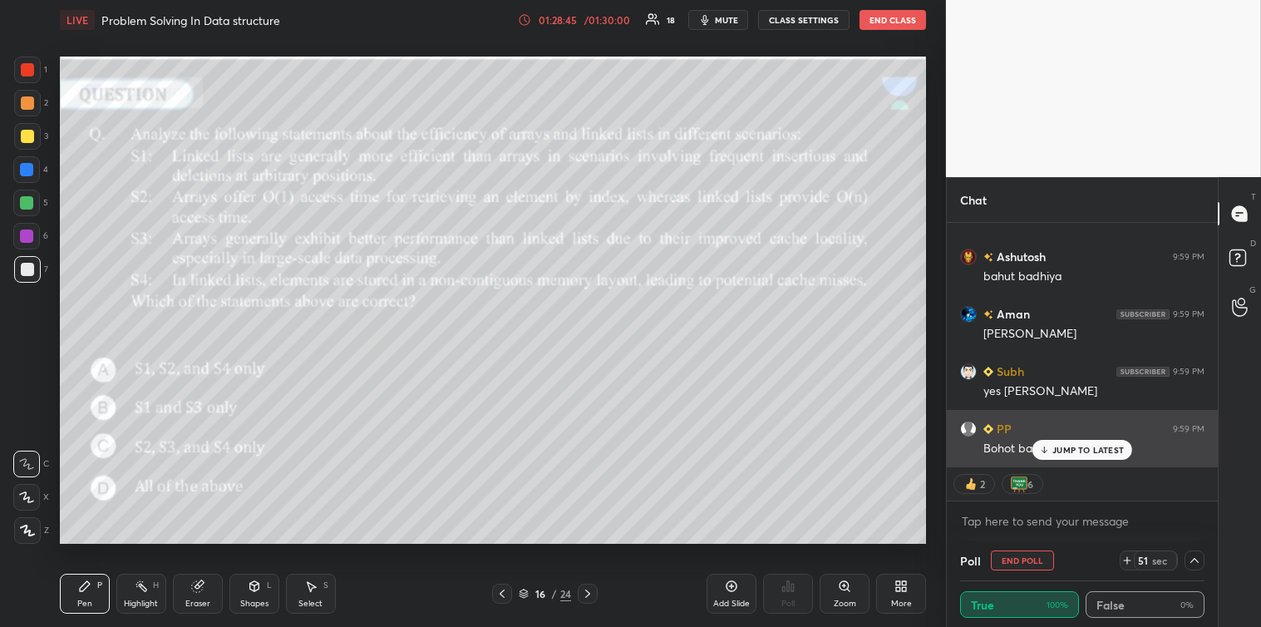
click at [1053, 453] on div "JUMP TO LATEST" at bounding box center [1083, 450] width 100 height 20
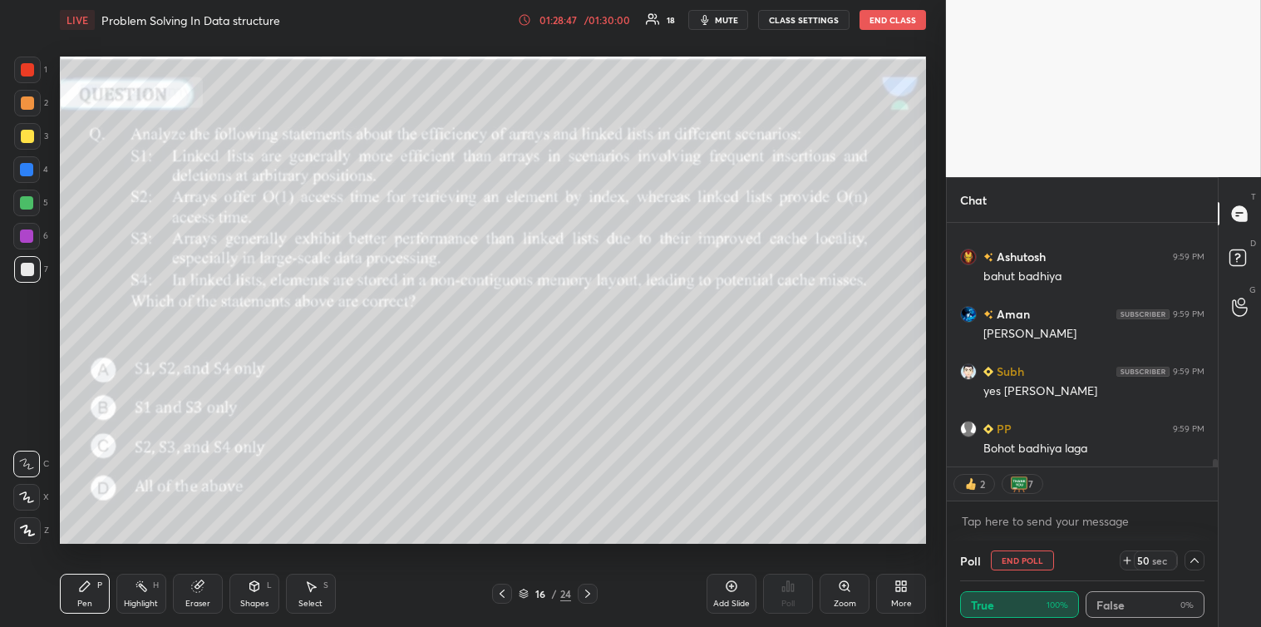
click at [724, 589] on div "Add Slide" at bounding box center [732, 594] width 50 height 40
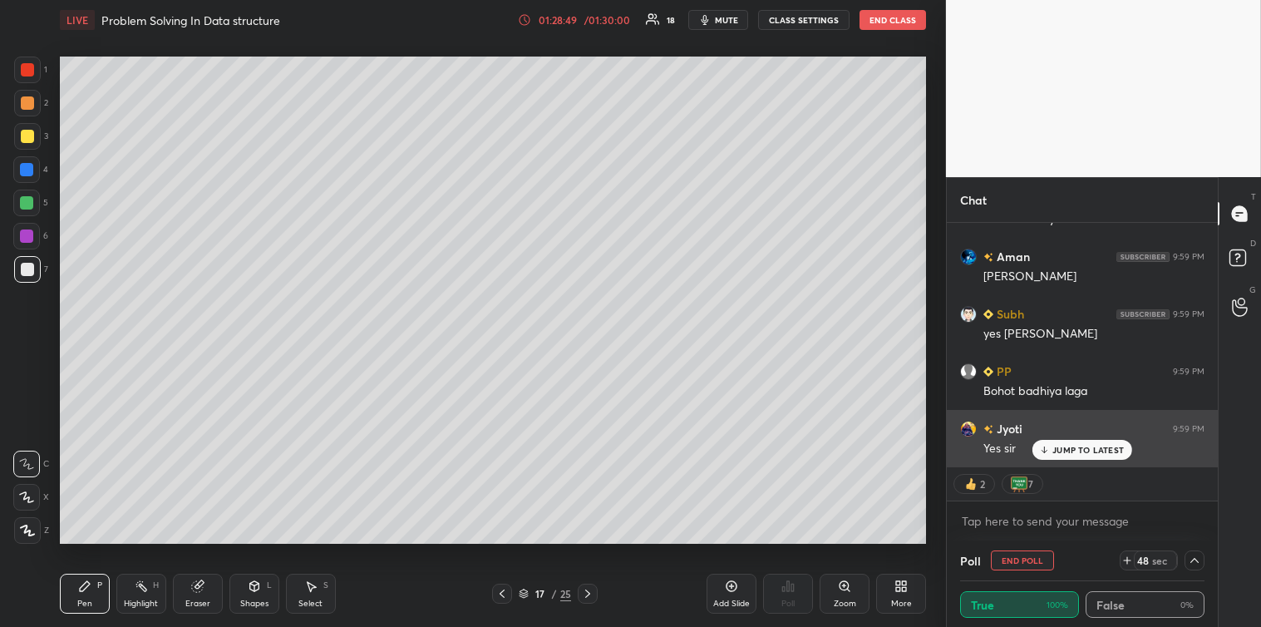
click at [1077, 440] on div "JUMP TO LATEST" at bounding box center [1083, 450] width 100 height 20
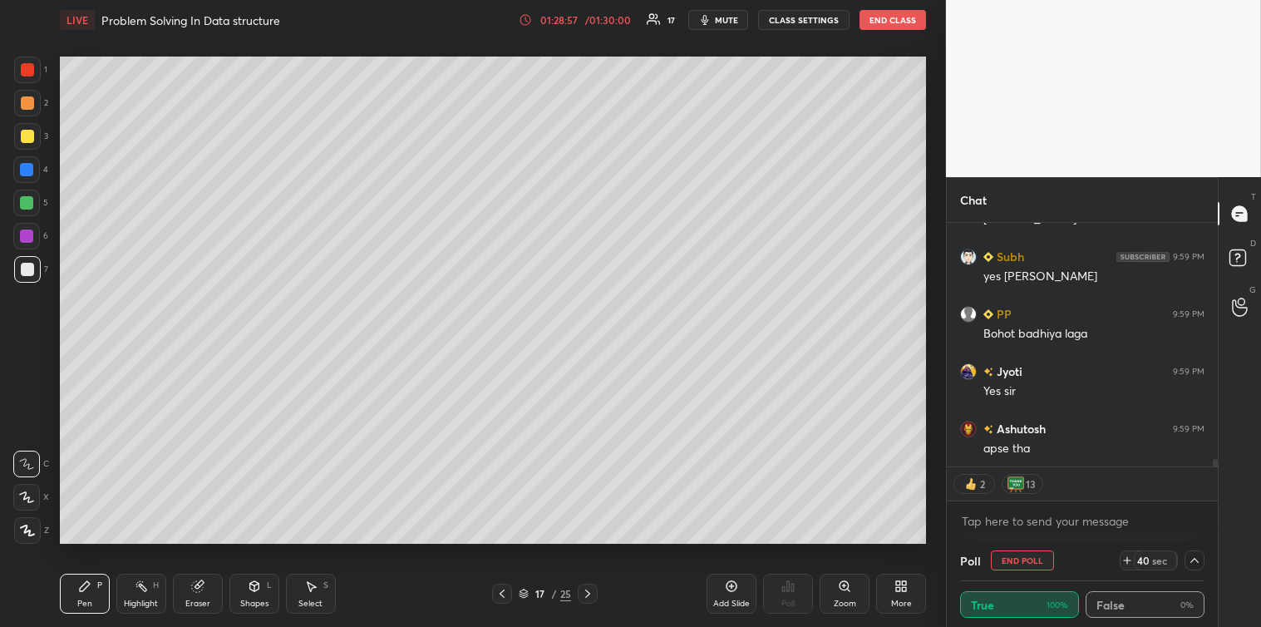
scroll to position [7676, 0]
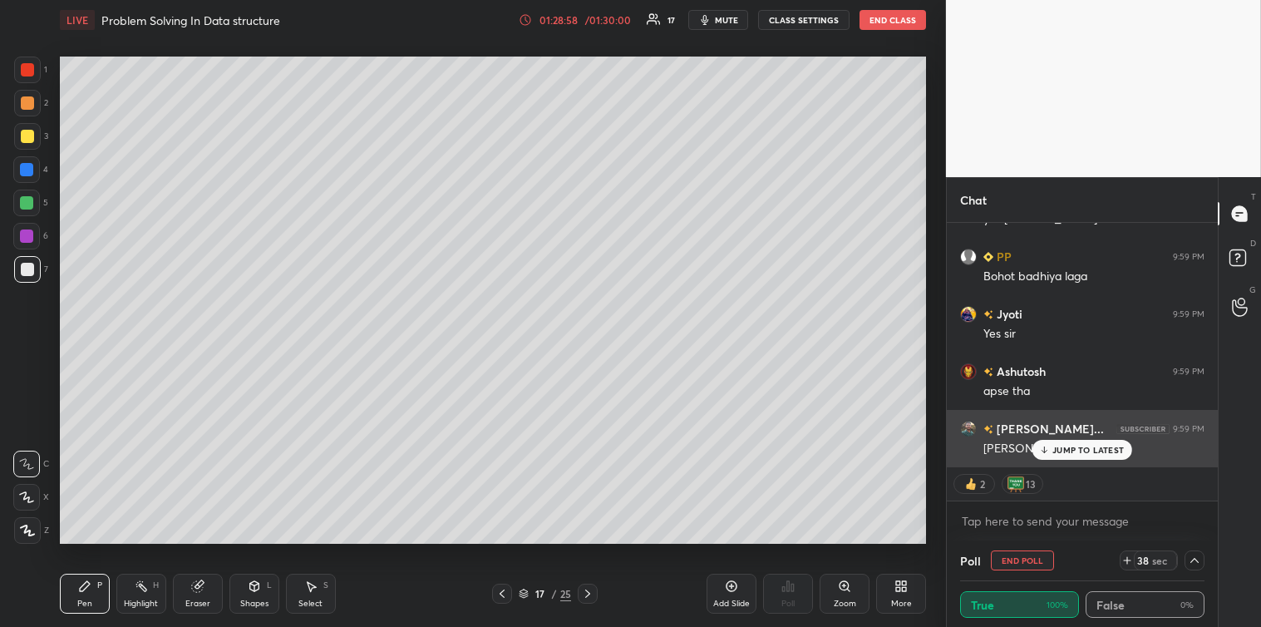
click at [1060, 451] on p "JUMP TO LATEST" at bounding box center [1089, 450] width 72 height 10
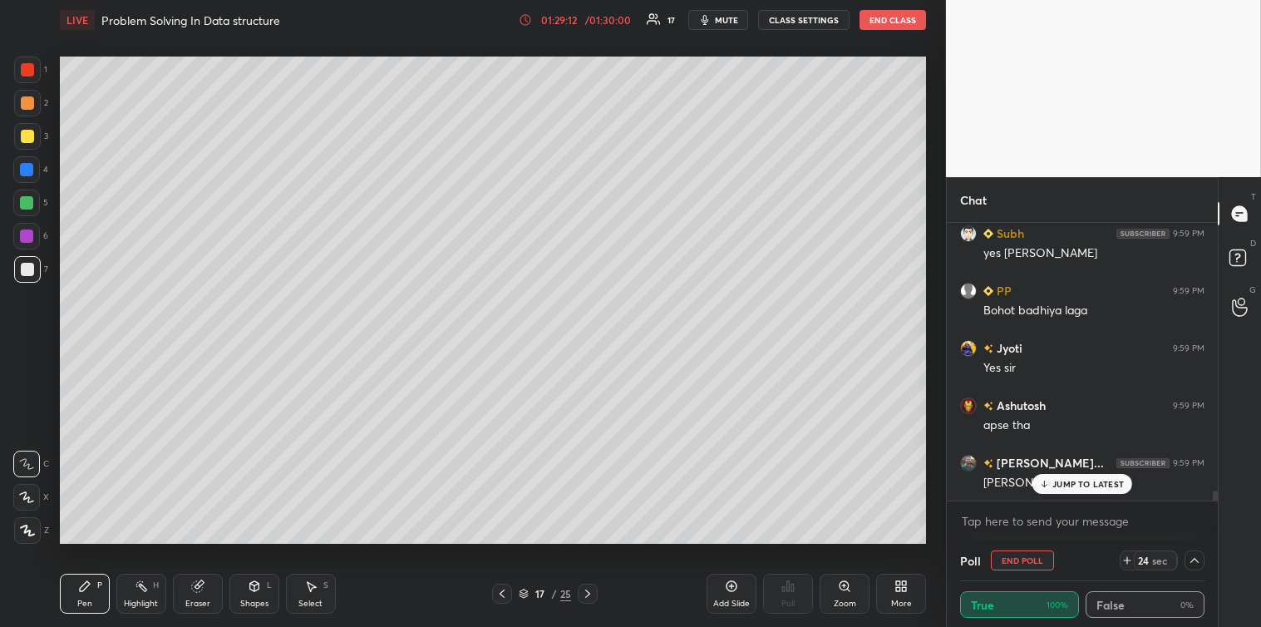
scroll to position [7700, 0]
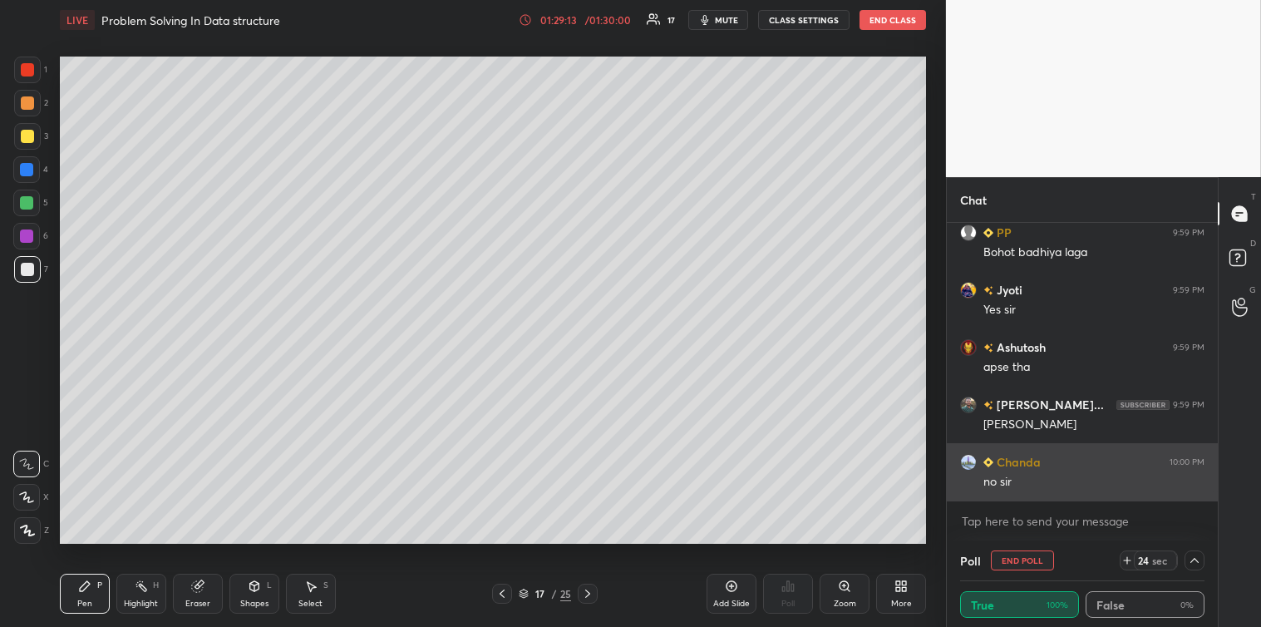
click at [1054, 482] on div "no sir" at bounding box center [1094, 482] width 221 height 17
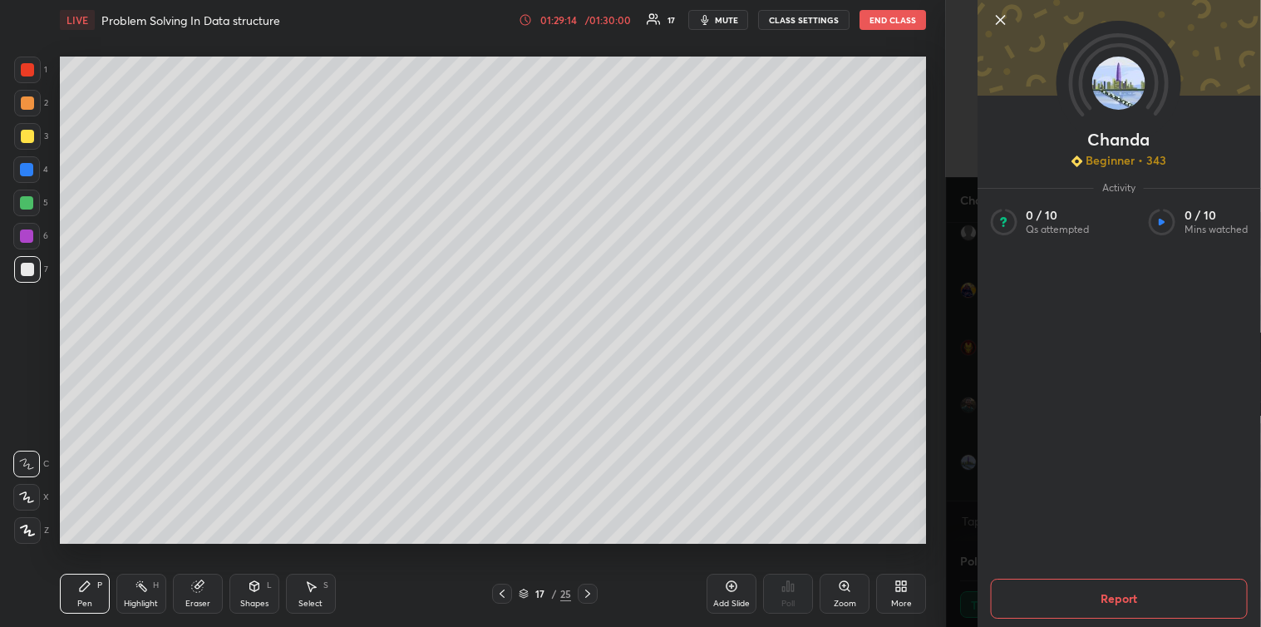
click at [1009, 20] on icon at bounding box center [1000, 20] width 20 height 20
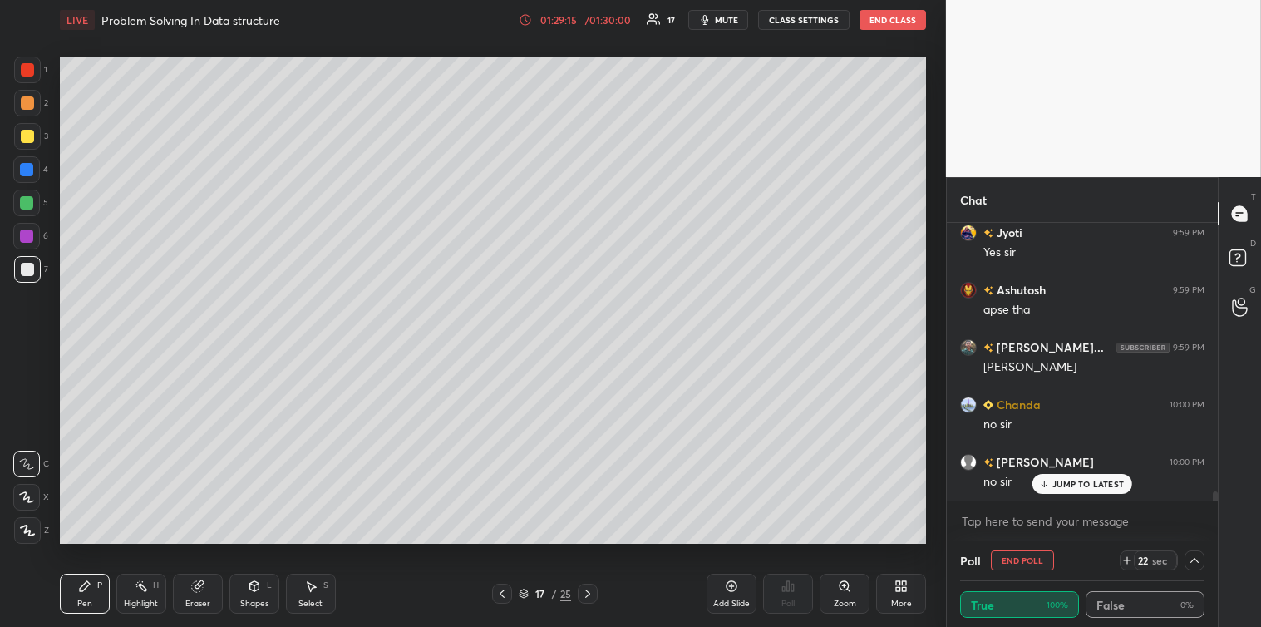
scroll to position [7814, 0]
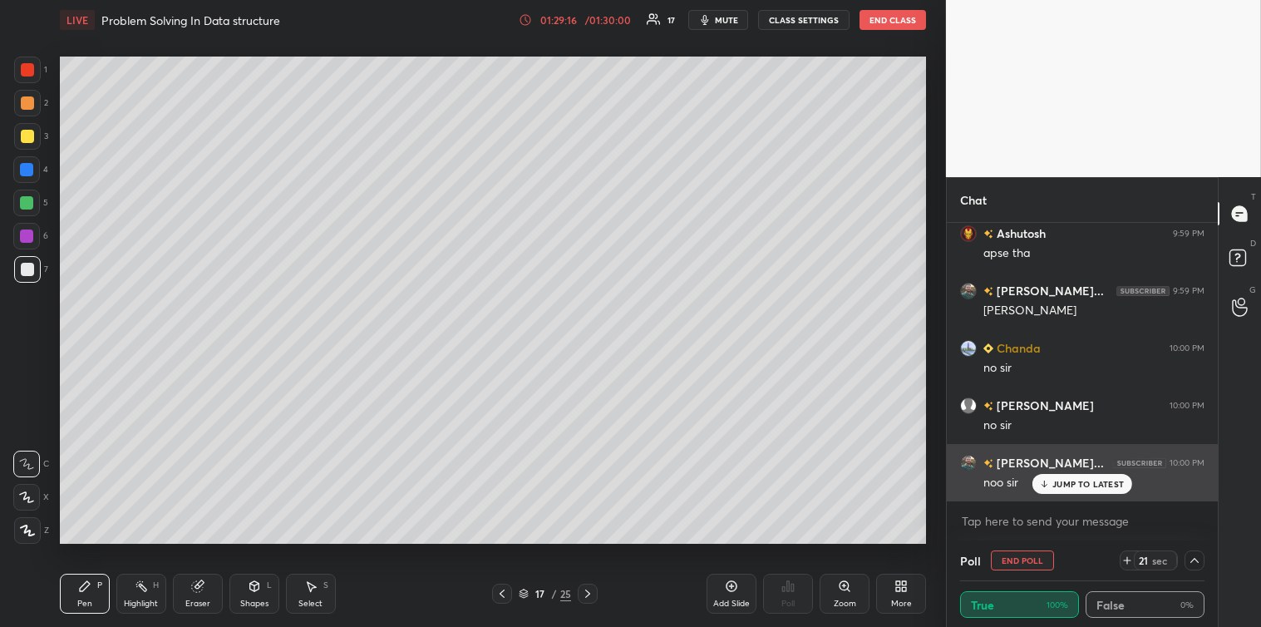
click at [1058, 486] on p "JUMP TO LATEST" at bounding box center [1089, 484] width 72 height 10
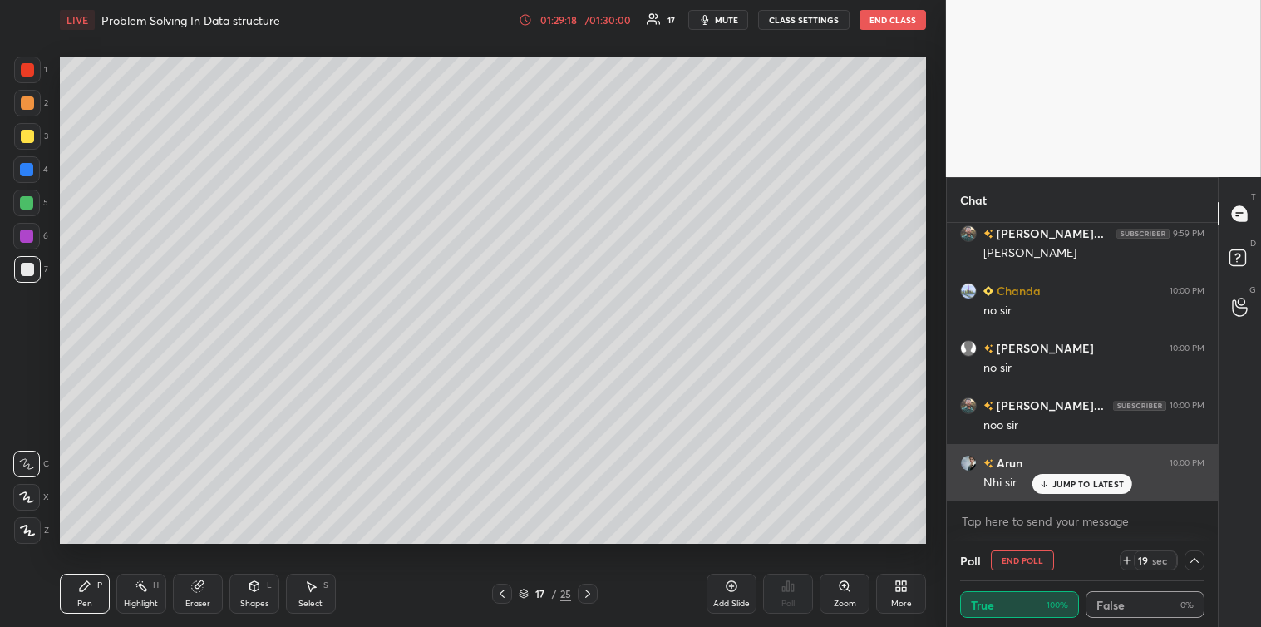
click at [1062, 485] on p "JUMP TO LATEST" at bounding box center [1089, 484] width 72 height 10
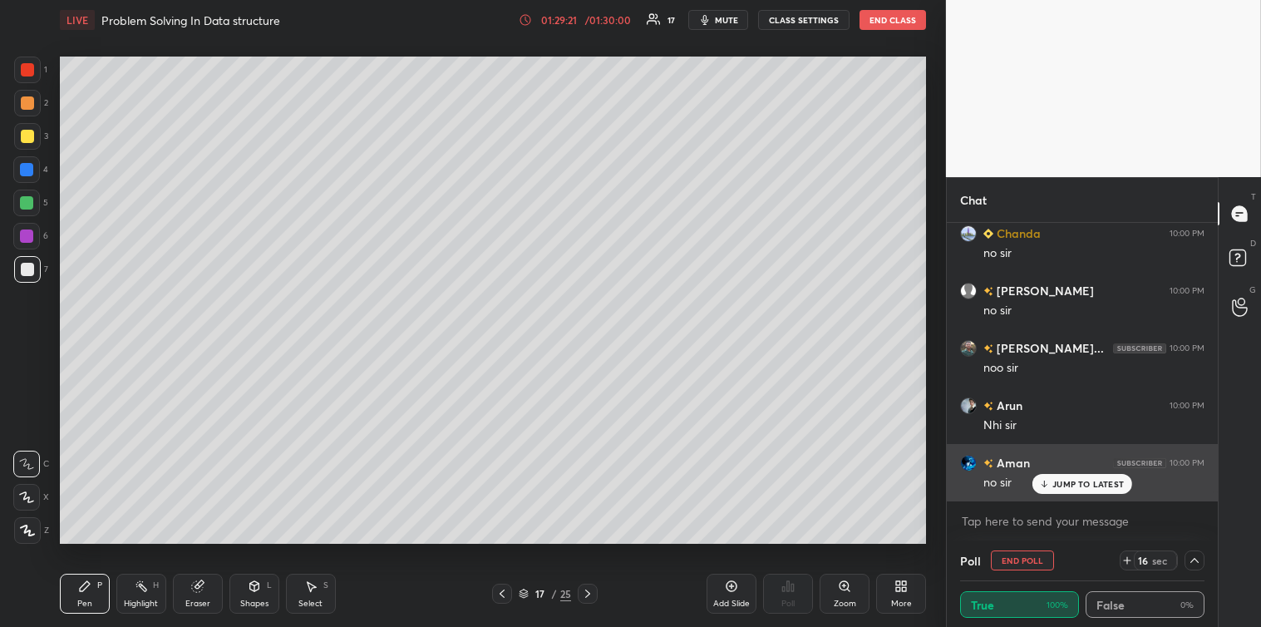
click at [1048, 491] on div "JUMP TO LATEST" at bounding box center [1083, 484] width 100 height 20
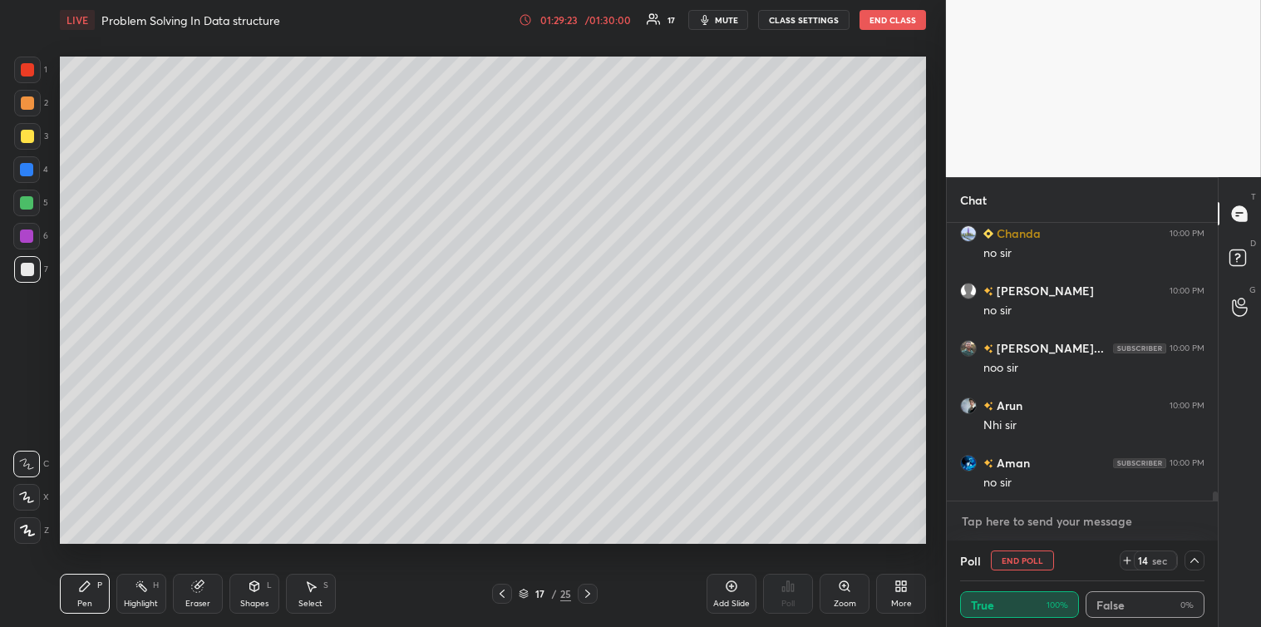
click at [1019, 519] on textarea at bounding box center [1082, 521] width 244 height 27
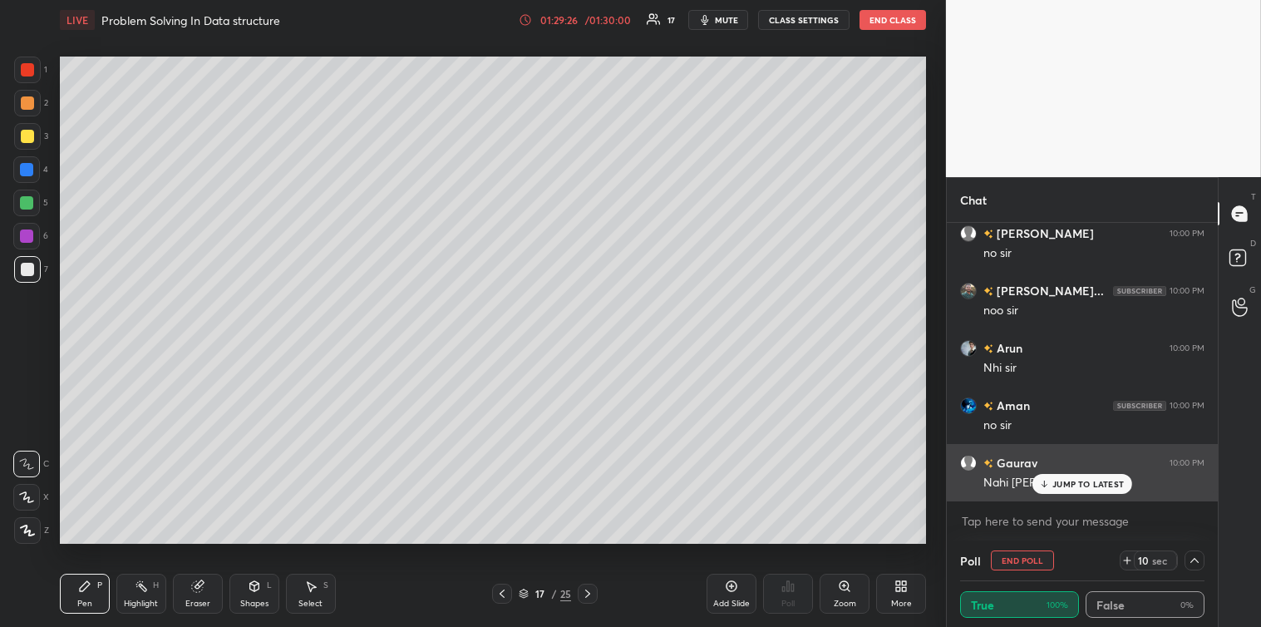
click at [1059, 481] on p "JUMP TO LATEST" at bounding box center [1089, 484] width 72 height 10
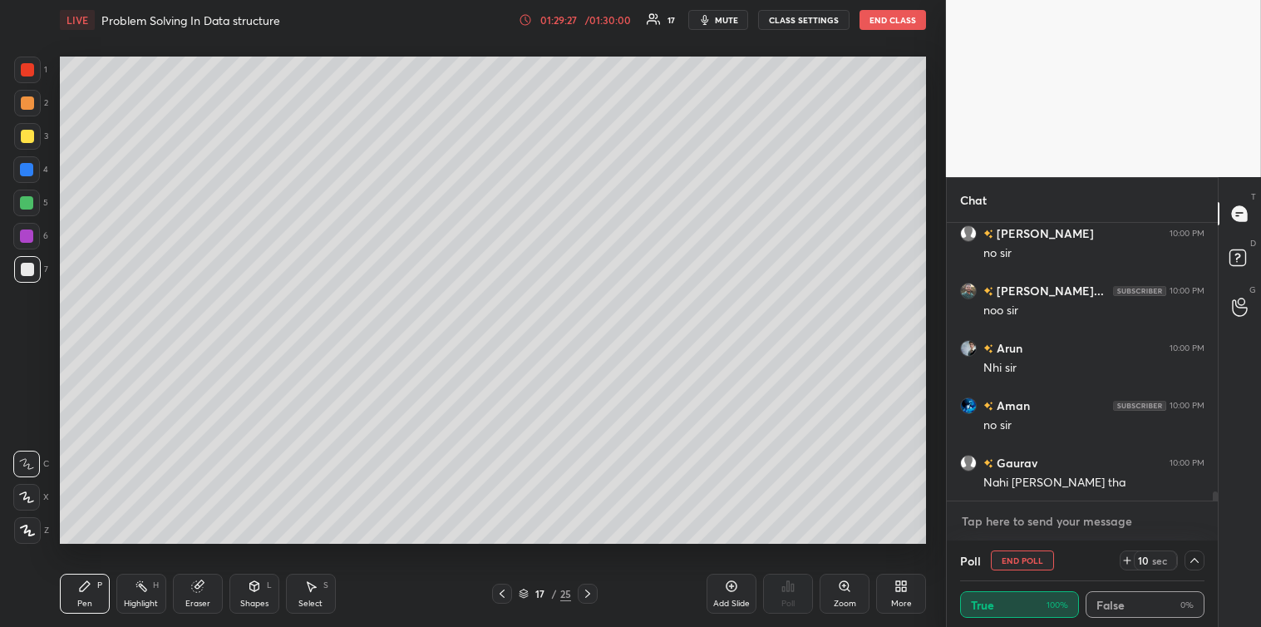
click at [1017, 521] on textarea at bounding box center [1082, 521] width 244 height 27
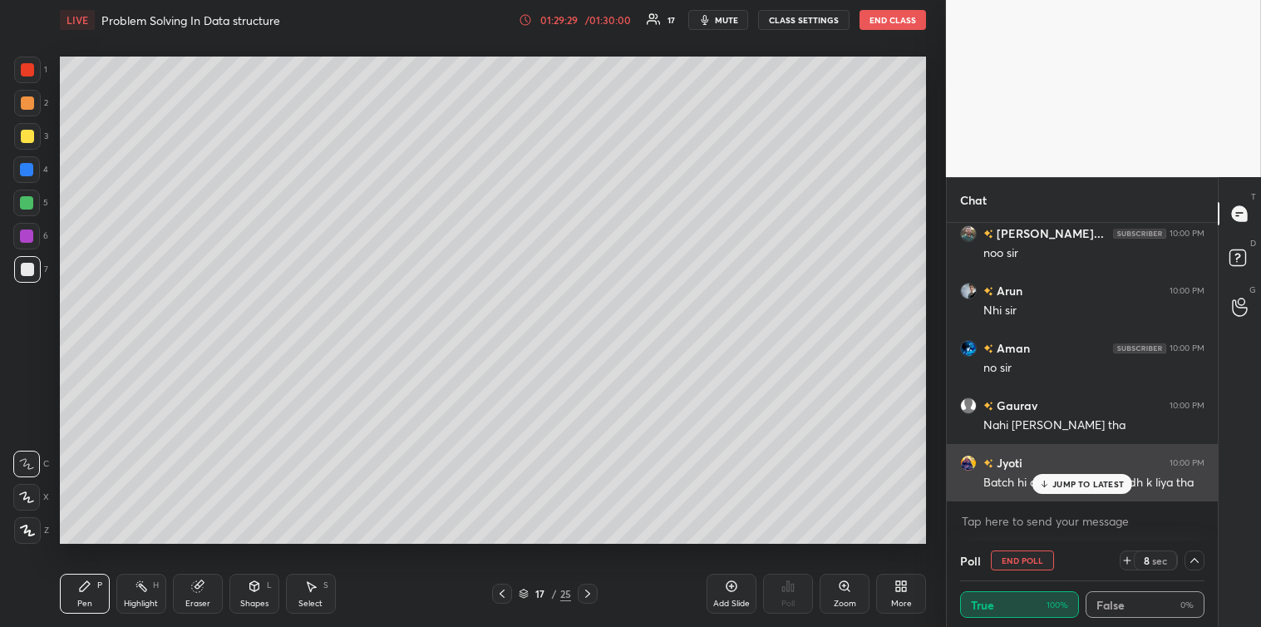
click at [1048, 481] on icon at bounding box center [1044, 484] width 11 height 10
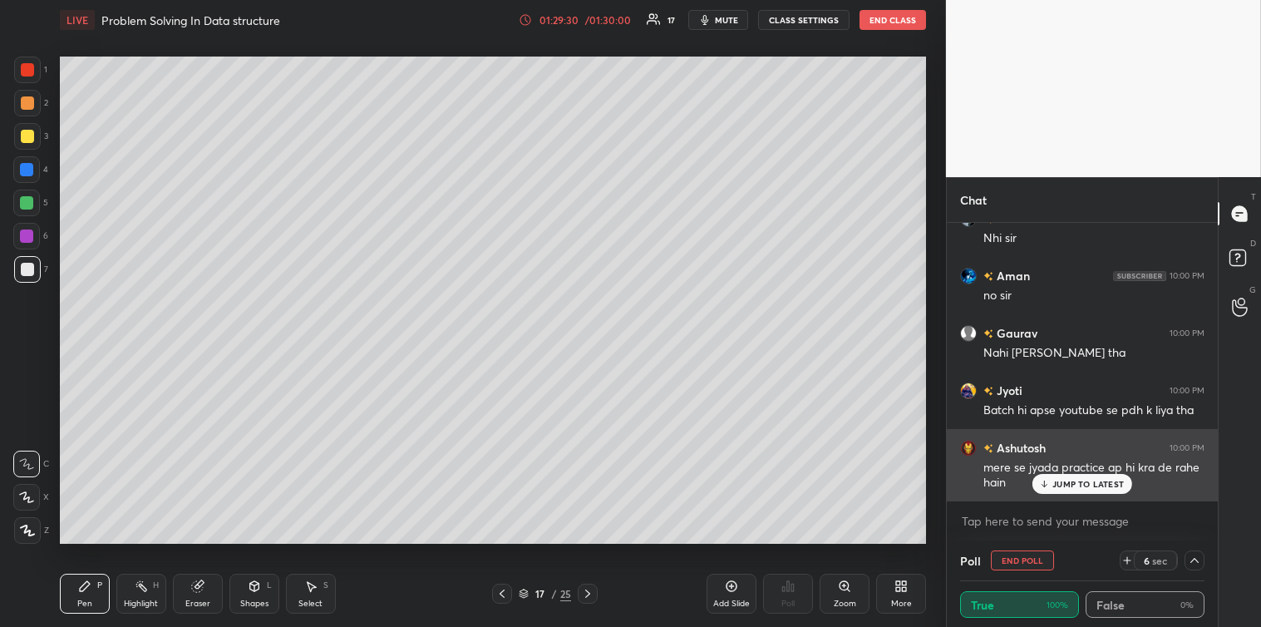
click at [1061, 475] on div "JUMP TO LATEST" at bounding box center [1083, 484] width 100 height 20
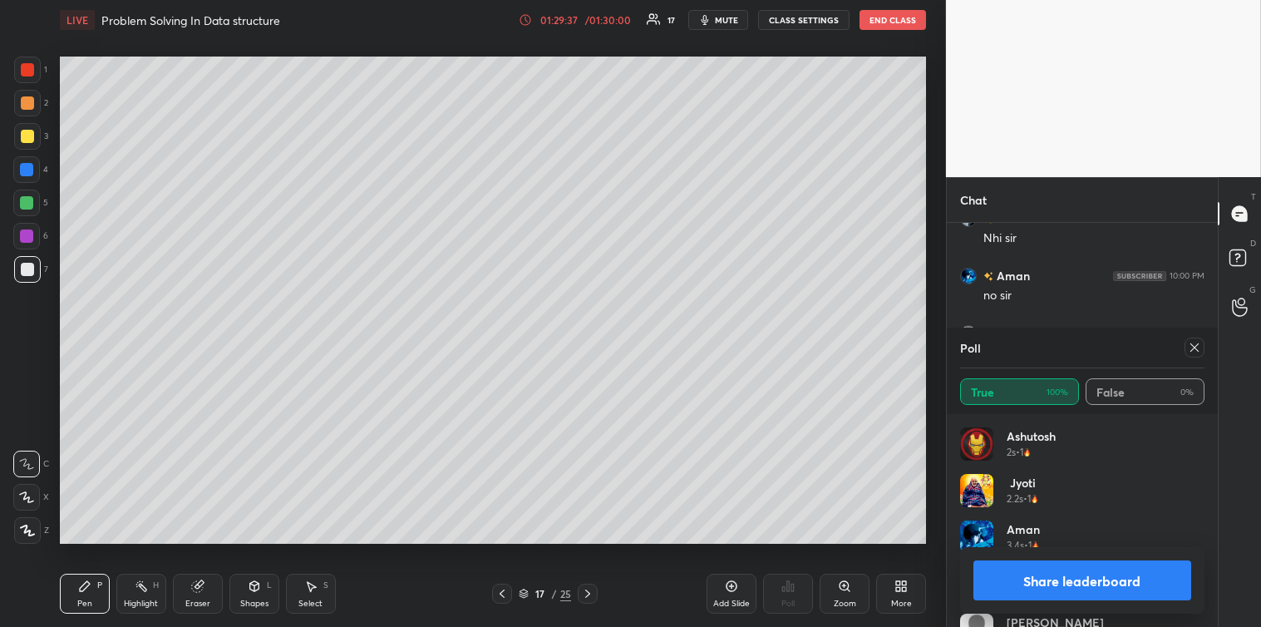
scroll to position [5, 5]
click at [1194, 346] on icon at bounding box center [1195, 347] width 8 height 8
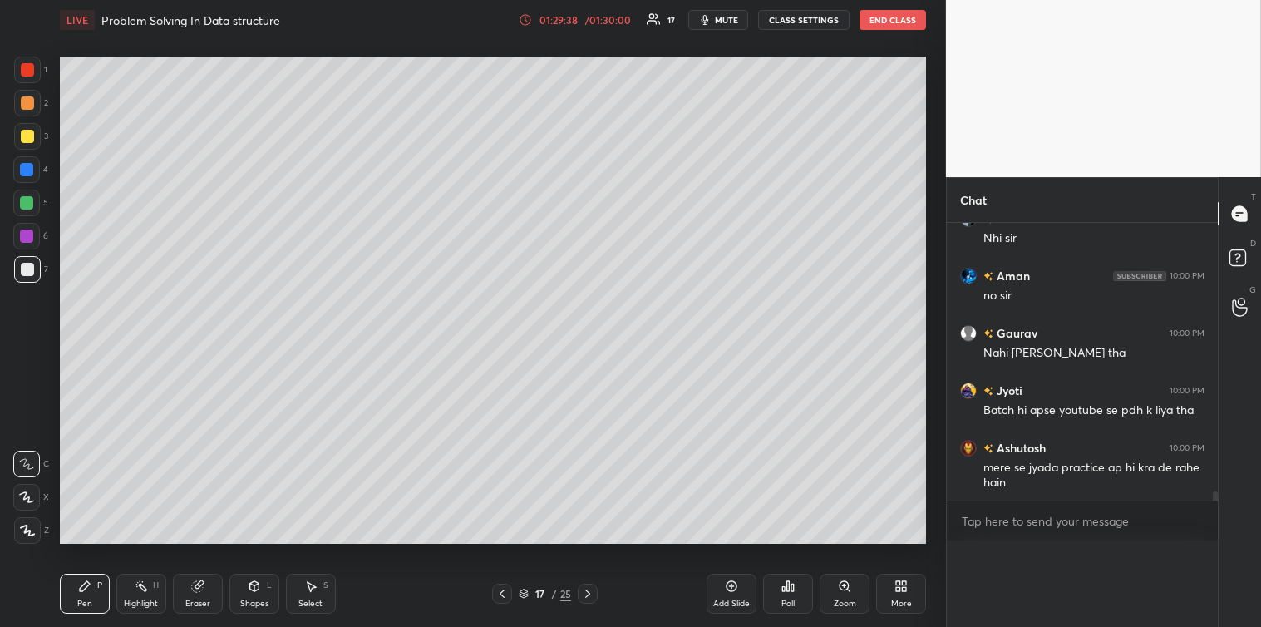
scroll to position [5, 4]
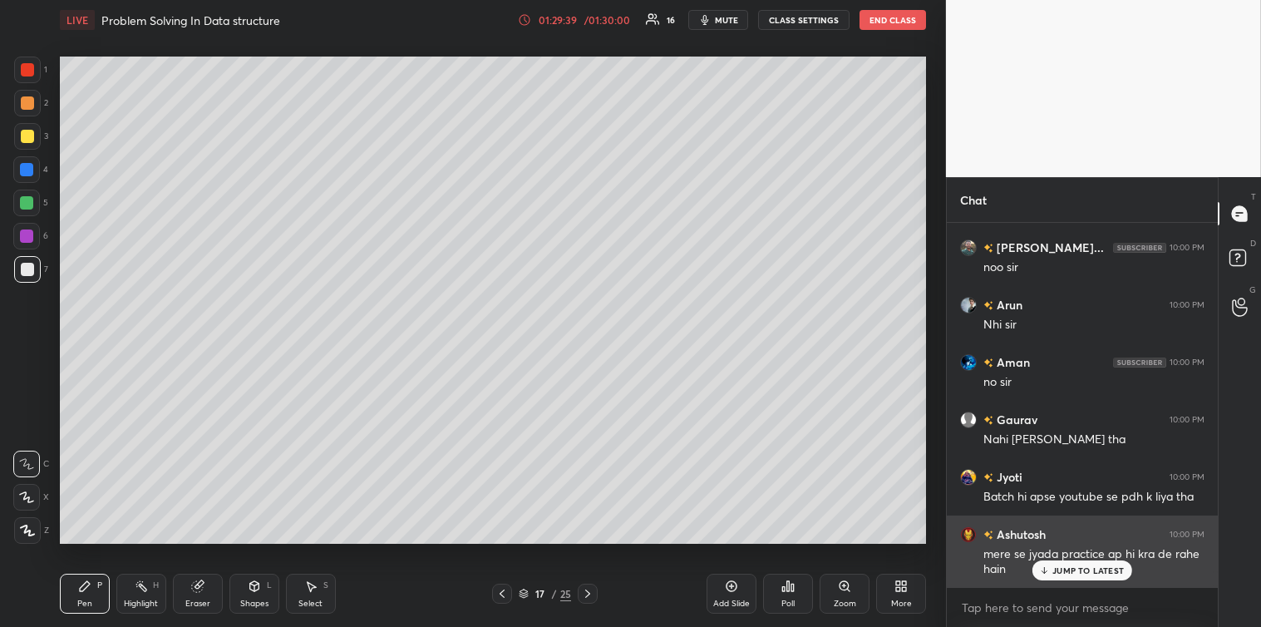
click at [1071, 567] on p "JUMP TO LATEST" at bounding box center [1089, 570] width 72 height 10
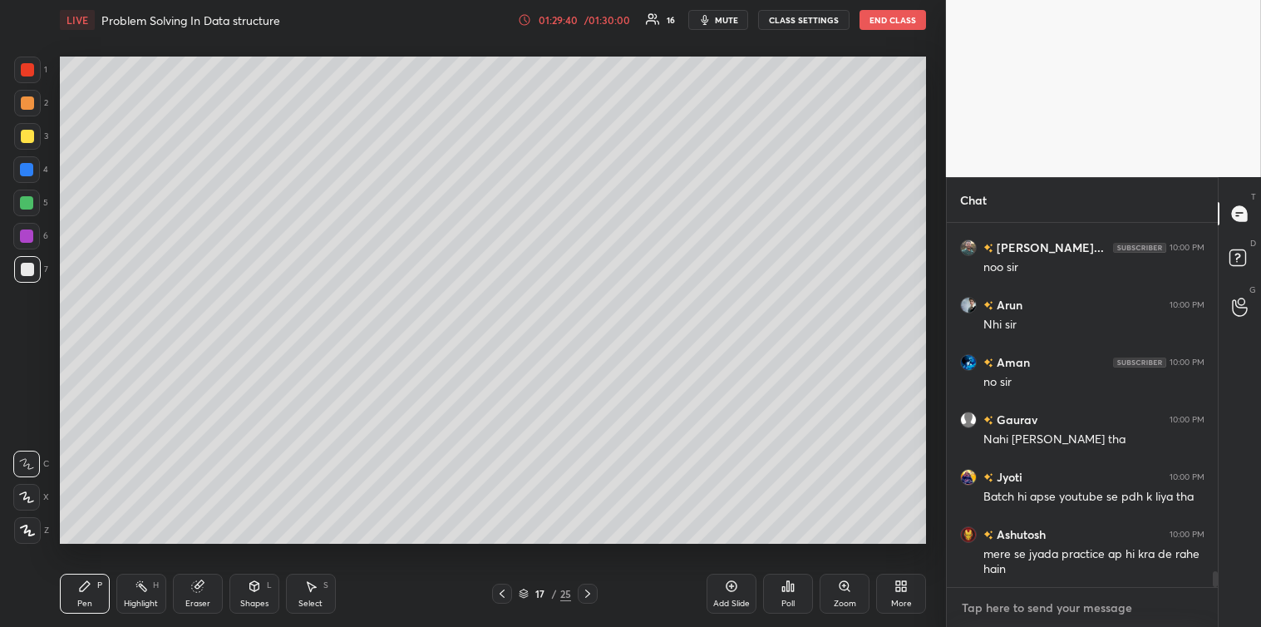
click at [1007, 612] on textarea at bounding box center [1082, 607] width 244 height 27
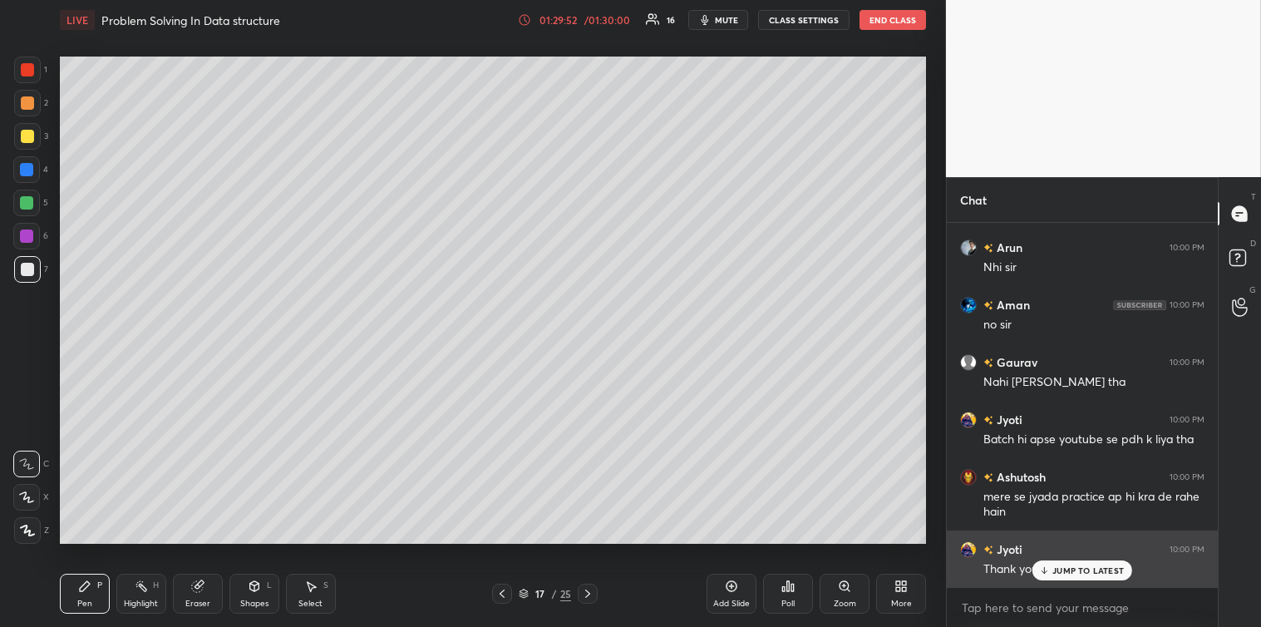
click at [1062, 568] on p "JUMP TO LATEST" at bounding box center [1089, 570] width 72 height 10
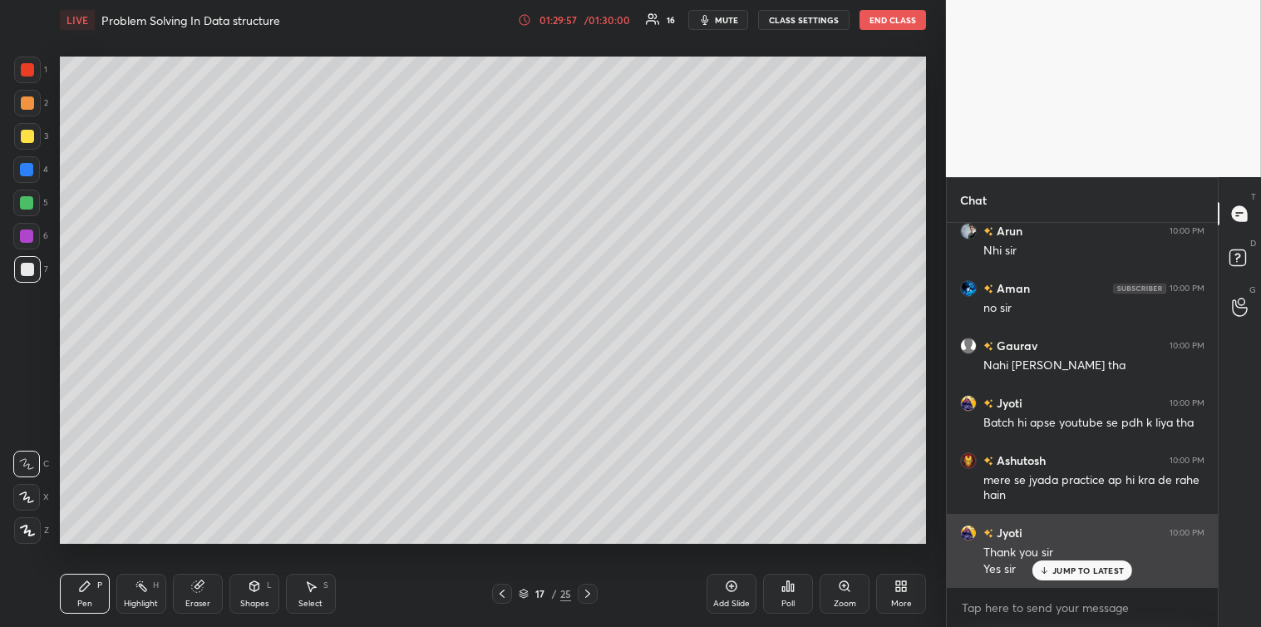
click at [1063, 569] on p "JUMP TO LATEST" at bounding box center [1089, 570] width 72 height 10
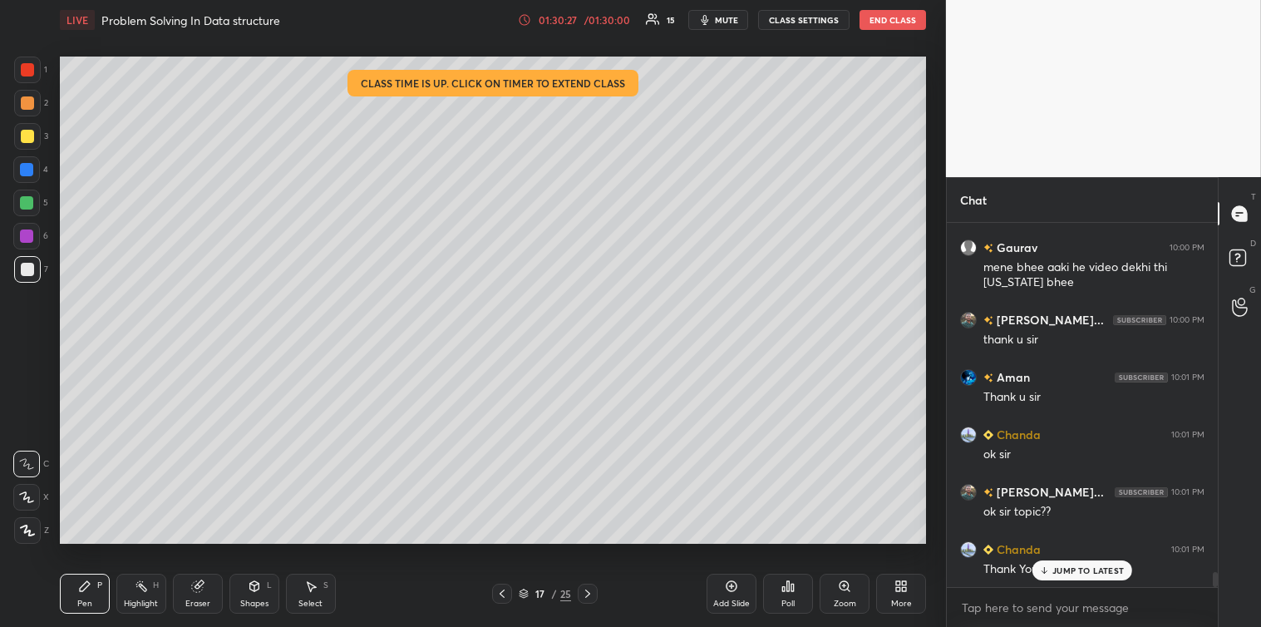
click at [313, 587] on icon at bounding box center [311, 587] width 9 height 10
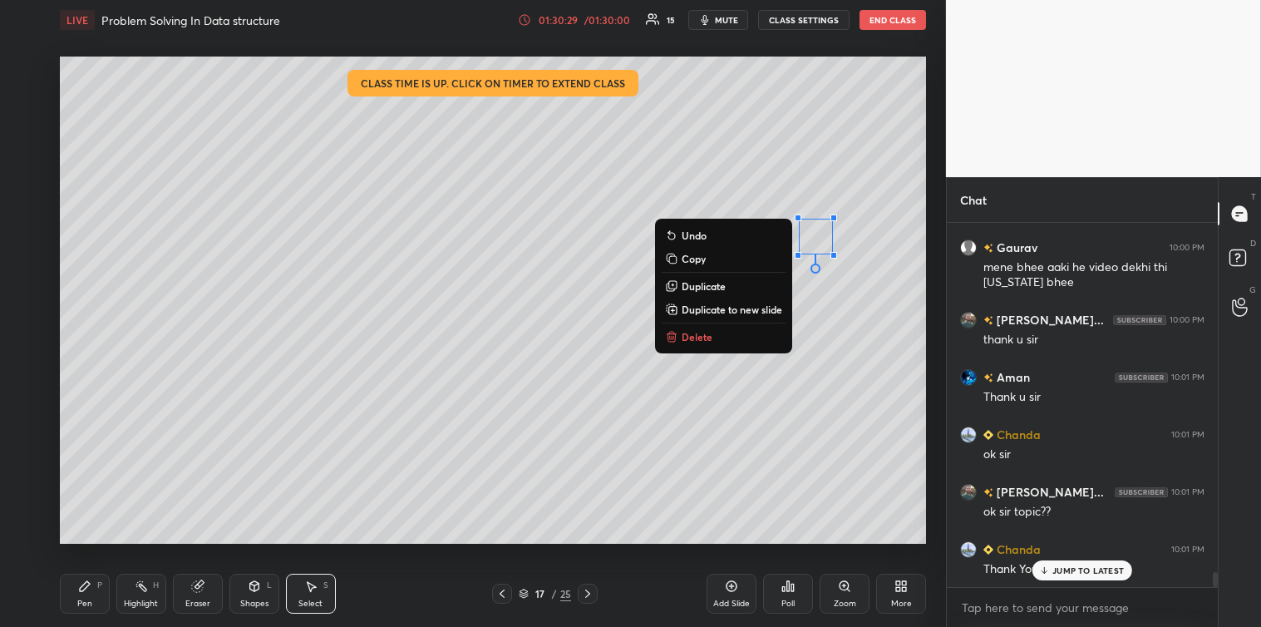
click at [728, 335] on button "Delete" at bounding box center [724, 337] width 124 height 20
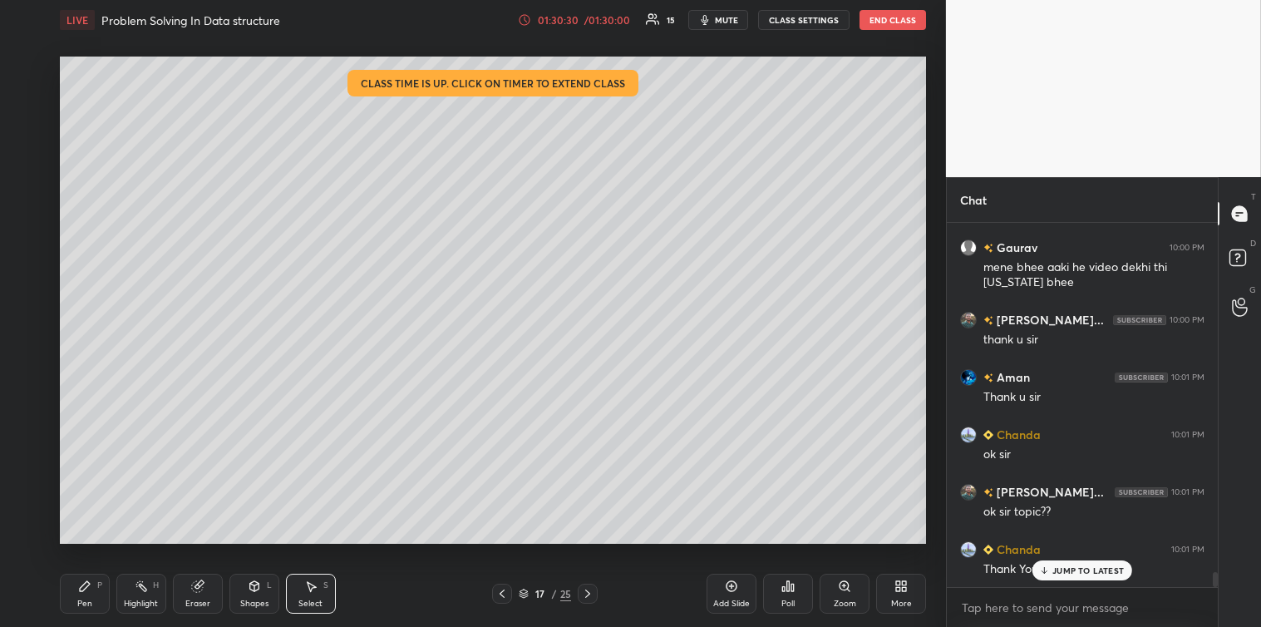
click at [87, 593] on icon at bounding box center [84, 586] width 13 height 13
click at [1073, 565] on p "JUMP TO LATEST" at bounding box center [1089, 570] width 72 height 10
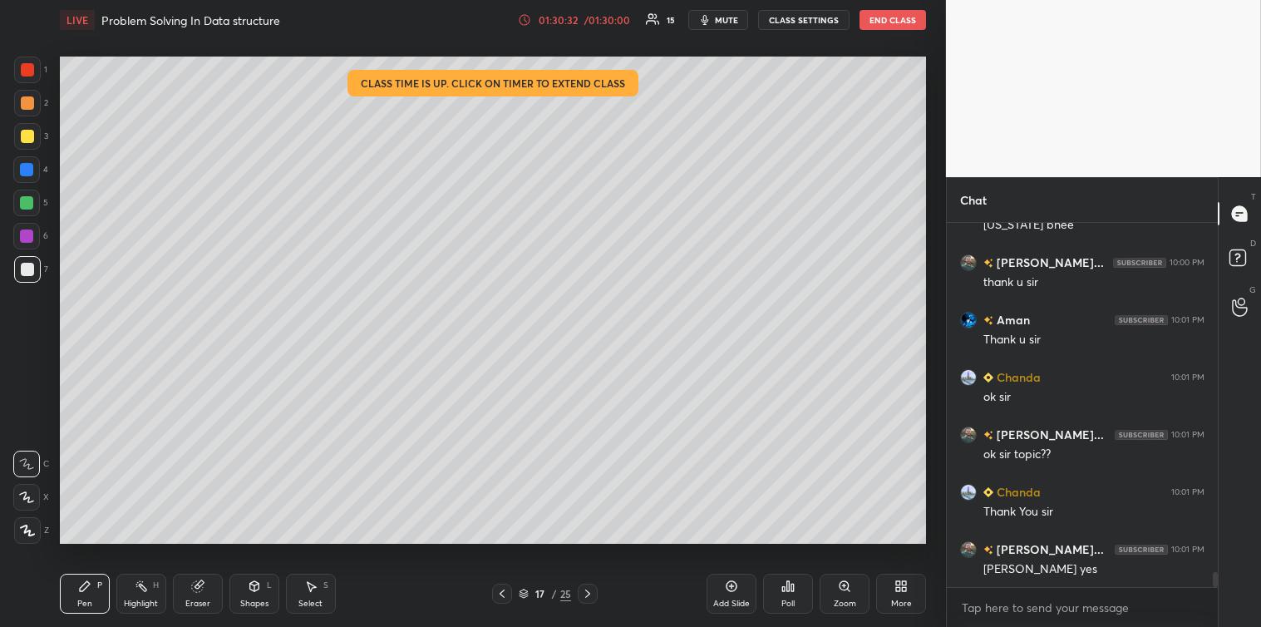
scroll to position [8577, 0]
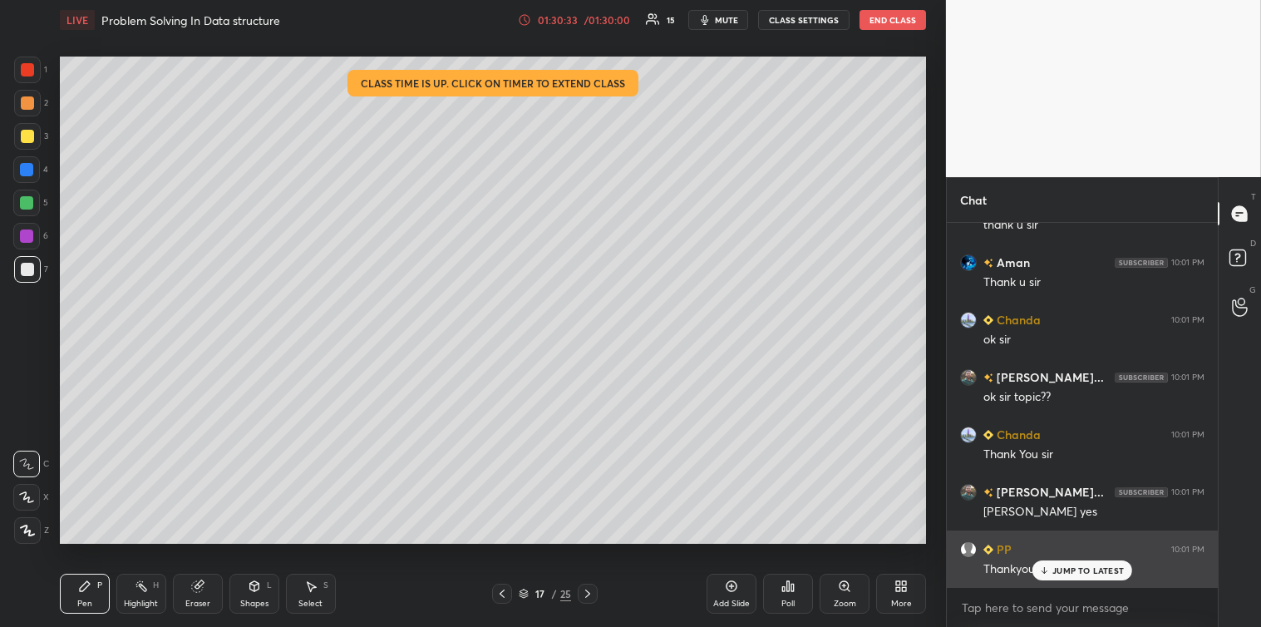
click at [1054, 575] on p "JUMP TO LATEST" at bounding box center [1089, 570] width 72 height 10
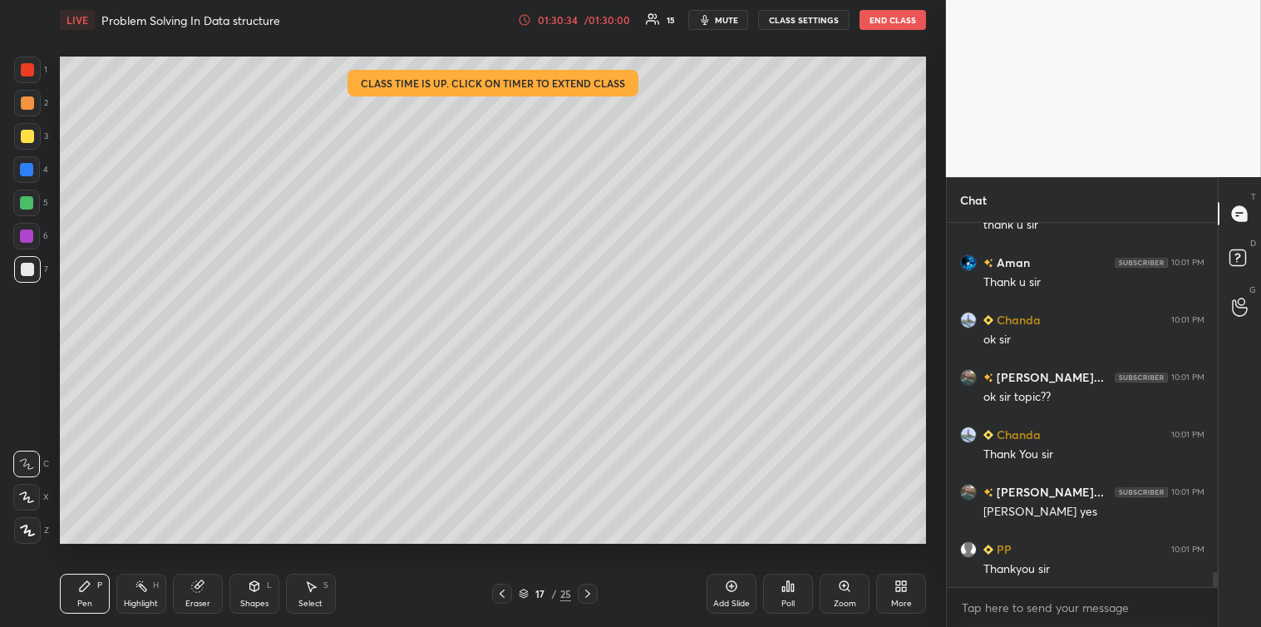
click at [888, 18] on button "End Class" at bounding box center [893, 20] width 67 height 20
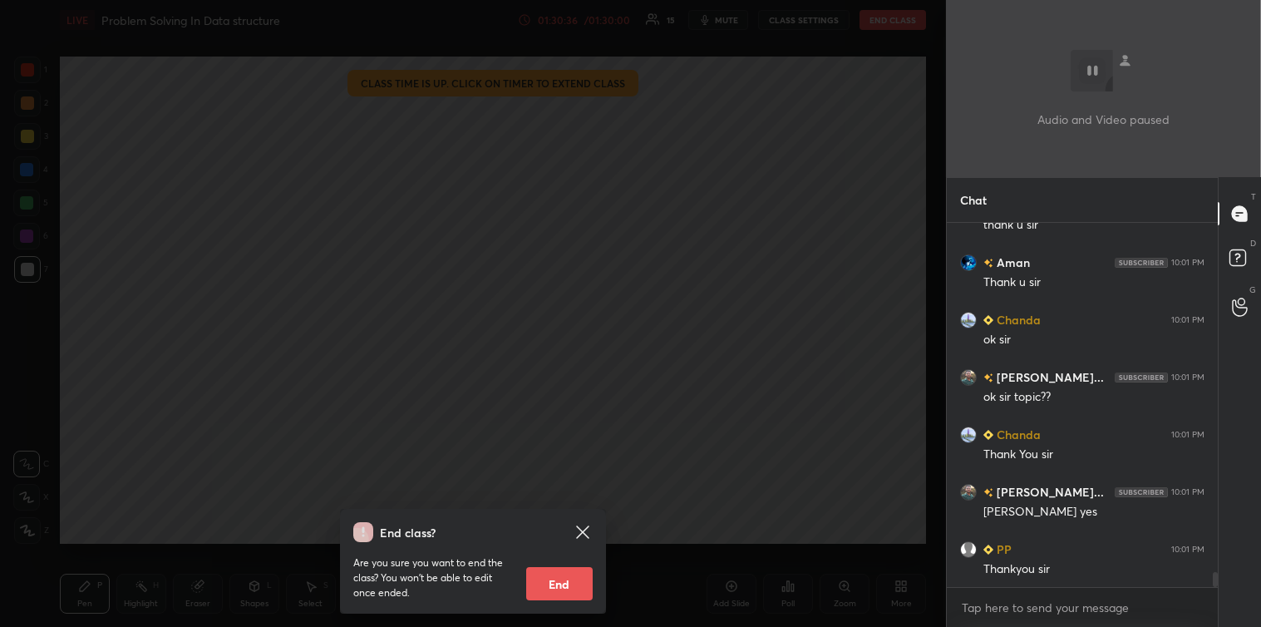
click at [557, 585] on button "End" at bounding box center [559, 583] width 67 height 33
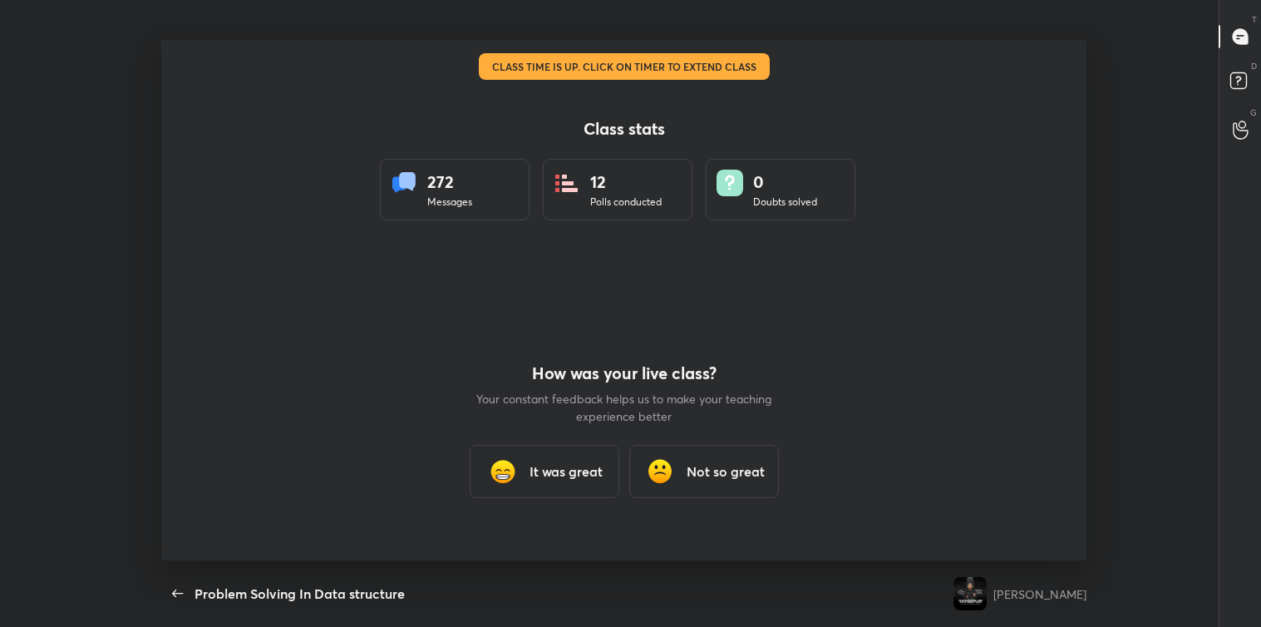
click at [540, 471] on h3 "It was great" at bounding box center [566, 471] width 73 height 20
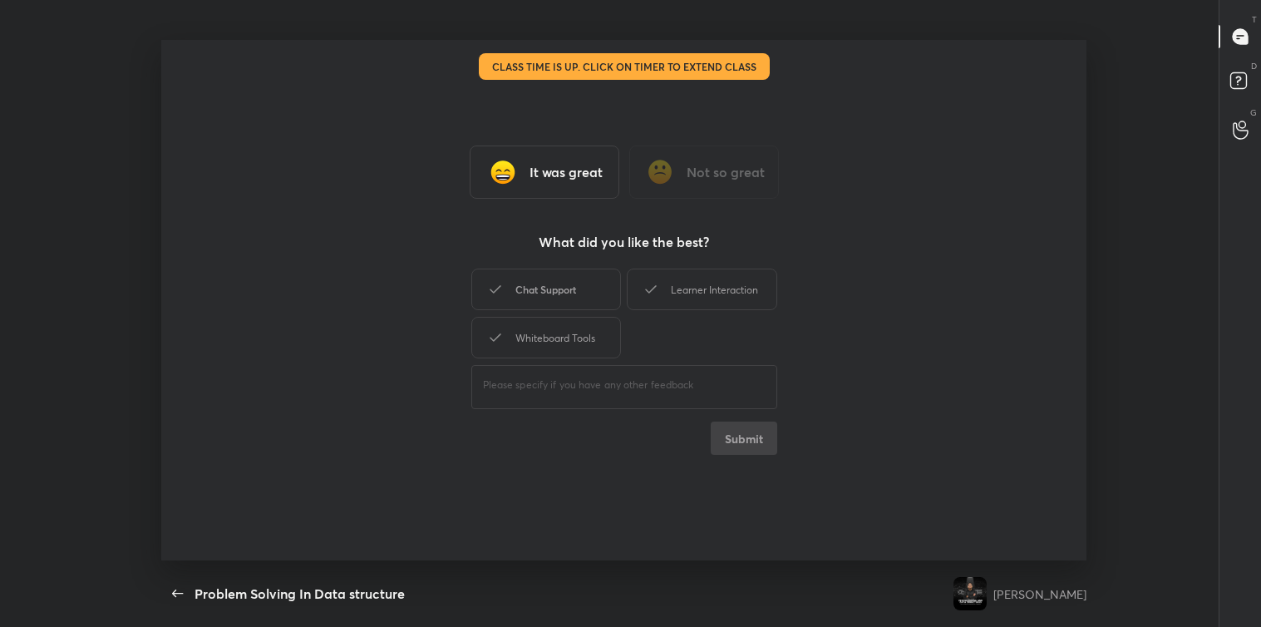
click at [549, 298] on div "Chat Support" at bounding box center [546, 290] width 150 height 42
click at [663, 286] on div "Learner Interaction" at bounding box center [702, 290] width 150 height 42
click at [562, 339] on div "Whiteboard Tools" at bounding box center [546, 338] width 150 height 42
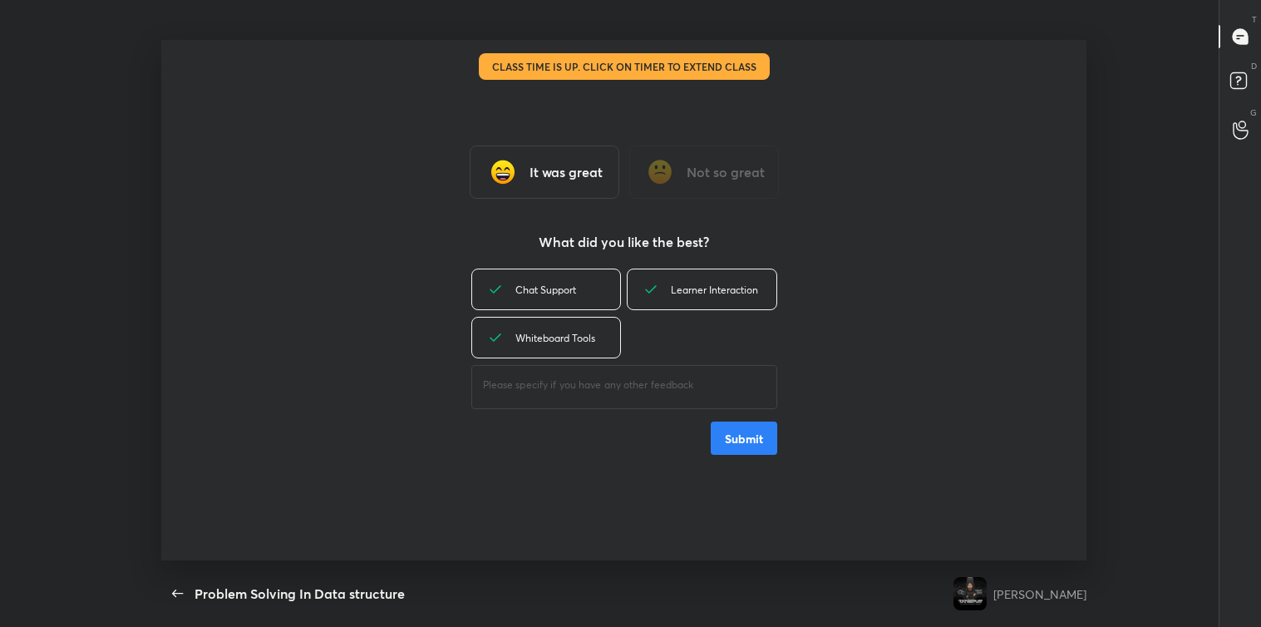
click at [574, 382] on textarea at bounding box center [624, 385] width 283 height 16
type textarea "great"
click at [746, 438] on button "Submit" at bounding box center [744, 438] width 67 height 33
